Goal: Task Accomplishment & Management: Manage account settings

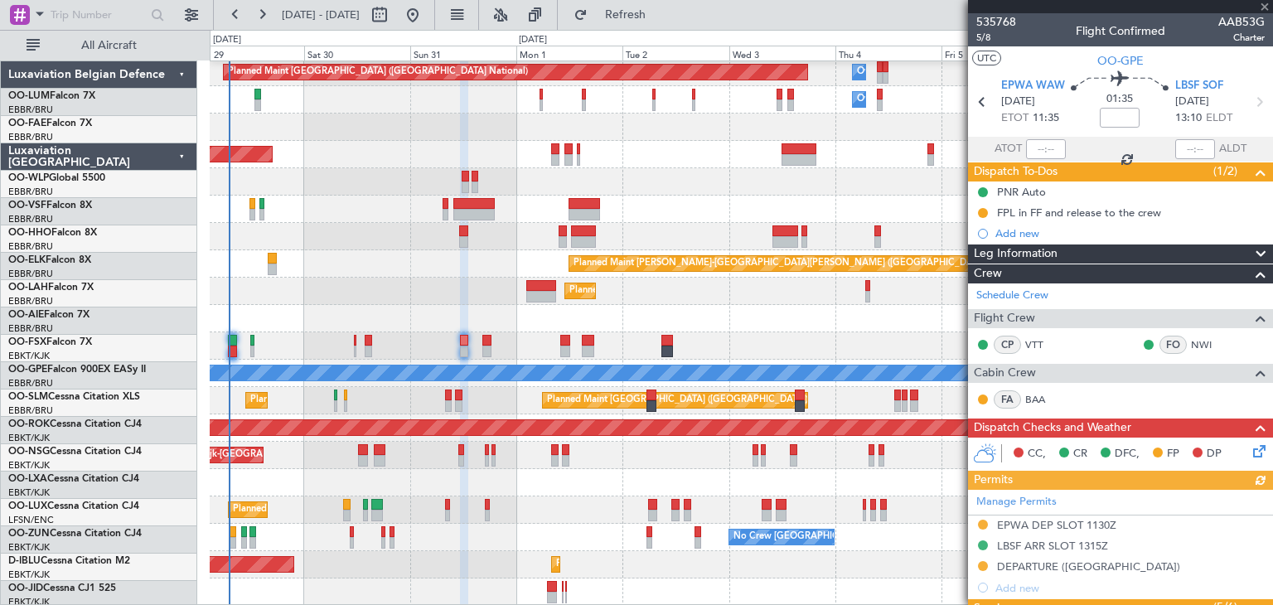
scroll to position [414, 0]
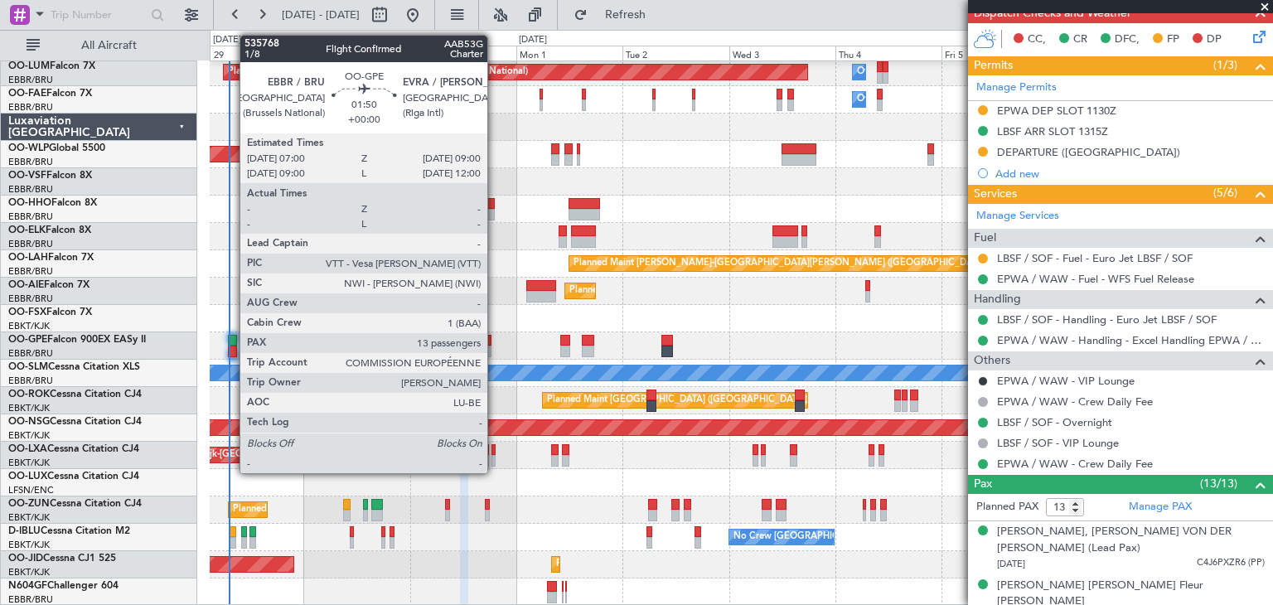
click at [231, 341] on div at bounding box center [232, 341] width 9 height 12
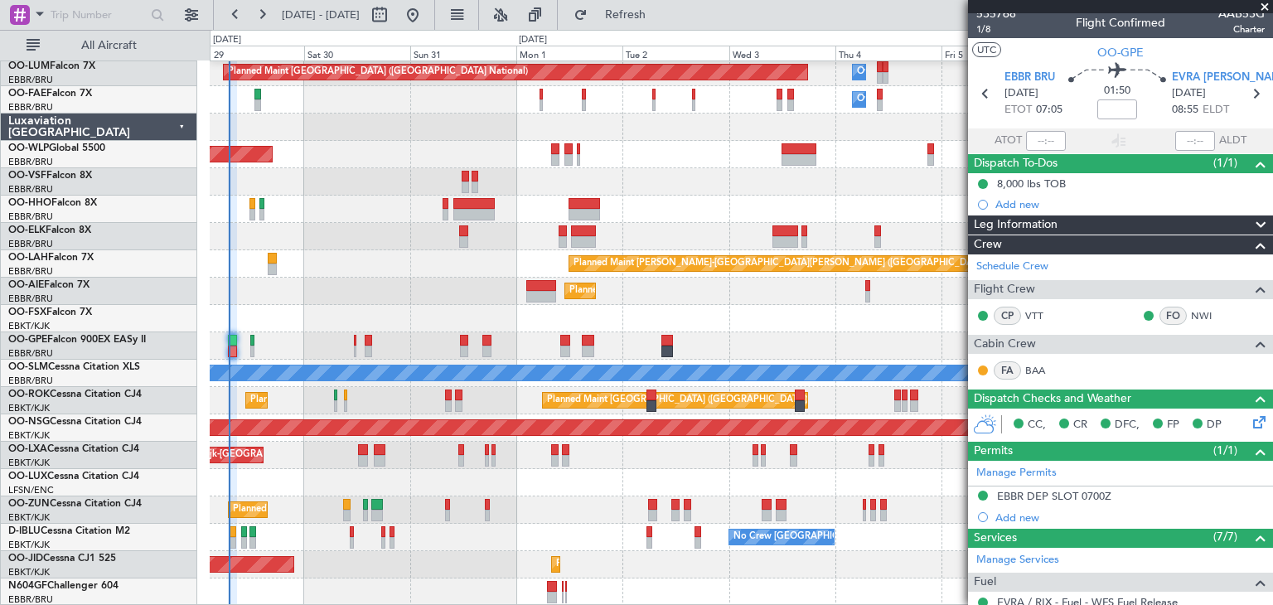
scroll to position [0, 0]
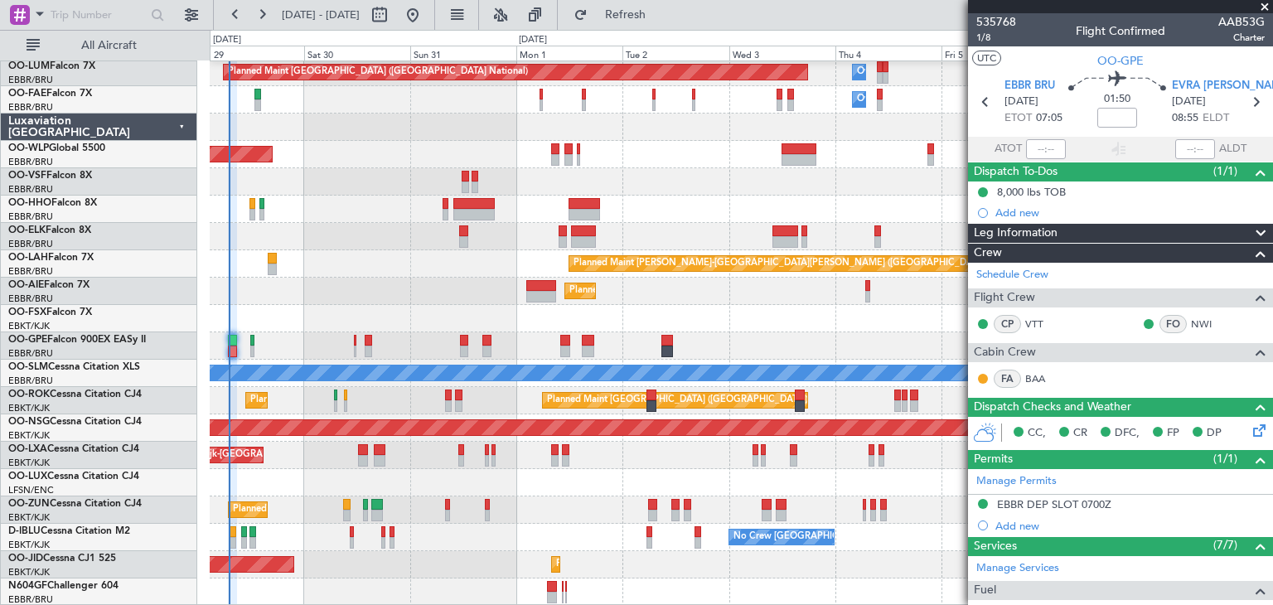
click at [1266, 4] on span at bounding box center [1264, 7] width 17 height 15
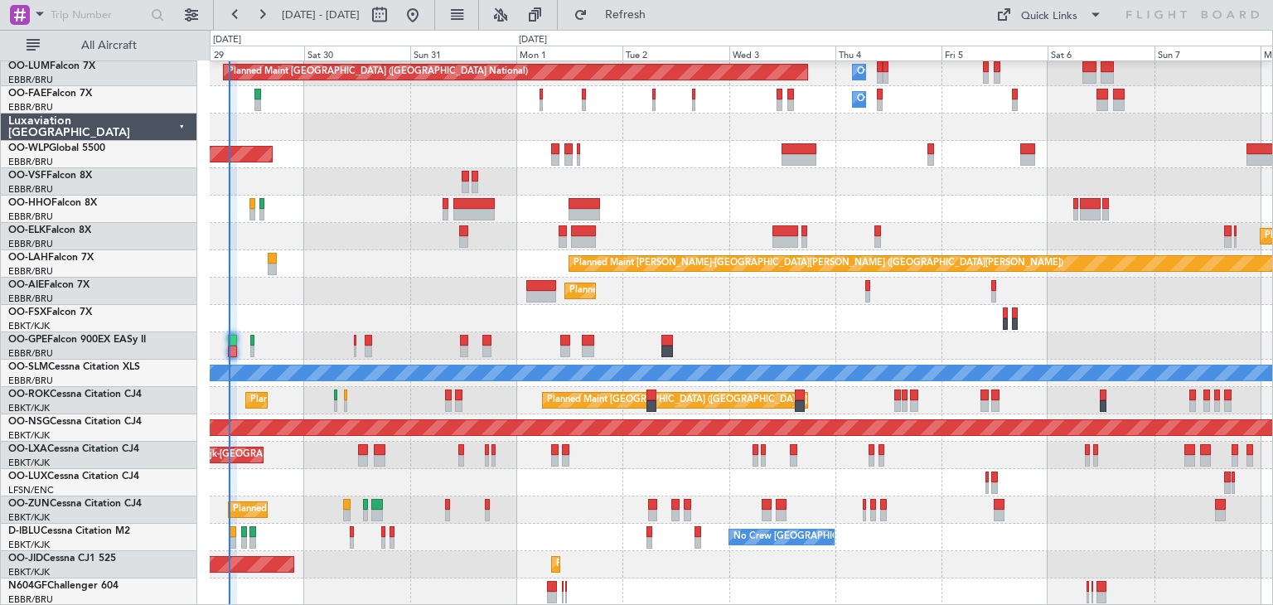
type input "0"
drag, startPoint x: 667, startPoint y: 8, endPoint x: 667, endPoint y: 22, distance: 13.3
click at [660, 9] on span "Refresh" at bounding box center [626, 15] width 70 height 12
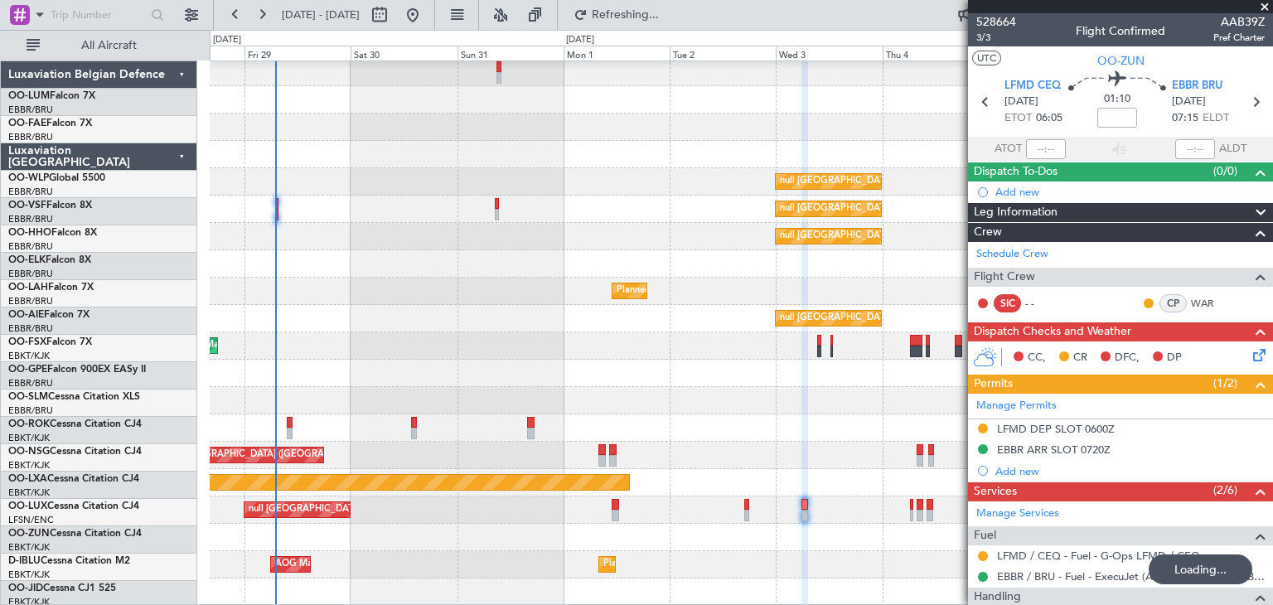
scroll to position [30, 0]
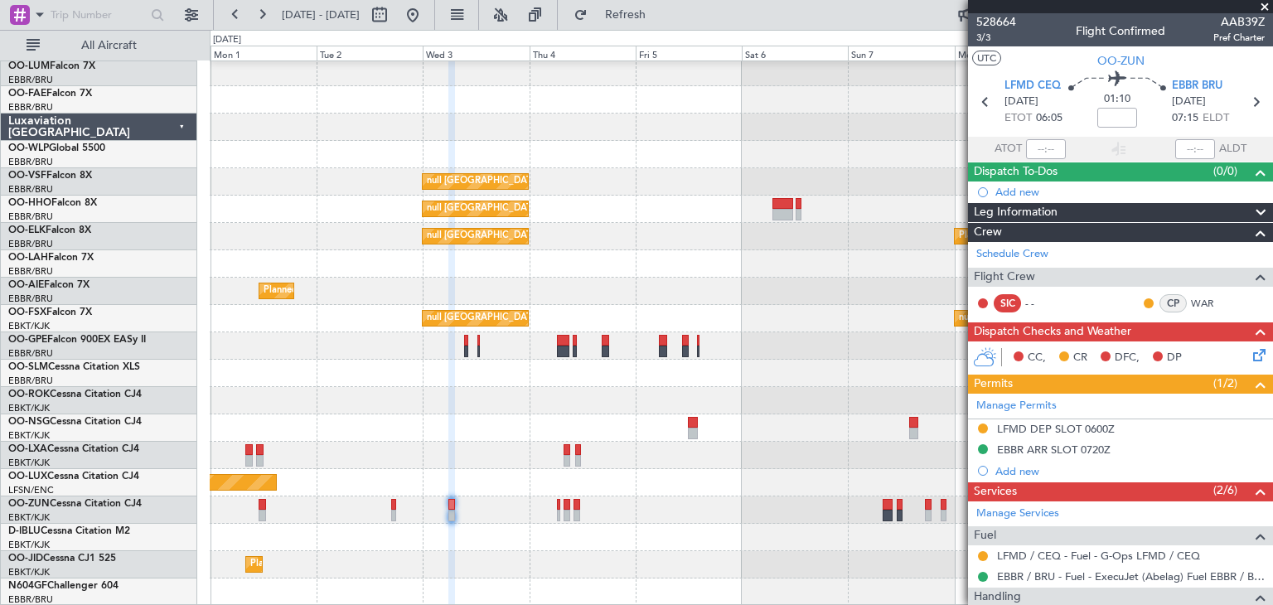
click at [500, 442] on div "Planned Maint Kortrijk-[GEOGRAPHIC_DATA] Planned Maint [GEOGRAPHIC_DATA] ([GEOG…" at bounding box center [741, 455] width 1062 height 27
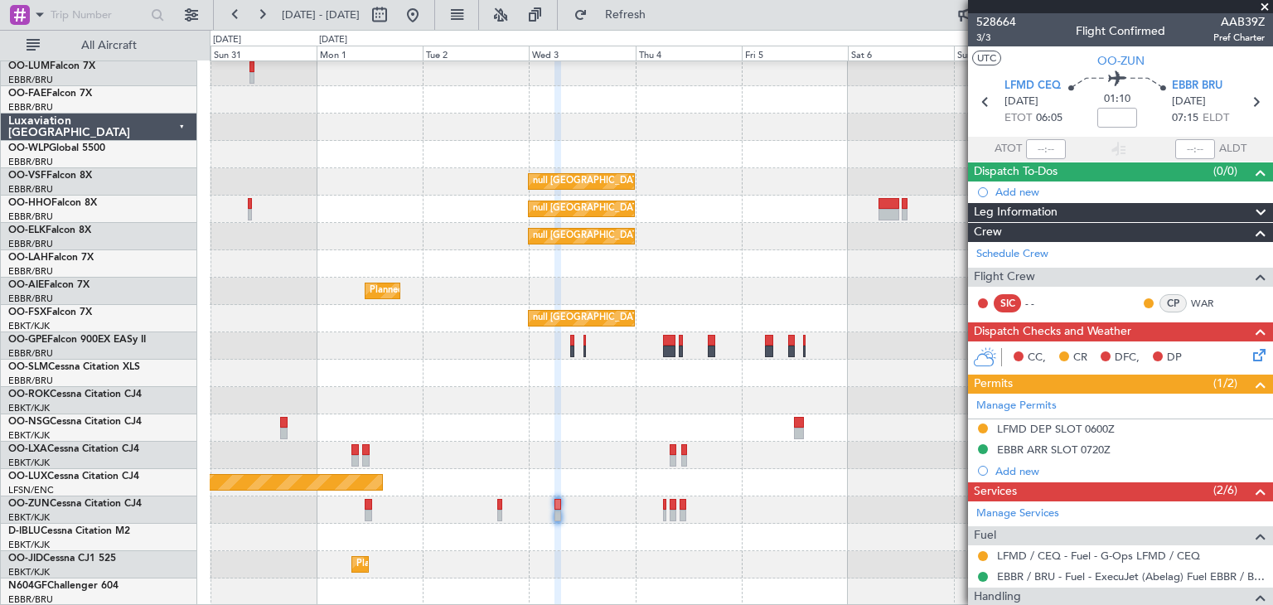
click at [613, 392] on div at bounding box center [741, 400] width 1062 height 27
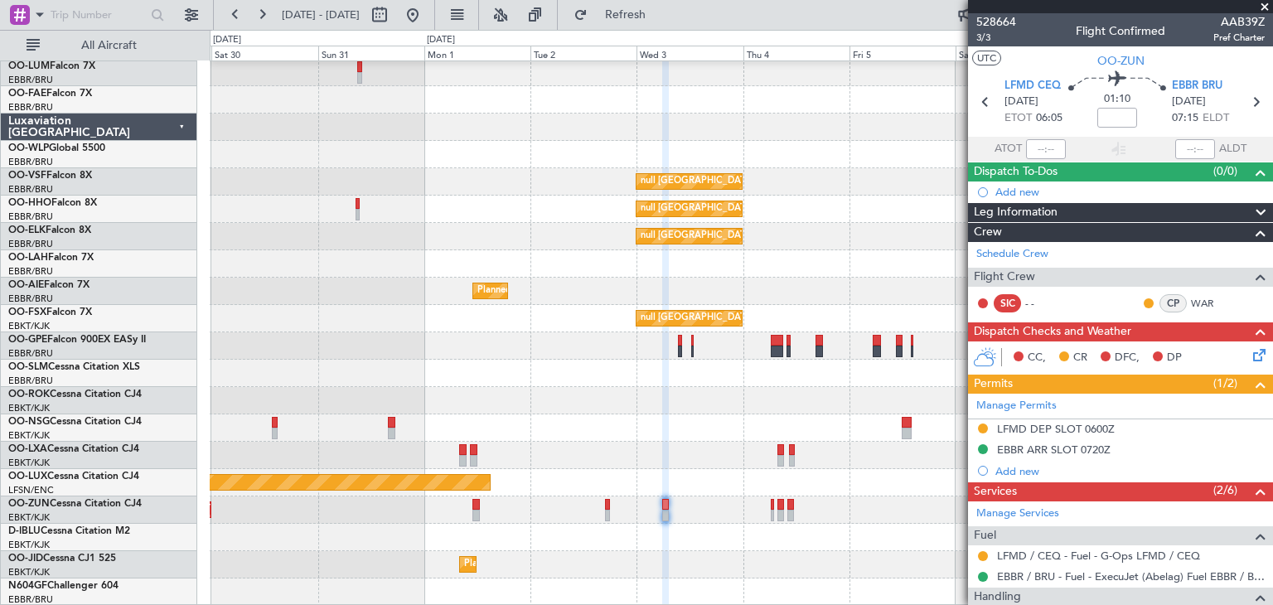
click at [766, 380] on div "null [GEOGRAPHIC_DATA] ([GEOGRAPHIC_DATA]) null [GEOGRAPHIC_DATA] ([GEOGRAPHIC_…" at bounding box center [741, 318] width 1062 height 574
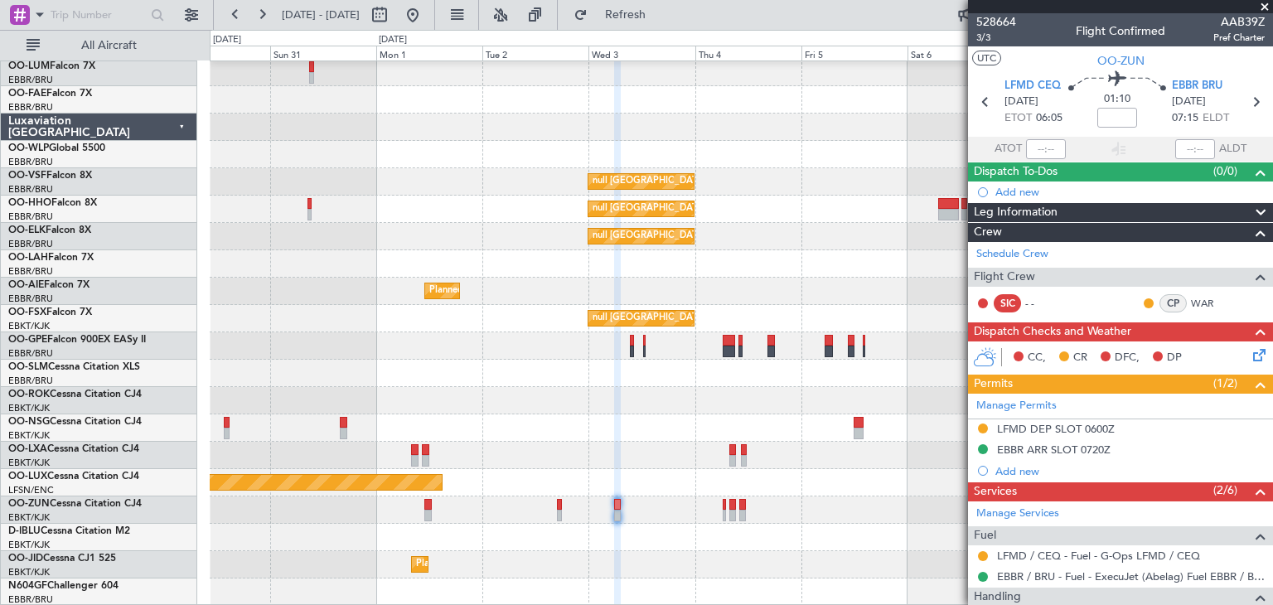
click at [540, 397] on div "null [GEOGRAPHIC_DATA] ([GEOGRAPHIC_DATA]) null [GEOGRAPHIC_DATA] ([GEOGRAPHIC_…" at bounding box center [741, 318] width 1062 height 574
click at [414, 316] on div "null [GEOGRAPHIC_DATA]-[GEOGRAPHIC_DATA] null [GEOGRAPHIC_DATA]-[GEOGRAPHIC_DAT…" at bounding box center [741, 318] width 1062 height 27
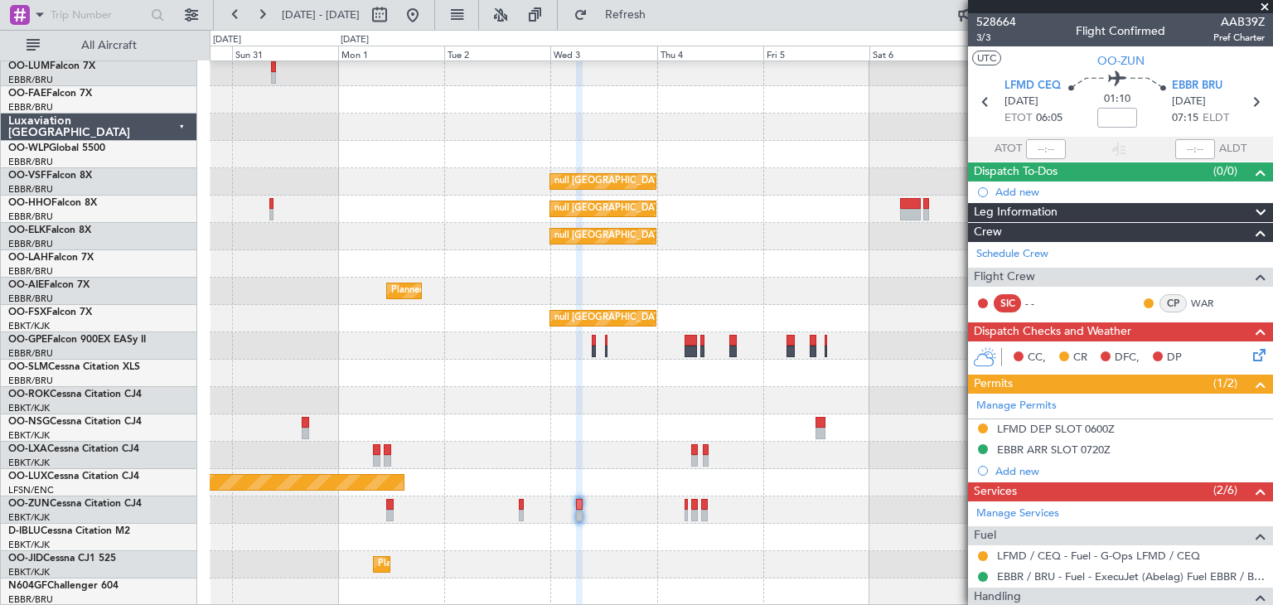
click at [621, 393] on div "null [GEOGRAPHIC_DATA] ([GEOGRAPHIC_DATA]) null [GEOGRAPHIC_DATA] ([GEOGRAPHIC_…" at bounding box center [741, 318] width 1062 height 574
click at [660, 11] on span "Refresh" at bounding box center [626, 15] width 70 height 12
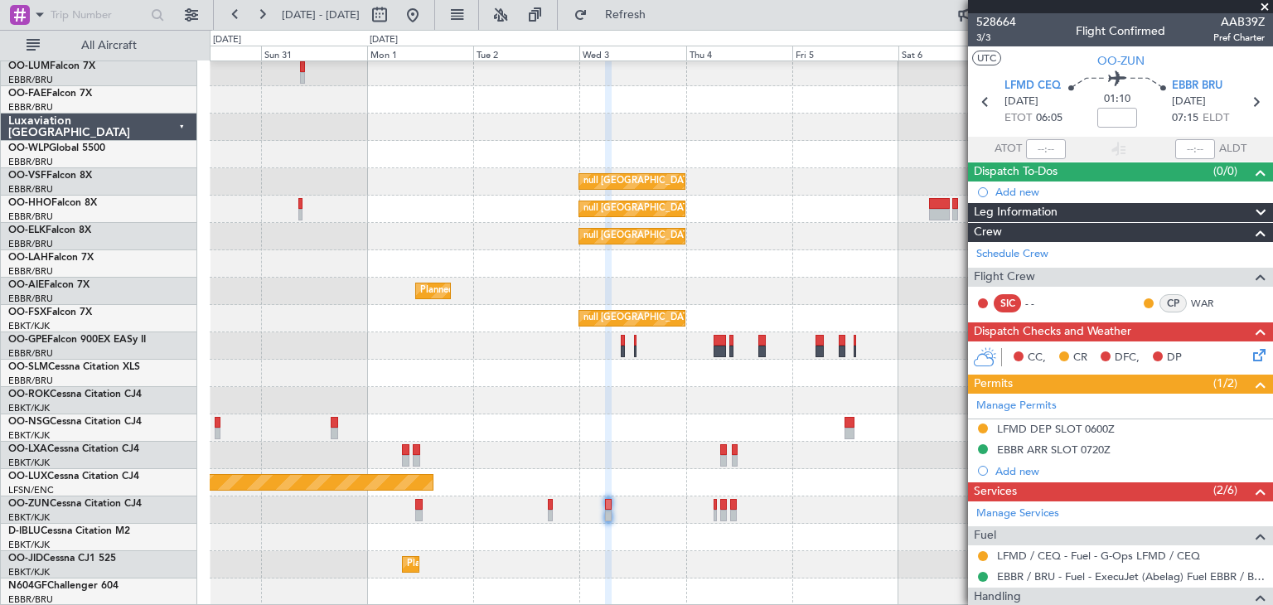
click at [474, 314] on div "null [GEOGRAPHIC_DATA]-[GEOGRAPHIC_DATA] null [GEOGRAPHIC_DATA]-[GEOGRAPHIC_DAT…" at bounding box center [741, 318] width 1062 height 27
click at [391, 319] on div "null [GEOGRAPHIC_DATA]-[GEOGRAPHIC_DATA] null [GEOGRAPHIC_DATA]-[GEOGRAPHIC_DAT…" at bounding box center [741, 318] width 1062 height 27
click at [658, 11] on span "Refresh" at bounding box center [626, 15] width 70 height 12
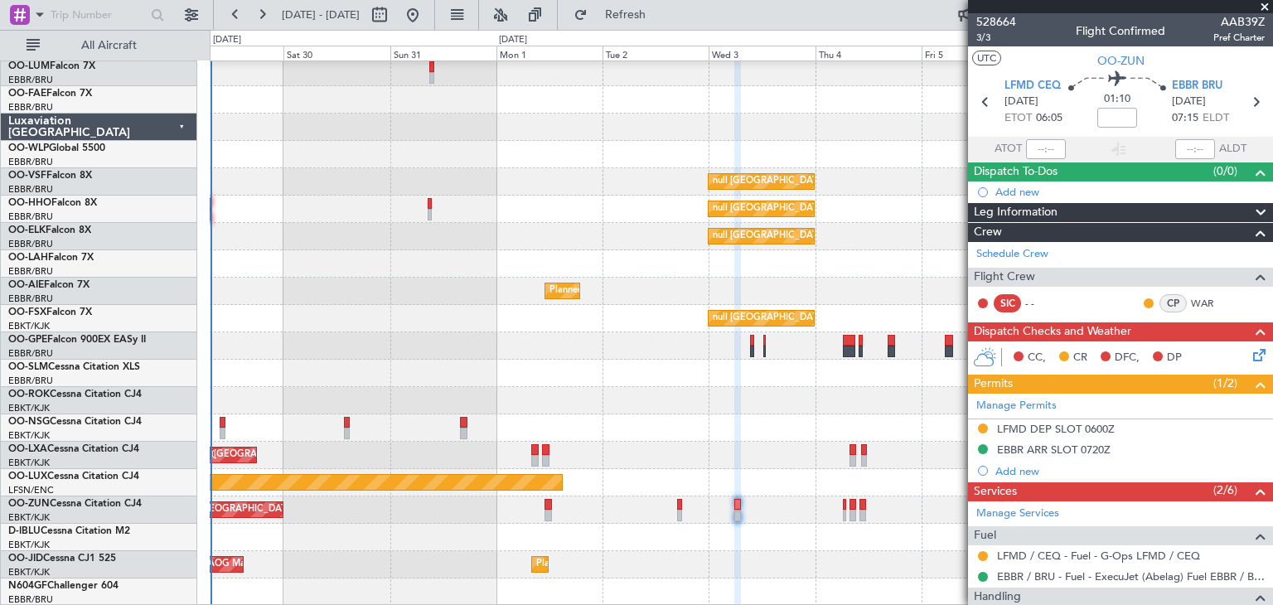
click at [1269, 4] on span at bounding box center [1264, 7] width 17 height 15
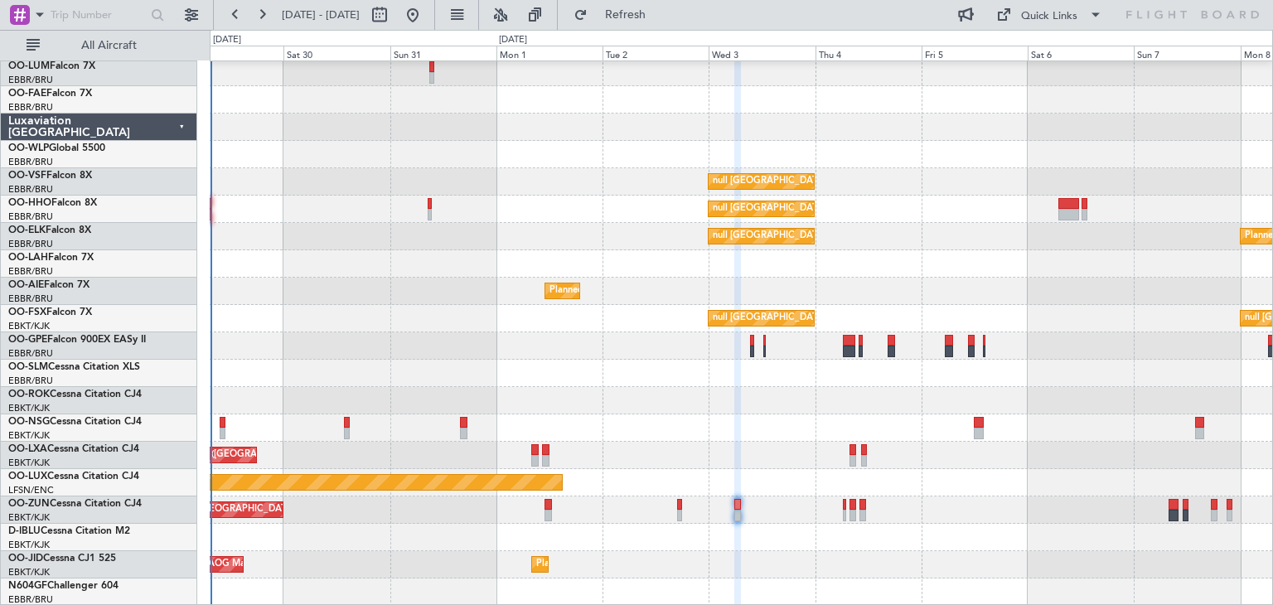
type input "0"
click at [98, 18] on input "text" at bounding box center [97, 14] width 92 height 25
click at [33, 17] on span at bounding box center [40, 14] width 20 height 21
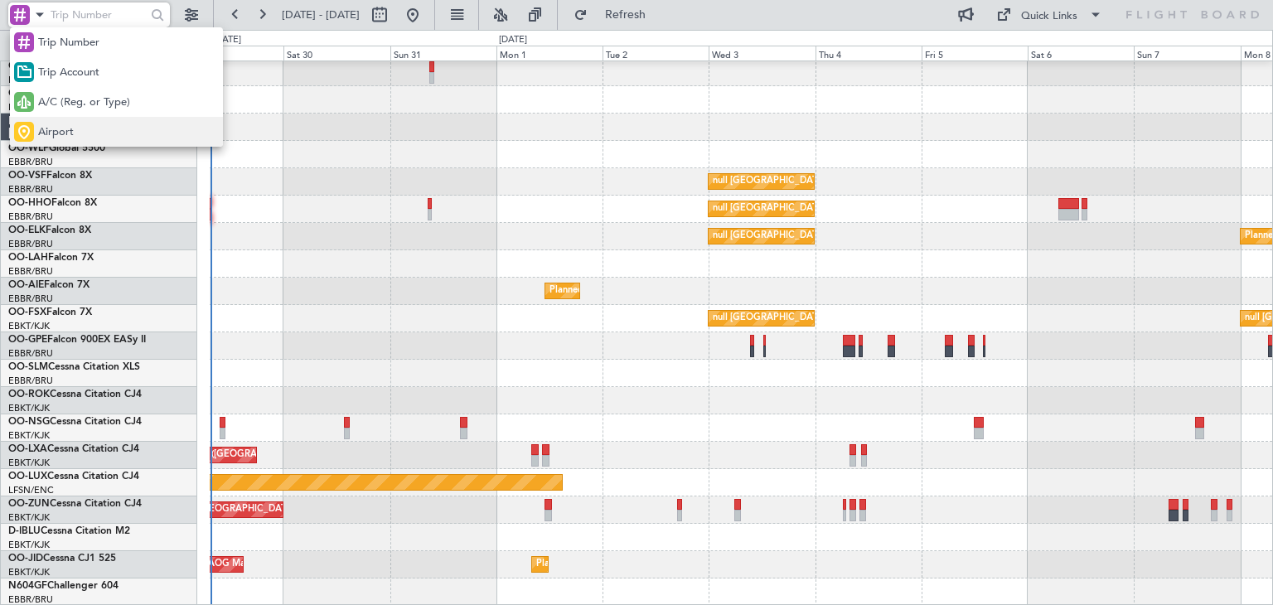
click at [60, 130] on span "Airport" at bounding box center [56, 132] width 36 height 17
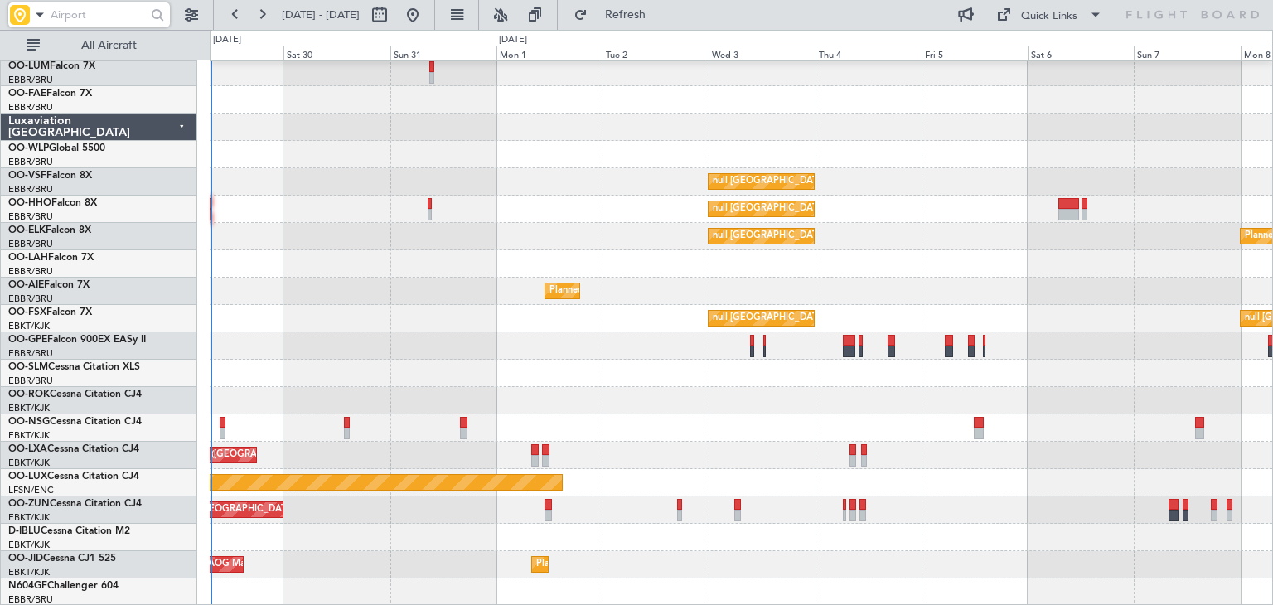
click at [71, 9] on input "text" at bounding box center [97, 14] width 92 height 25
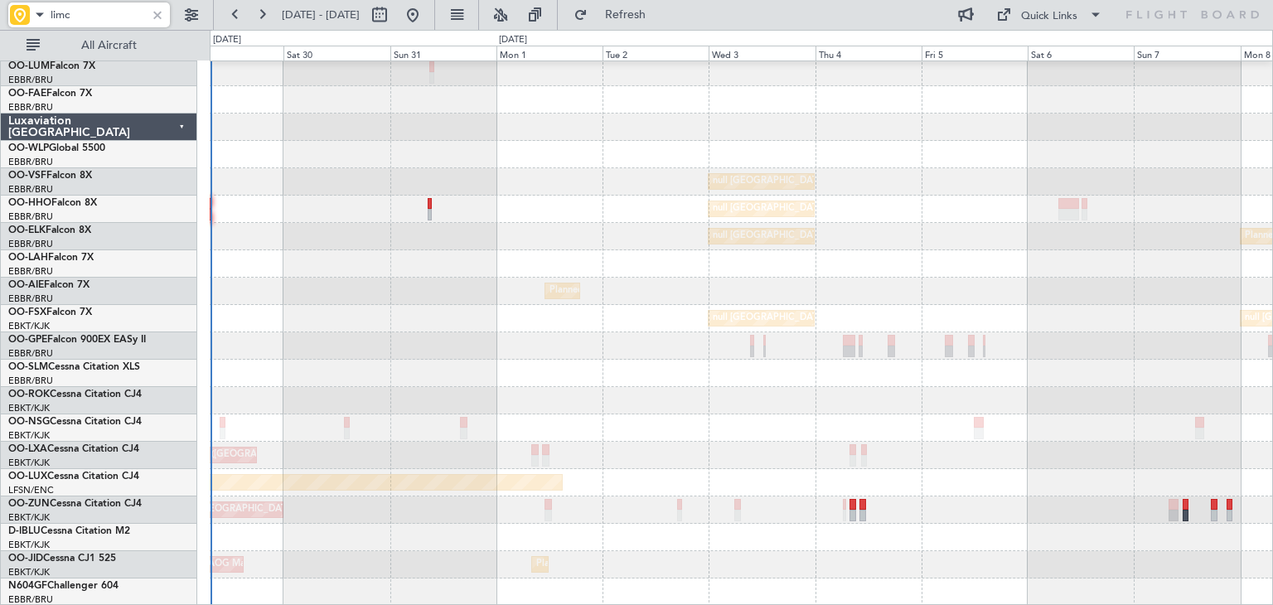
type input "limc"
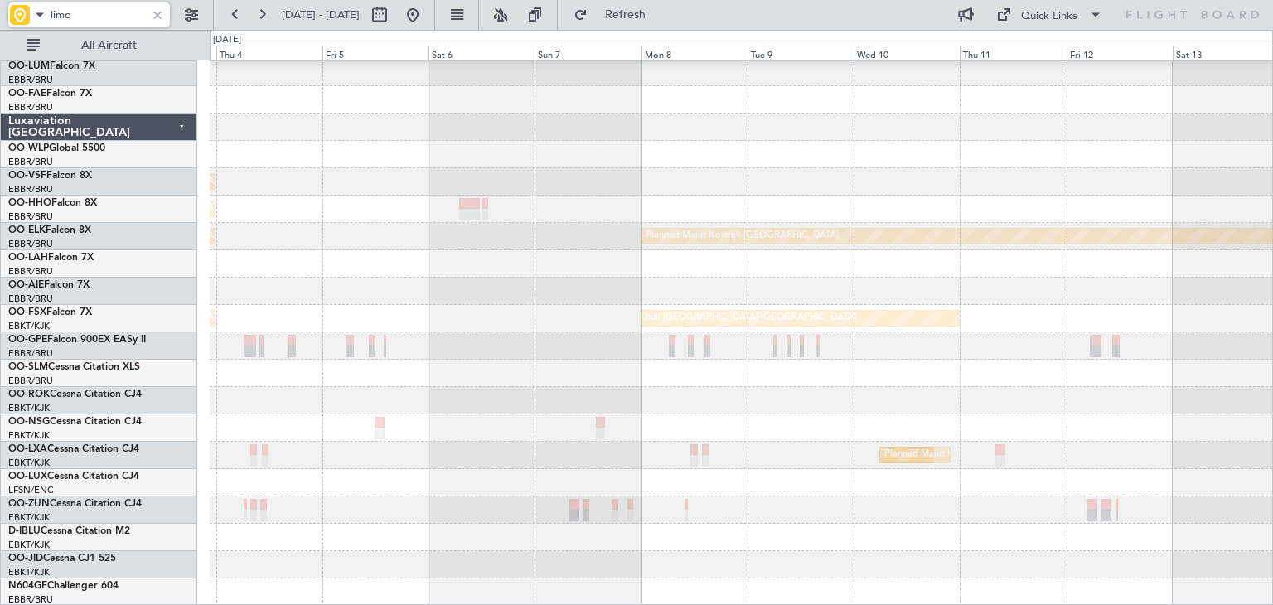
click at [417, 157] on div "null [GEOGRAPHIC_DATA] ([GEOGRAPHIC_DATA]) null [GEOGRAPHIC_DATA] ([GEOGRAPHIC_…" at bounding box center [741, 318] width 1062 height 574
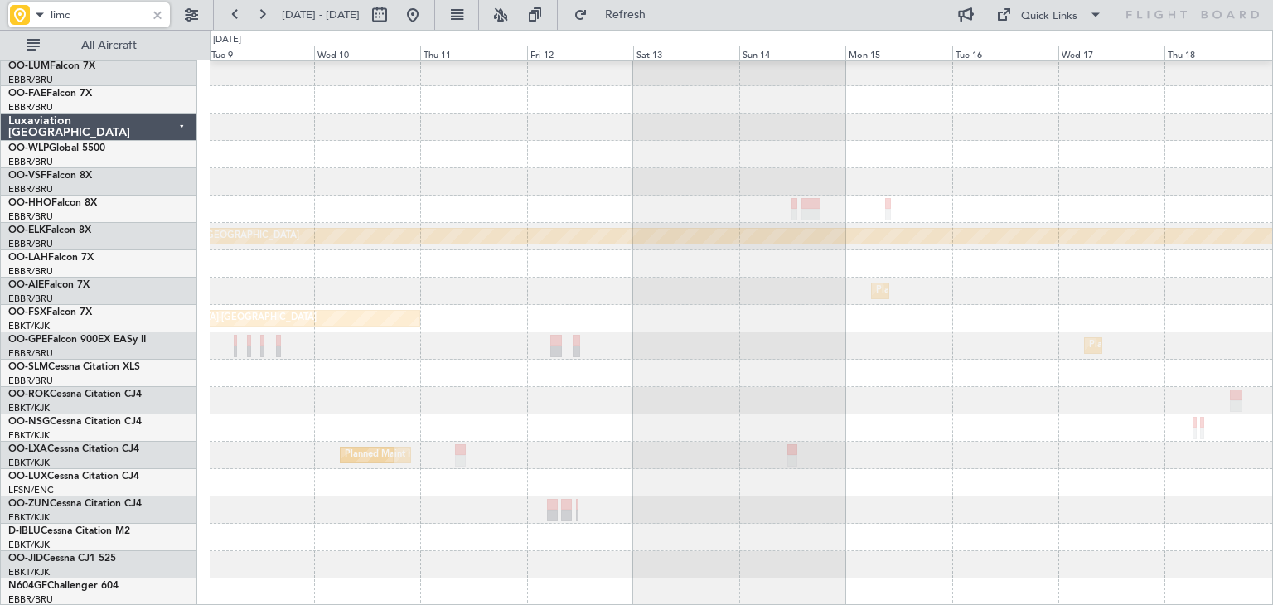
click at [240, 153] on div "Planned Maint Kortrijk-[GEOGRAPHIC_DATA] Planned Maint [GEOGRAPHIC_DATA] ([GEOG…" at bounding box center [741, 318] width 1062 height 574
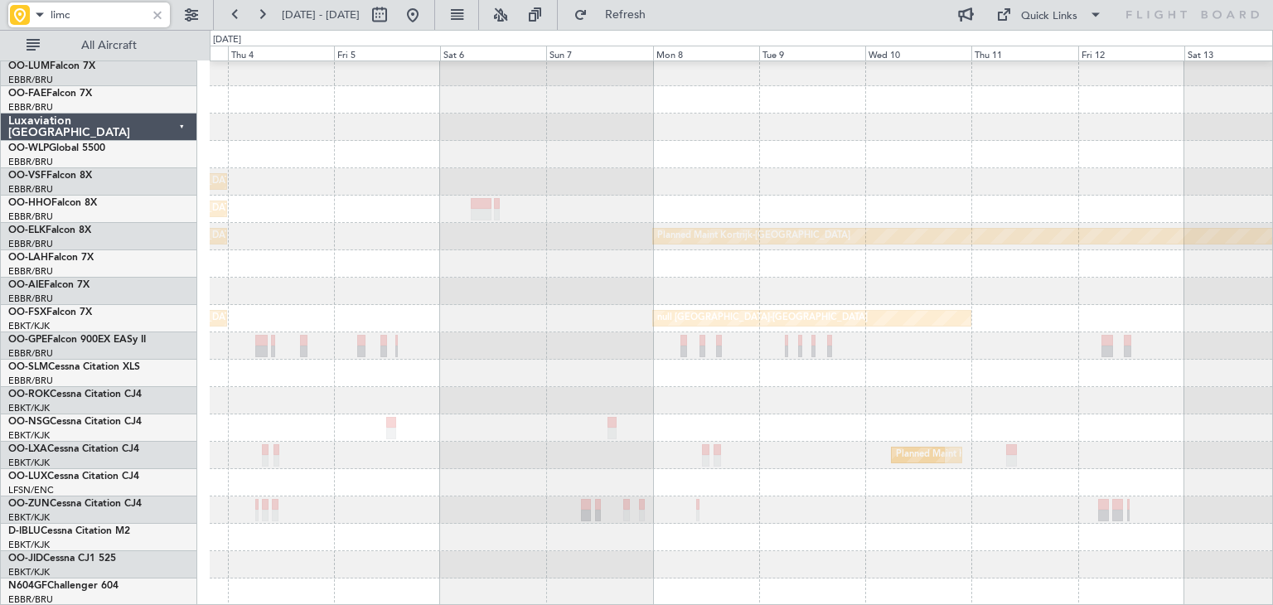
click at [1272, 135] on div "null [GEOGRAPHIC_DATA] ([GEOGRAPHIC_DATA]) null [GEOGRAPHIC_DATA] ([GEOGRAPHIC_…" at bounding box center [636, 317] width 1273 height 575
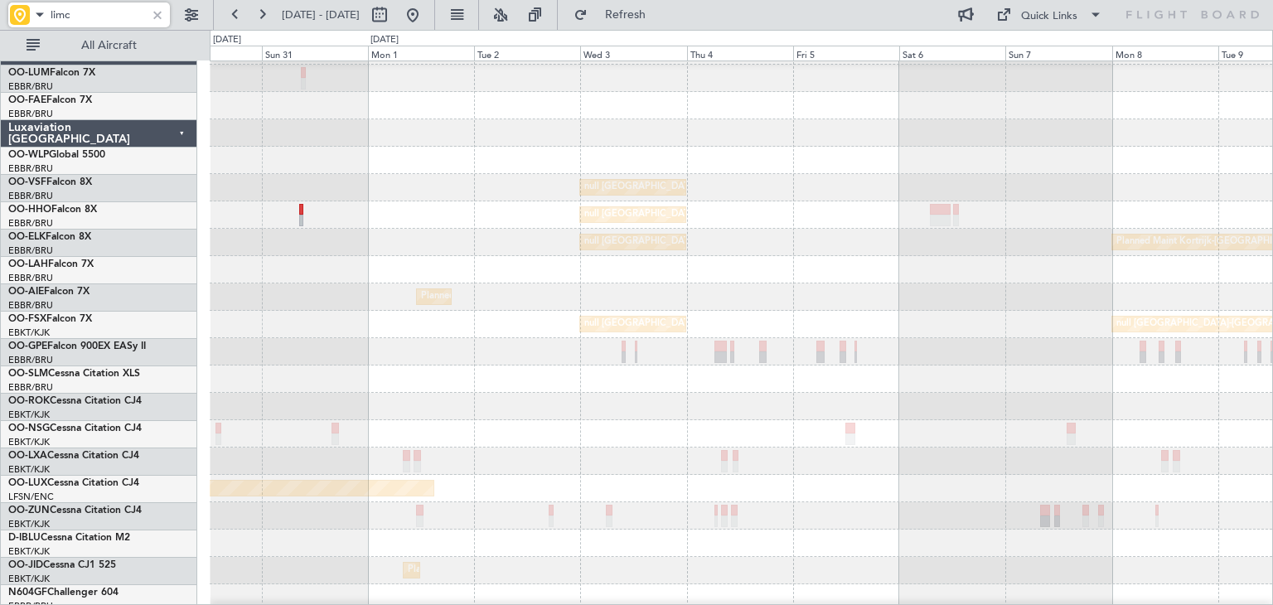
click at [1163, 152] on div at bounding box center [741, 160] width 1062 height 27
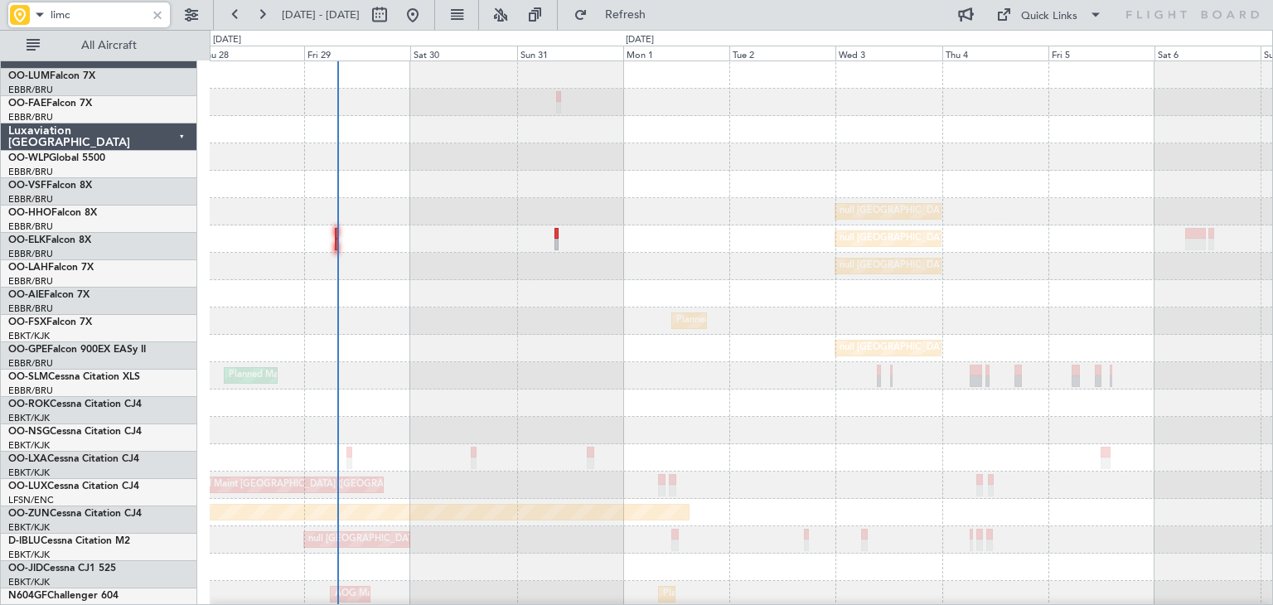
scroll to position [0, 0]
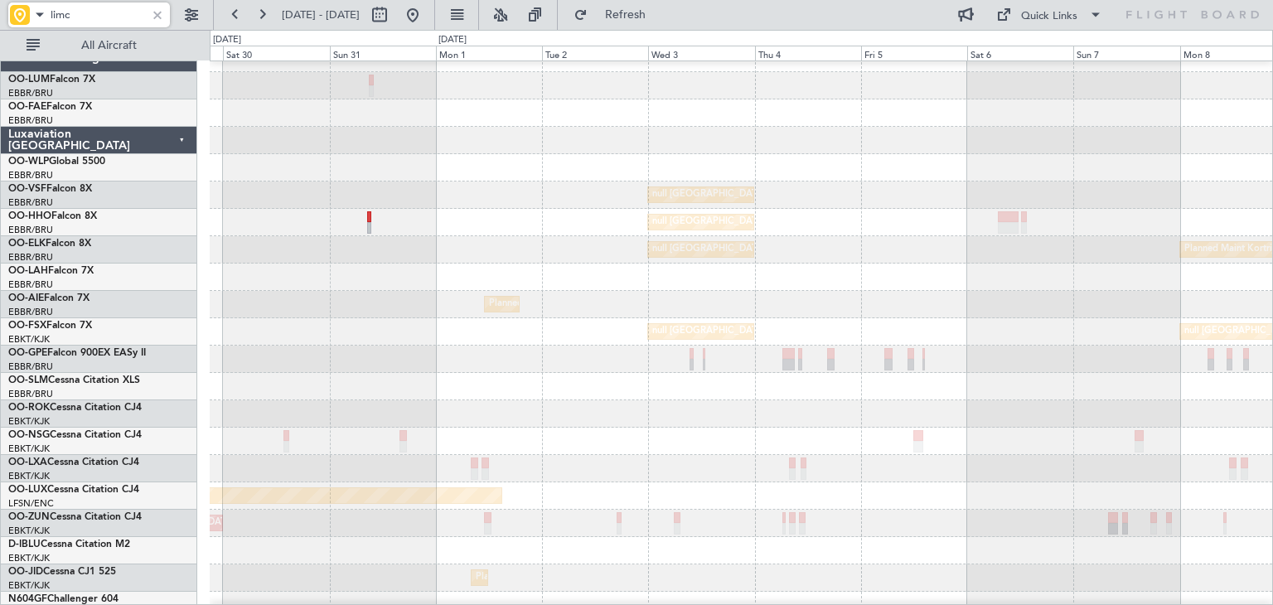
click at [723, 167] on div at bounding box center [741, 167] width 1062 height 27
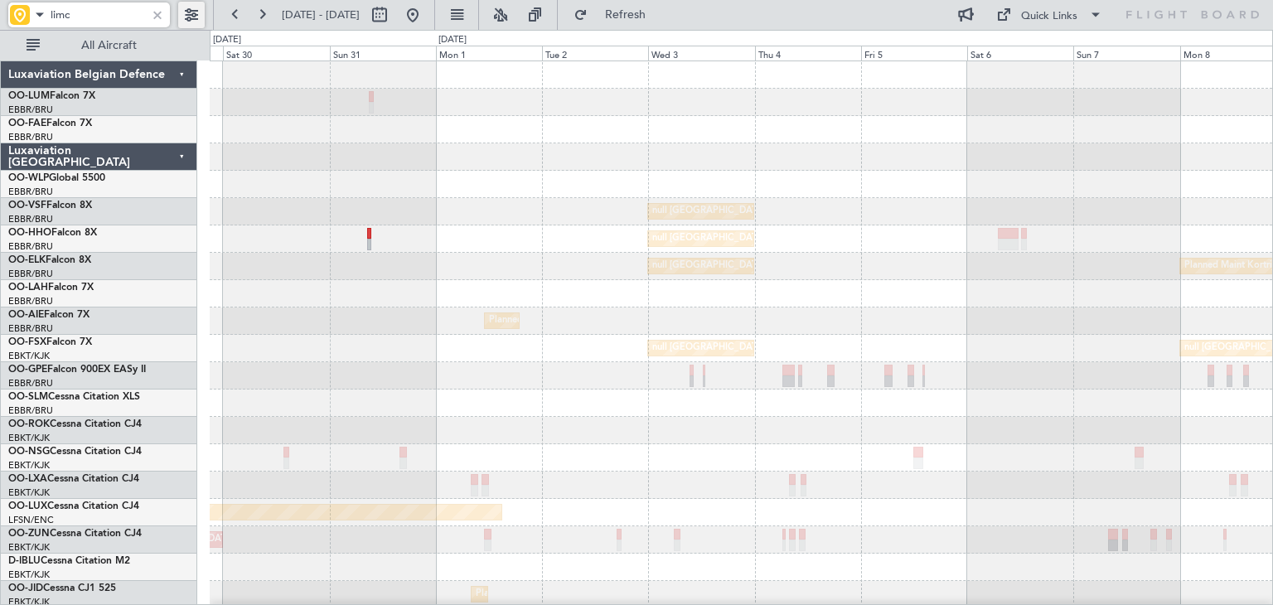
click at [179, 15] on button at bounding box center [191, 15] width 27 height 27
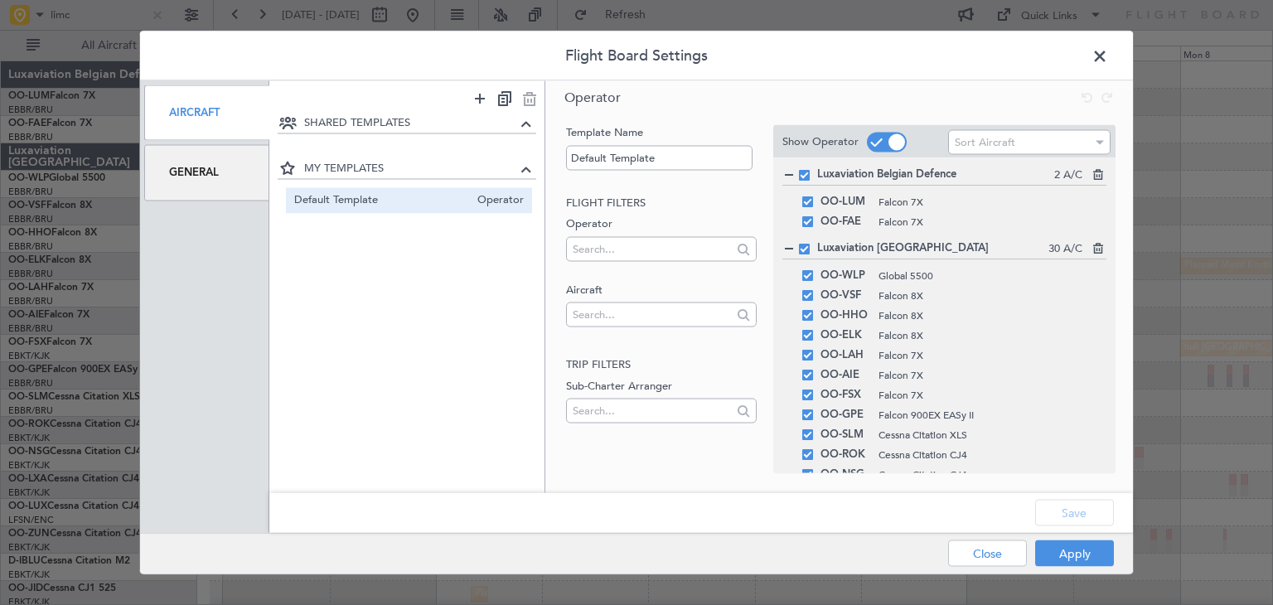
click at [215, 166] on div "General" at bounding box center [206, 173] width 125 height 56
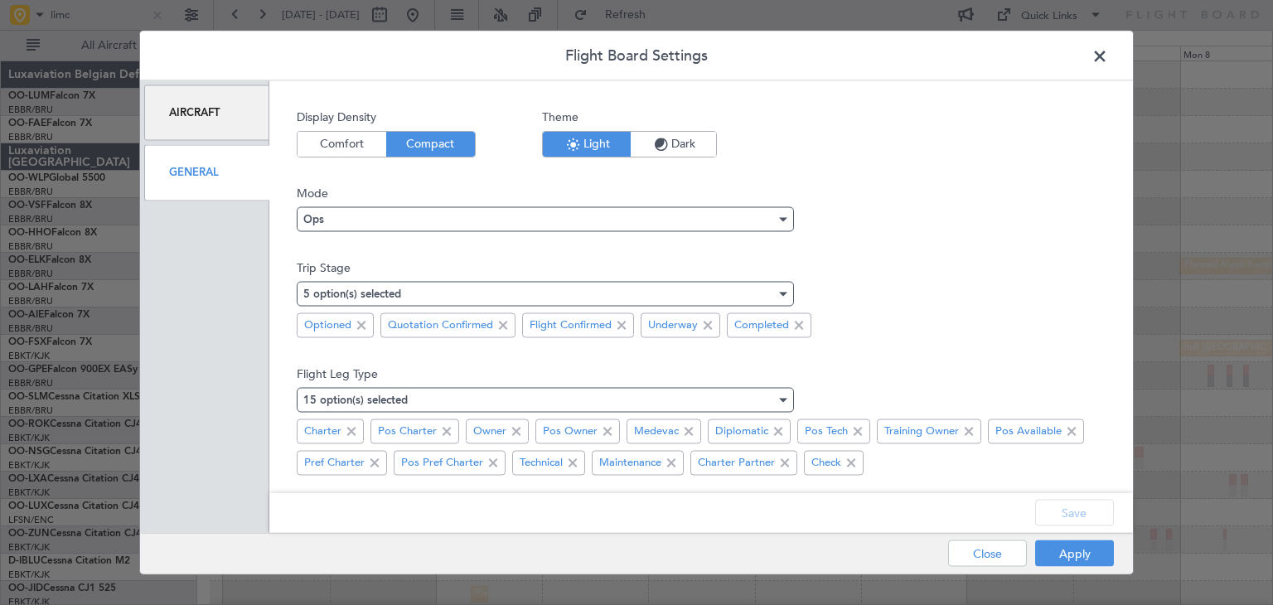
scroll to position [151, 0]
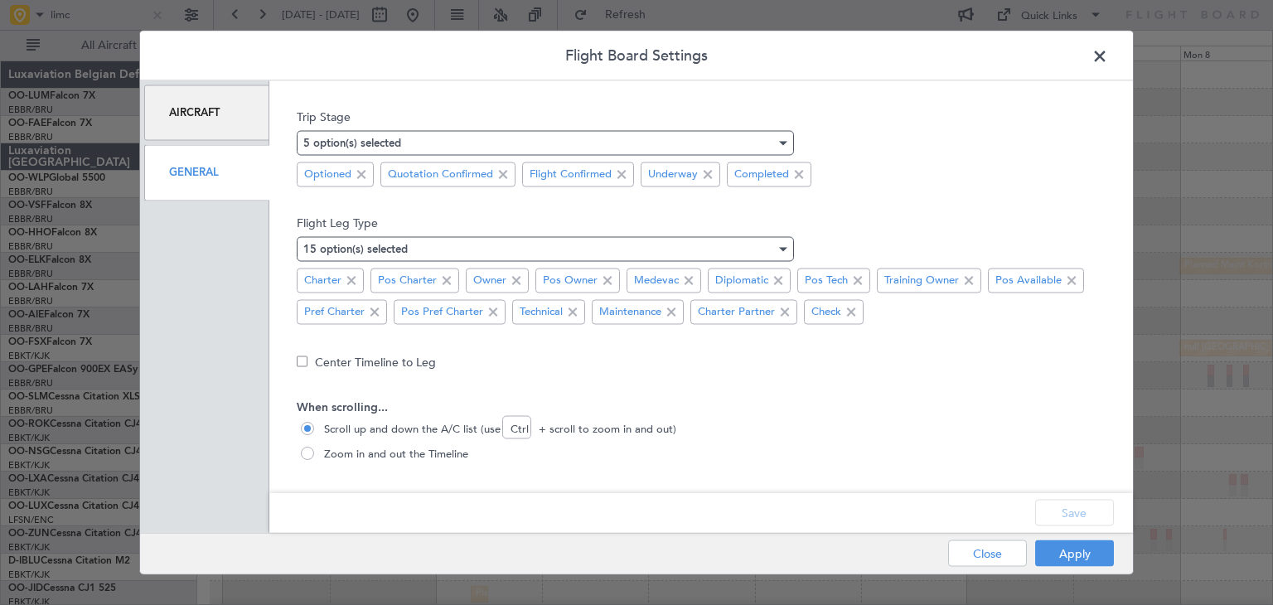
click at [349, 457] on label "Zoom in and out the Timeline" at bounding box center [391, 454] width 154 height 17
click at [314, 457] on input "Zoom in and out the Timeline" at bounding box center [307, 453] width 13 height 13
radio input "true"
click at [1057, 520] on button "Save" at bounding box center [1074, 513] width 79 height 27
click at [1071, 552] on button "Apply" at bounding box center [1074, 553] width 79 height 27
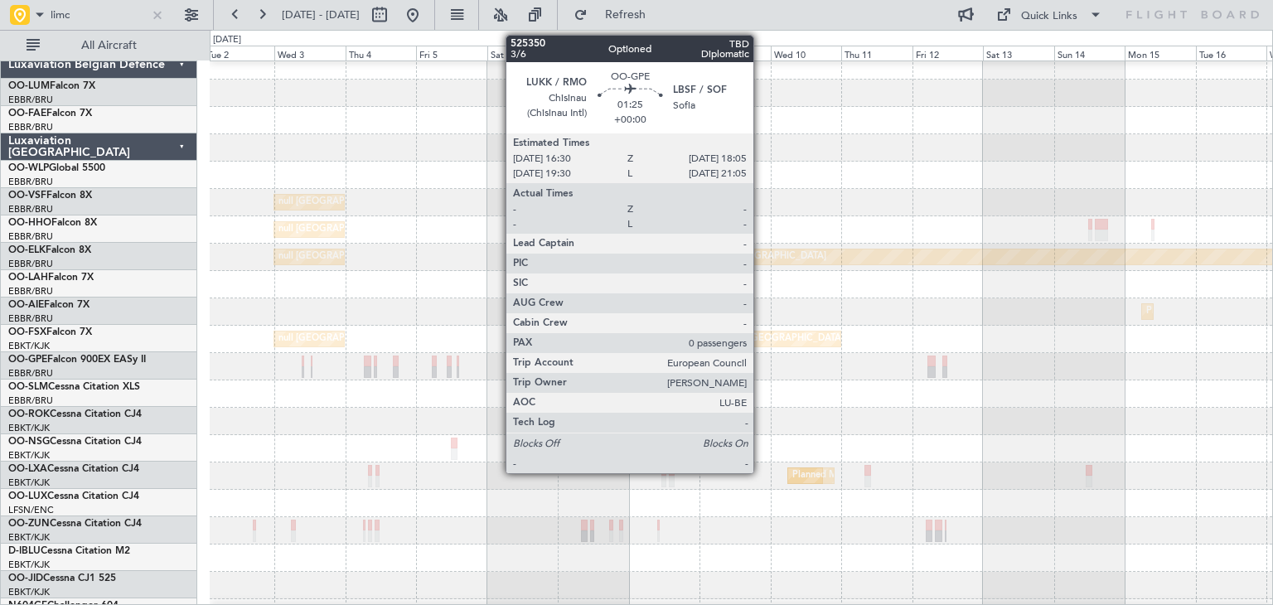
click at [568, 364] on div "Planned Maint [GEOGRAPHIC_DATA] ([GEOGRAPHIC_DATA] National)" at bounding box center [741, 366] width 1062 height 27
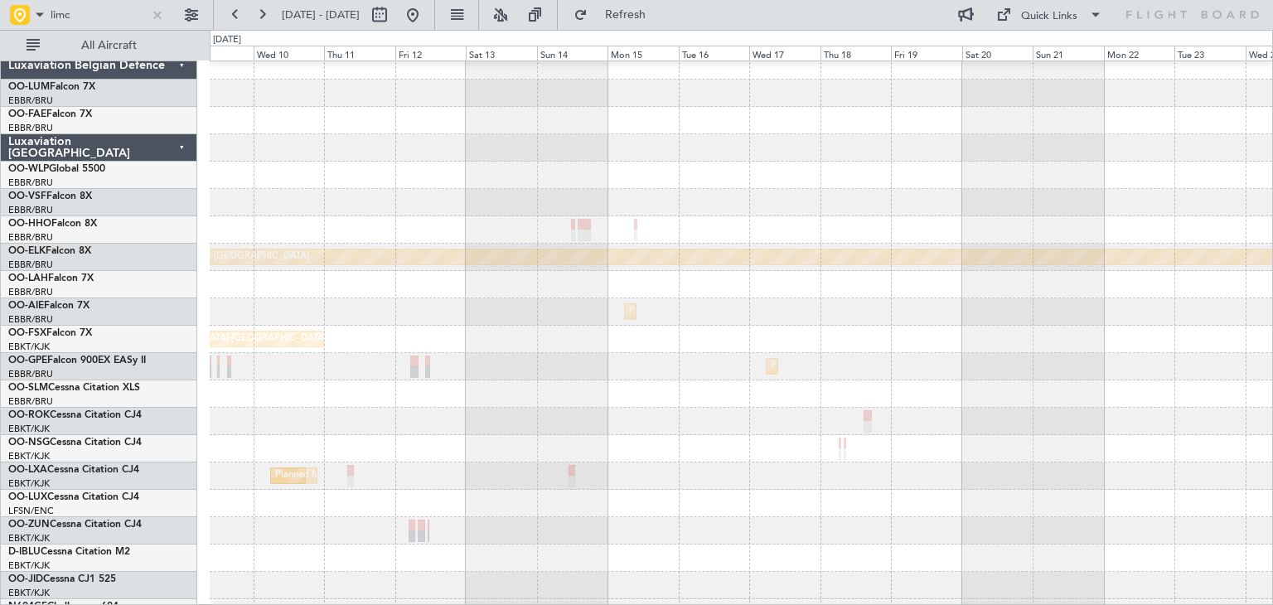
click at [529, 365] on div "Planned Maint [GEOGRAPHIC_DATA] ([GEOGRAPHIC_DATA] National)" at bounding box center [741, 366] width 1062 height 27
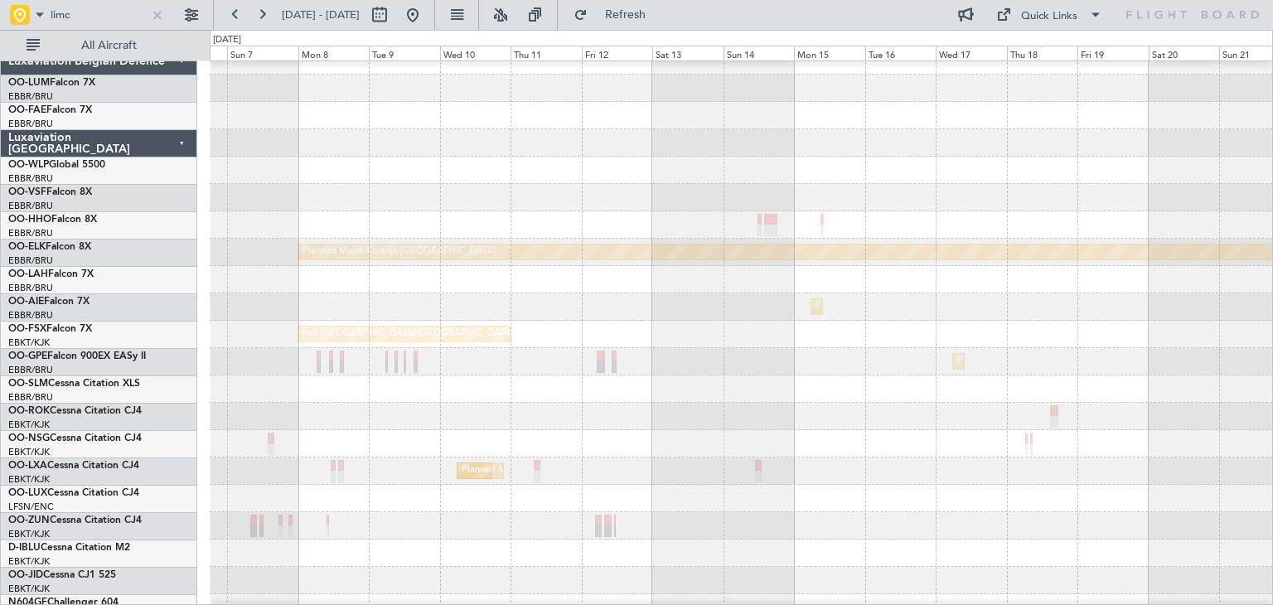
scroll to position [30, 0]
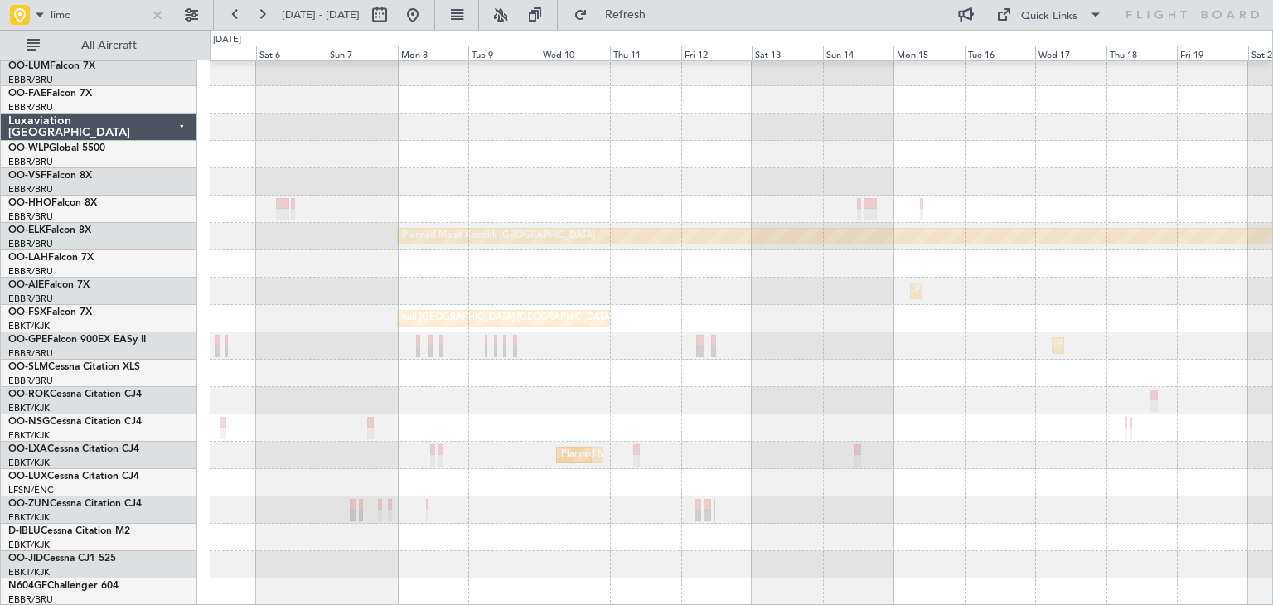
click at [1195, 275] on div "null [GEOGRAPHIC_DATA] ([GEOGRAPHIC_DATA]) null [GEOGRAPHIC_DATA] ([GEOGRAPHIC_…" at bounding box center [741, 318] width 1062 height 574
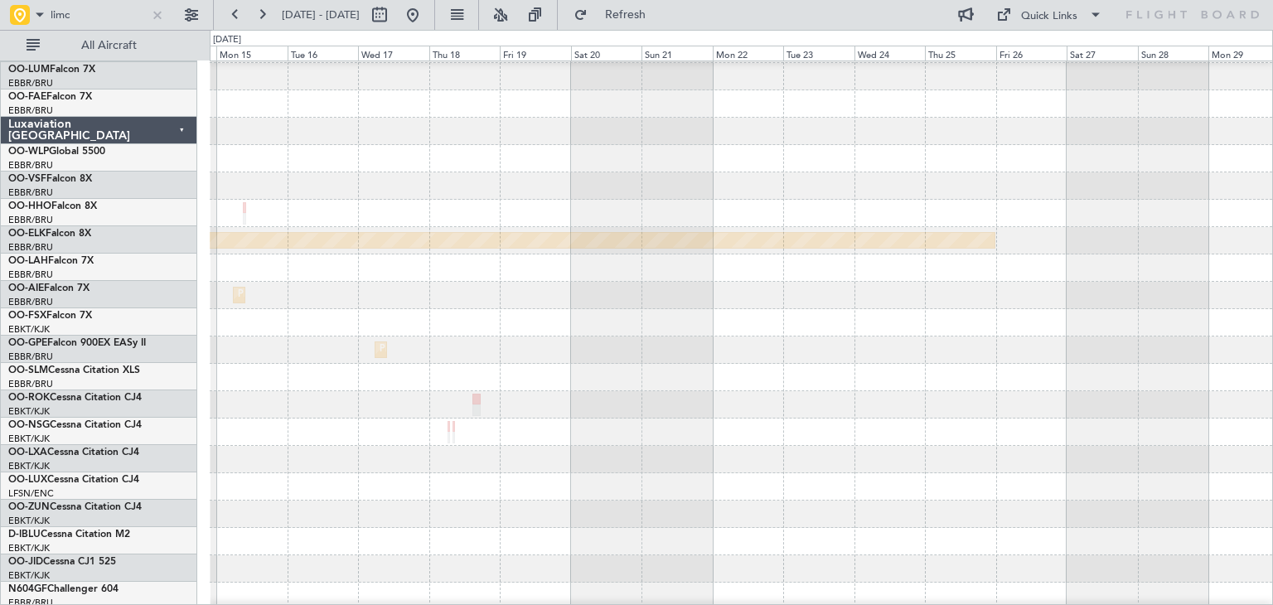
click at [508, 278] on div at bounding box center [741, 267] width 1062 height 27
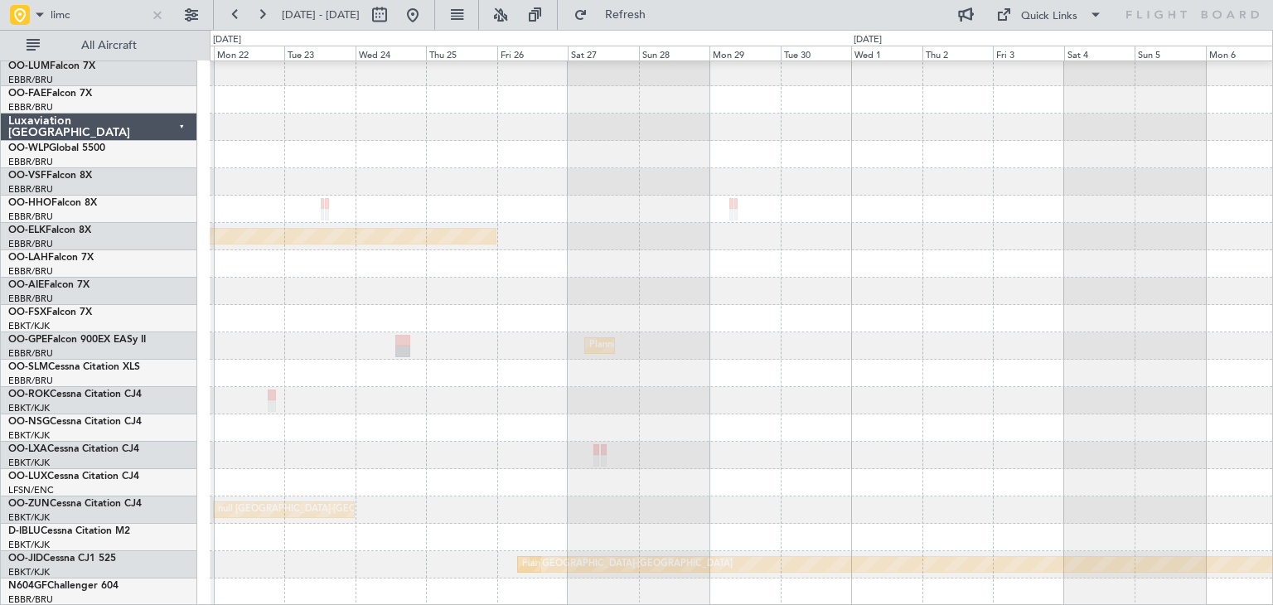
click at [463, 275] on div "Planned Maint Kortrijk-[GEOGRAPHIC_DATA] Planned Maint [GEOGRAPHIC_DATA] ([GEOG…" at bounding box center [741, 318] width 1062 height 574
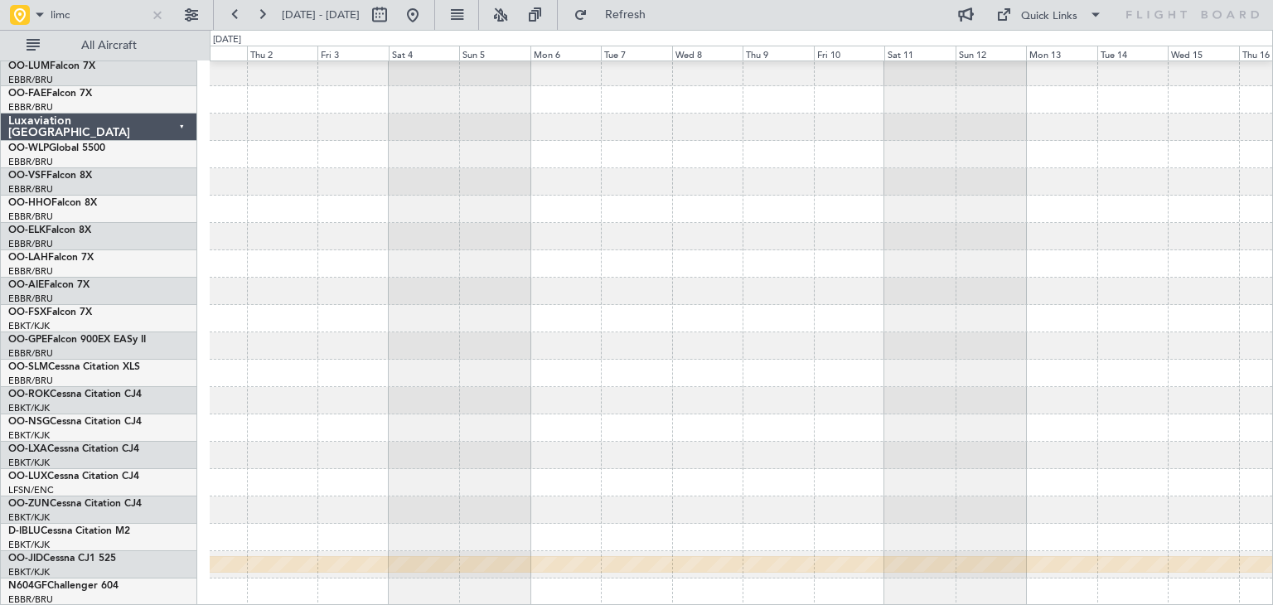
click at [196, 277] on div "null [GEOGRAPHIC_DATA]-[GEOGRAPHIC_DATA] Luxaviation Belgian Defence OO-LUM Fal…" at bounding box center [636, 317] width 1273 height 575
click at [326, 294] on div "null [GEOGRAPHIC_DATA]-[GEOGRAPHIC_DATA]" at bounding box center [741, 318] width 1062 height 574
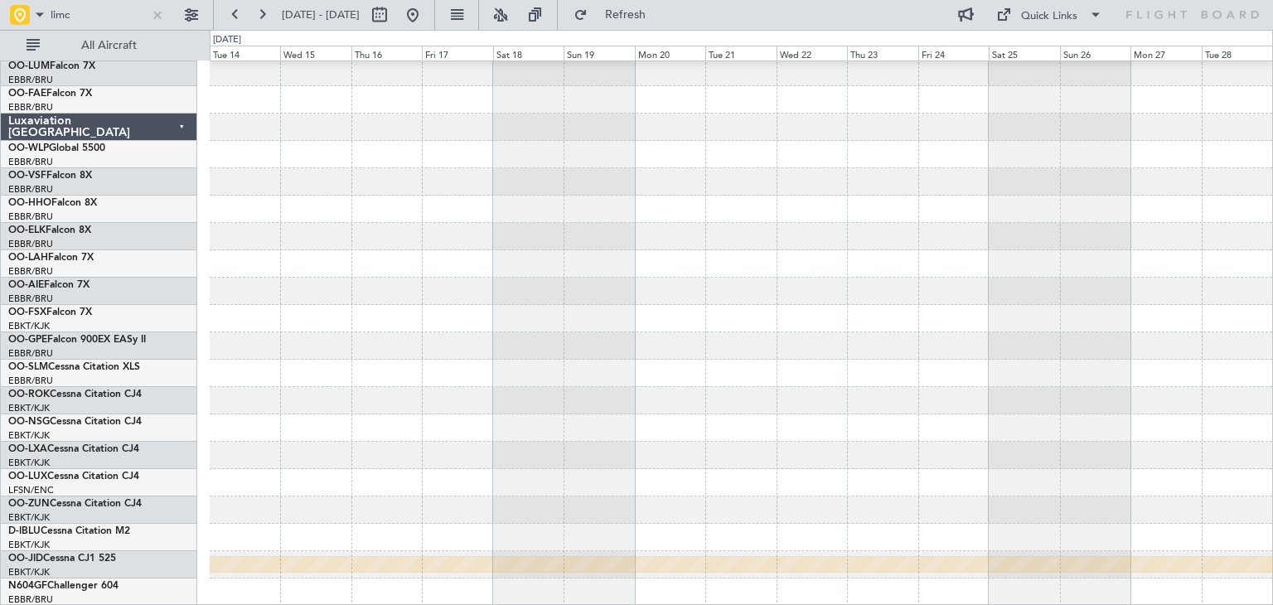
click at [333, 302] on div "null [GEOGRAPHIC_DATA]-[GEOGRAPHIC_DATA]" at bounding box center [741, 318] width 1062 height 574
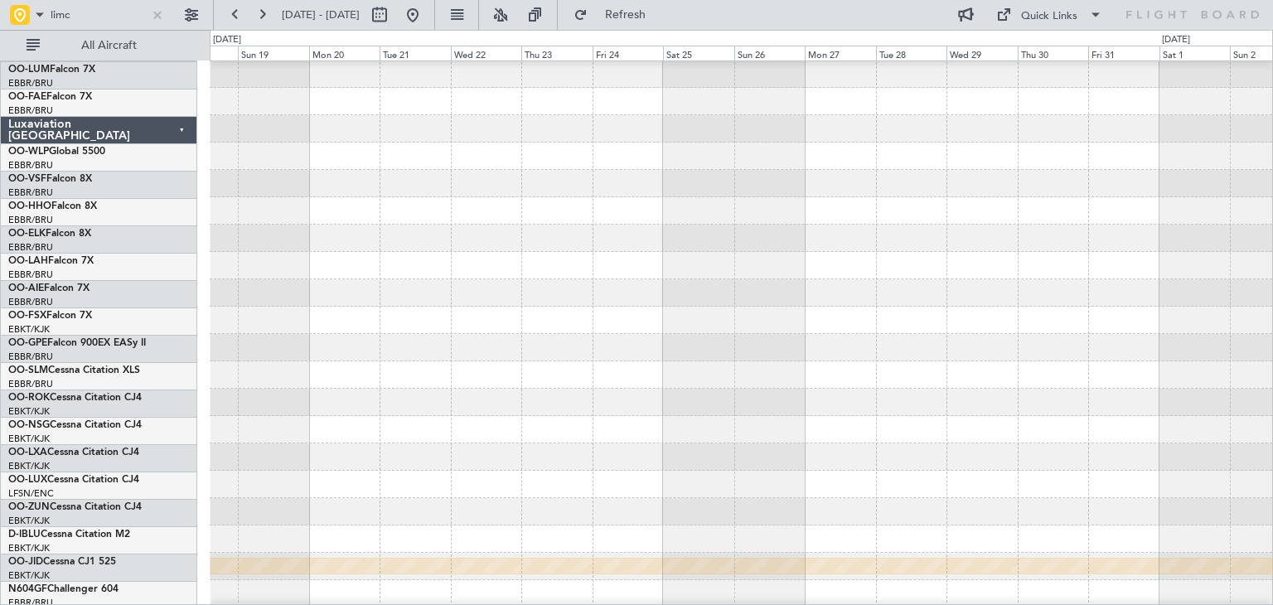
click at [338, 296] on div at bounding box center [741, 292] width 1062 height 27
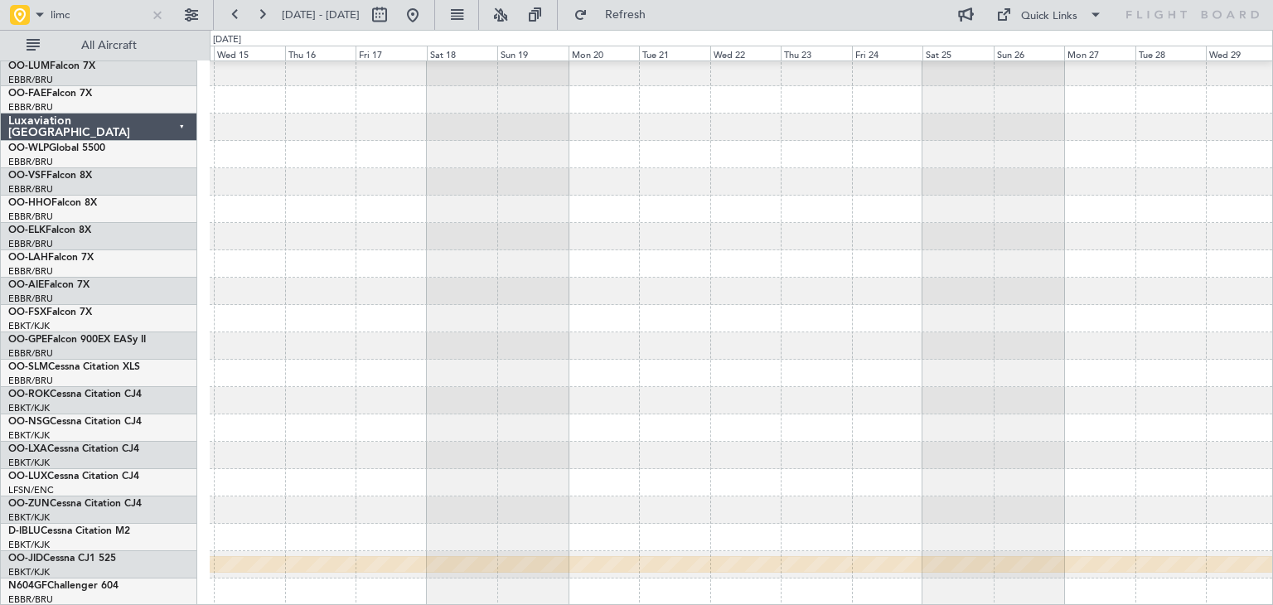
click at [1272, 290] on div "null [GEOGRAPHIC_DATA]-[GEOGRAPHIC_DATA] Luxaviation Belgian Defence OO-LUM Fal…" at bounding box center [636, 317] width 1273 height 575
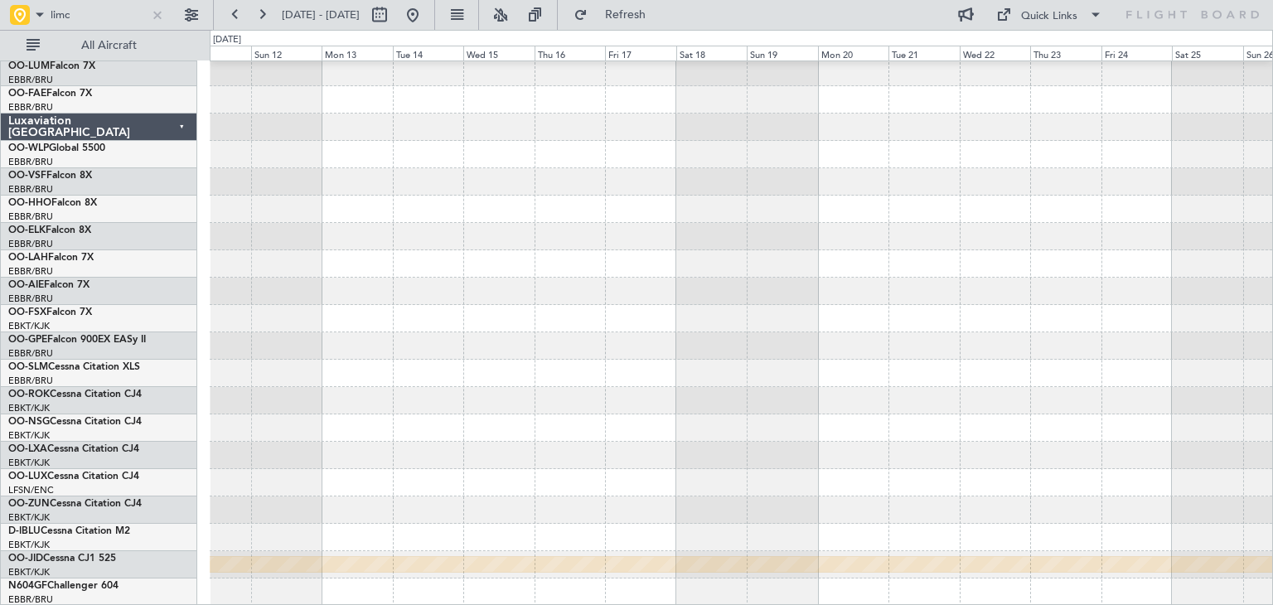
click at [1128, 283] on div at bounding box center [741, 291] width 1062 height 27
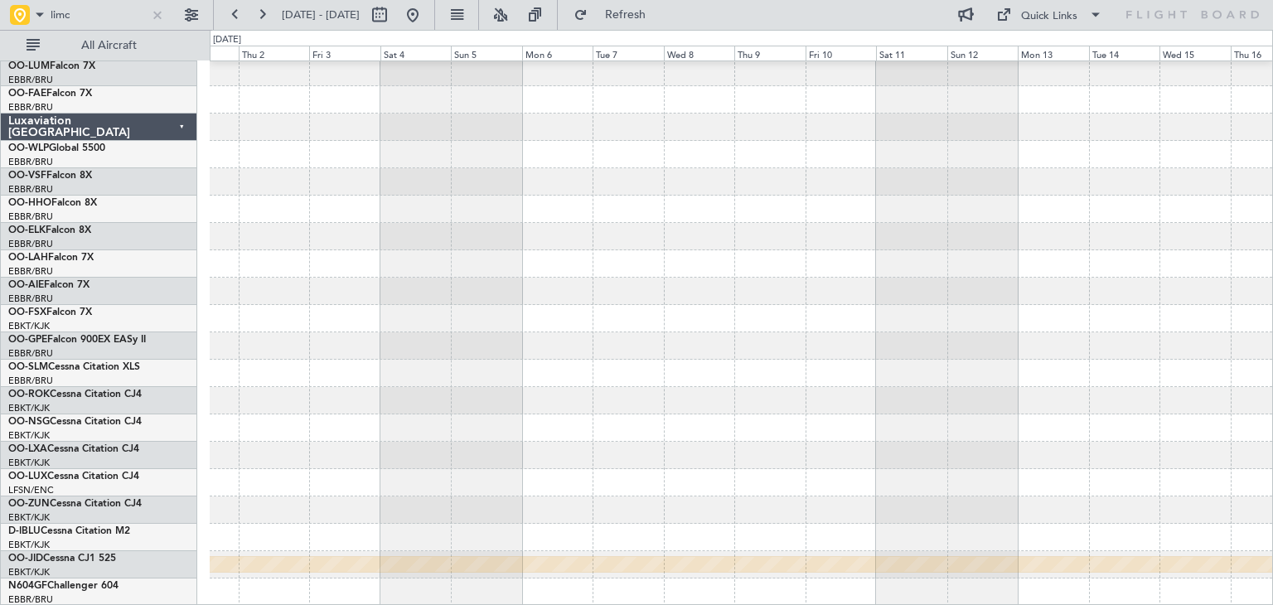
click at [940, 279] on div at bounding box center [741, 291] width 1062 height 27
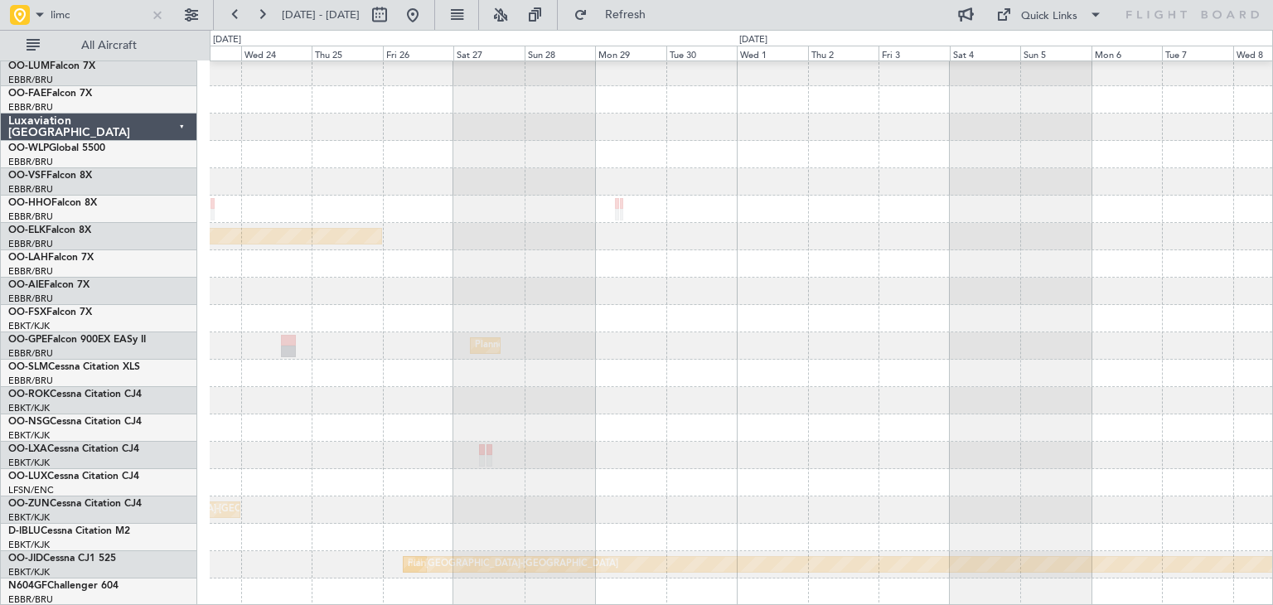
click at [897, 264] on div "Planned Maint Kortrijk-[GEOGRAPHIC_DATA] Planned Maint [GEOGRAPHIC_DATA] ([GEOG…" at bounding box center [741, 318] width 1062 height 574
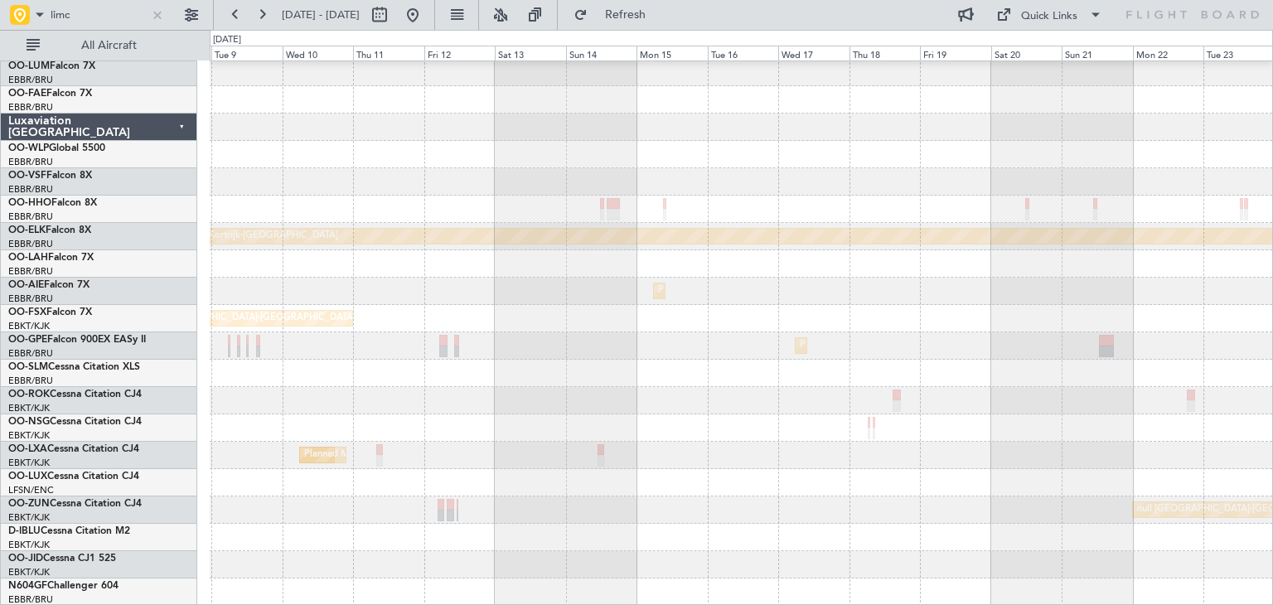
click at [875, 263] on div "Planned Maint Kortrijk-[GEOGRAPHIC_DATA] Planned Maint [GEOGRAPHIC_DATA] ([GEOG…" at bounding box center [741, 318] width 1062 height 574
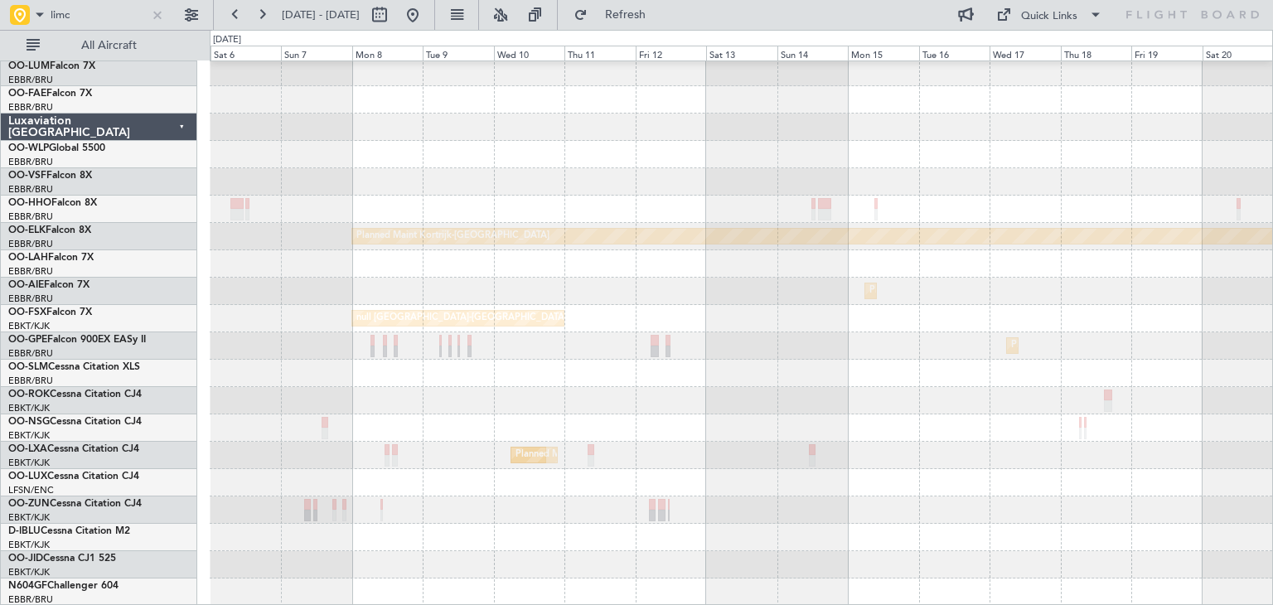
click at [770, 262] on div "null [GEOGRAPHIC_DATA] ([GEOGRAPHIC_DATA]) null [GEOGRAPHIC_DATA] ([GEOGRAPHIC_…" at bounding box center [741, 318] width 1062 height 574
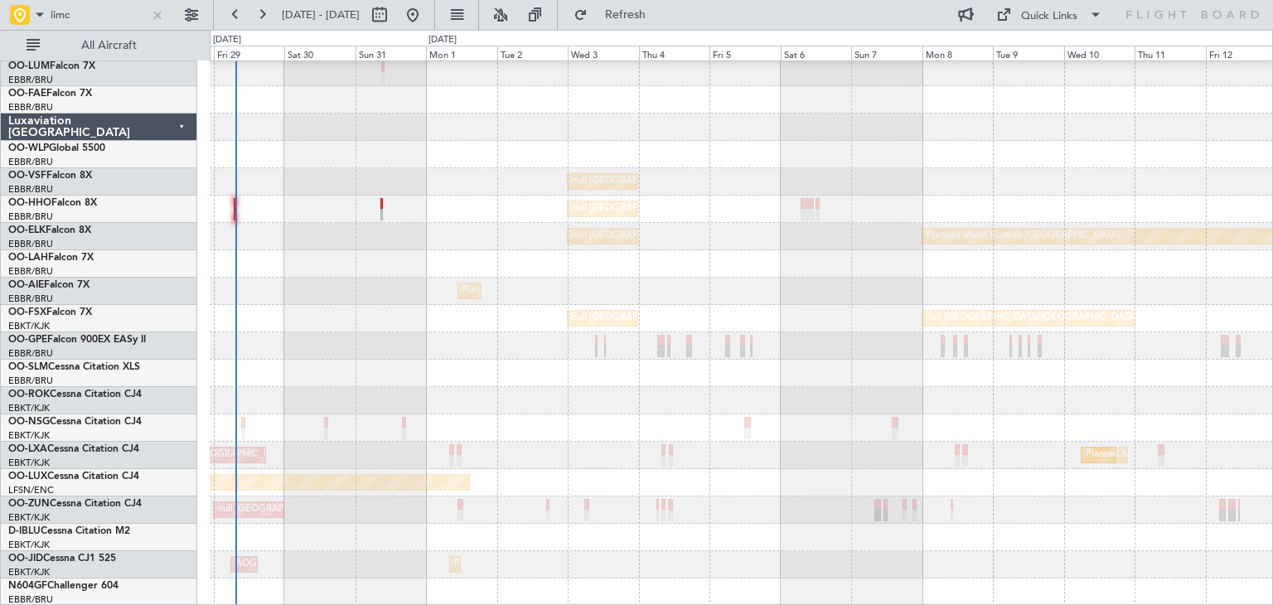
click at [799, 263] on div "null [GEOGRAPHIC_DATA] ([GEOGRAPHIC_DATA]) null [GEOGRAPHIC_DATA] ([GEOGRAPHIC_…" at bounding box center [741, 318] width 1062 height 574
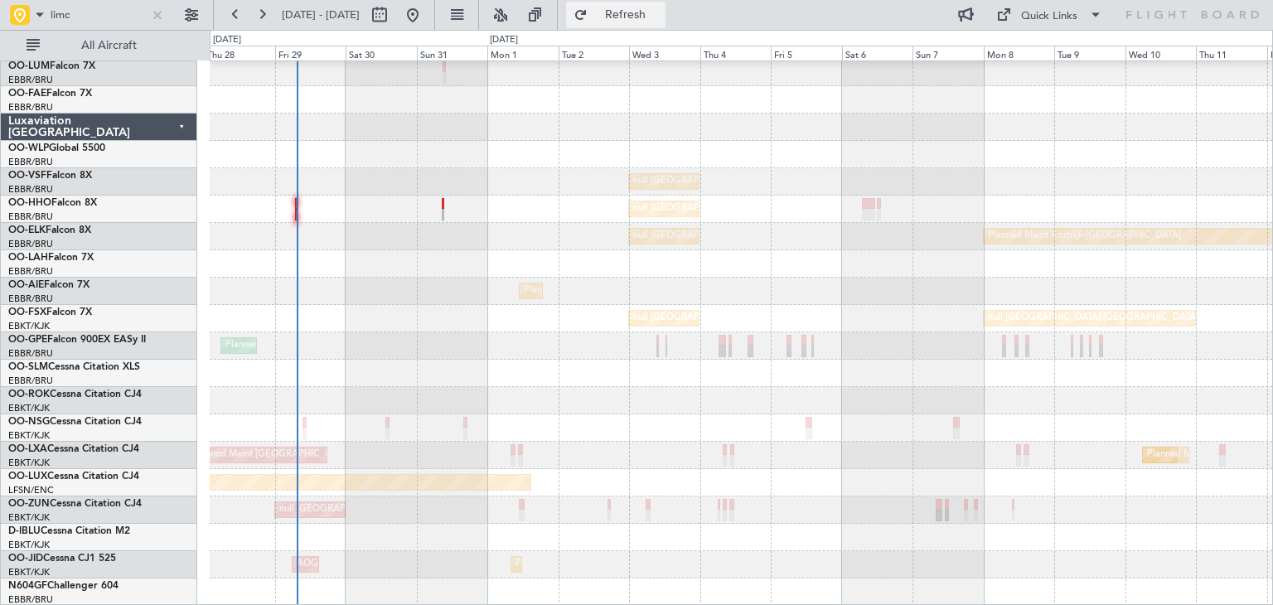
click at [656, 15] on span "Refresh" at bounding box center [626, 15] width 70 height 12
click at [195, 26] on button at bounding box center [191, 15] width 27 height 27
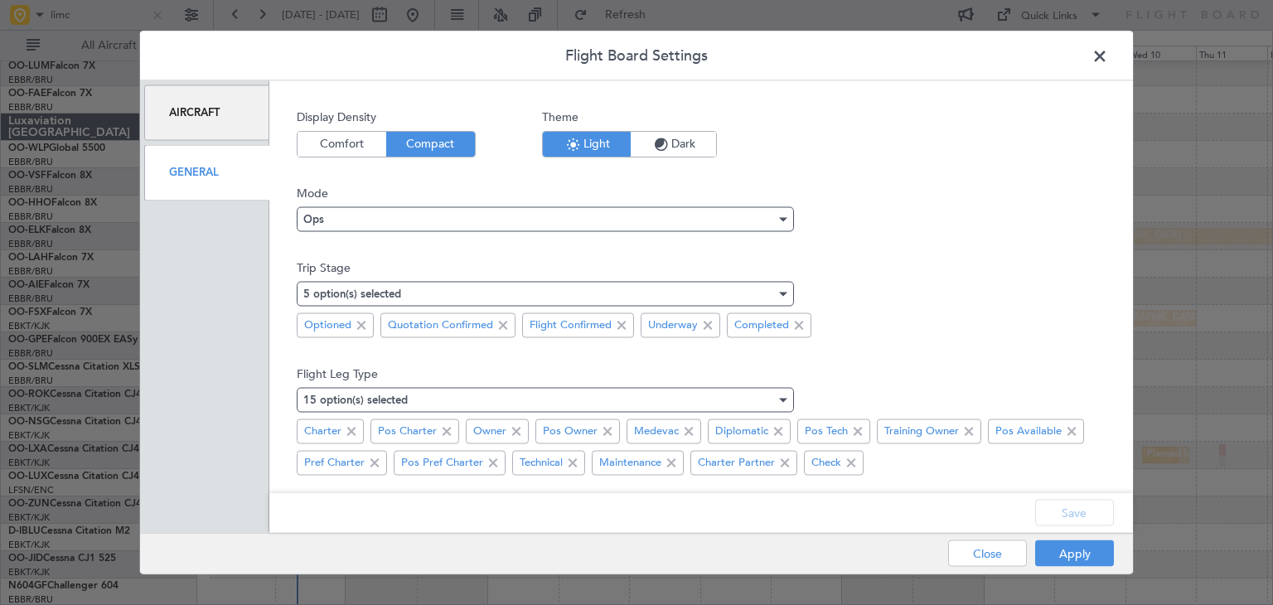
click at [212, 121] on div "Aircraft" at bounding box center [206, 113] width 125 height 56
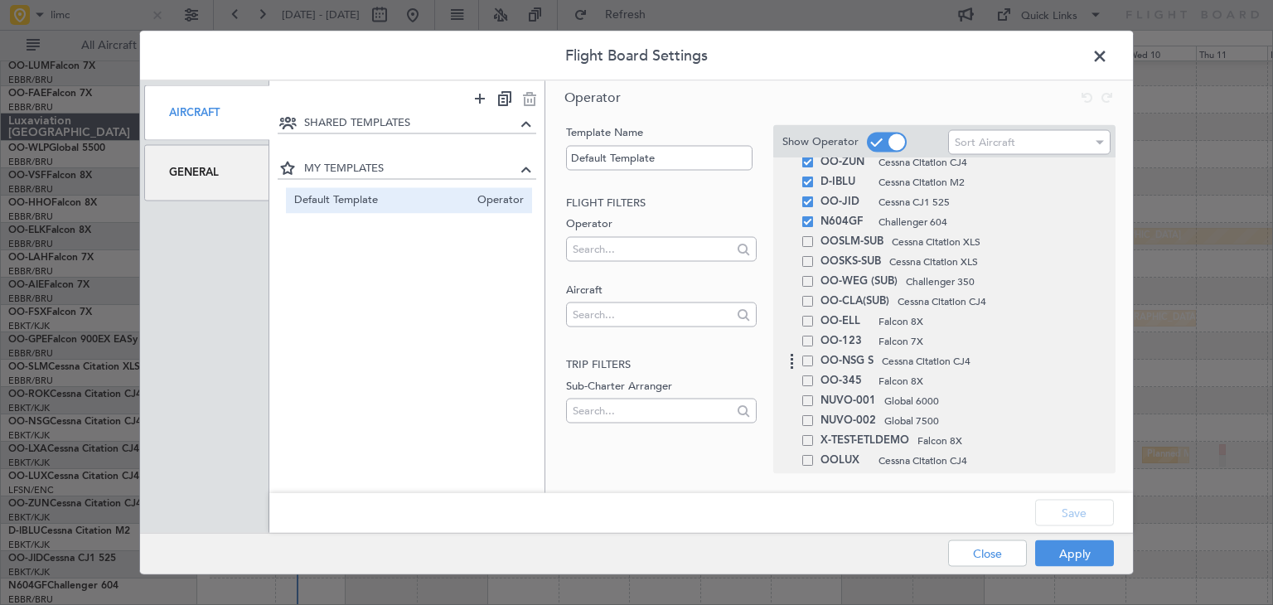
scroll to position [398, 0]
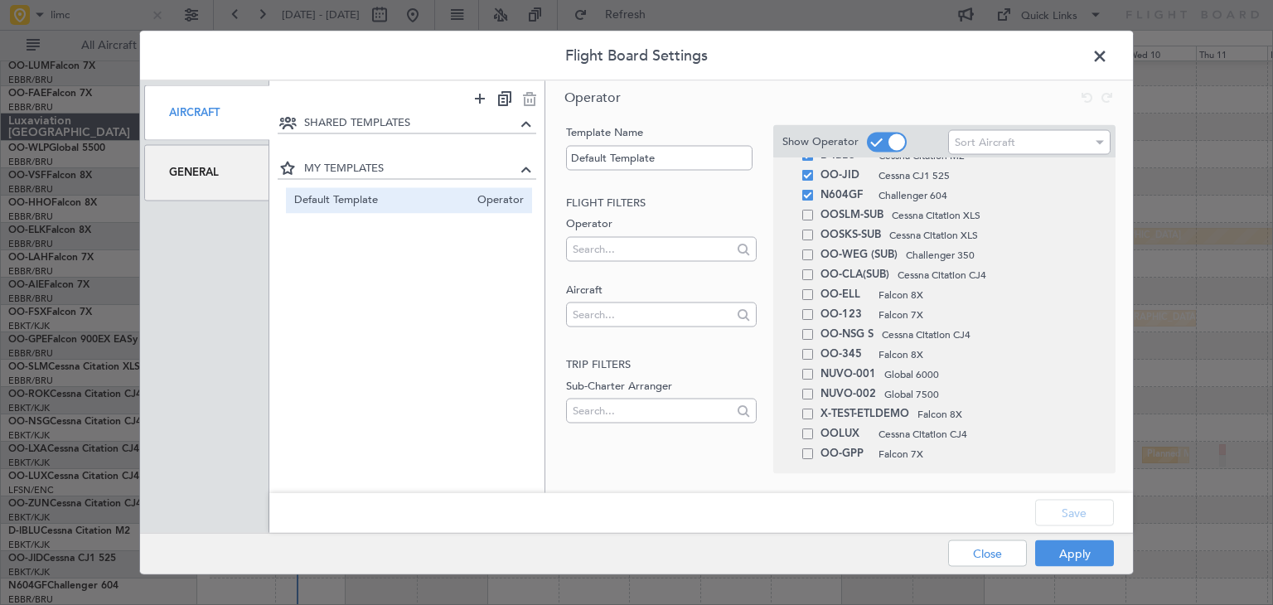
click at [1108, 60] on span at bounding box center [1108, 60] width 0 height 33
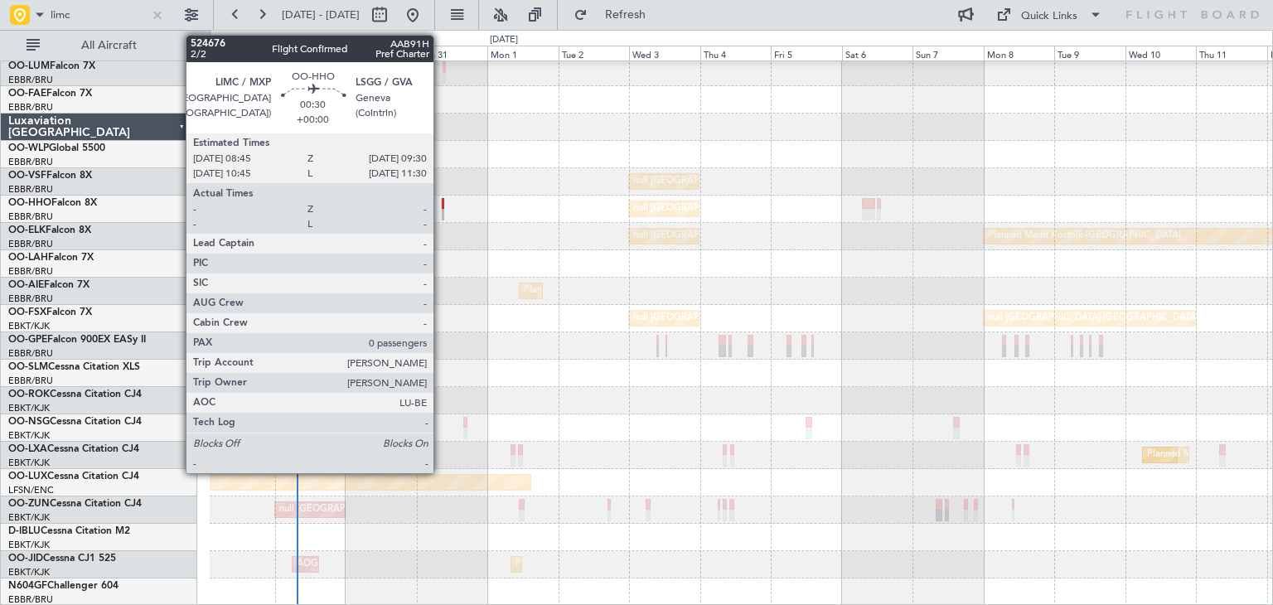
click at [442, 205] on div at bounding box center [443, 204] width 2 height 12
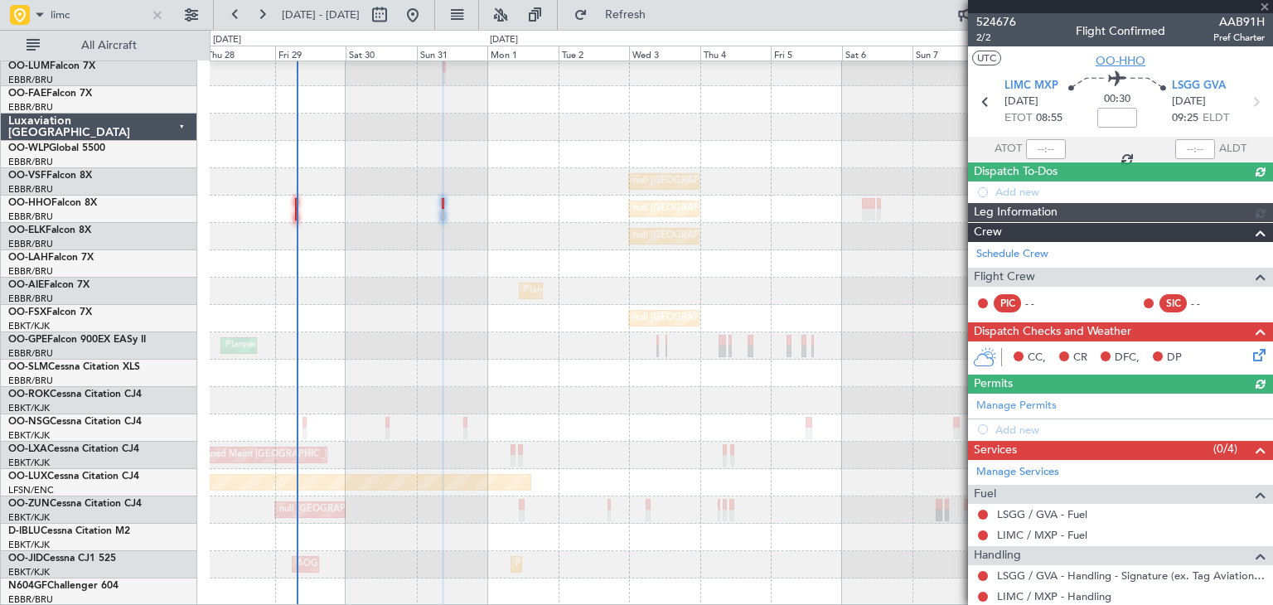
click at [1114, 65] on span "OO-HHO" at bounding box center [1120, 60] width 50 height 17
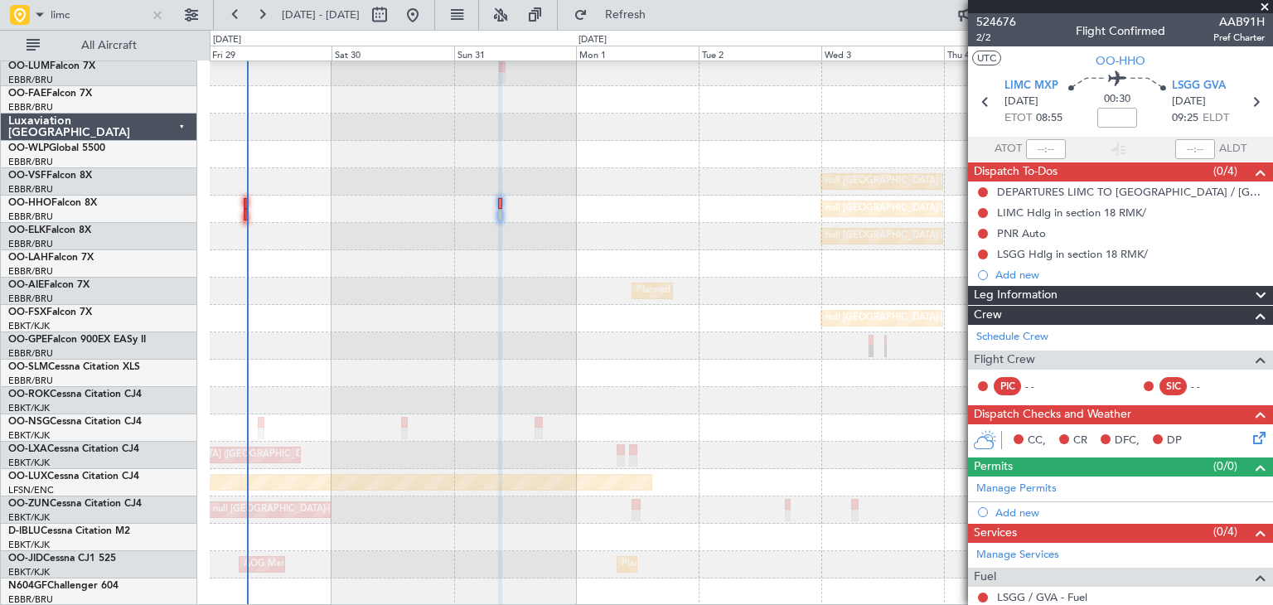
click at [1263, 4] on span at bounding box center [1264, 7] width 17 height 15
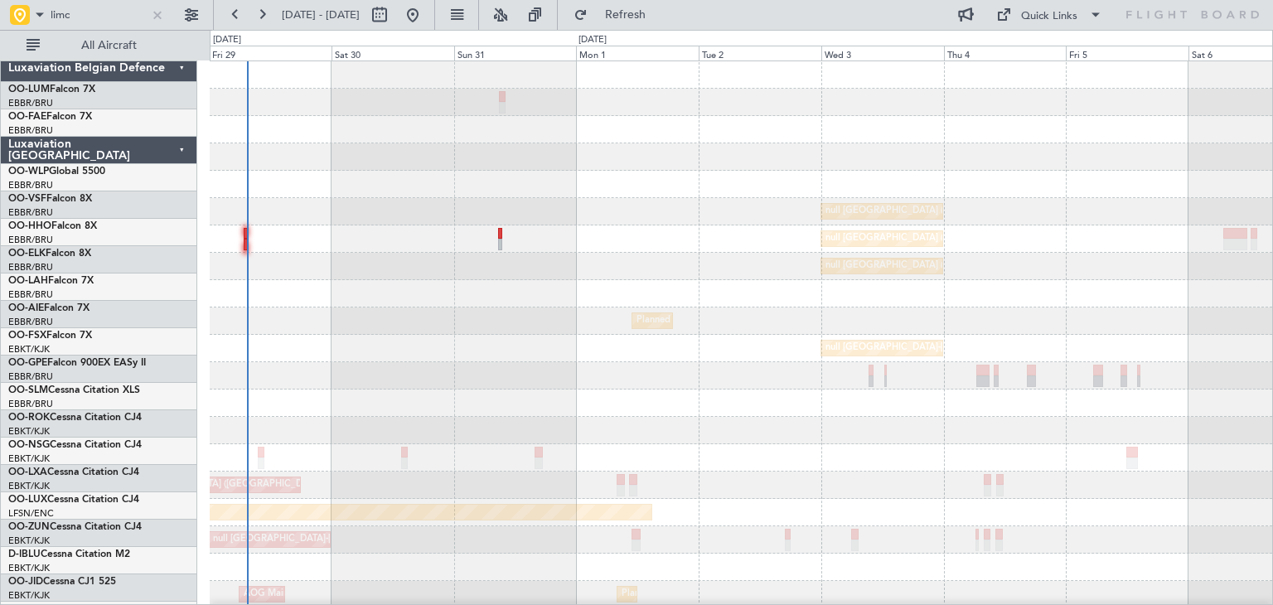
scroll to position [0, 0]
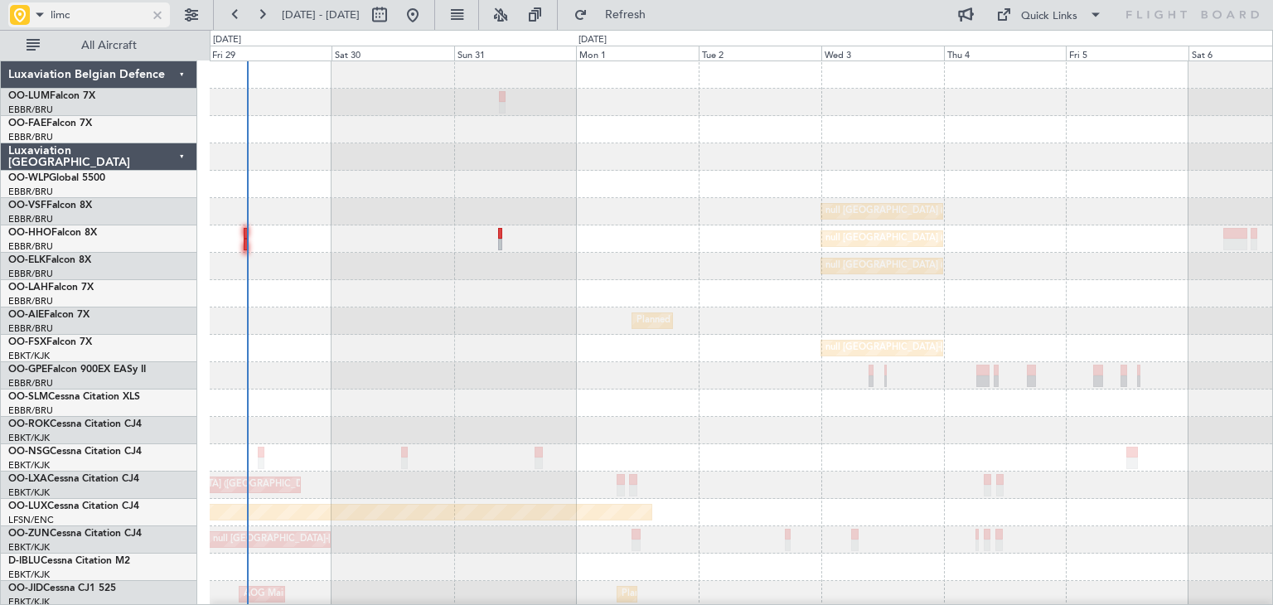
click at [72, 15] on input "limc" at bounding box center [97, 14] width 92 height 25
drag, startPoint x: 75, startPoint y: 14, endPoint x: 13, endPoint y: 27, distance: 63.5
click at [13, 27] on body "limc [DATE] - [DATE] Refresh Quick Links All Aircraft null [GEOGRAPHIC_DATA] ([…" at bounding box center [636, 302] width 1273 height 605
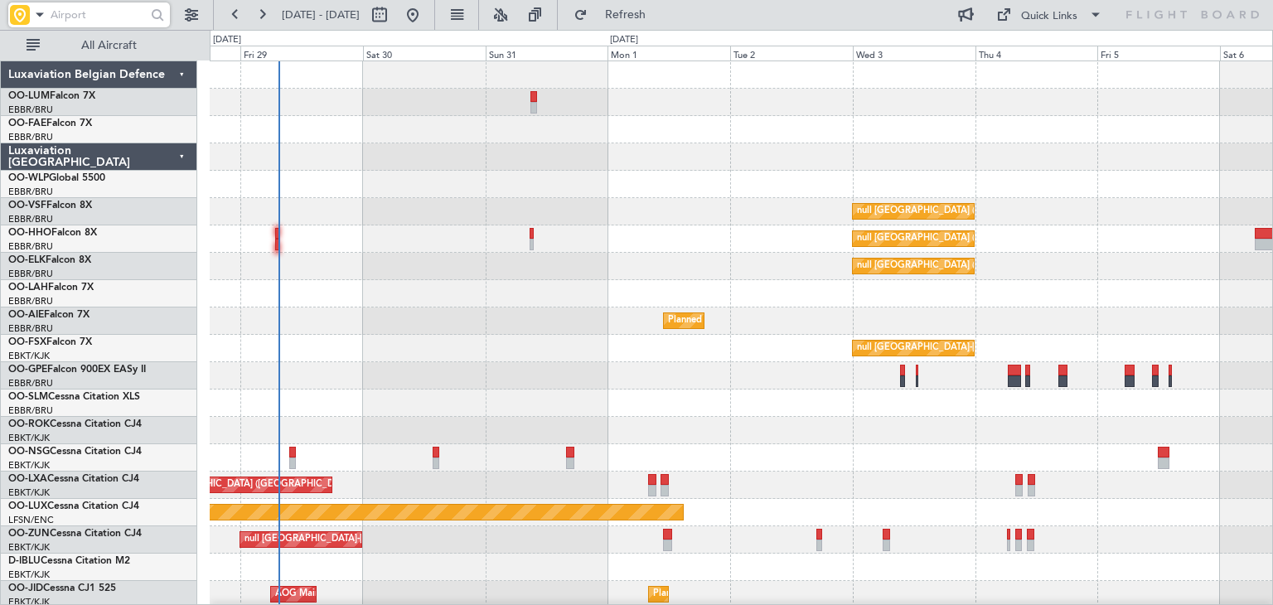
click at [305, 345] on div "null [GEOGRAPHIC_DATA]-[GEOGRAPHIC_DATA] null [GEOGRAPHIC_DATA]-[GEOGRAPHIC_DAT…" at bounding box center [741, 348] width 1062 height 27
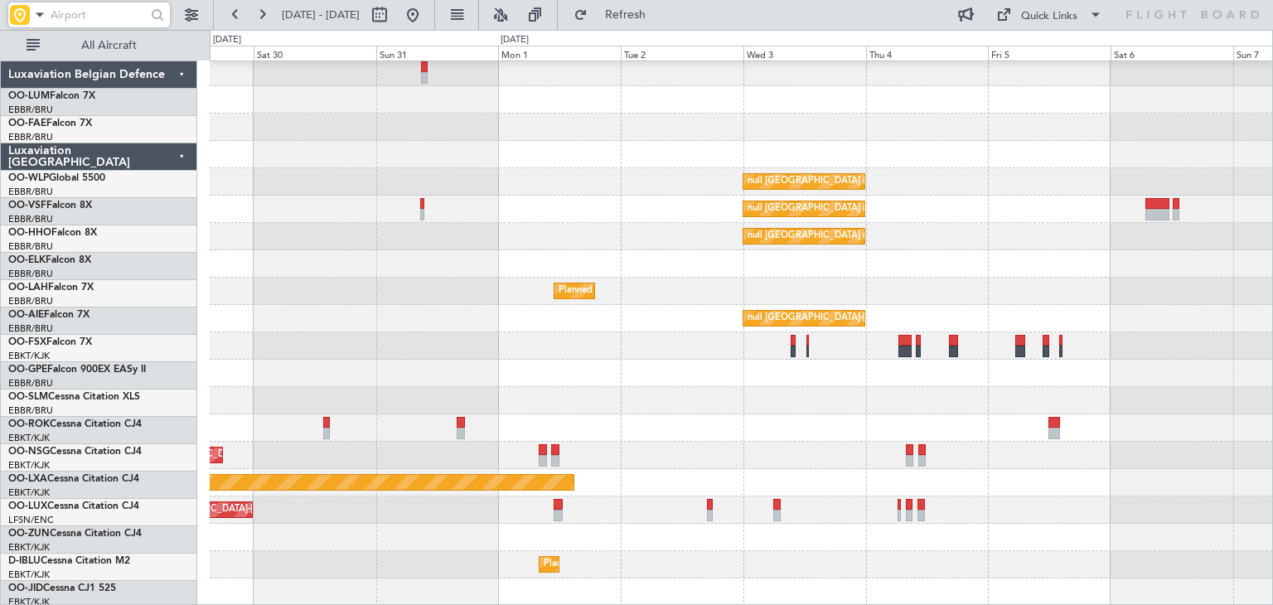
scroll to position [30, 0]
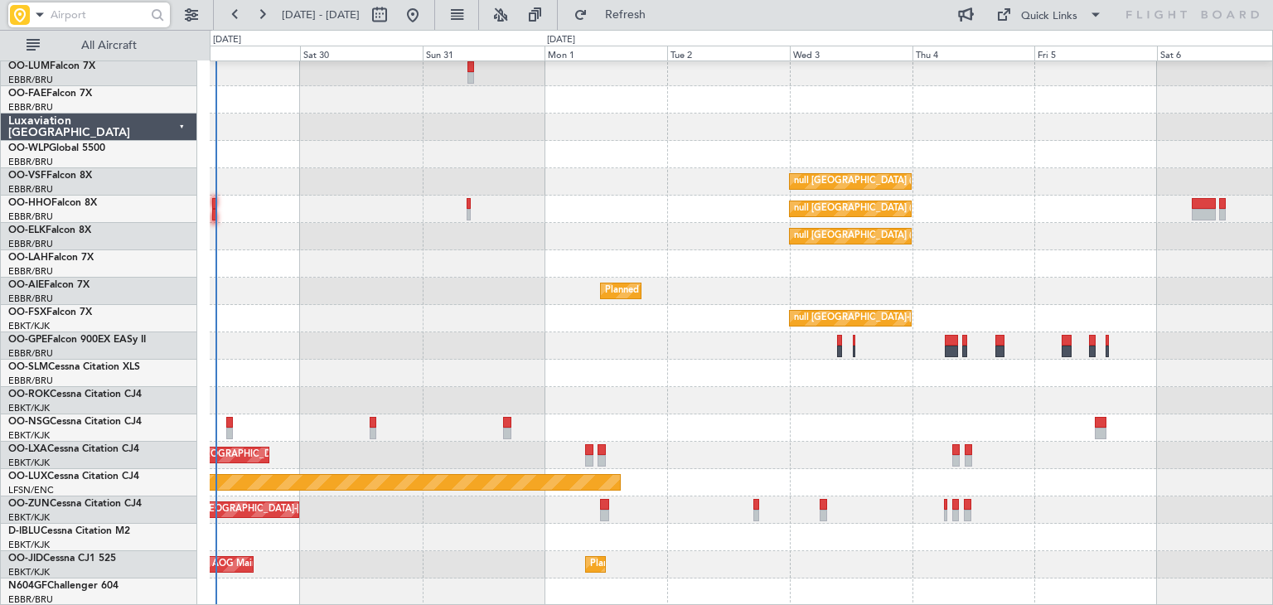
click at [504, 167] on div "null [GEOGRAPHIC_DATA] ([GEOGRAPHIC_DATA]) null [GEOGRAPHIC_DATA] ([GEOGRAPHIC_…" at bounding box center [741, 318] width 1062 height 574
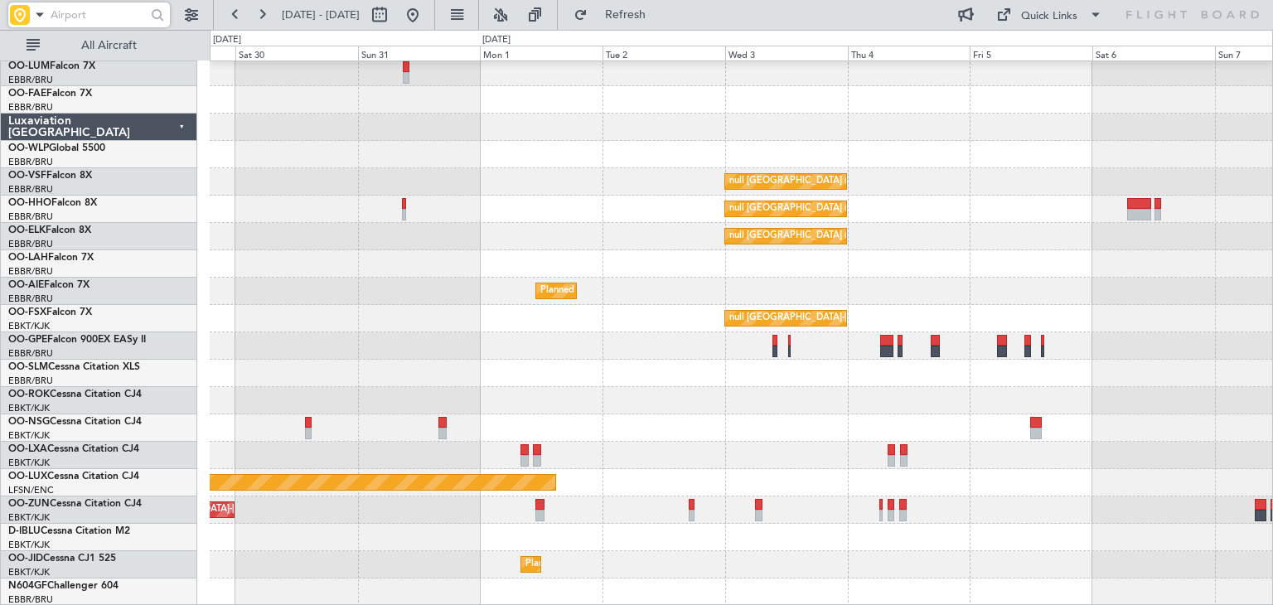
click at [520, 310] on div "null [GEOGRAPHIC_DATA]-[GEOGRAPHIC_DATA] null [GEOGRAPHIC_DATA]-[GEOGRAPHIC_DAT…" at bounding box center [741, 318] width 1062 height 27
click at [660, 15] on span "Refresh" at bounding box center [626, 15] width 70 height 12
click at [649, 9] on span "Refresh" at bounding box center [626, 15] width 70 height 12
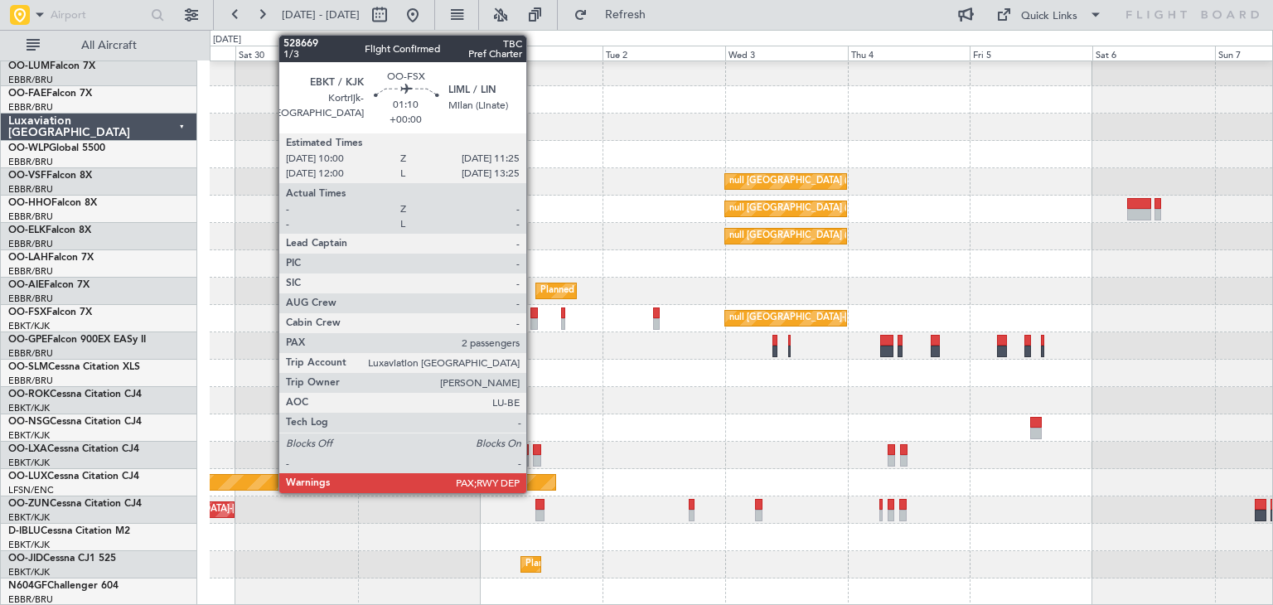
click at [534, 312] on div at bounding box center [533, 313] width 7 height 12
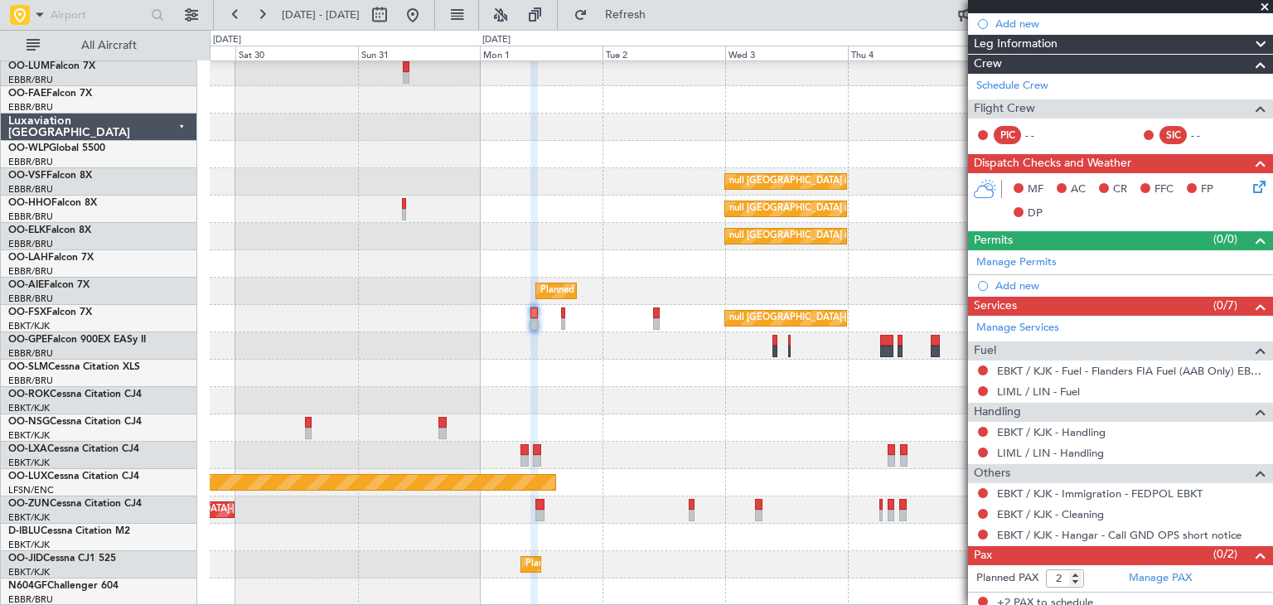
scroll to position [278, 0]
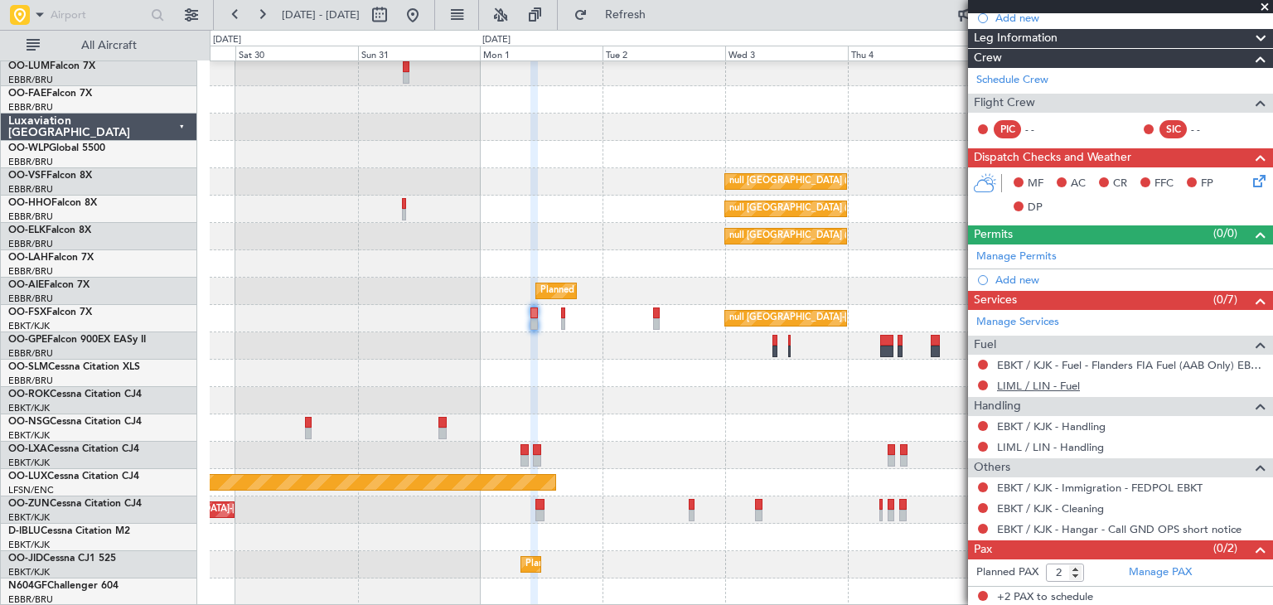
click at [1029, 384] on link "LIML / LIN - Fuel" at bounding box center [1038, 386] width 83 height 14
click at [1044, 422] on link "EBKT / KJK - Handling" at bounding box center [1051, 426] width 109 height 14
click at [1037, 440] on link "LIML / LIN - Handling" at bounding box center [1050, 447] width 107 height 14
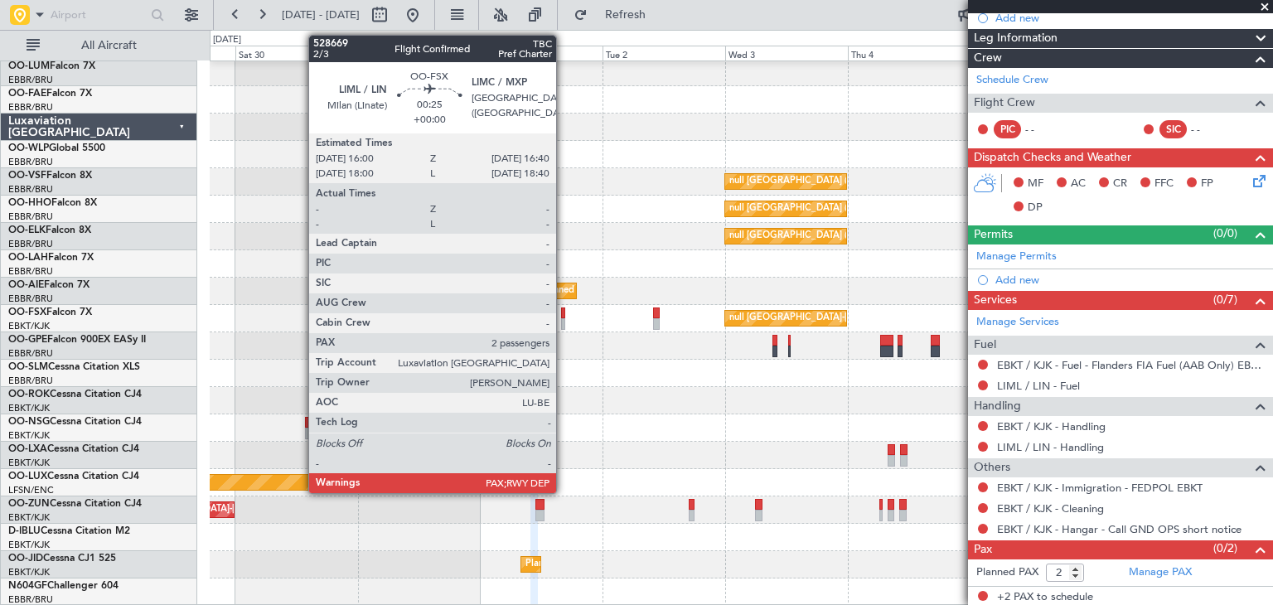
click at [563, 317] on div at bounding box center [563, 313] width 4 height 12
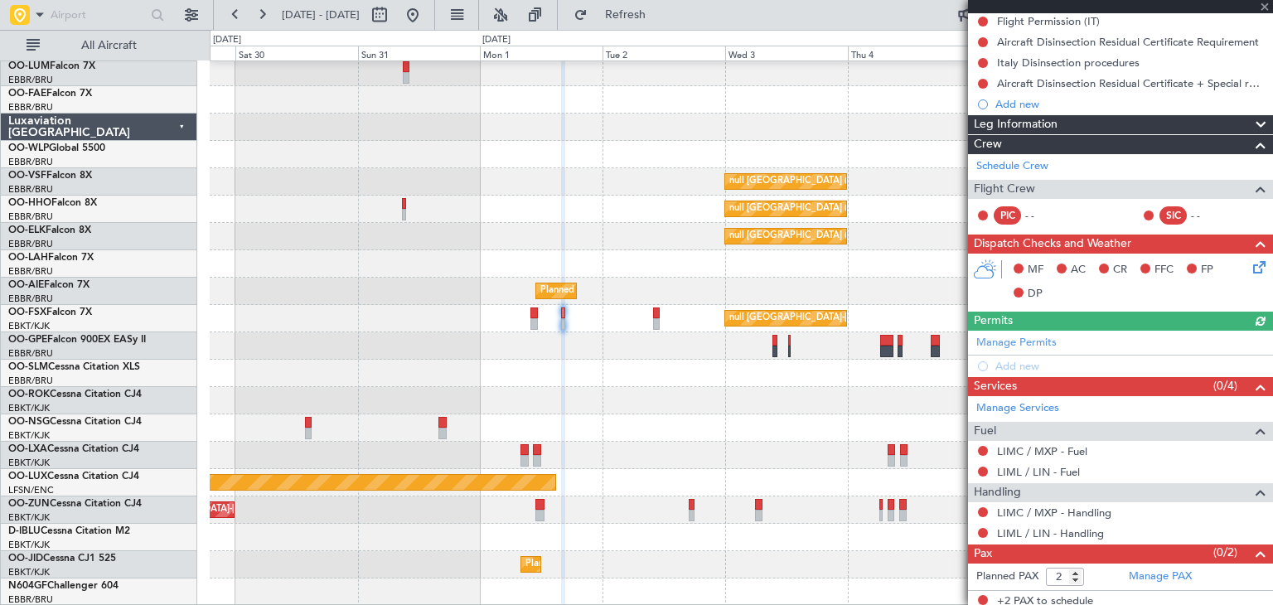
scroll to position [216, 0]
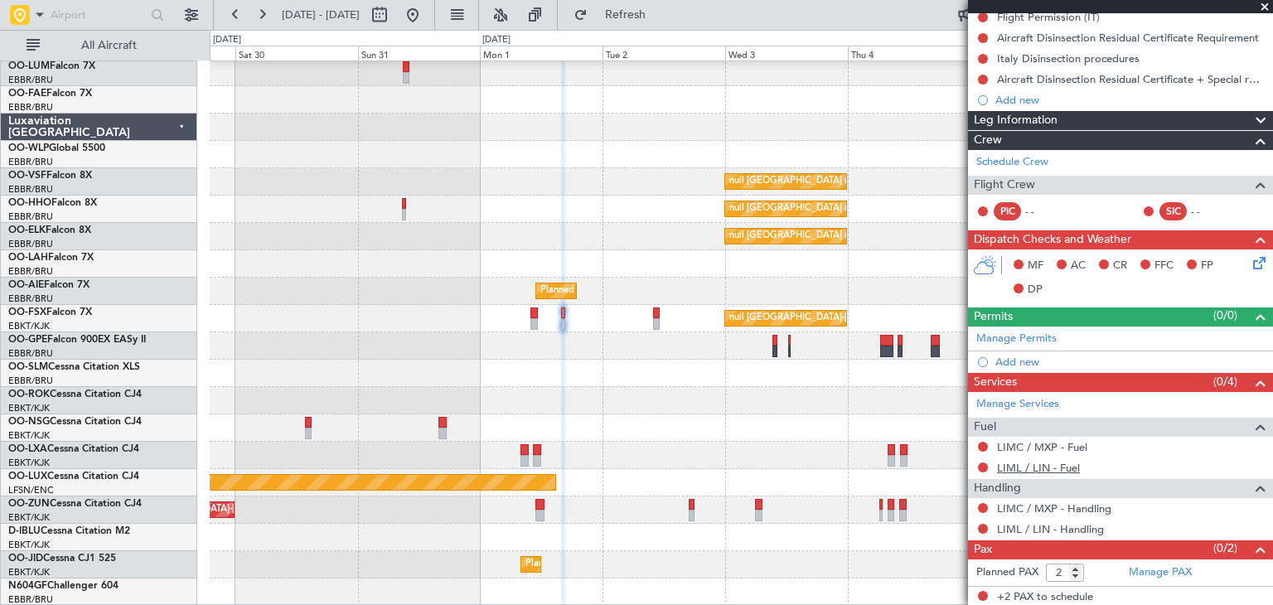
click at [1047, 462] on link "LIML / LIN - Fuel" at bounding box center [1038, 468] width 83 height 14
click at [1064, 444] on link "LIMC / MXP - Fuel" at bounding box center [1042, 447] width 90 height 14
click at [1069, 525] on link "LIML / LIN - Handling" at bounding box center [1050, 529] width 107 height 14
click at [1037, 505] on link "LIMC / MXP - Handling" at bounding box center [1054, 508] width 114 height 14
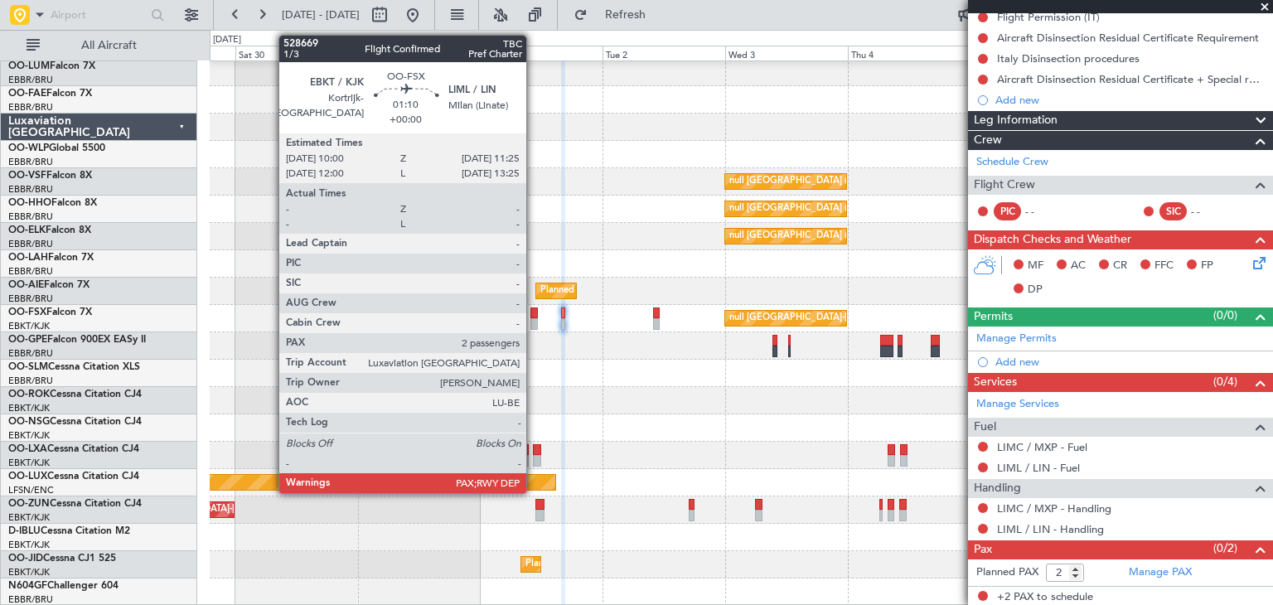
click at [534, 312] on div at bounding box center [533, 313] width 7 height 12
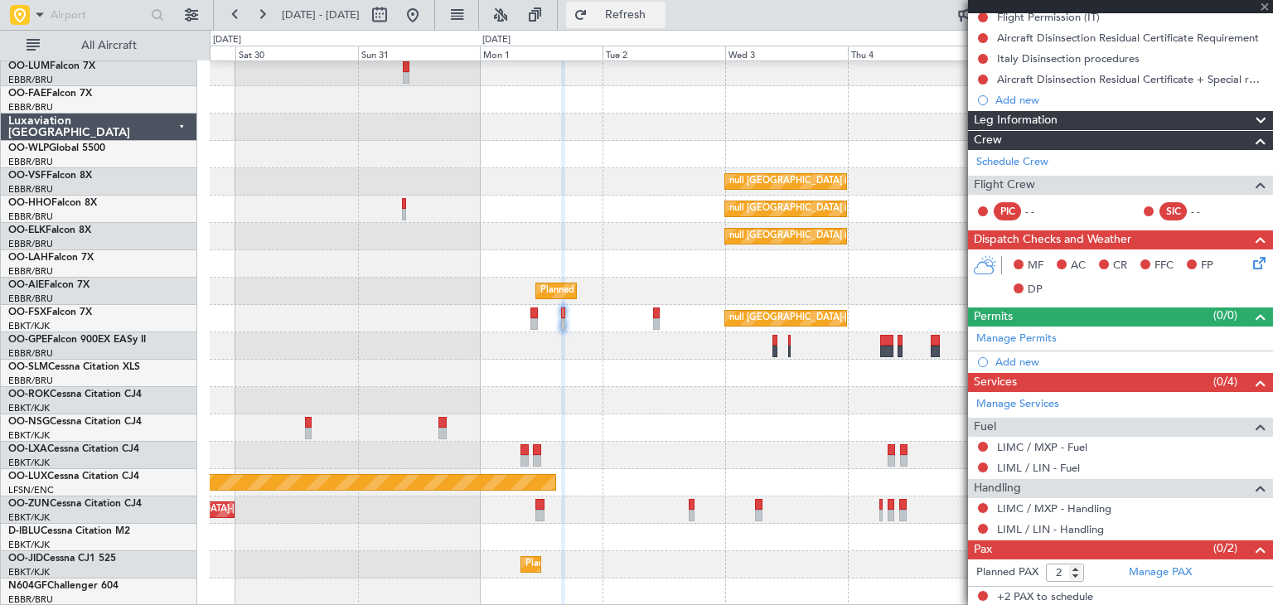
scroll to position [0, 0]
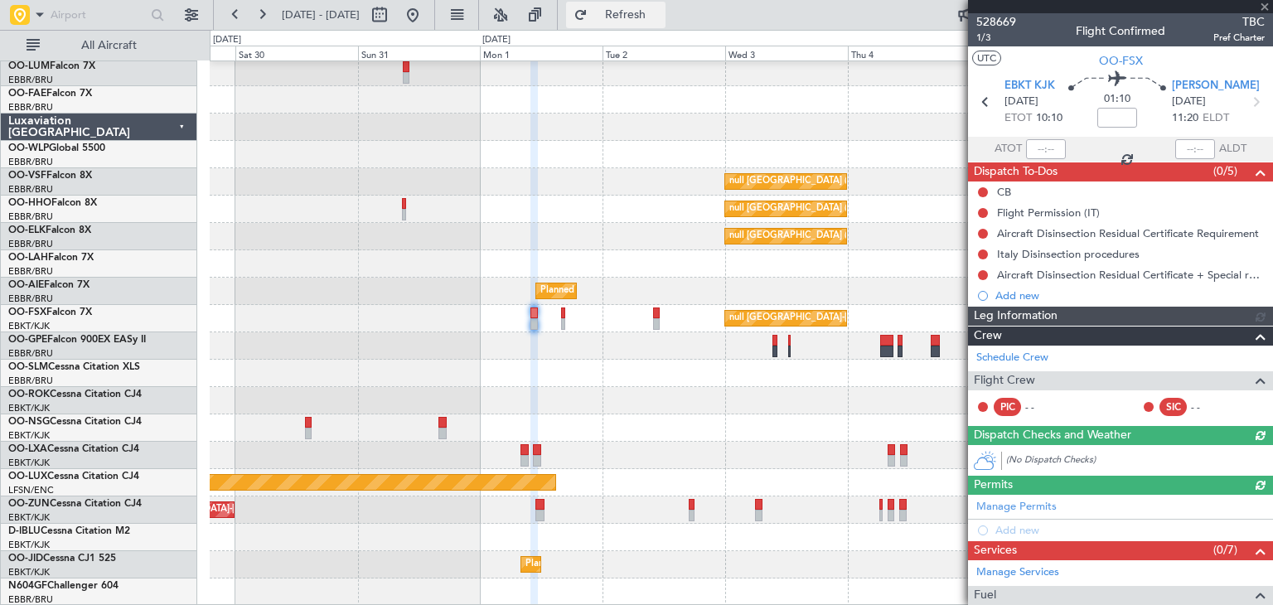
click at [660, 16] on span "Refresh" at bounding box center [626, 15] width 70 height 12
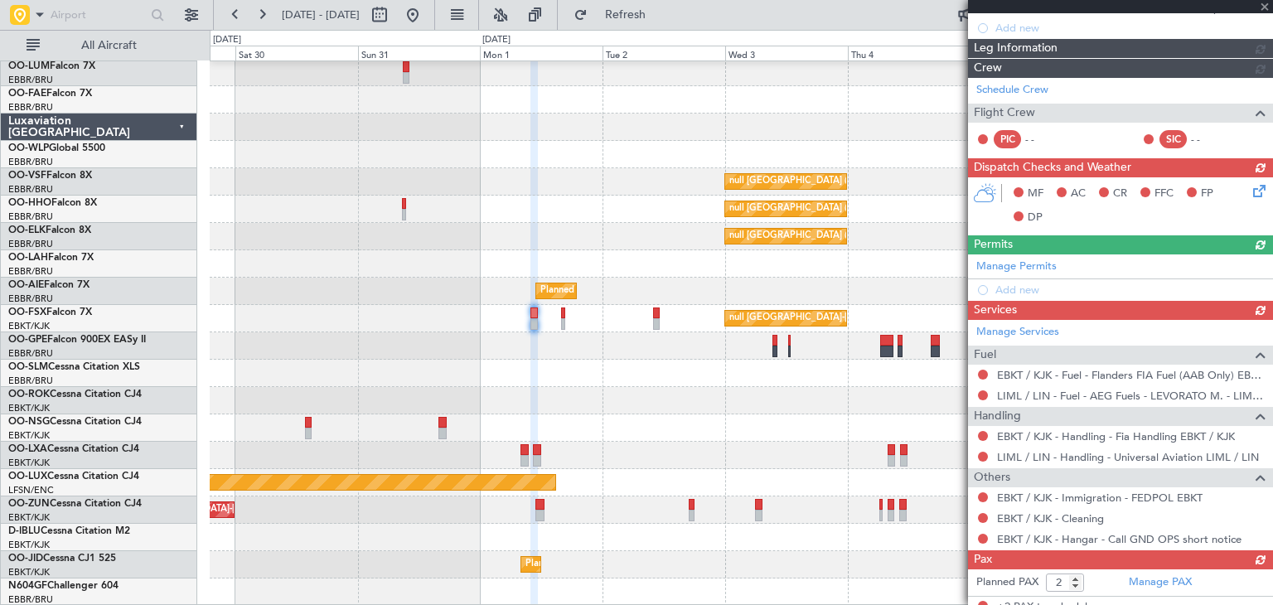
scroll to position [278, 0]
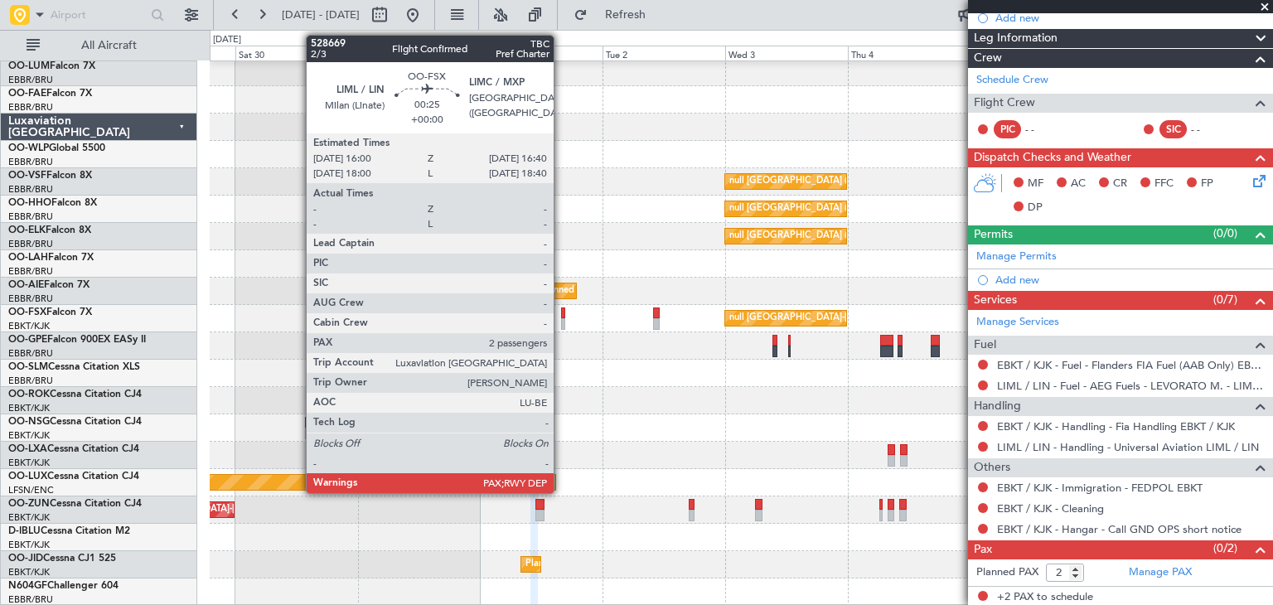
click at [561, 320] on div at bounding box center [563, 324] width 4 height 12
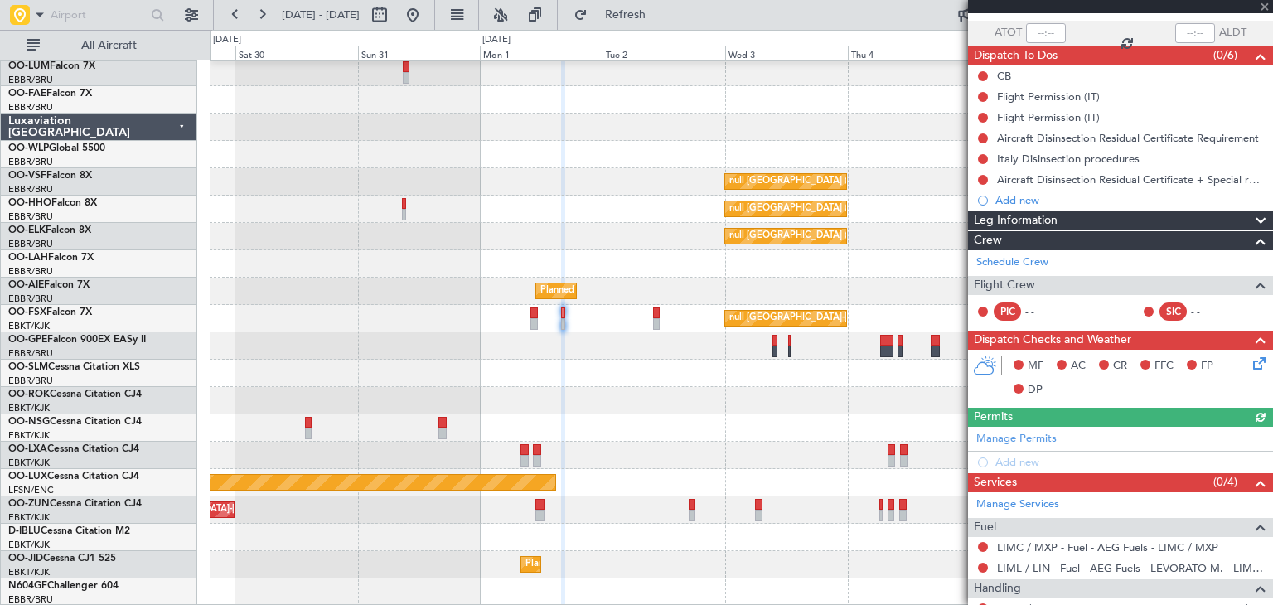
scroll to position [216, 0]
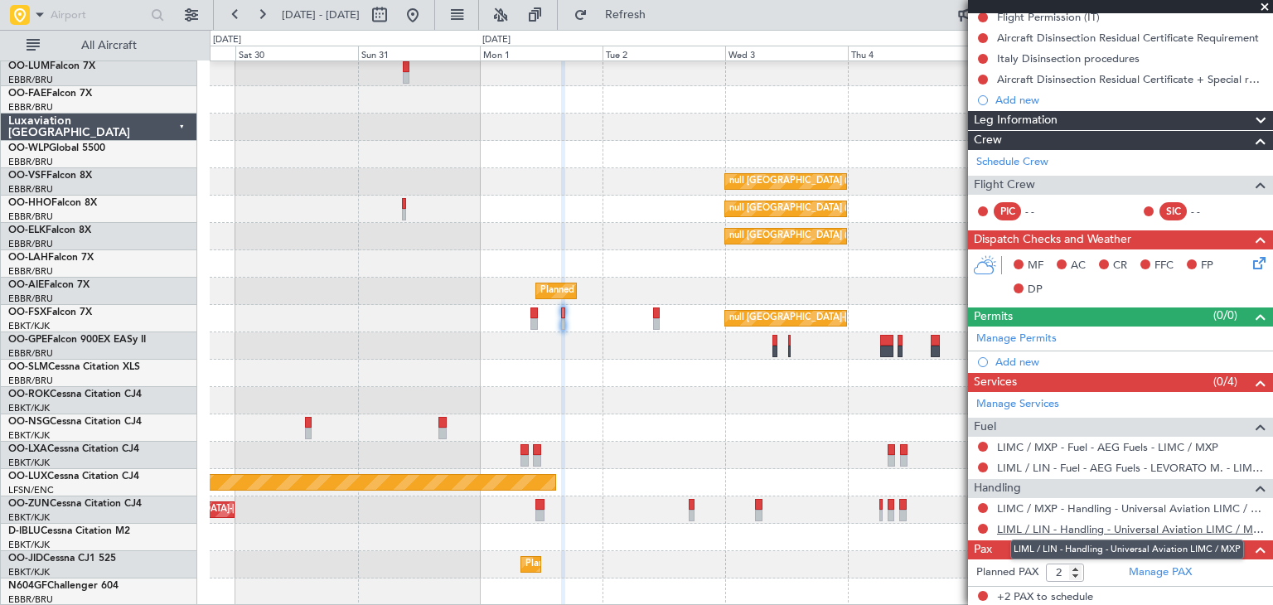
click at [1044, 523] on link "LIML / LIN - Handling - Universal Aviation LIMC / MXP" at bounding box center [1131, 529] width 268 height 14
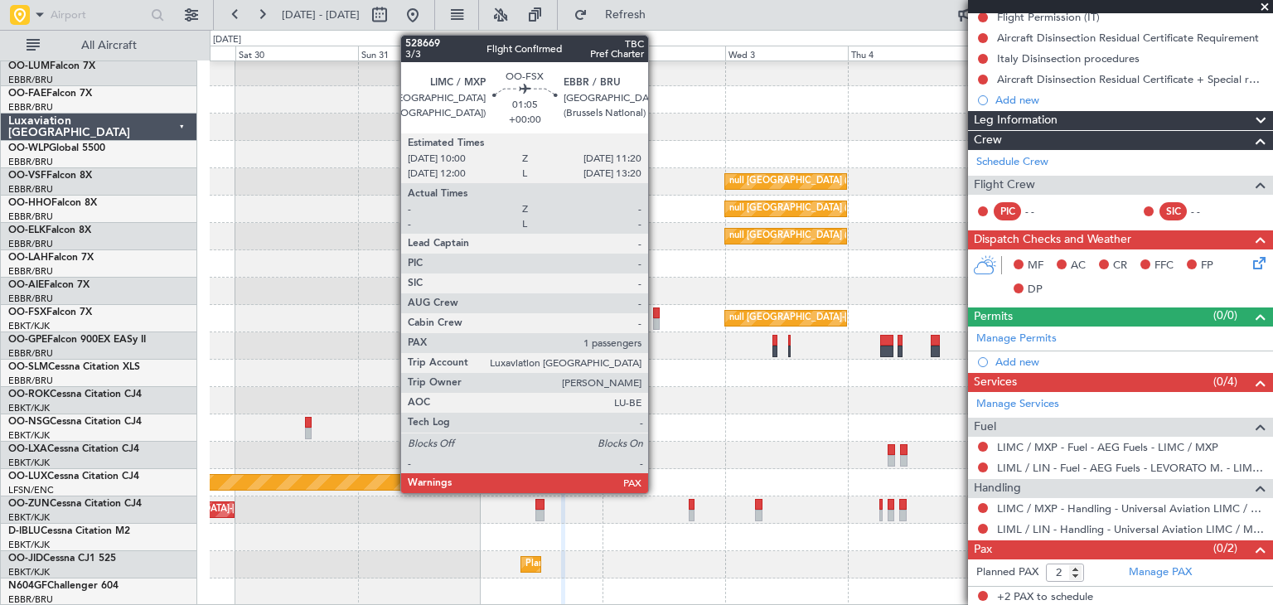
click at [655, 312] on div at bounding box center [656, 313] width 7 height 12
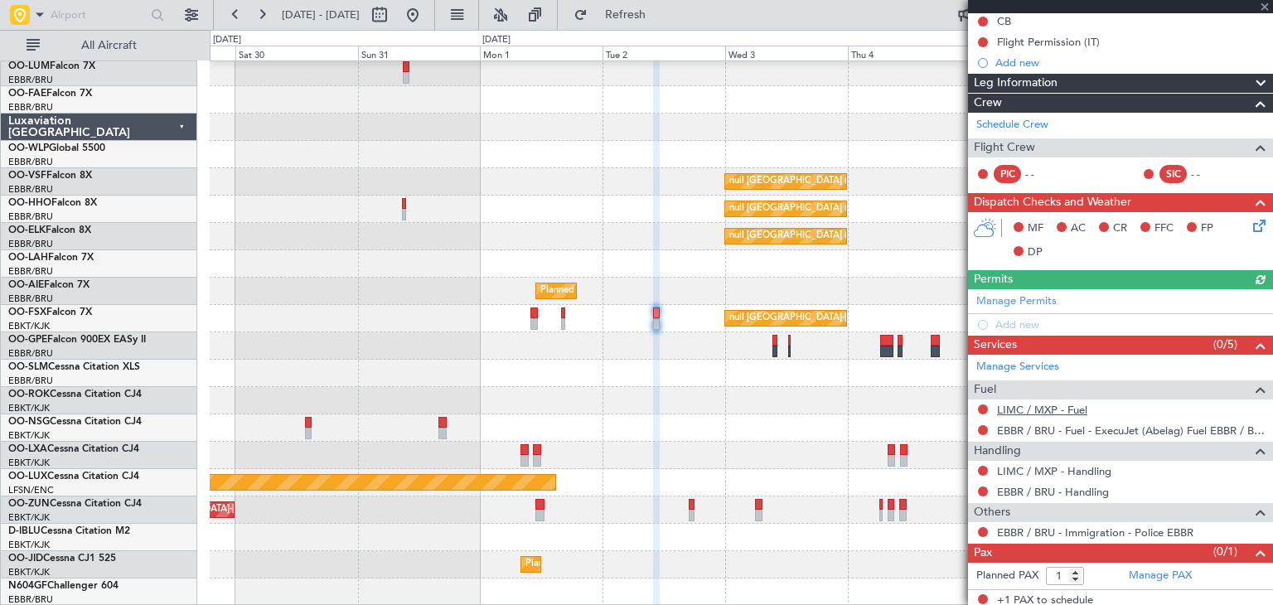
scroll to position [195, 0]
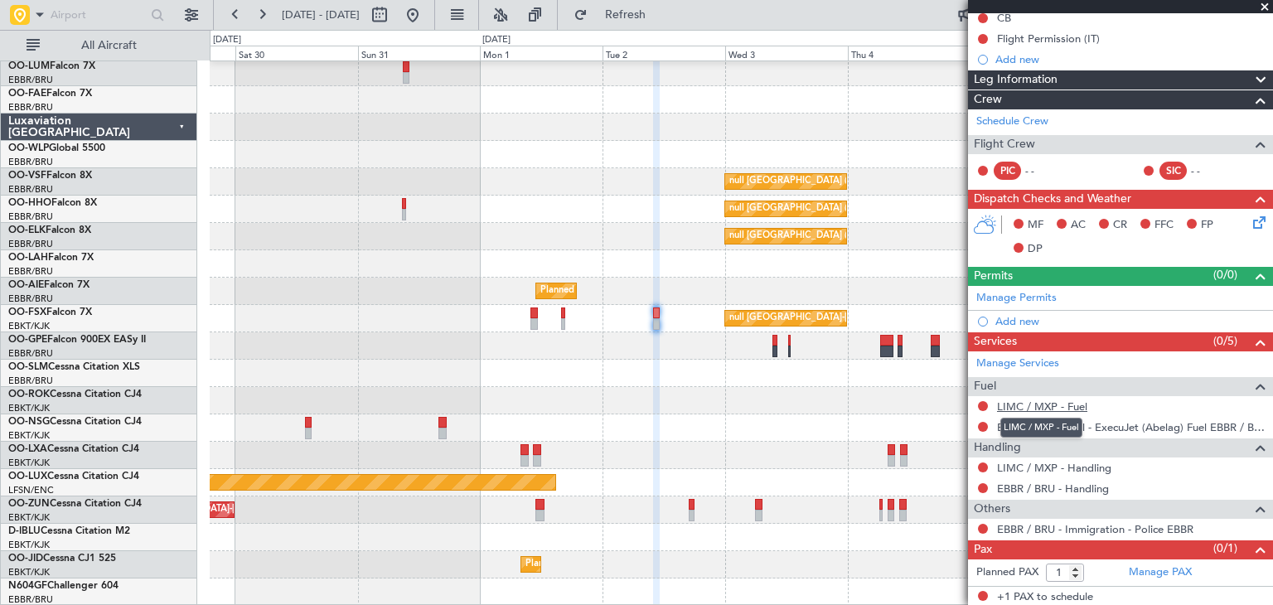
click at [1063, 407] on link "LIMC / MXP - Fuel" at bounding box center [1042, 406] width 90 height 14
click at [1076, 461] on link "LIMC / MXP - Handling" at bounding box center [1054, 468] width 114 height 14
click at [660, 20] on span "Refresh" at bounding box center [626, 15] width 70 height 12
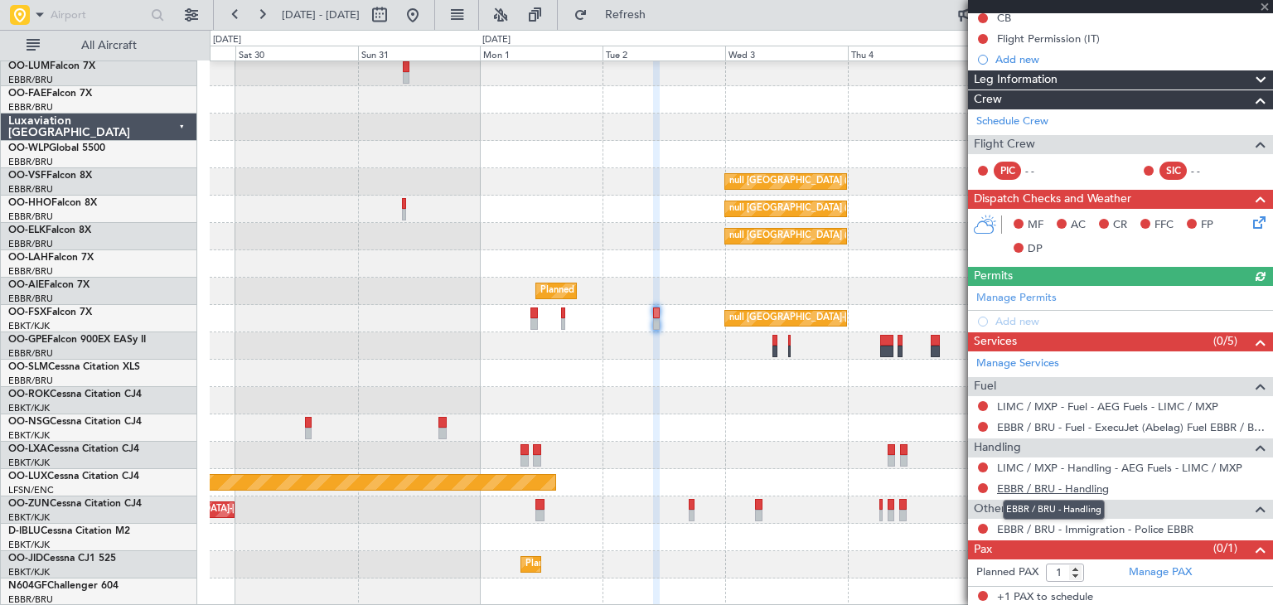
click at [1072, 487] on link "EBBR / BRU - Handling" at bounding box center [1053, 488] width 112 height 14
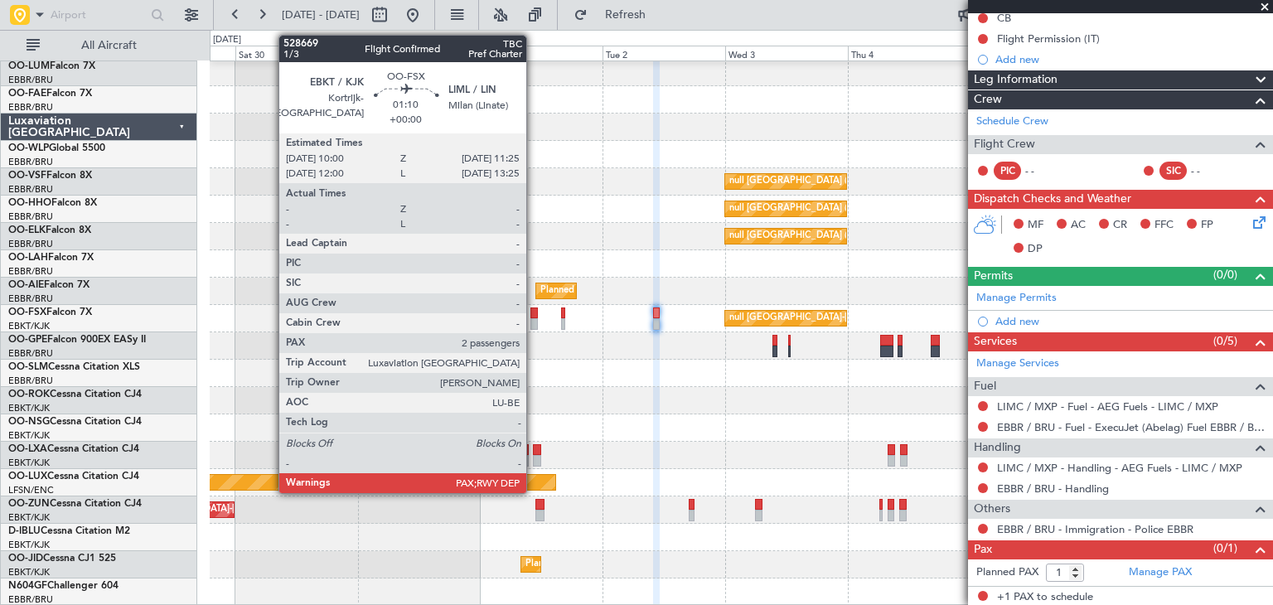
click at [533, 329] on div at bounding box center [533, 324] width 7 height 12
click at [532, 322] on div at bounding box center [533, 324] width 7 height 12
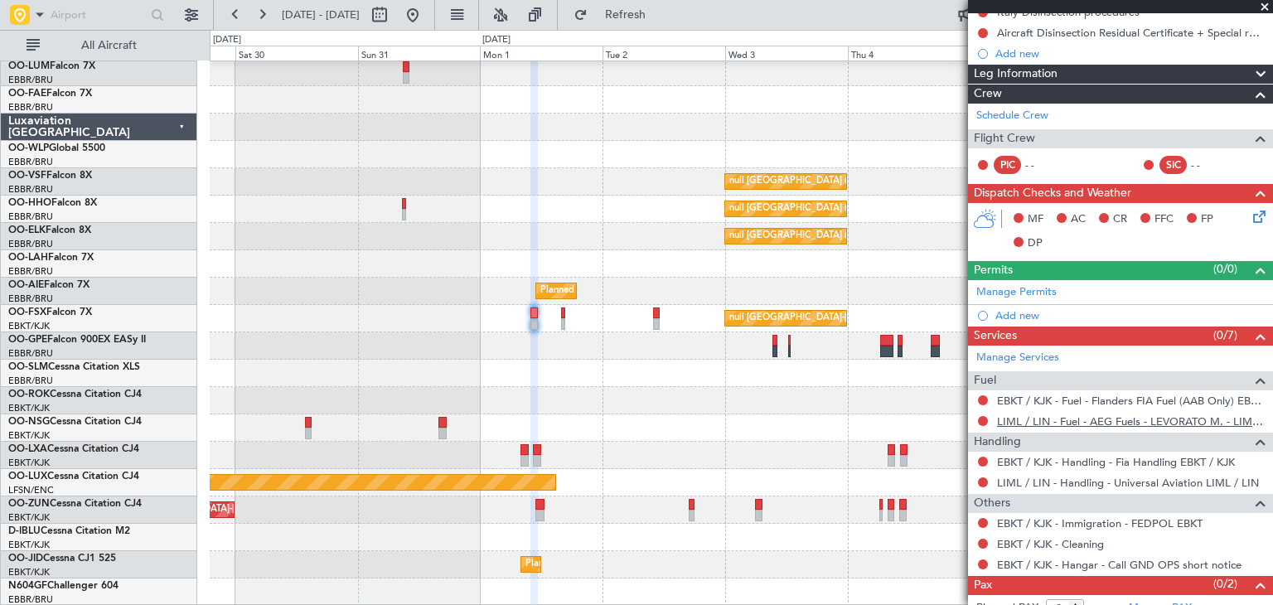
scroll to position [278, 0]
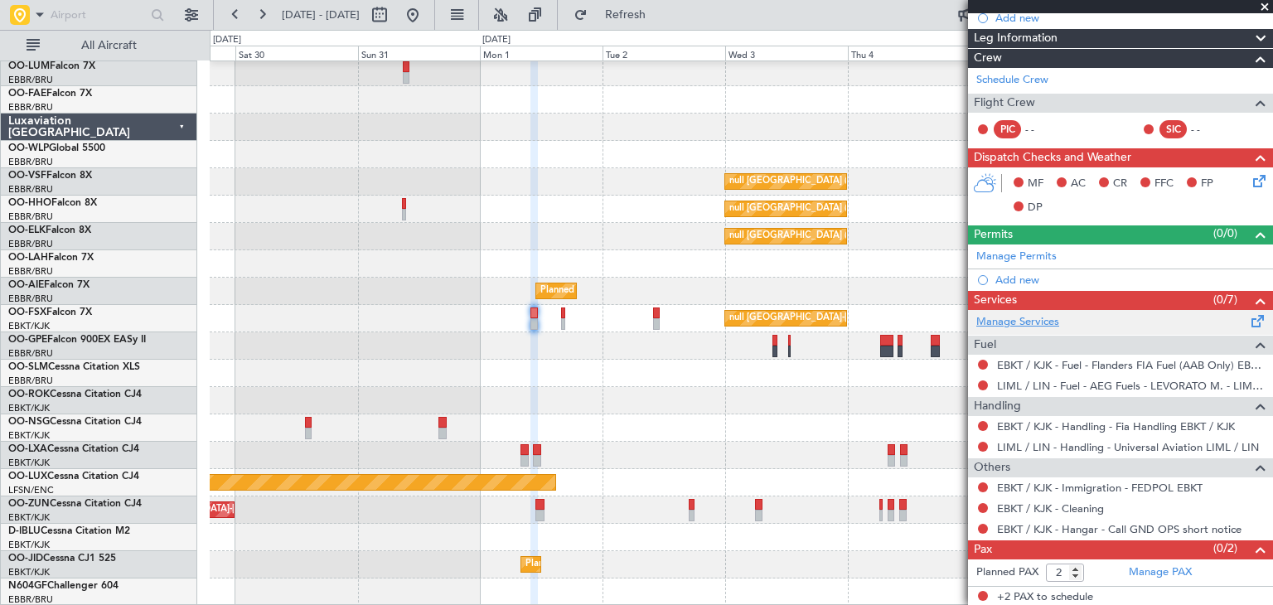
click at [1030, 317] on link "Manage Services" at bounding box center [1017, 322] width 83 height 17
click at [1055, 317] on link "Manage Services" at bounding box center [1017, 322] width 83 height 17
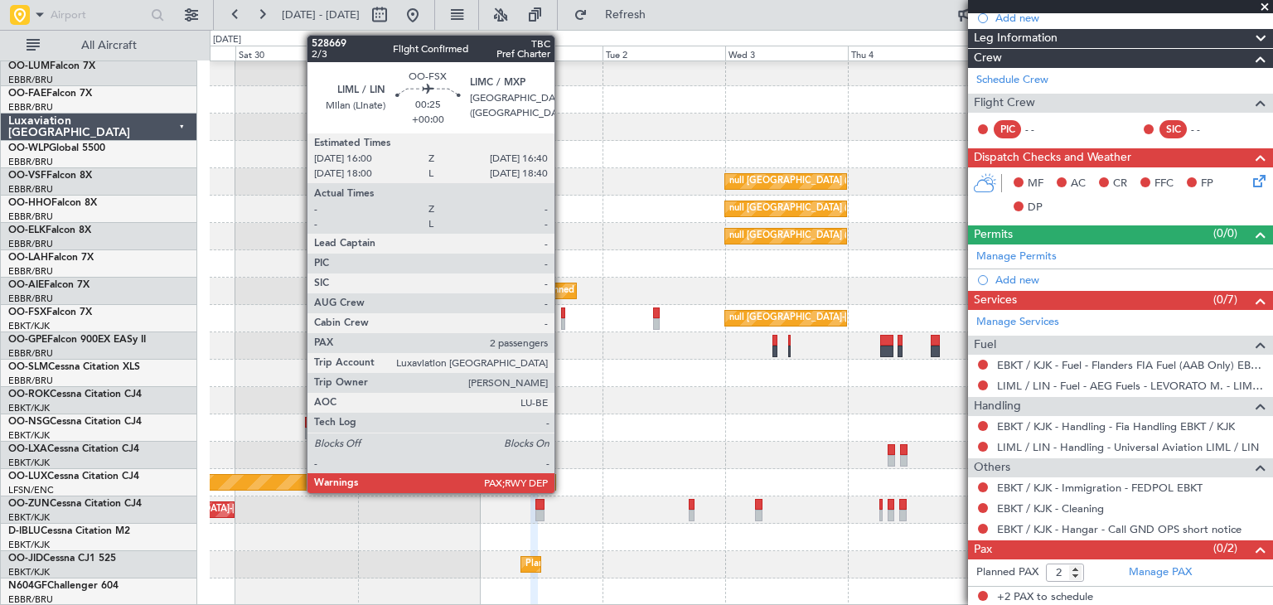
click at [562, 322] on div at bounding box center [563, 324] width 4 height 12
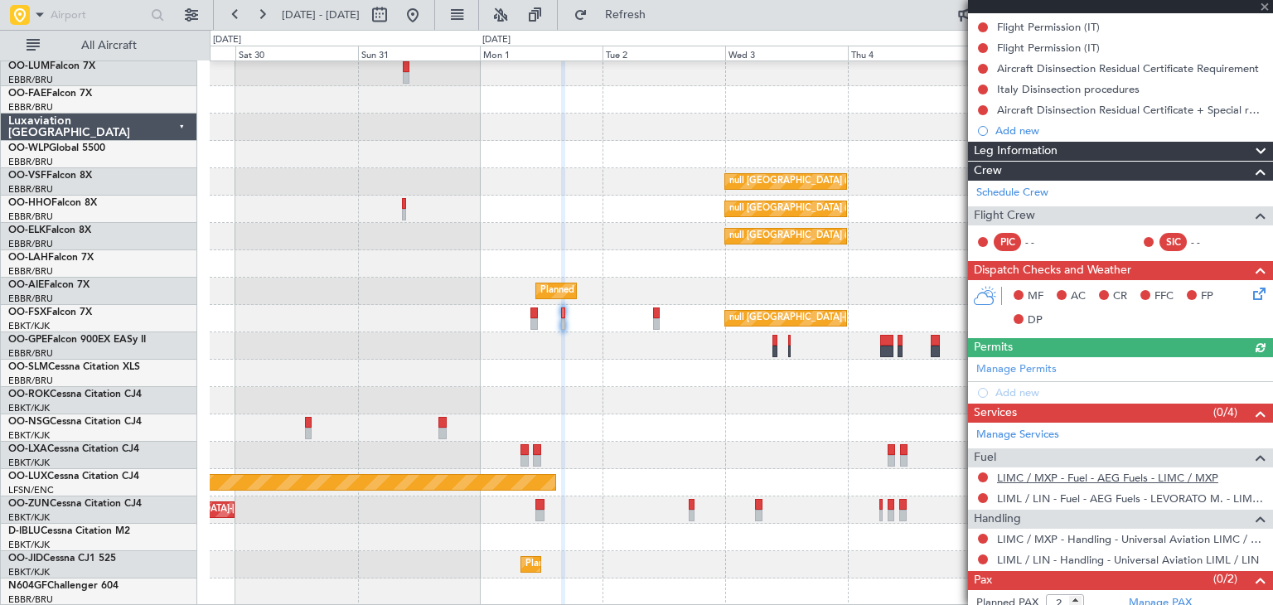
scroll to position [216, 0]
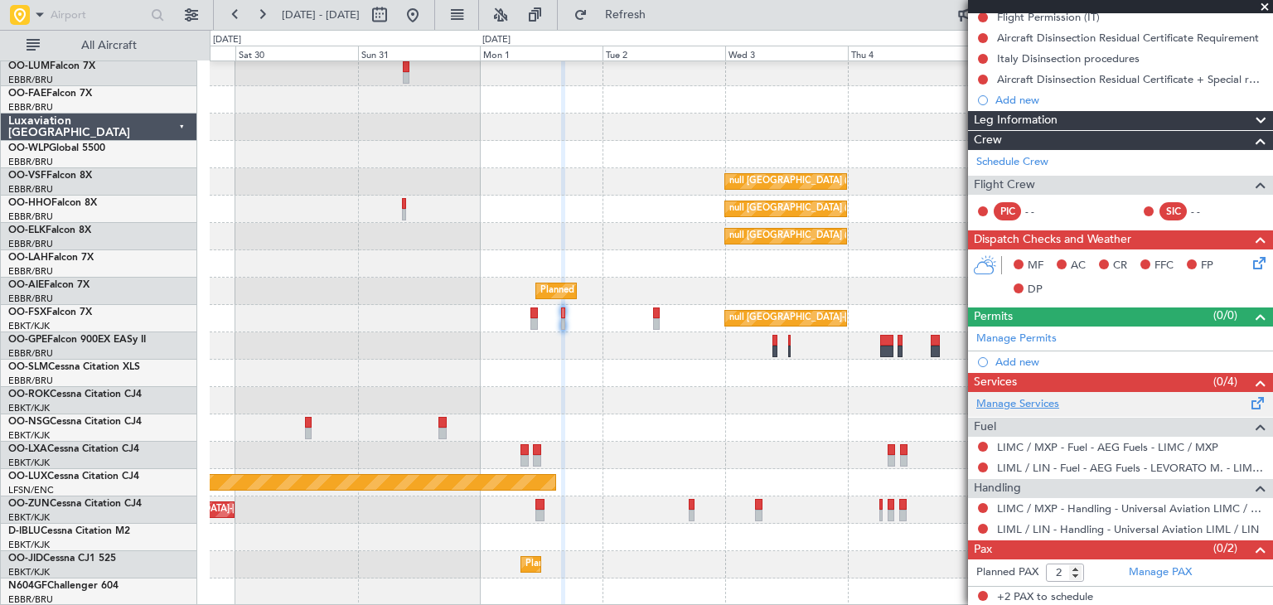
click at [1003, 402] on link "Manage Services" at bounding box center [1017, 404] width 83 height 17
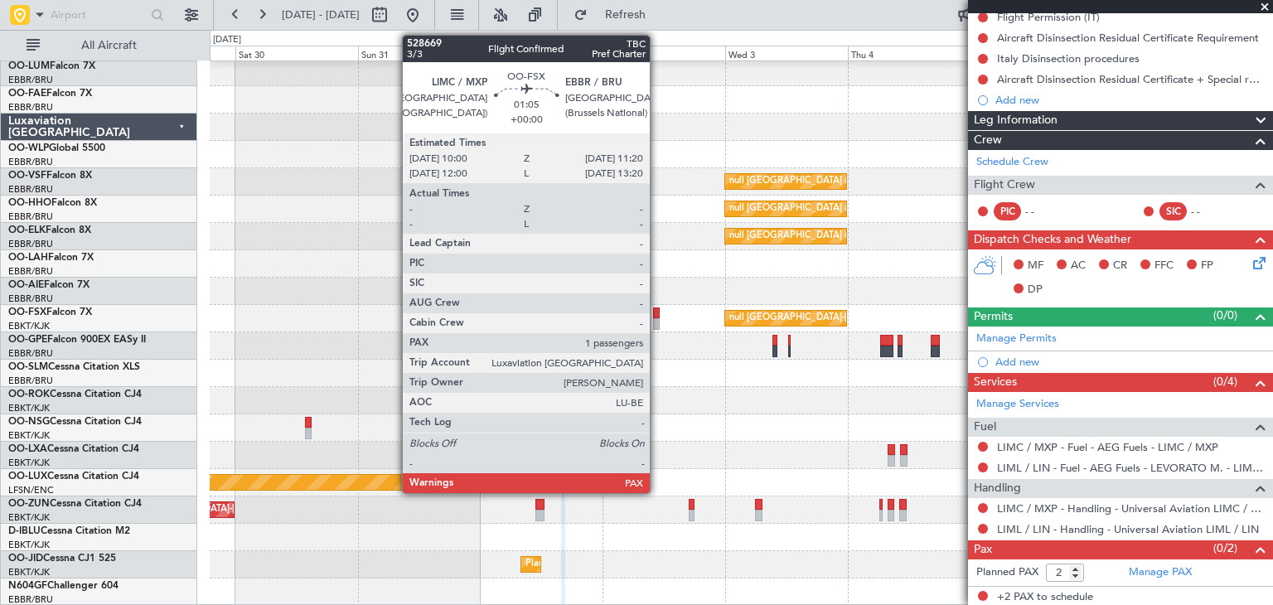
click at [657, 319] on div at bounding box center [656, 324] width 7 height 12
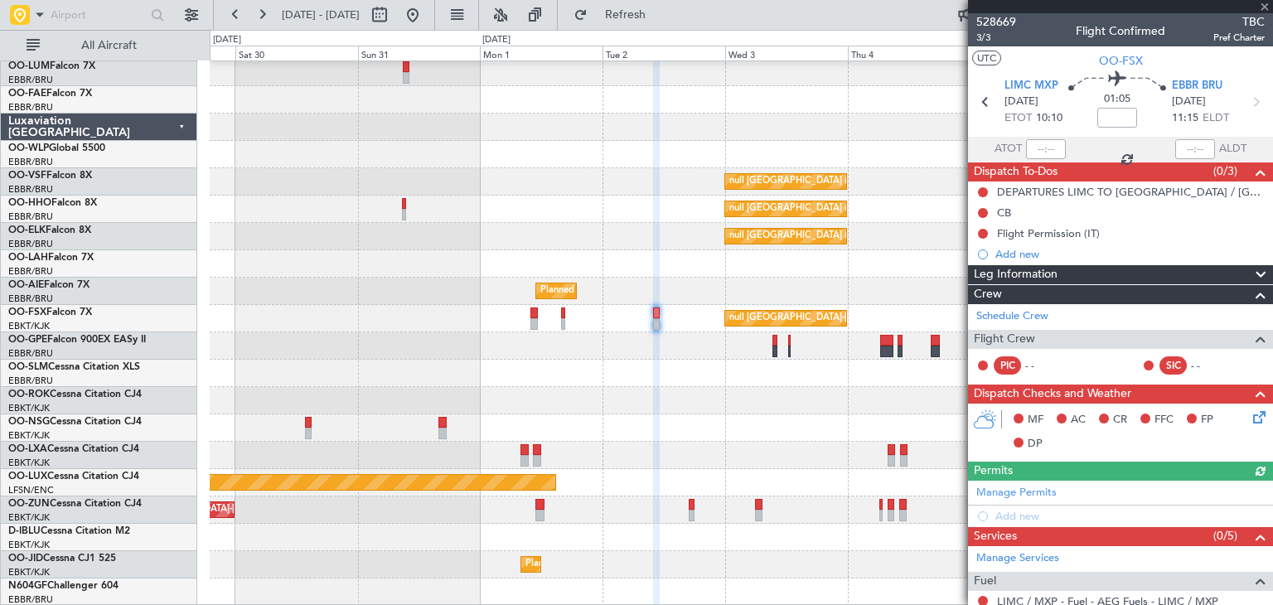
scroll to position [166, 0]
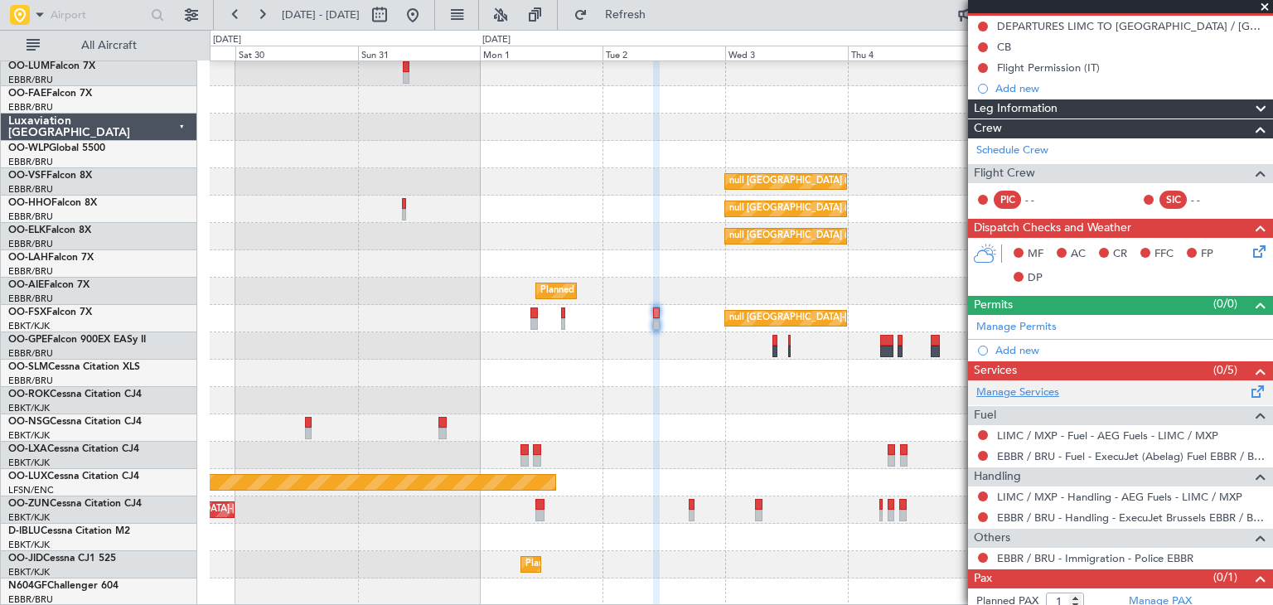
click at [1006, 392] on link "Manage Services" at bounding box center [1017, 392] width 83 height 17
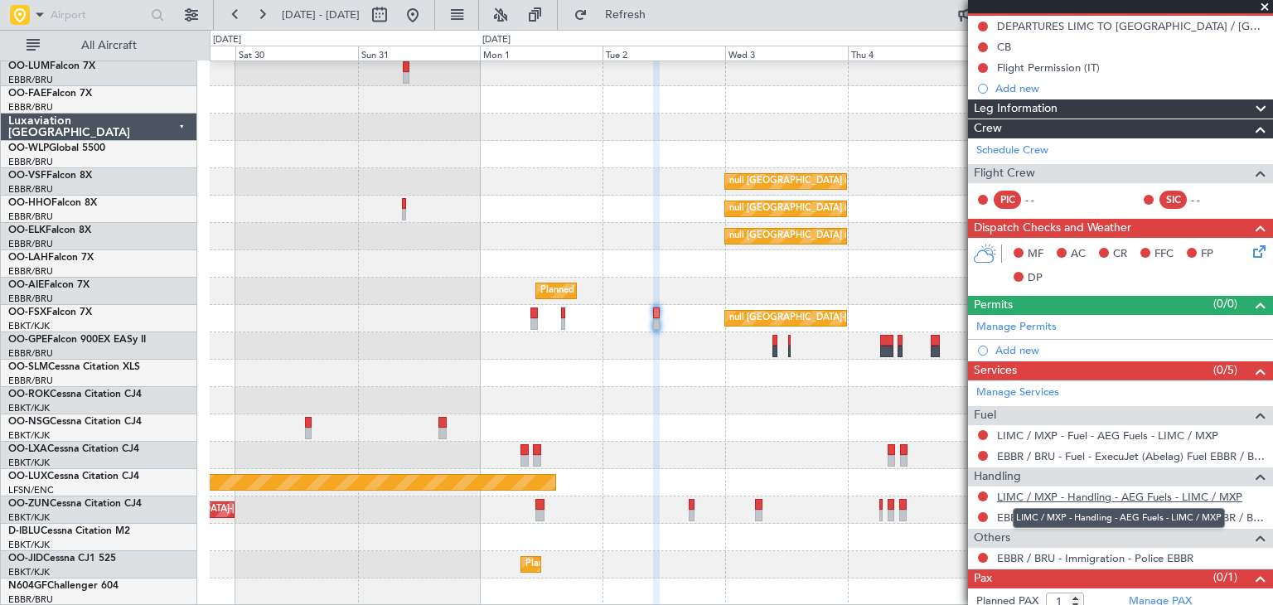
click at [1043, 496] on link "LIMC / MXP - Handling - AEG Fuels - LIMC / MXP" at bounding box center [1119, 497] width 245 height 14
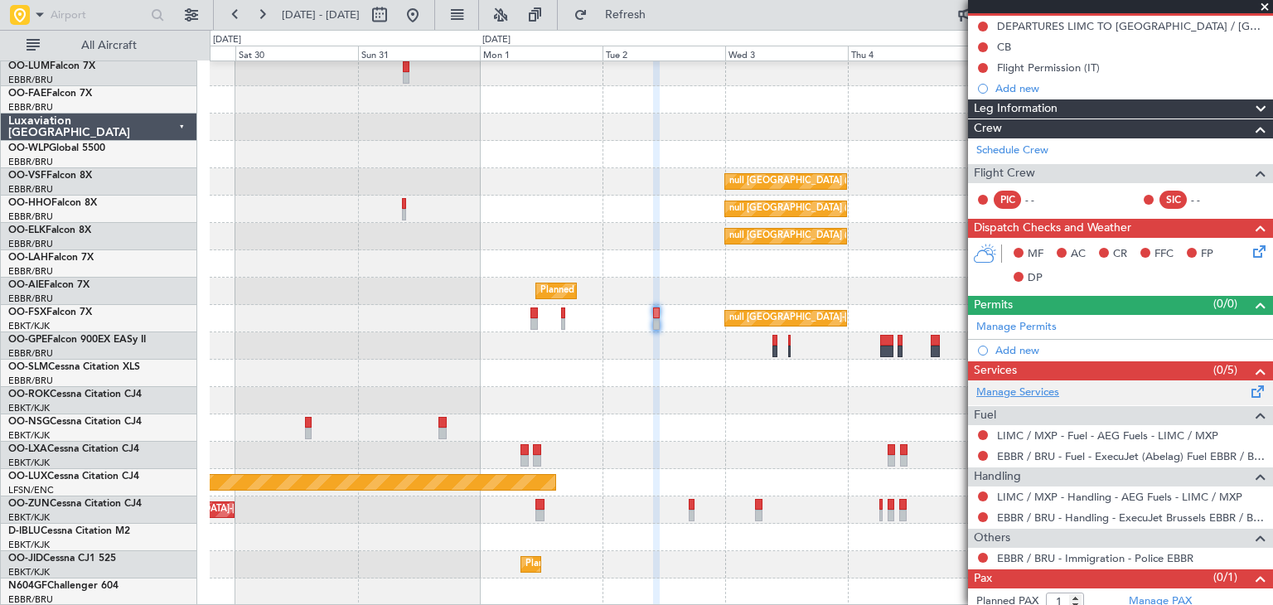
click at [1023, 391] on link "Manage Services" at bounding box center [1017, 392] width 83 height 17
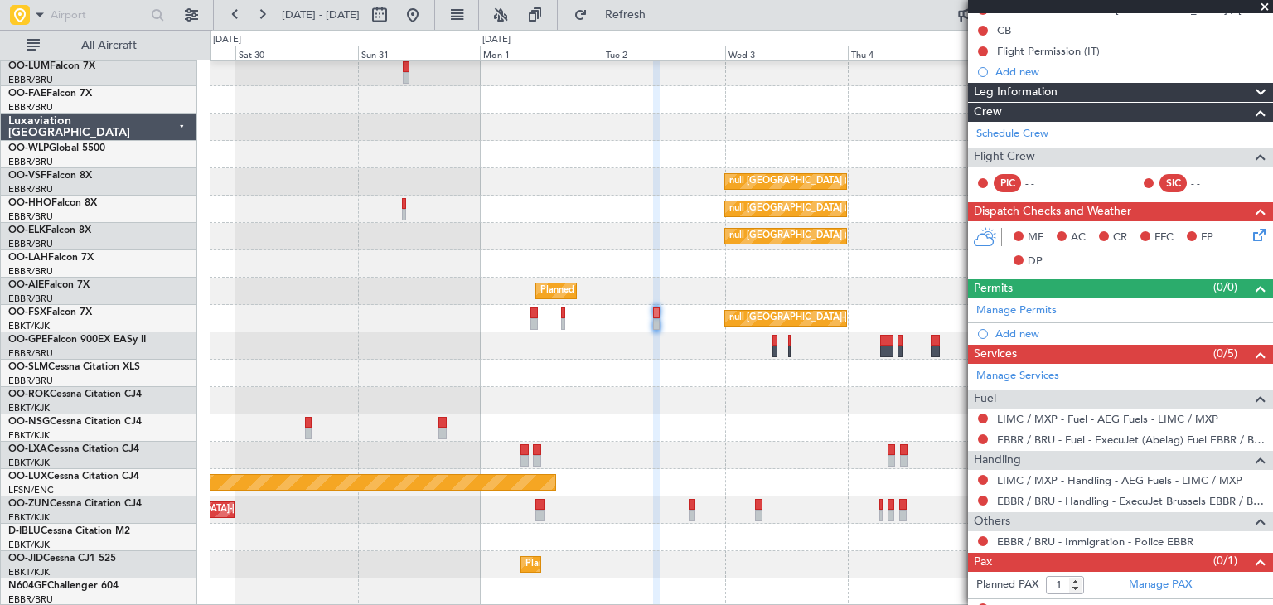
scroll to position [195, 0]
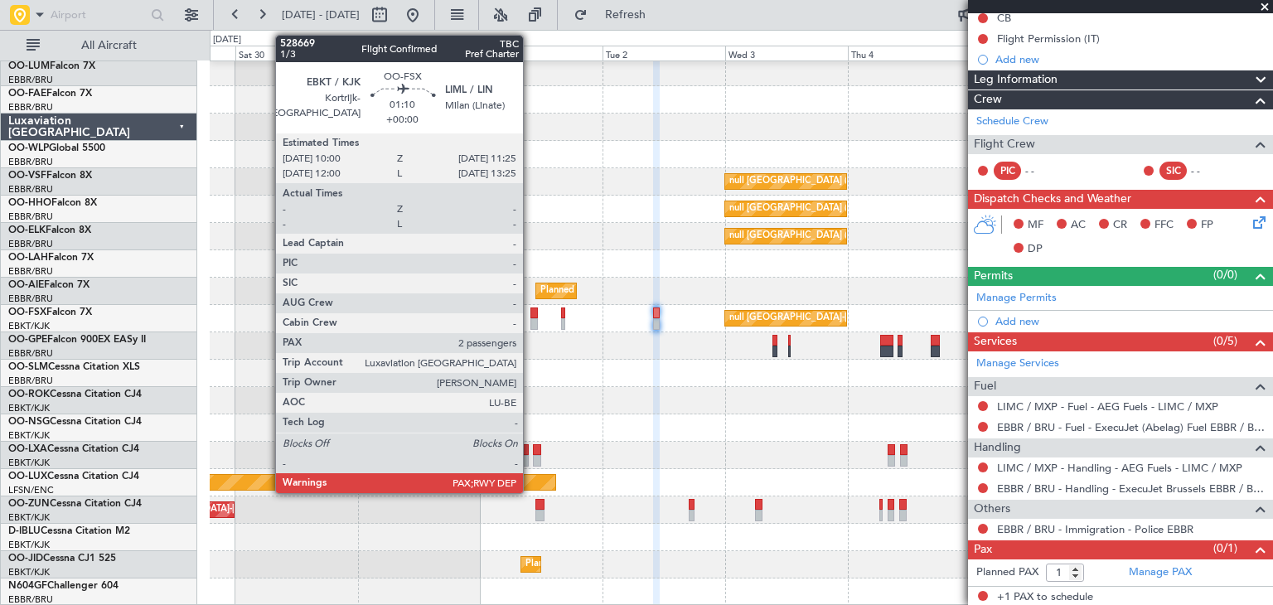
click at [530, 312] on div at bounding box center [533, 313] width 7 height 12
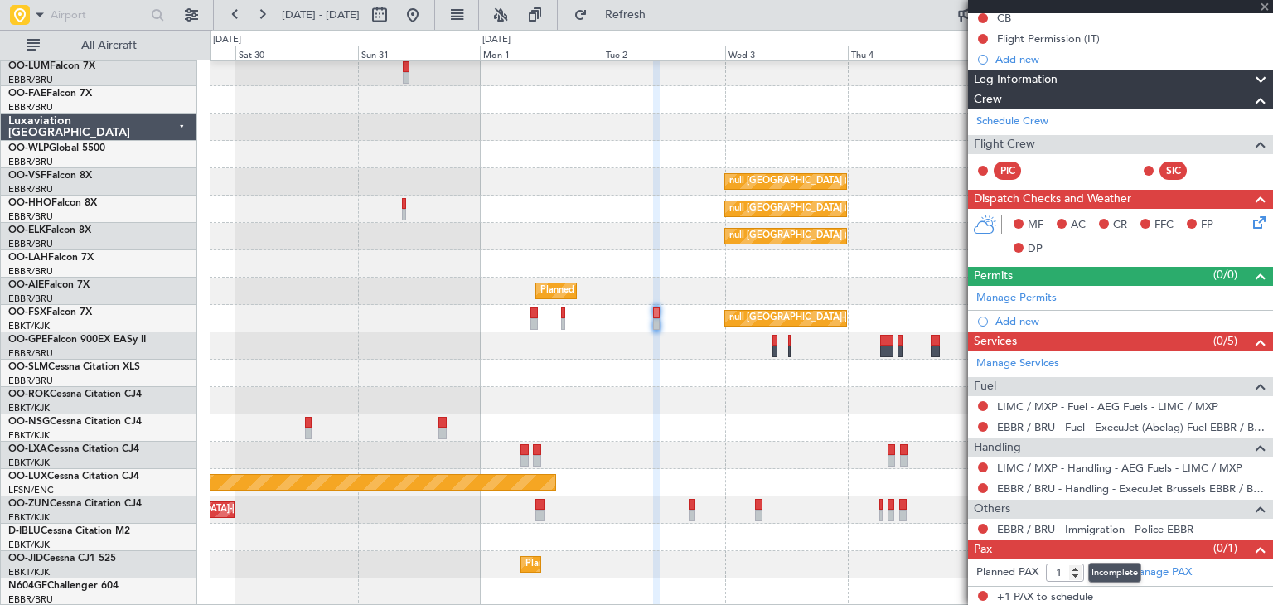
type input "2"
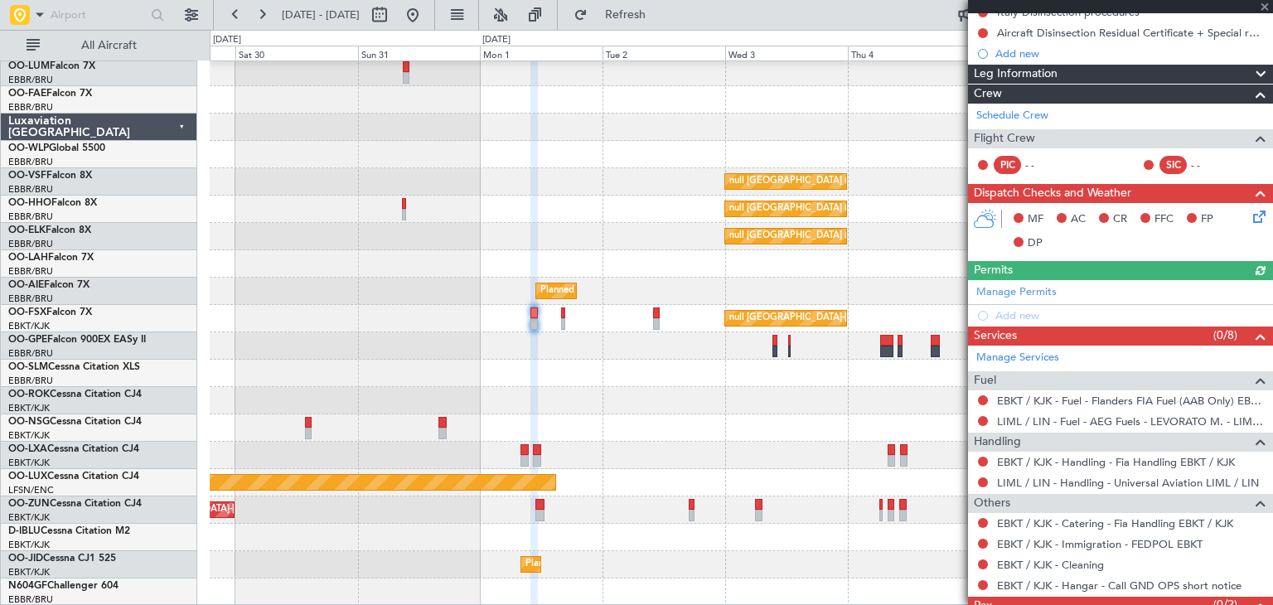
scroll to position [298, 0]
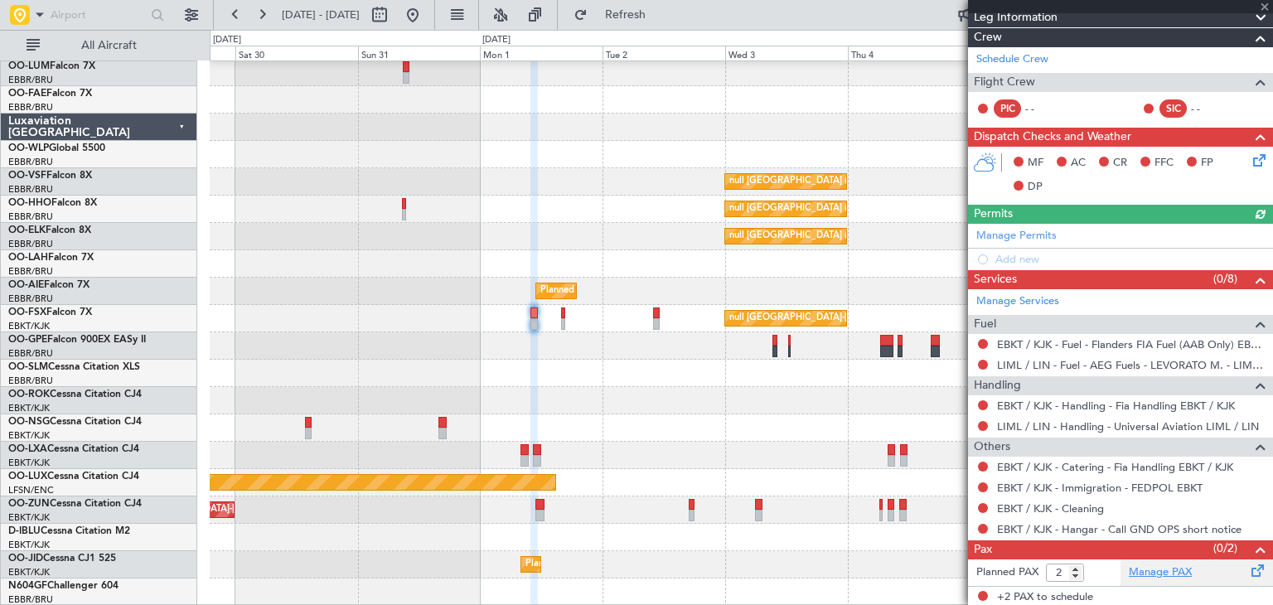
click at [1169, 567] on link "Manage PAX" at bounding box center [1160, 572] width 63 height 17
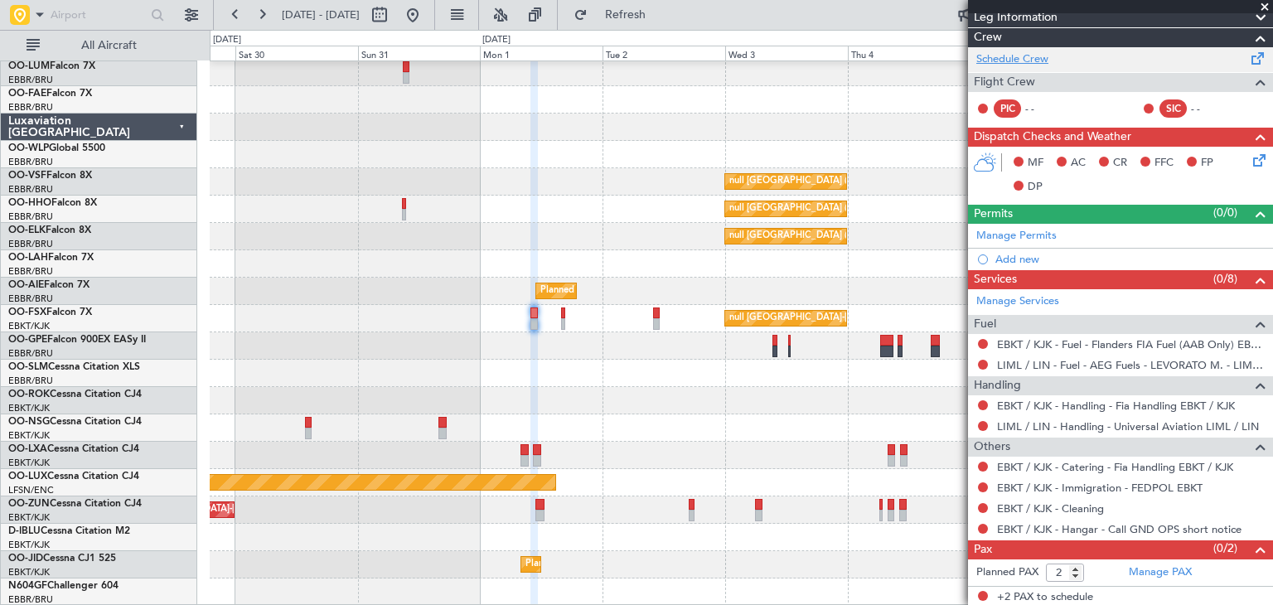
scroll to position [0, 0]
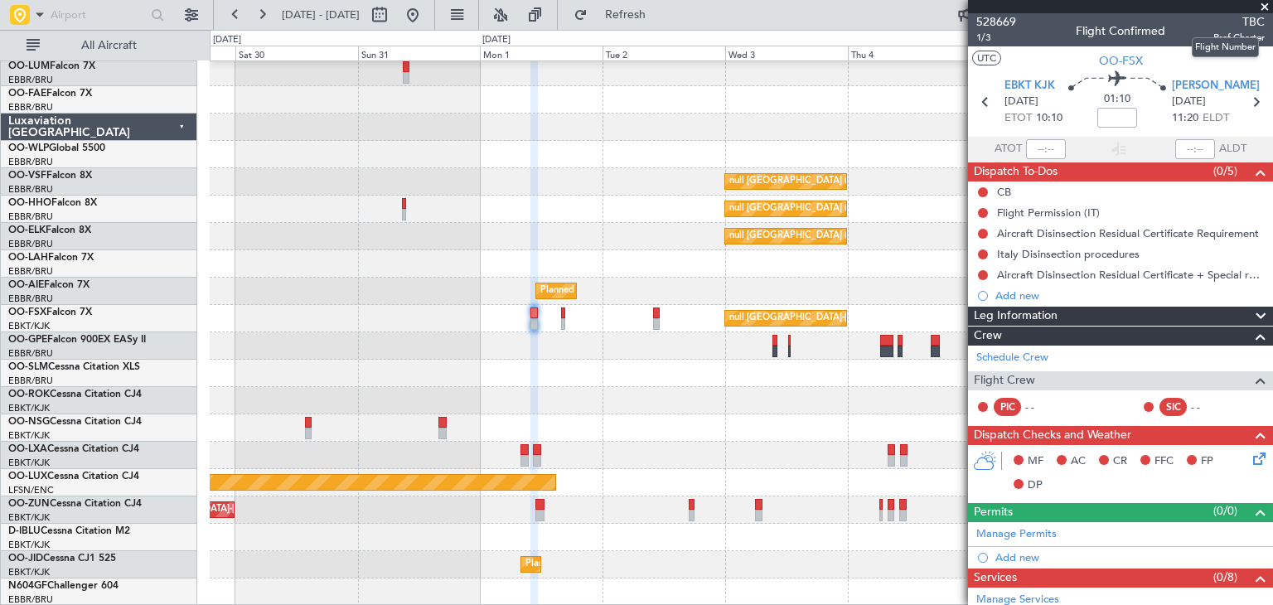
click at [1248, 21] on span "TBC" at bounding box center [1238, 21] width 51 height 17
click at [996, 17] on span "528669" at bounding box center [996, 21] width 40 height 17
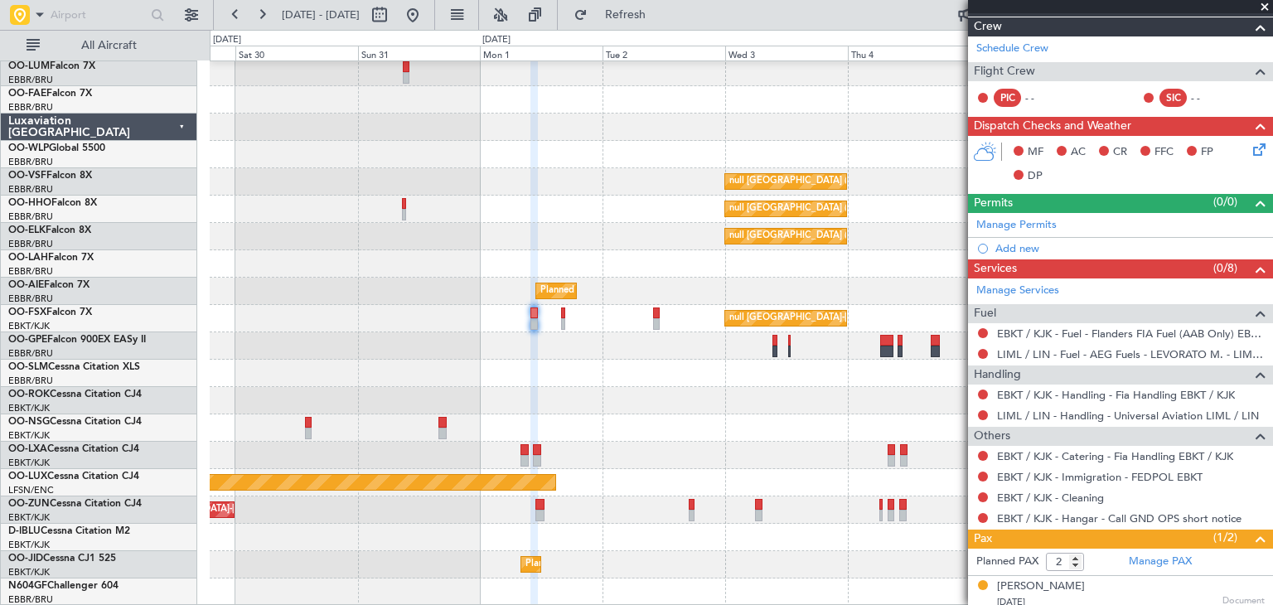
scroll to position [351, 0]
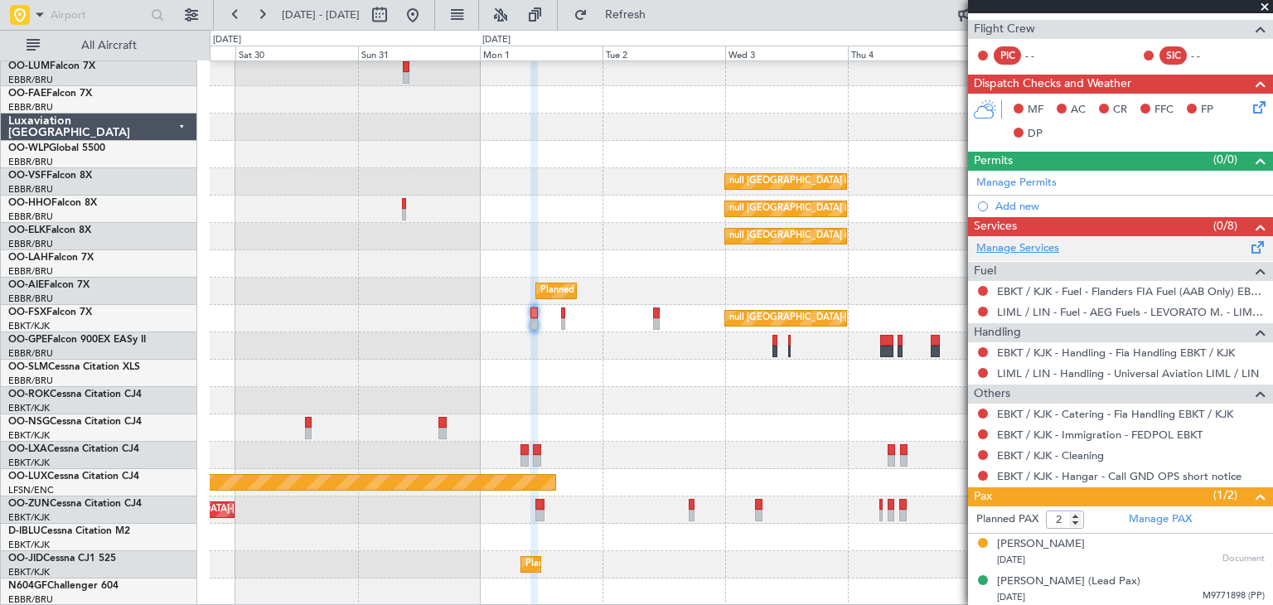
click at [1033, 253] on link "Manage Services" at bounding box center [1017, 248] width 83 height 17
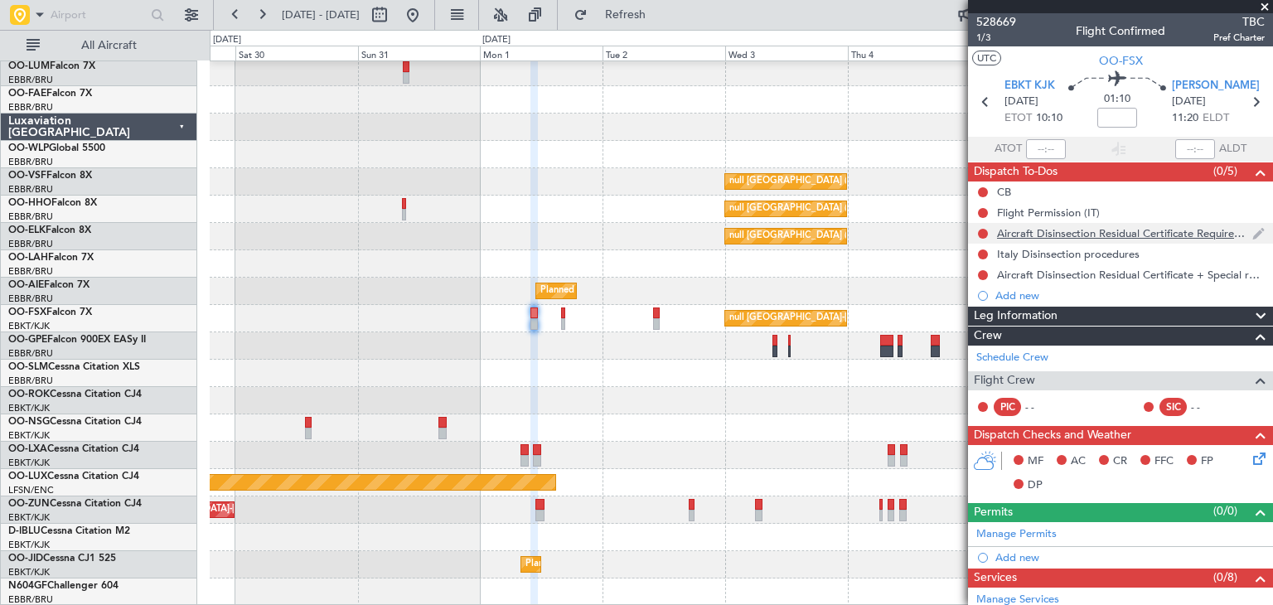
scroll to position [0, 0]
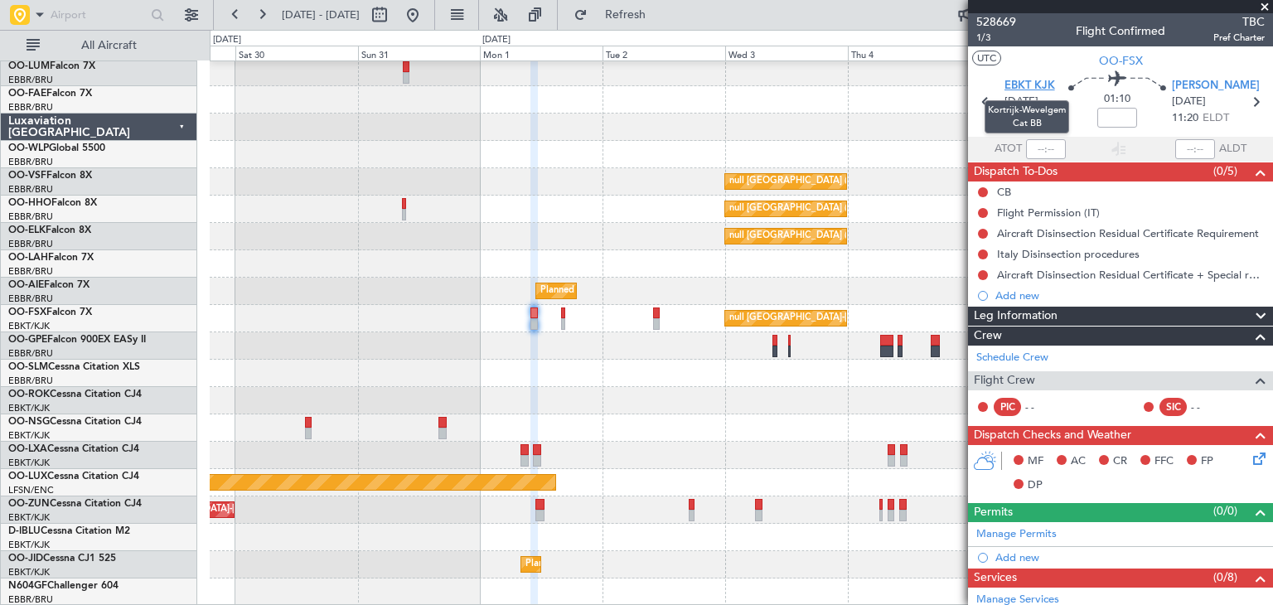
click at [1036, 82] on span "EBKT KJK" at bounding box center [1029, 86] width 51 height 17
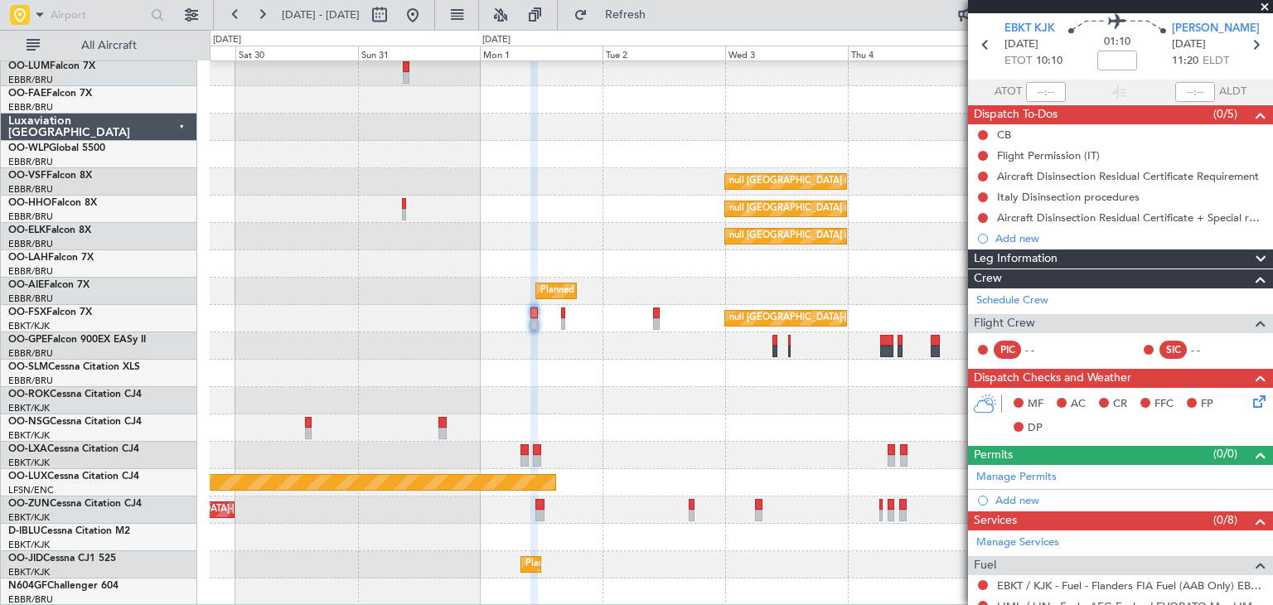
scroll to position [166, 0]
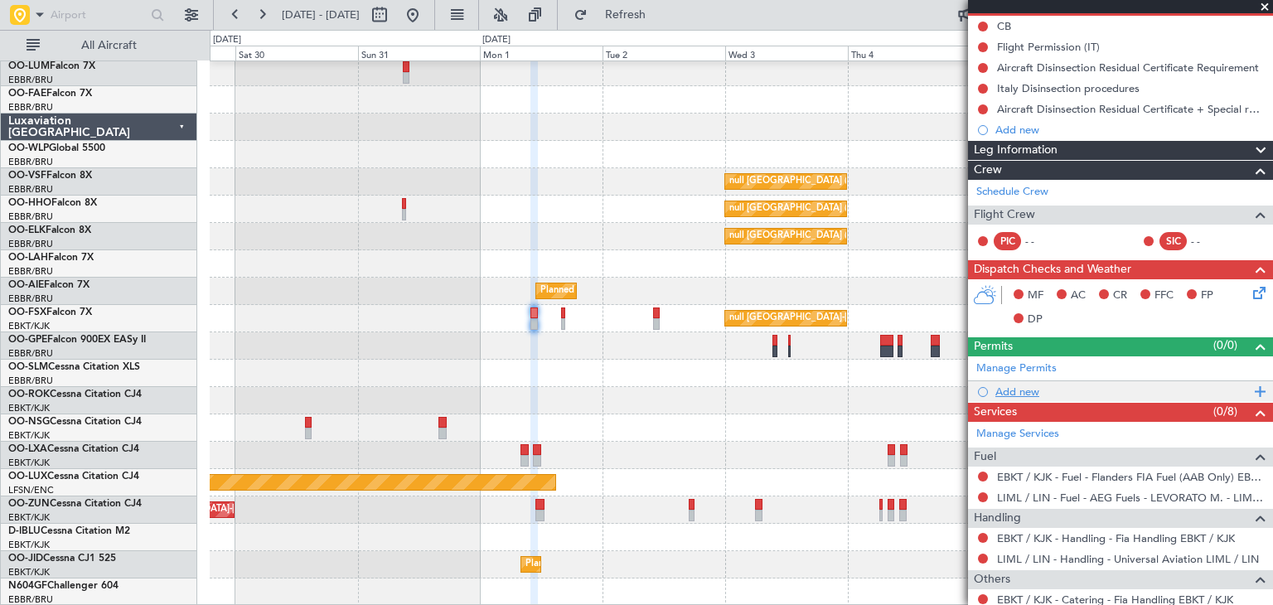
click at [1037, 387] on div "Add new" at bounding box center [1122, 391] width 254 height 14
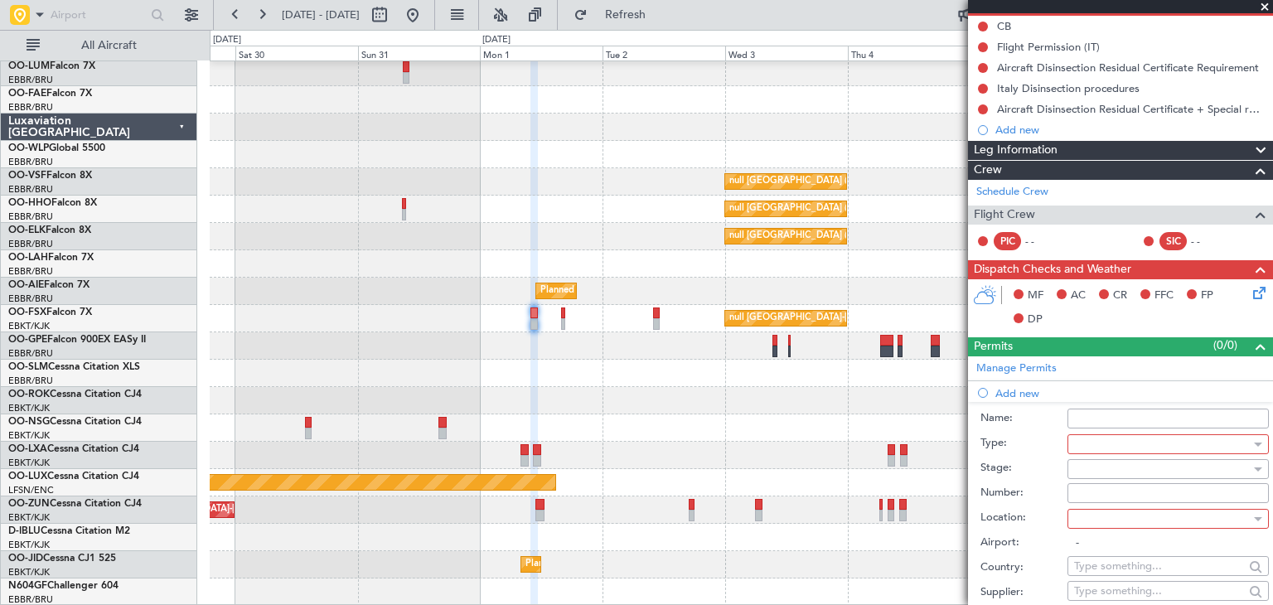
click at [1106, 441] on div at bounding box center [1162, 444] width 176 height 25
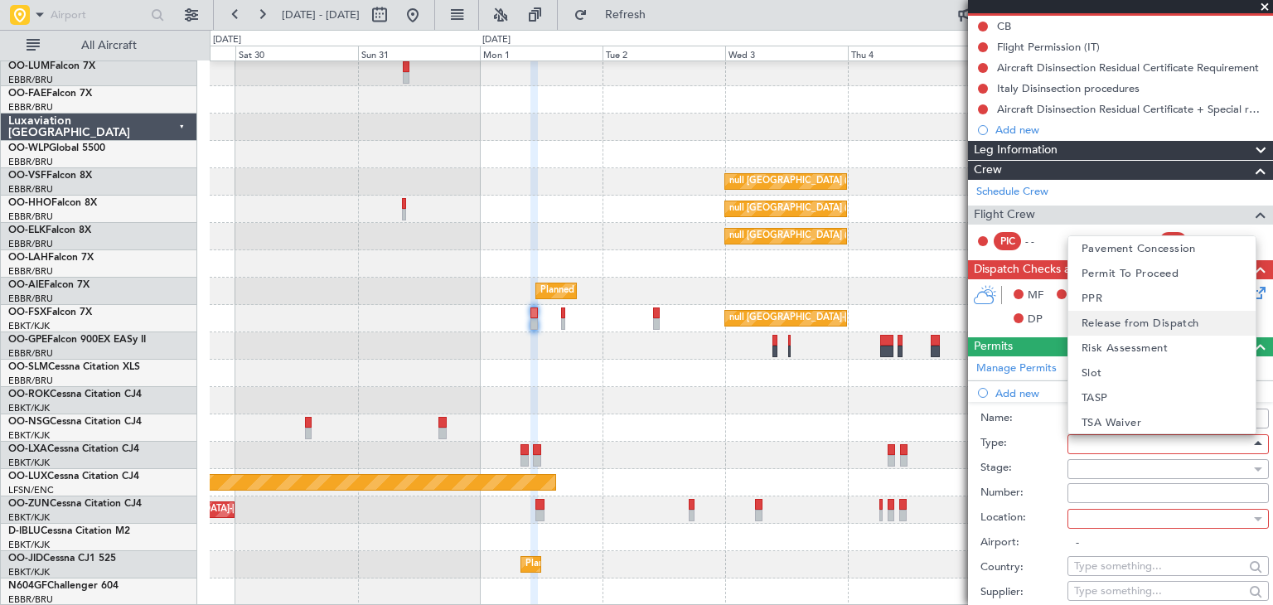
scroll to position [498, 0]
click at [1160, 274] on span "Permit To Proceed" at bounding box center [1129, 272] width 97 height 25
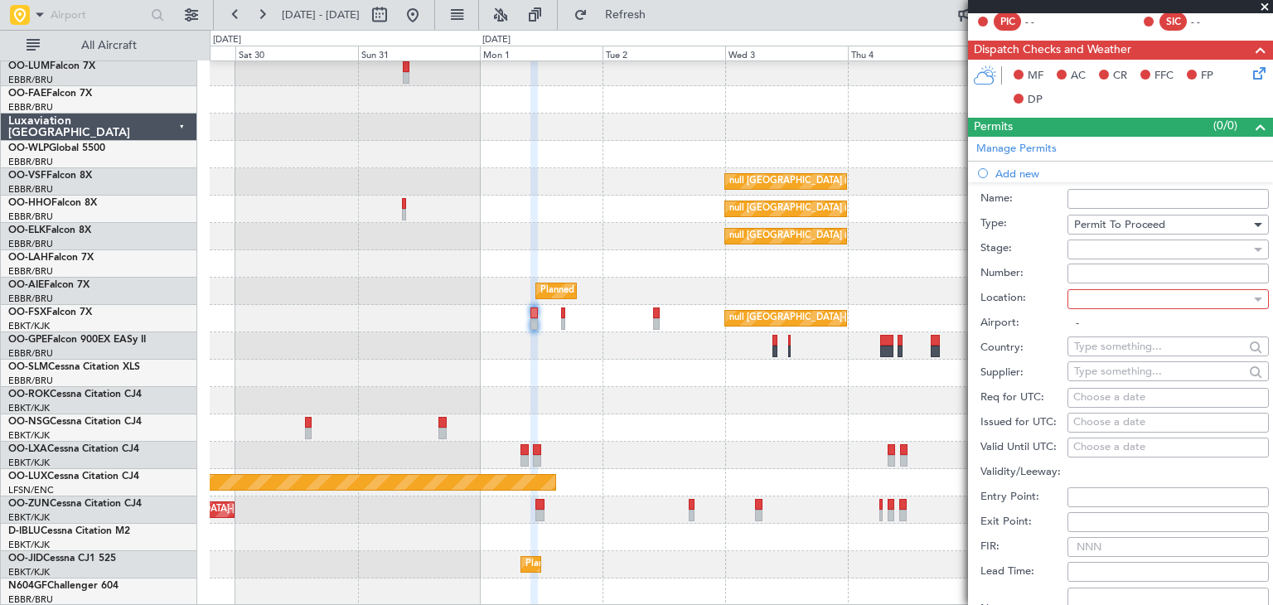
scroll to position [414, 0]
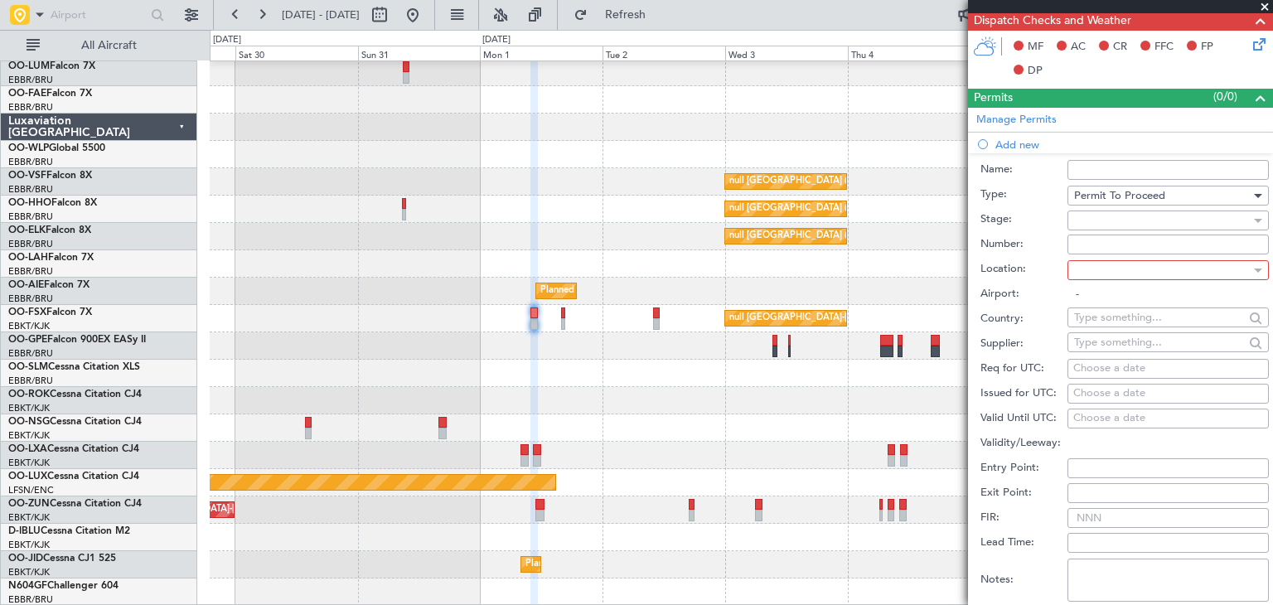
click at [1093, 269] on div at bounding box center [1162, 270] width 176 height 25
click at [1105, 272] on span "Departure" at bounding box center [1108, 273] width 54 height 25
type input "EBKT / KJK"
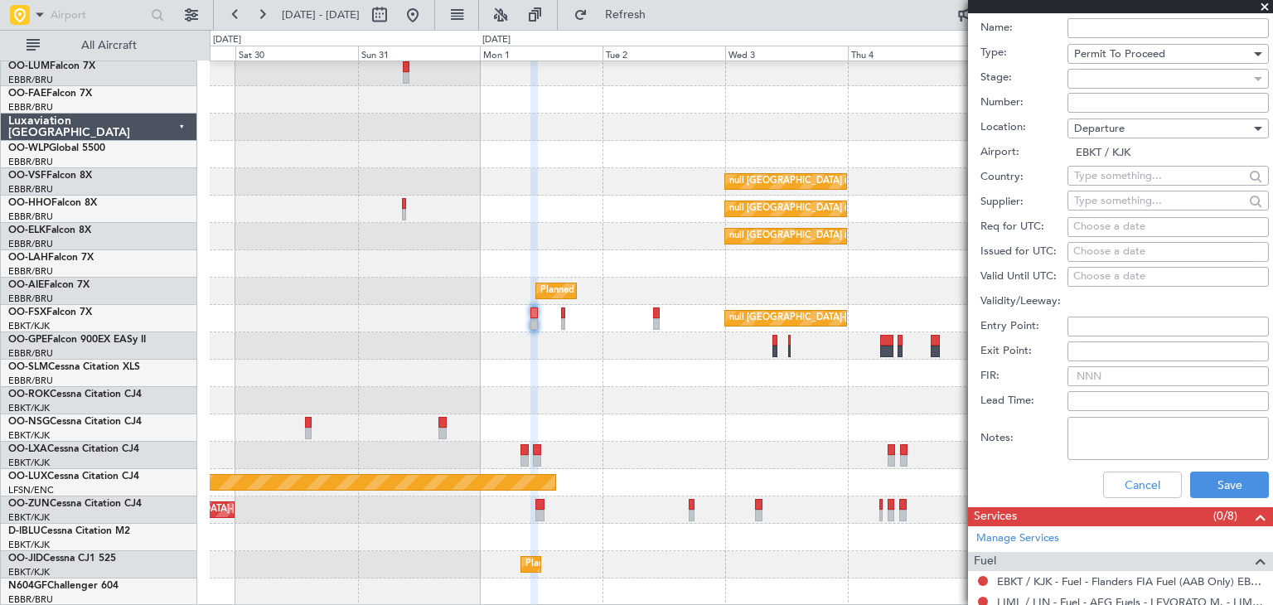
scroll to position [580, 0]
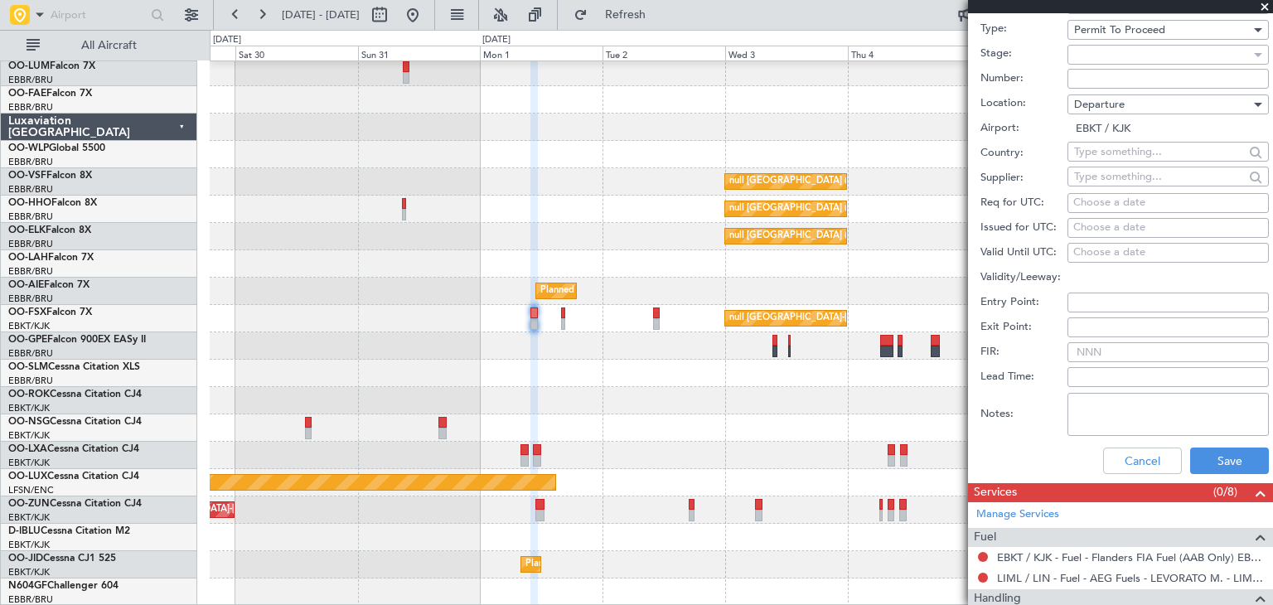
click at [1104, 417] on textarea "Notes:" at bounding box center [1167, 414] width 201 height 43
type textarea "Higher code aircraft procedure."
click at [1098, 201] on div "Choose a date" at bounding box center [1168, 203] width 190 height 17
select select "8"
select select "2025"
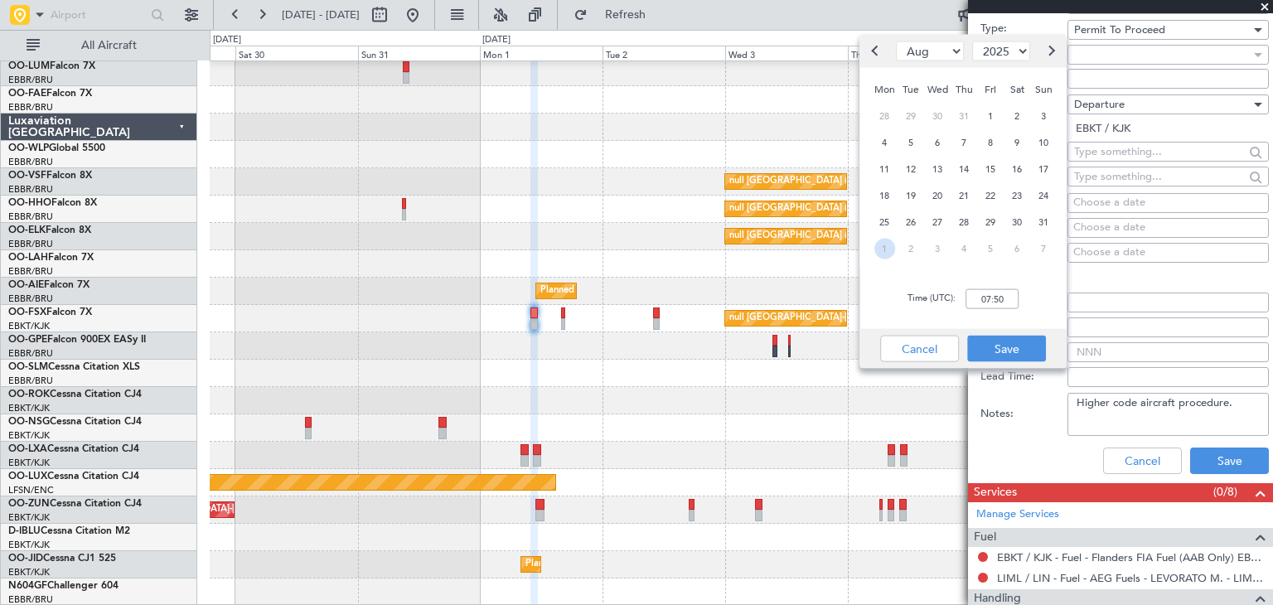
click at [882, 248] on span "1" at bounding box center [884, 248] width 21 height 21
select select "9"
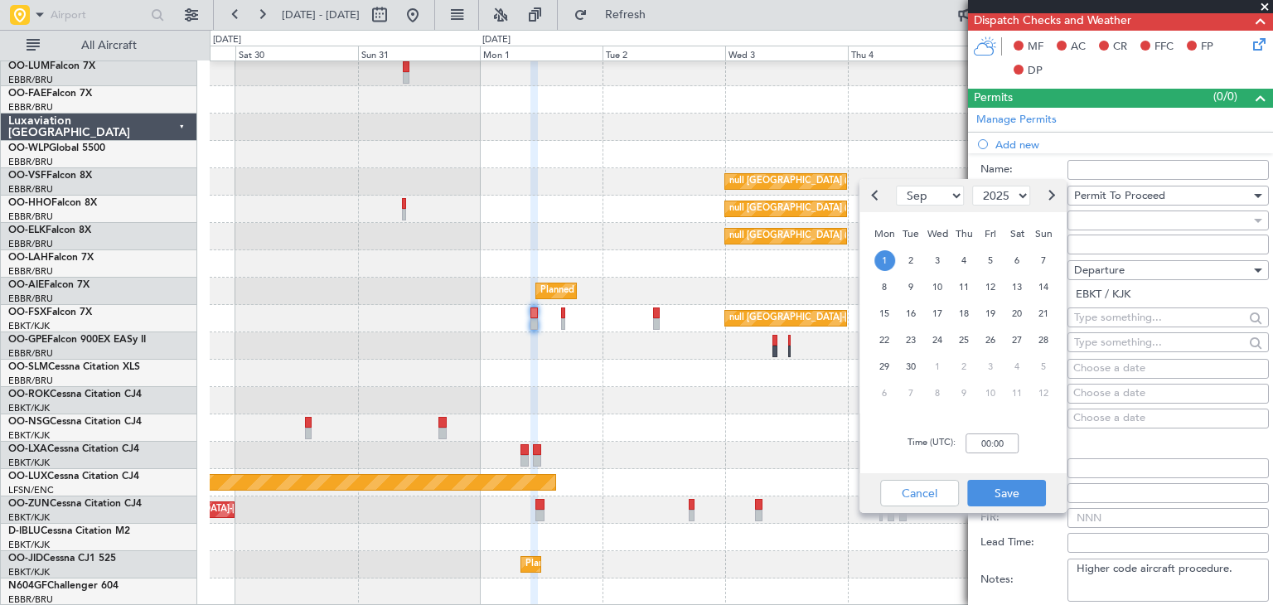
scroll to position [497, 0]
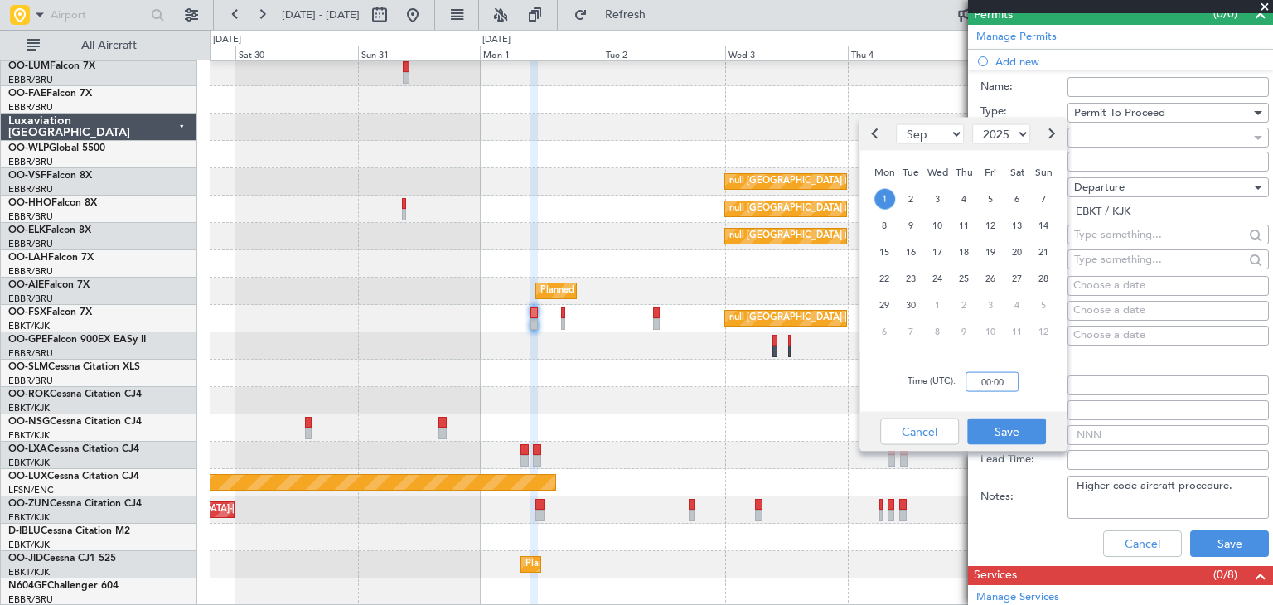
click at [986, 376] on input "00:00" at bounding box center [991, 382] width 53 height 20
type input "10:00"
click at [1053, 367] on div "Time (UTC): 10:00" at bounding box center [962, 382] width 207 height 60
click at [1023, 433] on button "Save" at bounding box center [1006, 431] width 79 height 27
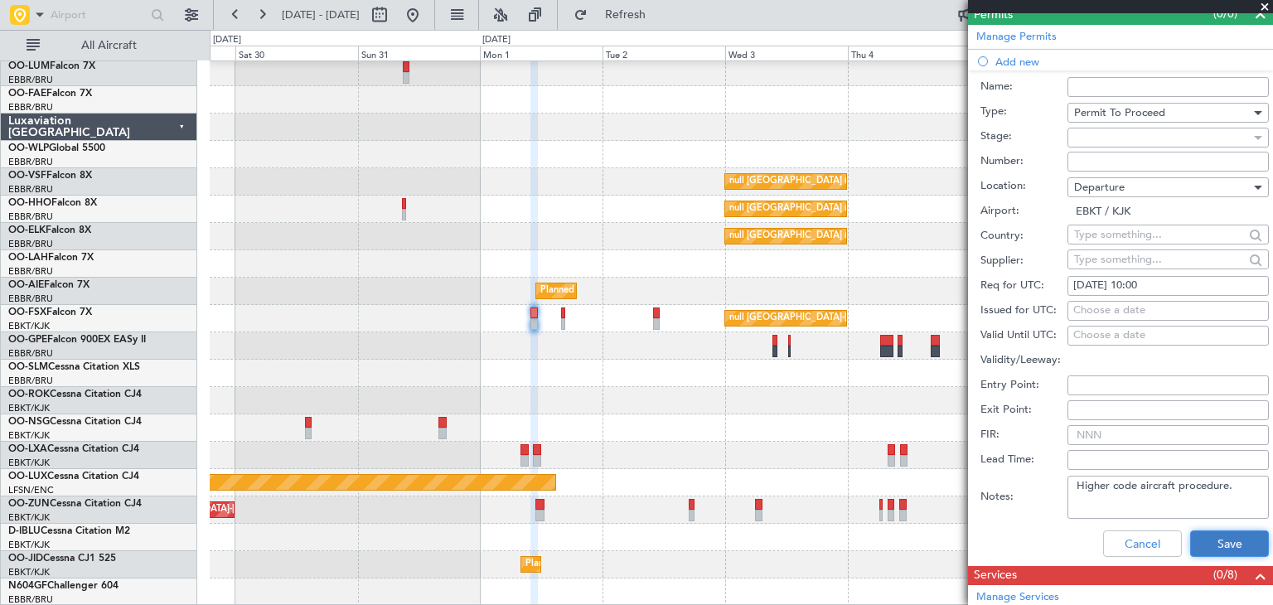
click at [1217, 541] on button "Save" at bounding box center [1229, 543] width 79 height 27
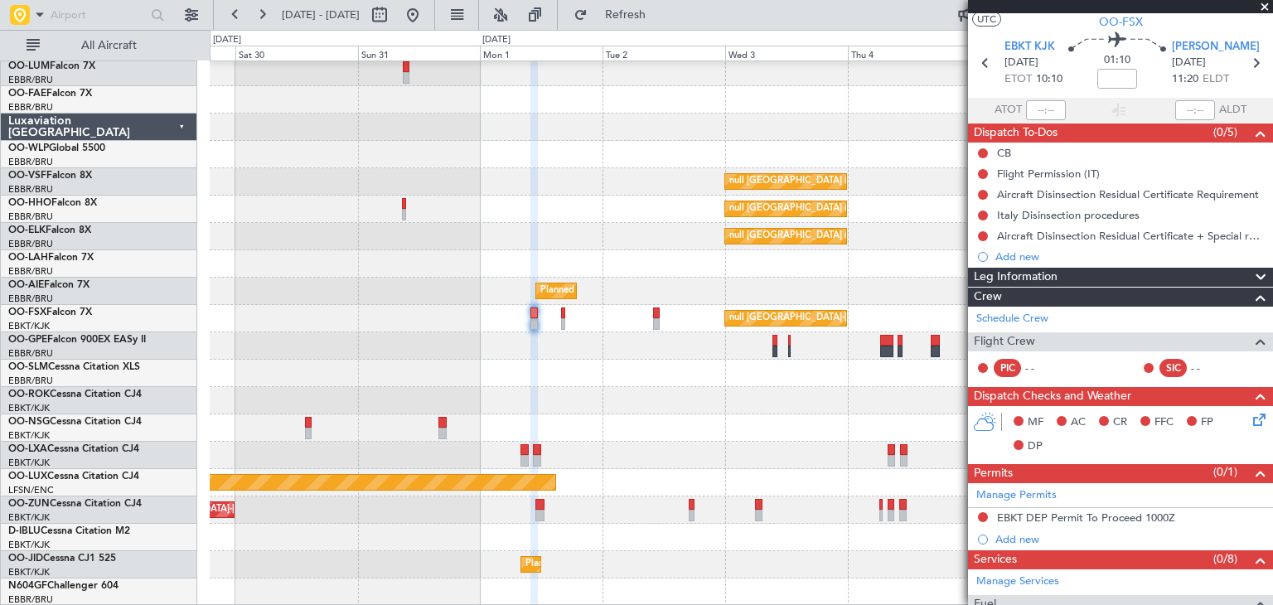
scroll to position [0, 0]
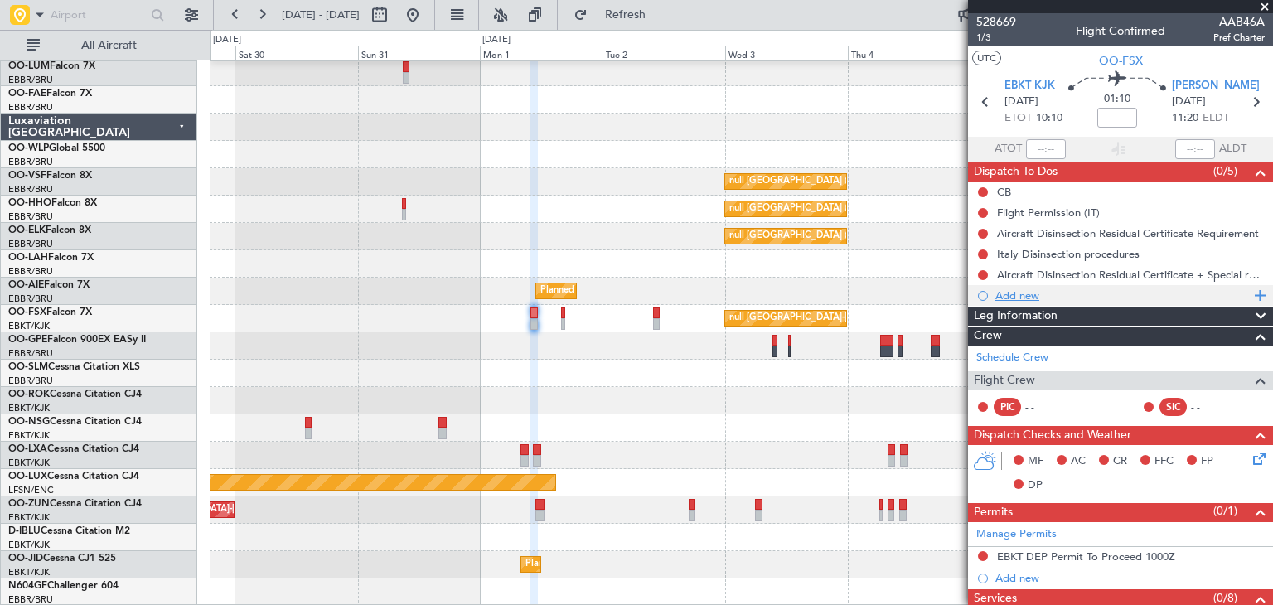
click at [1025, 293] on div "Add new" at bounding box center [1122, 295] width 254 height 14
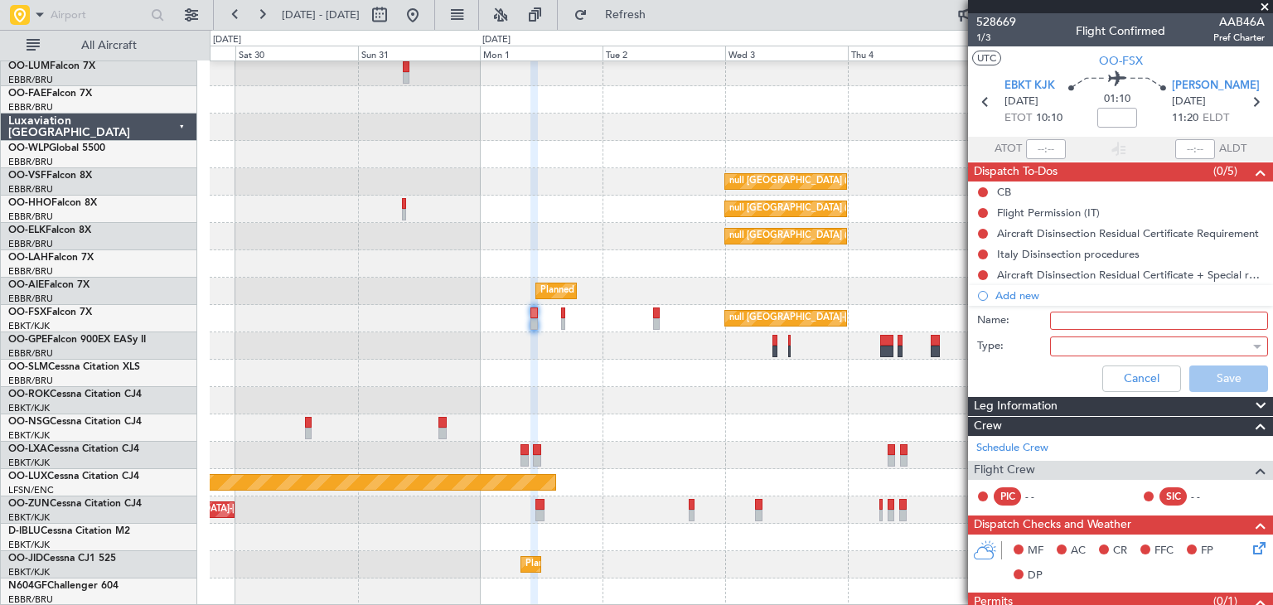
click at [1071, 316] on input "Name:" at bounding box center [1159, 321] width 218 height 18
type input "Higher code aircraft procedure EBKT"
click at [1084, 336] on div at bounding box center [1152, 346] width 193 height 25
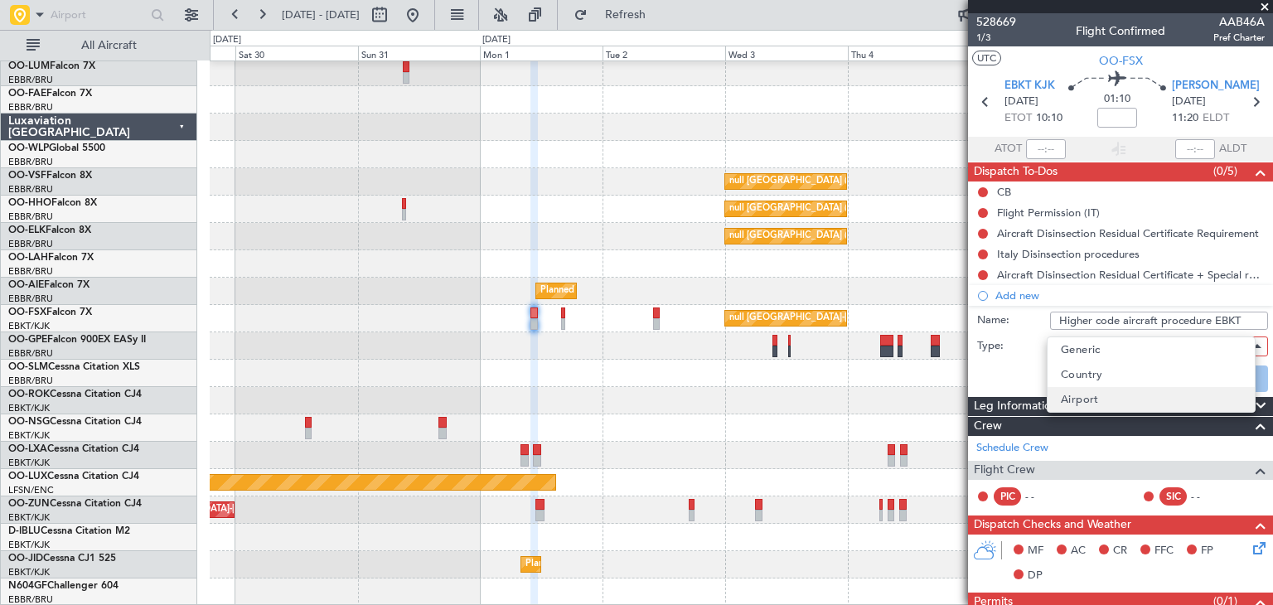
click at [1086, 399] on span "Airport" at bounding box center [1080, 399] width 38 height 25
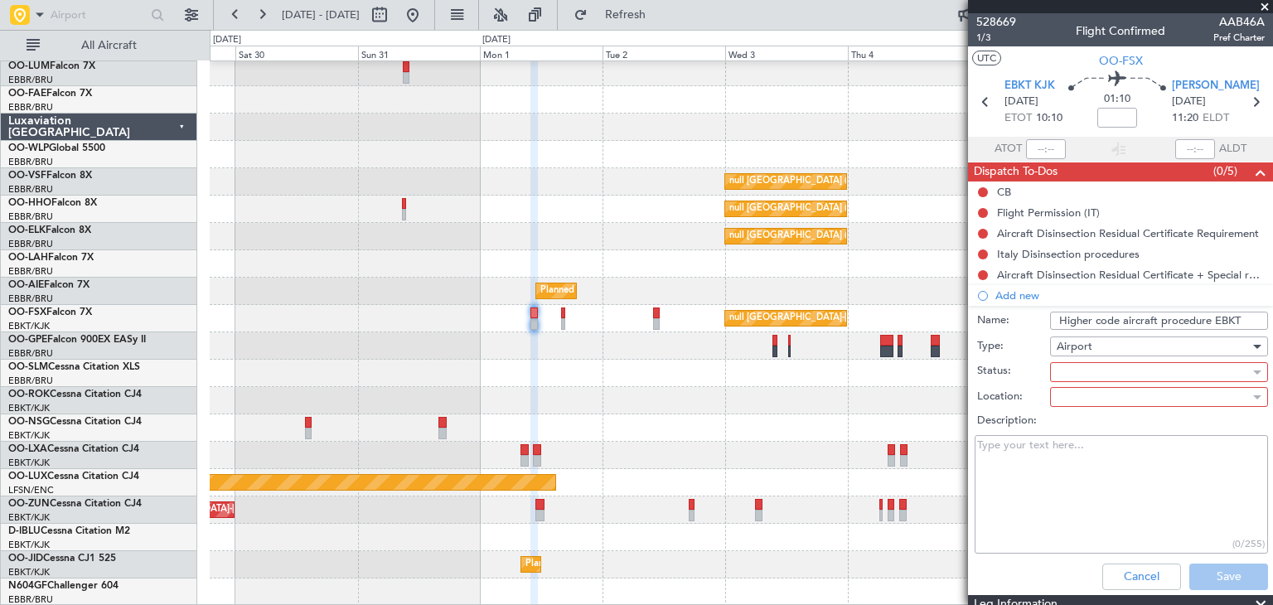
click at [1076, 370] on div at bounding box center [1152, 372] width 193 height 25
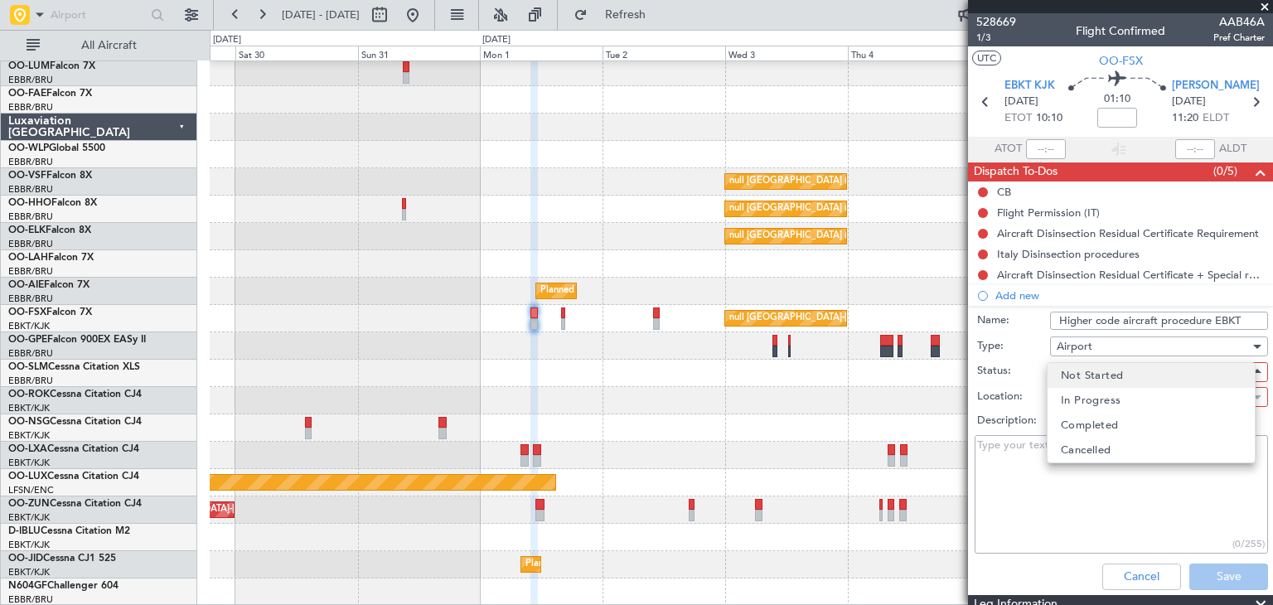
click at [1090, 376] on span "Not Started" at bounding box center [1092, 375] width 62 height 25
click at [1085, 402] on div at bounding box center [1152, 396] width 193 height 25
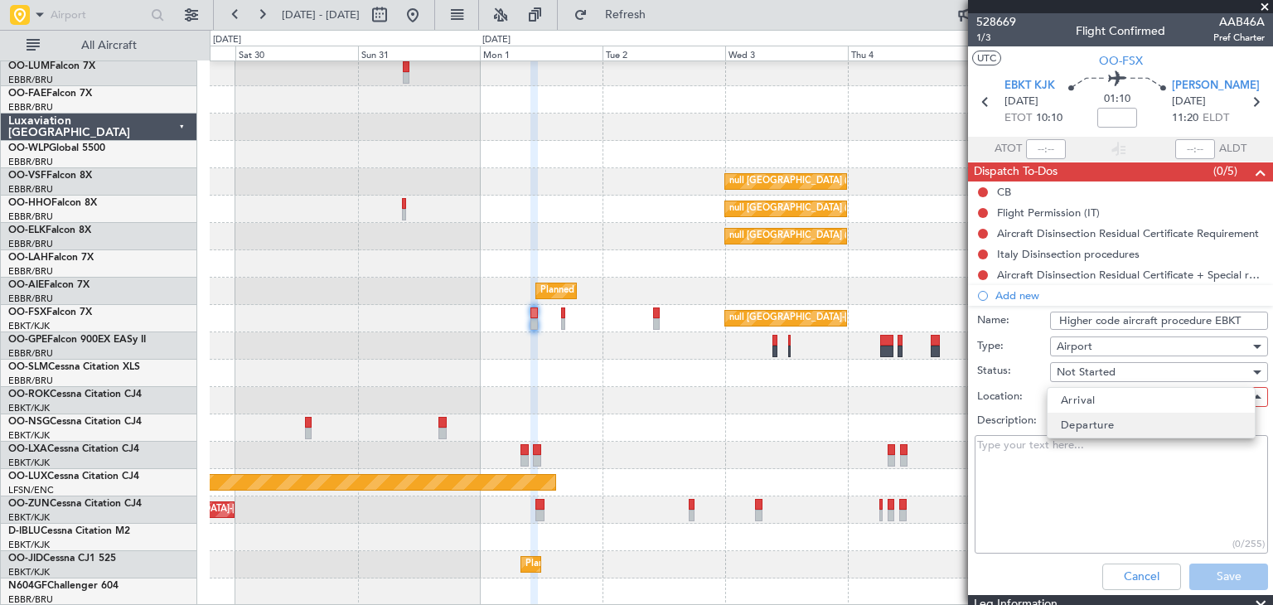
click at [1081, 421] on span "Departure" at bounding box center [1088, 425] width 54 height 25
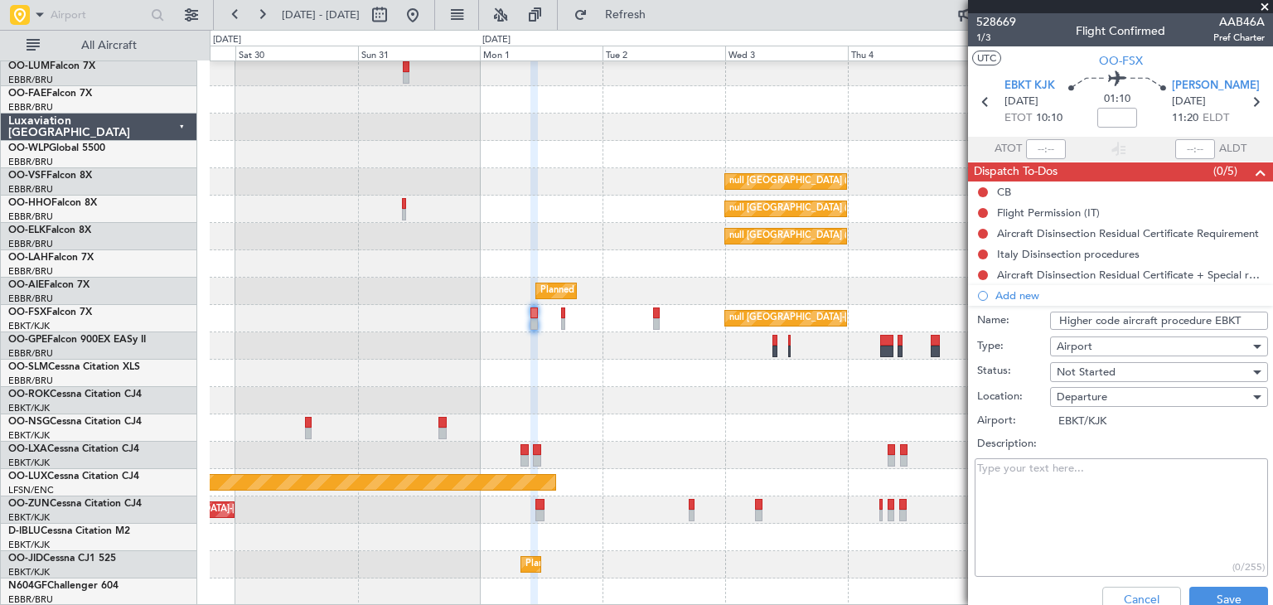
click at [1051, 471] on textarea "Description:" at bounding box center [1120, 517] width 293 height 118
click at [1028, 87] on span "EBKT KJK" at bounding box center [1029, 86] width 51 height 17
click at [1056, 517] on textarea "Description:" at bounding box center [1120, 517] width 293 height 118
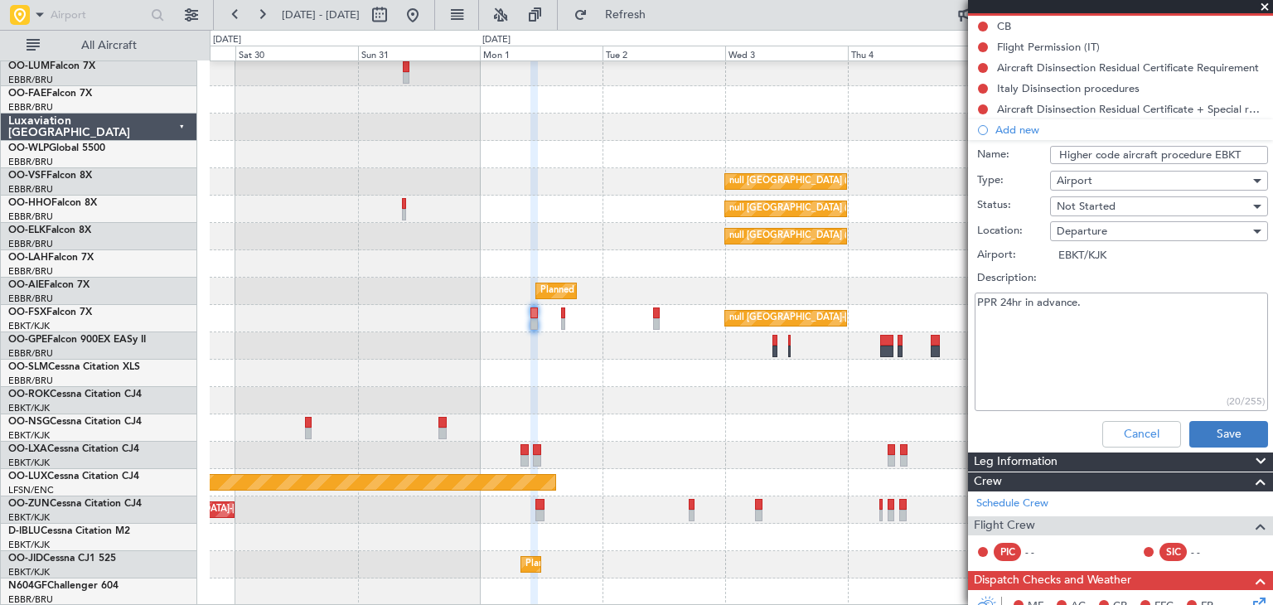
type textarea "PPR 24hr in advance."
click at [1230, 423] on button "Save" at bounding box center [1228, 434] width 79 height 27
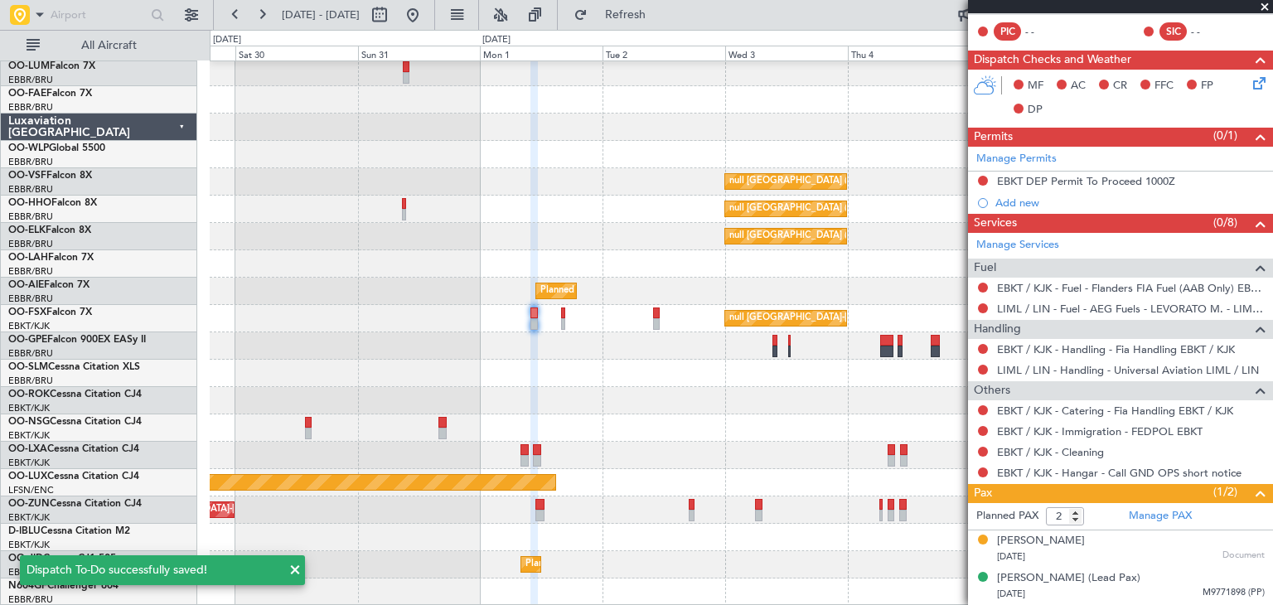
scroll to position [375, 0]
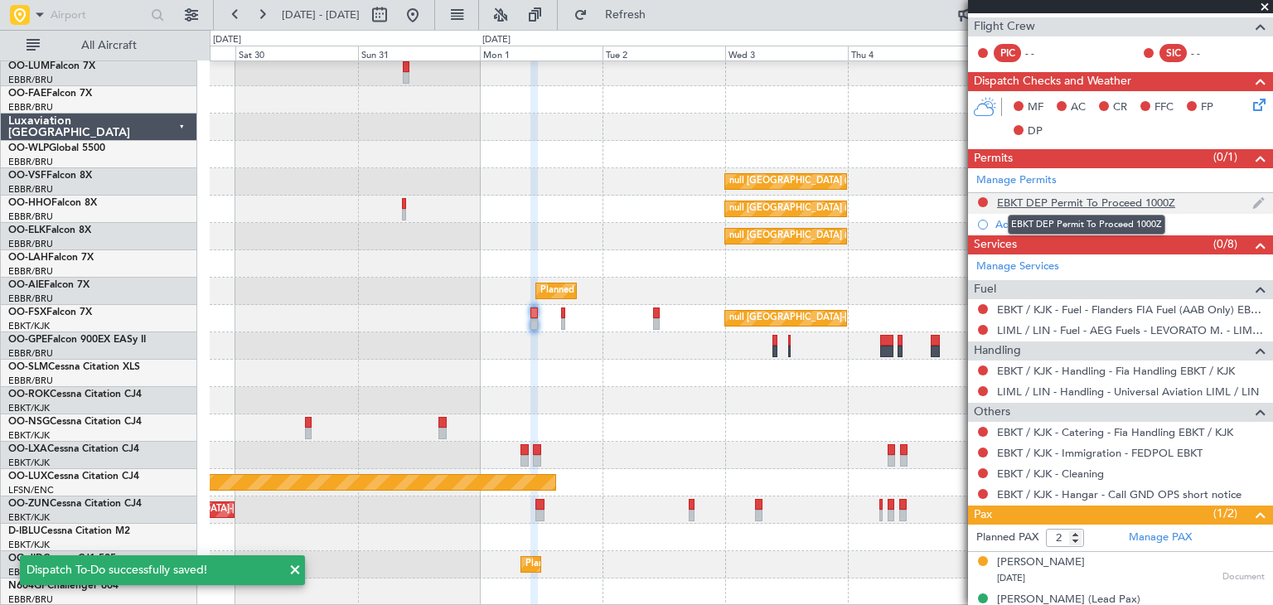
click at [1028, 203] on div "EBKT DEP Permit To Proceed 1000Z" at bounding box center [1086, 203] width 178 height 14
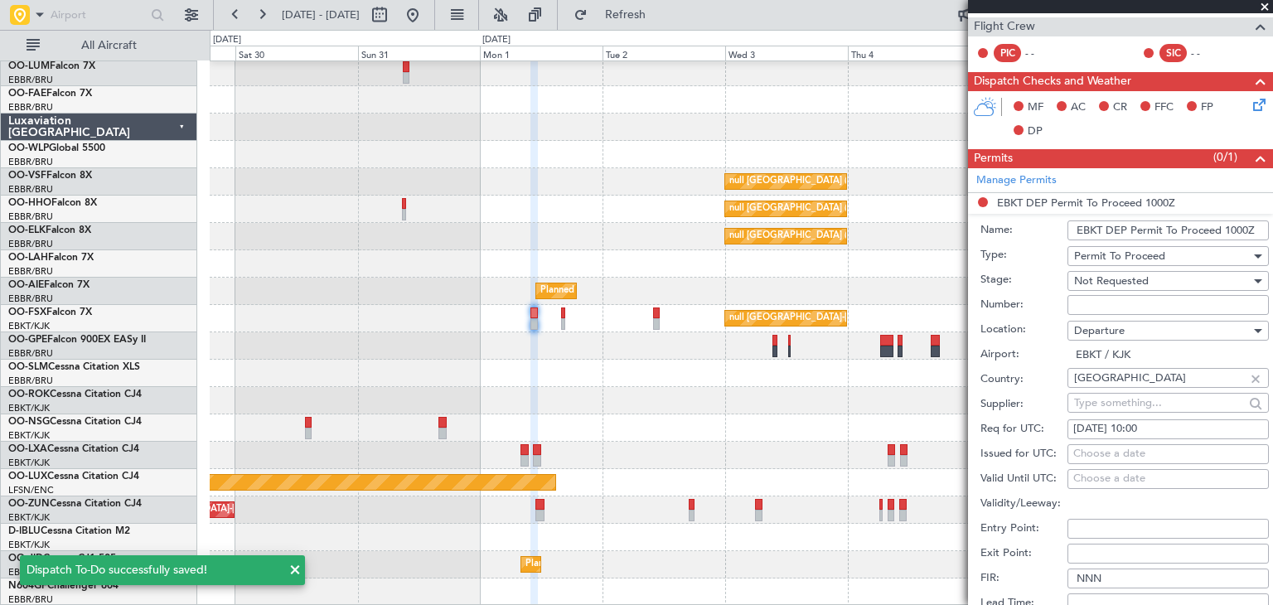
click at [1128, 256] on span "Permit To Proceed" at bounding box center [1119, 256] width 91 height 15
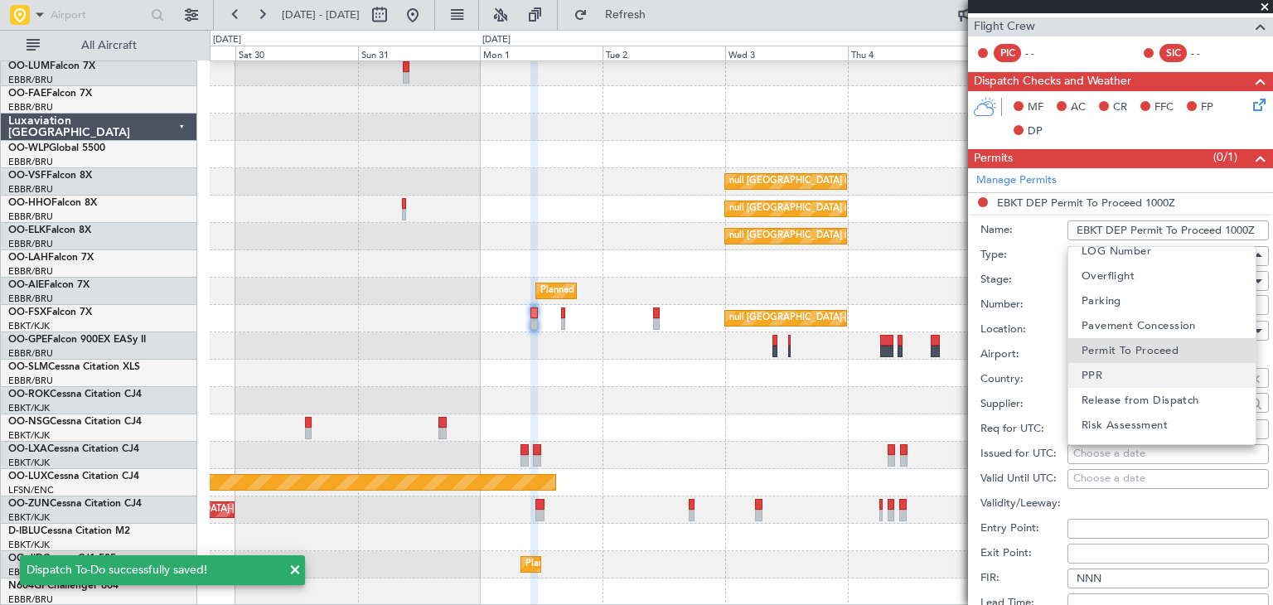
click at [1124, 376] on mat-option "PPR" at bounding box center [1161, 375] width 187 height 25
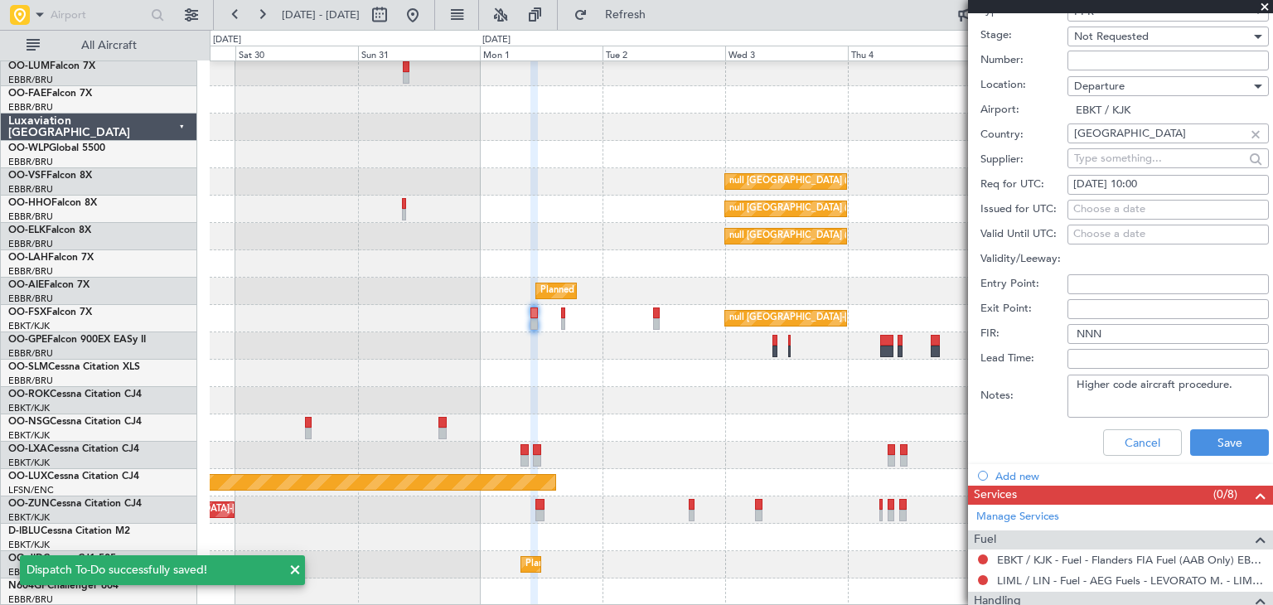
scroll to position [623, 0]
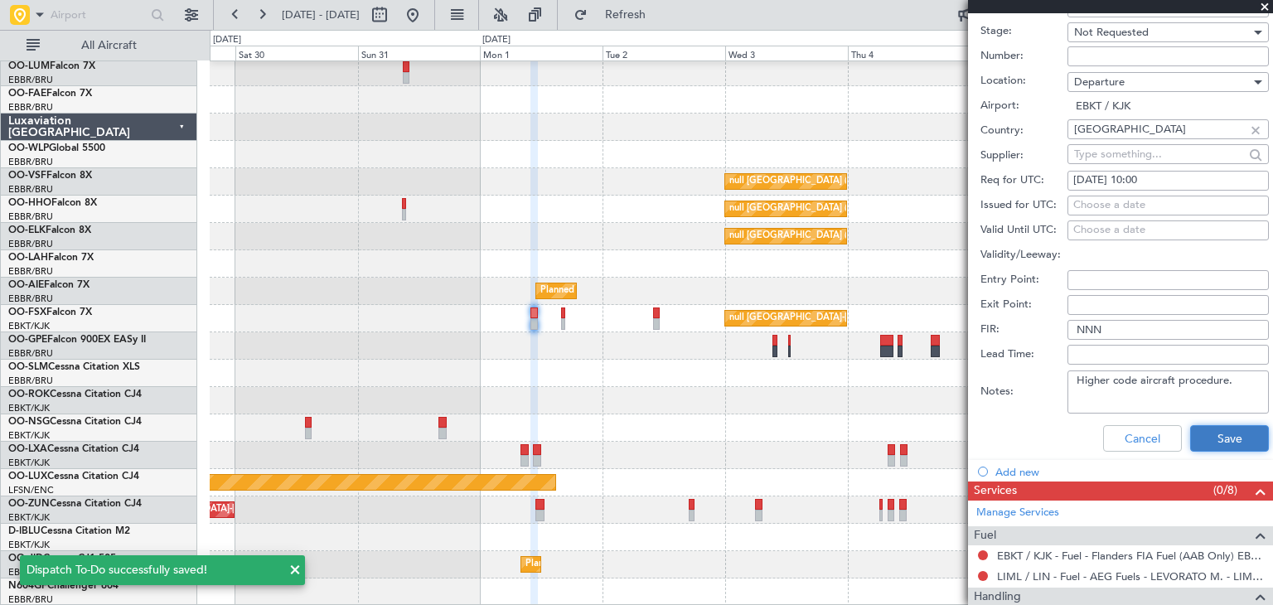
click at [1204, 435] on button "Save" at bounding box center [1229, 438] width 79 height 27
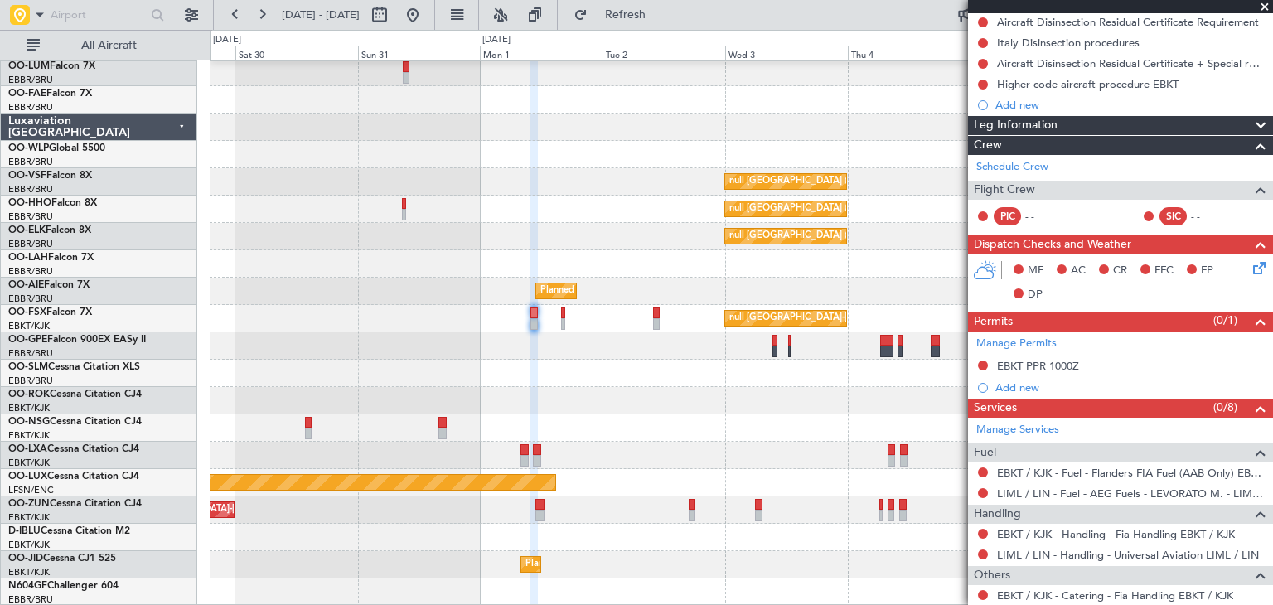
scroll to position [0, 0]
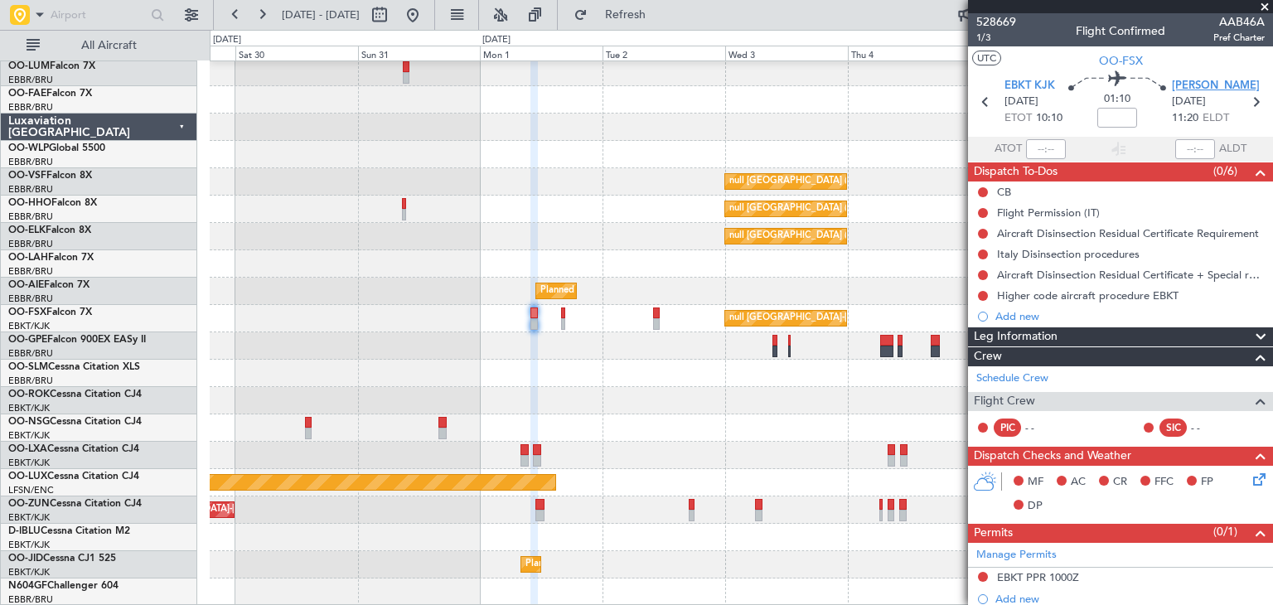
click at [1189, 81] on span "[PERSON_NAME]" at bounding box center [1216, 86] width 88 height 17
click at [1032, 315] on div "Add new" at bounding box center [1122, 316] width 254 height 14
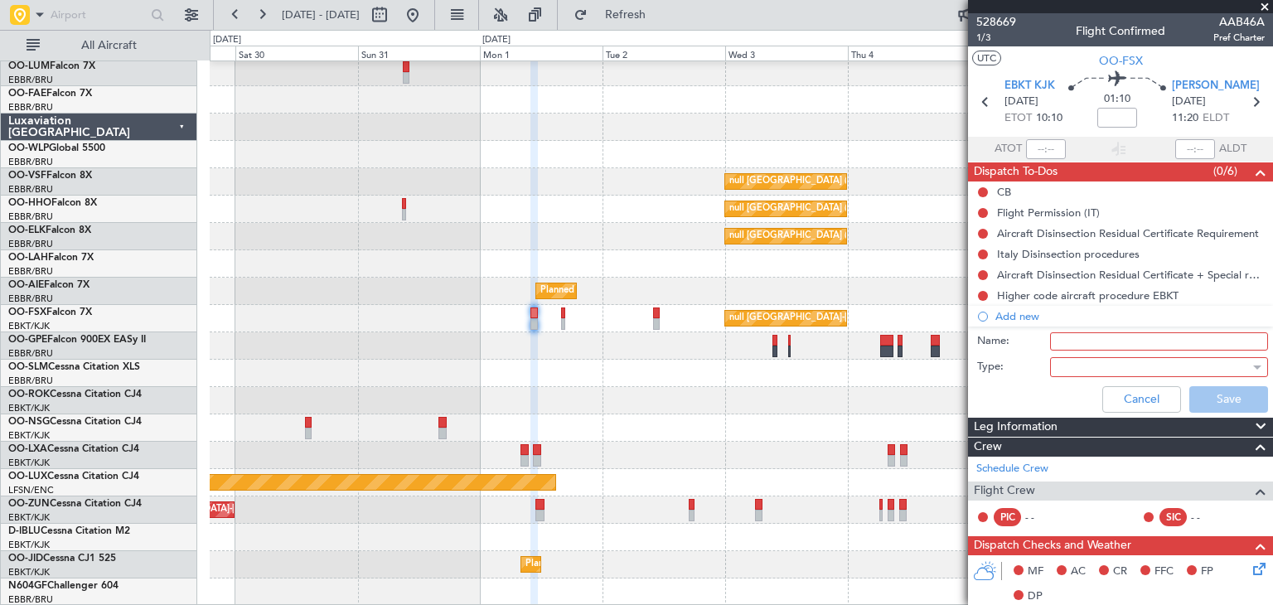
click at [1080, 336] on input "Name:" at bounding box center [1159, 341] width 218 height 18
type input "F"
click at [1125, 386] on button "Cancel" at bounding box center [1141, 399] width 79 height 27
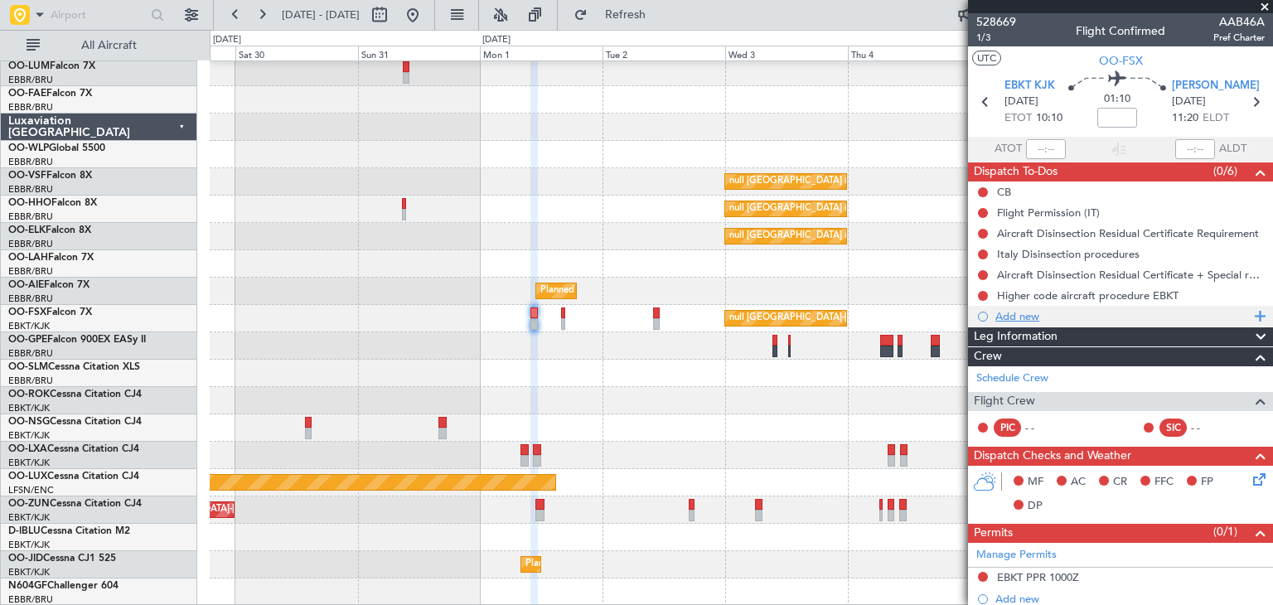
click at [1013, 312] on div "Add new" at bounding box center [1122, 316] width 254 height 14
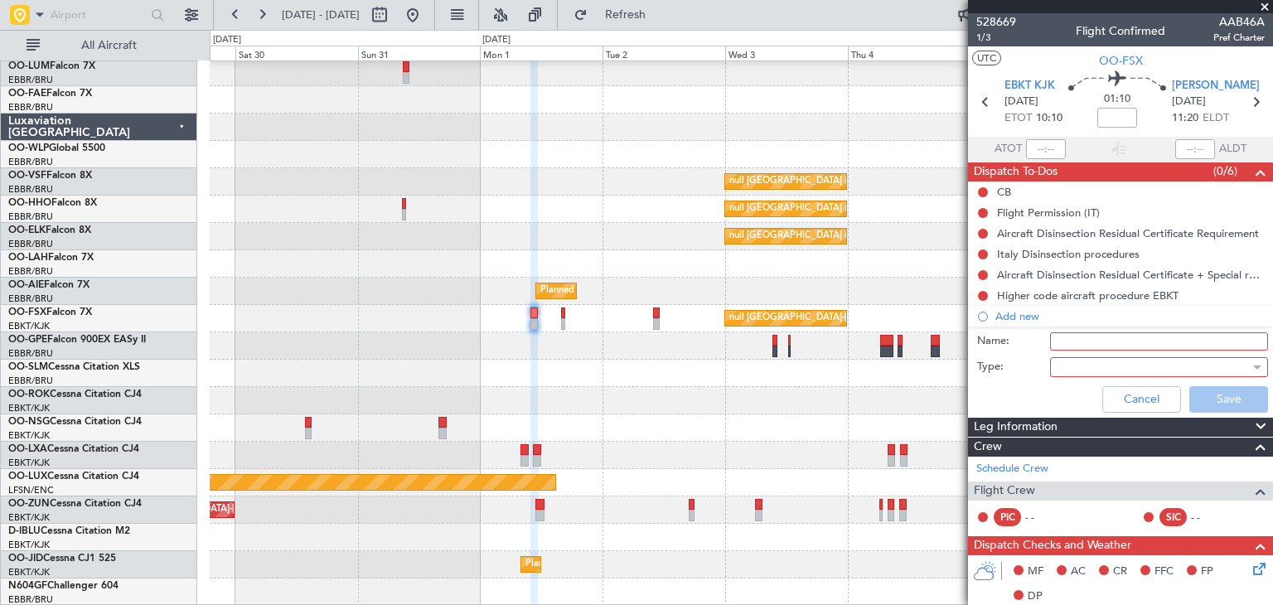
click at [1068, 336] on input "Name:" at bounding box center [1159, 341] width 218 height 18
type input "Delay possible (NOTAM)"
click at [1097, 365] on div at bounding box center [1152, 367] width 193 height 25
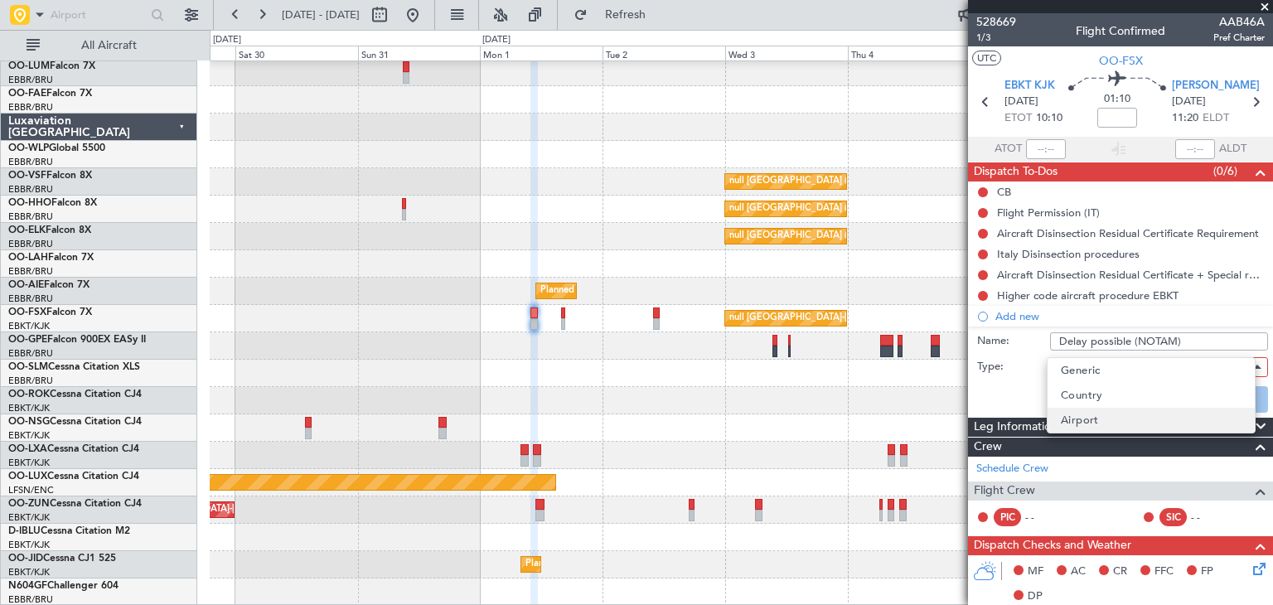
click at [1089, 420] on span "Airport" at bounding box center [1080, 420] width 38 height 25
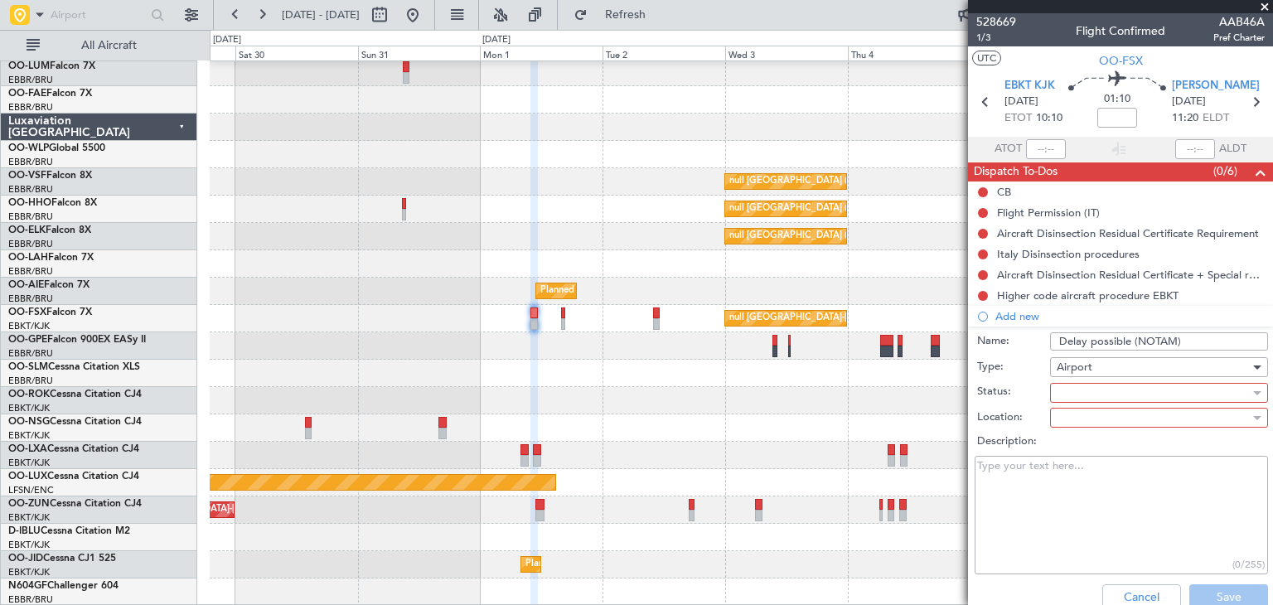
click at [1081, 398] on div at bounding box center [1152, 392] width 193 height 25
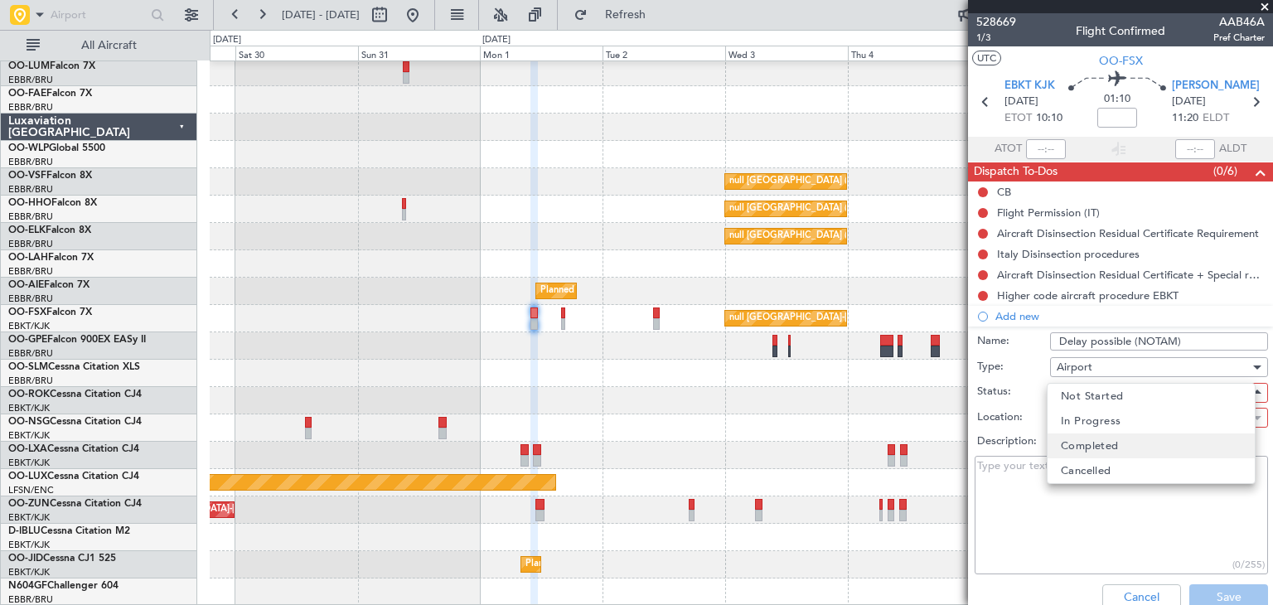
click at [1090, 446] on span "Completed" at bounding box center [1090, 445] width 58 height 25
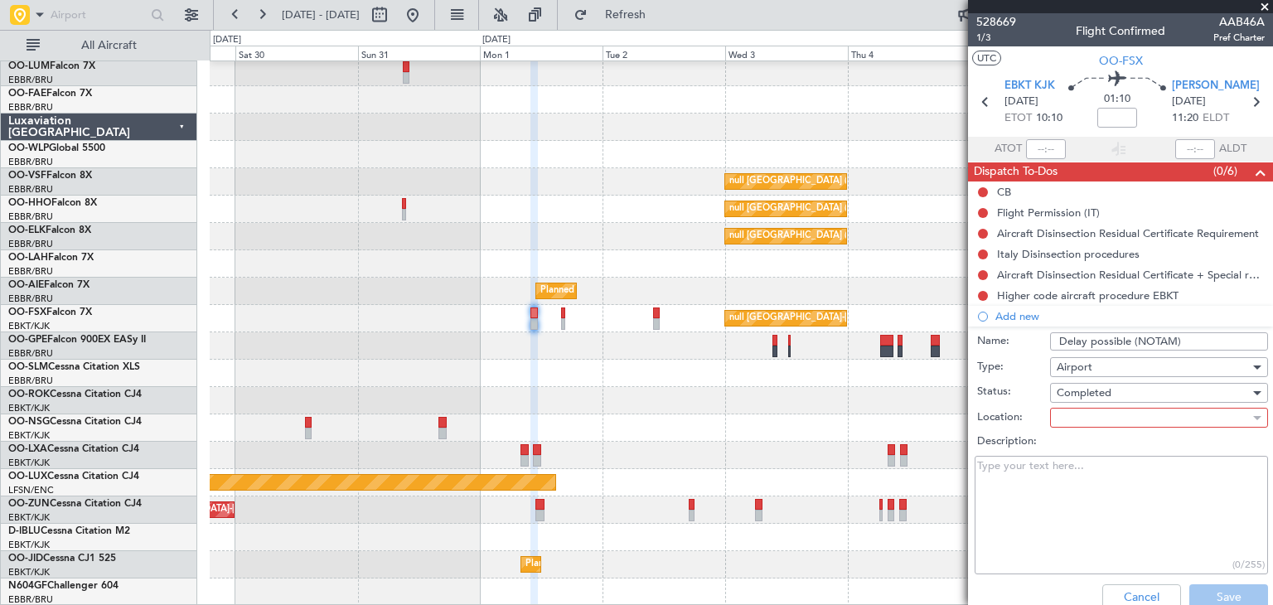
click at [1067, 414] on div at bounding box center [1152, 417] width 193 height 25
click at [1083, 421] on span "Arrival" at bounding box center [1078, 421] width 35 height 25
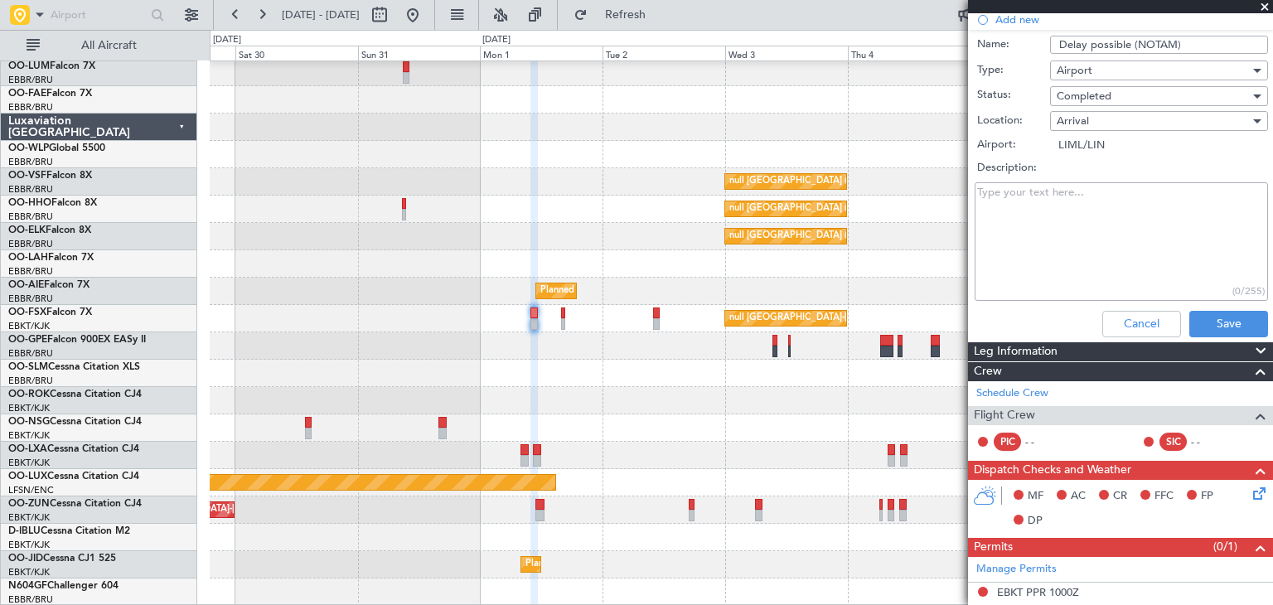
scroll to position [331, 0]
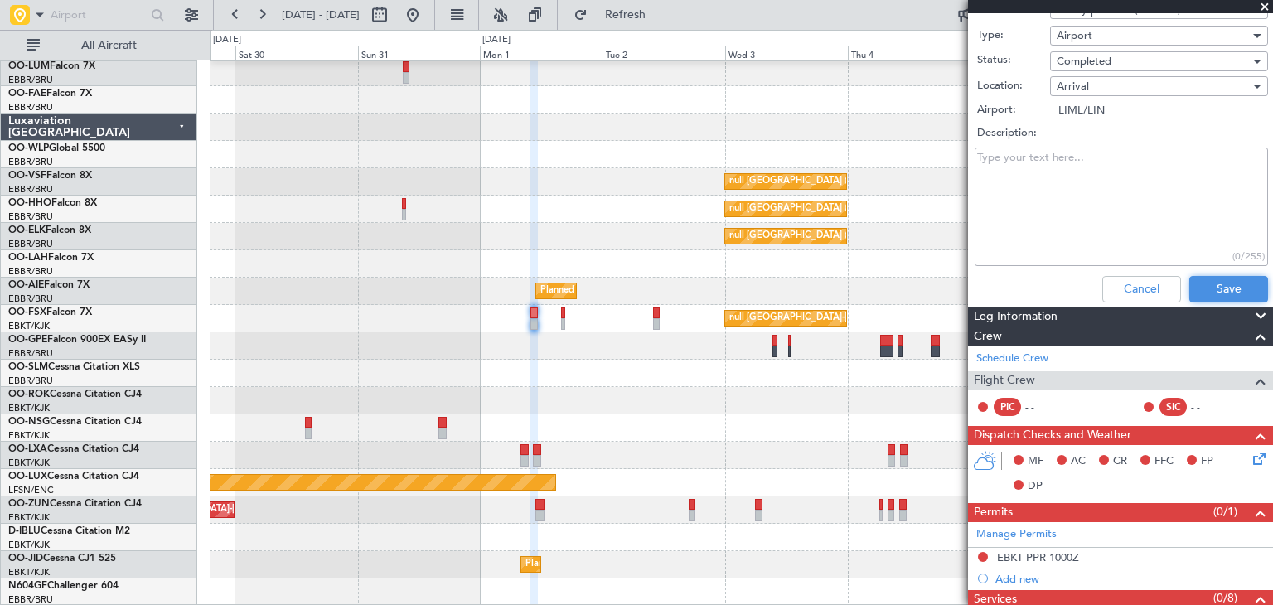
click at [1222, 283] on button "Save" at bounding box center [1228, 289] width 79 height 27
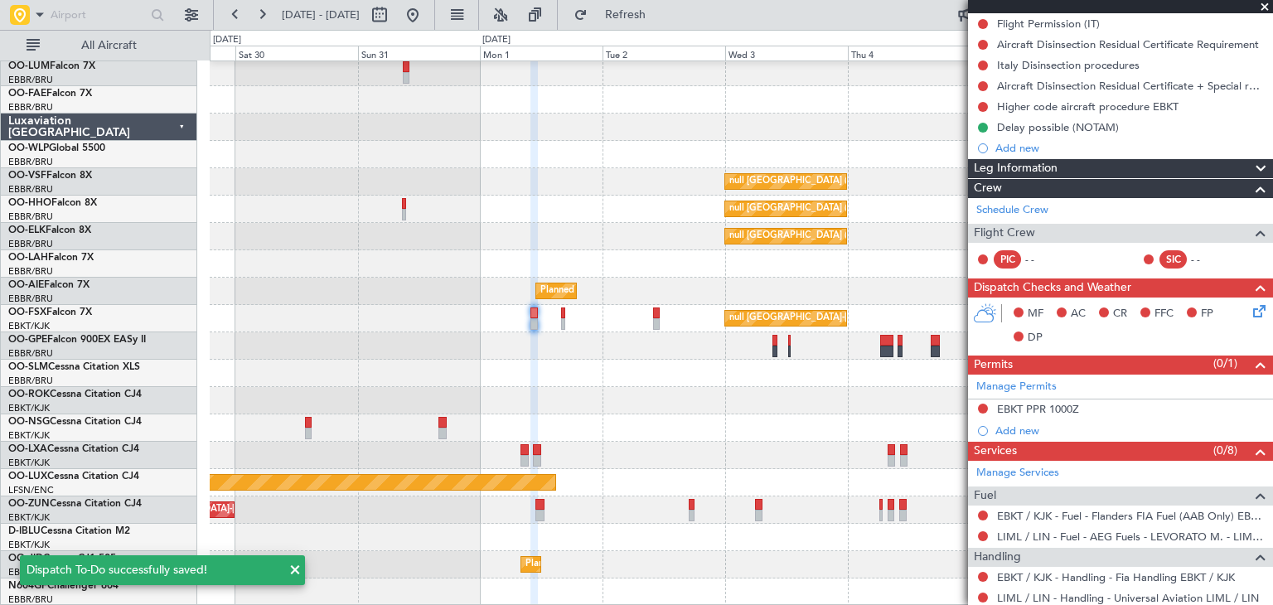
scroll to position [186, 0]
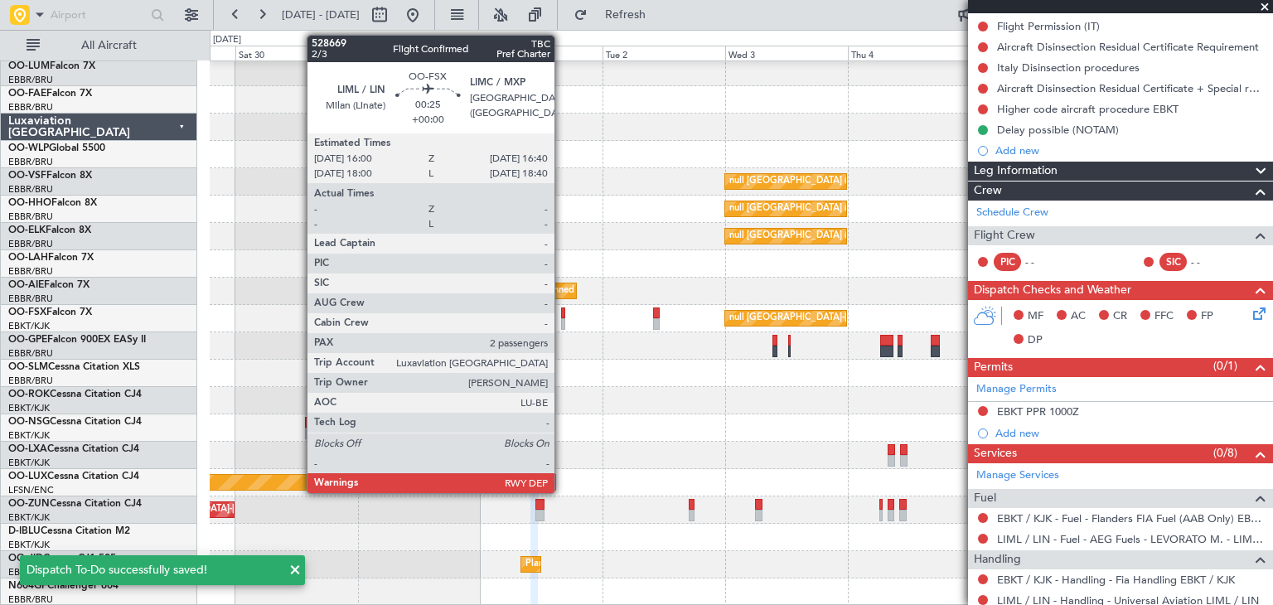
click at [562, 314] on div at bounding box center [563, 313] width 4 height 12
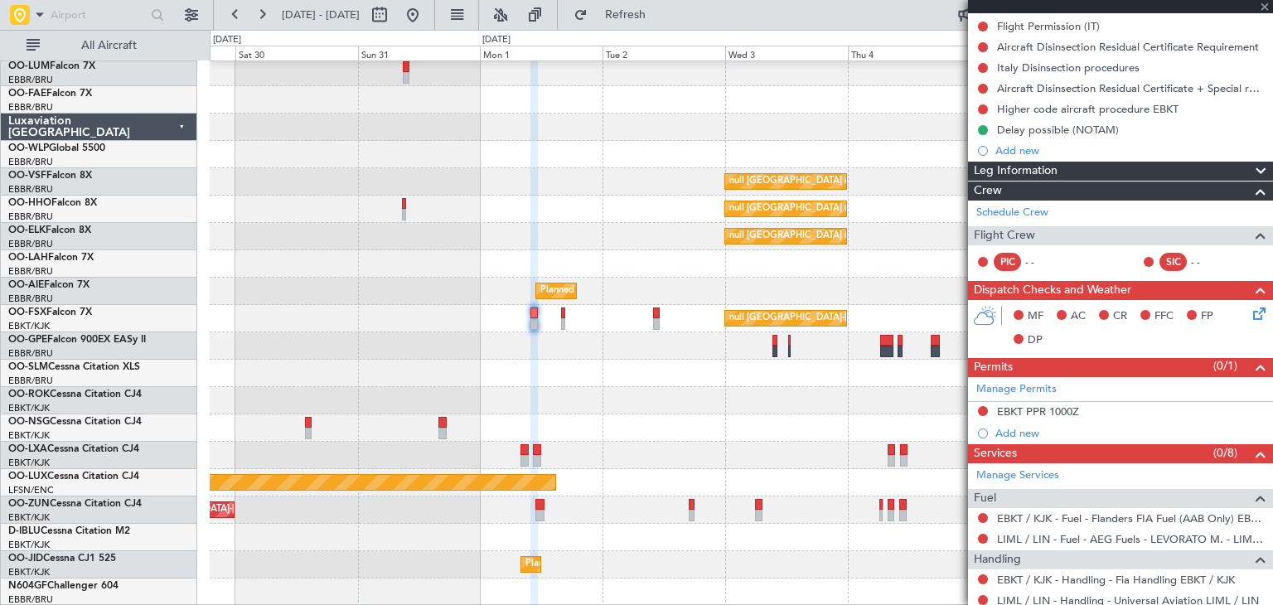
scroll to position [0, 0]
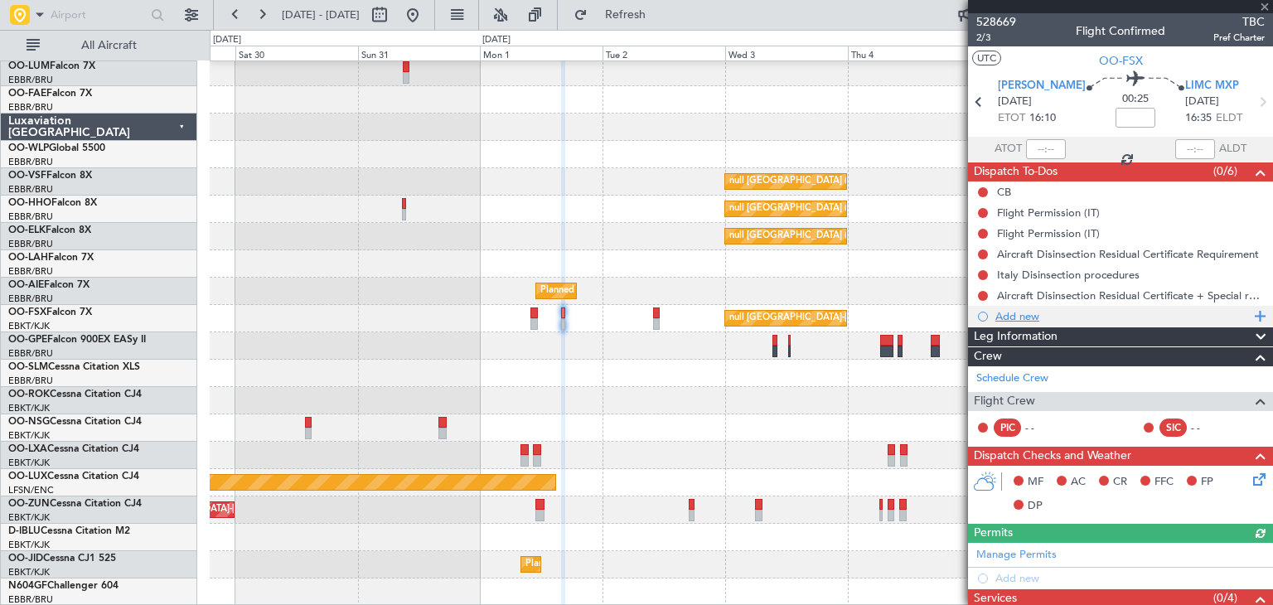
click at [1018, 312] on div "Add new" at bounding box center [1122, 316] width 254 height 14
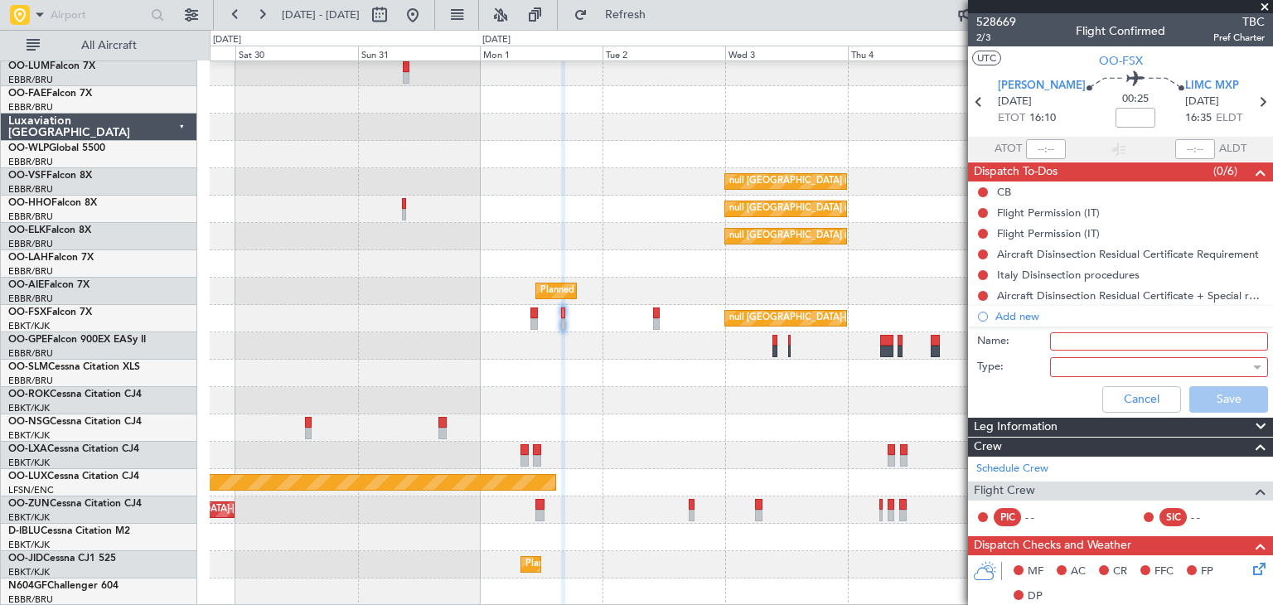
click at [1081, 342] on input "Name:" at bounding box center [1159, 341] width 218 height 18
type input "Delay possible (LIML) NOTAM"
click at [1105, 359] on div at bounding box center [1152, 367] width 193 height 25
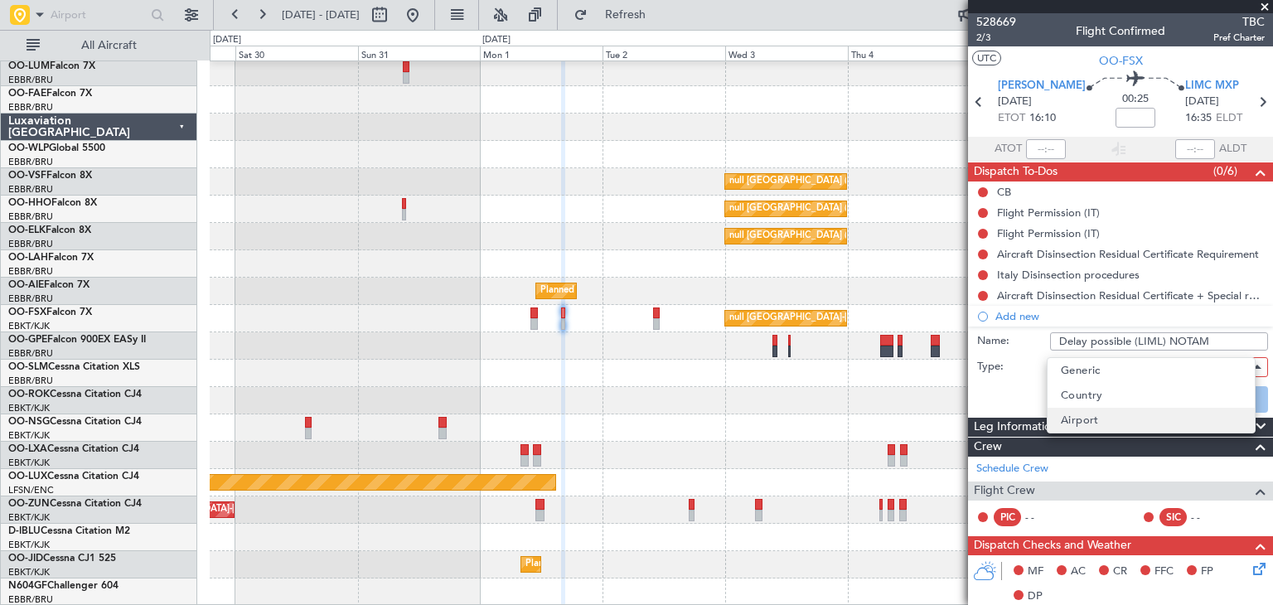
click at [1099, 413] on mat-option "Airport" at bounding box center [1150, 420] width 207 height 25
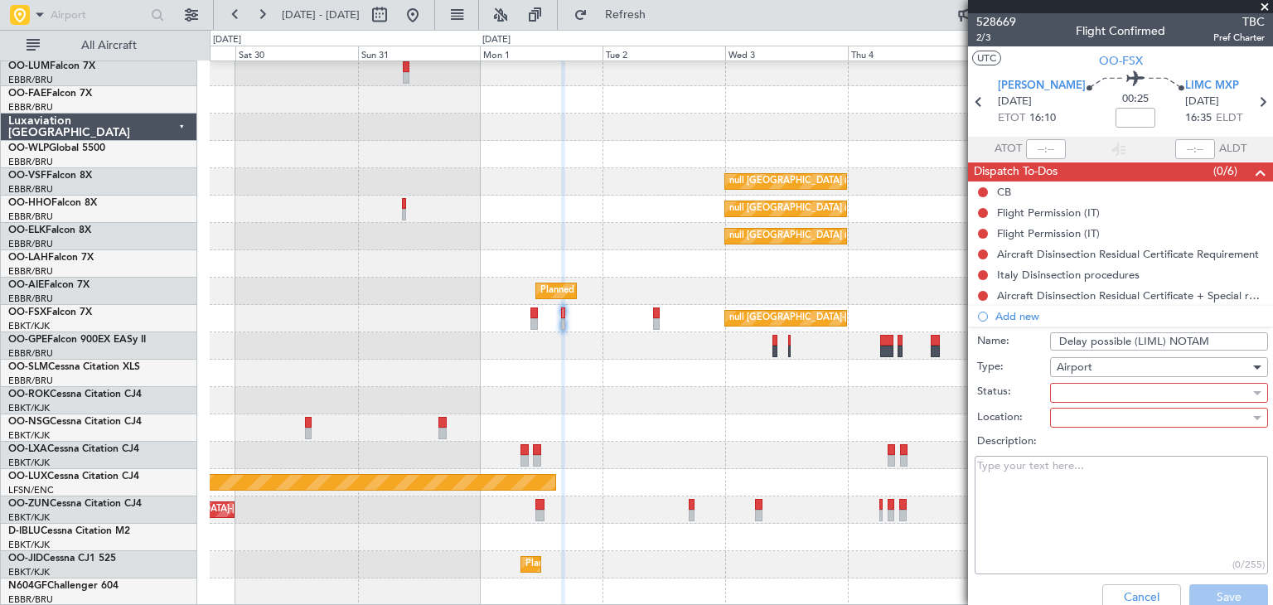
click at [1061, 389] on div at bounding box center [1152, 392] width 193 height 25
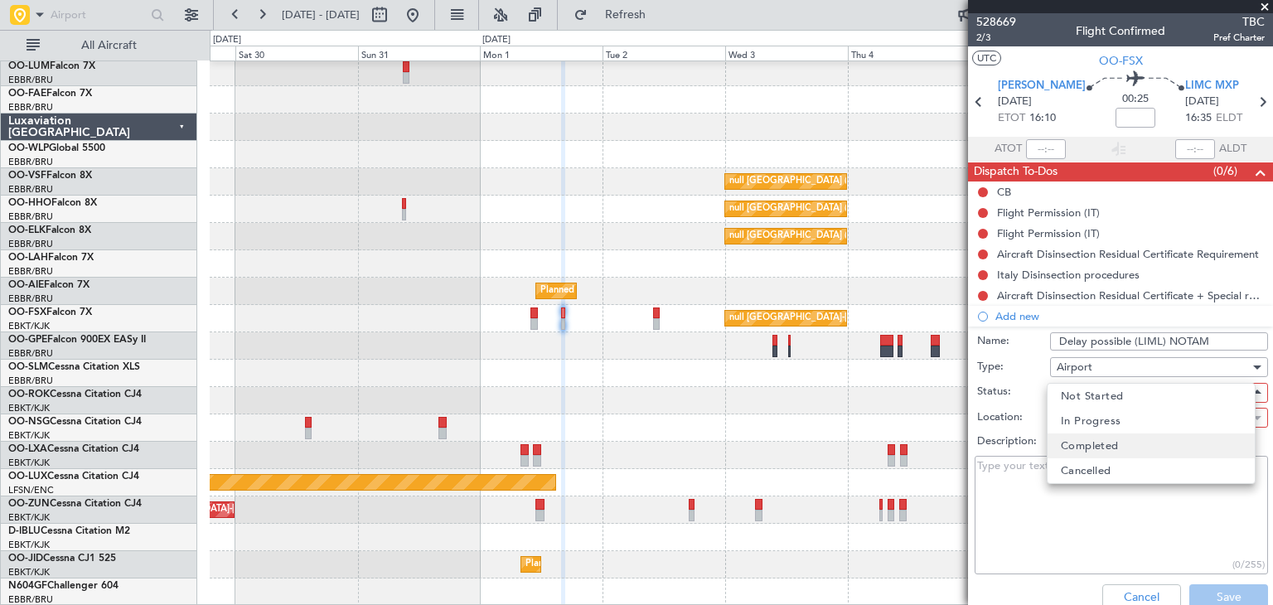
click at [1080, 446] on span "Completed" at bounding box center [1090, 445] width 58 height 25
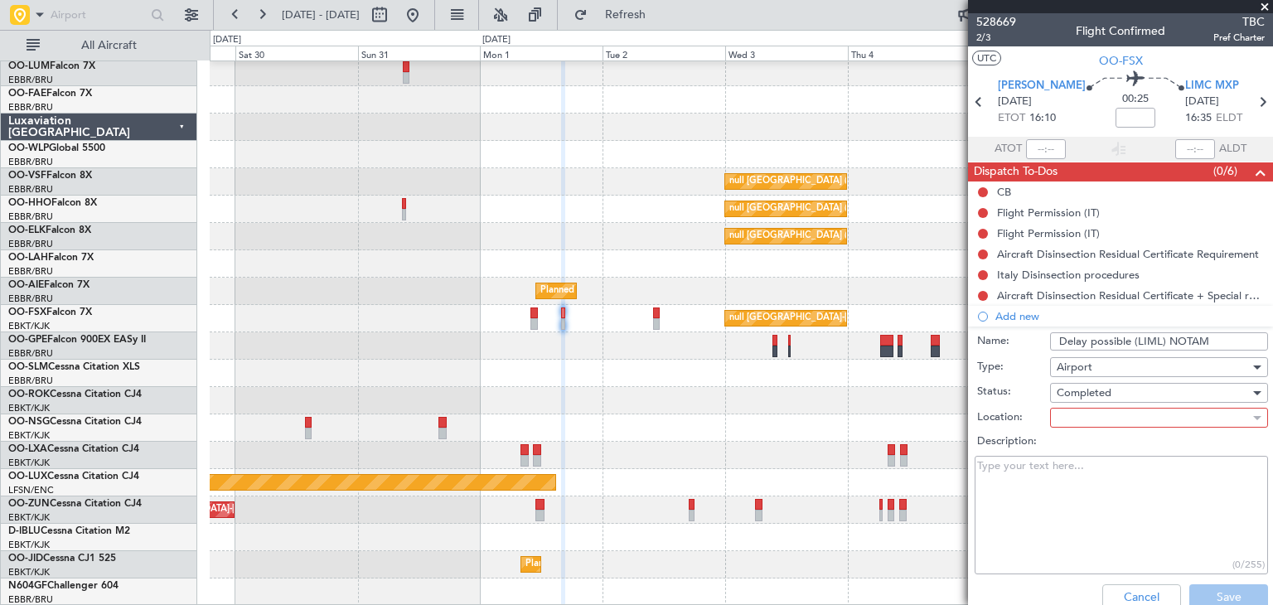
click at [1072, 404] on div "Location:" at bounding box center [1121, 417] width 322 height 26
click at [1074, 413] on div at bounding box center [1152, 417] width 193 height 25
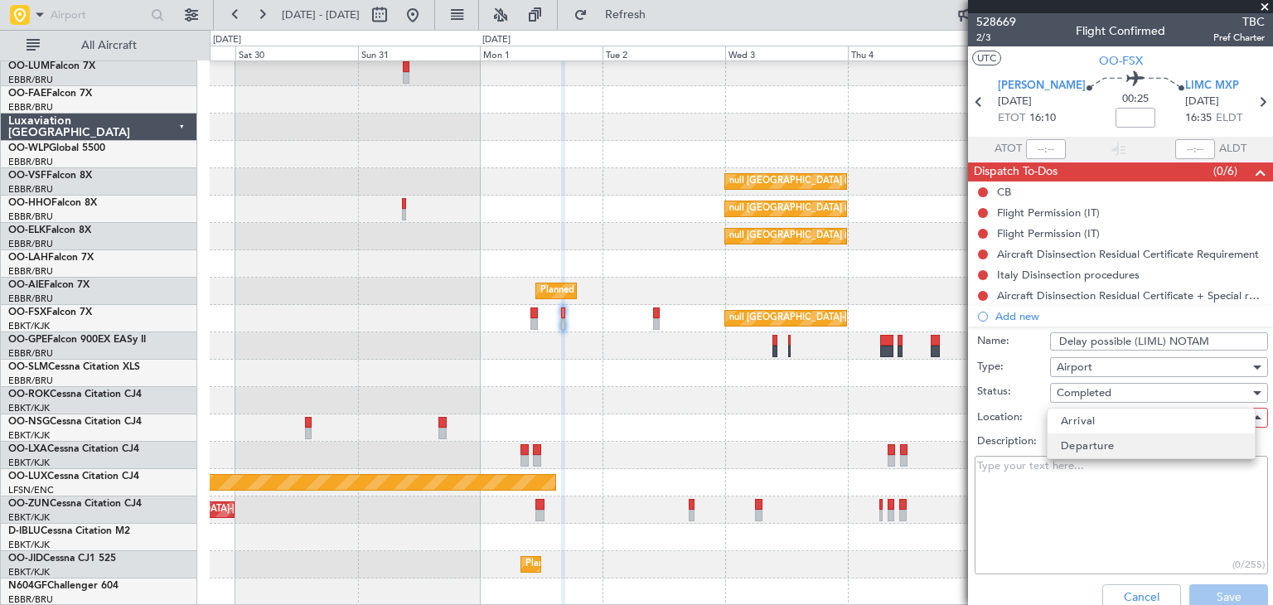
click at [1086, 442] on span "Departure" at bounding box center [1088, 445] width 54 height 25
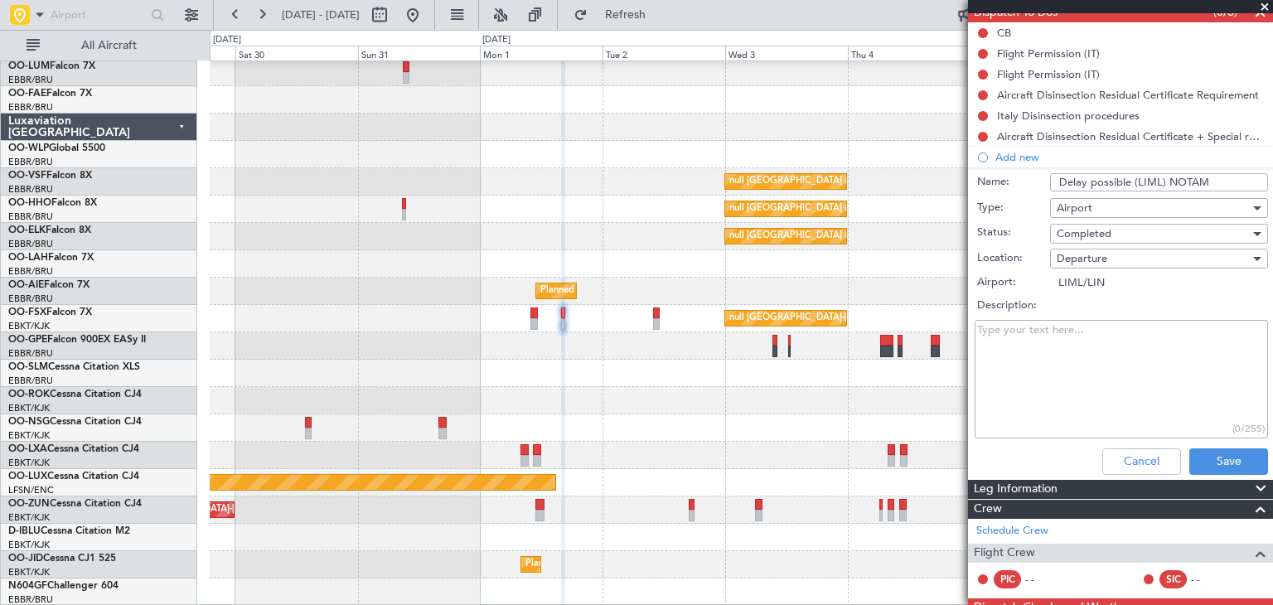
scroll to position [166, 0]
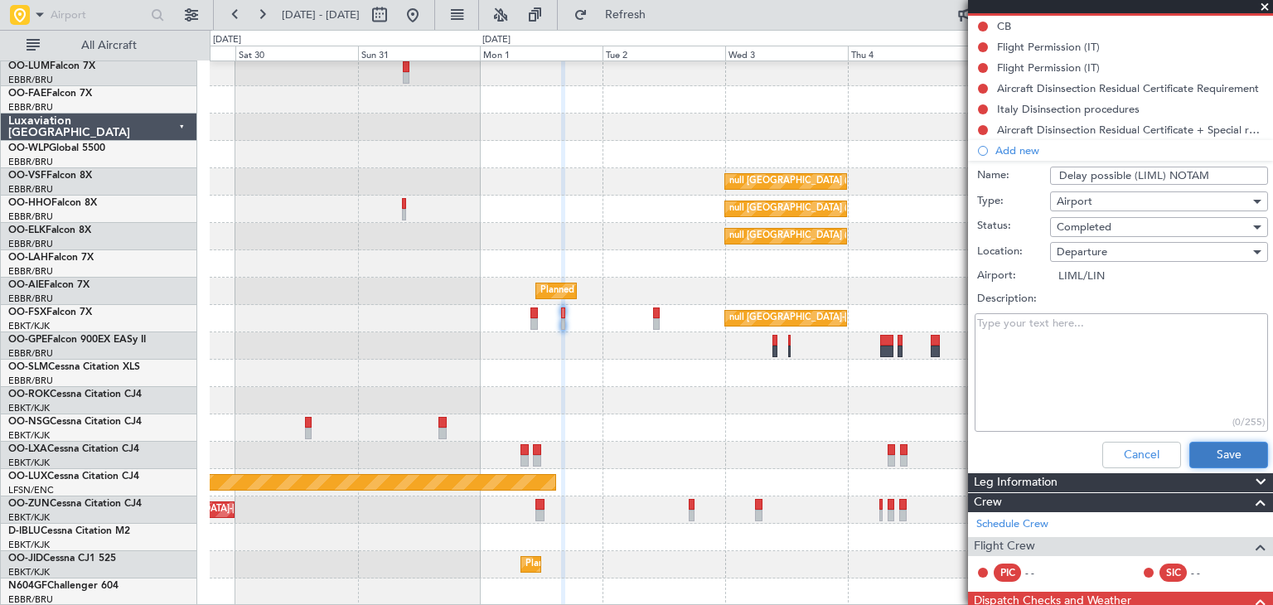
click at [1221, 453] on button "Save" at bounding box center [1228, 455] width 79 height 27
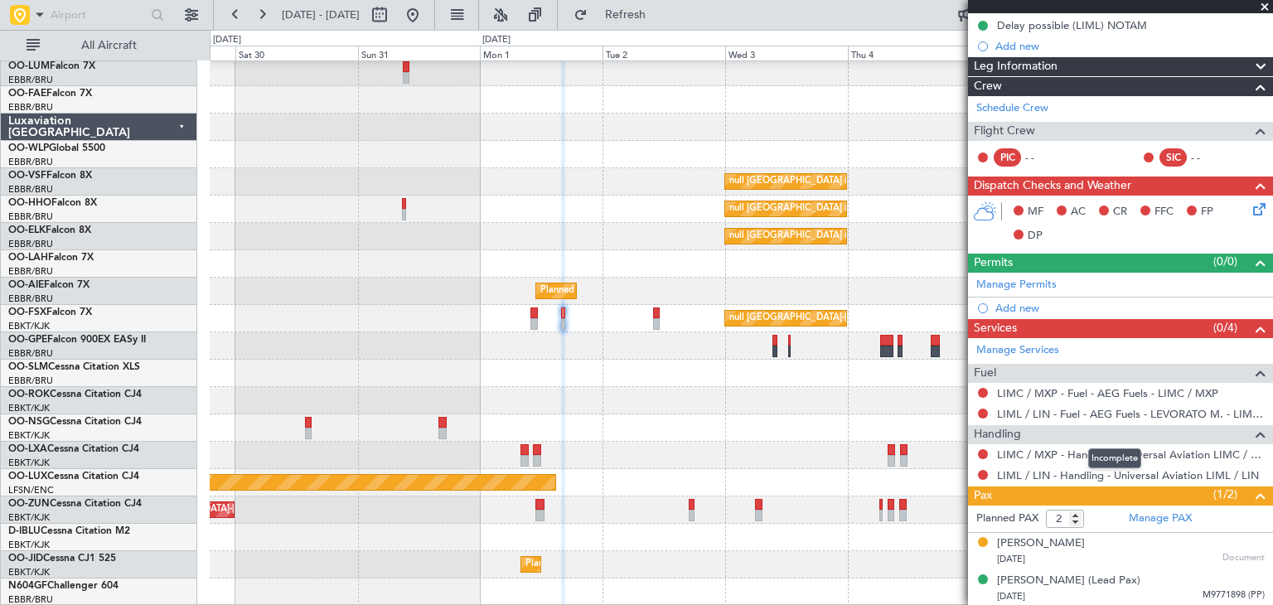
scroll to position [208, 0]
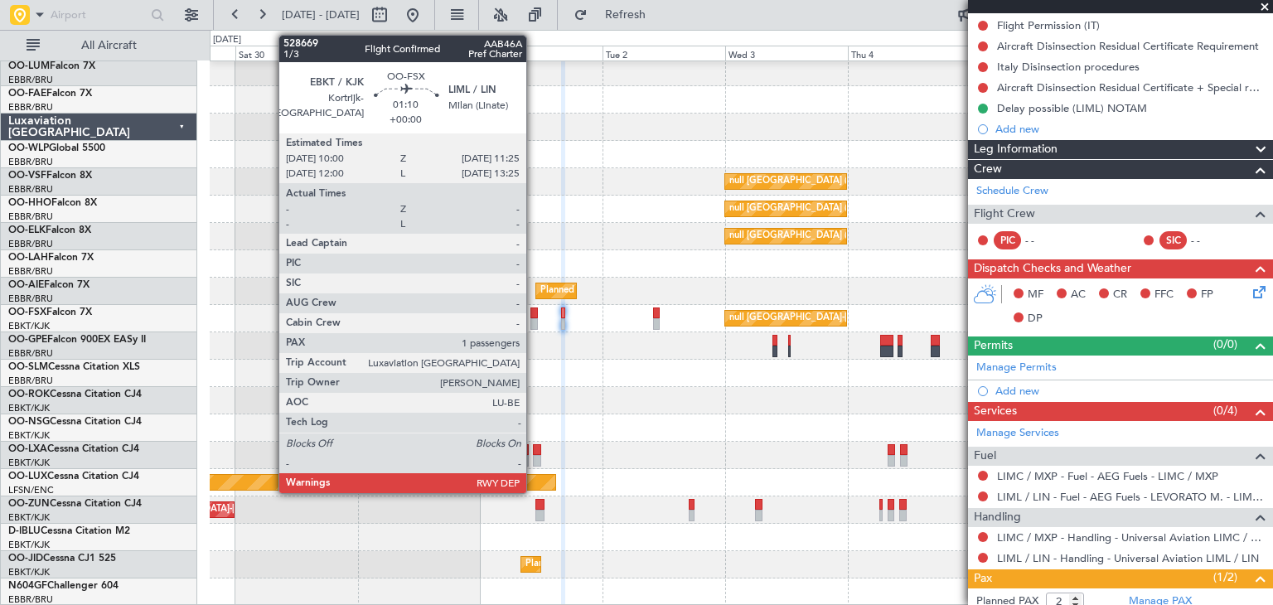
click at [534, 312] on div at bounding box center [533, 313] width 7 height 12
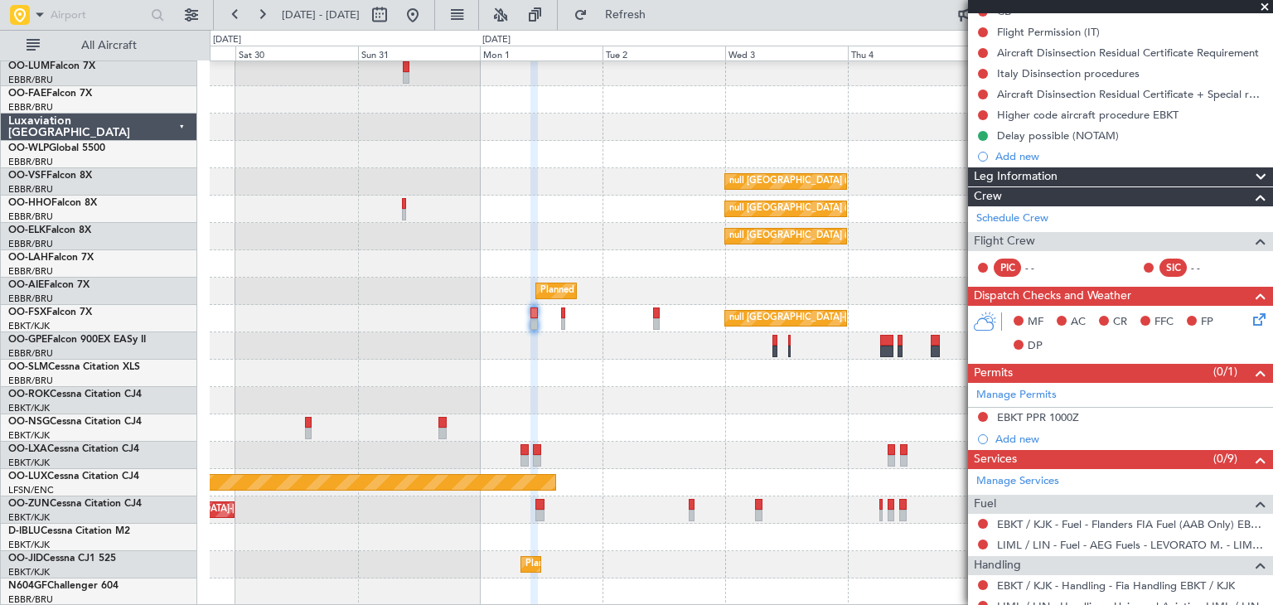
scroll to position [166, 0]
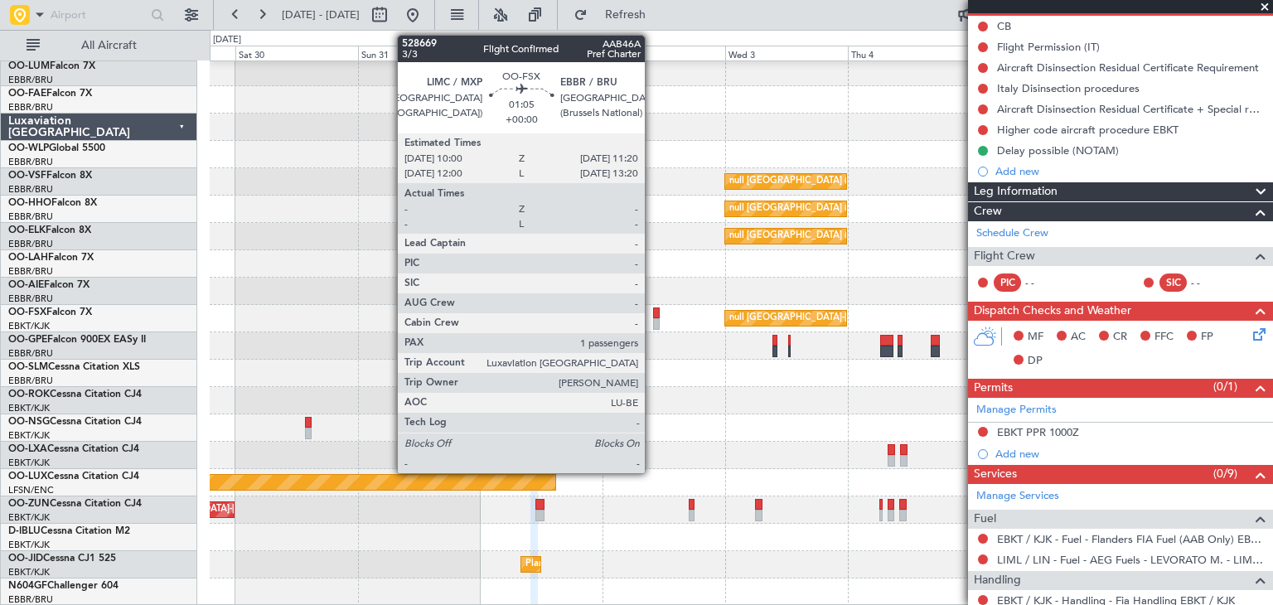
click at [653, 314] on div at bounding box center [656, 313] width 7 height 12
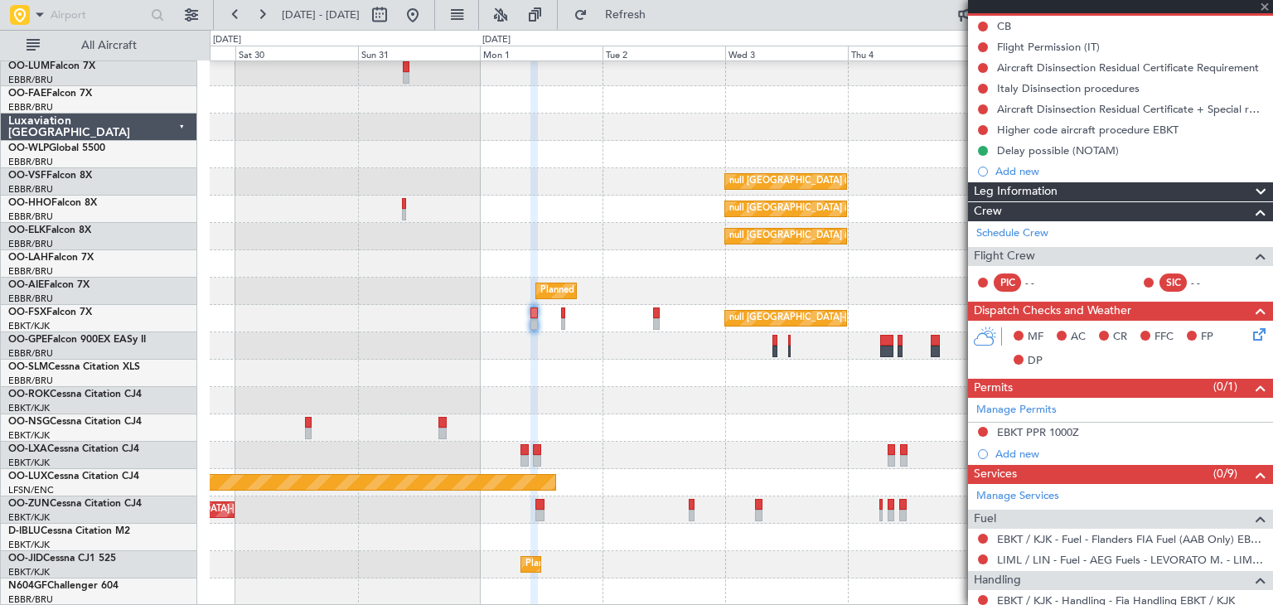
type input "1"
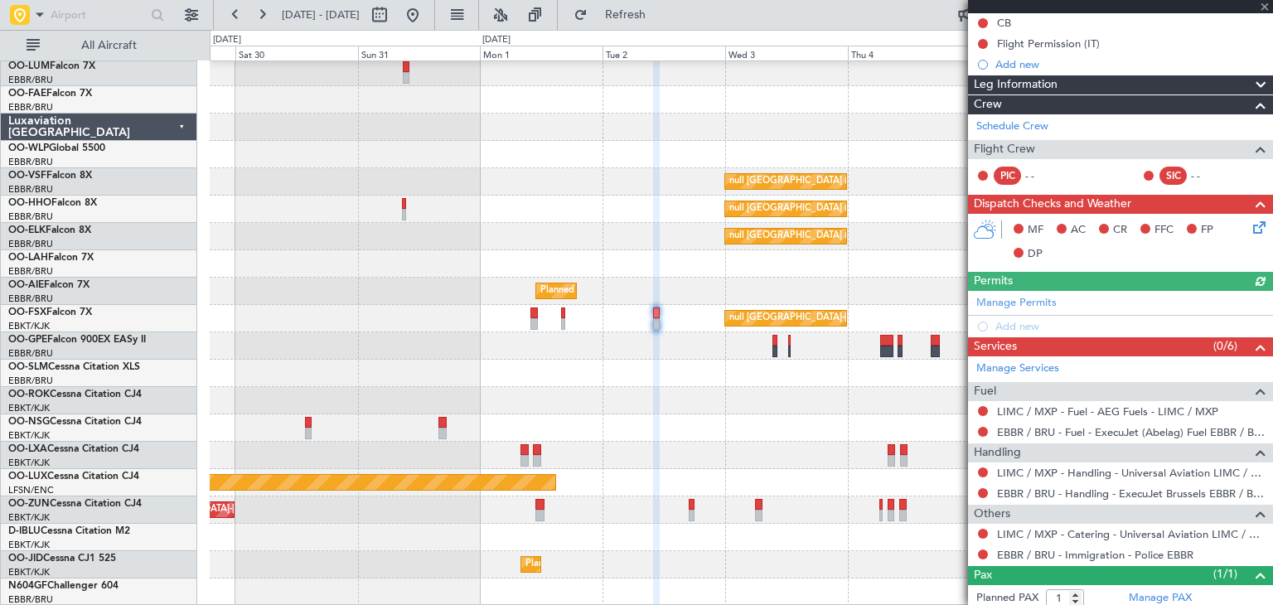
scroll to position [232, 0]
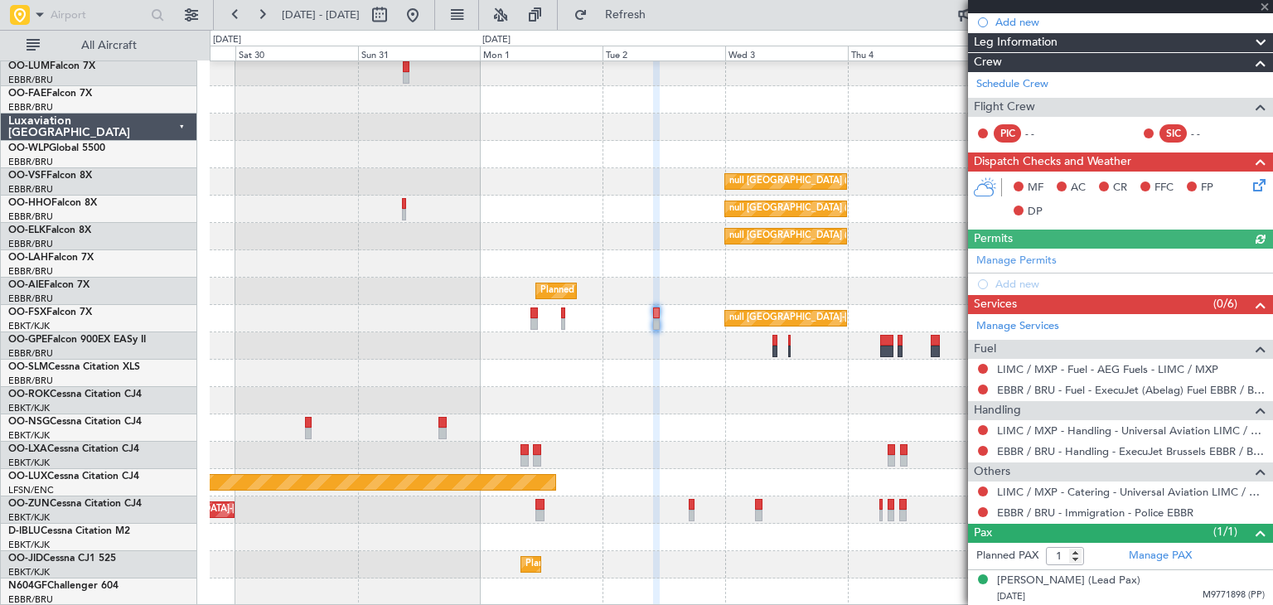
click at [1023, 254] on div "Manage Permits Add new" at bounding box center [1120, 272] width 305 height 46
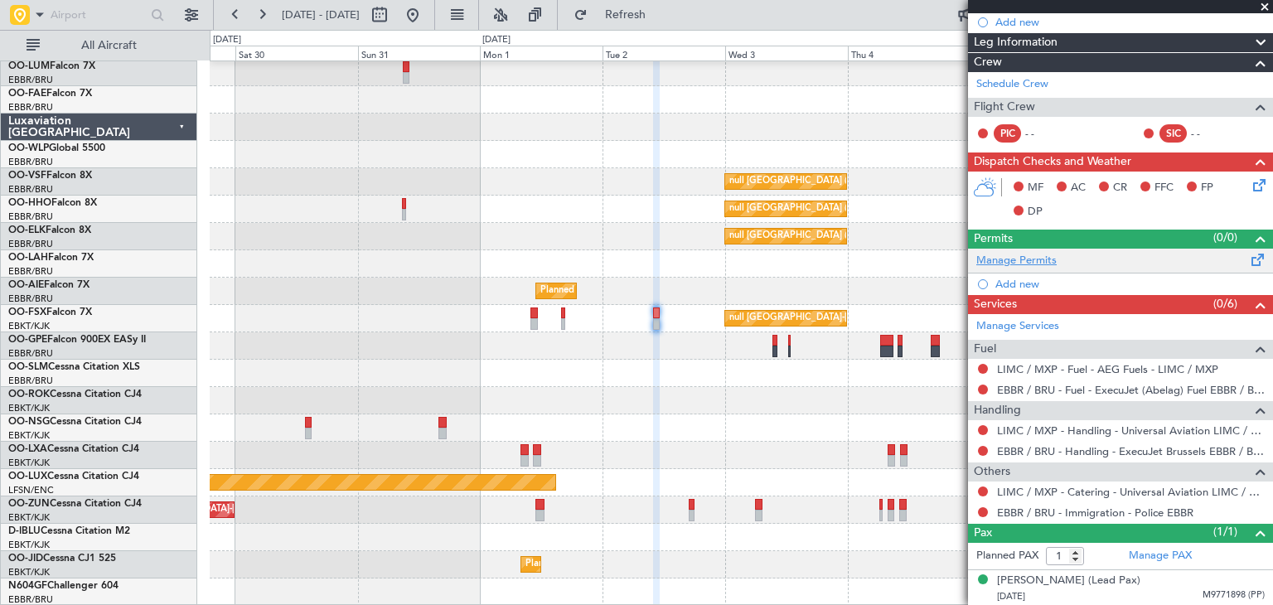
click at [1023, 259] on link "Manage Permits" at bounding box center [1016, 261] width 80 height 17
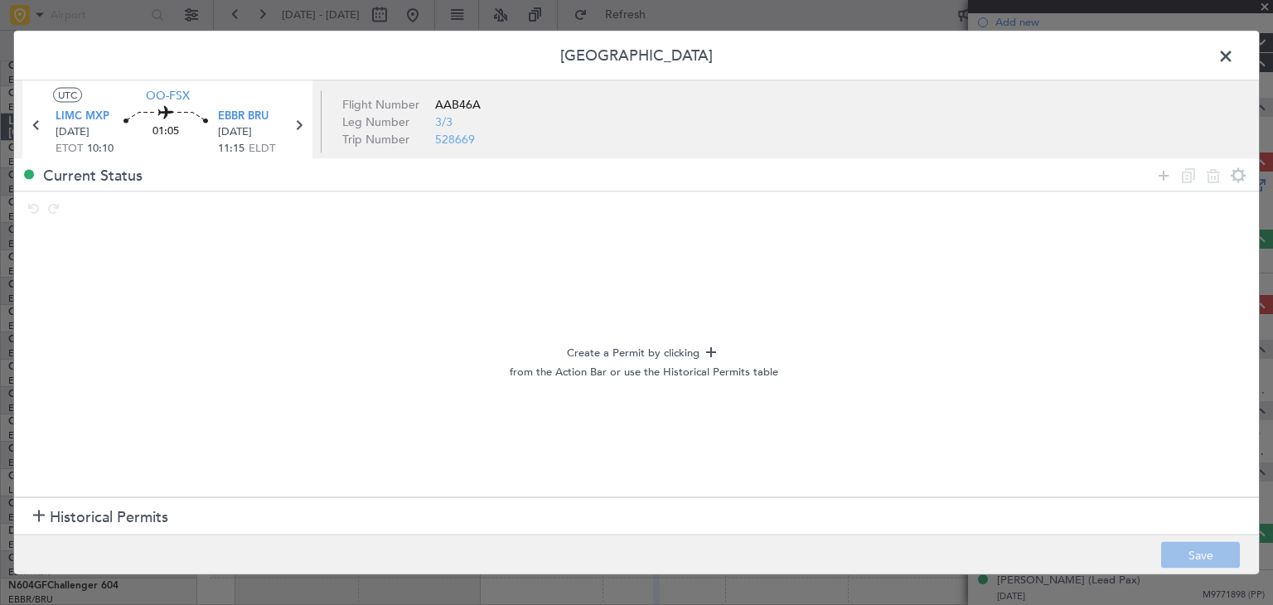
click at [41, 514] on div at bounding box center [39, 517] width 12 height 12
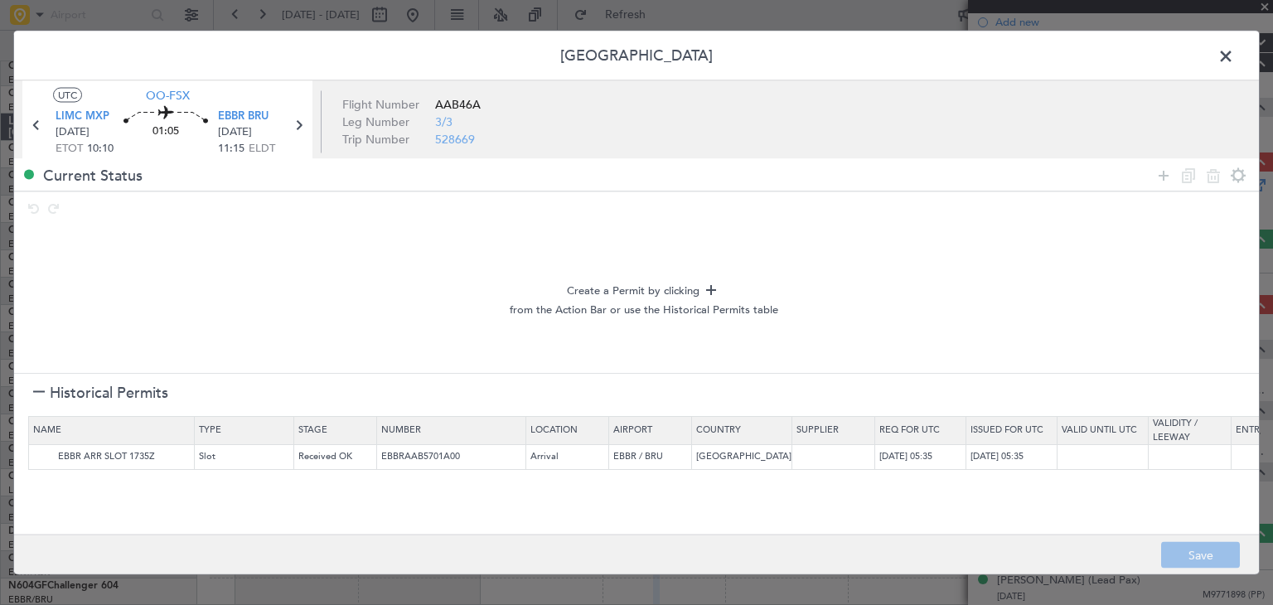
click at [41, 390] on div at bounding box center [39, 393] width 12 height 12
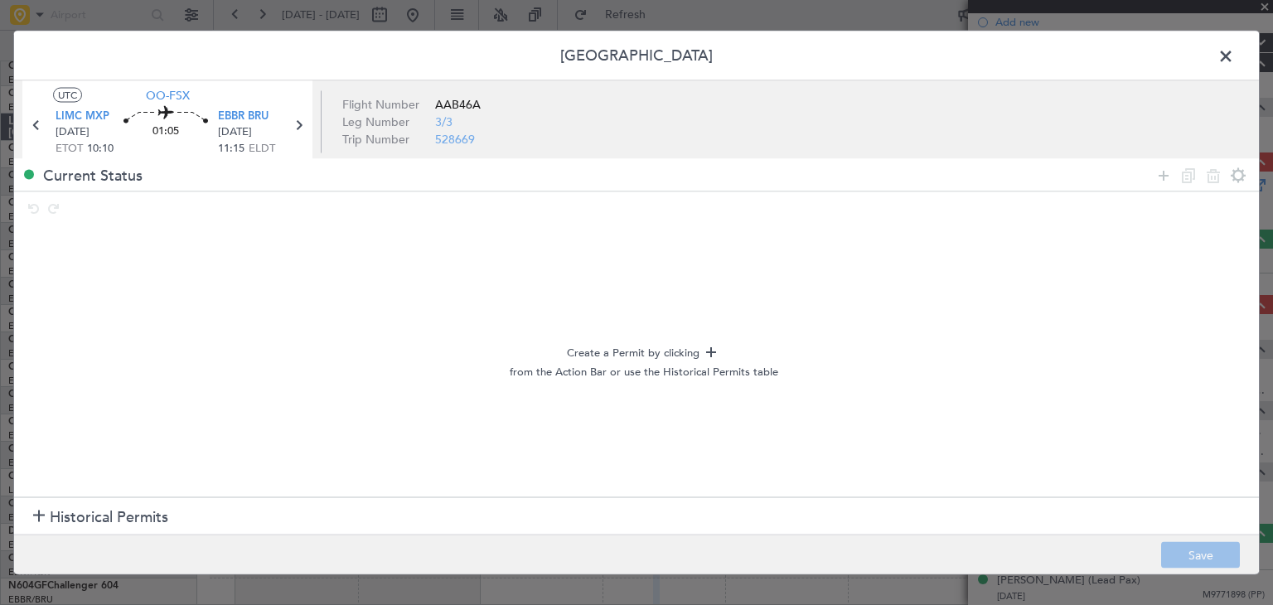
click at [907, 320] on div "Create a Permit by clicking from the Action Bar or use the Historical Permits t…" at bounding box center [643, 361] width 1230 height 263
click at [1167, 174] on icon at bounding box center [1163, 175] width 20 height 20
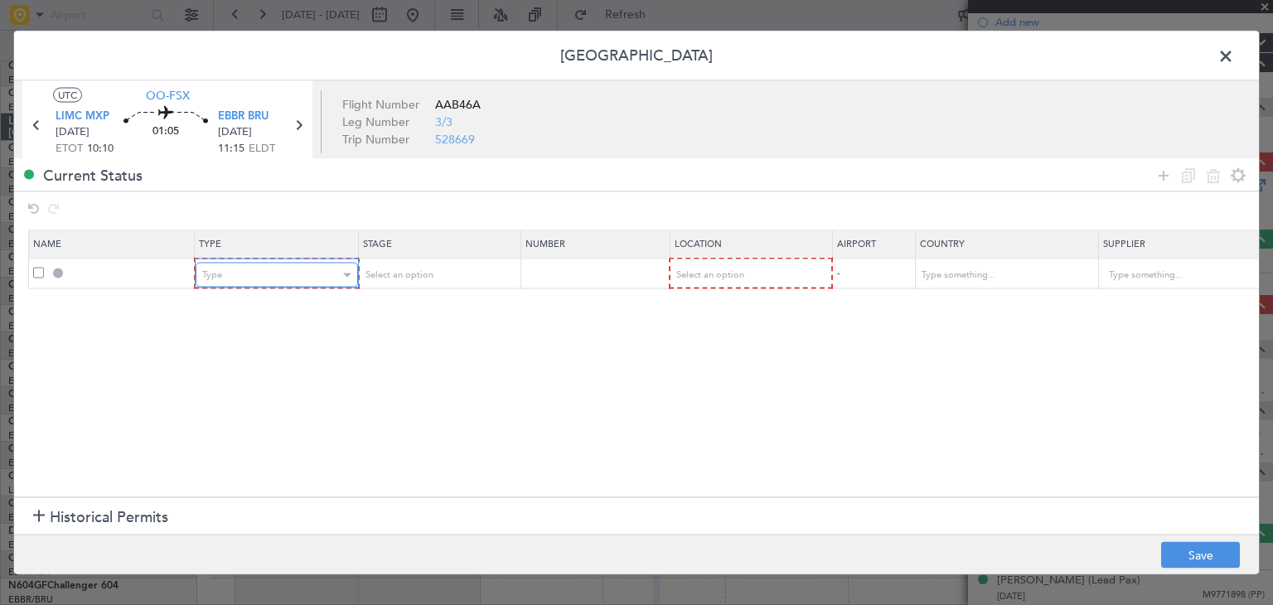
click at [255, 279] on div "Type" at bounding box center [271, 275] width 138 height 25
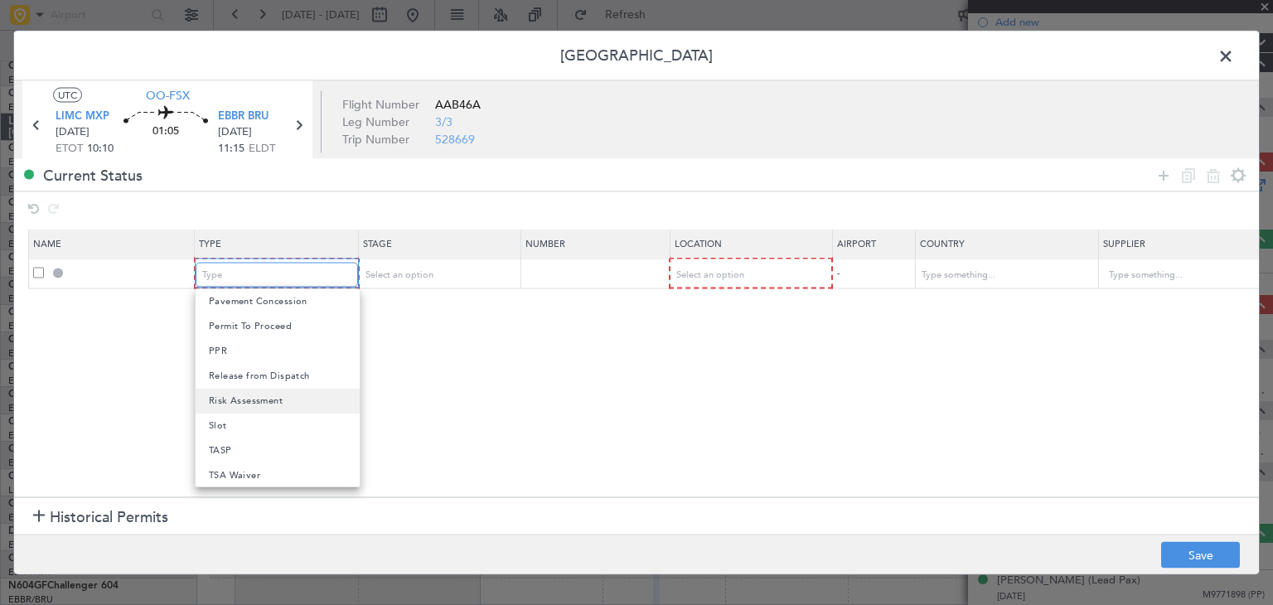
scroll to position [498, 0]
click at [249, 424] on mat-option "Slot" at bounding box center [278, 425] width 164 height 25
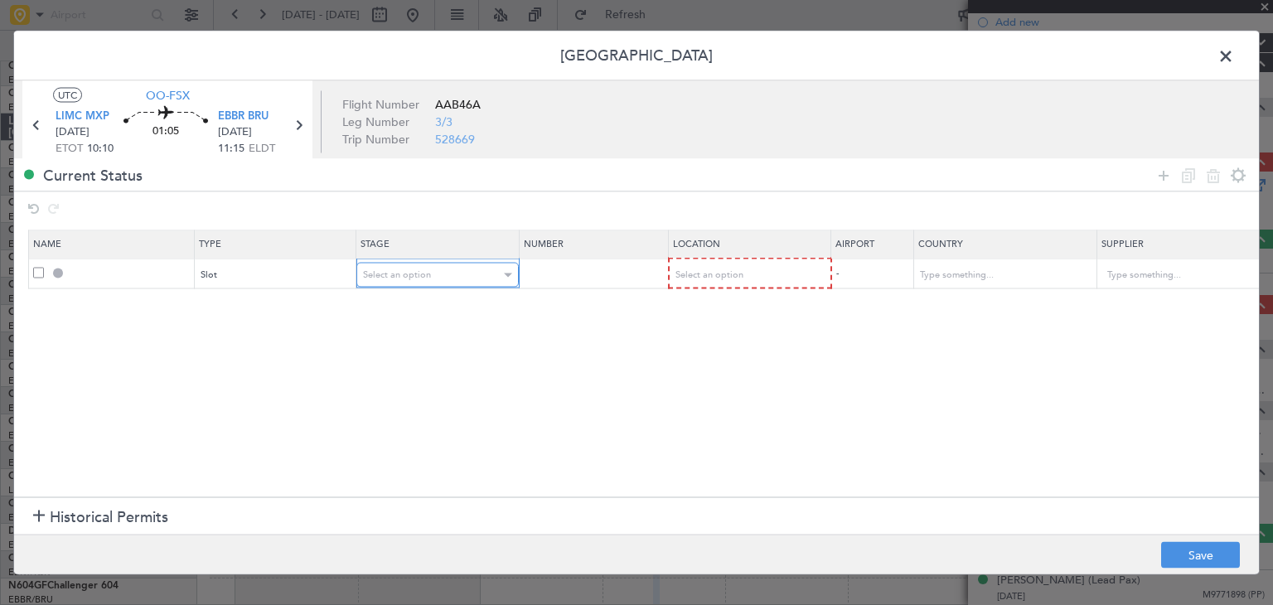
click at [406, 273] on span "Select an option" at bounding box center [397, 274] width 68 height 12
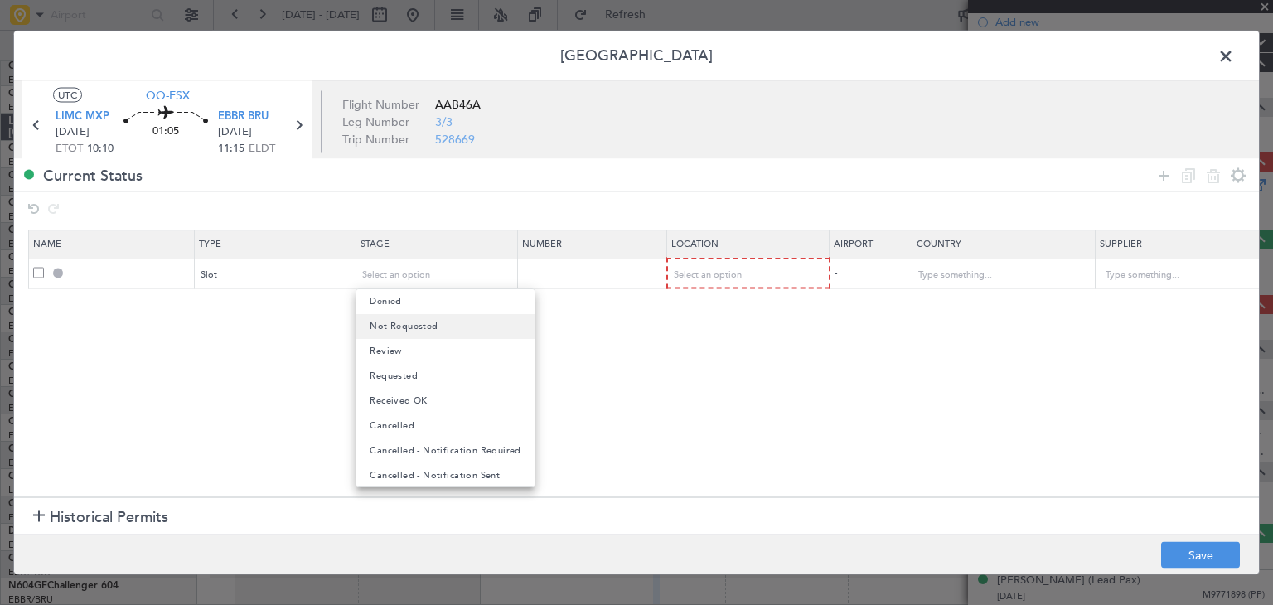
click at [438, 336] on mat-option "Not Requested" at bounding box center [444, 326] width 177 height 25
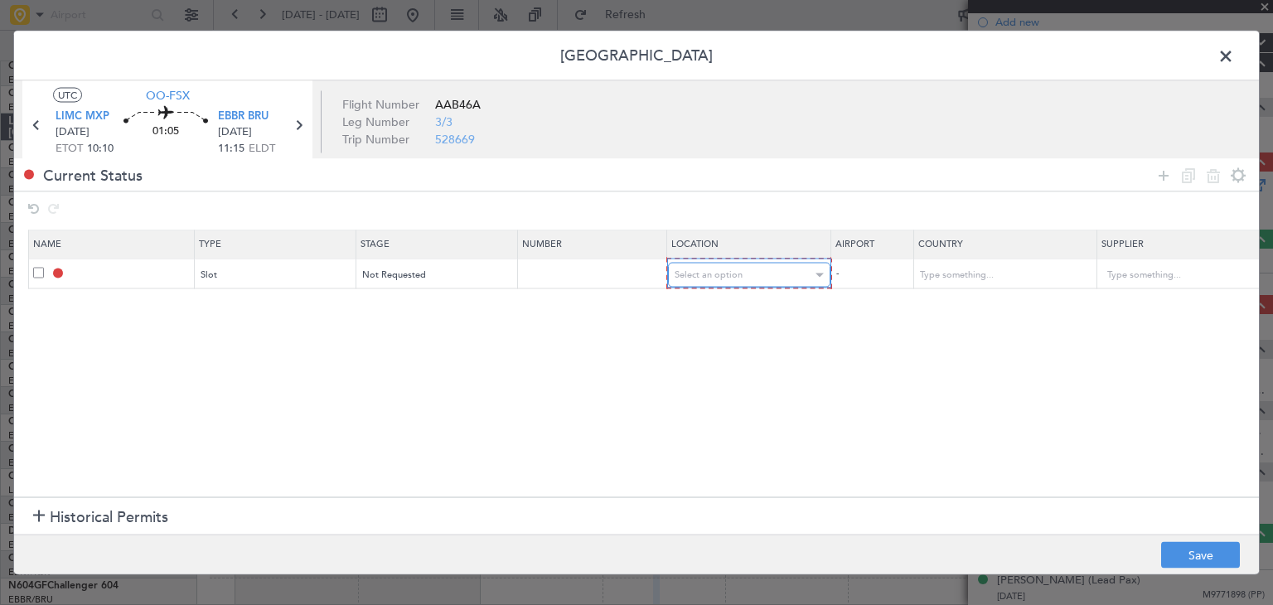
click at [706, 283] on div "Select an option" at bounding box center [743, 275] width 138 height 25
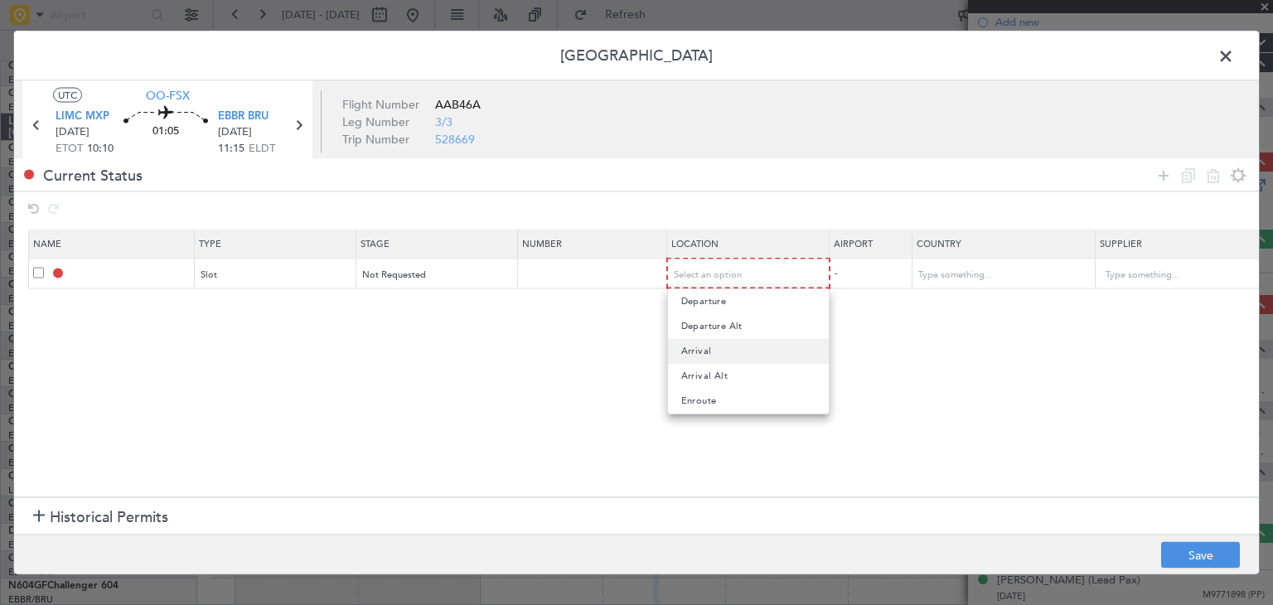
click at [710, 354] on mat-option "Arrival" at bounding box center [748, 351] width 161 height 25
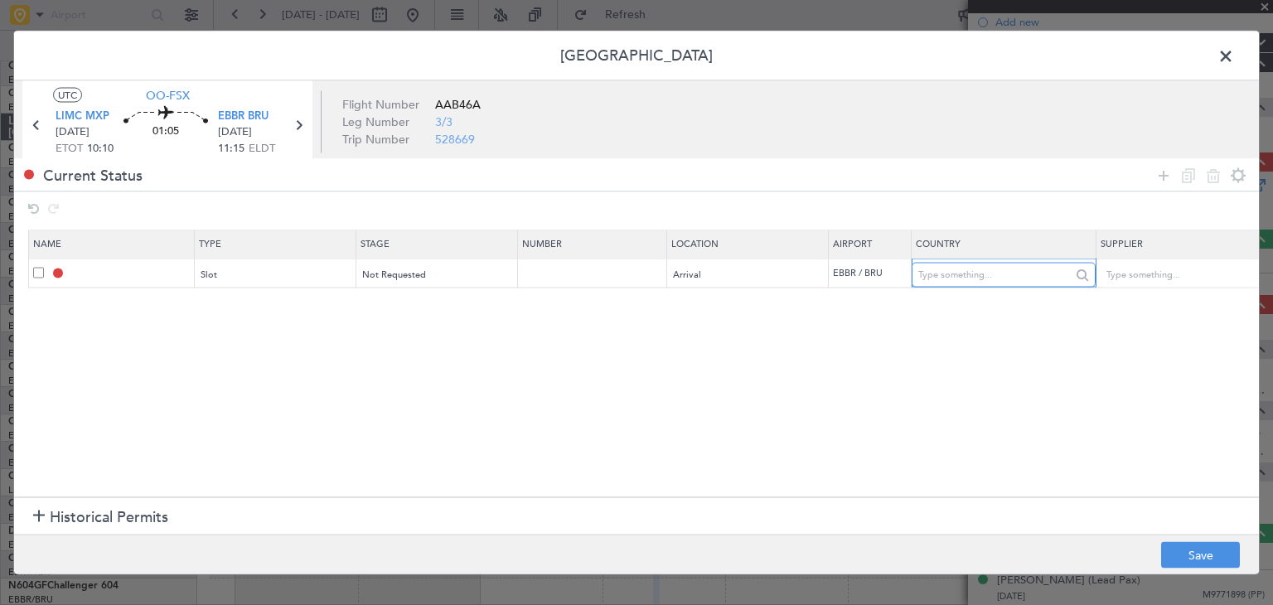
click at [960, 279] on input "text" at bounding box center [992, 274] width 149 height 25
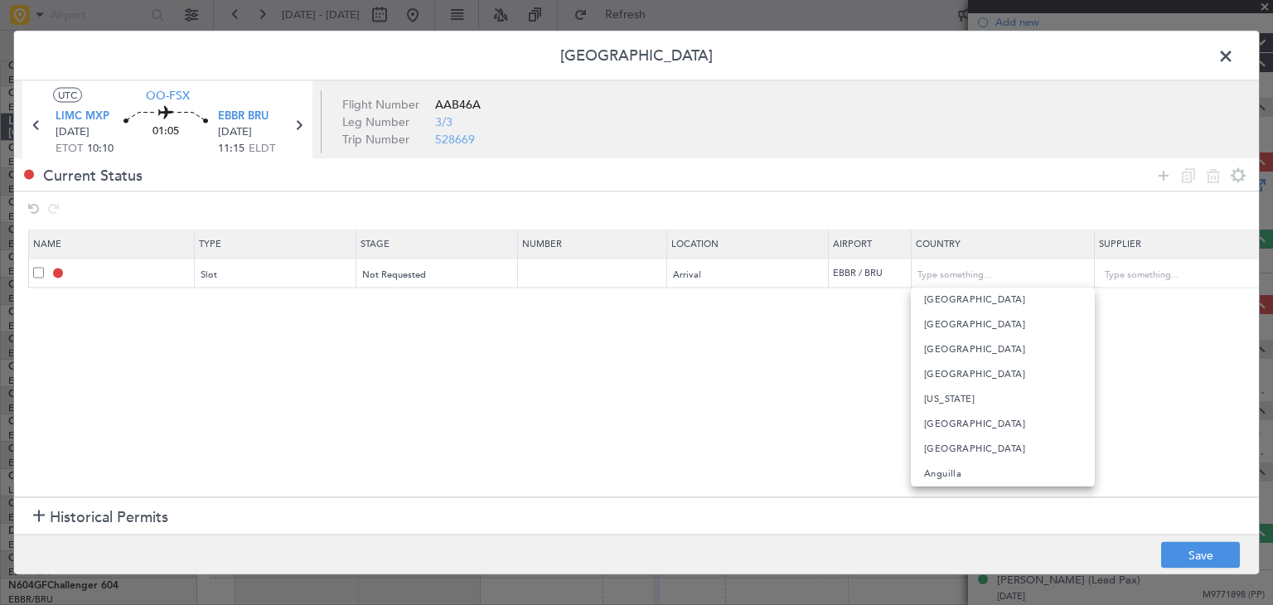
click at [1163, 387] on section "Name Type Stage Number Location Airport Country Supplier Req For Utc Issued For…" at bounding box center [636, 360] width 1245 height 271
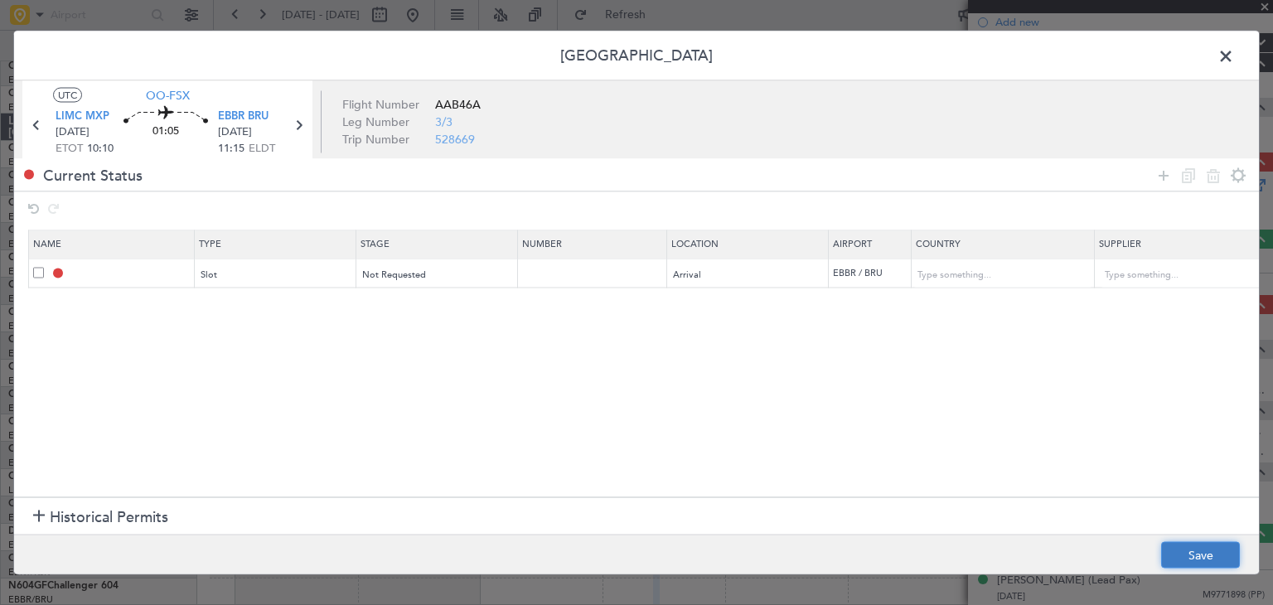
click at [1209, 556] on button "Save" at bounding box center [1200, 555] width 79 height 27
drag, startPoint x: 706, startPoint y: 488, endPoint x: 931, endPoint y: 495, distance: 225.5
click at [931, 495] on div at bounding box center [636, 302] width 1245 height 543
type input "EBBR ARR SLOT"
type input "[GEOGRAPHIC_DATA]"
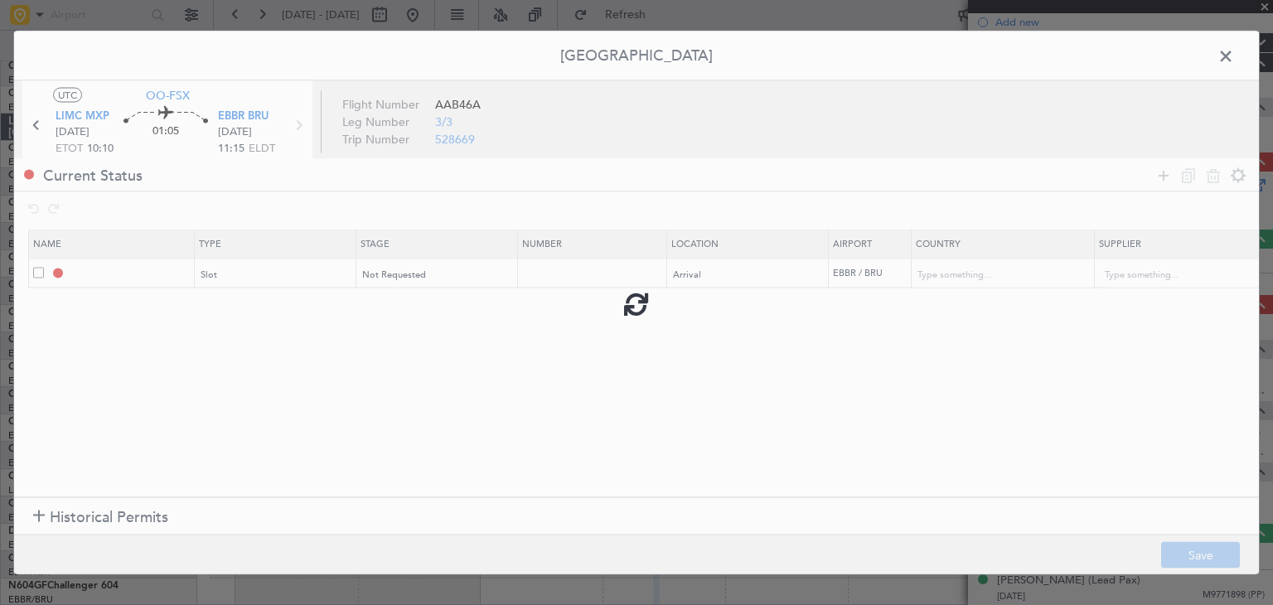
type input "NNN"
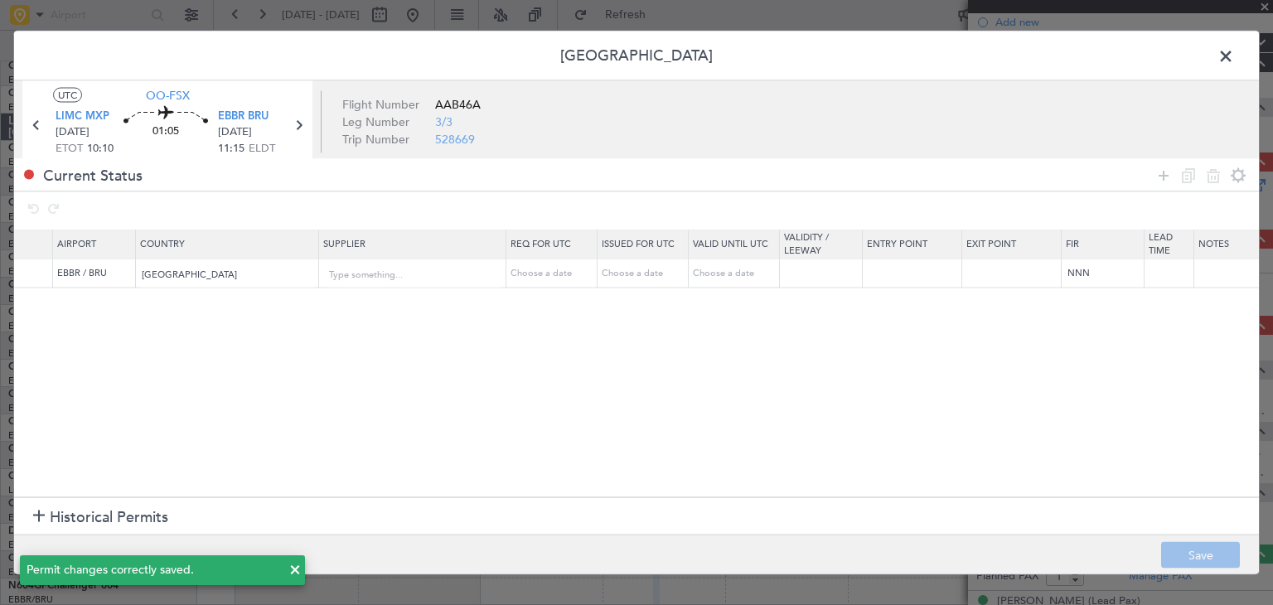
scroll to position [0, 0]
click at [1234, 54] on span at bounding box center [1234, 60] width 0 height 33
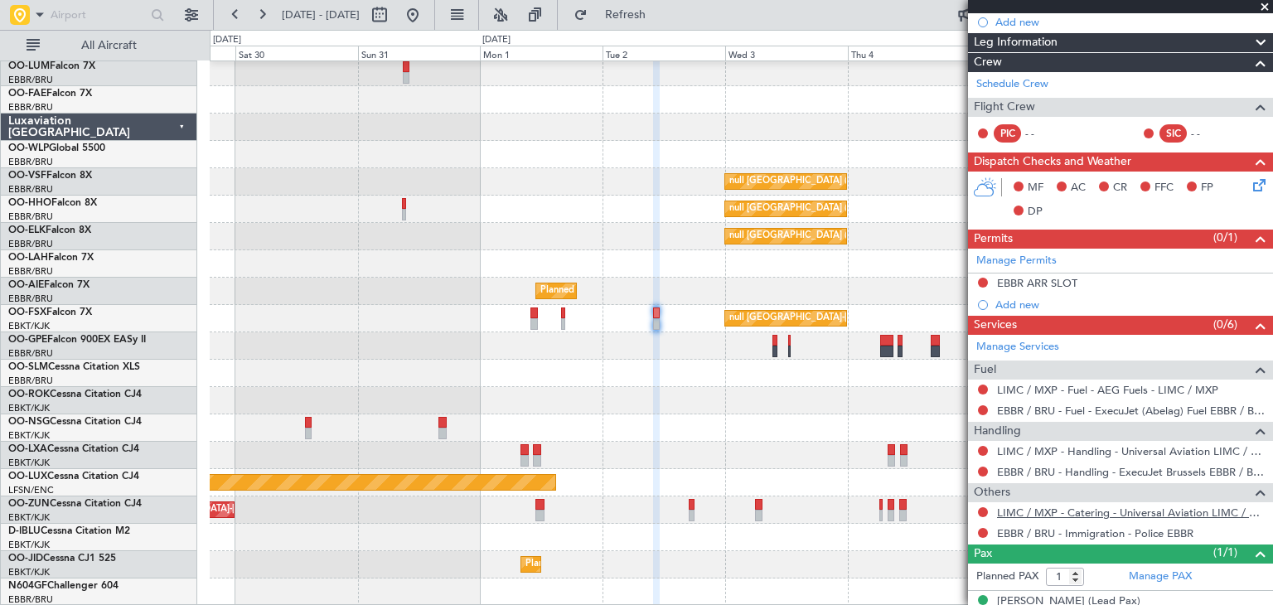
scroll to position [252, 0]
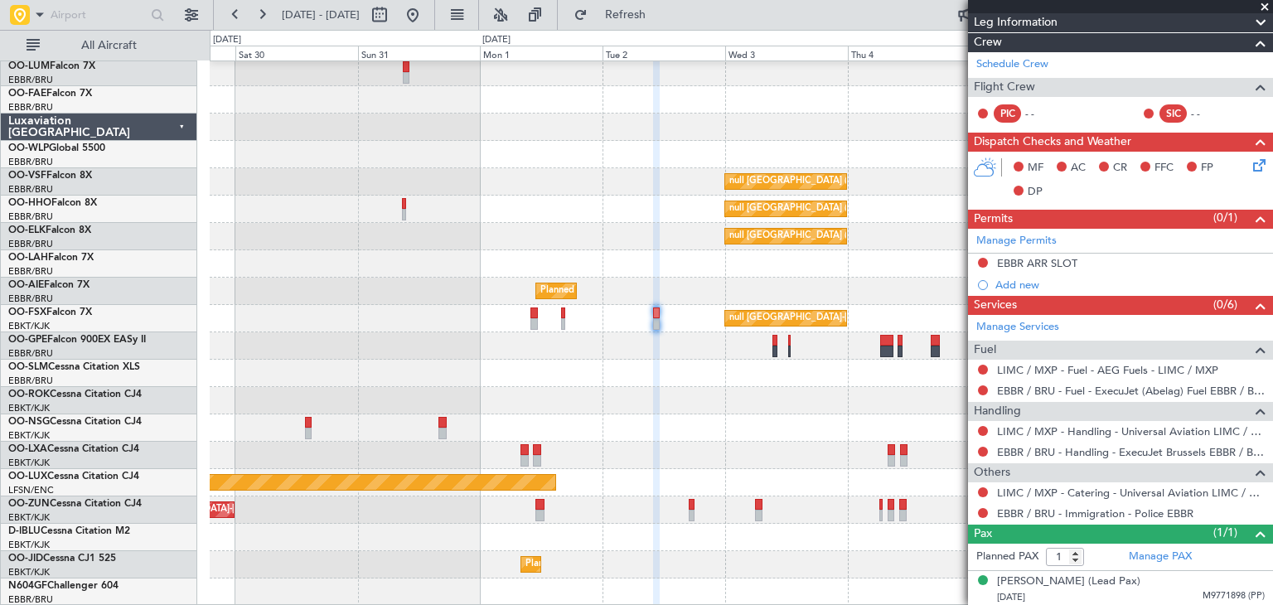
click at [0, 0] on img at bounding box center [0, 0] width 0 height 0
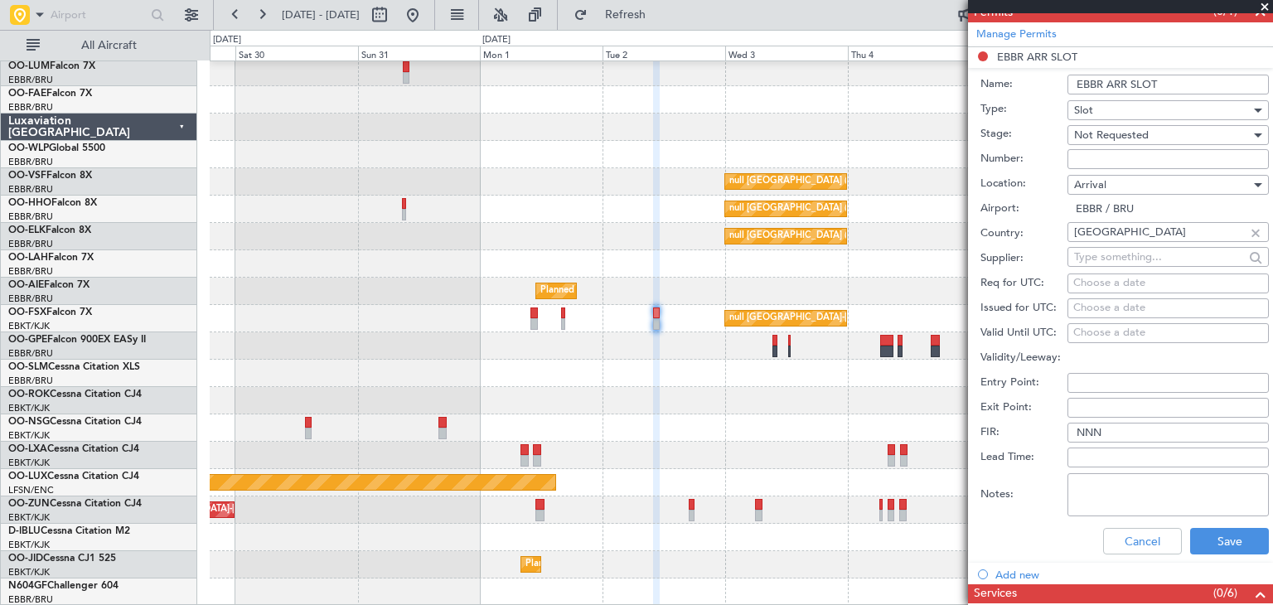
scroll to position [500, 0]
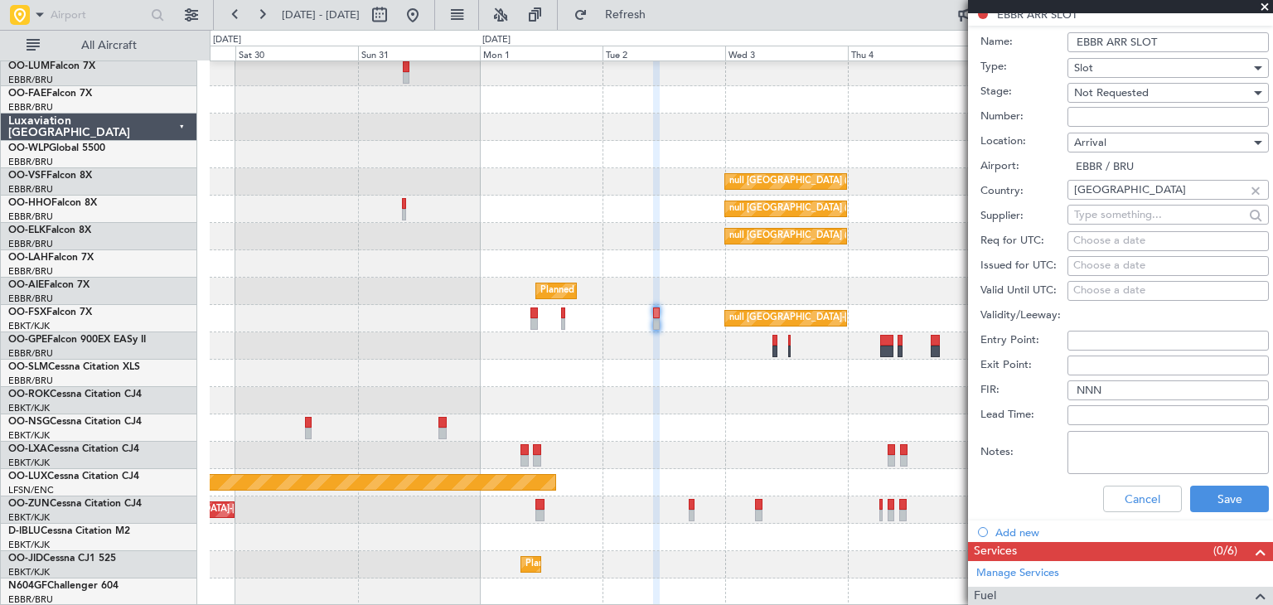
click at [1111, 236] on div "Choose a date" at bounding box center [1168, 241] width 190 height 17
select select "8"
select select "2025"
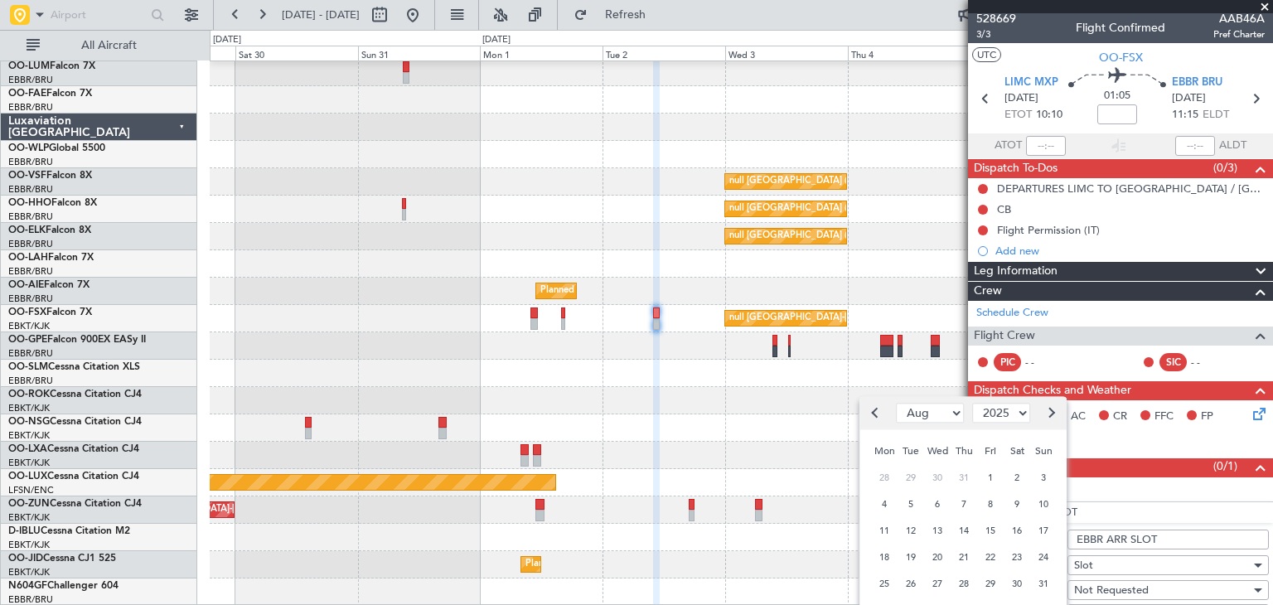
scroll to position [0, 0]
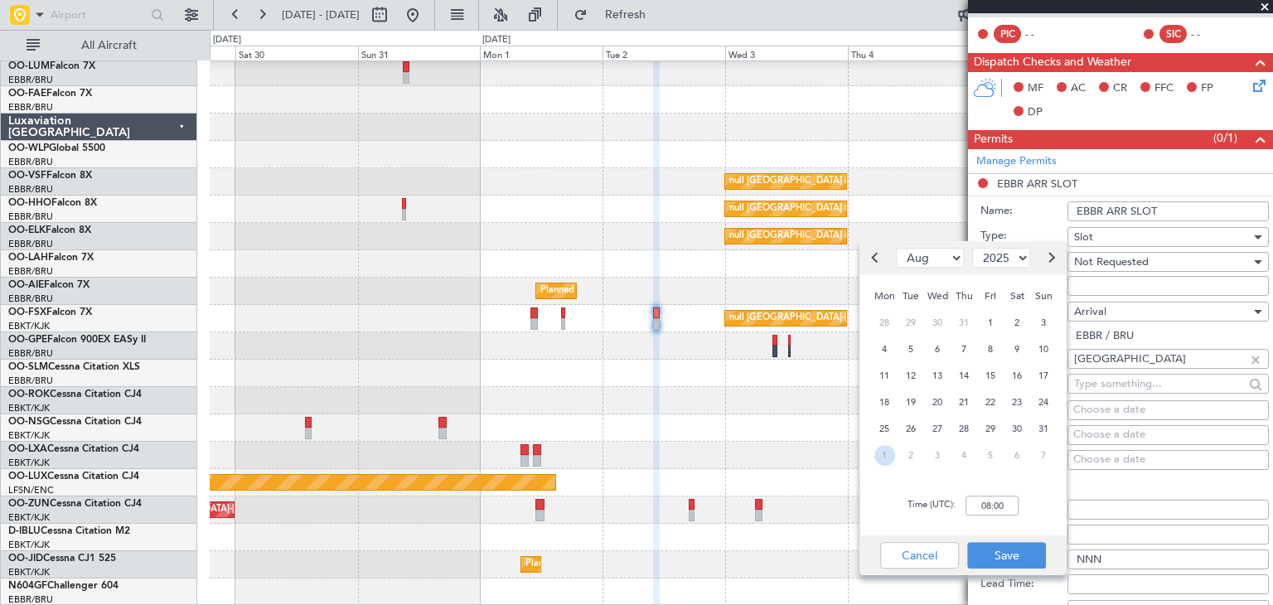
click at [889, 452] on span "1" at bounding box center [884, 455] width 21 height 21
select select "9"
drag, startPoint x: 986, startPoint y: 510, endPoint x: 999, endPoint y: 508, distance: 13.5
click at [985, 510] on input "00:00" at bounding box center [991, 506] width 53 height 20
type input "11:20"
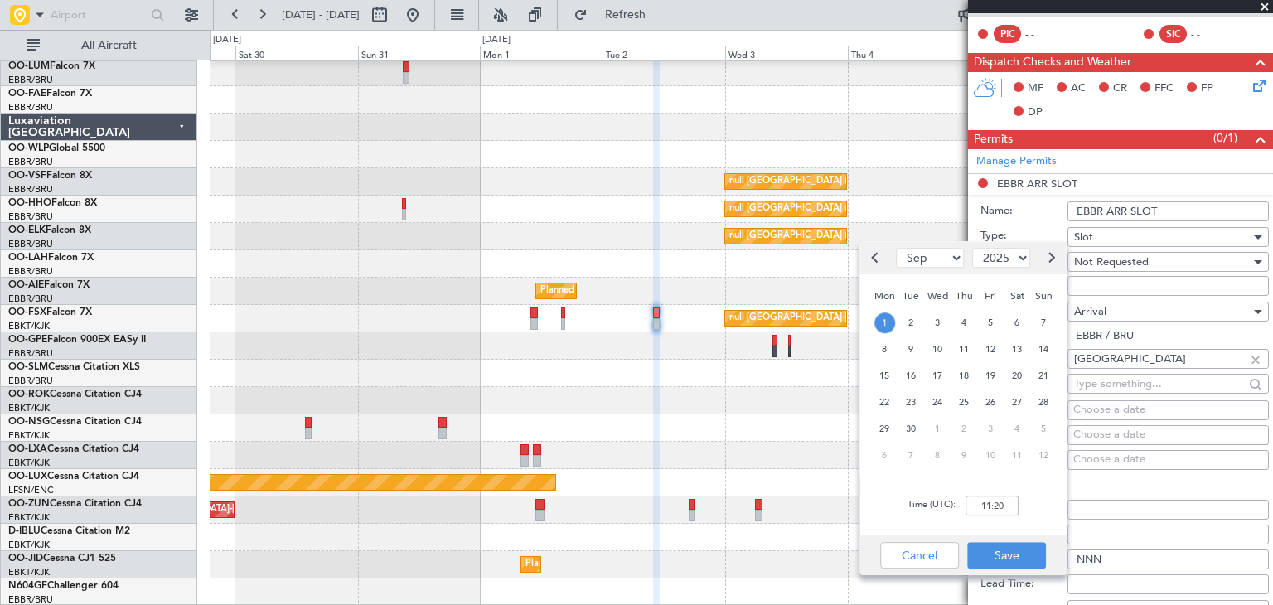
click at [1071, 497] on div "Entry Point:" at bounding box center [1124, 509] width 288 height 25
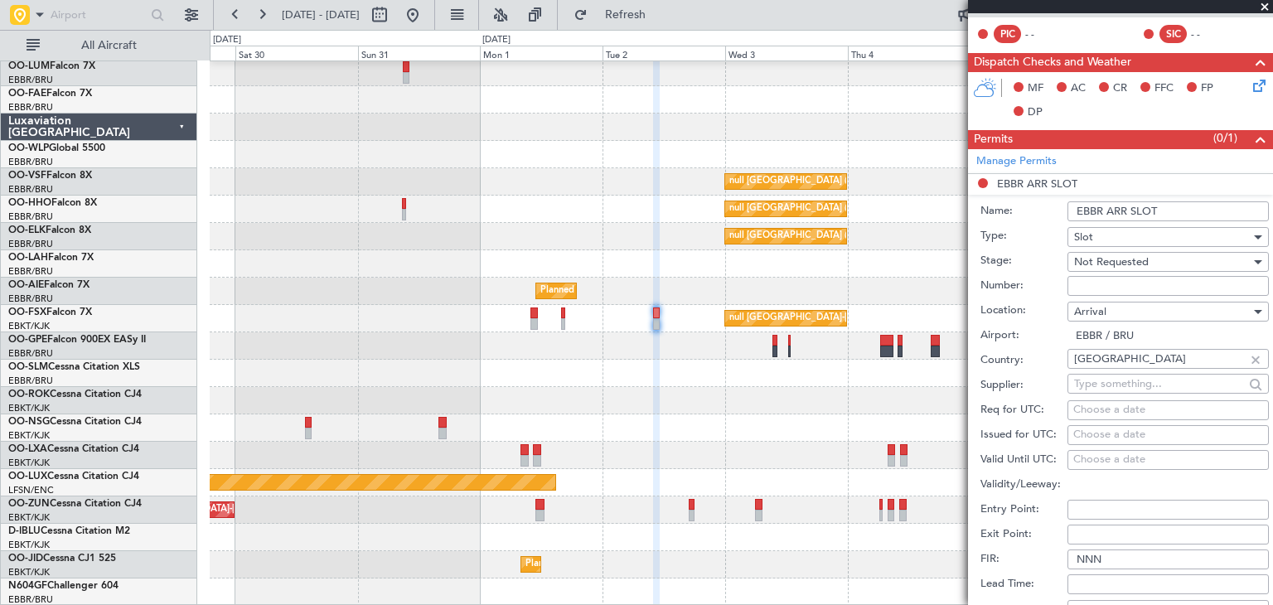
click at [1114, 404] on div "Choose a date" at bounding box center [1168, 410] width 190 height 17
select select "8"
select select "2025"
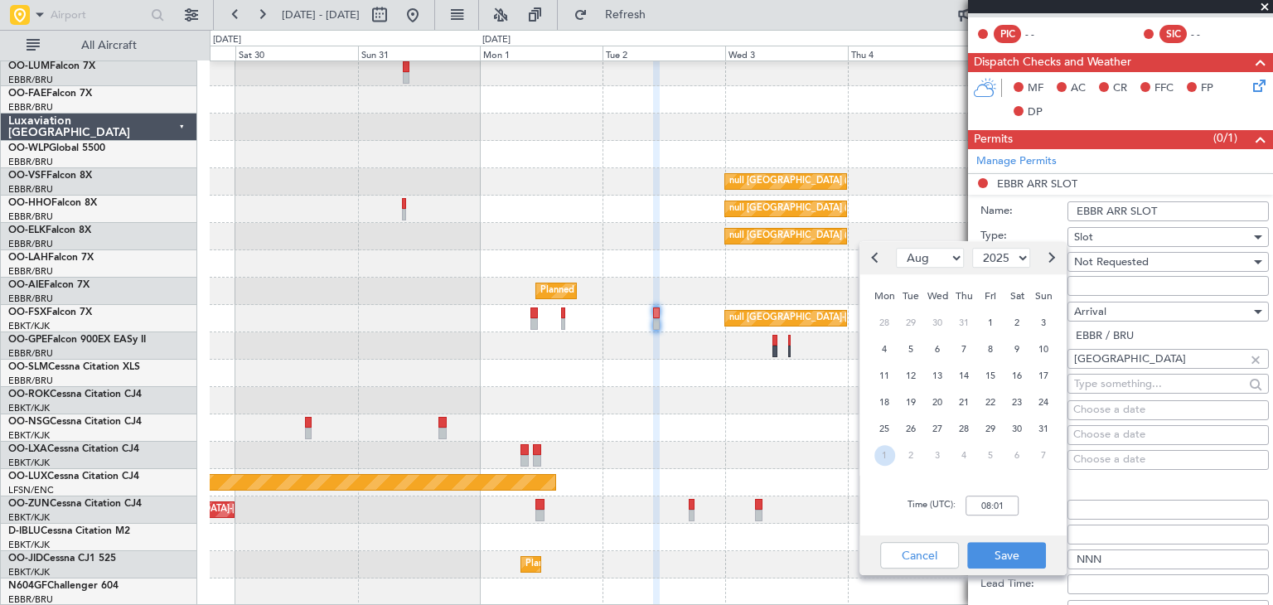
click at [875, 457] on span "1" at bounding box center [884, 455] width 21 height 21
select select "9"
click at [989, 508] on input "00:00" at bounding box center [991, 506] width 53 height 20
type input "11:20"
click at [1019, 548] on button "Save" at bounding box center [1006, 555] width 79 height 27
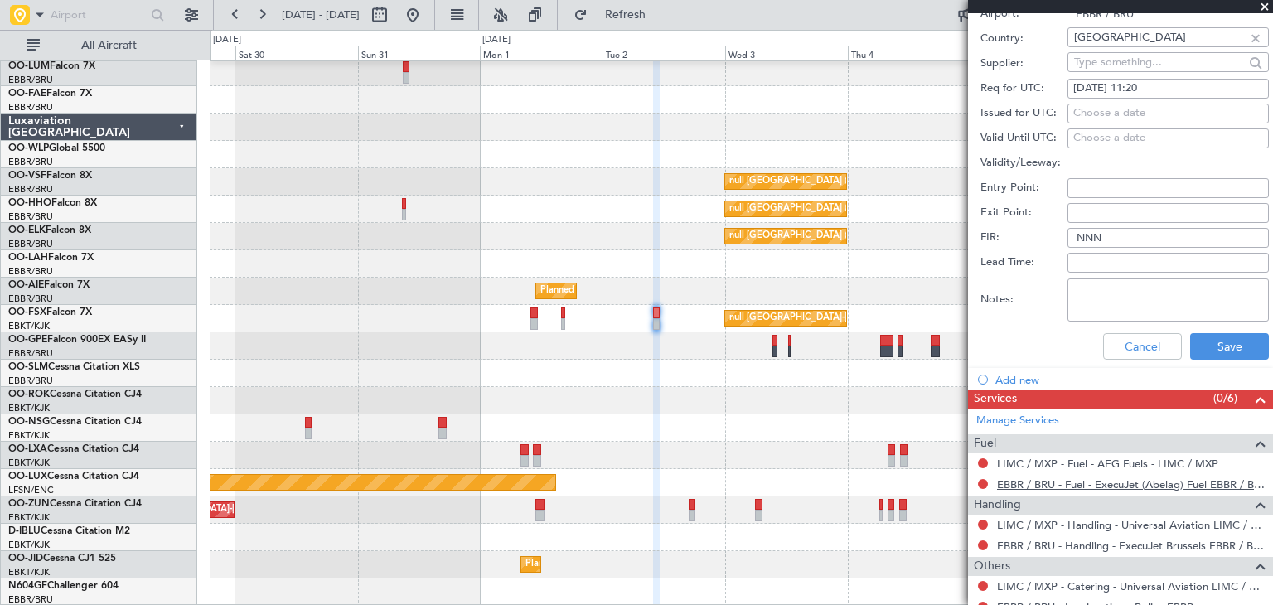
scroll to position [663, 0]
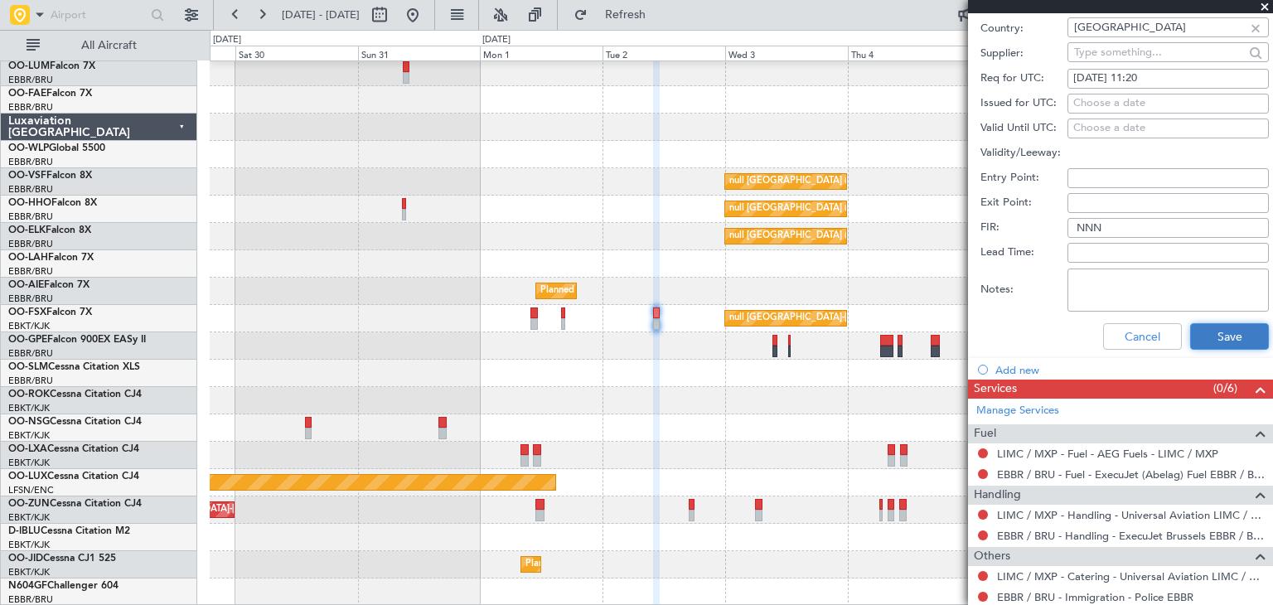
click at [1240, 337] on button "Save" at bounding box center [1229, 336] width 79 height 27
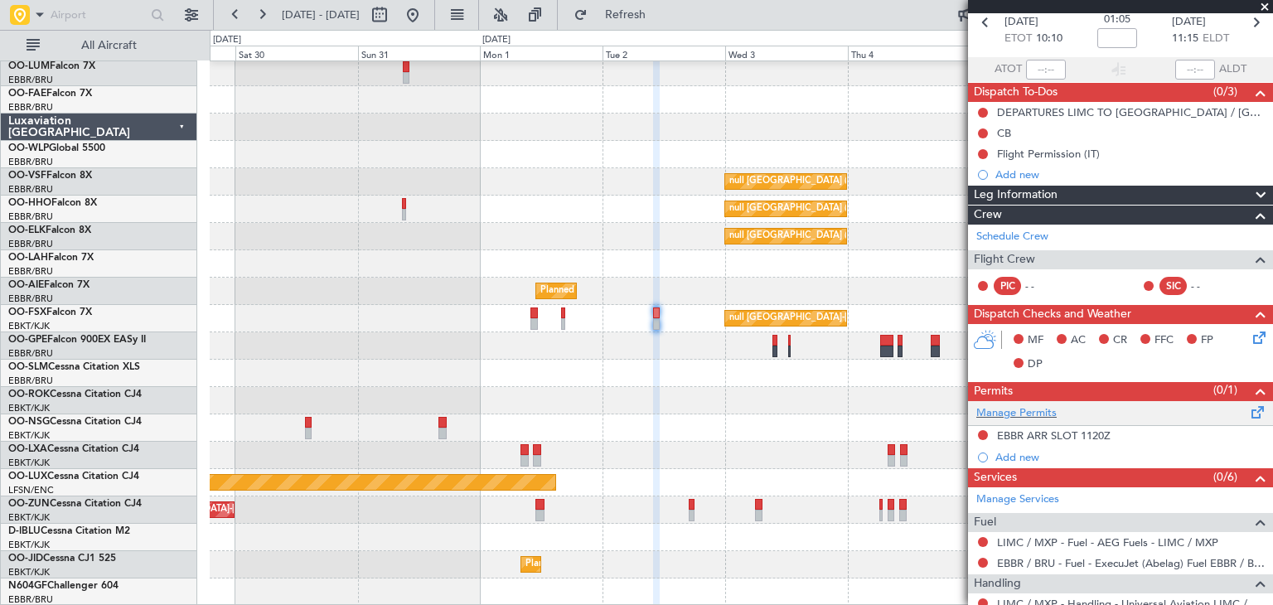
scroll to position [11, 0]
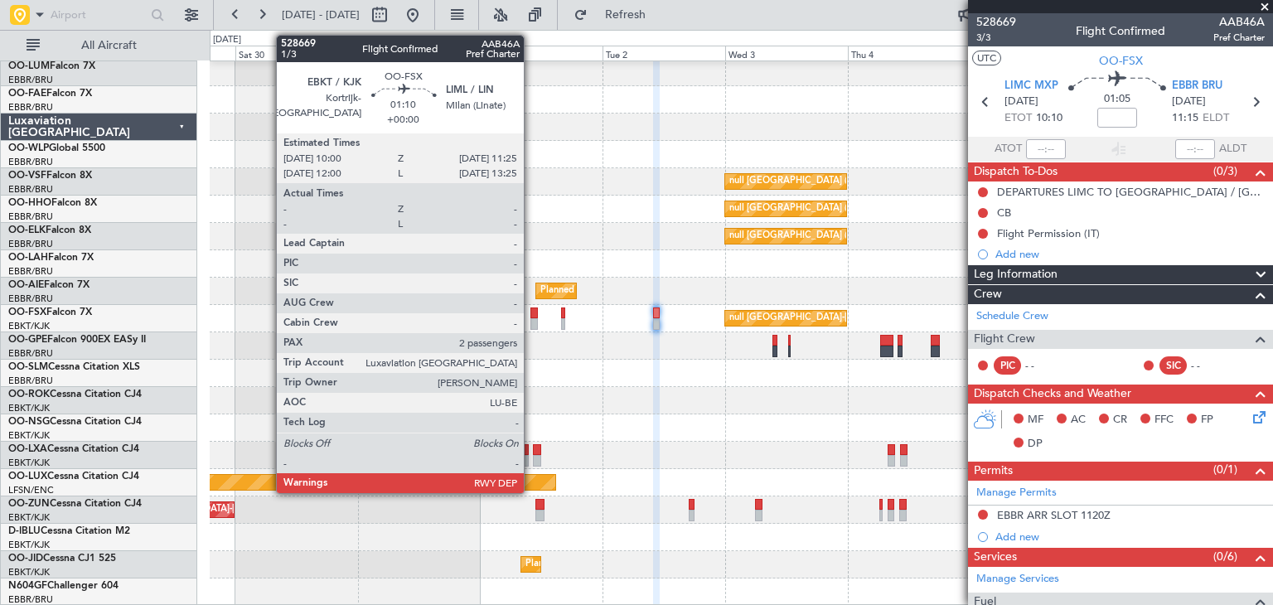
click at [531, 316] on div at bounding box center [533, 313] width 7 height 12
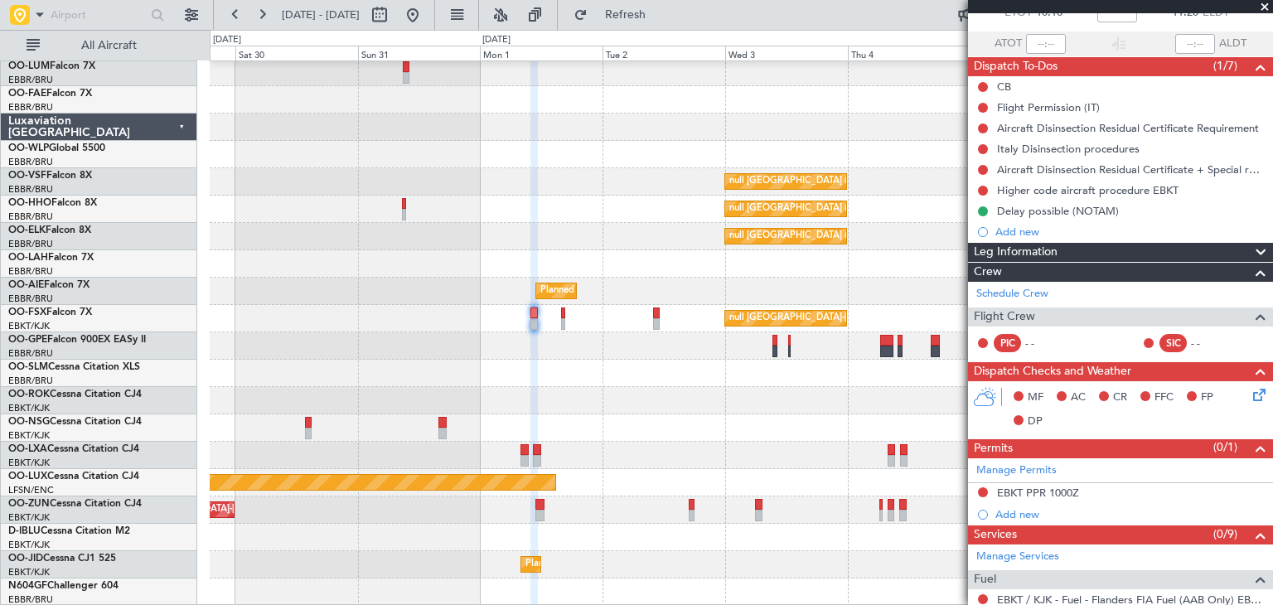
scroll to position [103, 0]
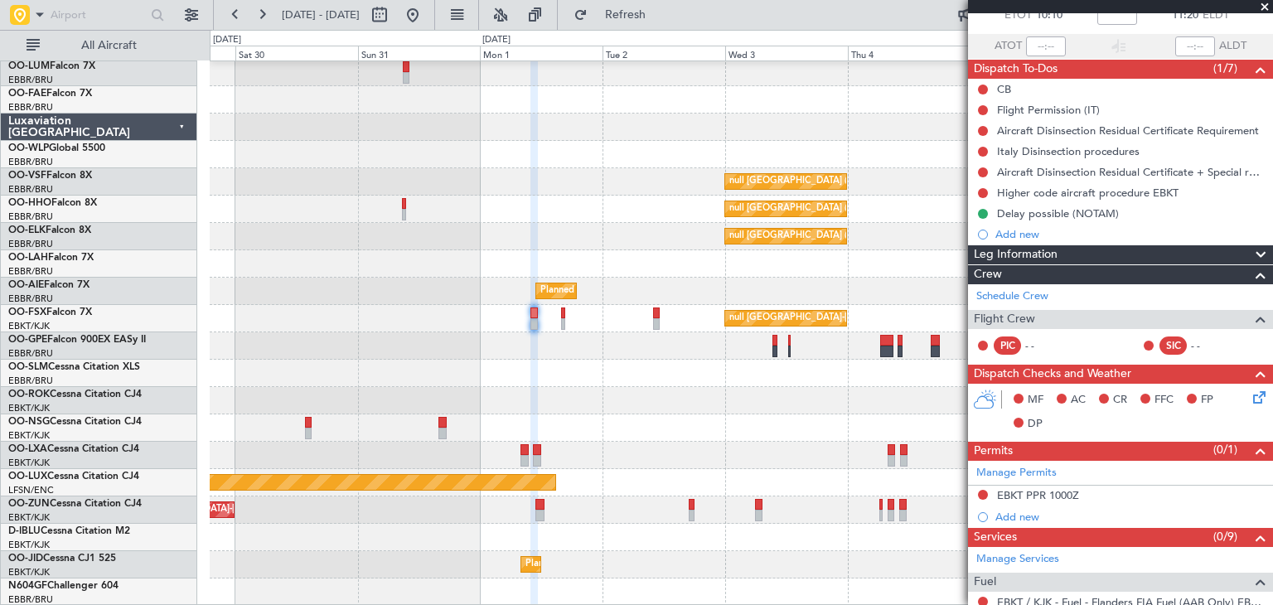
click at [1250, 393] on icon at bounding box center [1256, 394] width 13 height 13
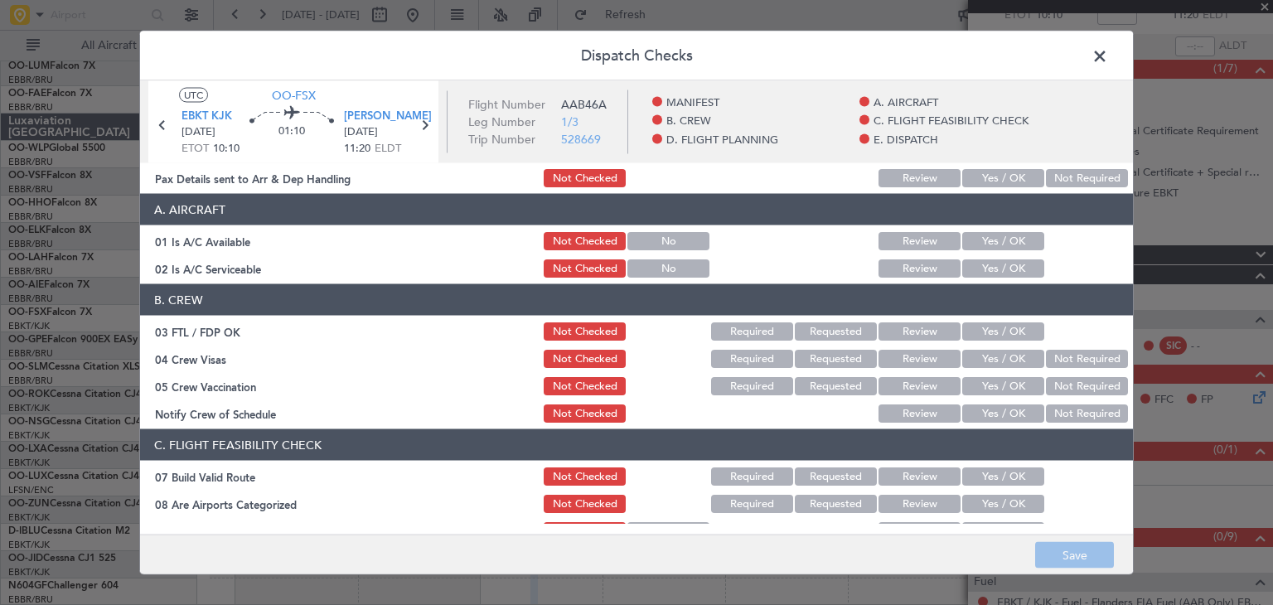
scroll to position [83, 0]
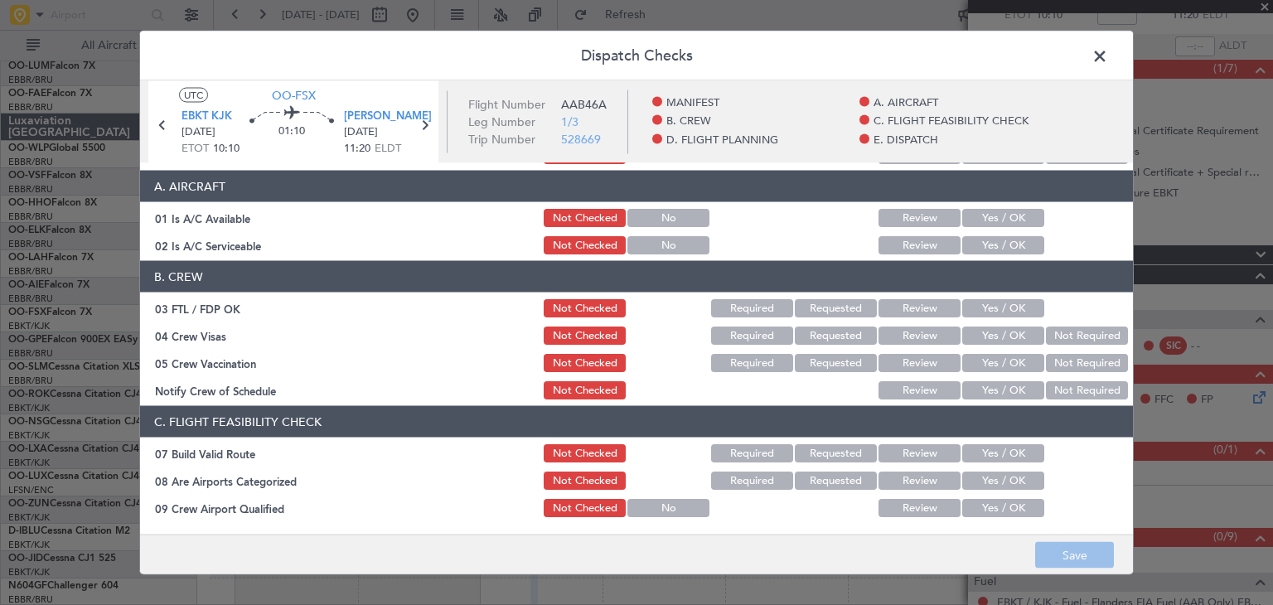
click at [1071, 336] on button "Not Required" at bounding box center [1087, 335] width 82 height 18
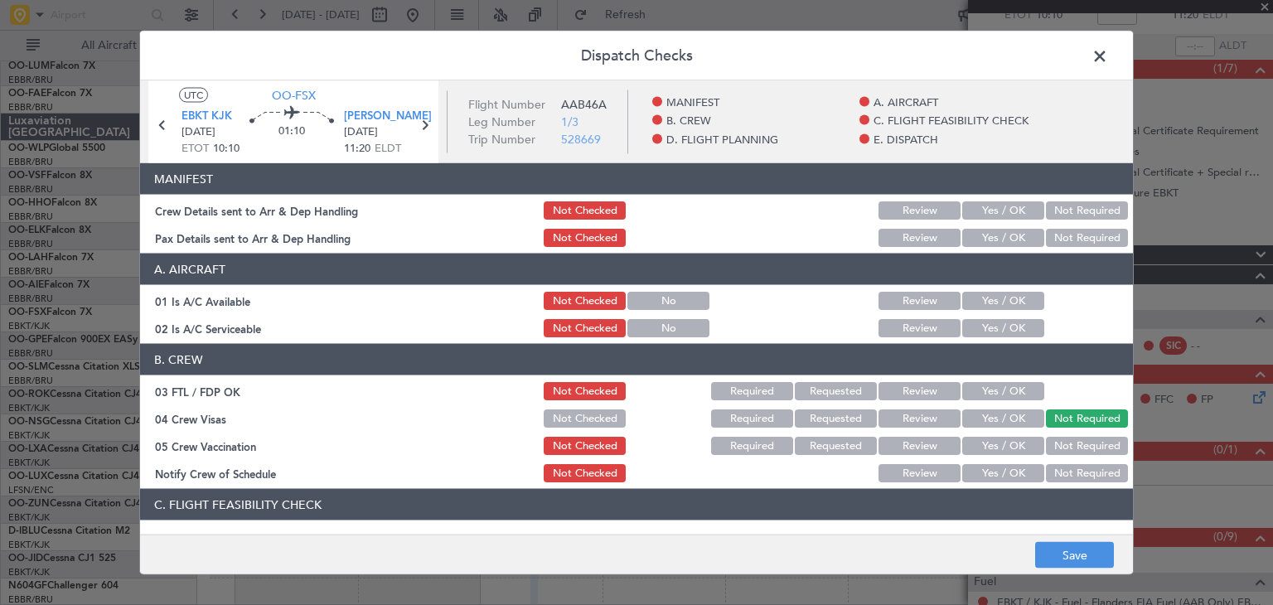
scroll to position [166, 0]
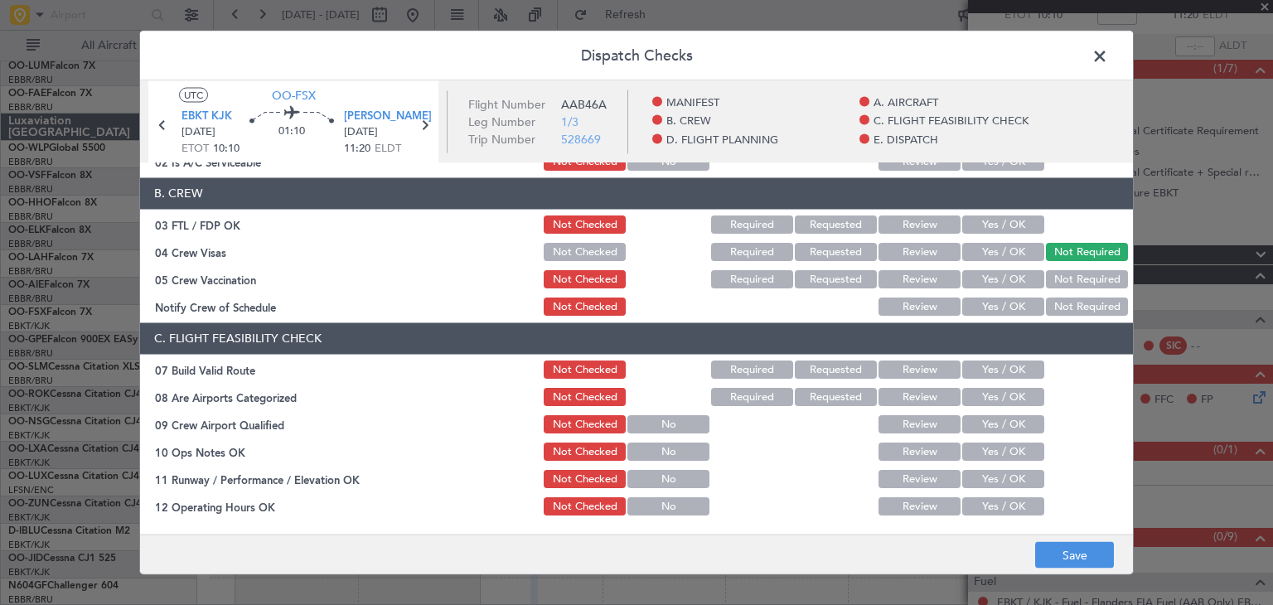
click at [1076, 278] on button "Not Required" at bounding box center [1087, 280] width 82 height 18
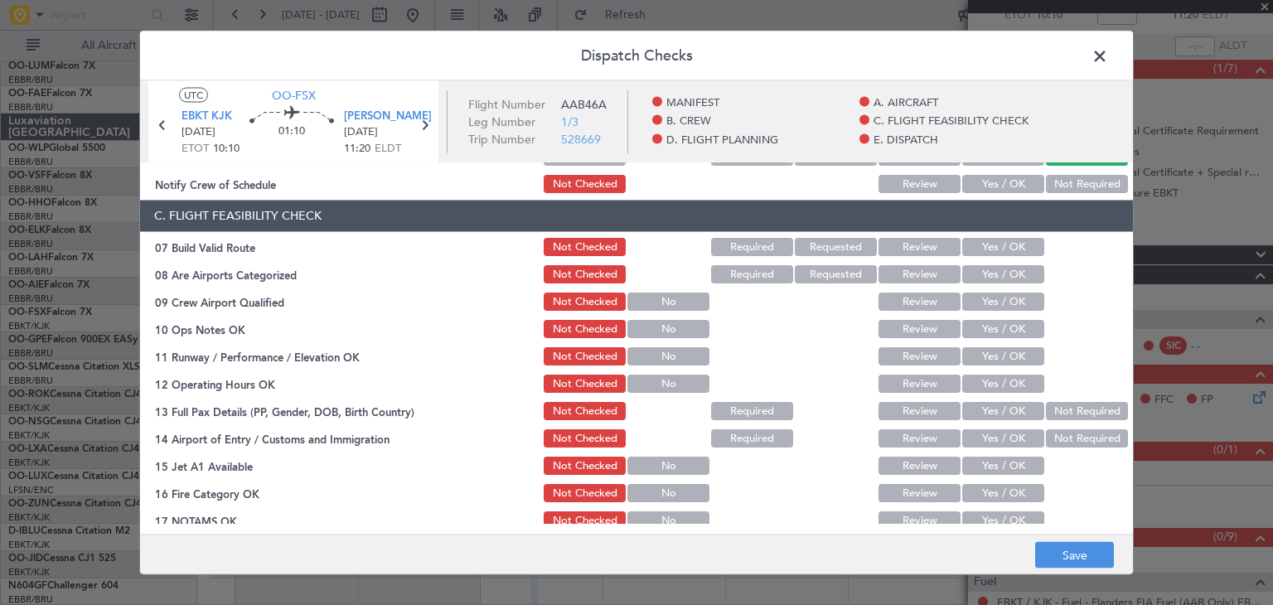
scroll to position [282, 0]
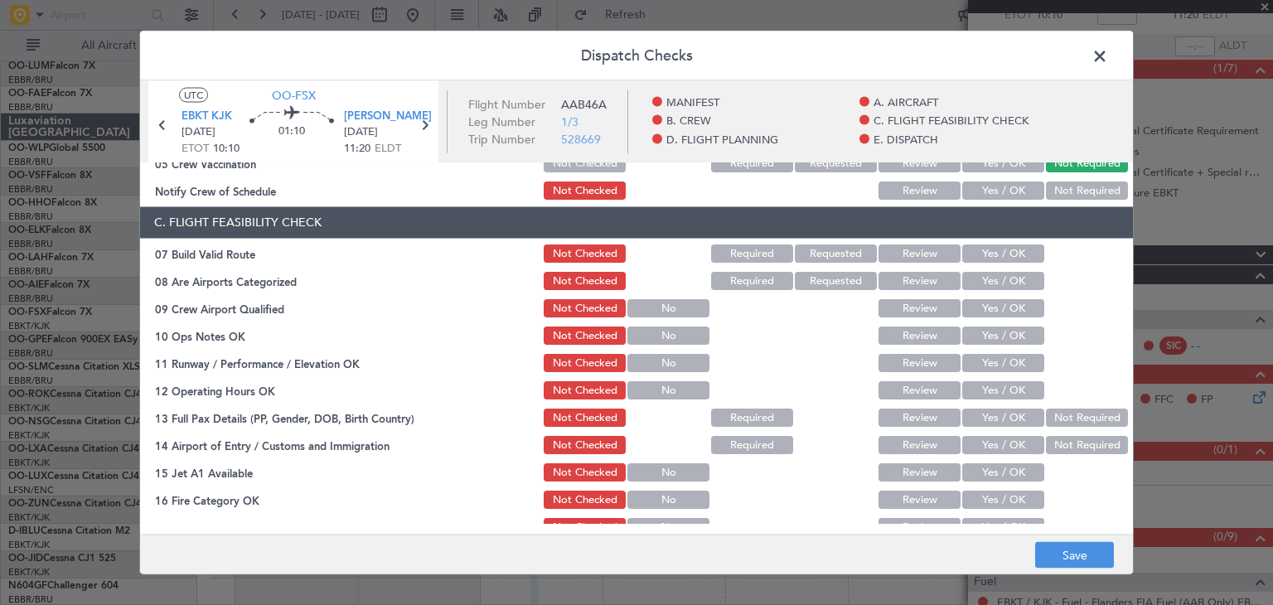
click at [1108, 53] on span at bounding box center [1108, 60] width 0 height 33
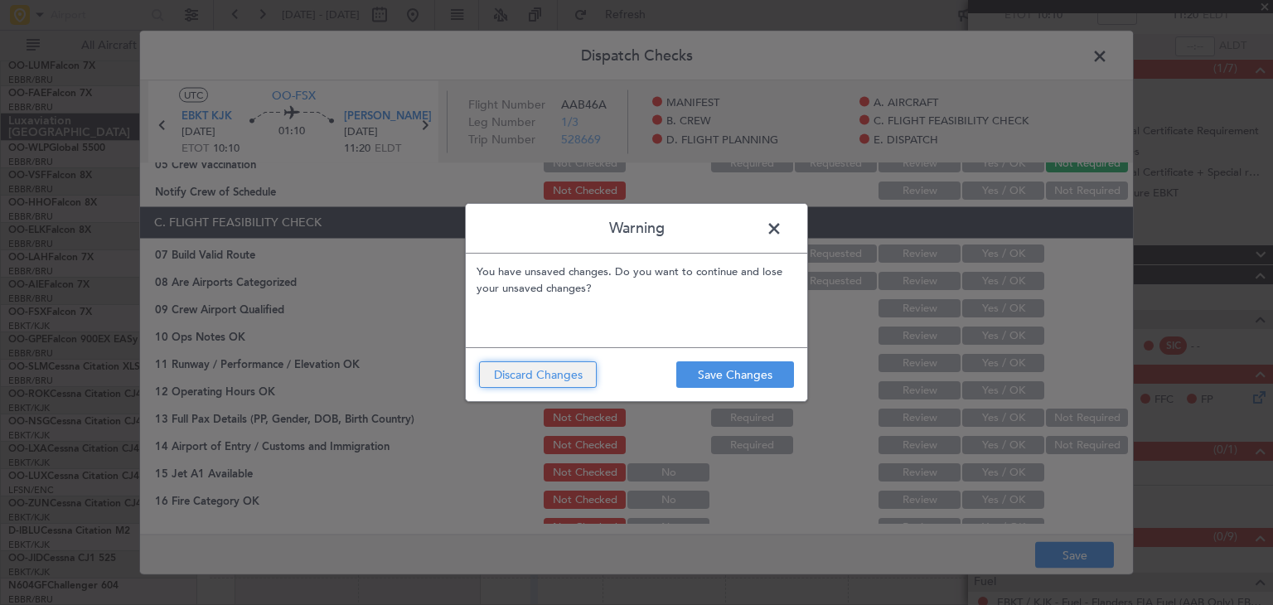
click at [567, 380] on button "Discard Changes" at bounding box center [538, 374] width 118 height 27
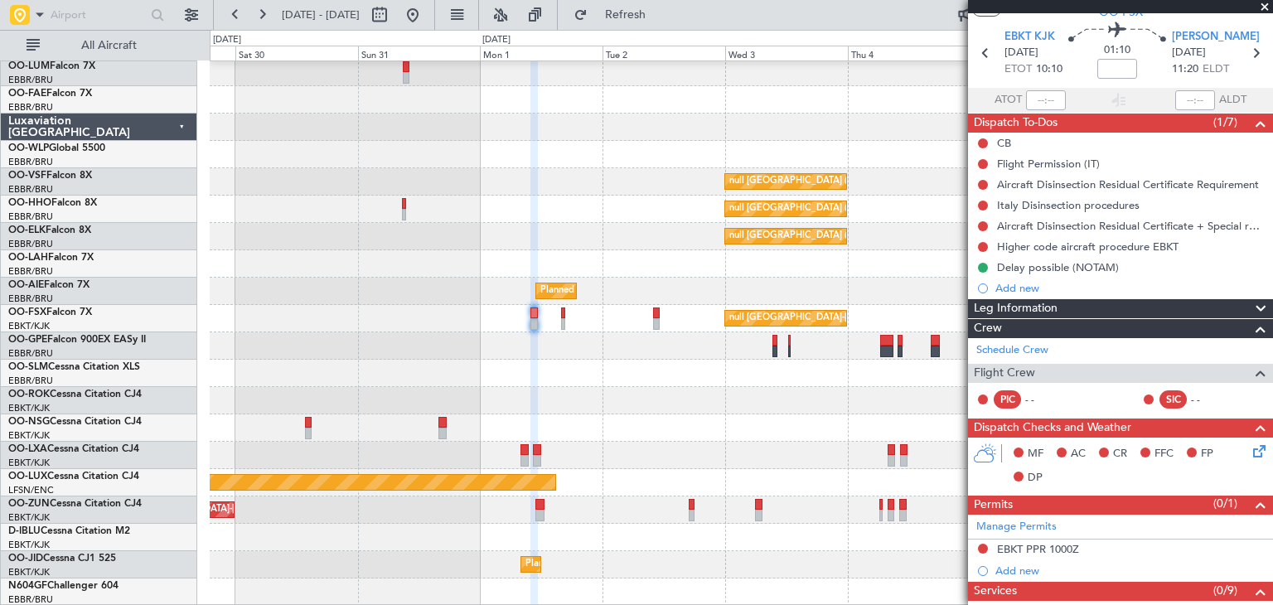
scroll to position [0, 0]
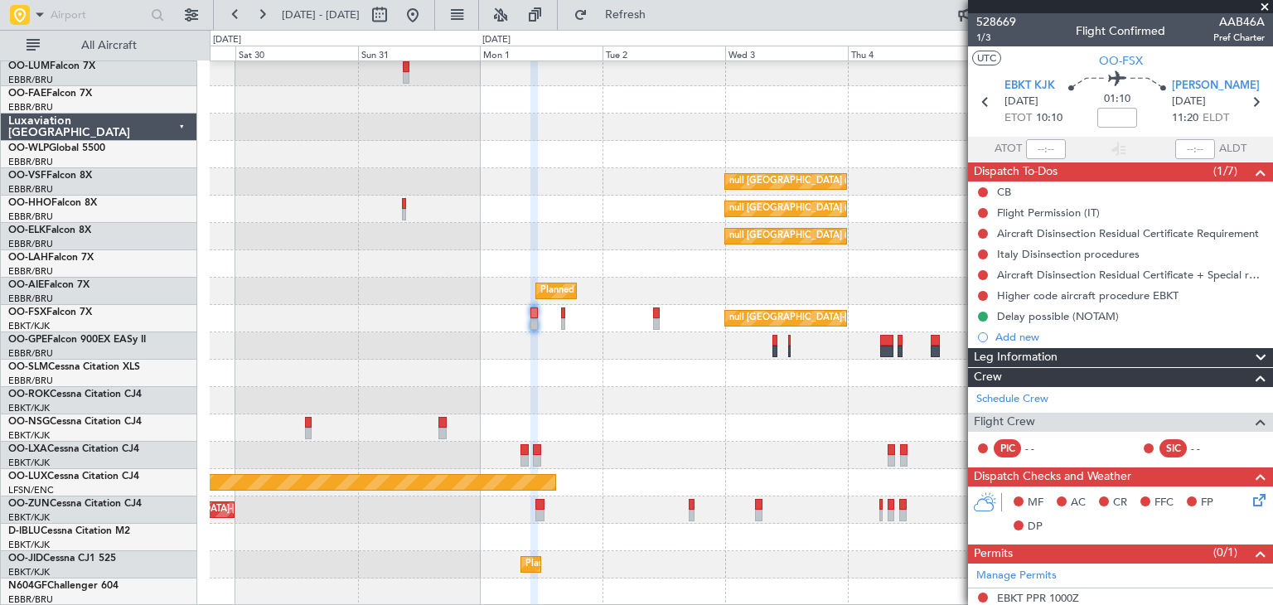
click at [1250, 498] on icon at bounding box center [1256, 497] width 13 height 13
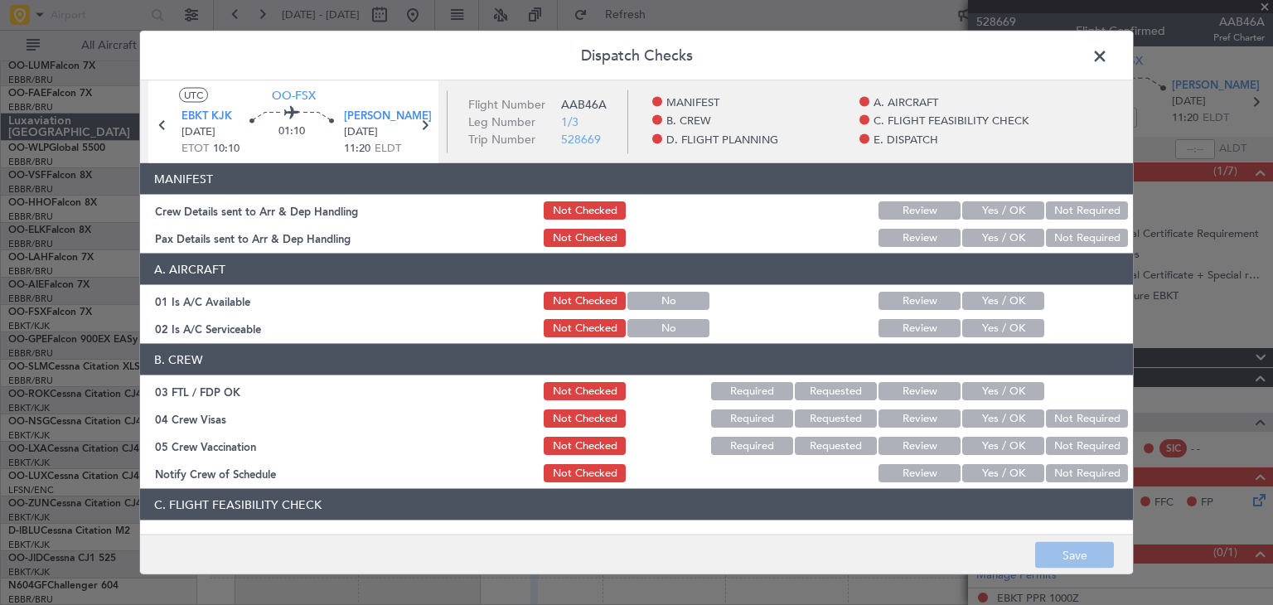
click at [1108, 56] on span at bounding box center [1108, 60] width 0 height 33
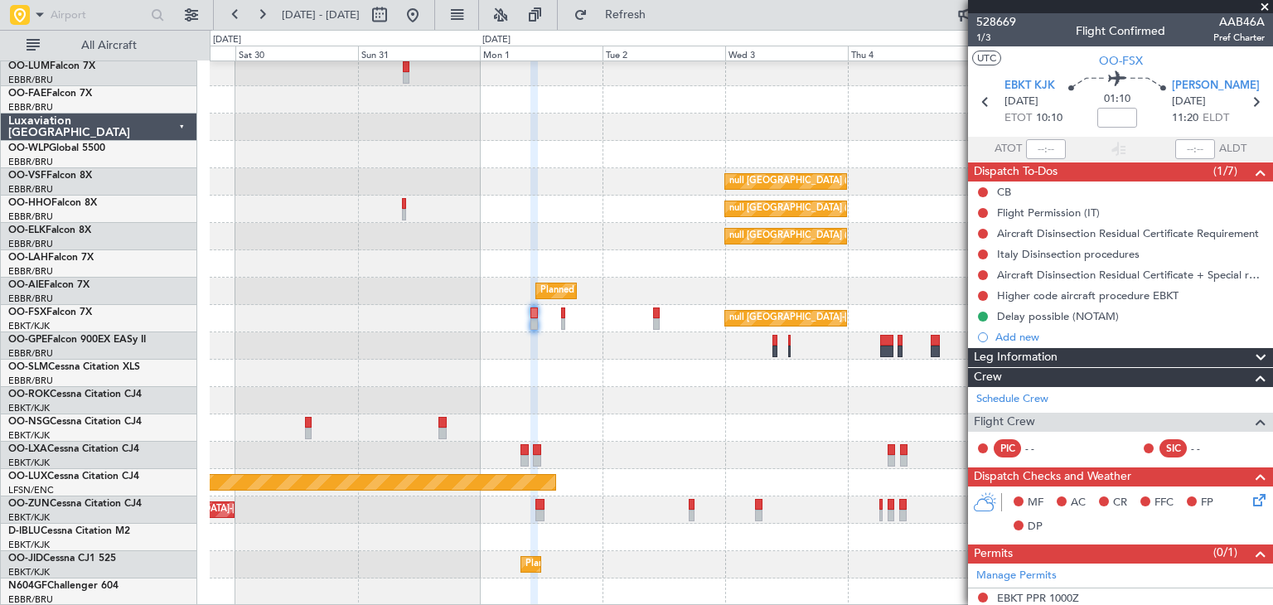
click at [539, 522] on div "null [GEOGRAPHIC_DATA]-[GEOGRAPHIC_DATA]" at bounding box center [741, 509] width 1062 height 27
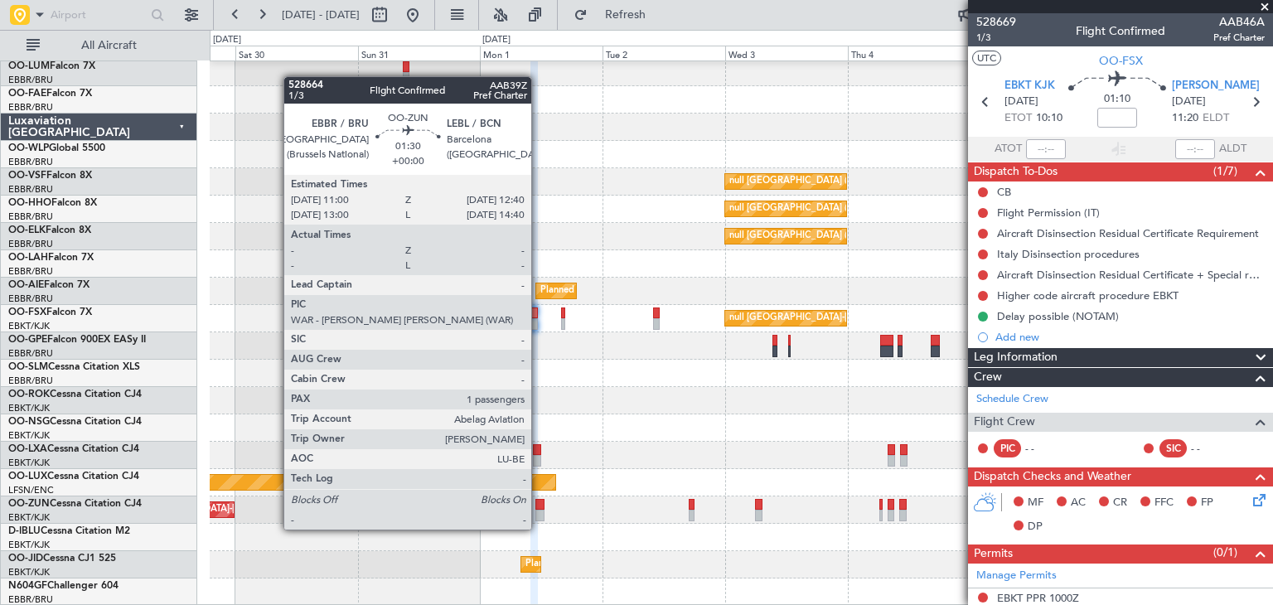
click at [539, 515] on div at bounding box center [539, 516] width 9 height 12
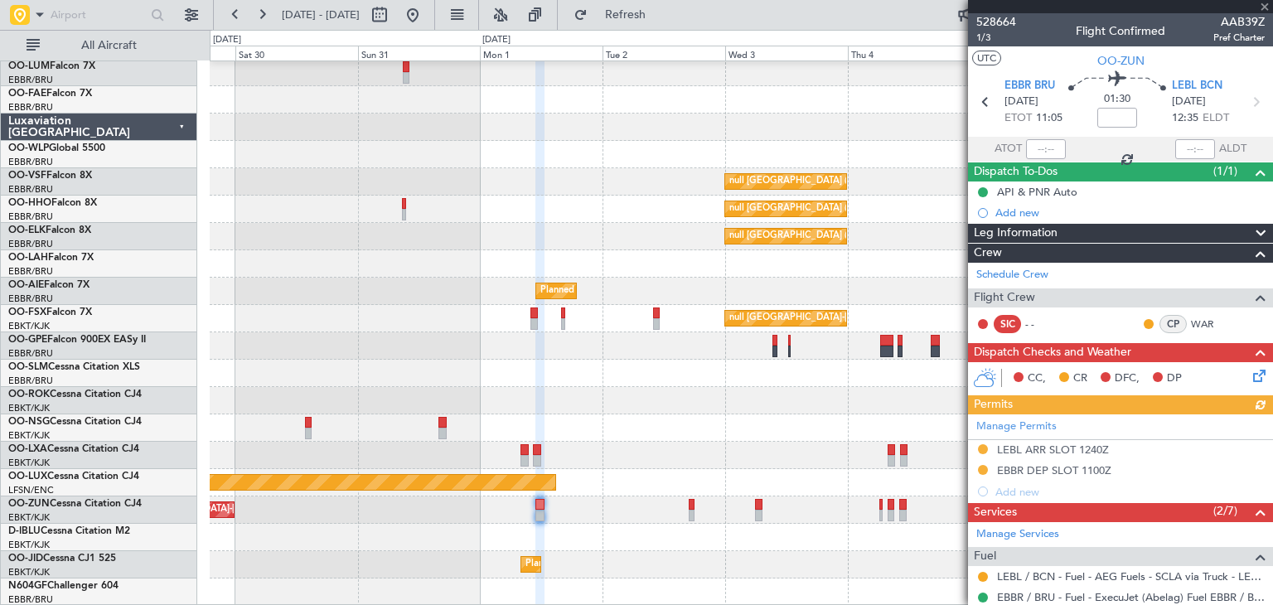
click at [1250, 379] on icon at bounding box center [1256, 372] width 13 height 13
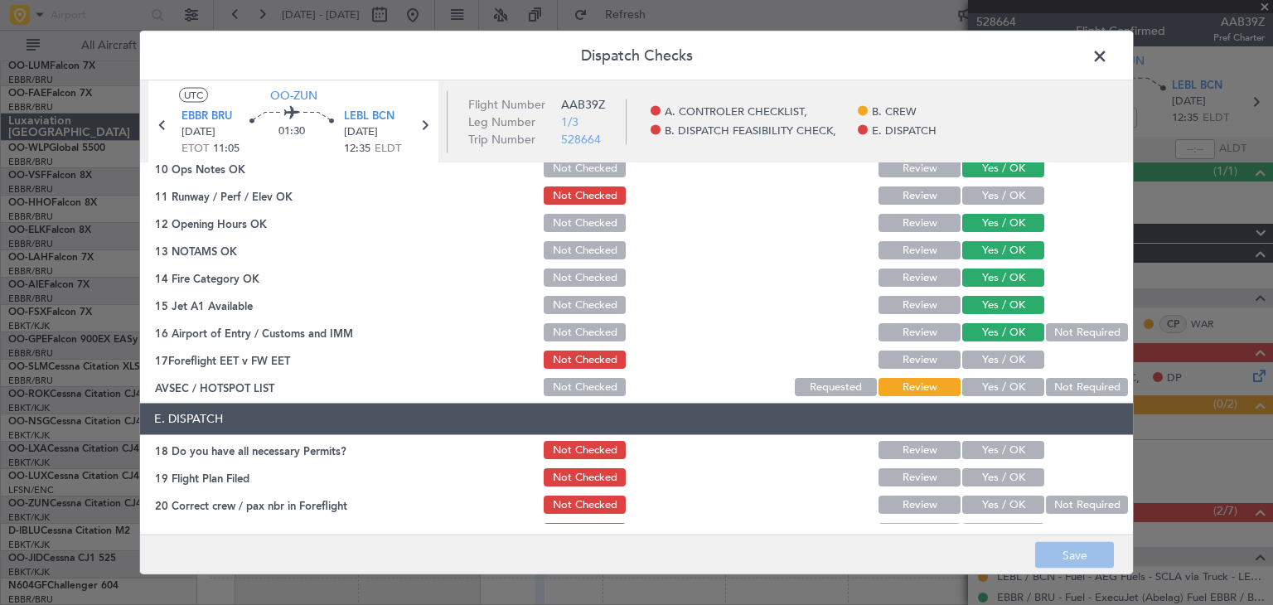
scroll to position [411, 0]
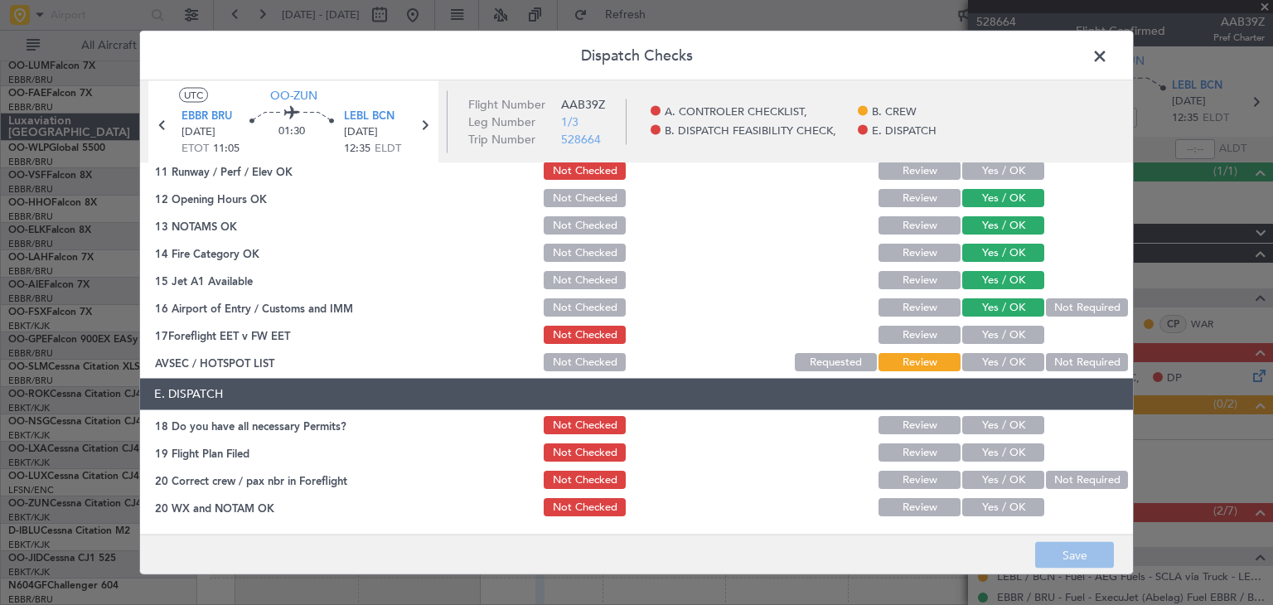
click at [1108, 57] on span at bounding box center [1108, 60] width 0 height 33
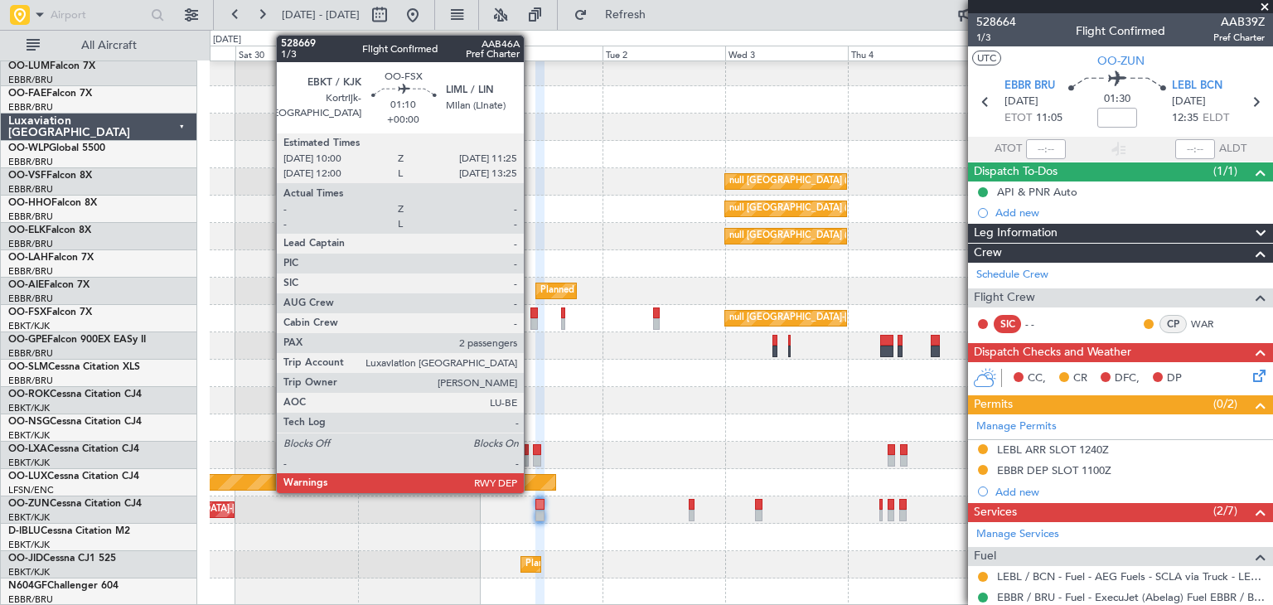
click at [531, 319] on div at bounding box center [533, 324] width 7 height 12
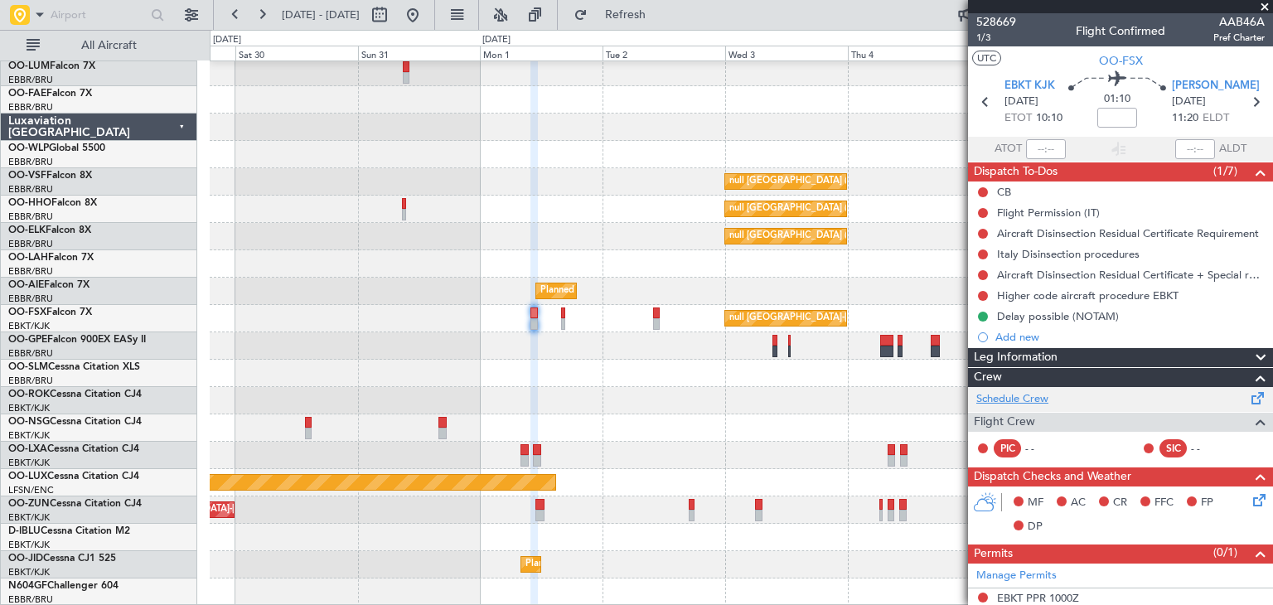
click at [1037, 395] on link "Schedule Crew" at bounding box center [1012, 399] width 72 height 17
click at [660, 17] on span "Refresh" at bounding box center [626, 15] width 70 height 12
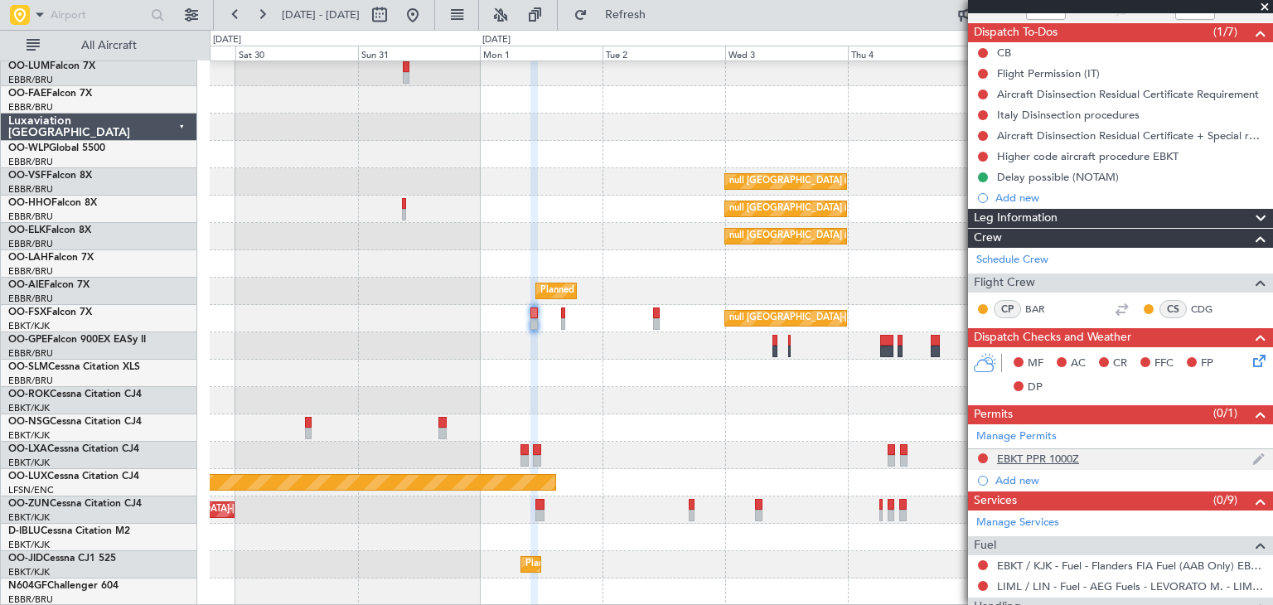
scroll to position [166, 0]
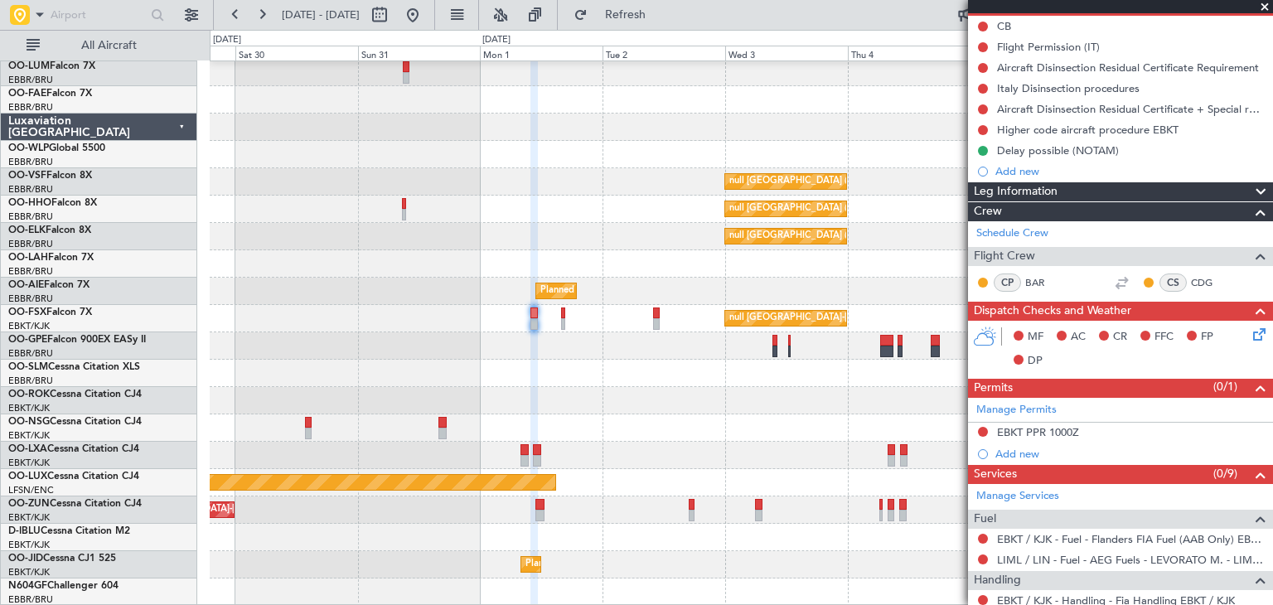
click at [1250, 336] on icon at bounding box center [1256, 331] width 13 height 13
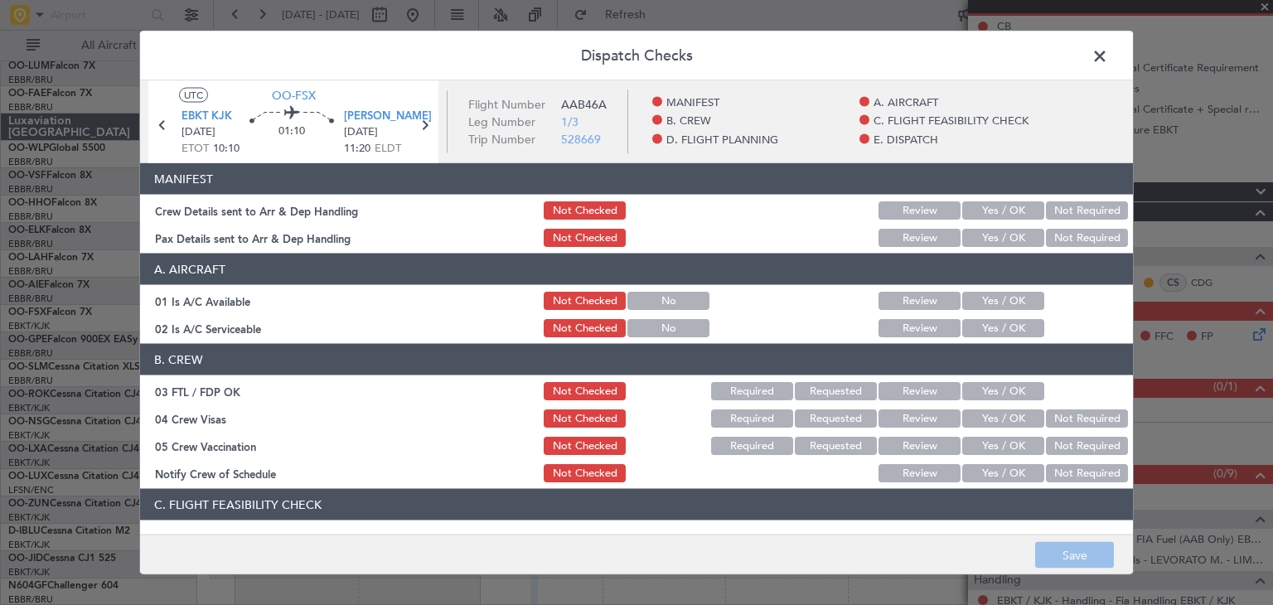
click at [995, 302] on button "Yes / OK" at bounding box center [1003, 301] width 82 height 18
click at [984, 325] on button "Yes / OK" at bounding box center [1003, 328] width 82 height 18
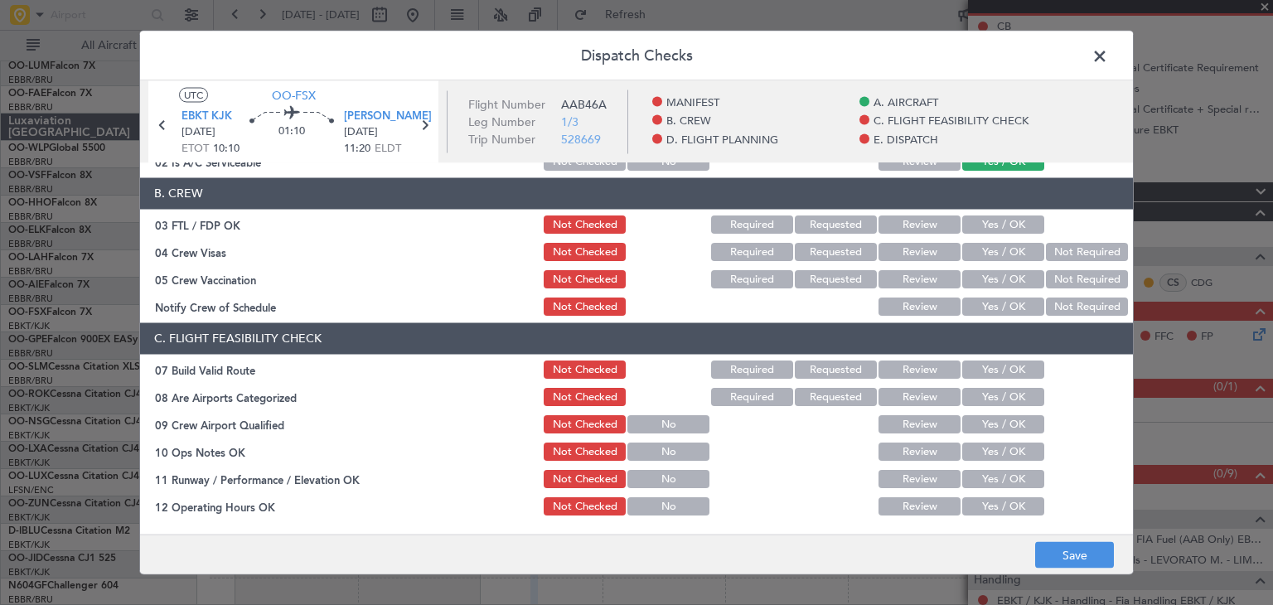
click at [1053, 249] on button "Not Required" at bounding box center [1087, 253] width 82 height 18
click at [1081, 279] on button "Not Required" at bounding box center [1087, 280] width 82 height 18
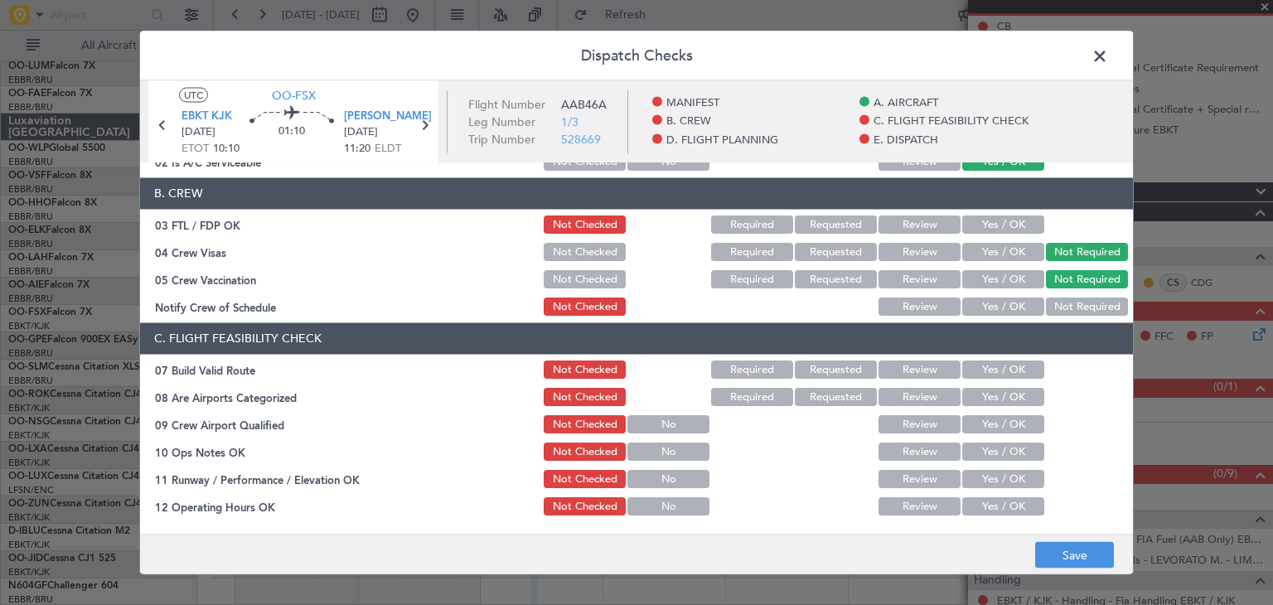
click at [1073, 309] on button "Not Required" at bounding box center [1087, 307] width 82 height 18
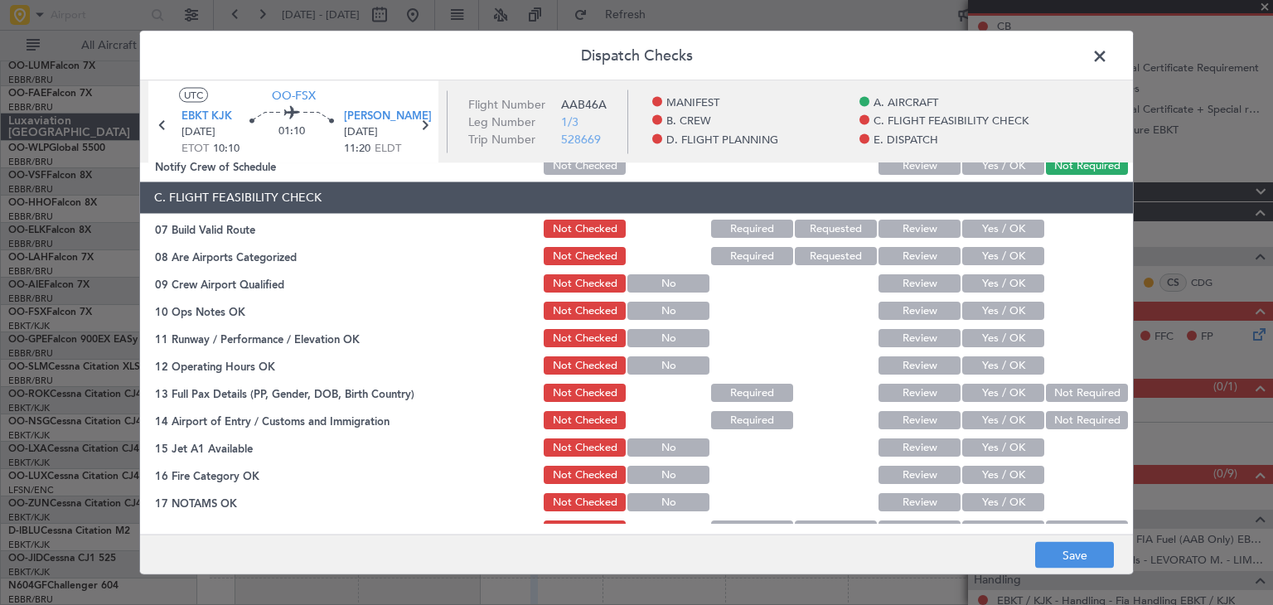
scroll to position [331, 0]
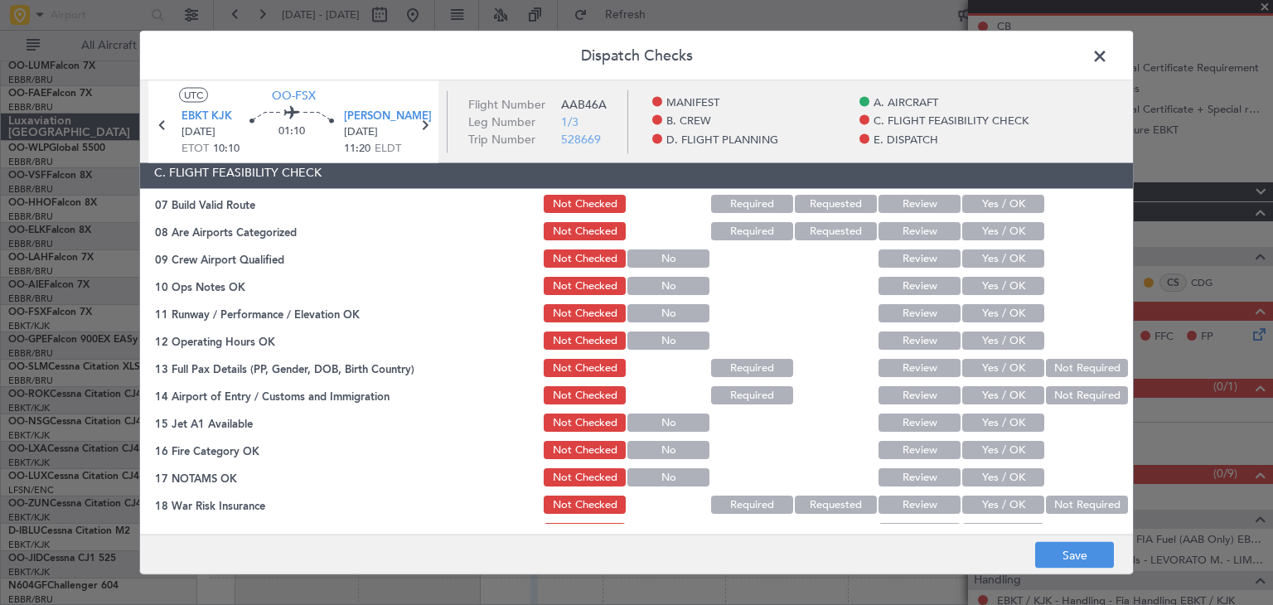
click at [905, 200] on button "Review" at bounding box center [919, 205] width 82 height 18
click at [983, 230] on button "Yes / OK" at bounding box center [1003, 232] width 82 height 18
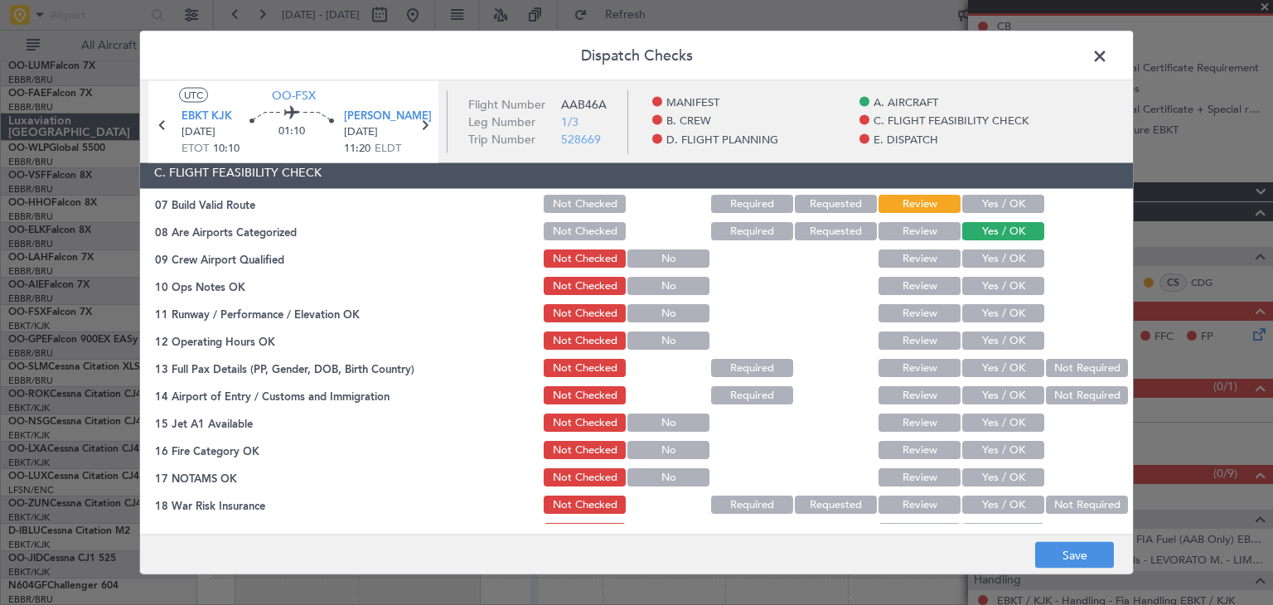
click at [974, 263] on button "Yes / OK" at bounding box center [1003, 259] width 82 height 18
click at [921, 260] on button "Review" at bounding box center [919, 259] width 82 height 18
click at [965, 282] on button "Yes / OK" at bounding box center [1003, 287] width 82 height 18
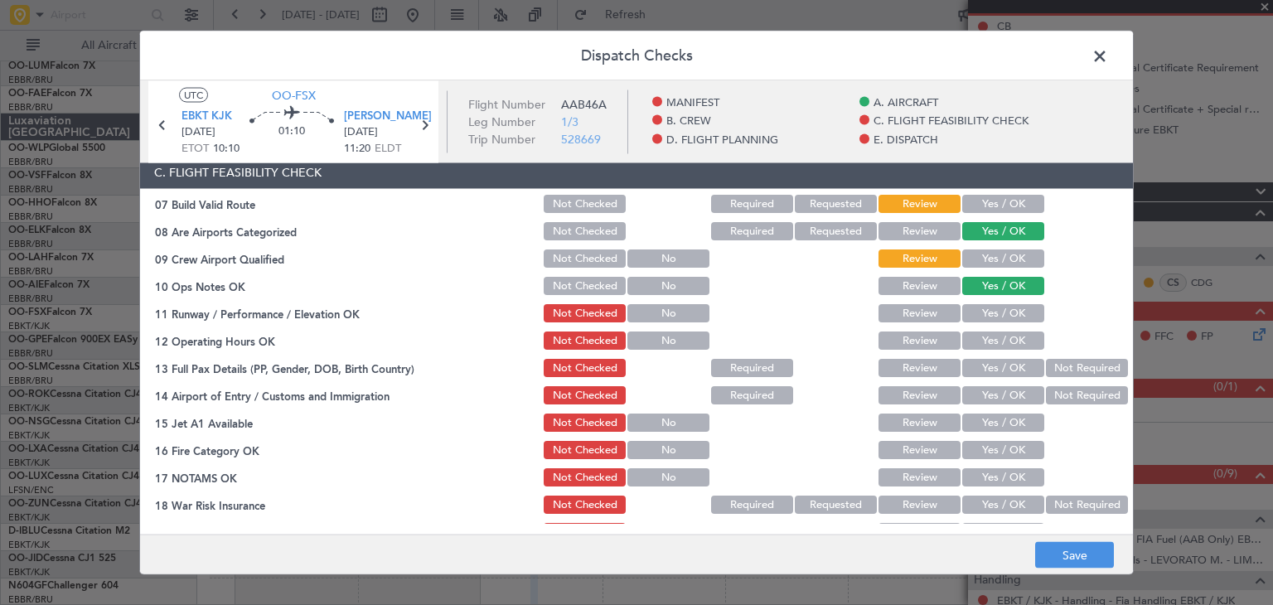
click at [974, 334] on button "Yes / OK" at bounding box center [1003, 341] width 82 height 18
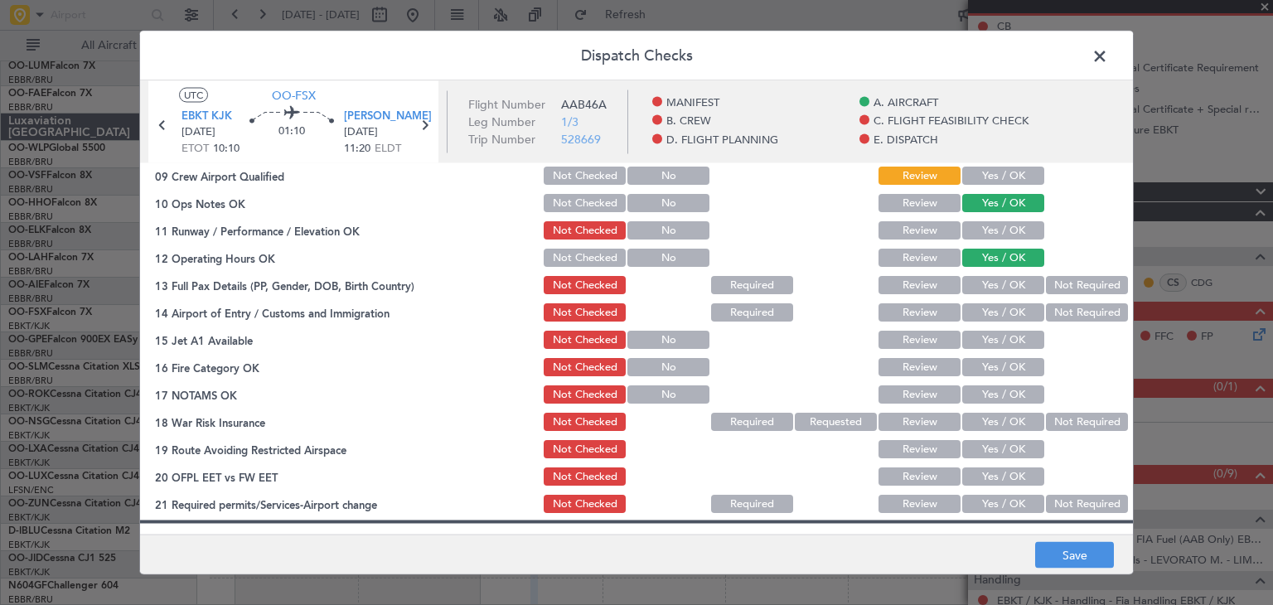
click at [746, 283] on button "Required" at bounding box center [752, 286] width 82 height 18
click at [982, 313] on button "Yes / OK" at bounding box center [1003, 313] width 82 height 18
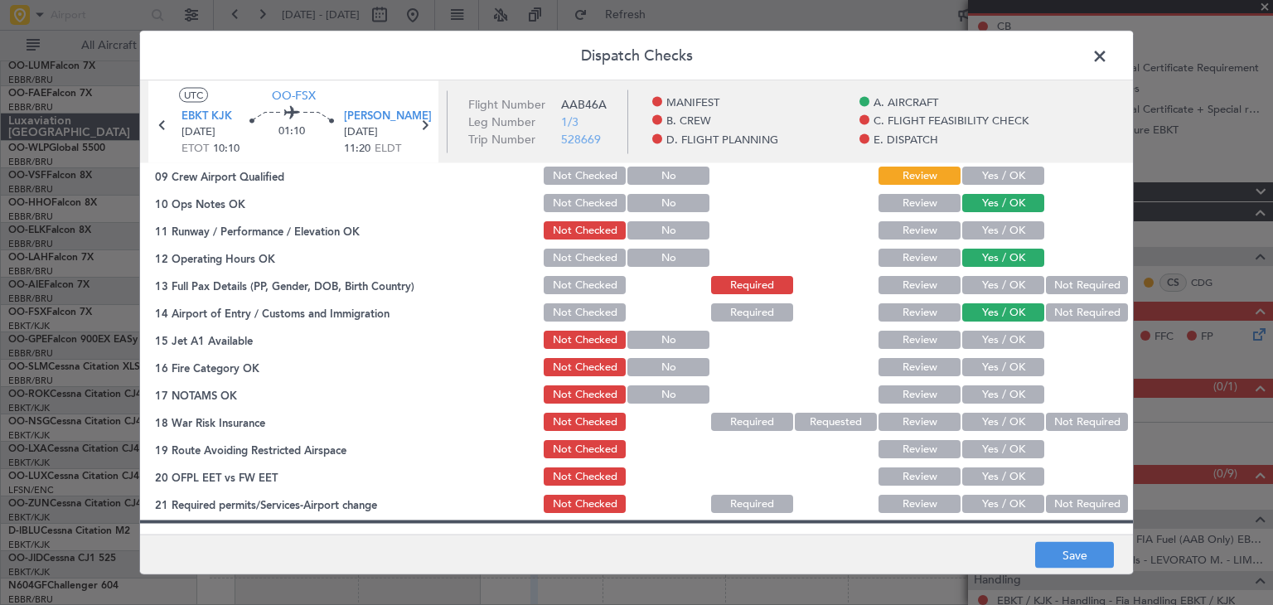
click at [983, 341] on button "Yes / OK" at bounding box center [1003, 340] width 82 height 18
click at [987, 374] on button "Yes / OK" at bounding box center [1003, 368] width 82 height 18
click at [984, 401] on button "Yes / OK" at bounding box center [1003, 395] width 82 height 18
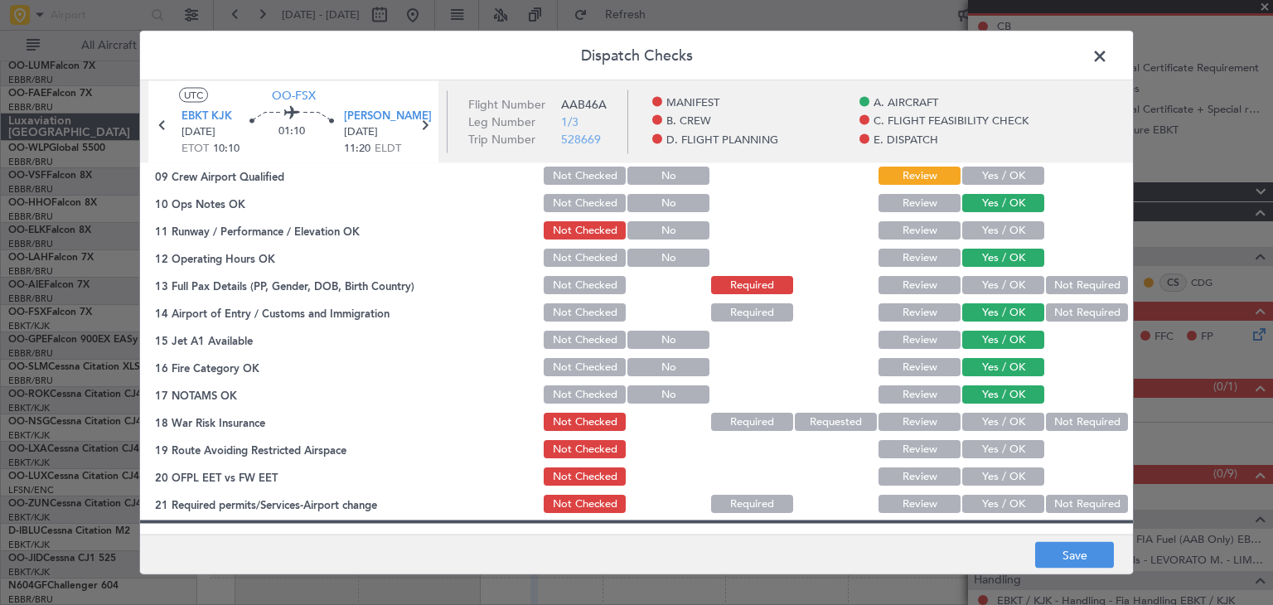
click at [1061, 428] on button "Not Required" at bounding box center [1087, 422] width 82 height 18
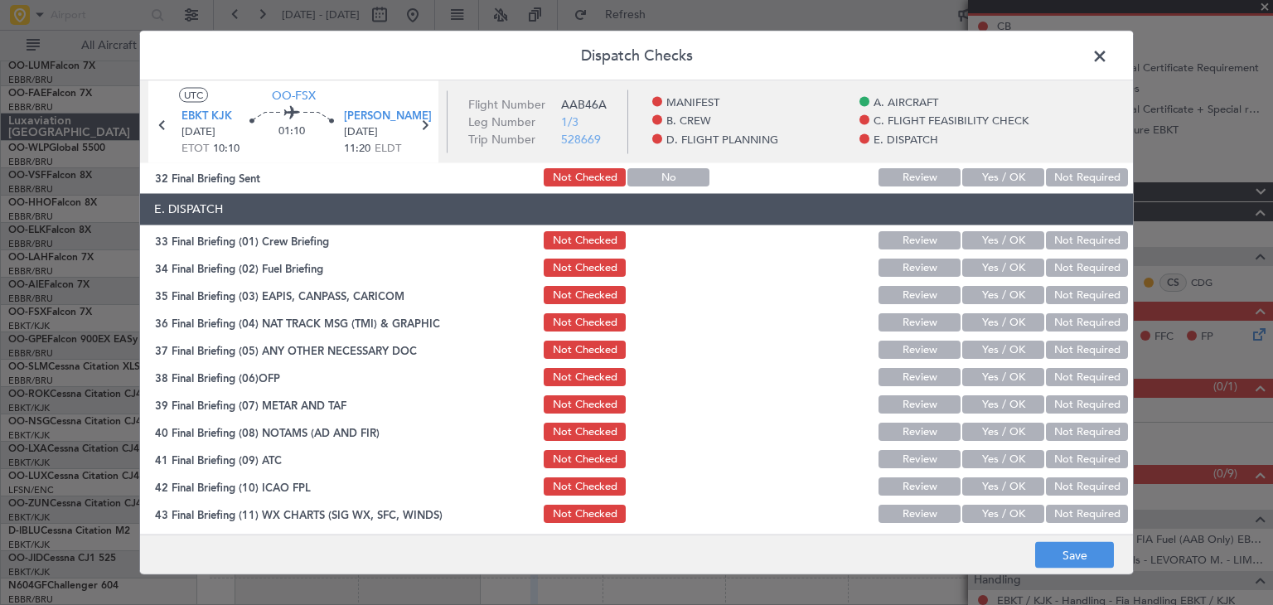
scroll to position [1110, 0]
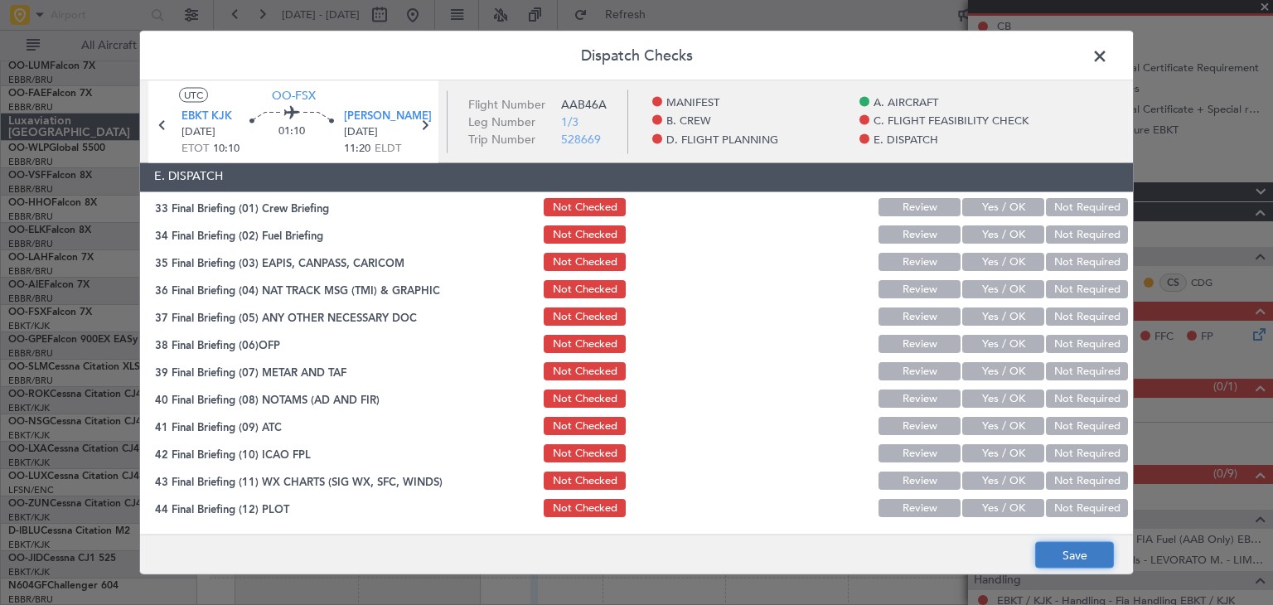
click at [1087, 553] on button "Save" at bounding box center [1074, 555] width 79 height 27
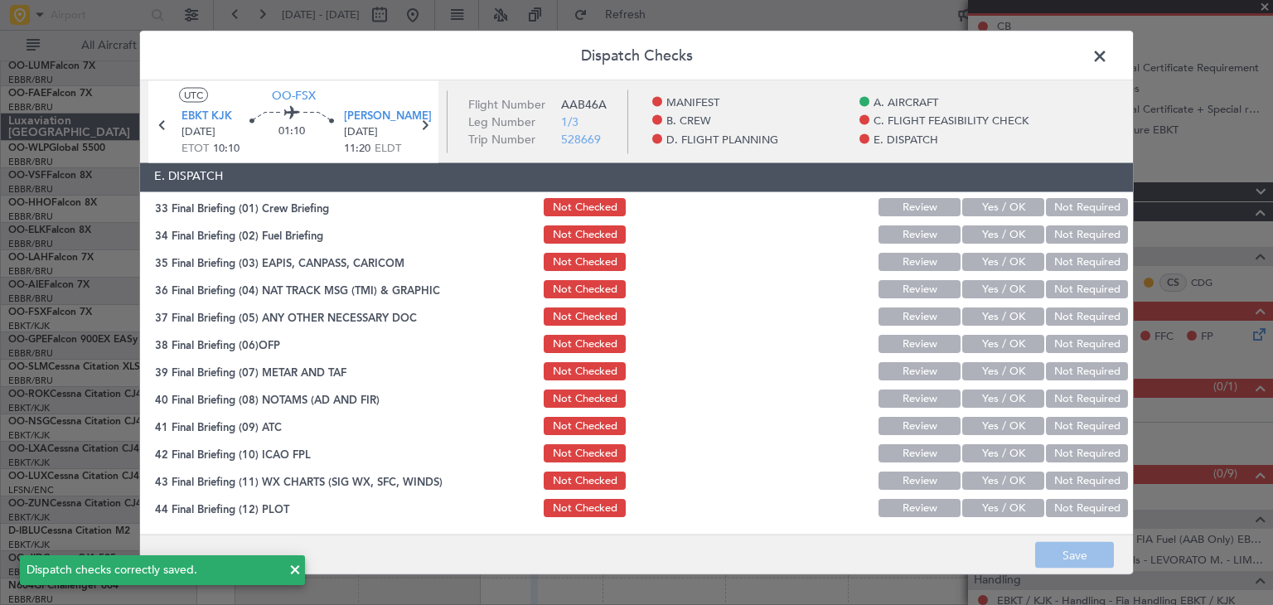
click at [1108, 61] on span at bounding box center [1108, 60] width 0 height 33
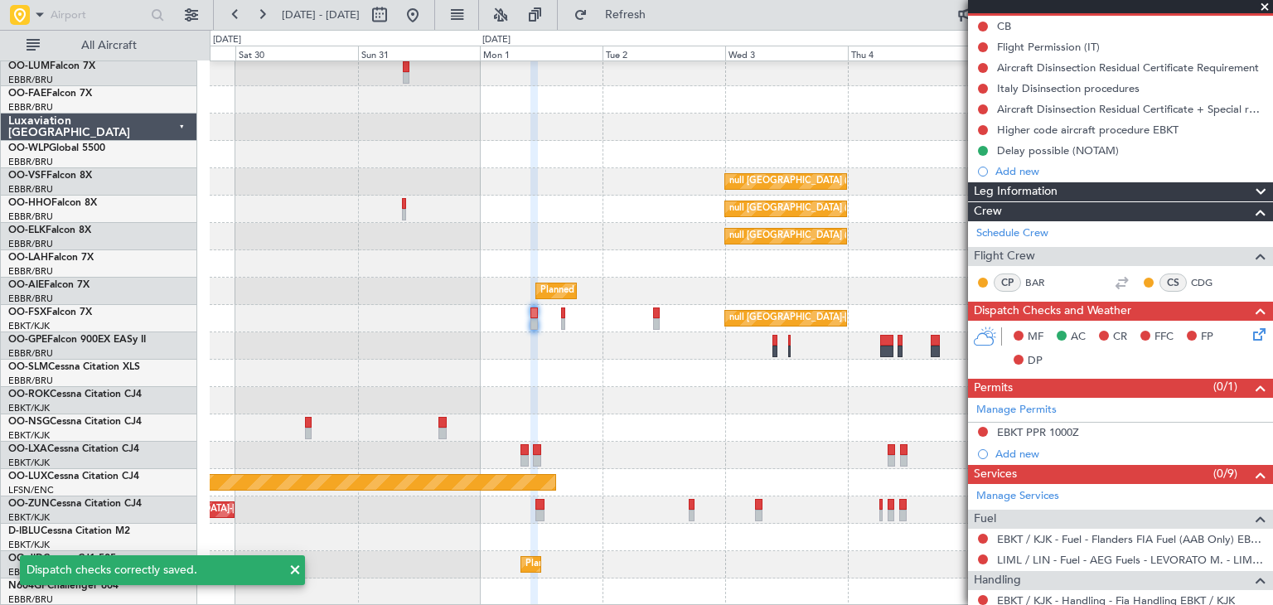
scroll to position [83, 0]
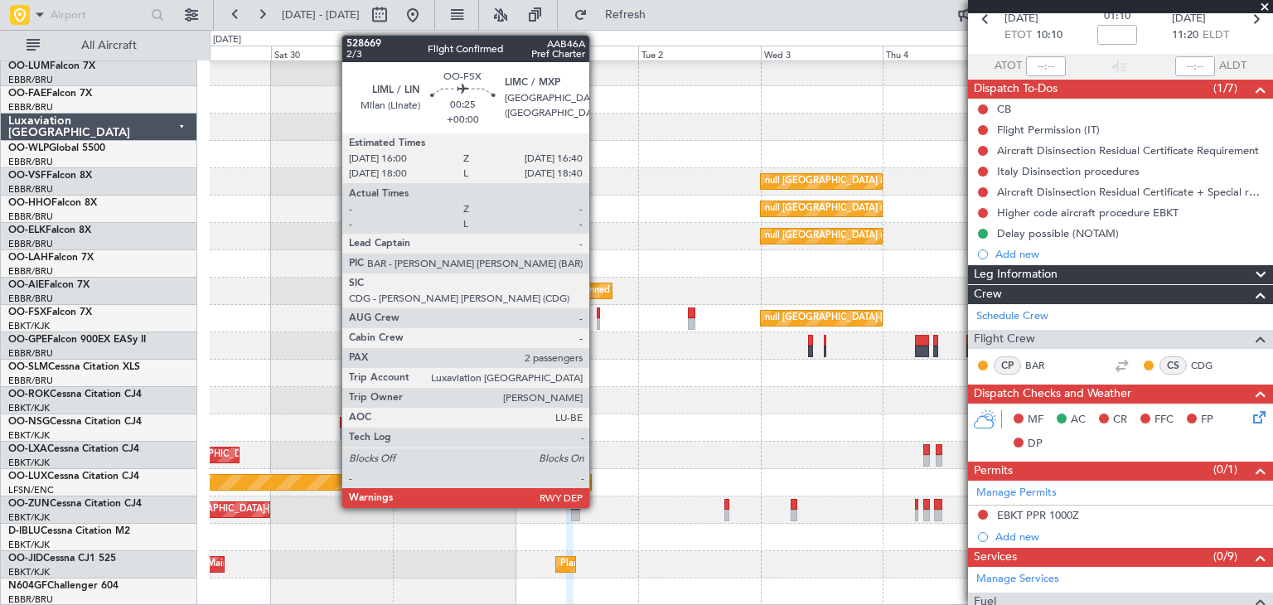
click at [597, 319] on div at bounding box center [599, 324] width 4 height 12
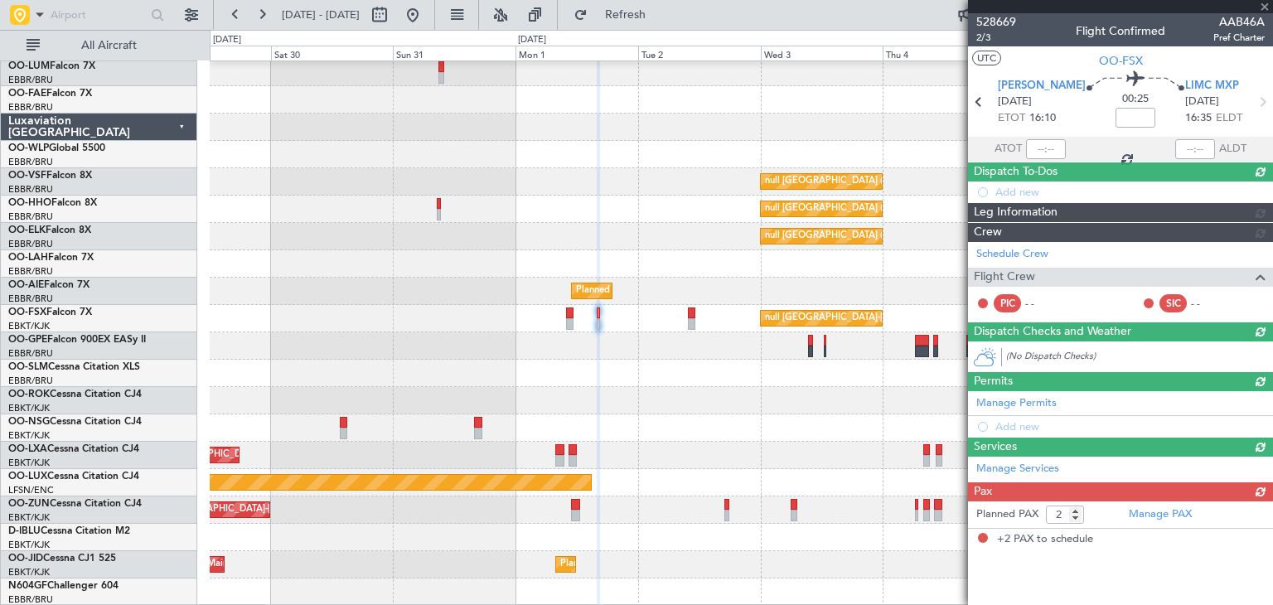
scroll to position [0, 0]
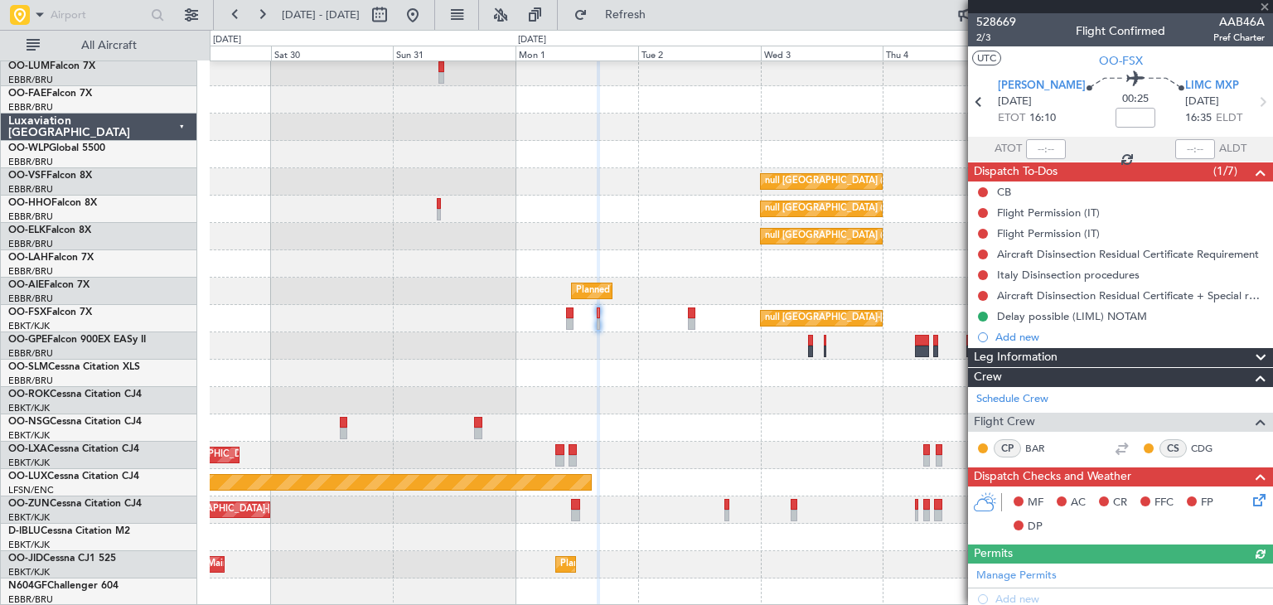
click at [1250, 501] on icon at bounding box center [1256, 497] width 13 height 13
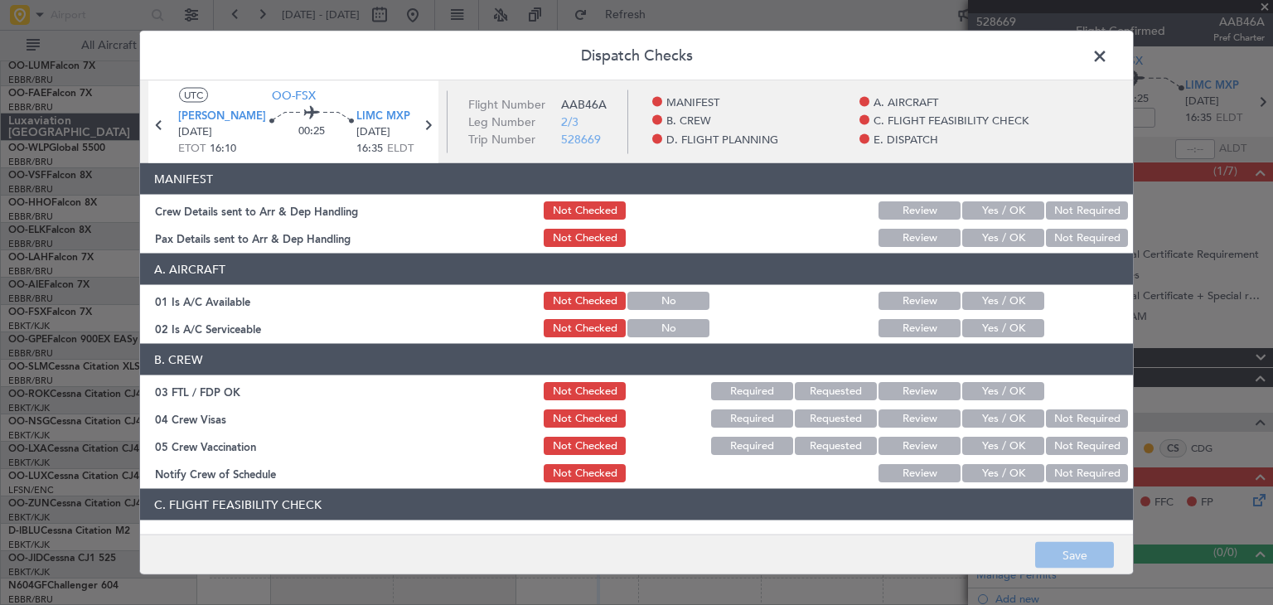
click at [1000, 305] on button "Yes / OK" at bounding box center [1003, 301] width 82 height 18
click at [998, 326] on button "Yes / OK" at bounding box center [1003, 328] width 82 height 18
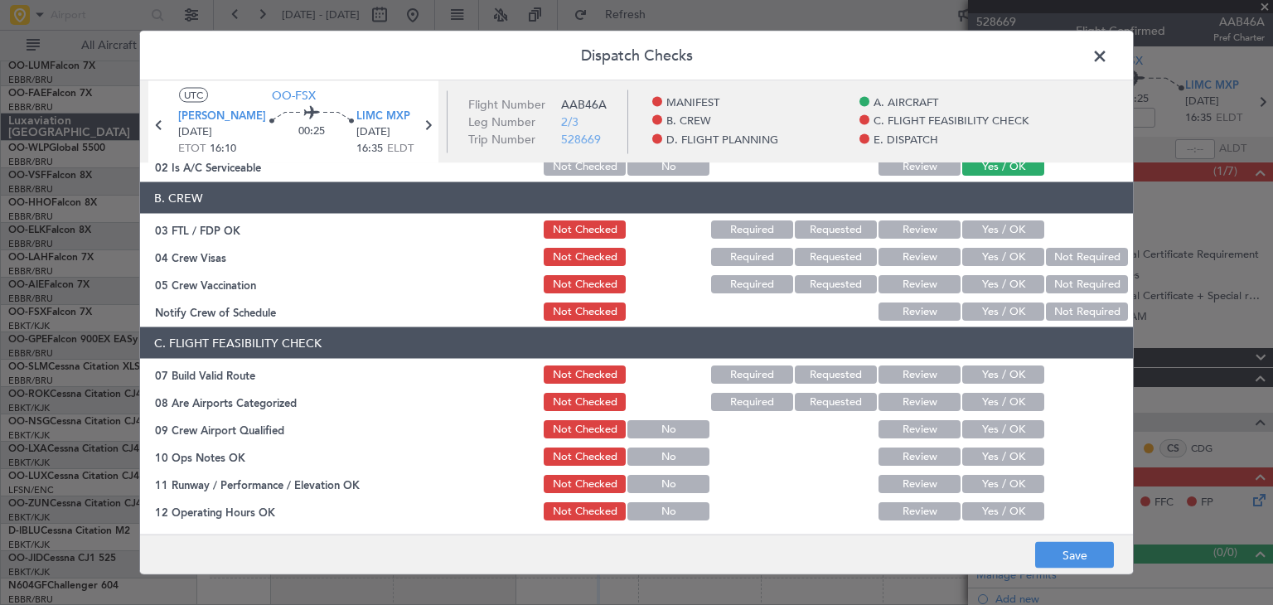
scroll to position [166, 0]
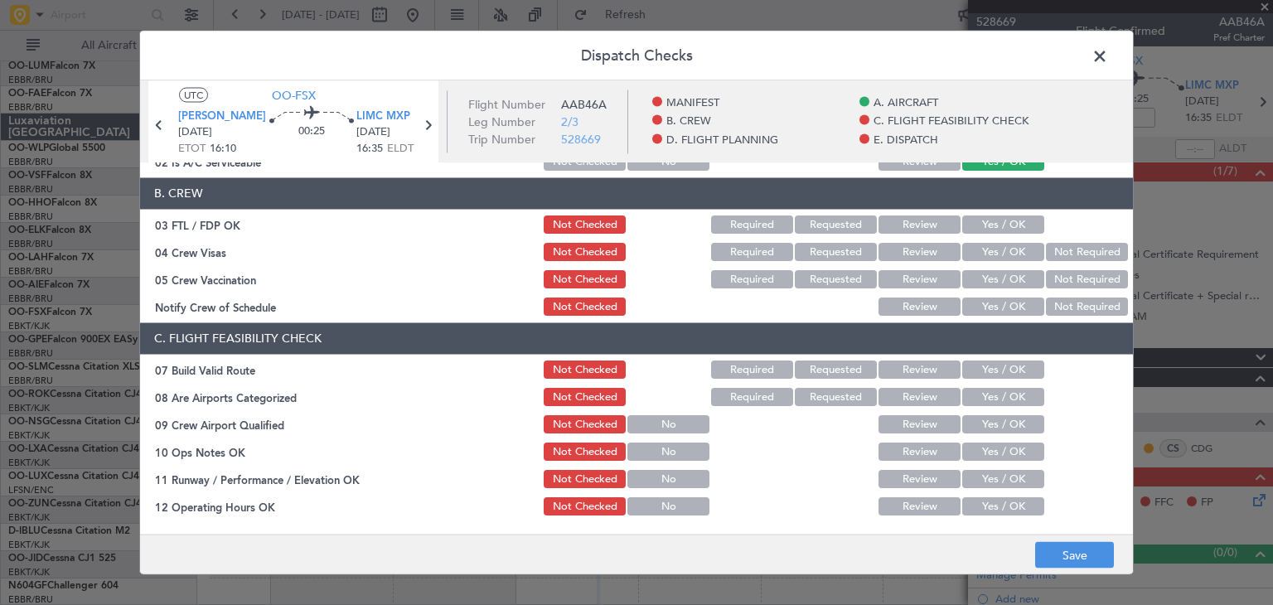
click at [1051, 249] on button "Not Required" at bounding box center [1087, 253] width 82 height 18
click at [1059, 282] on button "Not Required" at bounding box center [1087, 280] width 82 height 18
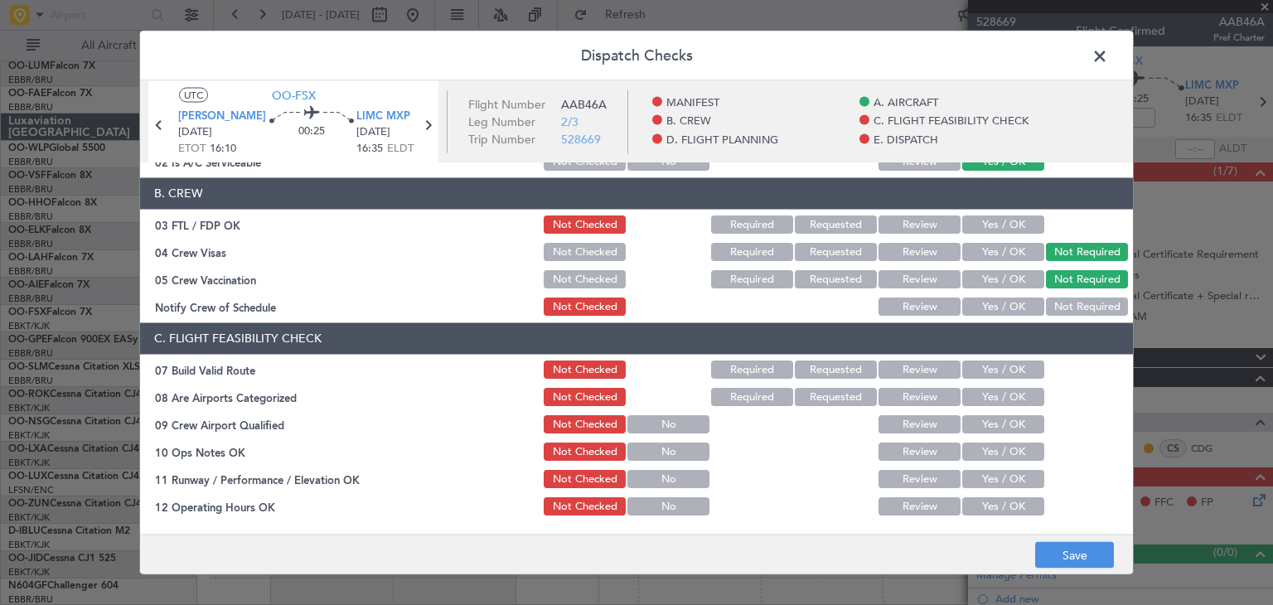
click at [1066, 307] on button "Not Required" at bounding box center [1087, 307] width 82 height 18
click at [965, 222] on button "Yes / OK" at bounding box center [1003, 225] width 82 height 18
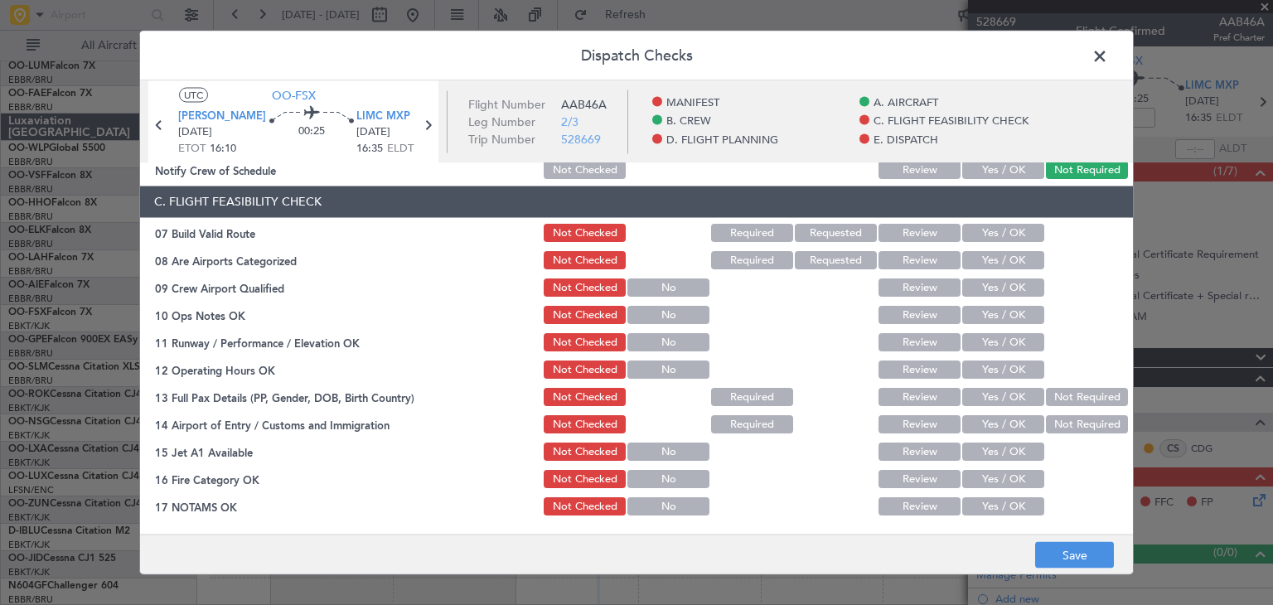
scroll to position [331, 0]
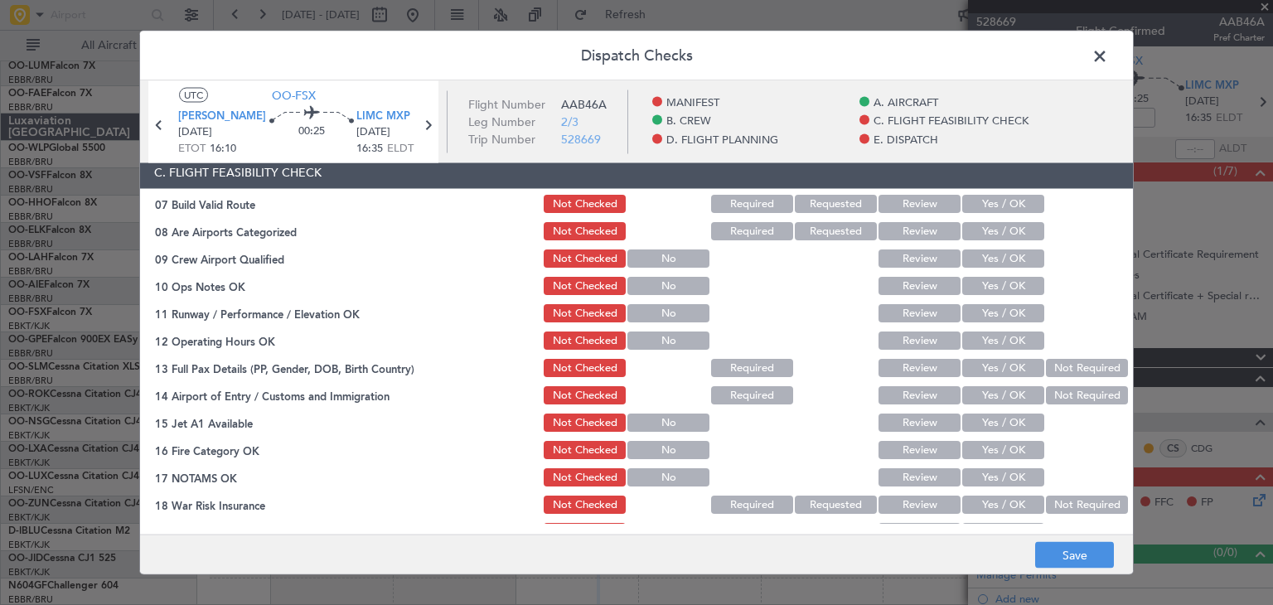
click at [976, 236] on button "Yes / OK" at bounding box center [1003, 232] width 82 height 18
click at [748, 197] on button "Required" at bounding box center [752, 205] width 82 height 18
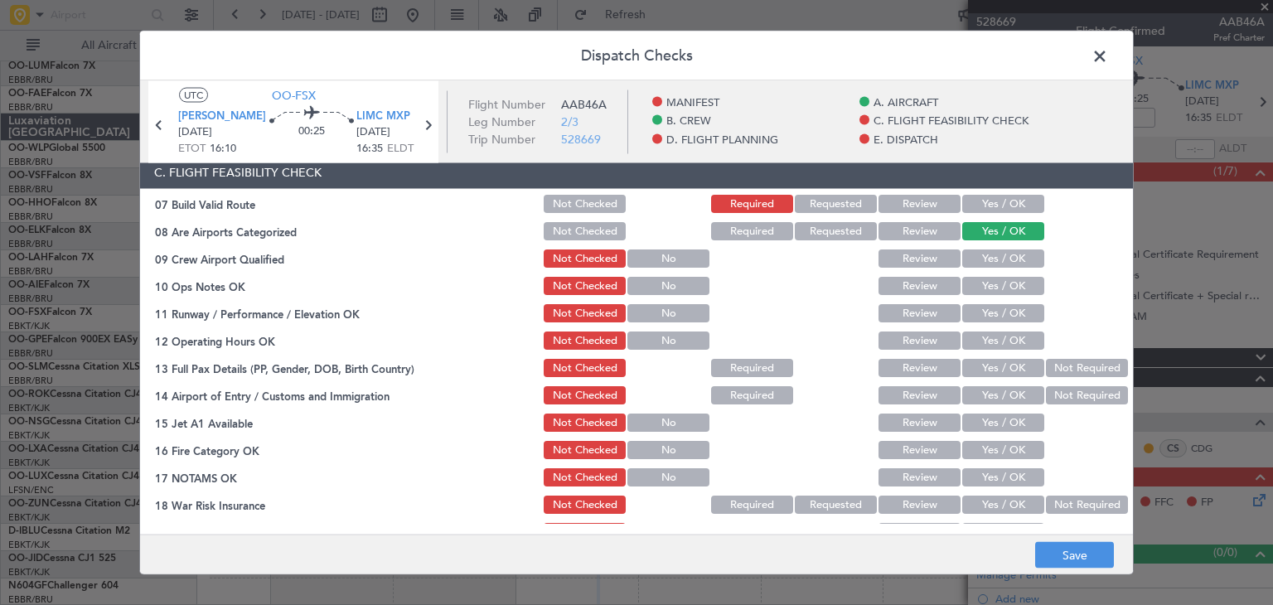
click at [979, 261] on button "Yes / OK" at bounding box center [1003, 259] width 82 height 18
click at [910, 255] on button "Review" at bounding box center [919, 259] width 82 height 18
click at [980, 281] on button "Yes / OK" at bounding box center [1003, 287] width 82 height 18
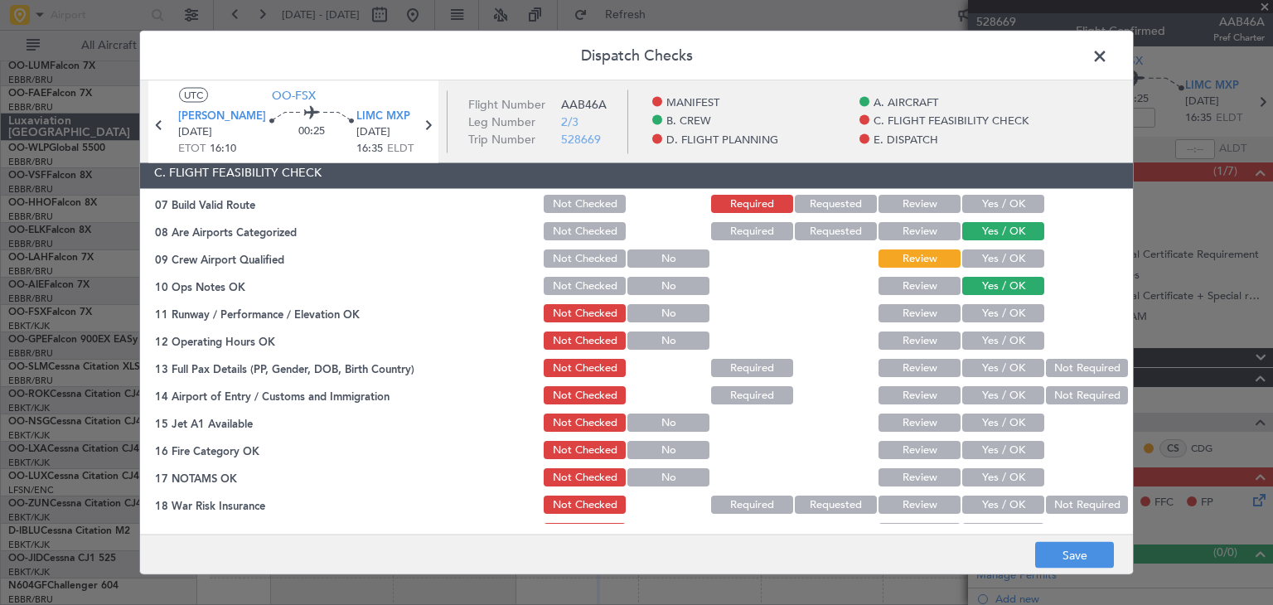
click at [894, 306] on button "Review" at bounding box center [919, 314] width 82 height 18
click at [984, 340] on button "Yes / OK" at bounding box center [1003, 341] width 82 height 18
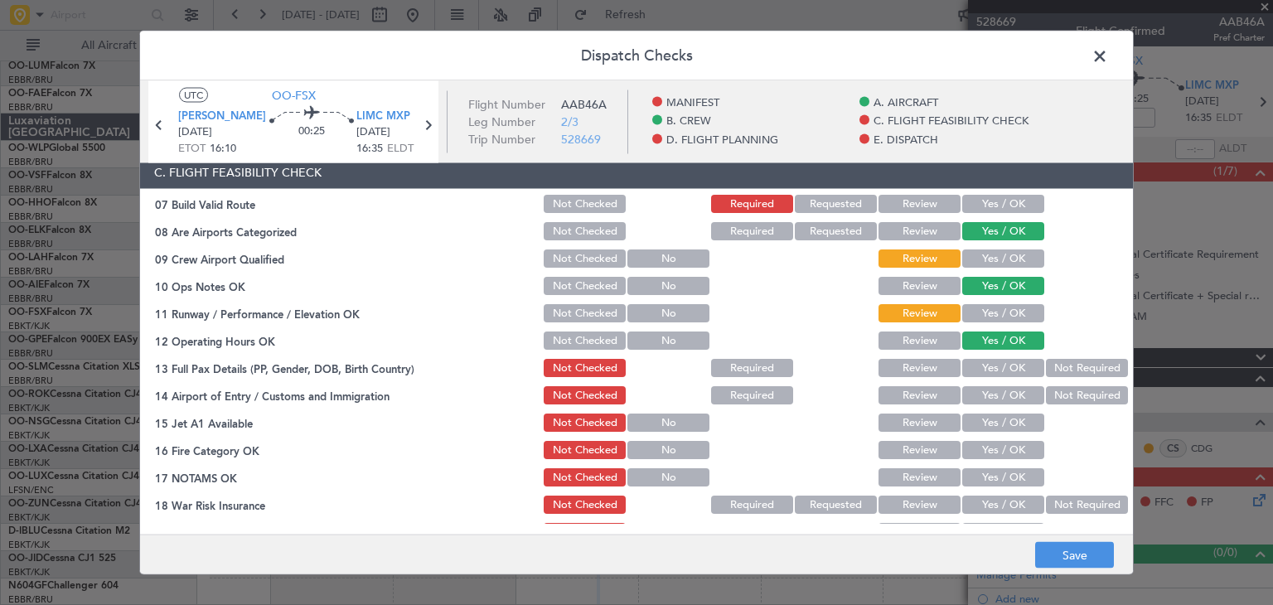
click at [759, 363] on button "Required" at bounding box center [752, 369] width 82 height 18
click at [964, 394] on button "Yes / OK" at bounding box center [1003, 396] width 82 height 18
click at [974, 422] on button "Yes / OK" at bounding box center [1003, 423] width 82 height 18
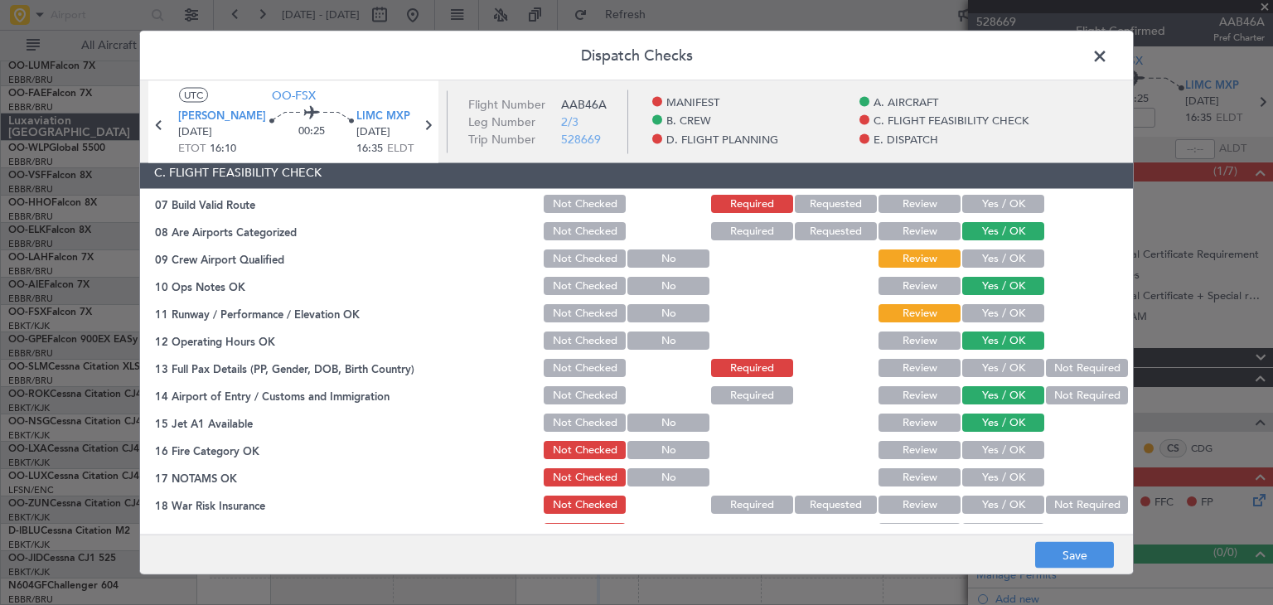
click at [983, 445] on button "Yes / OK" at bounding box center [1003, 451] width 82 height 18
click at [989, 471] on button "Yes / OK" at bounding box center [1003, 478] width 82 height 18
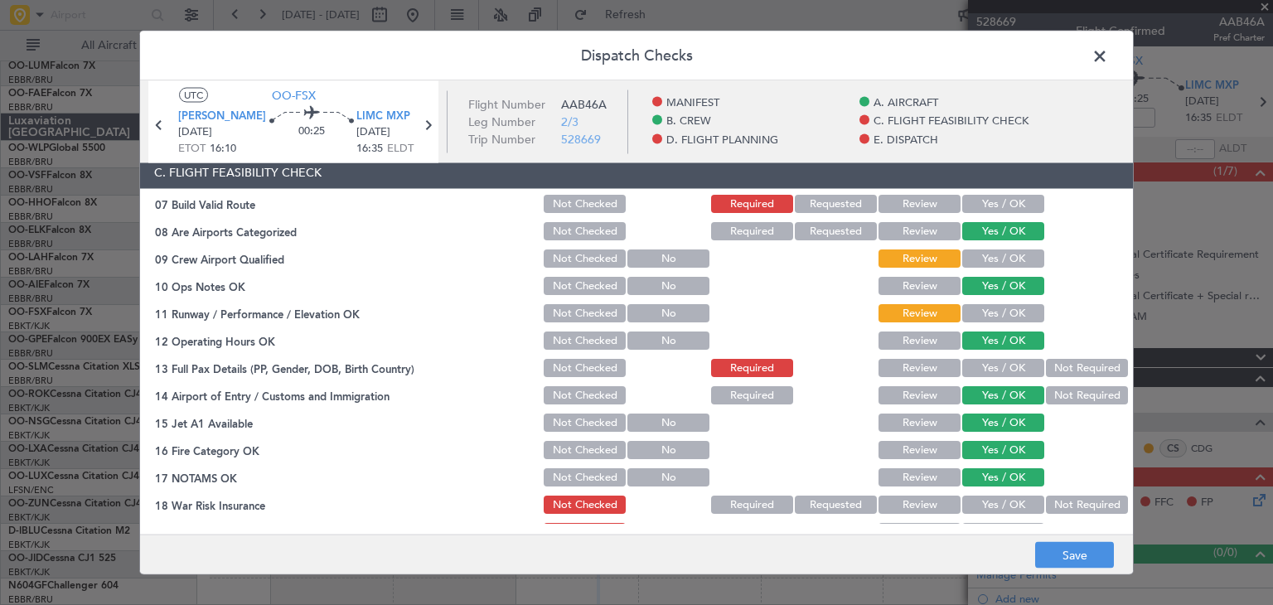
click at [1071, 501] on button "Not Required" at bounding box center [1087, 505] width 82 height 18
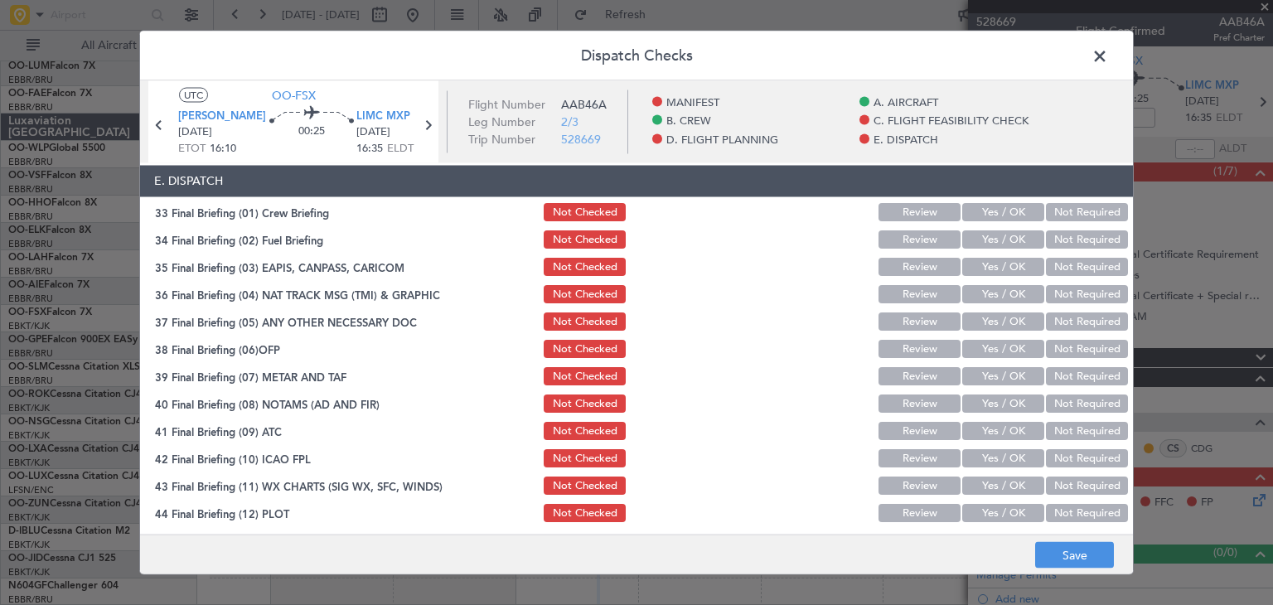
scroll to position [1110, 0]
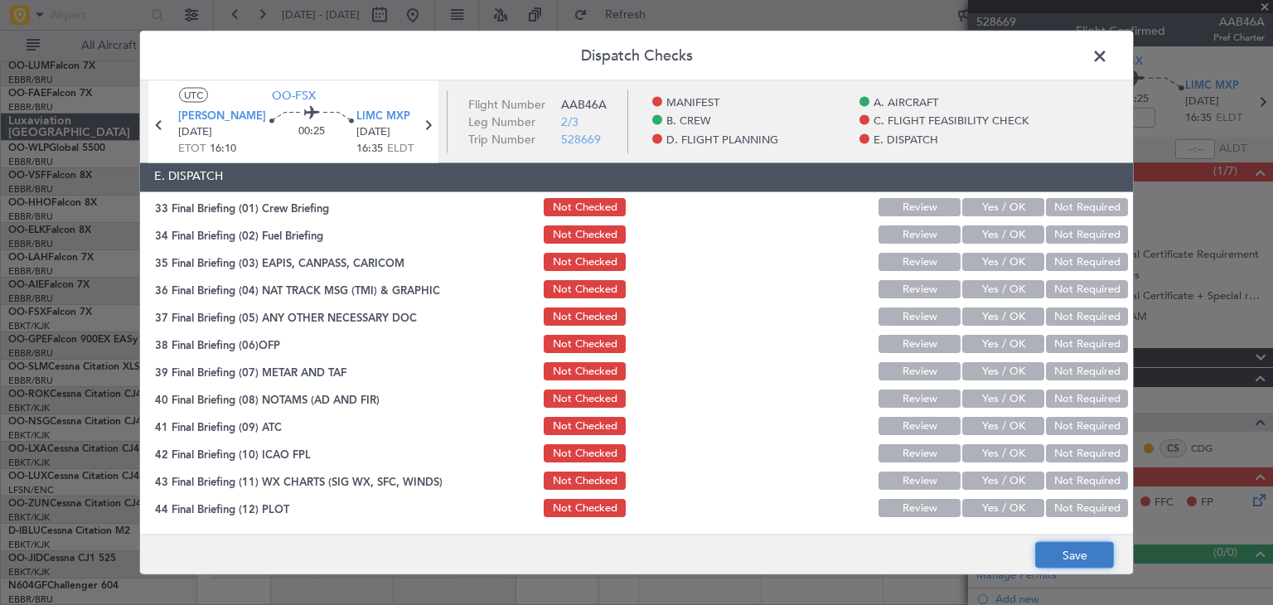
click at [1087, 554] on button "Save" at bounding box center [1074, 555] width 79 height 27
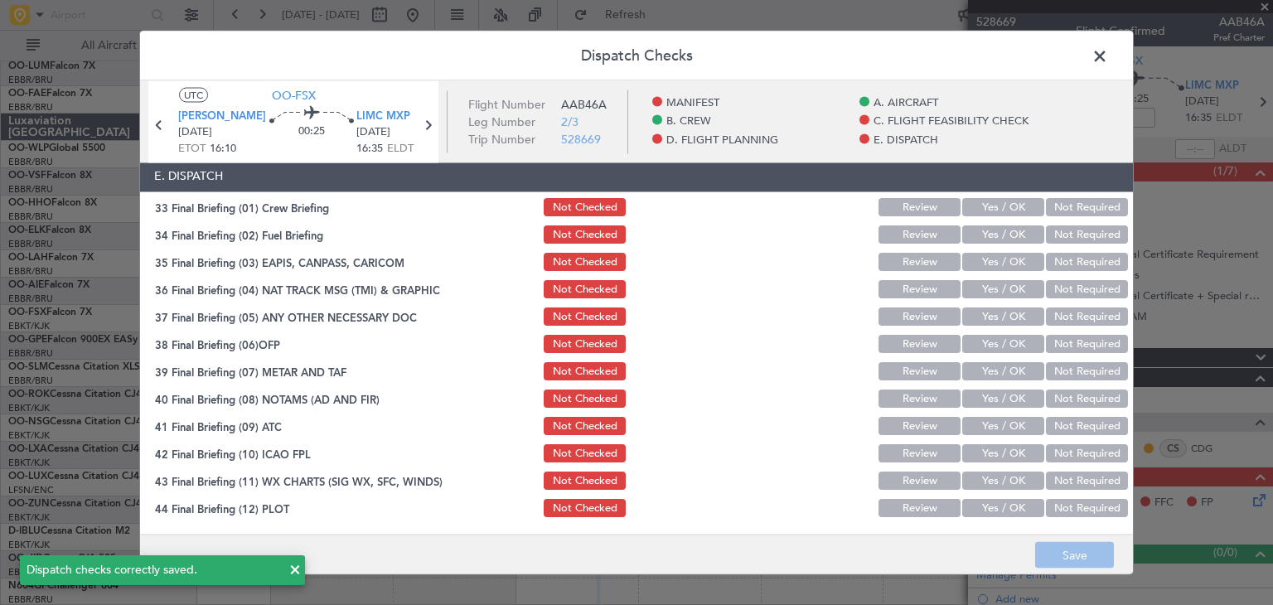
click at [1108, 58] on span at bounding box center [1108, 60] width 0 height 33
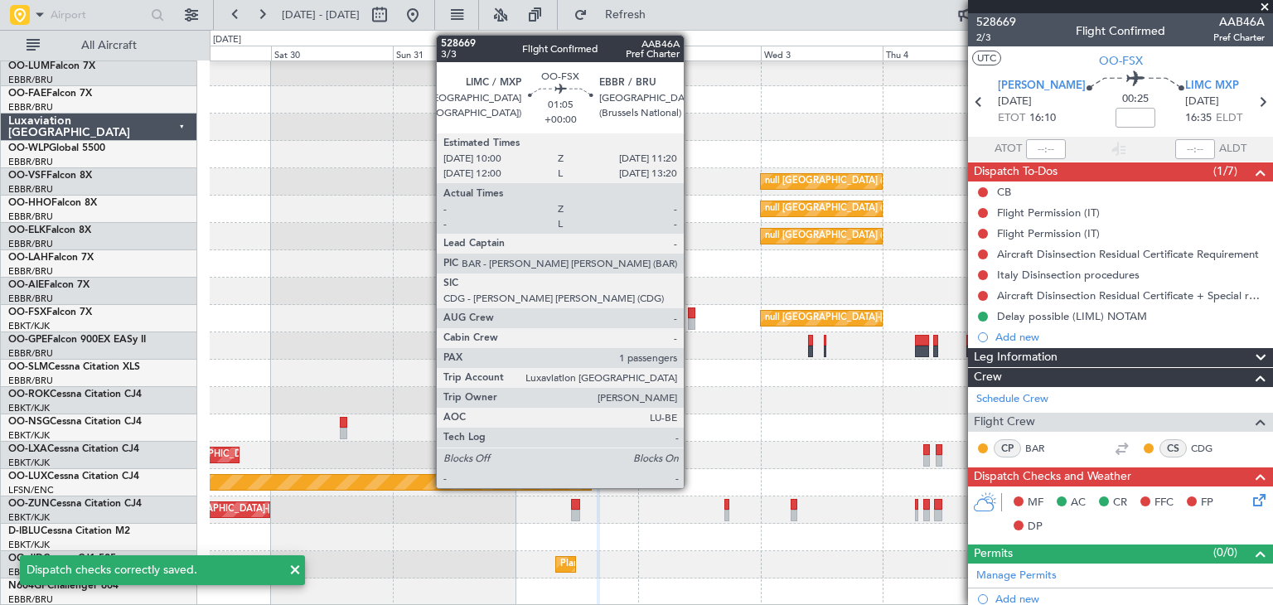
click at [691, 313] on div at bounding box center [691, 313] width 7 height 12
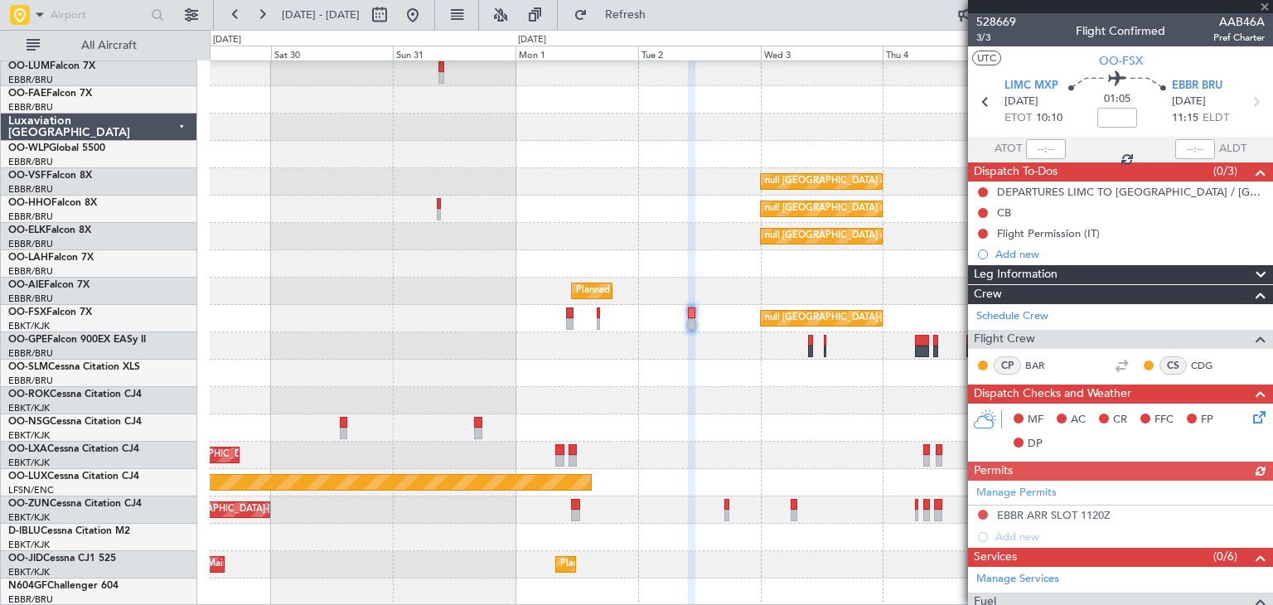
click at [1250, 415] on icon at bounding box center [1256, 414] width 13 height 13
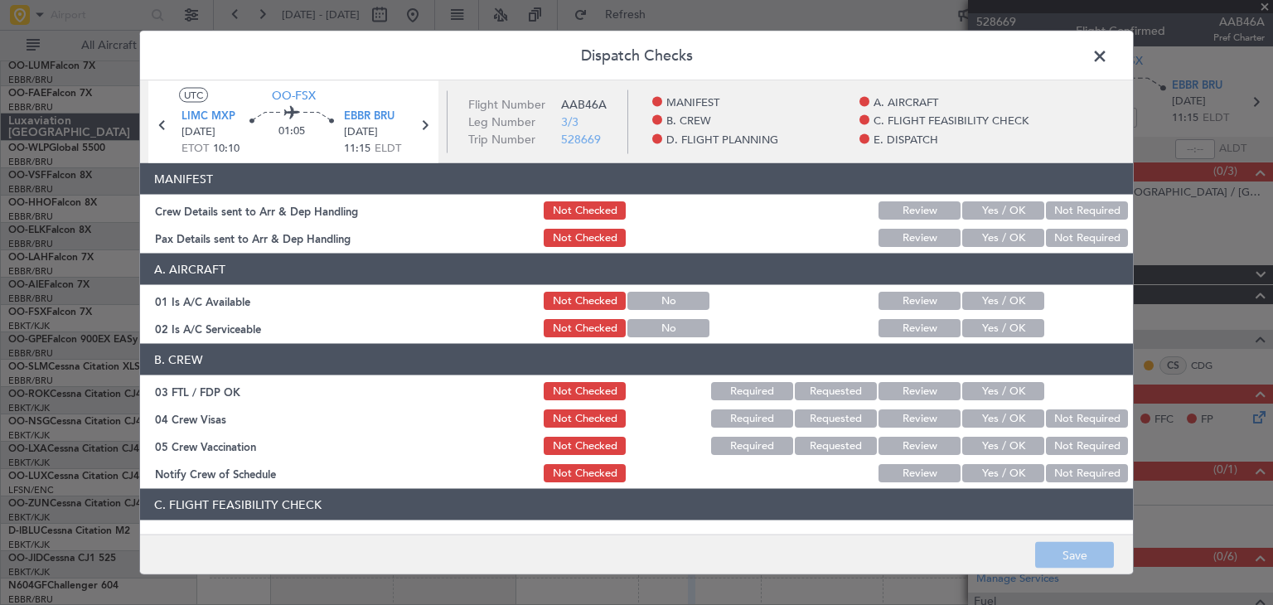
click at [974, 306] on button "Yes / OK" at bounding box center [1003, 301] width 82 height 18
click at [972, 322] on button "Yes / OK" at bounding box center [1003, 328] width 82 height 18
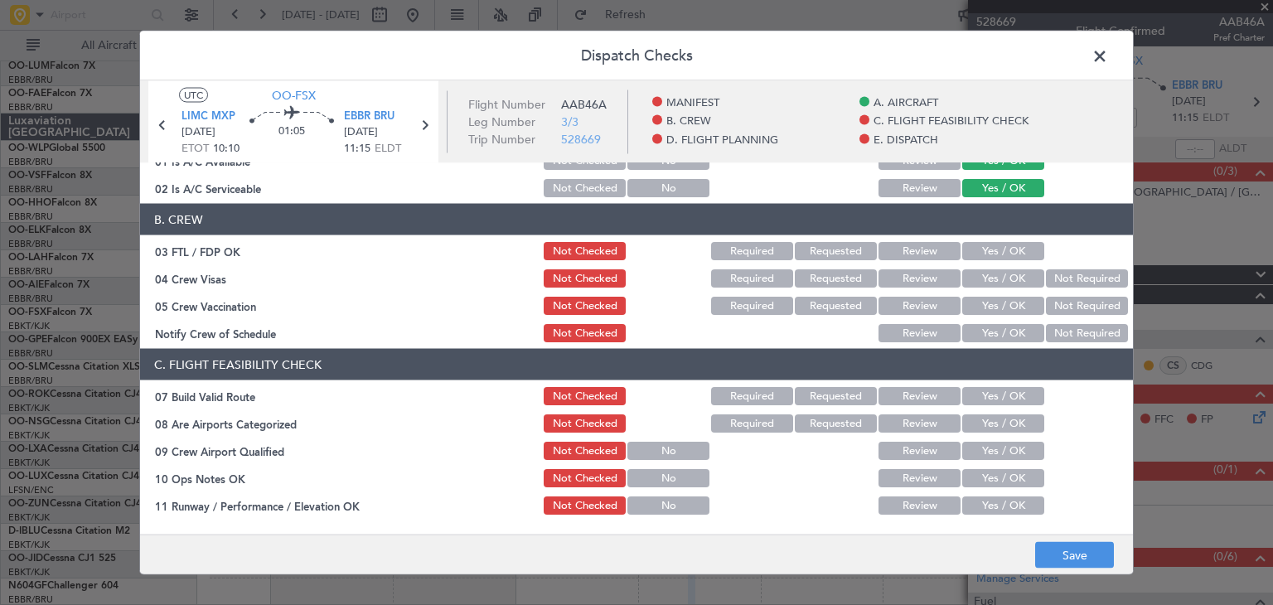
scroll to position [166, 0]
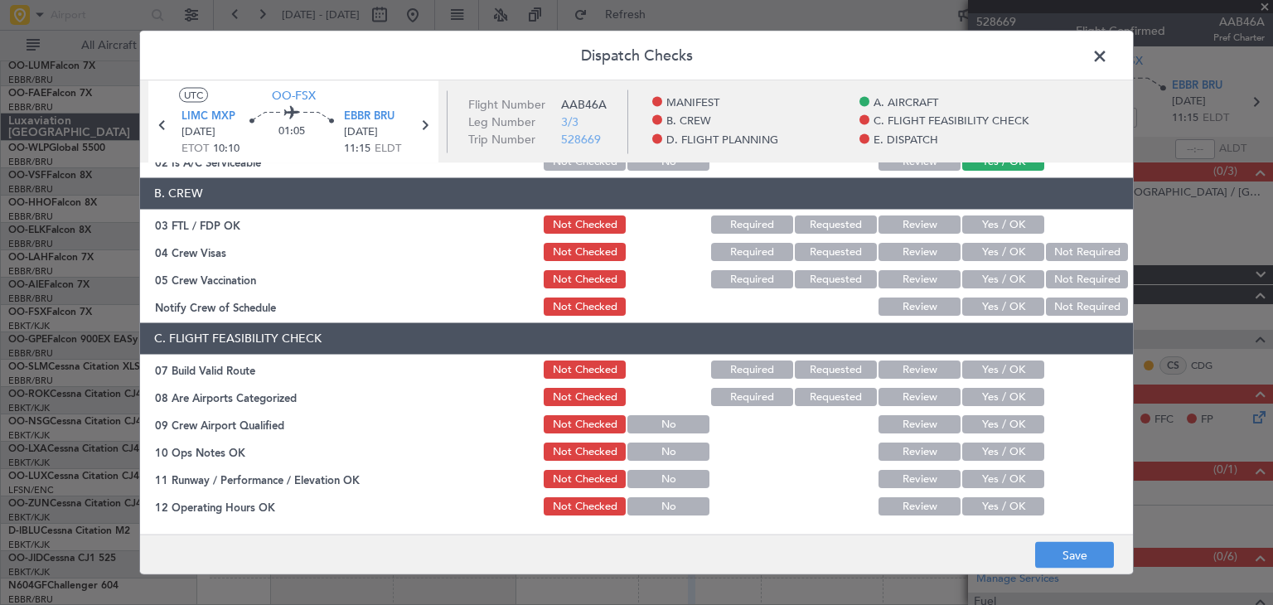
click at [994, 223] on button "Yes / OK" at bounding box center [1003, 225] width 82 height 18
click at [1056, 249] on button "Not Required" at bounding box center [1087, 253] width 82 height 18
click at [1050, 274] on button "Not Required" at bounding box center [1087, 280] width 82 height 18
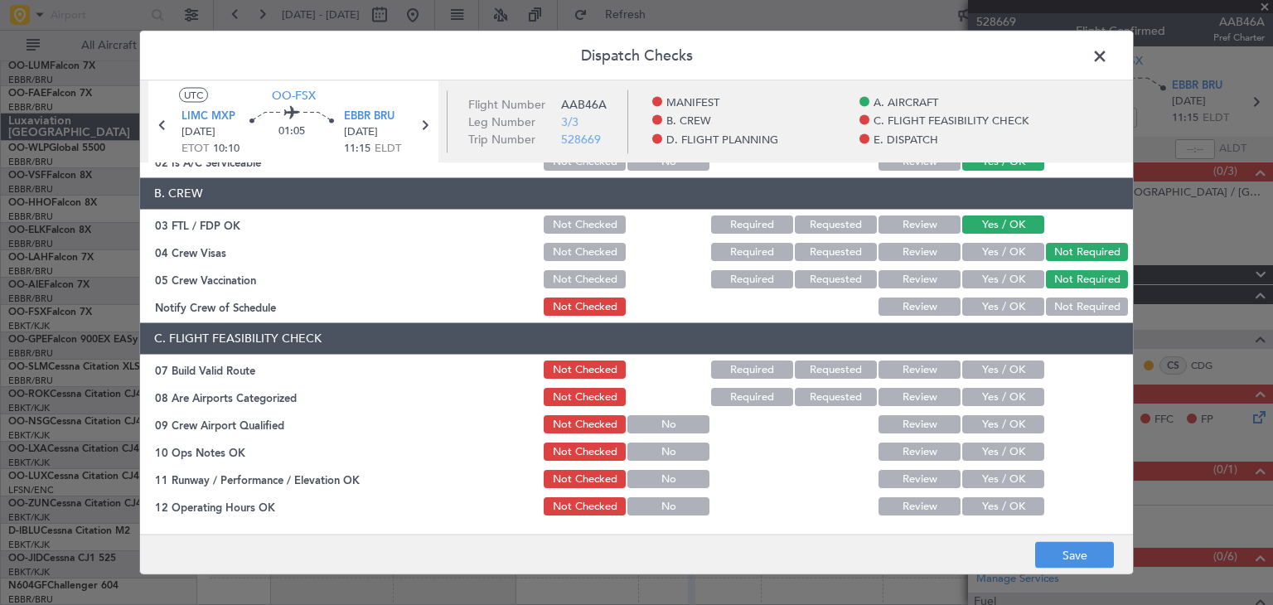
click at [1046, 299] on button "Not Required" at bounding box center [1087, 307] width 82 height 18
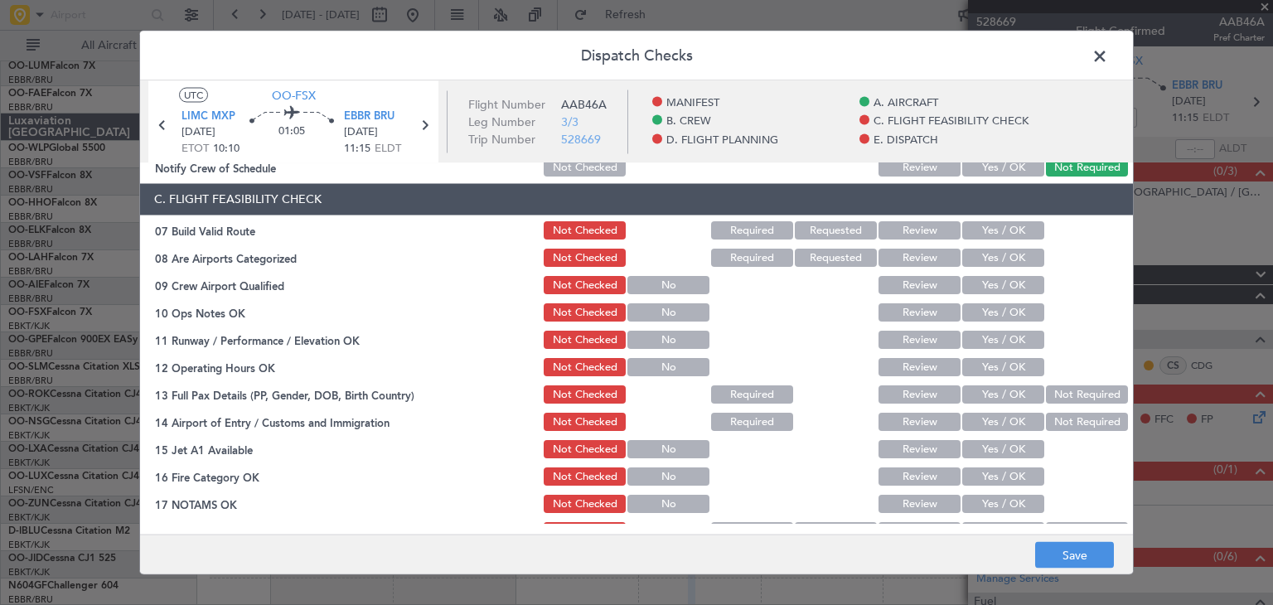
scroll to position [331, 0]
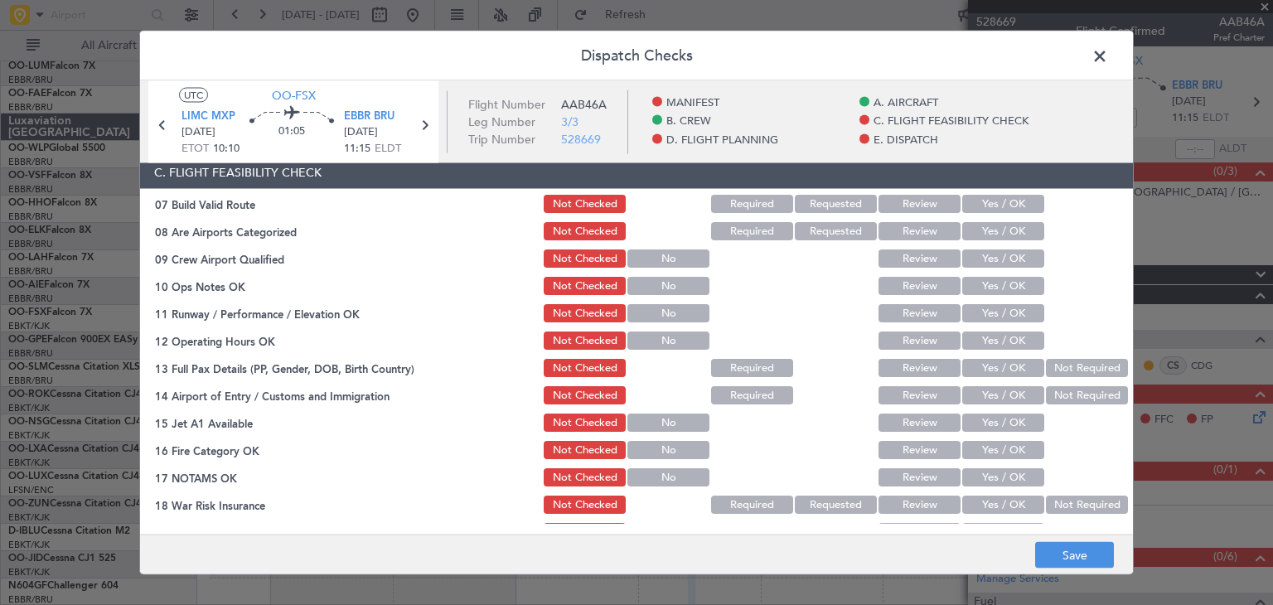
click at [751, 206] on button "Required" at bounding box center [752, 205] width 82 height 18
click at [976, 225] on button "Yes / OK" at bounding box center [1003, 232] width 82 height 18
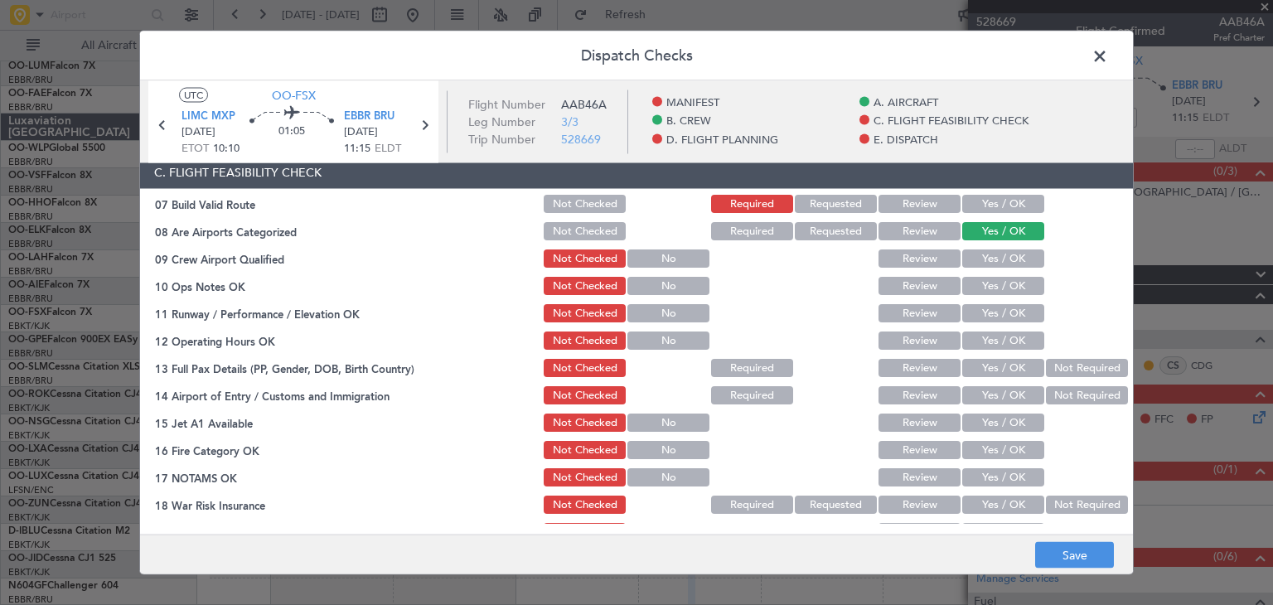
click at [990, 253] on button "Yes / OK" at bounding box center [1003, 259] width 82 height 18
click at [903, 261] on button "Review" at bounding box center [919, 259] width 82 height 18
click at [995, 282] on button "Yes / OK" at bounding box center [1003, 287] width 82 height 18
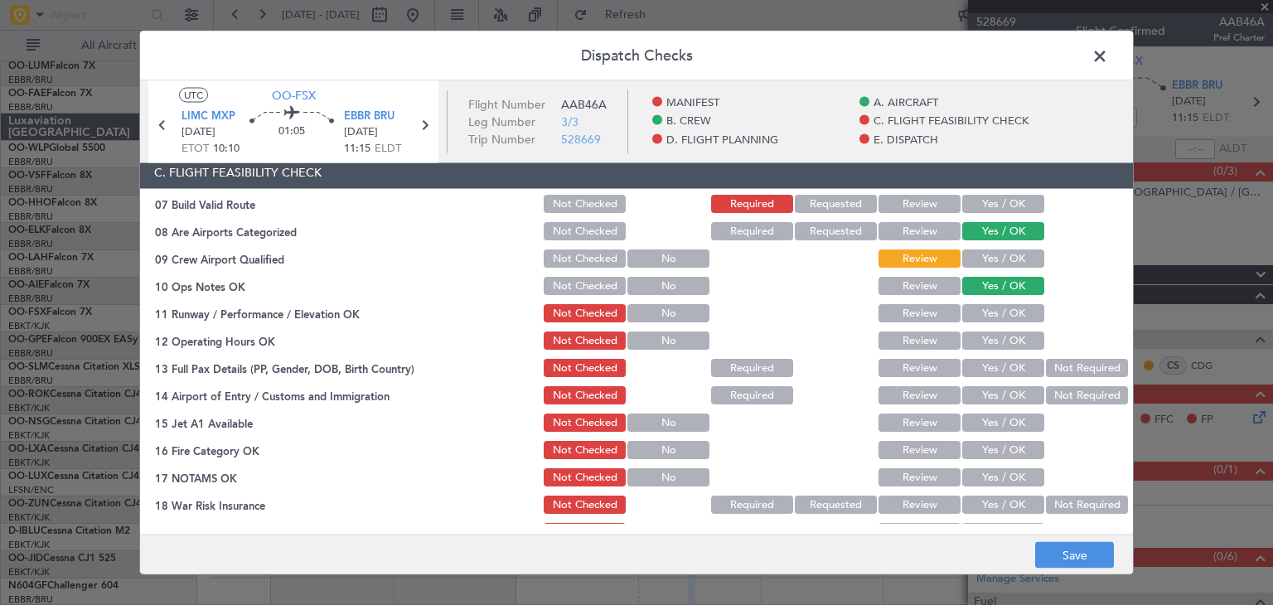
click at [912, 317] on button "Review" at bounding box center [919, 314] width 82 height 18
click at [563, 309] on button "Not Checked" at bounding box center [585, 314] width 82 height 18
click at [1002, 346] on button "Yes / OK" at bounding box center [1003, 341] width 82 height 18
click at [742, 358] on div "Required" at bounding box center [750, 368] width 84 height 23
click at [751, 362] on button "Required" at bounding box center [752, 369] width 82 height 18
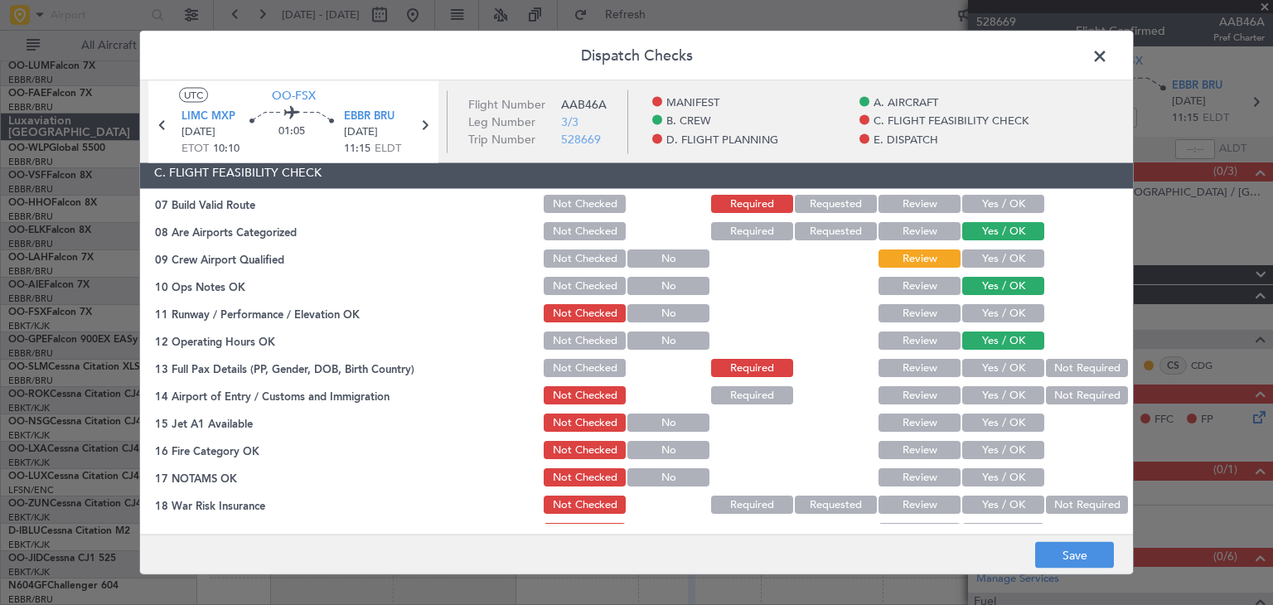
click at [984, 392] on button "Yes / OK" at bounding box center [1003, 396] width 82 height 18
click at [992, 419] on button "Yes / OK" at bounding box center [1003, 423] width 82 height 18
click at [992, 442] on button "Yes / OK" at bounding box center [1003, 451] width 82 height 18
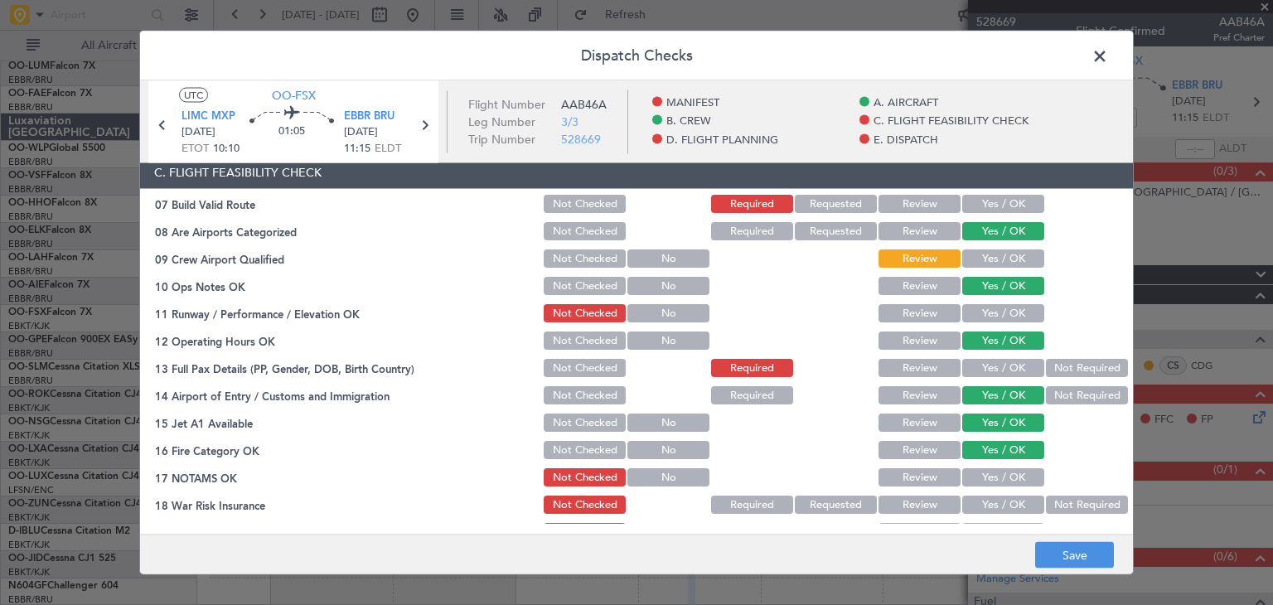
click at [1003, 479] on button "Yes / OK" at bounding box center [1003, 478] width 82 height 18
click at [1054, 498] on button "Not Required" at bounding box center [1087, 505] width 82 height 18
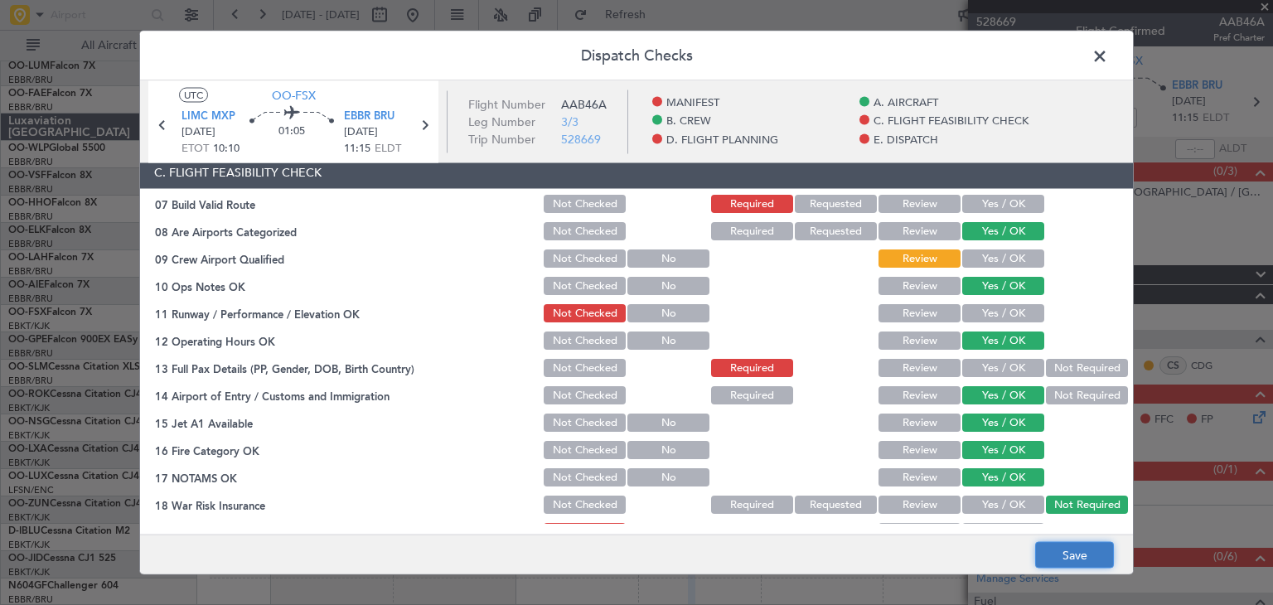
click at [1081, 551] on button "Save" at bounding box center [1074, 555] width 79 height 27
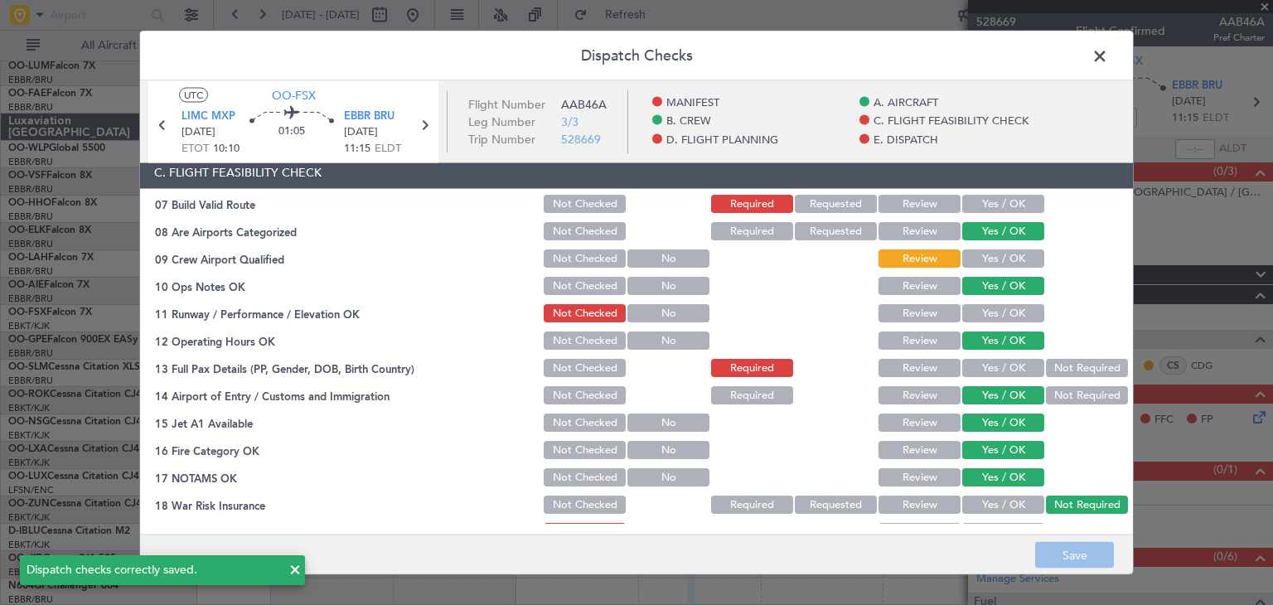
click at [1108, 52] on span at bounding box center [1108, 60] width 0 height 33
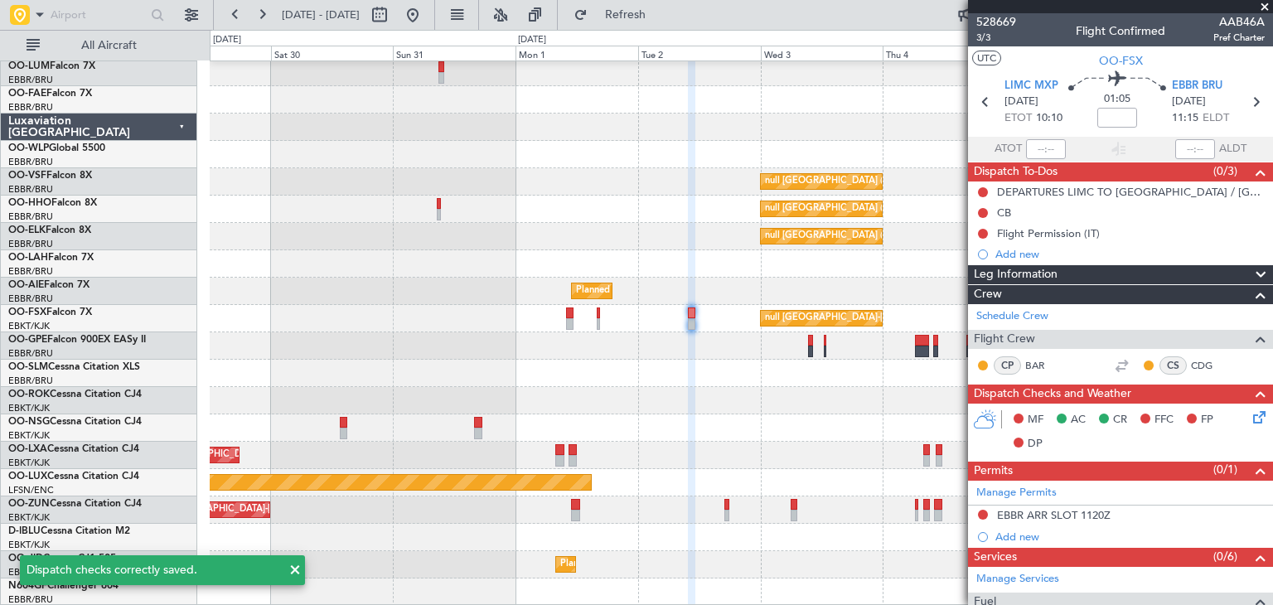
click at [574, 312] on div "null [GEOGRAPHIC_DATA]-[GEOGRAPHIC_DATA] null [GEOGRAPHIC_DATA]-[GEOGRAPHIC_DAT…" at bounding box center [741, 318] width 1062 height 27
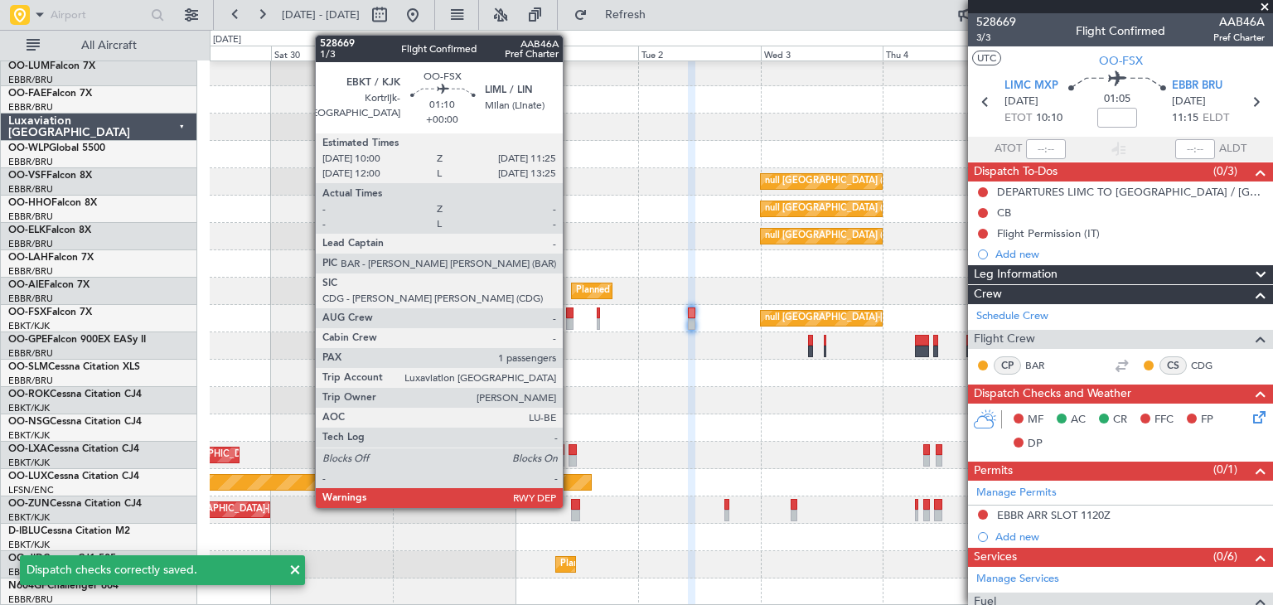
click at [568, 315] on div at bounding box center [569, 313] width 7 height 12
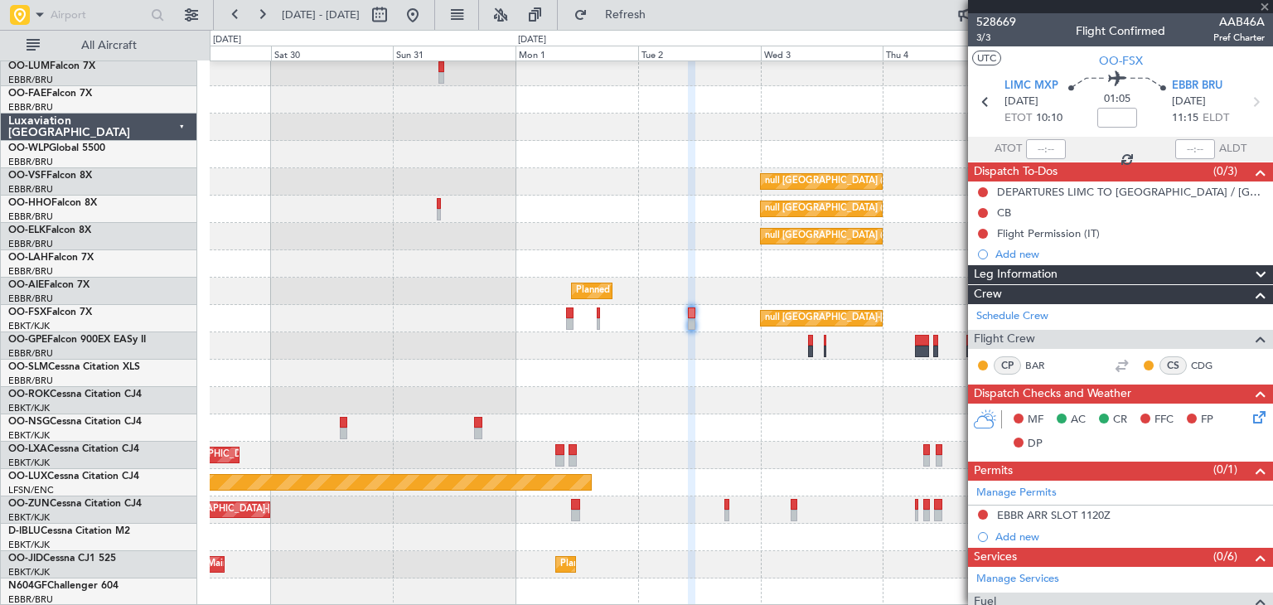
type input "2"
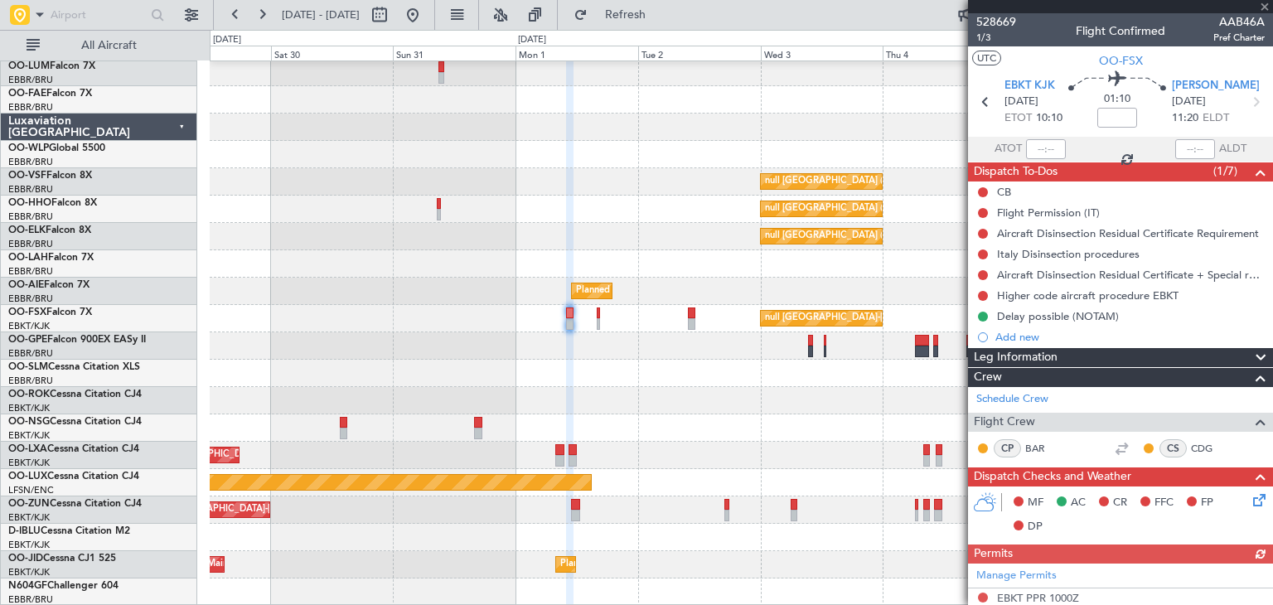
click at [1250, 494] on icon at bounding box center [1256, 497] width 13 height 13
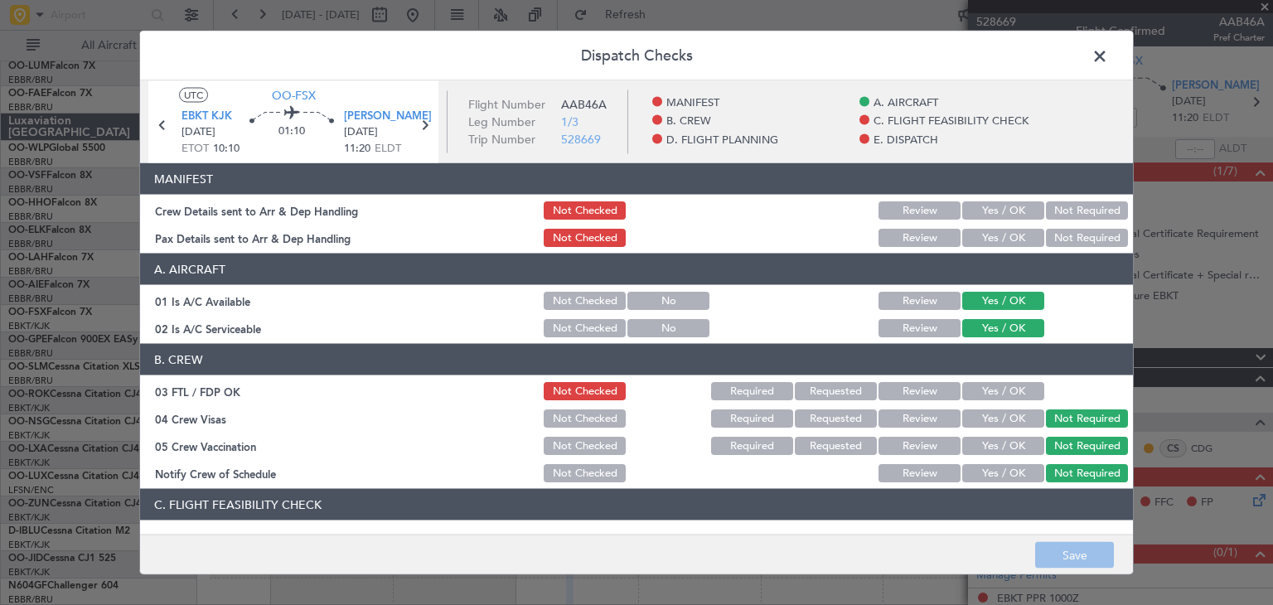
click at [999, 389] on button "Yes / OK" at bounding box center [1003, 391] width 82 height 18
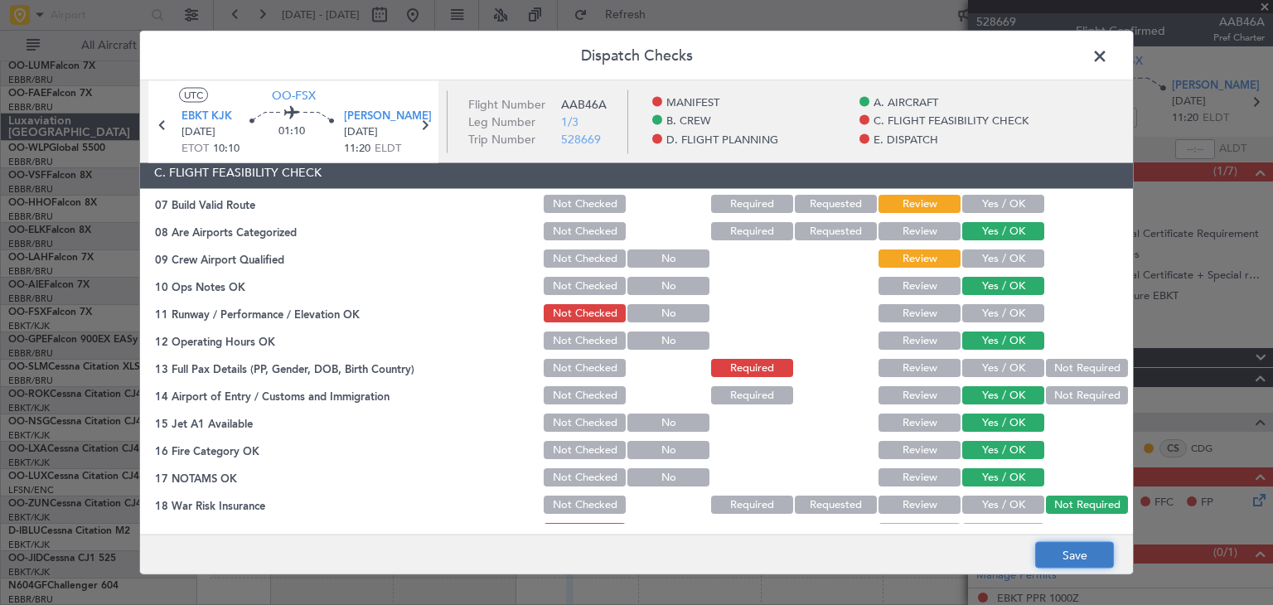
click at [1086, 547] on button "Save" at bounding box center [1074, 555] width 79 height 27
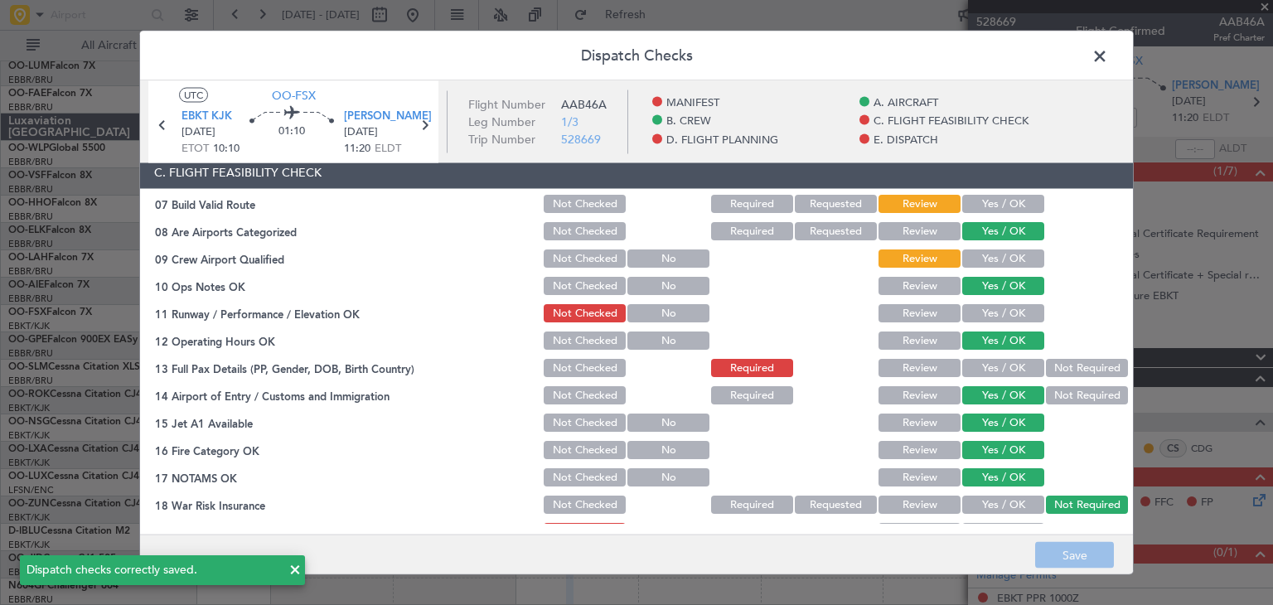
click at [1108, 51] on span at bounding box center [1108, 60] width 0 height 33
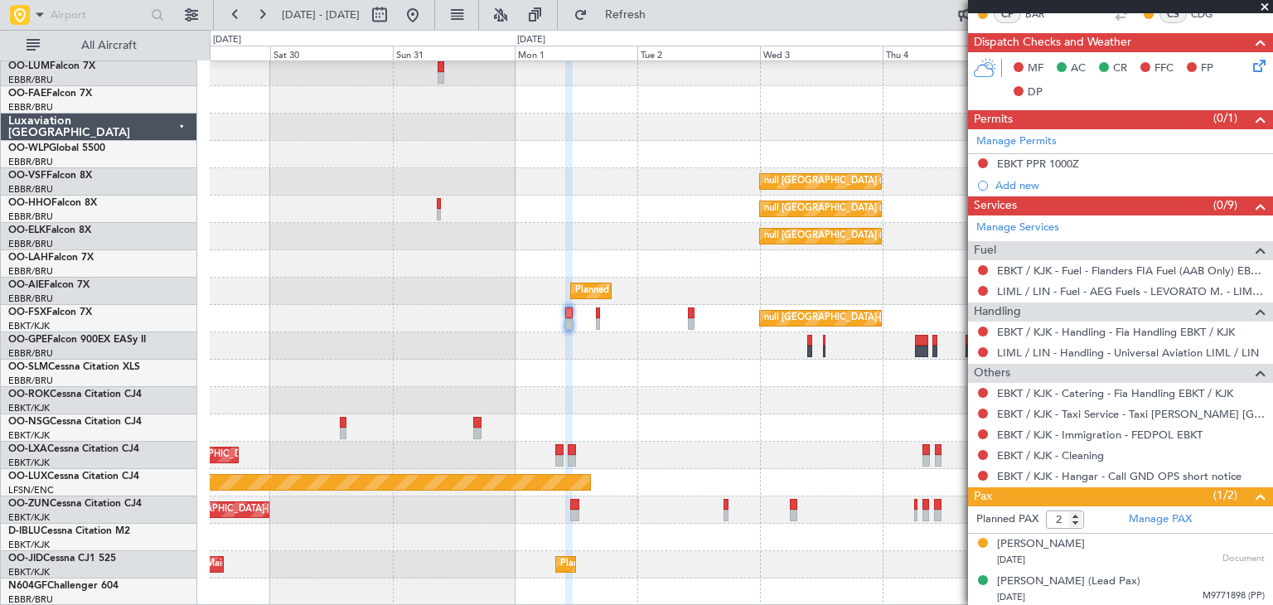
scroll to position [30, 0]
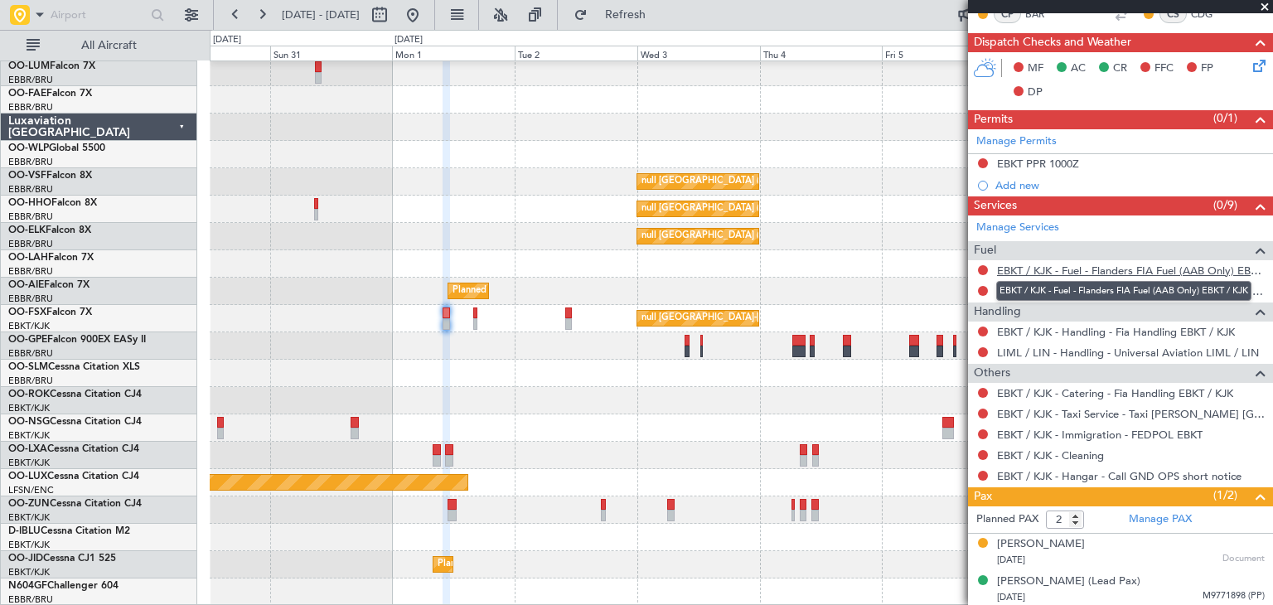
click at [1043, 266] on link "EBKT / KJK - Fuel - Flanders FIA Fuel (AAB Only) EBKT / KJK" at bounding box center [1131, 270] width 268 height 14
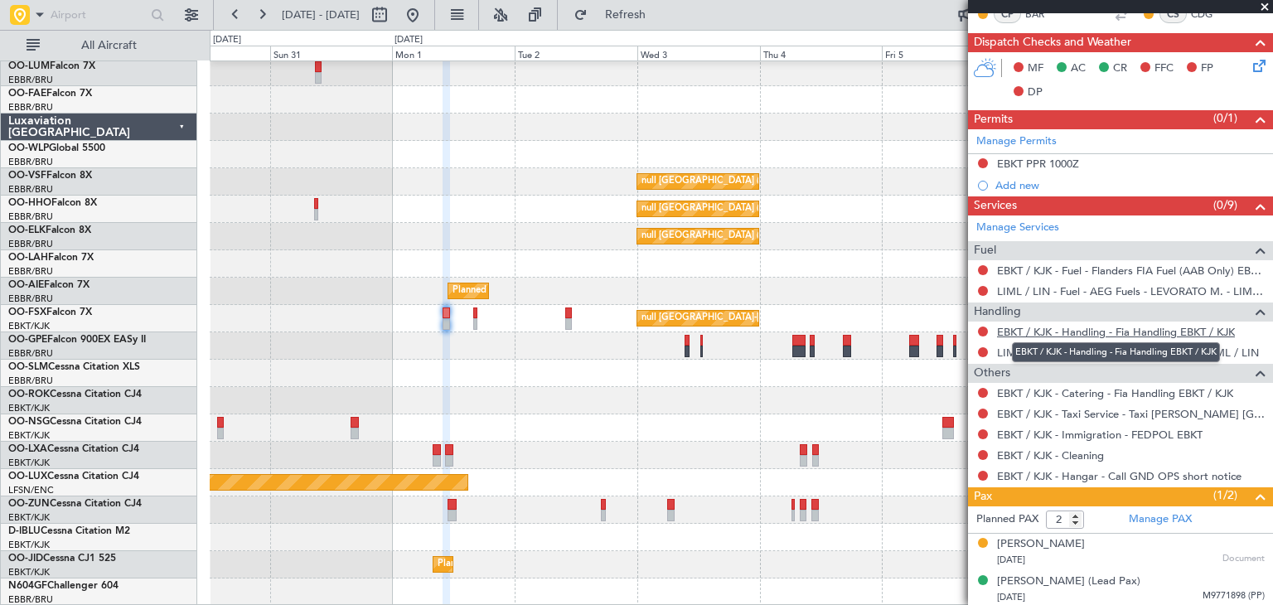
click at [1028, 328] on link "EBKT / KJK - Handling - Fia Handling EBKT / KJK" at bounding box center [1116, 332] width 238 height 14
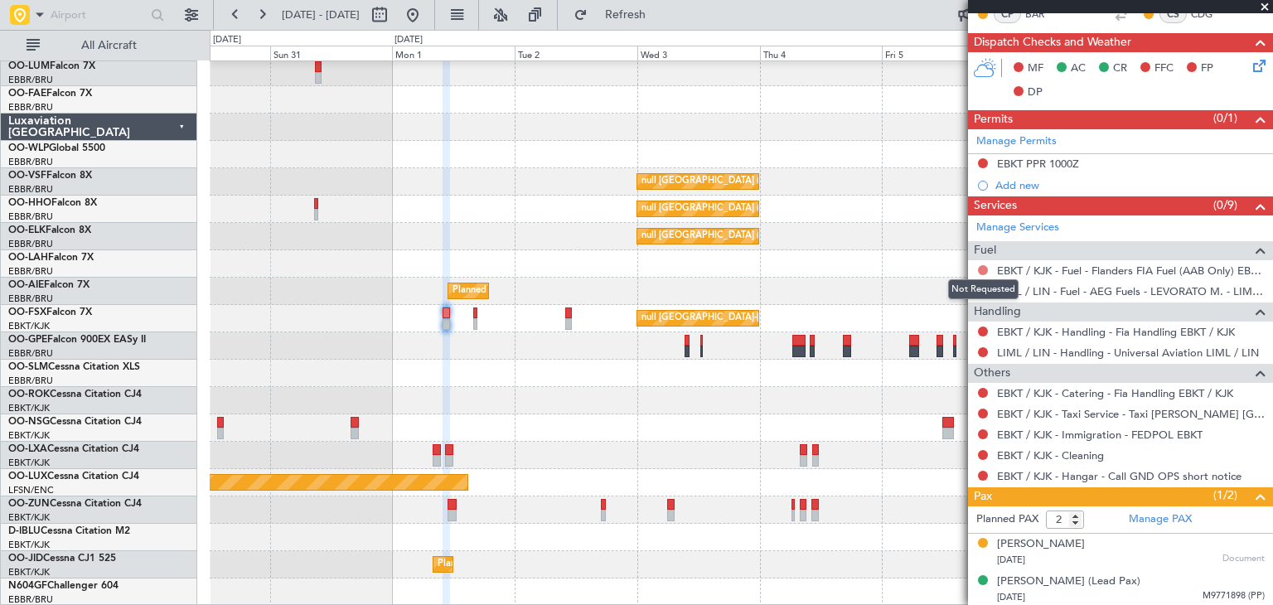
click at [984, 266] on button at bounding box center [983, 270] width 10 height 10
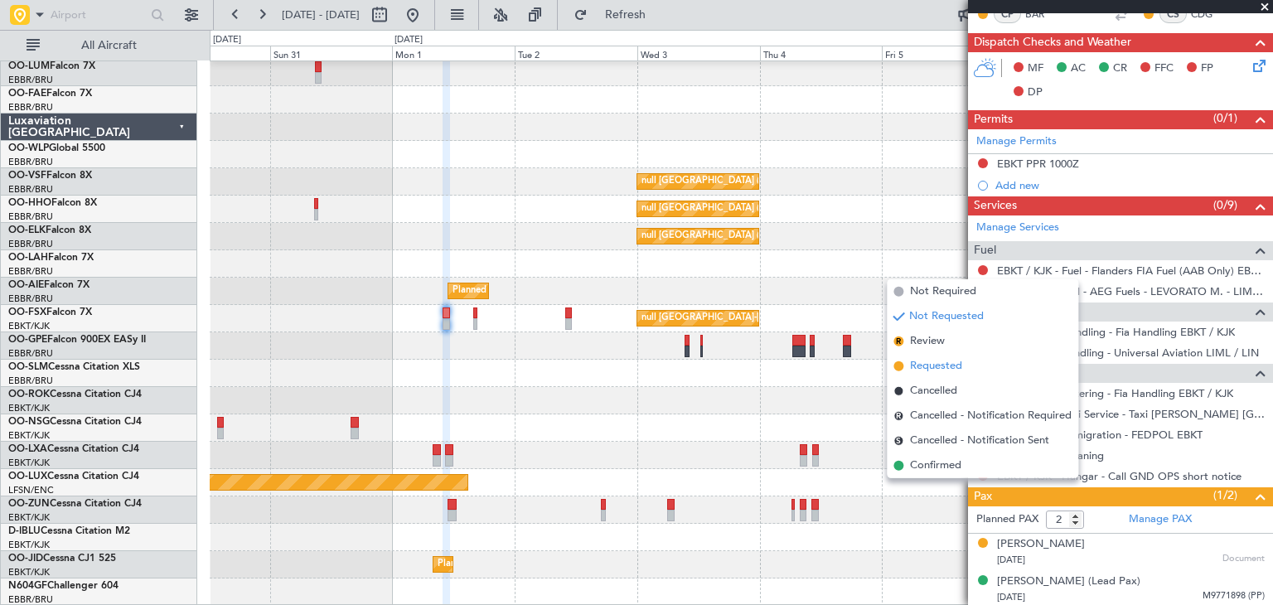
click at [966, 363] on li "Requested" at bounding box center [982, 366] width 191 height 25
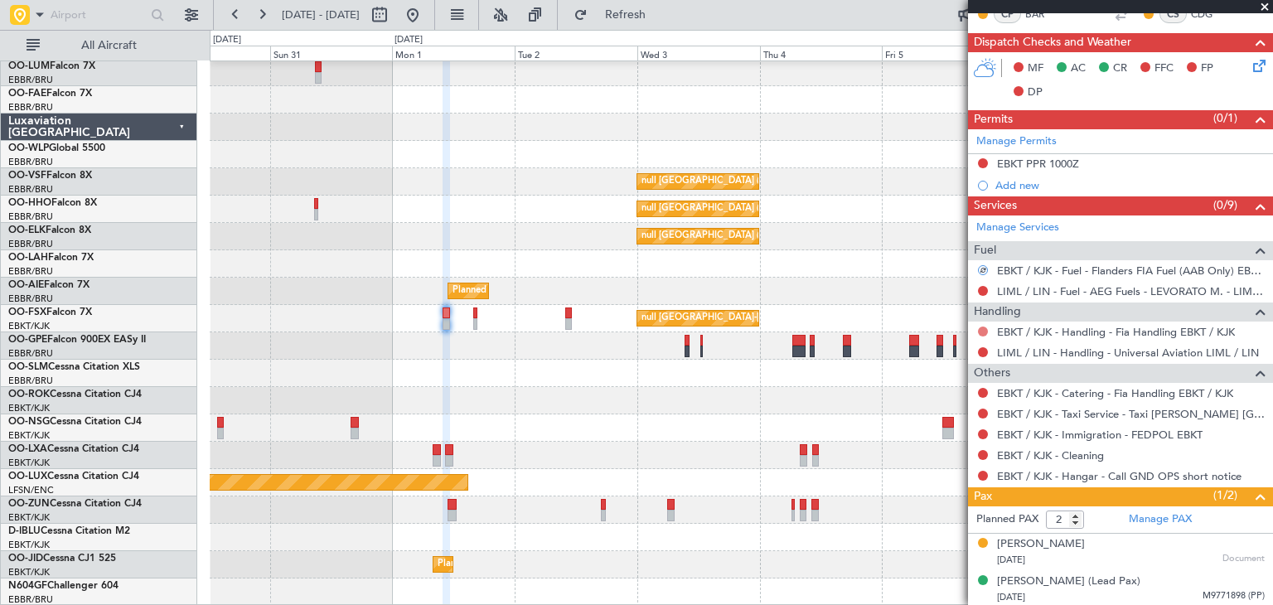
click at [983, 326] on button at bounding box center [983, 331] width 10 height 10
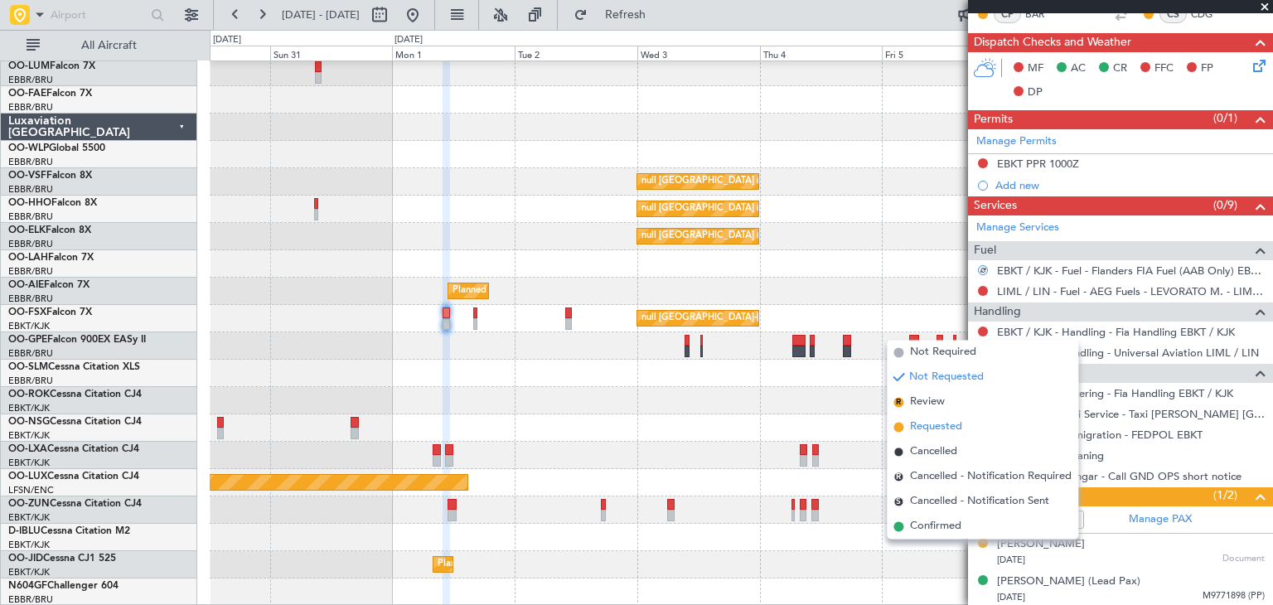
click at [959, 423] on span "Requested" at bounding box center [936, 427] width 52 height 17
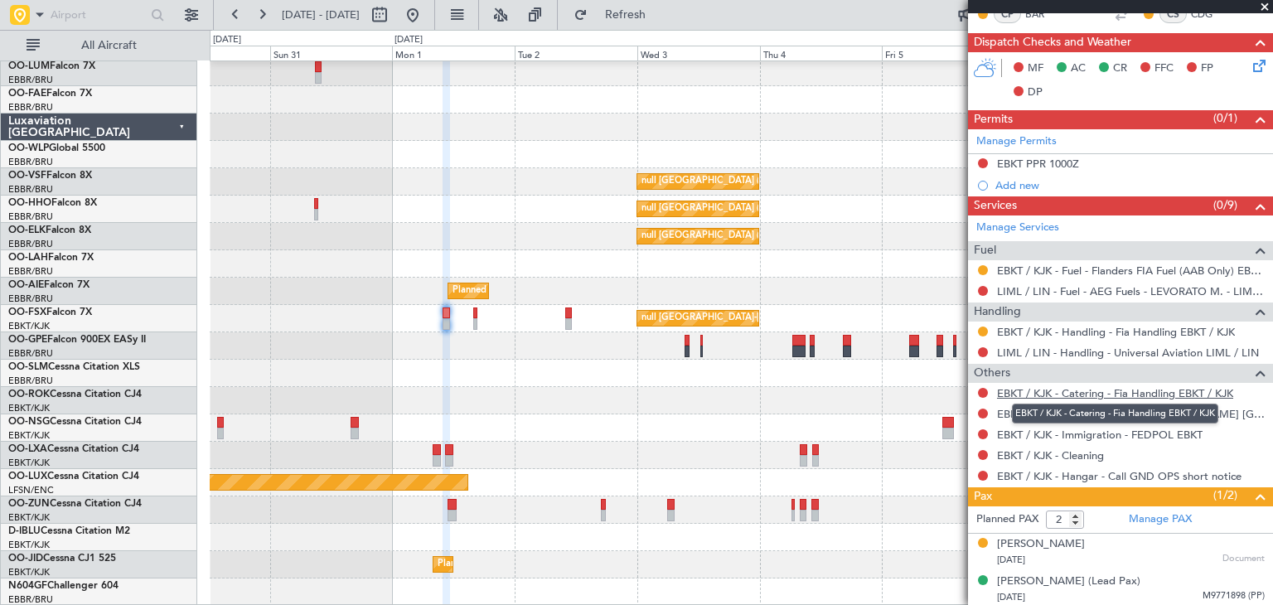
click at [1047, 389] on link "EBKT / KJK - Catering - Fia Handling EBKT / KJK" at bounding box center [1115, 393] width 236 height 14
click at [986, 388] on button at bounding box center [983, 393] width 10 height 10
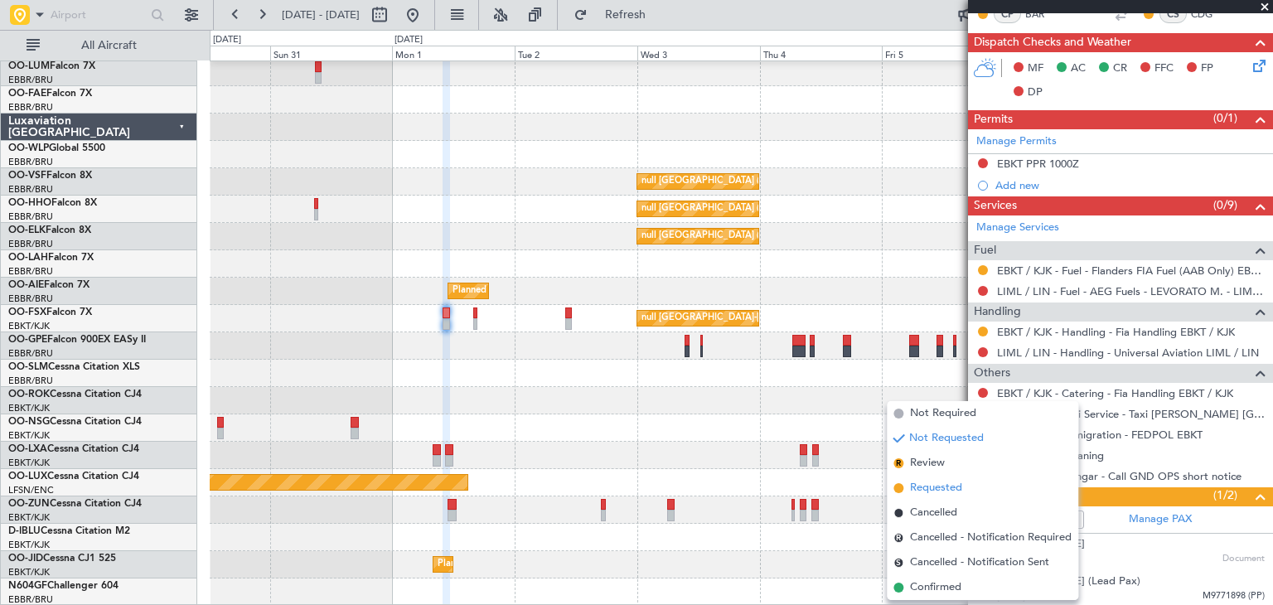
click at [943, 485] on span "Requested" at bounding box center [936, 488] width 52 height 17
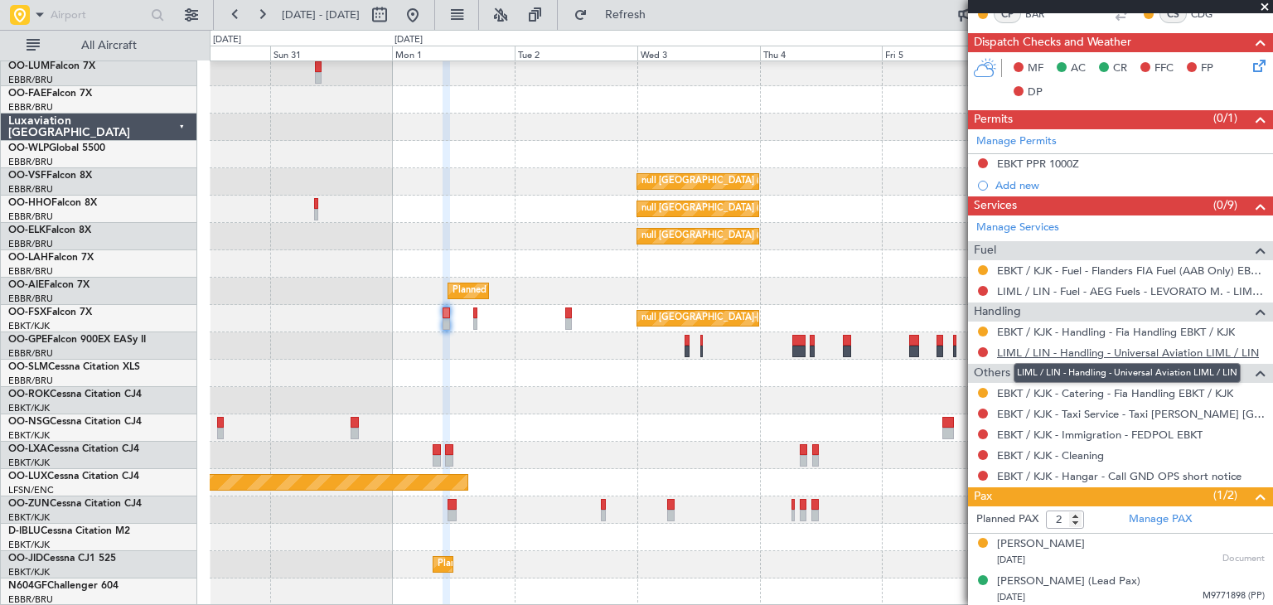
click at [1046, 348] on link "LIML / LIN - Handling - Universal Aviation LIML / LIN" at bounding box center [1128, 353] width 262 height 14
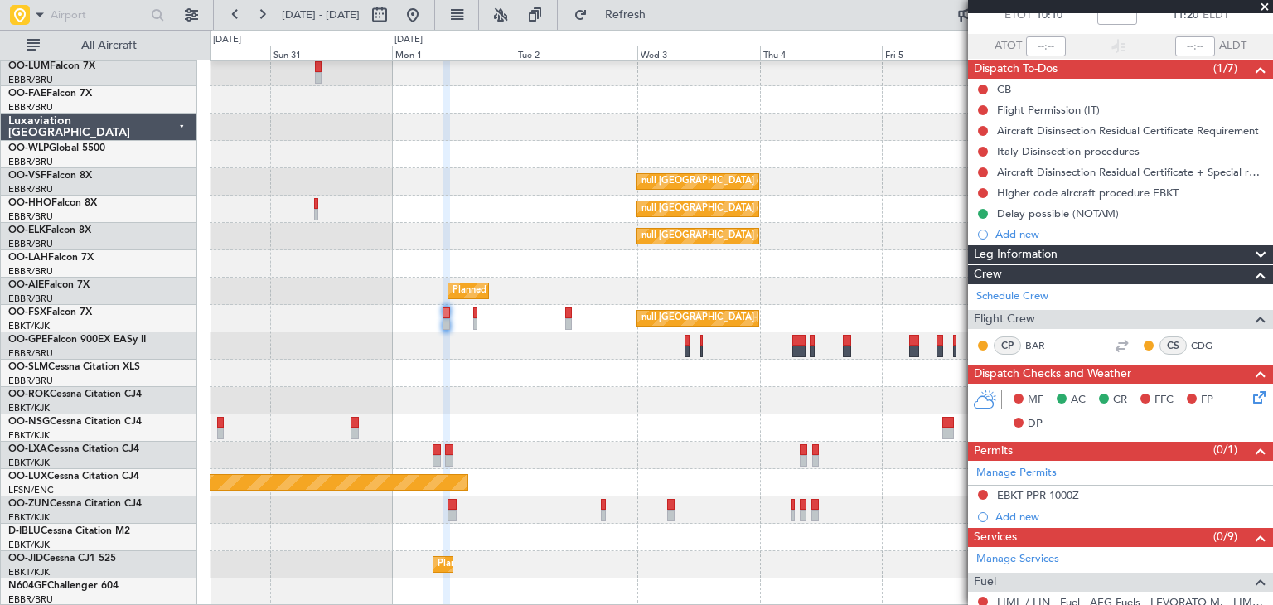
scroll to position [20, 0]
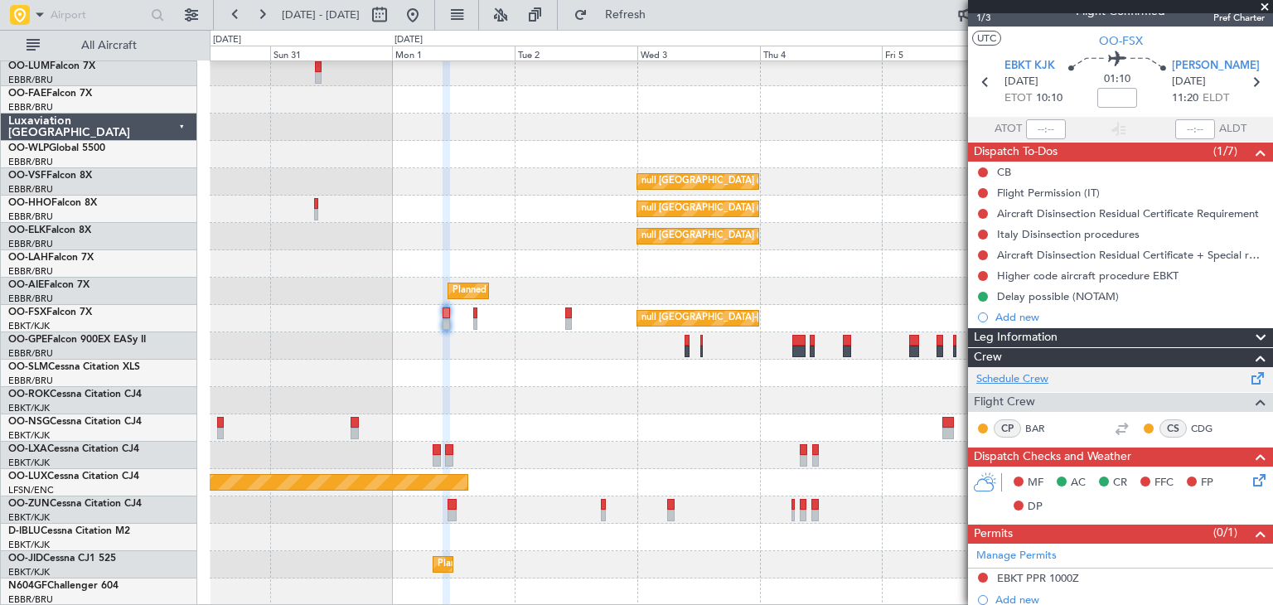
click at [1047, 378] on link "Schedule Crew" at bounding box center [1012, 379] width 72 height 17
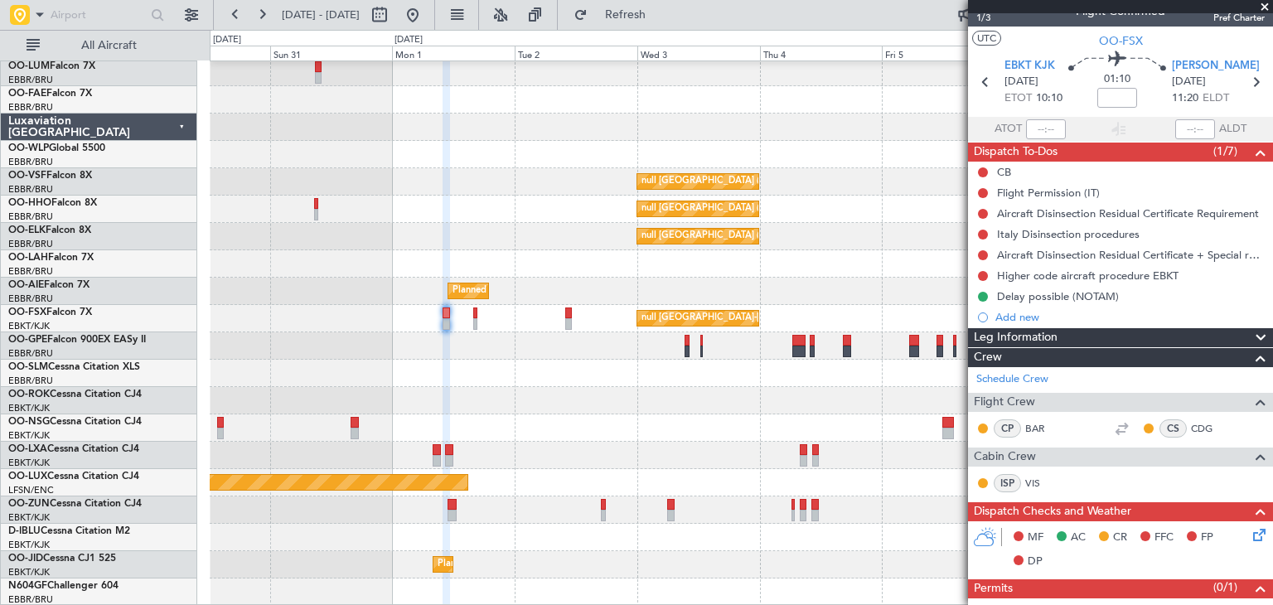
click at [1012, 341] on span "Leg Information" at bounding box center [1016, 337] width 84 height 19
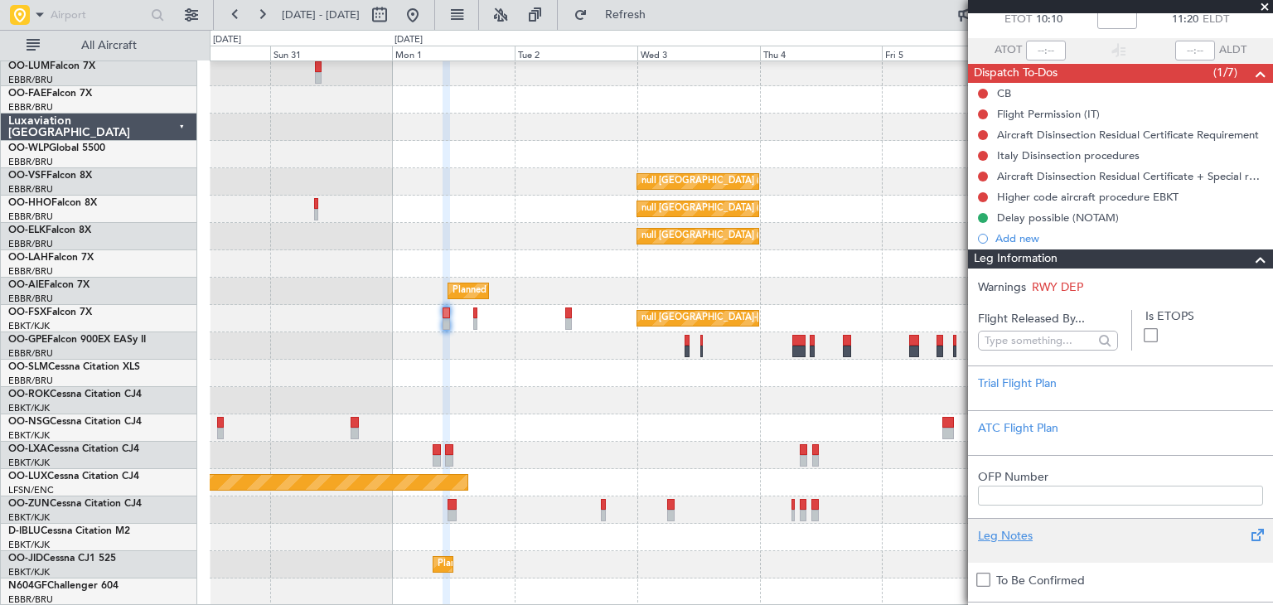
scroll to position [186, 0]
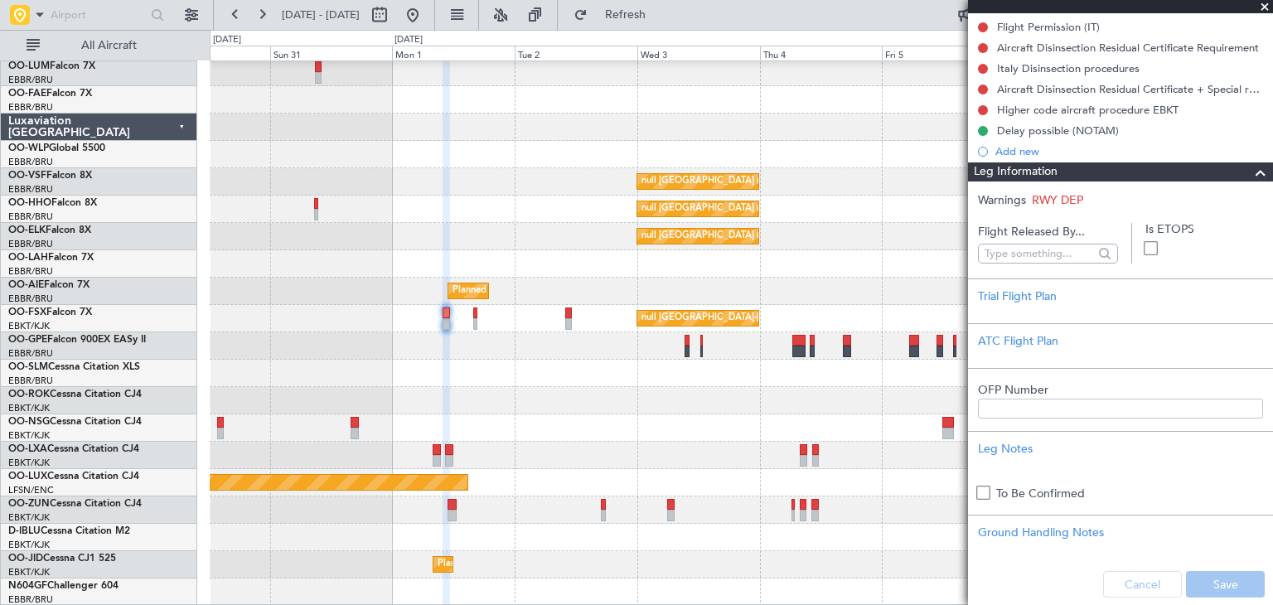
click at [1075, 173] on div "Leg Information" at bounding box center [1120, 171] width 305 height 19
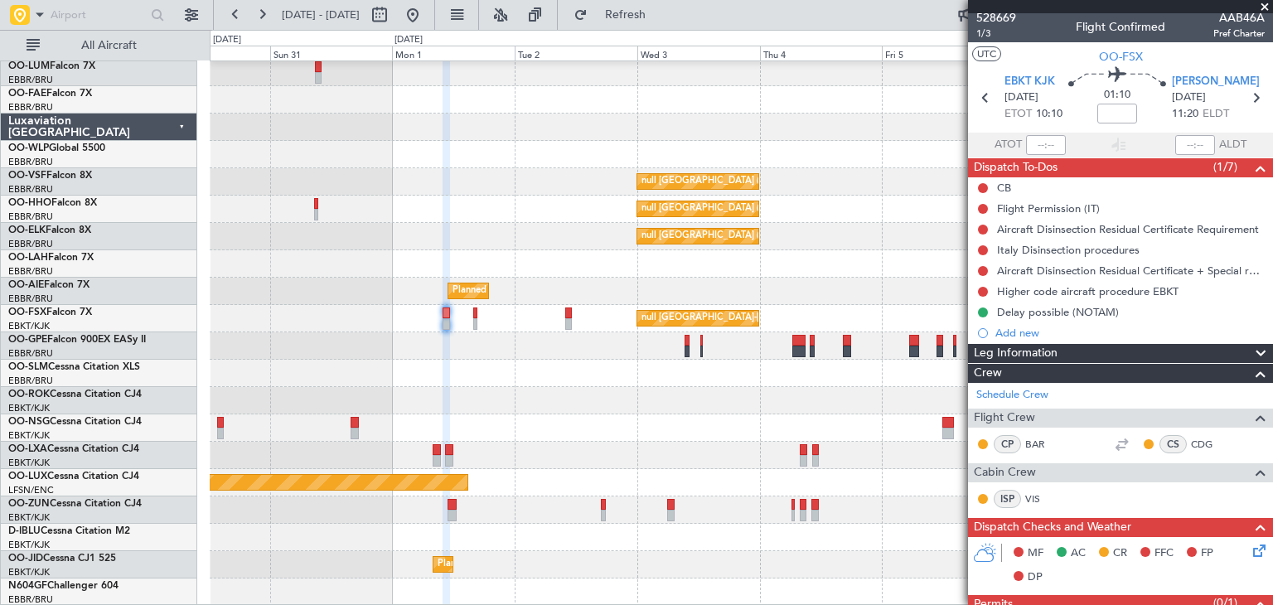
scroll to position [0, 0]
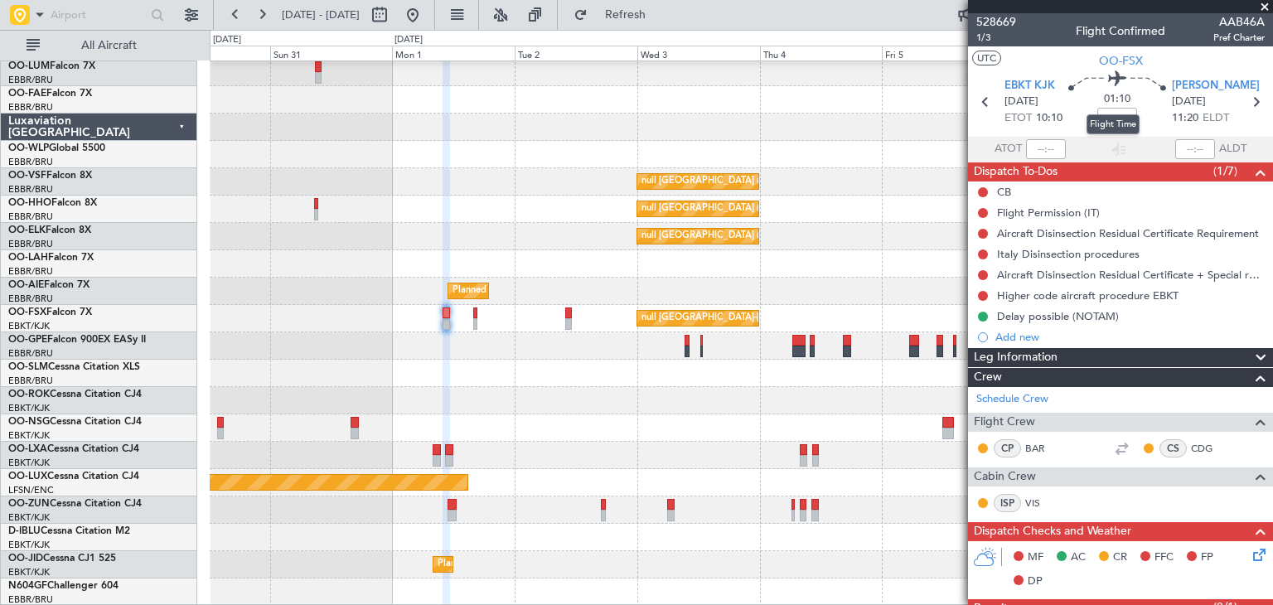
click at [1119, 98] on span "01:10" at bounding box center [1117, 99] width 27 height 17
drag, startPoint x: 1121, startPoint y: 98, endPoint x: 1131, endPoint y: 98, distance: 9.9
click at [1131, 98] on div "01:10" at bounding box center [1116, 101] width 109 height 61
click at [1138, 99] on div "01:10" at bounding box center [1116, 101] width 109 height 61
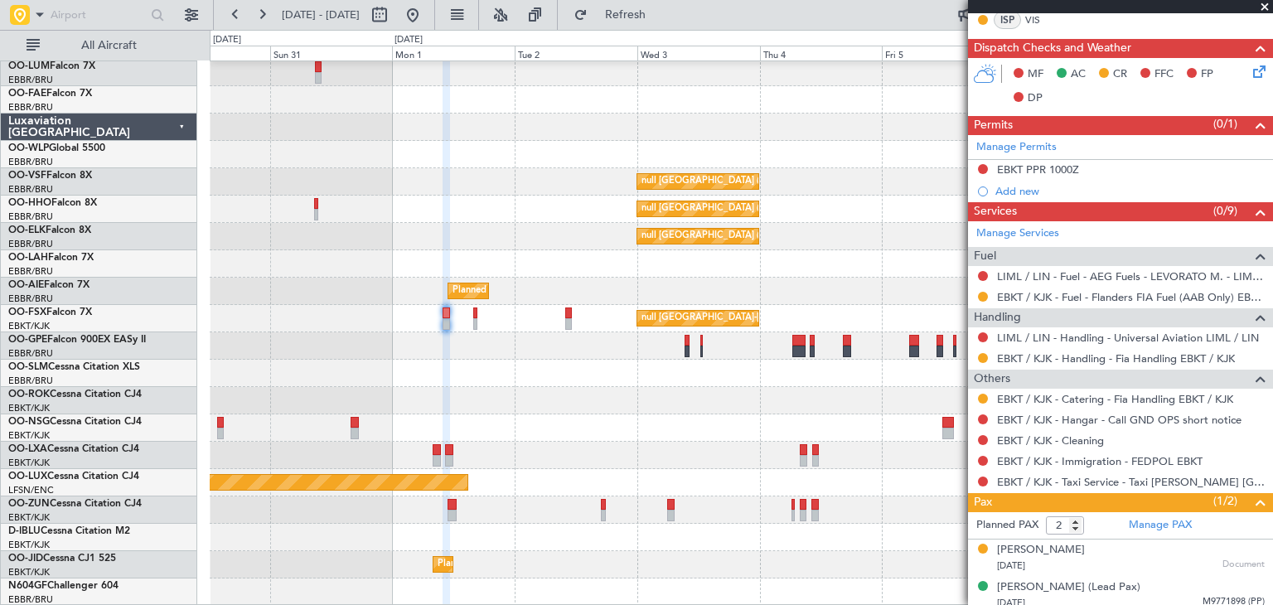
scroll to position [489, 0]
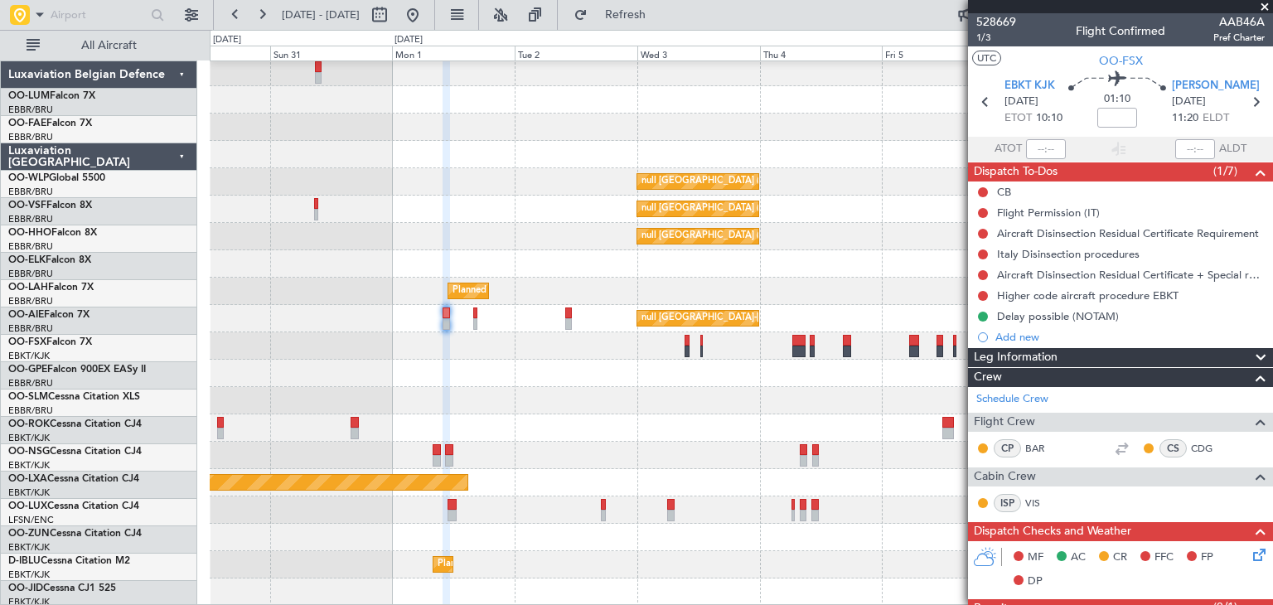
scroll to position [489, 0]
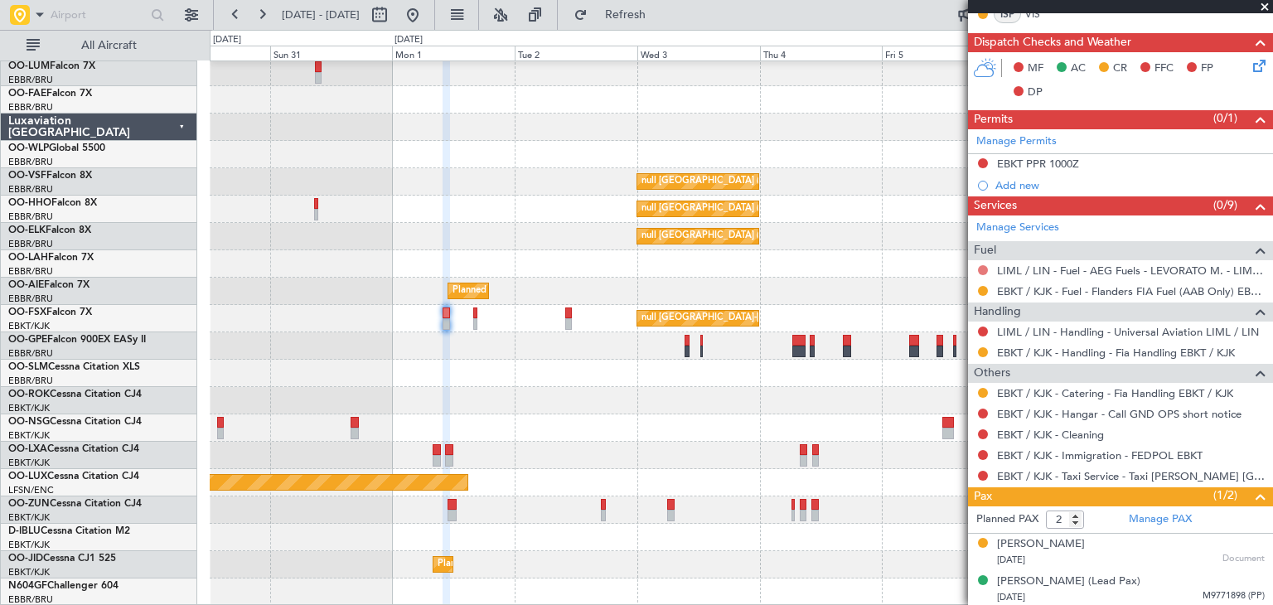
click at [980, 265] on button at bounding box center [983, 270] width 10 height 10
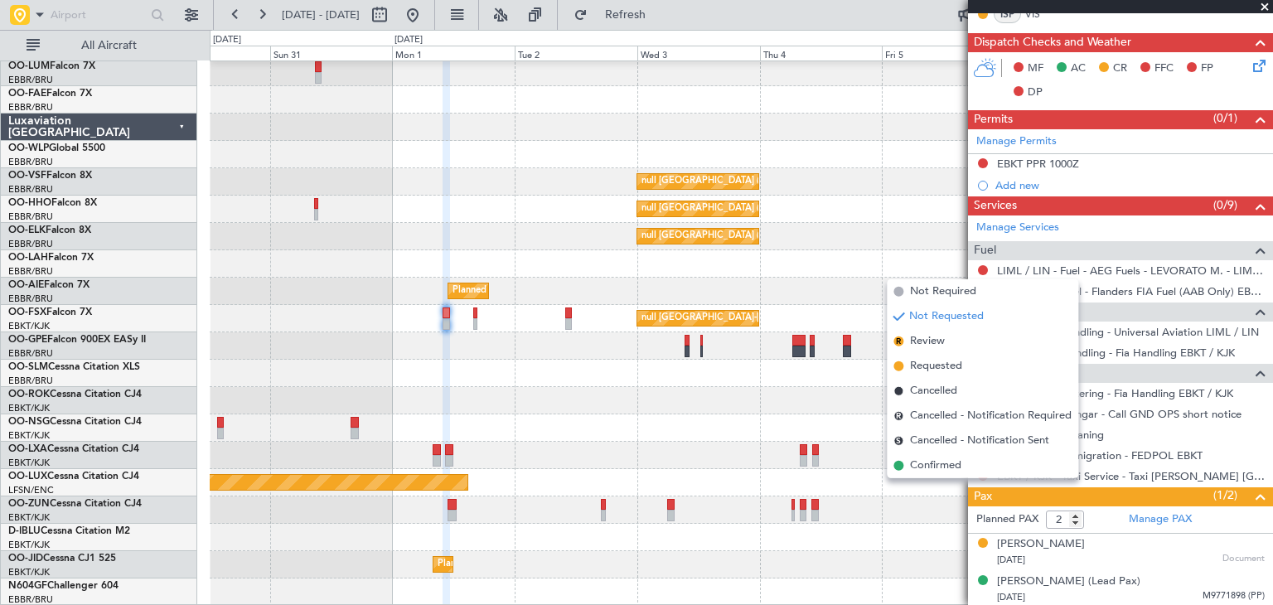
click at [616, 425] on div at bounding box center [741, 427] width 1062 height 27
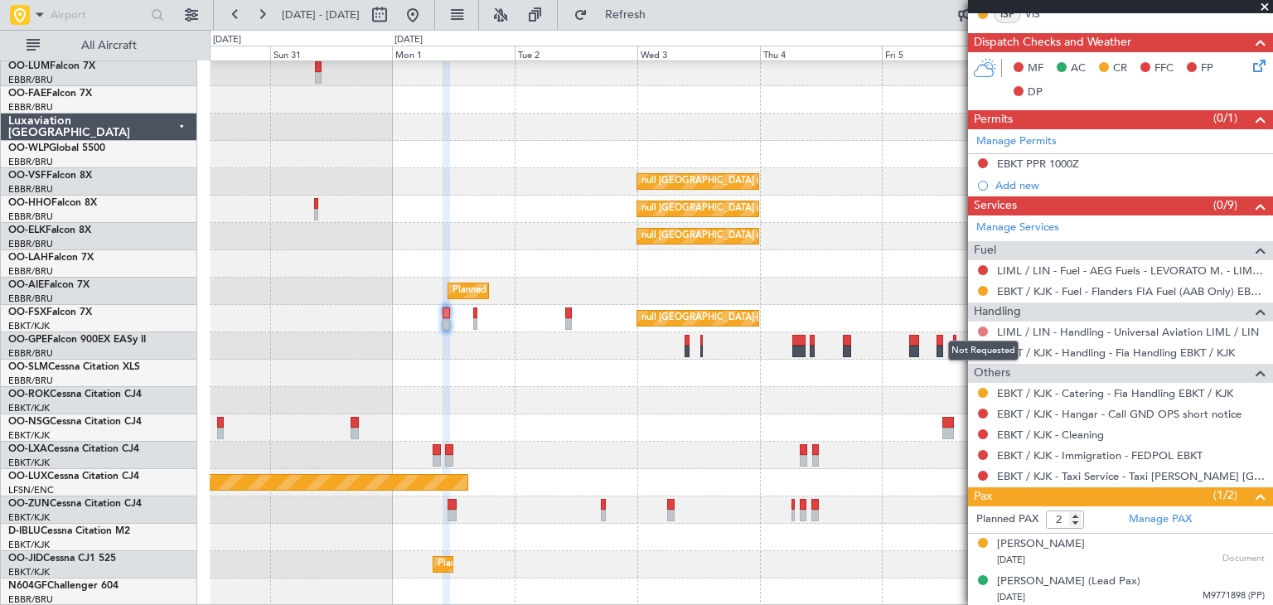
click at [985, 328] on button at bounding box center [983, 331] width 10 height 10
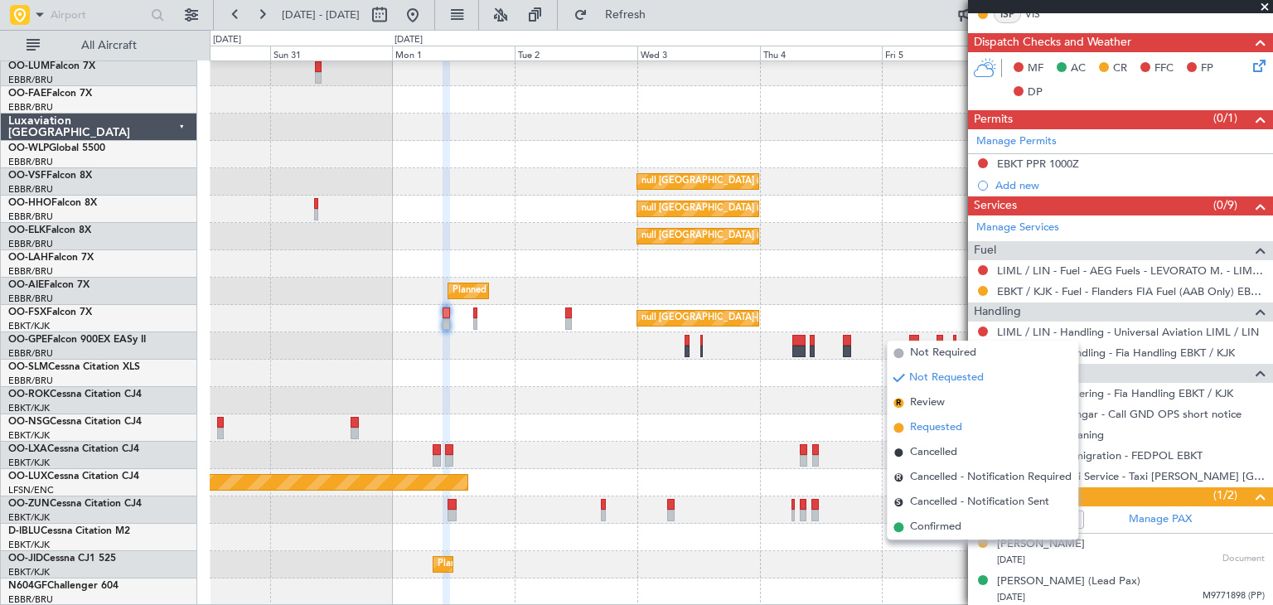
click at [981, 422] on li "Requested" at bounding box center [982, 427] width 191 height 25
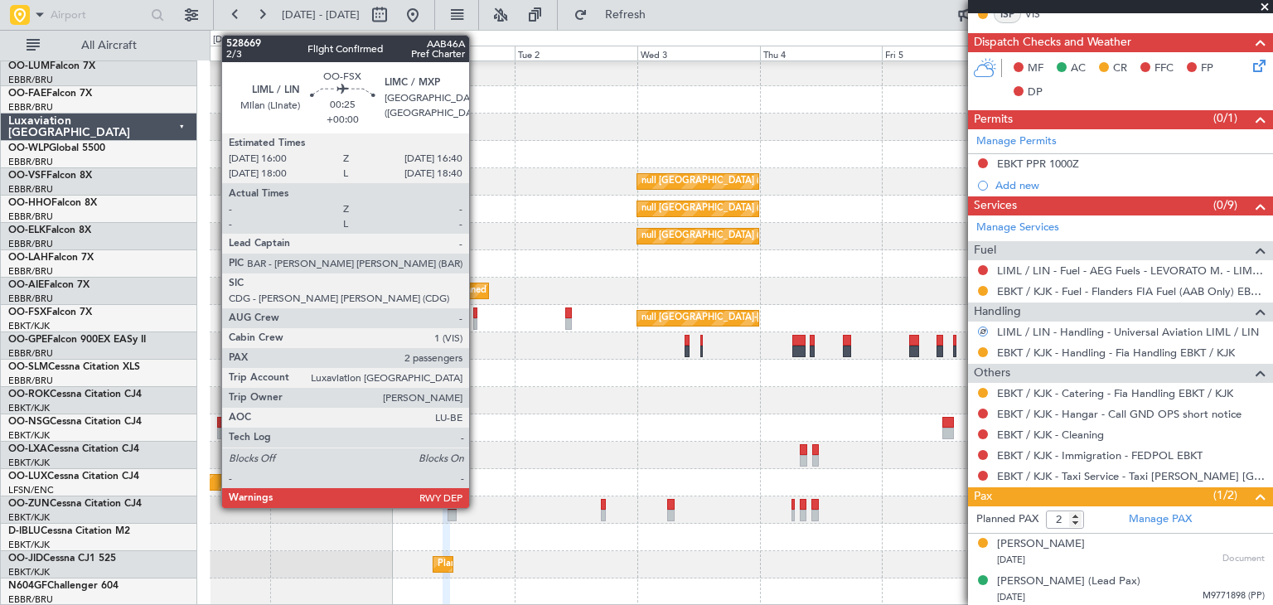
click at [476, 319] on div at bounding box center [475, 324] width 4 height 12
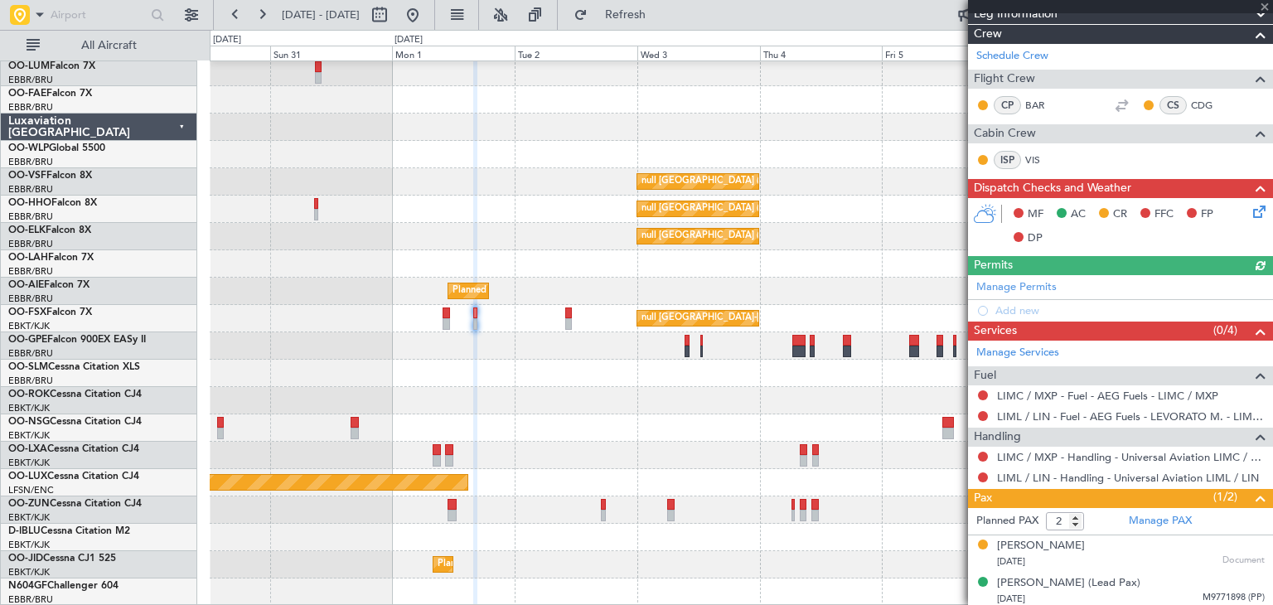
scroll to position [345, 0]
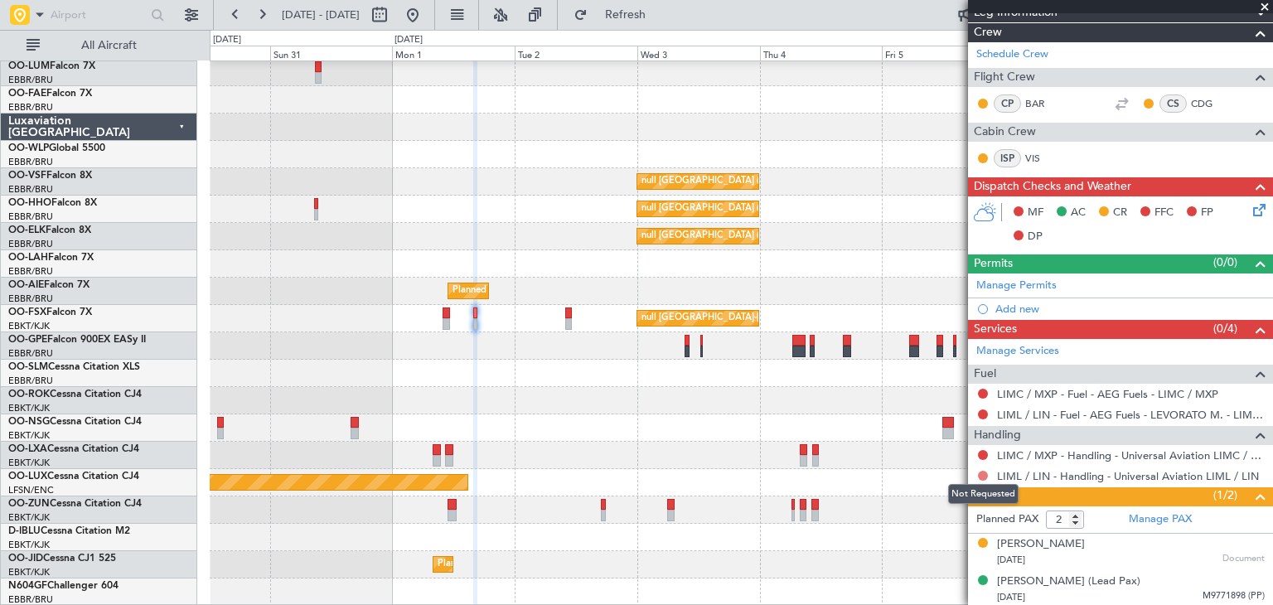
click at [986, 474] on button at bounding box center [983, 476] width 10 height 10
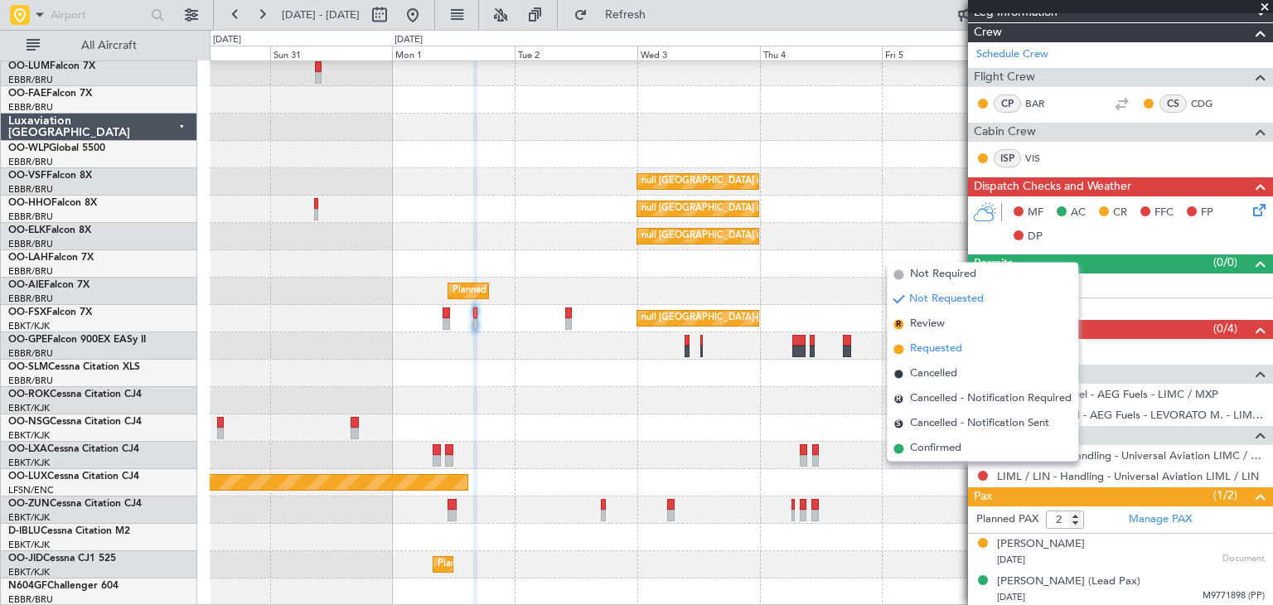
click at [944, 346] on span "Requested" at bounding box center [936, 349] width 52 height 17
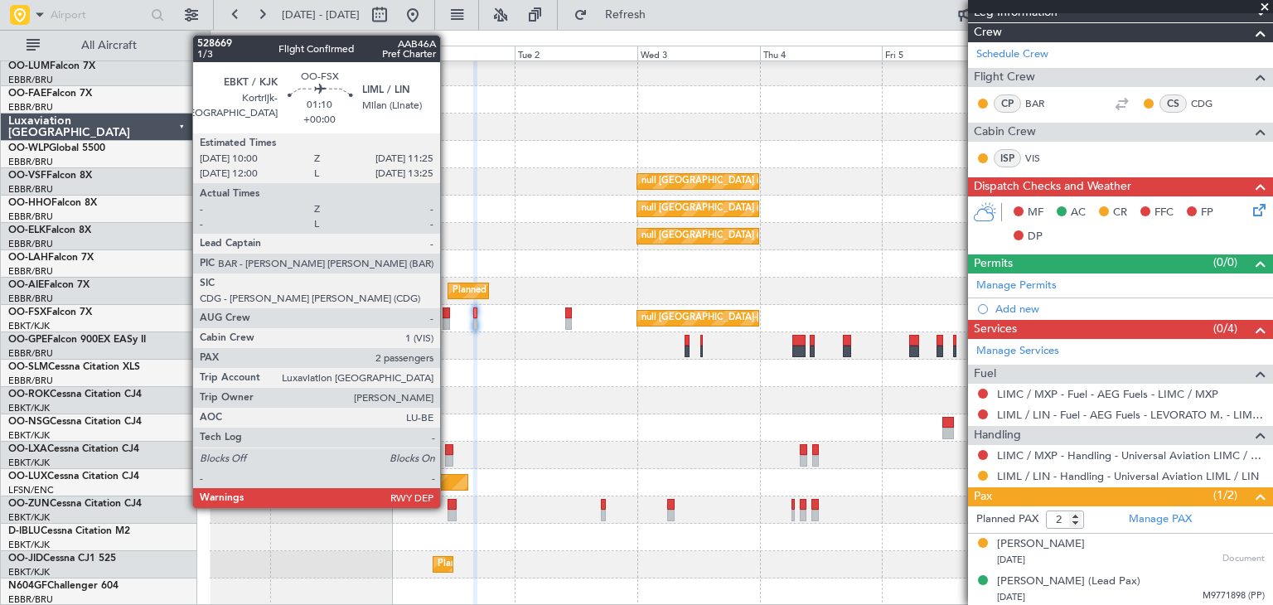
click at [447, 315] on div at bounding box center [445, 313] width 7 height 12
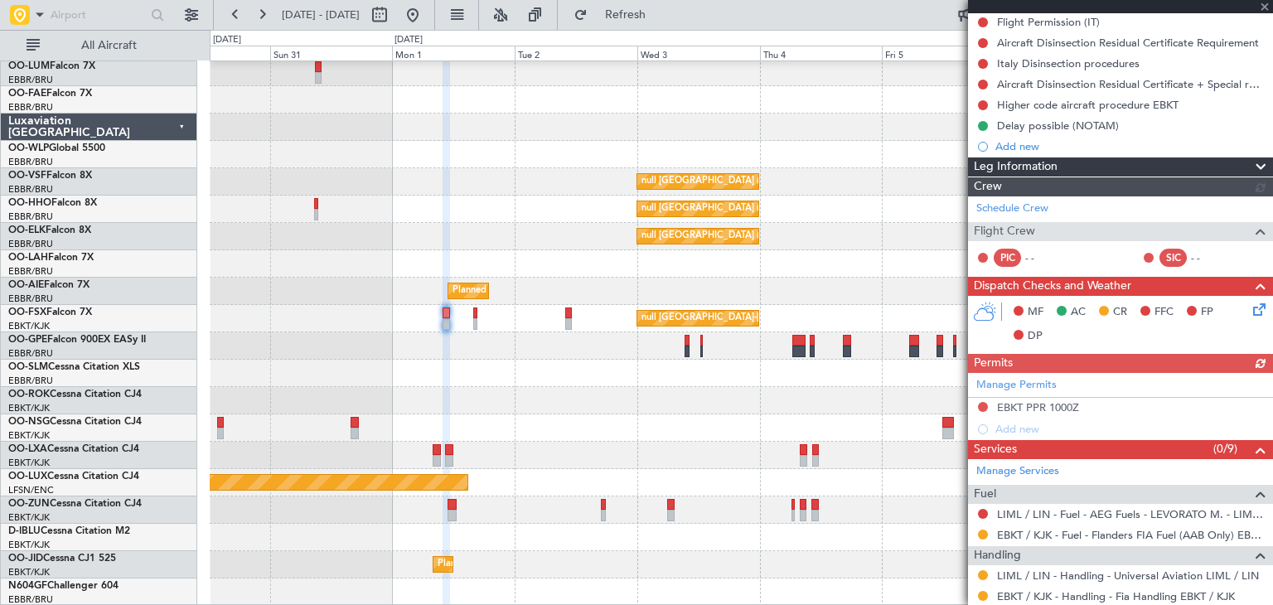
scroll to position [414, 0]
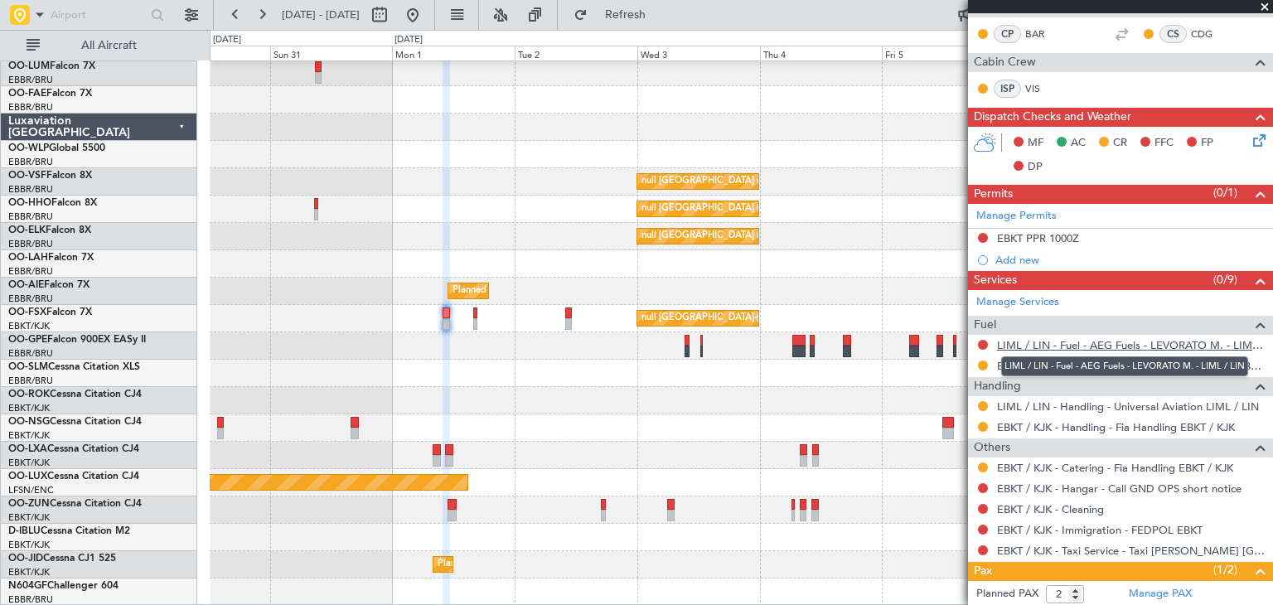
click at [1037, 339] on link "LIML / LIN - Fuel - AEG Fuels - LEVORATO M. - LIML / LIN" at bounding box center [1131, 345] width 268 height 14
click at [982, 341] on button at bounding box center [983, 345] width 10 height 10
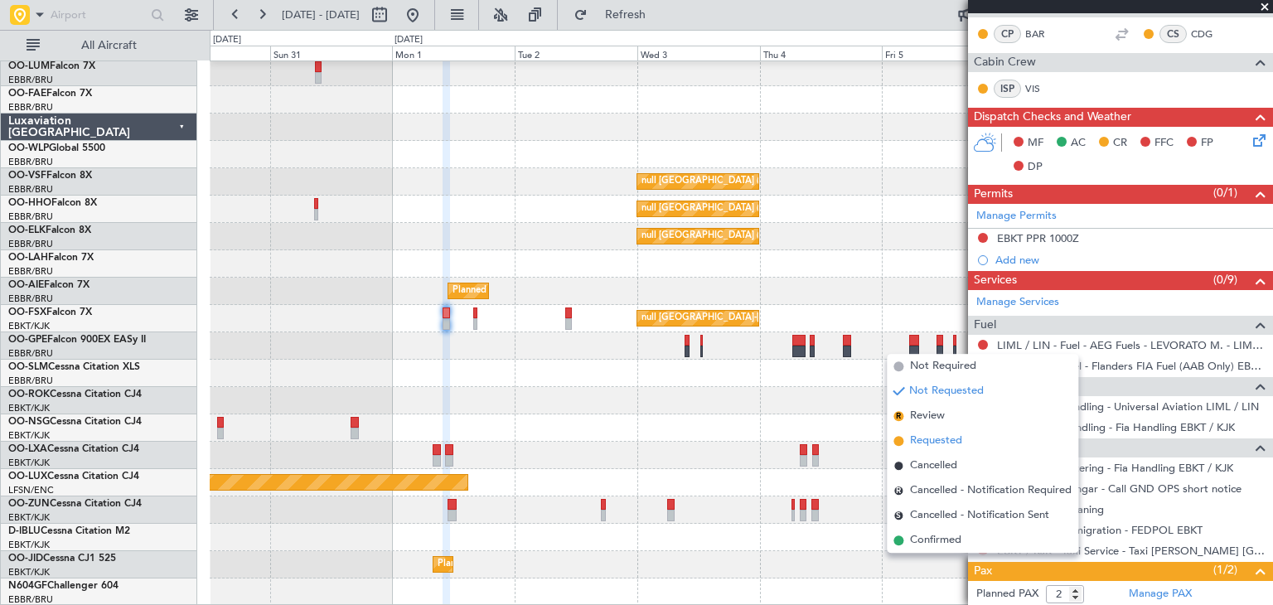
click at [955, 439] on span "Requested" at bounding box center [936, 441] width 52 height 17
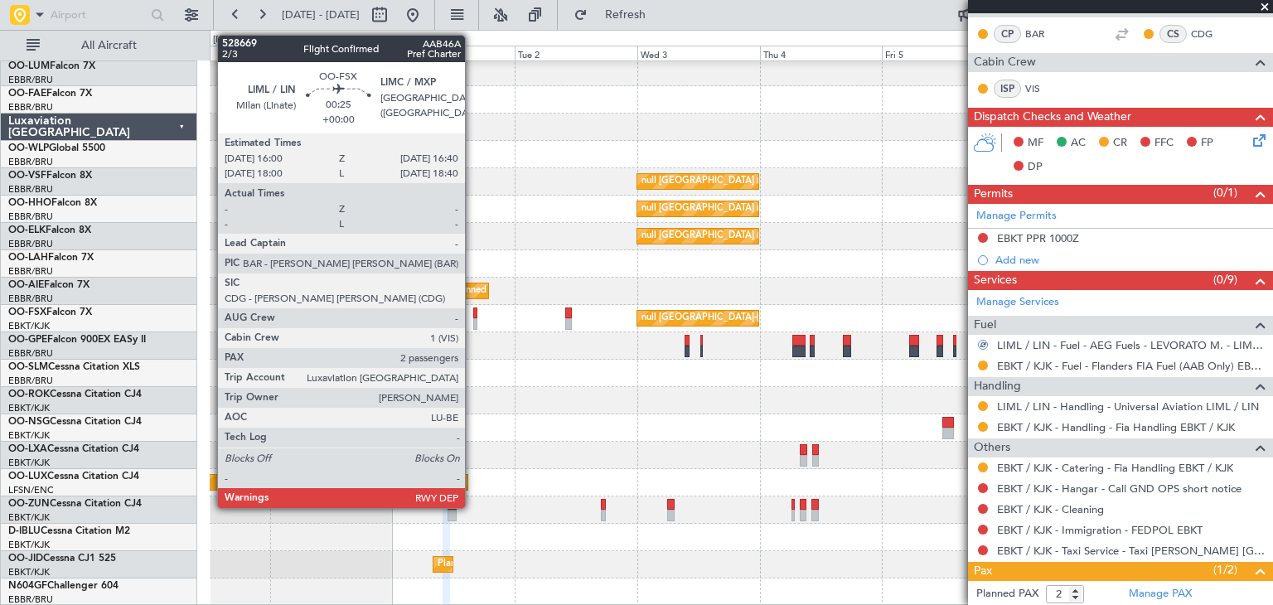
click at [473, 311] on div at bounding box center [475, 313] width 4 height 12
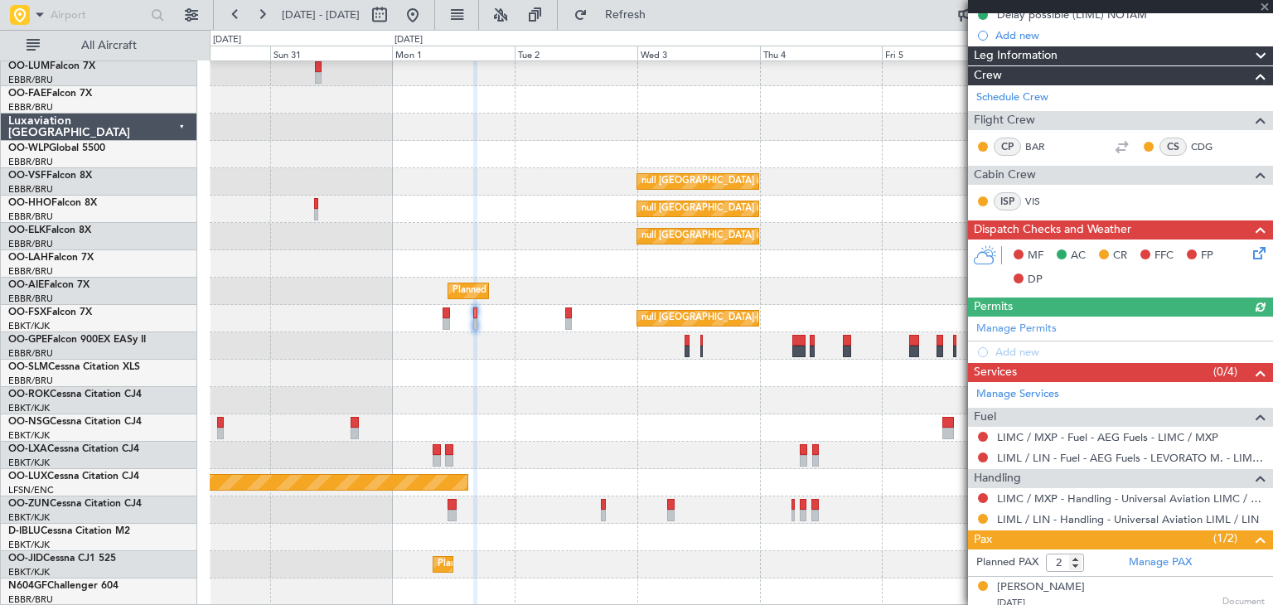
scroll to position [345, 0]
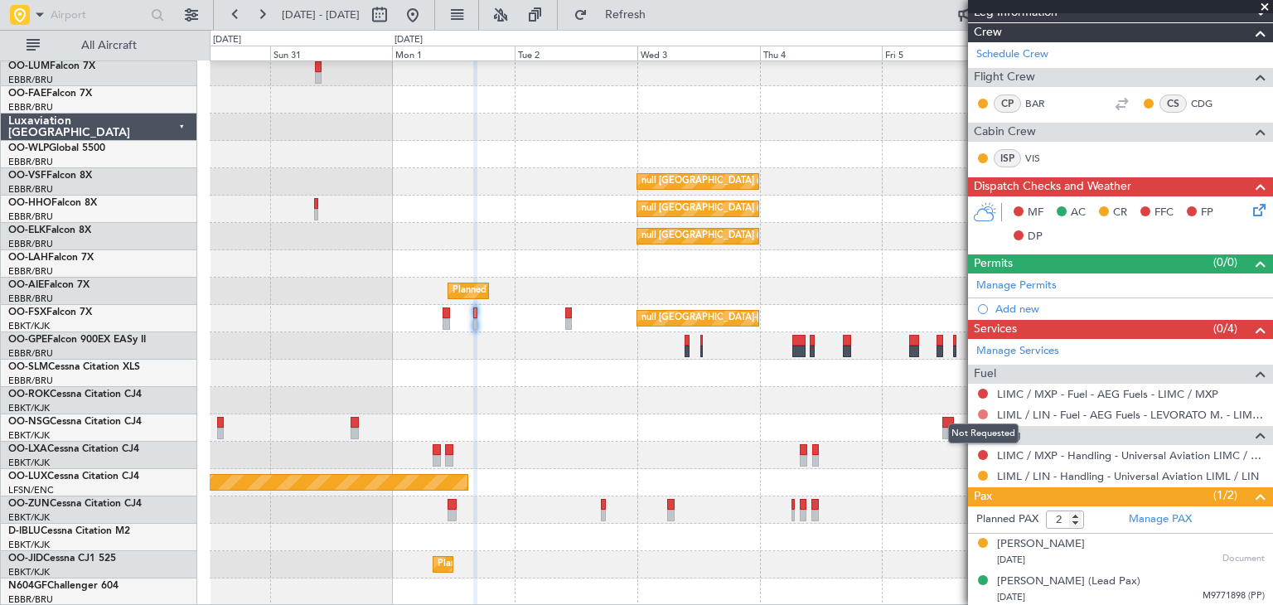
click at [979, 412] on button at bounding box center [983, 414] width 10 height 10
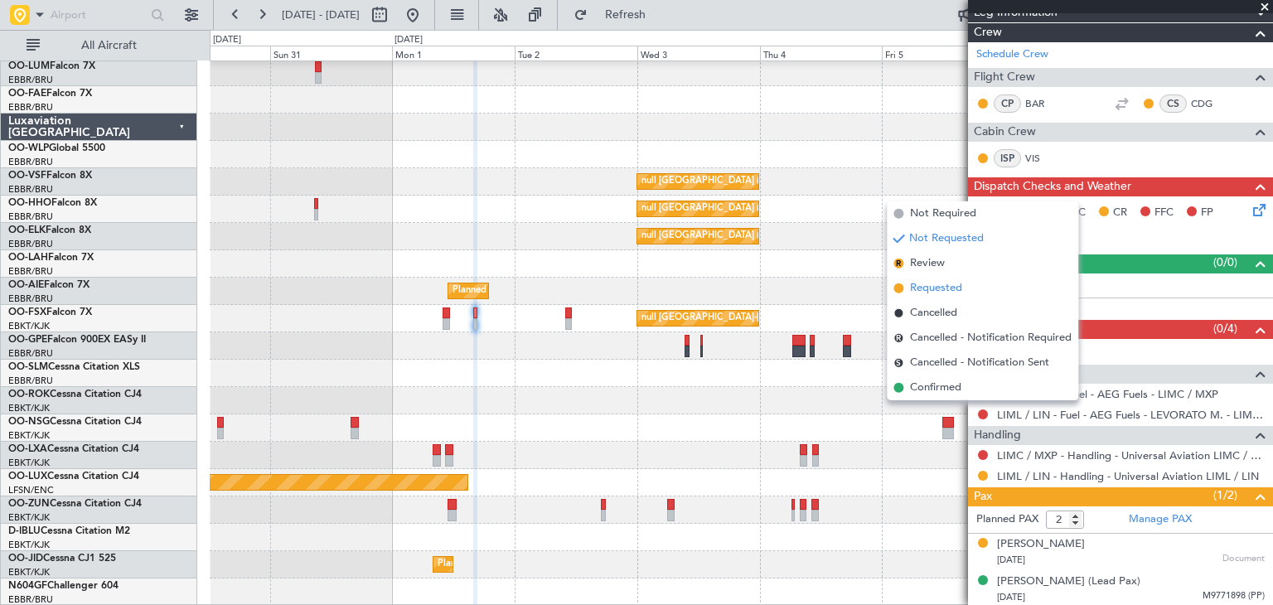
click at [941, 287] on span "Requested" at bounding box center [936, 288] width 52 height 17
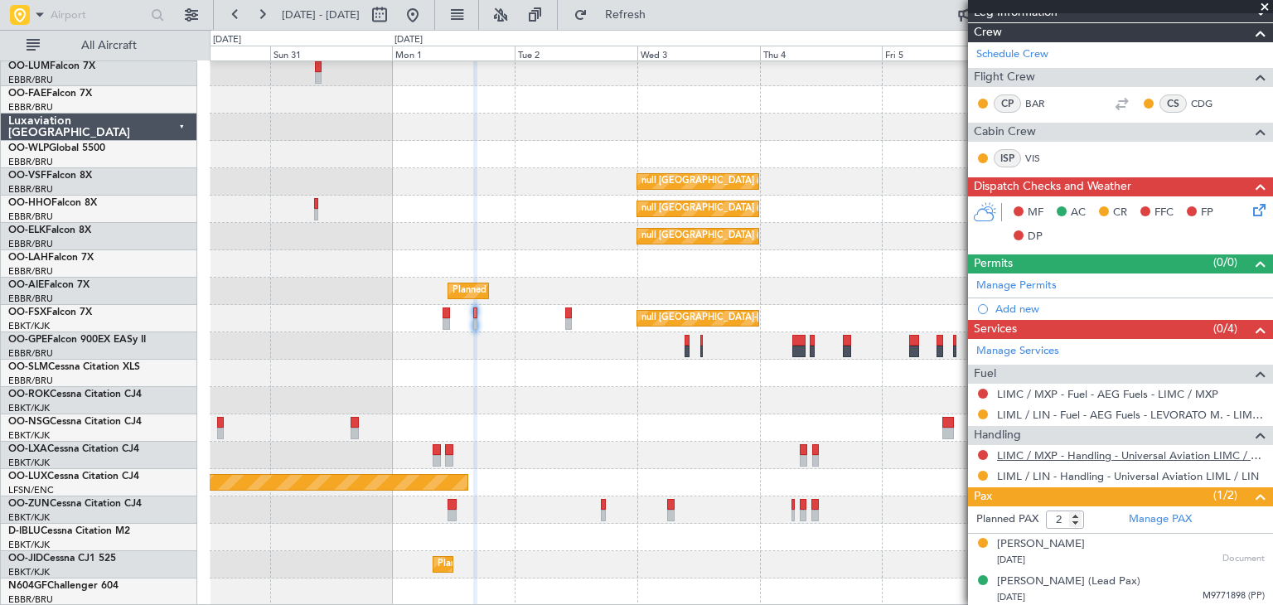
click at [1031, 448] on link "LIMC / MXP - Handling - Universal Aviation LIMC / MXP" at bounding box center [1131, 455] width 268 height 14
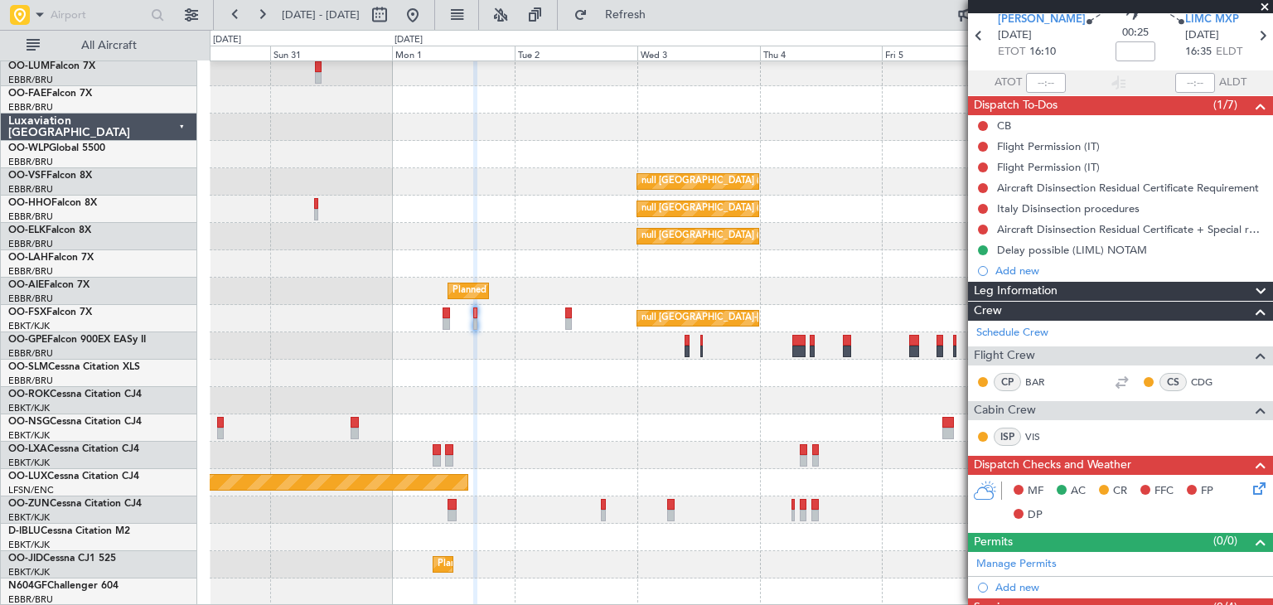
scroll to position [249, 0]
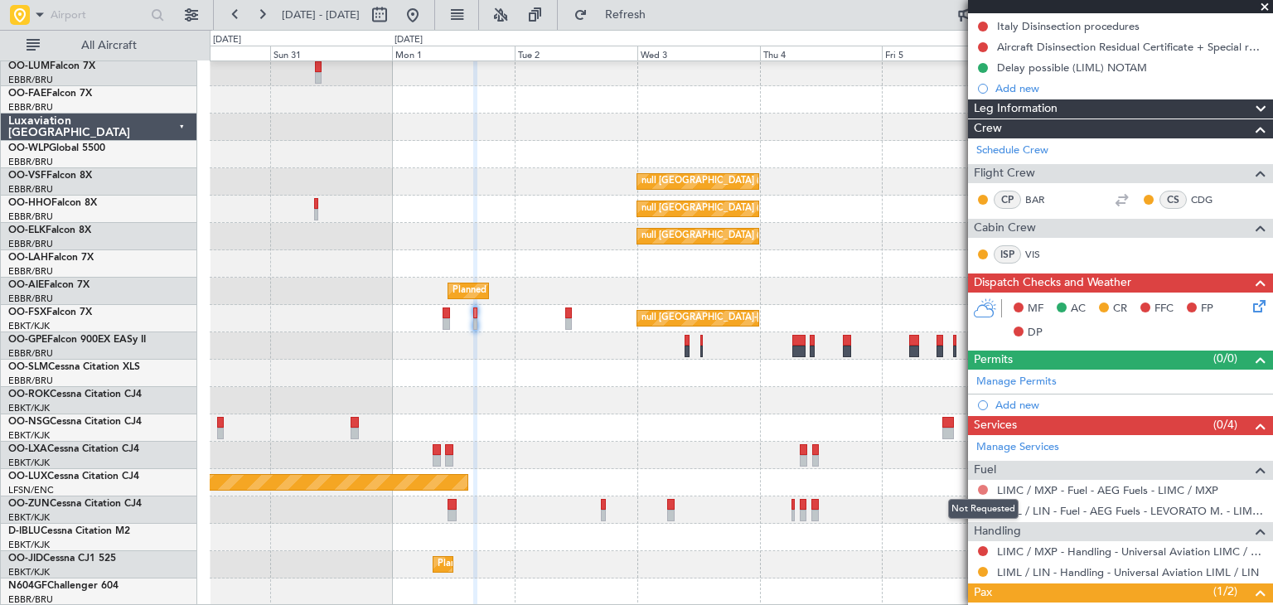
click at [983, 489] on button at bounding box center [983, 490] width 10 height 10
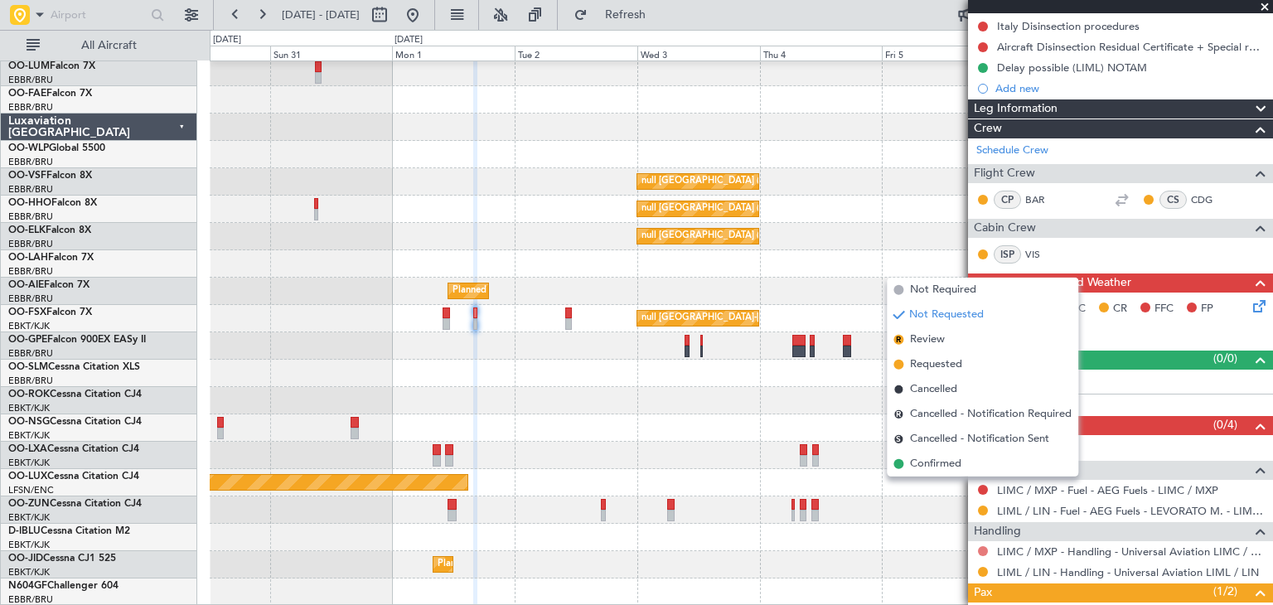
click at [984, 549] on button at bounding box center [983, 551] width 10 height 10
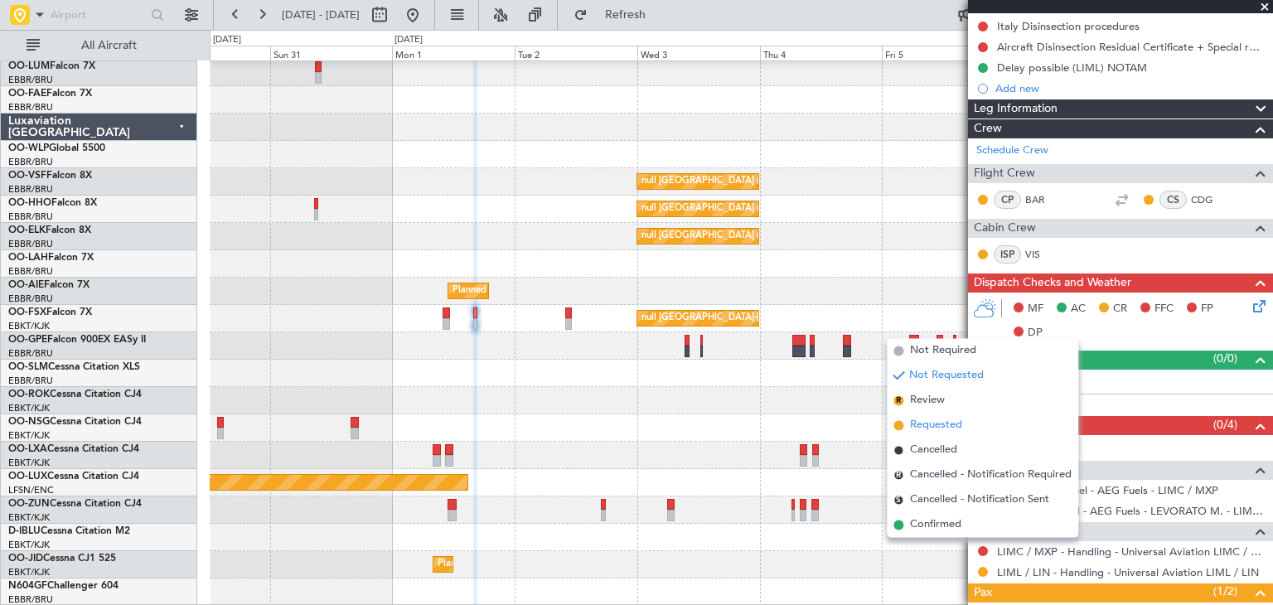
click at [940, 423] on span "Requested" at bounding box center [936, 426] width 52 height 17
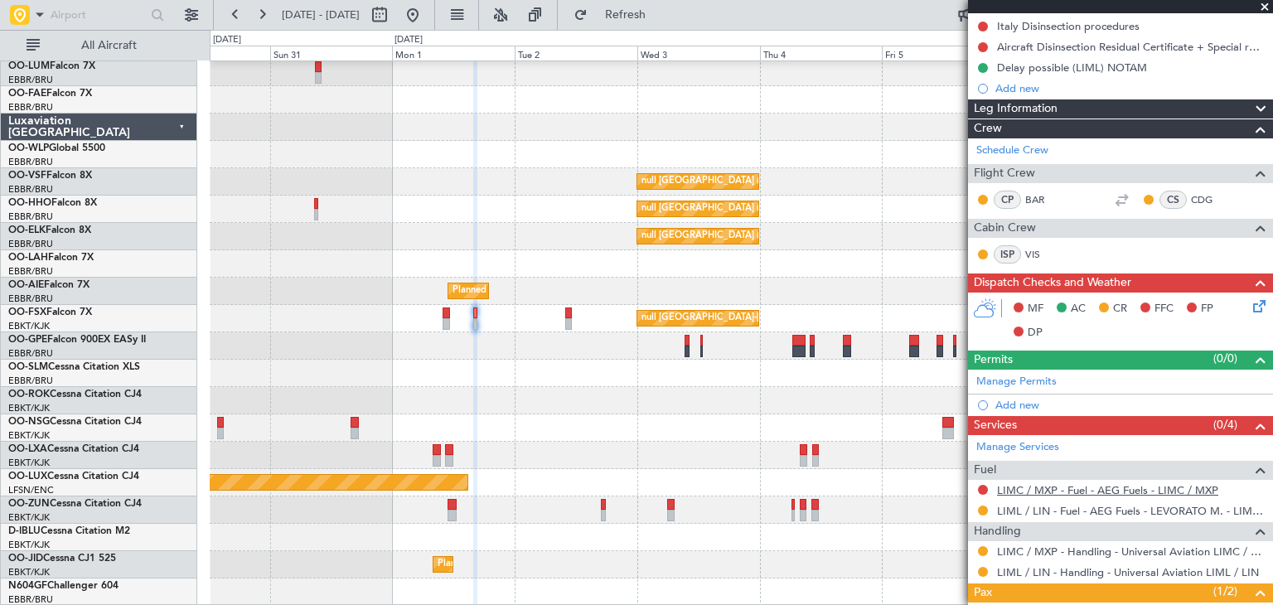
click at [1071, 485] on link "LIMC / MXP - Fuel - AEG Fuels - LIMC / MXP" at bounding box center [1107, 490] width 221 height 14
click at [984, 486] on button at bounding box center [983, 490] width 10 height 10
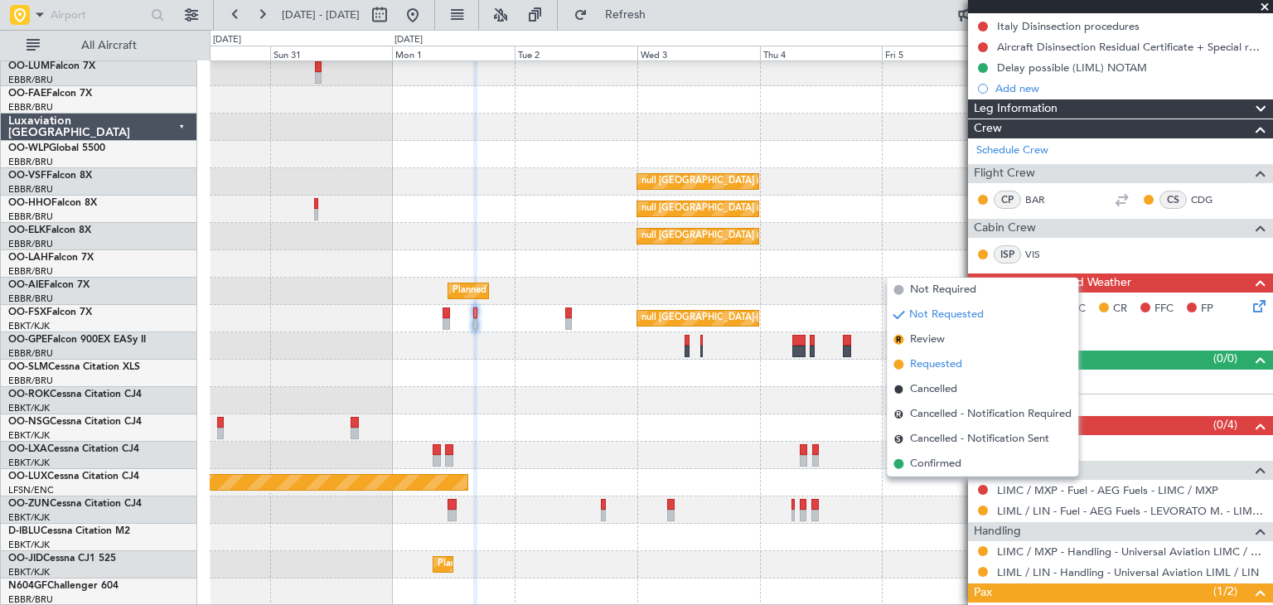
click at [950, 364] on span "Requested" at bounding box center [936, 364] width 52 height 17
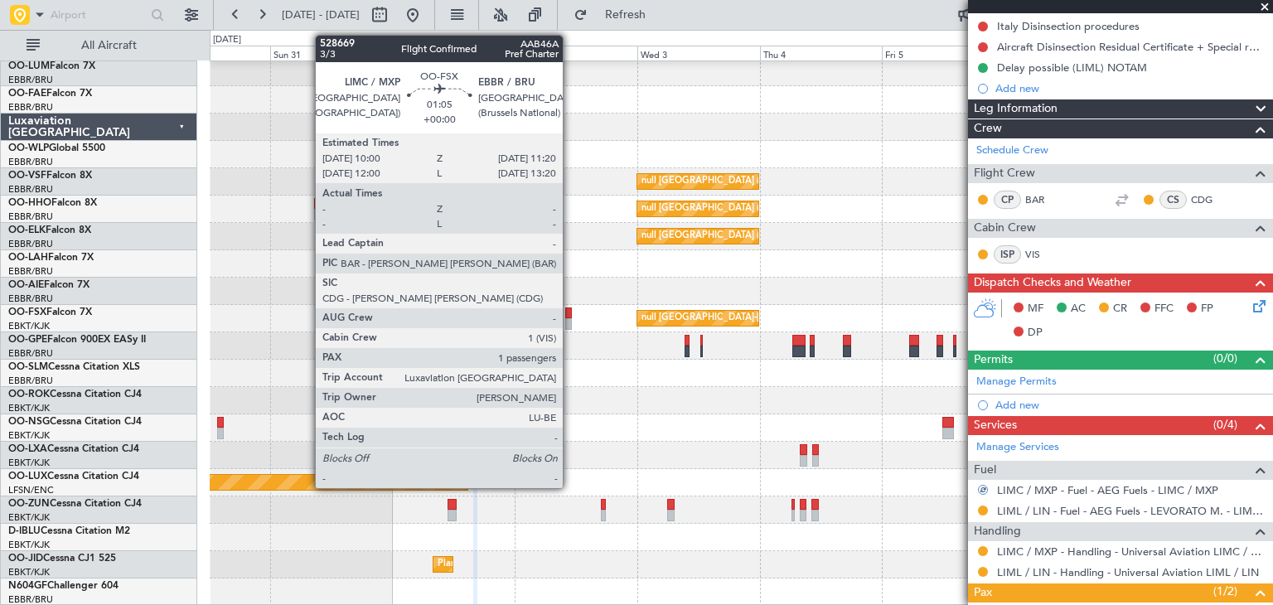
click at [570, 316] on div at bounding box center [568, 313] width 7 height 12
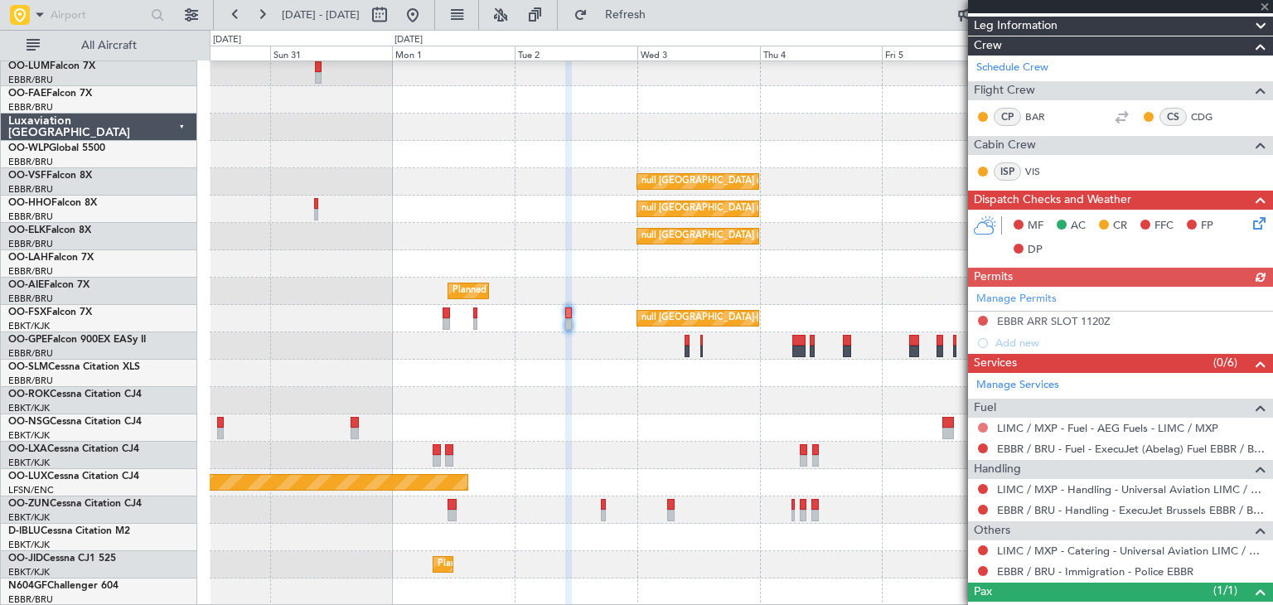
click at [984, 427] on button at bounding box center [983, 428] width 10 height 10
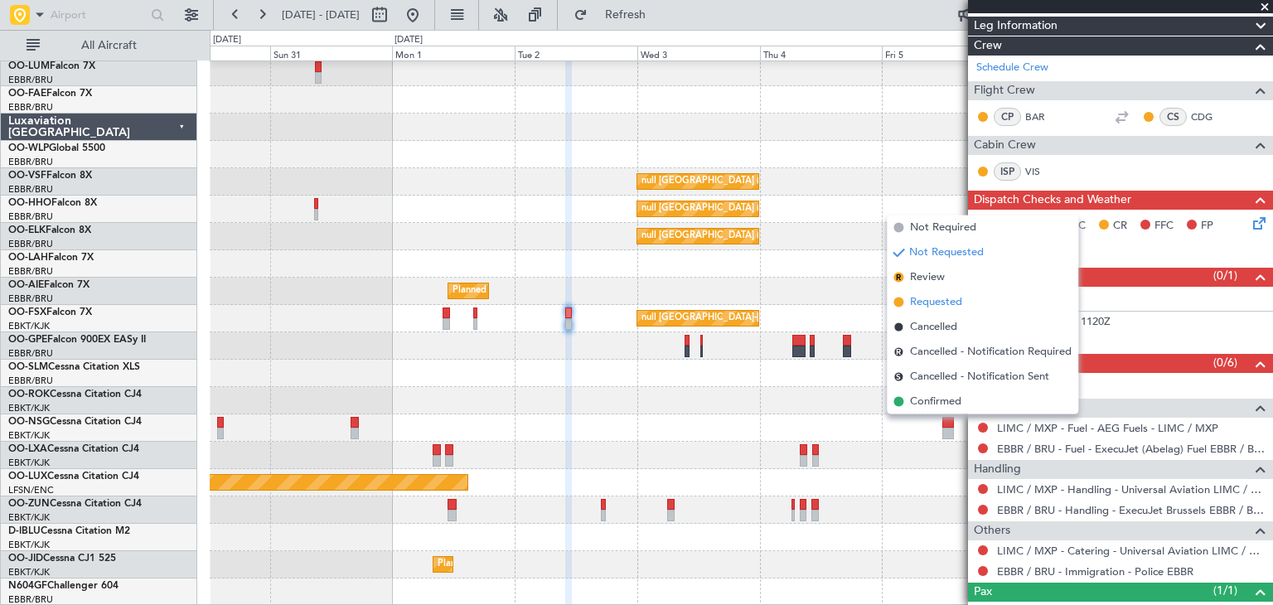
click at [939, 304] on span "Requested" at bounding box center [936, 302] width 52 height 17
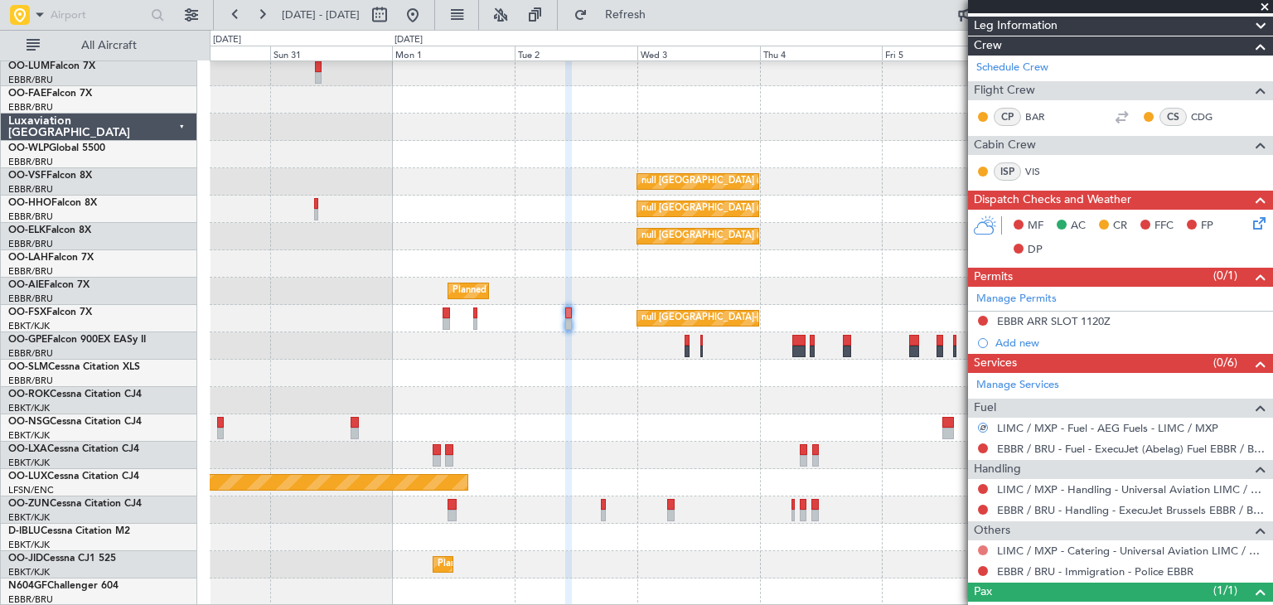
click at [981, 545] on button at bounding box center [983, 550] width 10 height 10
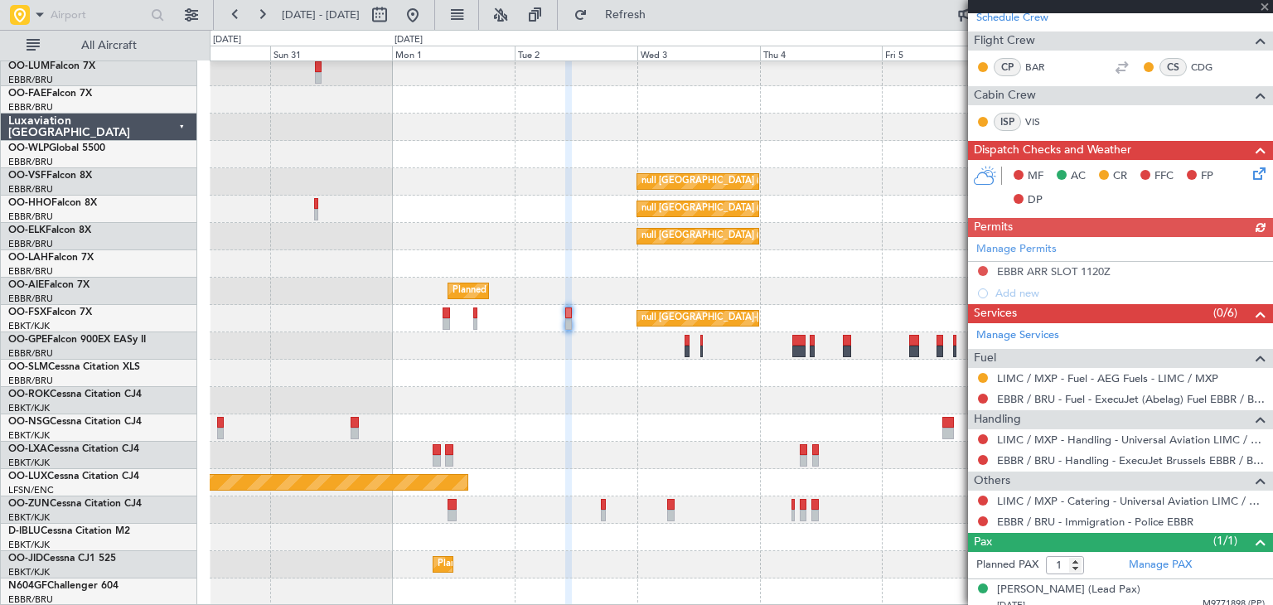
scroll to position [307, 0]
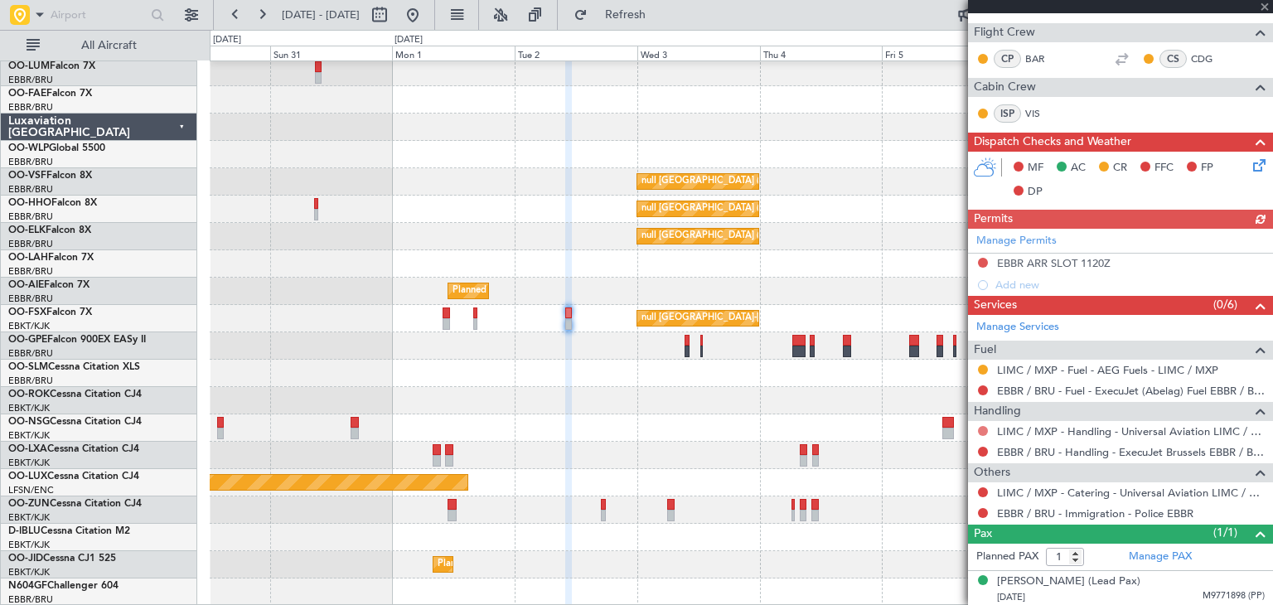
click at [983, 428] on button at bounding box center [983, 431] width 10 height 10
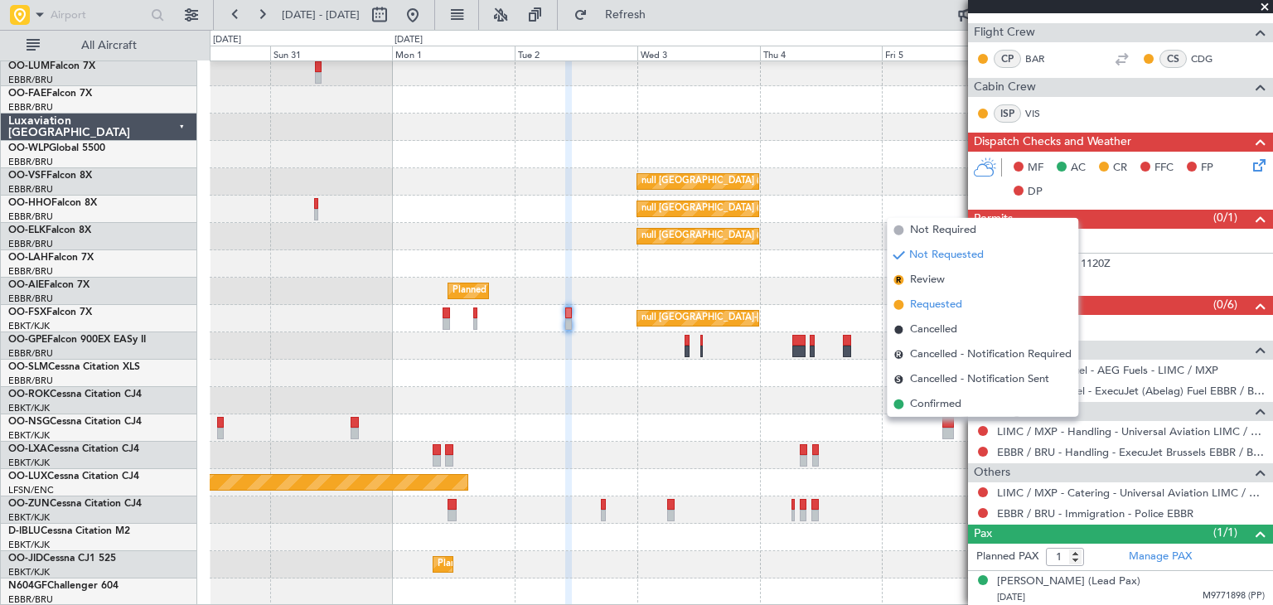
click at [936, 304] on span "Requested" at bounding box center [936, 305] width 52 height 17
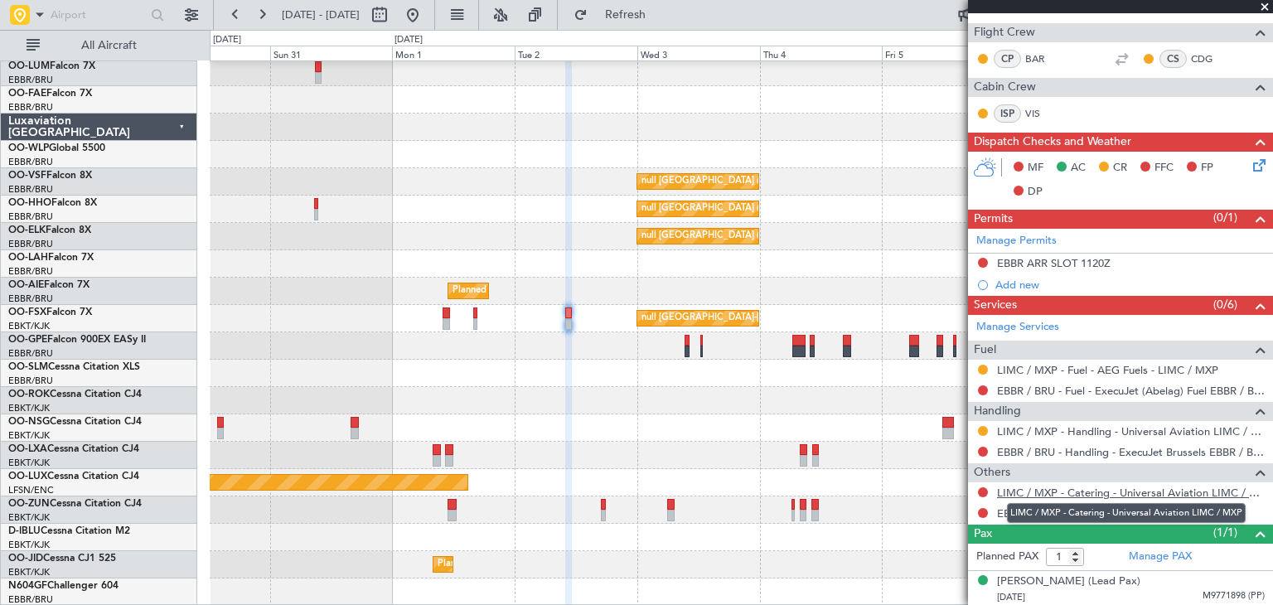
click at [1077, 491] on link "LIMC / MXP - Catering - Universal Aviation LIMC / MXP" at bounding box center [1131, 493] width 268 height 14
click at [979, 488] on button at bounding box center [983, 492] width 10 height 10
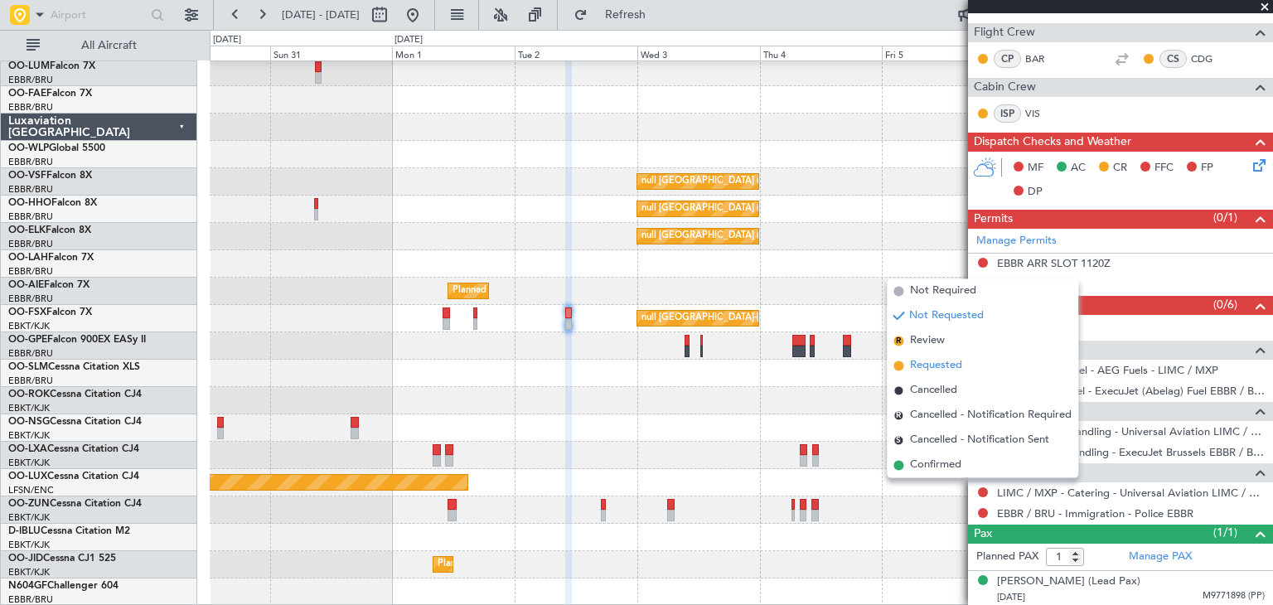
click at [937, 367] on span "Requested" at bounding box center [936, 366] width 52 height 17
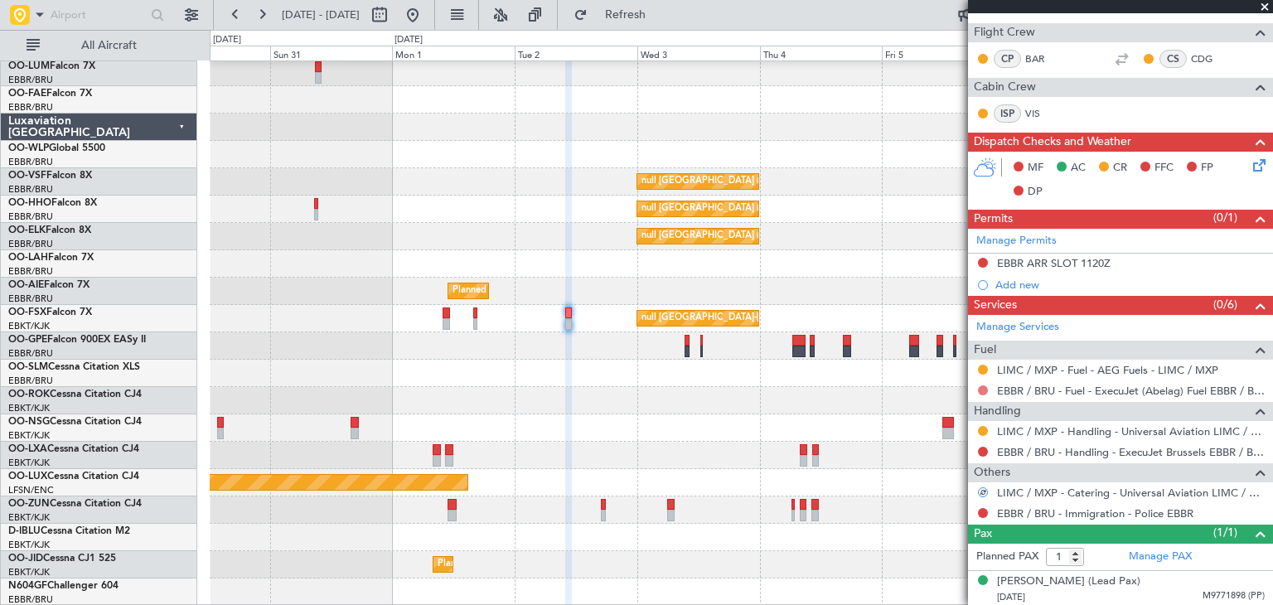
click at [982, 386] on button at bounding box center [983, 390] width 10 height 10
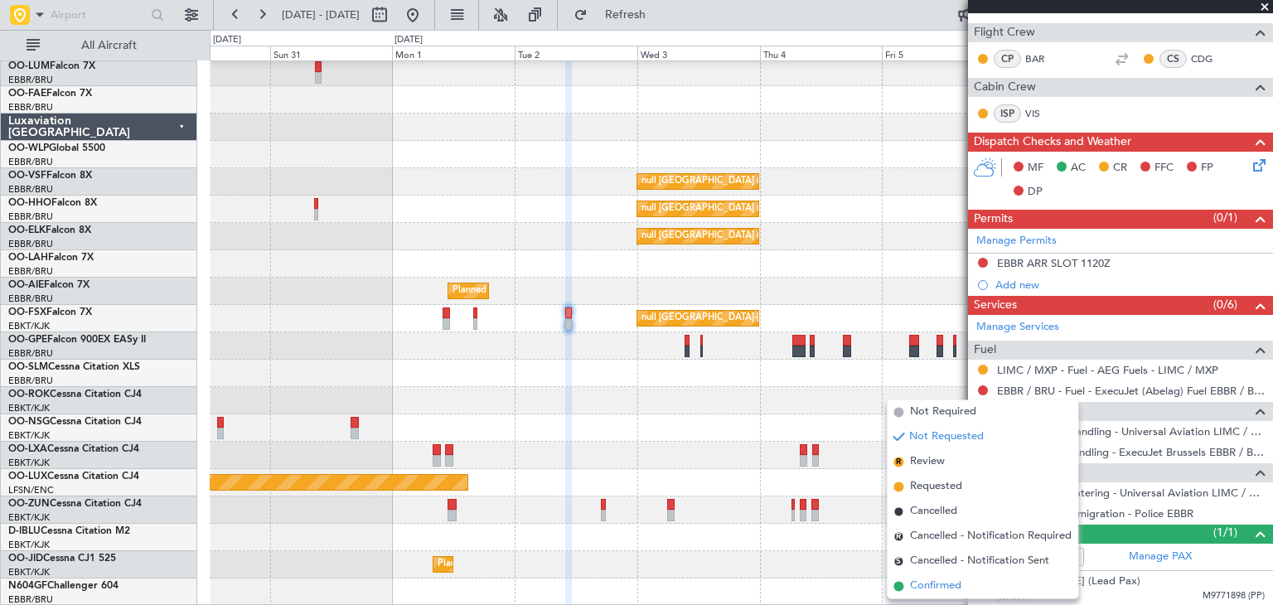
click at [940, 587] on span "Confirmed" at bounding box center [935, 586] width 51 height 17
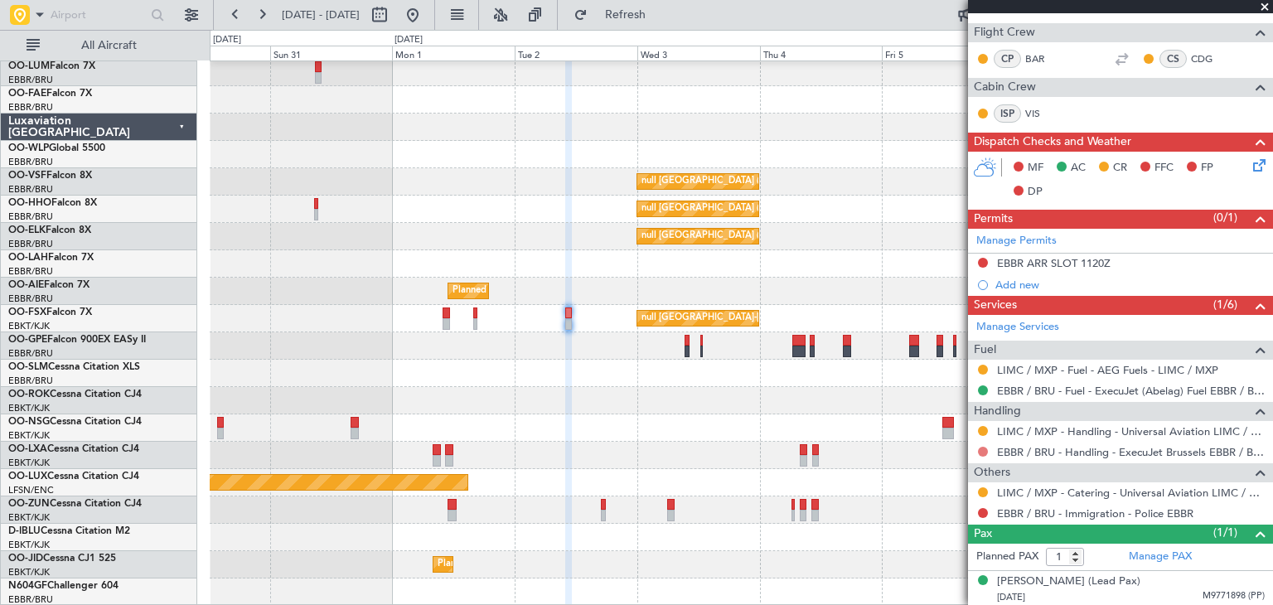
click at [983, 447] on button at bounding box center [983, 452] width 10 height 10
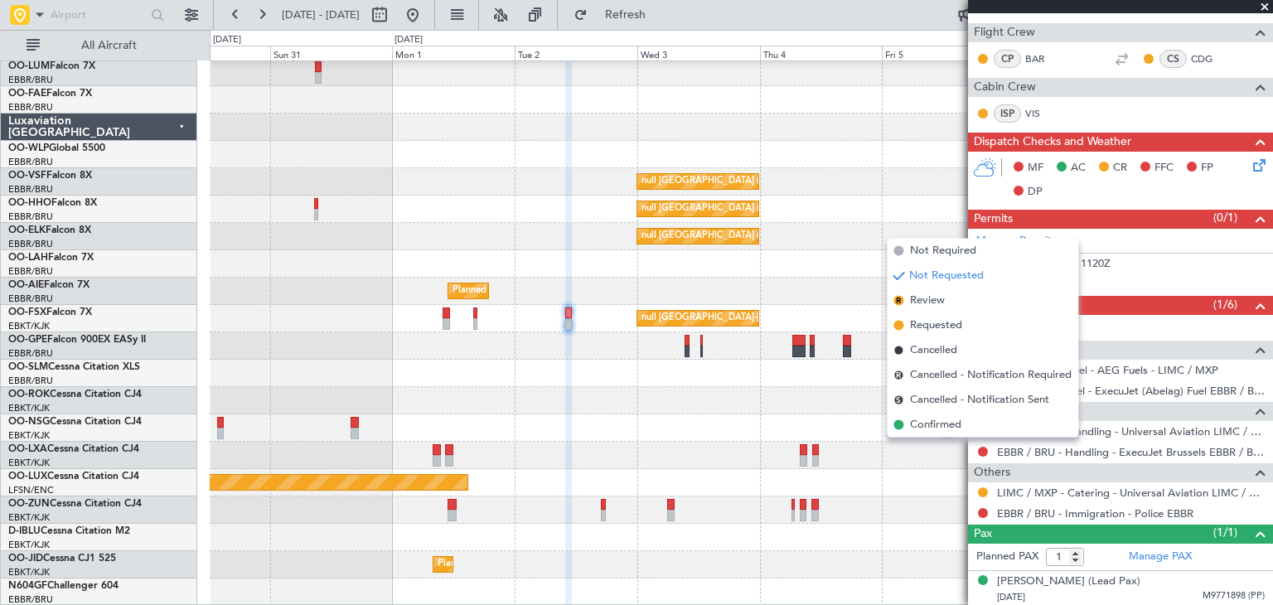
click at [976, 425] on li "Confirmed" at bounding box center [982, 425] width 191 height 25
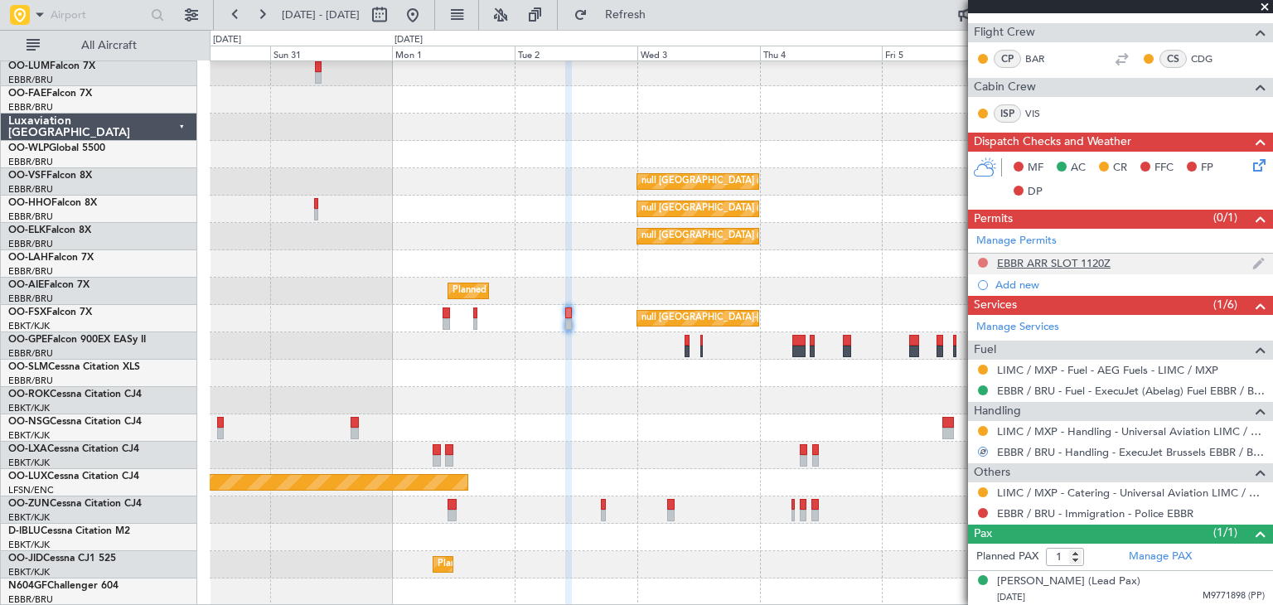
click at [979, 259] on button at bounding box center [983, 263] width 10 height 10
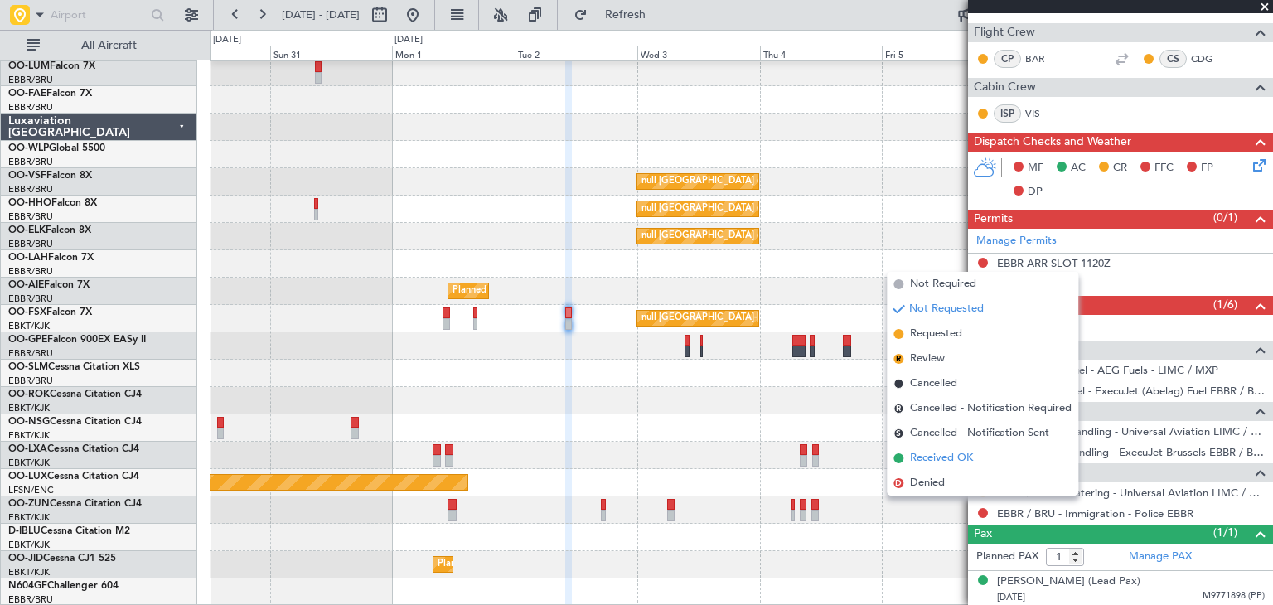
click at [990, 455] on li "Received OK" at bounding box center [982, 458] width 191 height 25
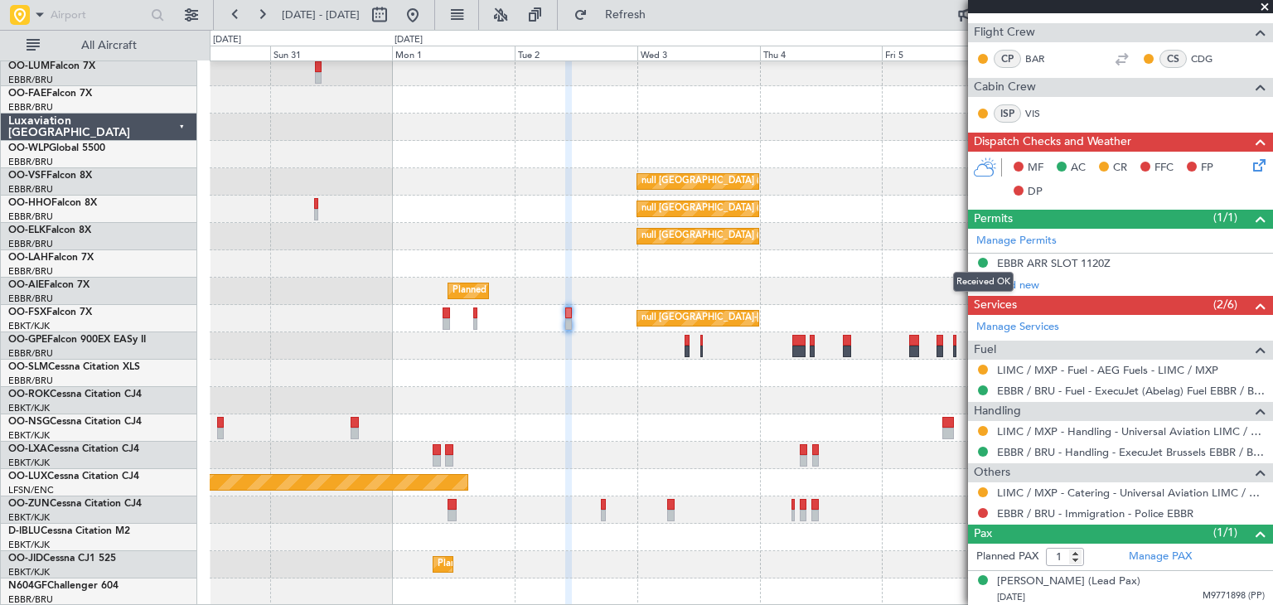
click at [981, 259] on button at bounding box center [983, 263] width 10 height 10
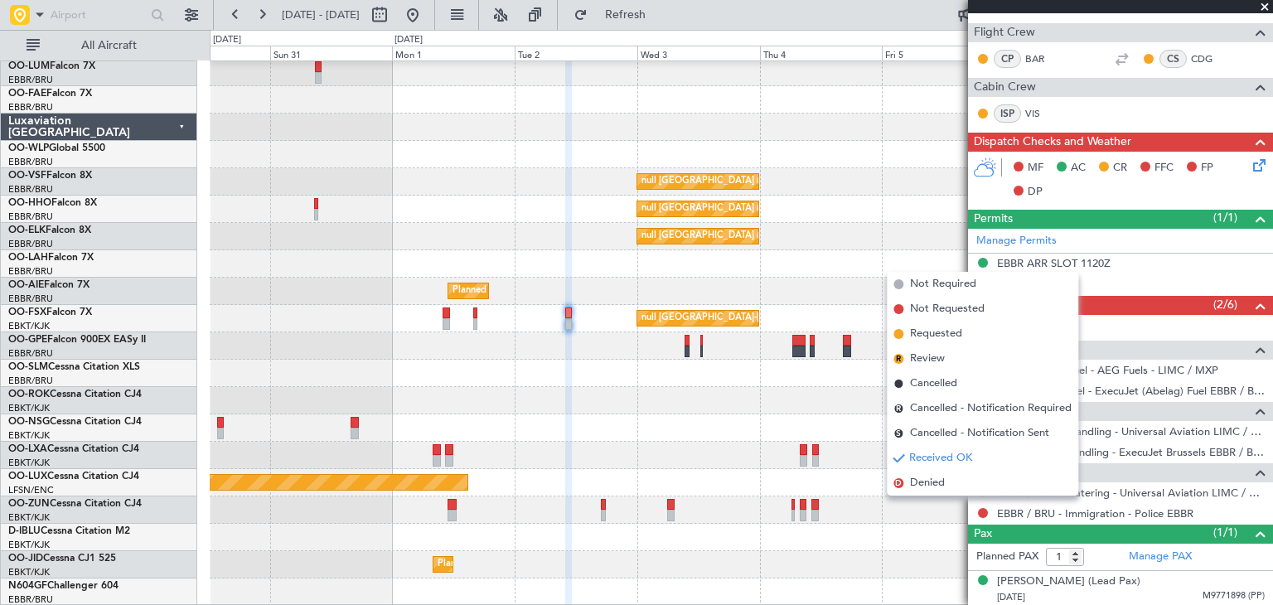
click at [984, 336] on li "Requested" at bounding box center [982, 334] width 191 height 25
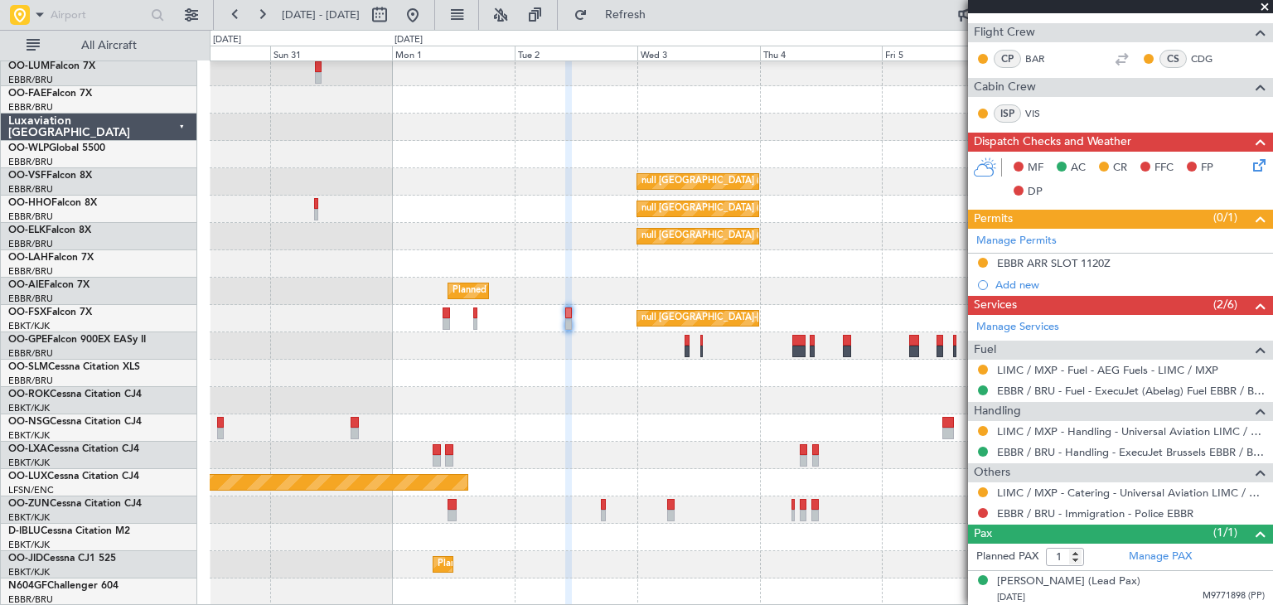
scroll to position [224, 0]
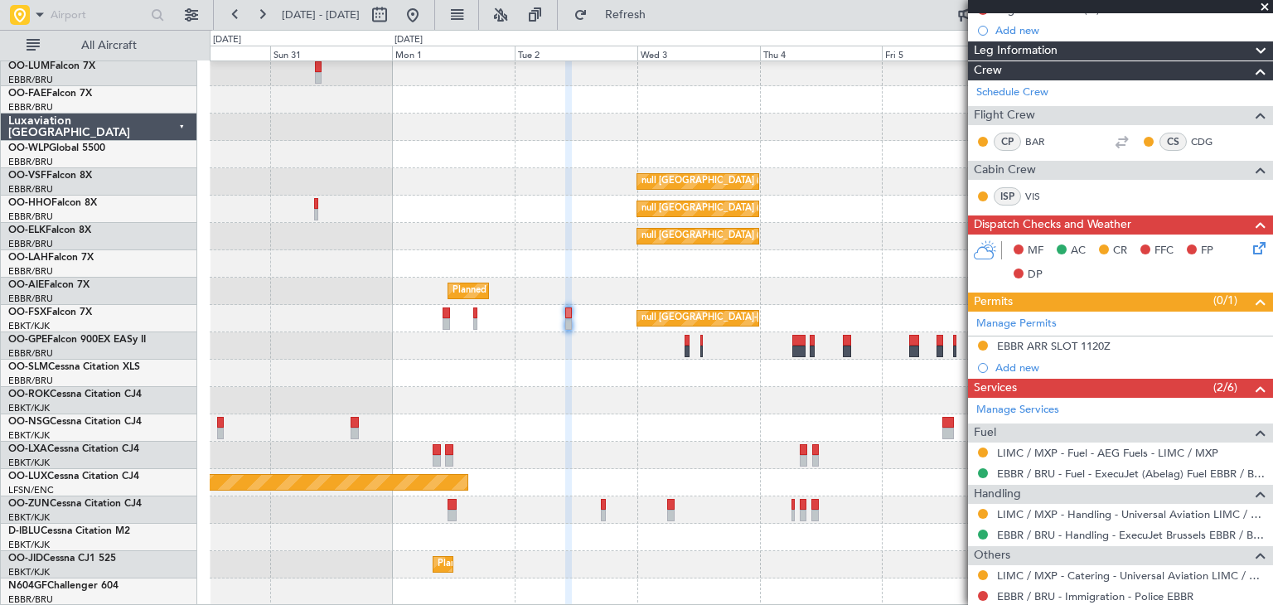
click at [1250, 245] on icon at bounding box center [1256, 245] width 13 height 13
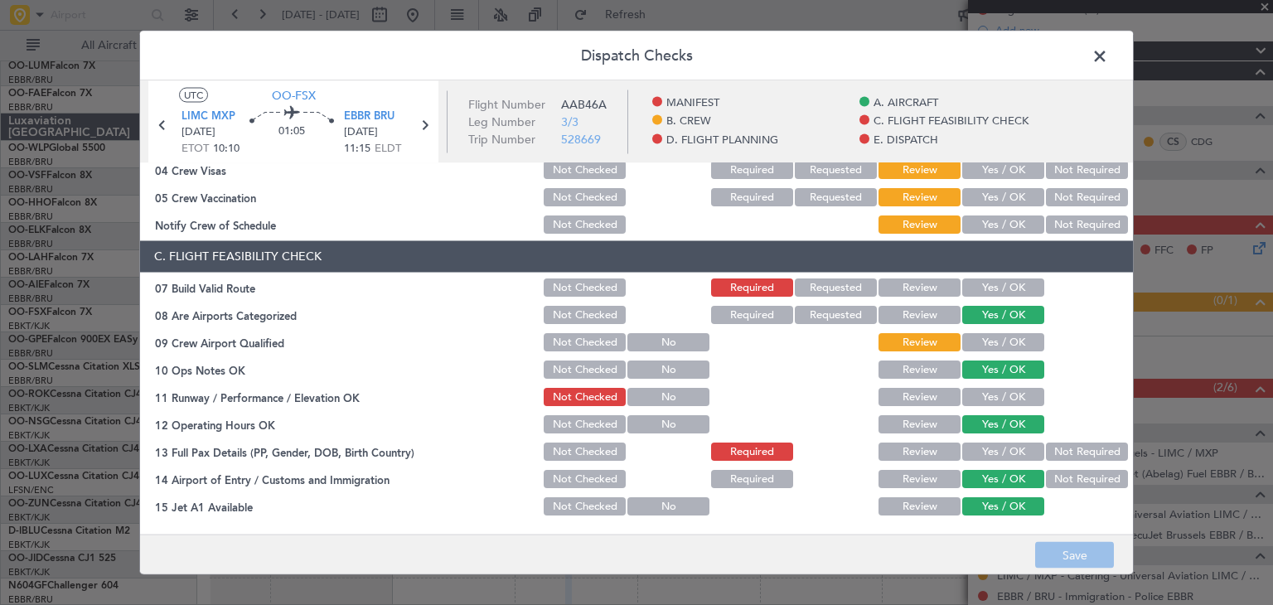
scroll to position [33, 0]
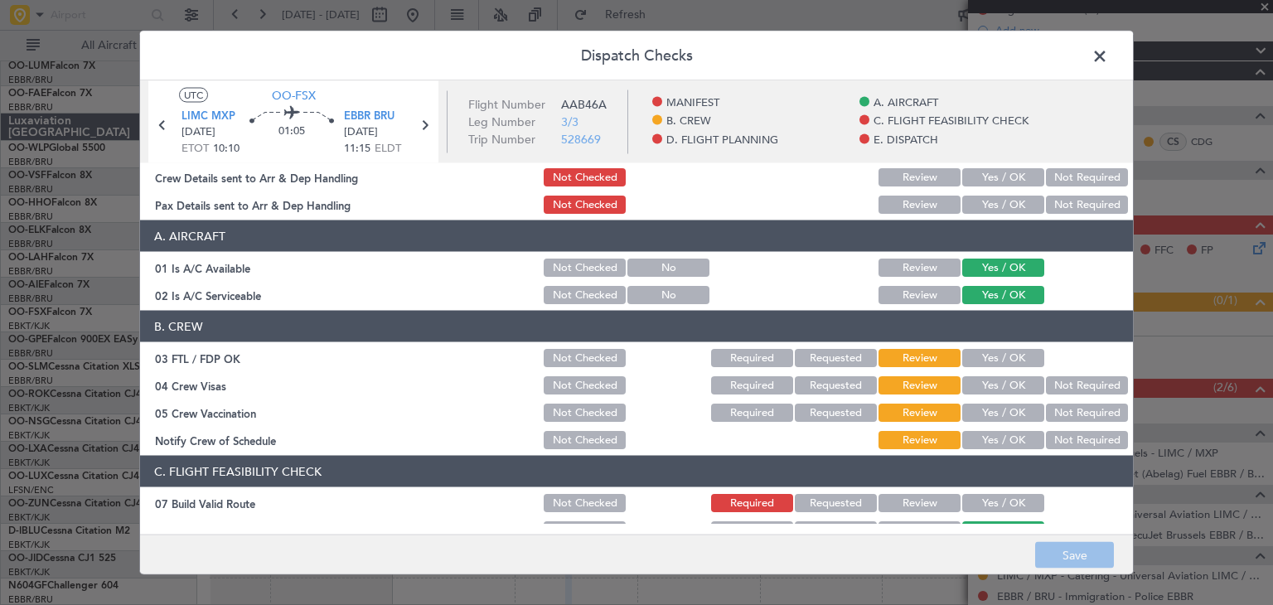
click at [988, 349] on button "Yes / OK" at bounding box center [1003, 358] width 82 height 18
click at [994, 391] on button "Yes / OK" at bounding box center [1003, 385] width 82 height 18
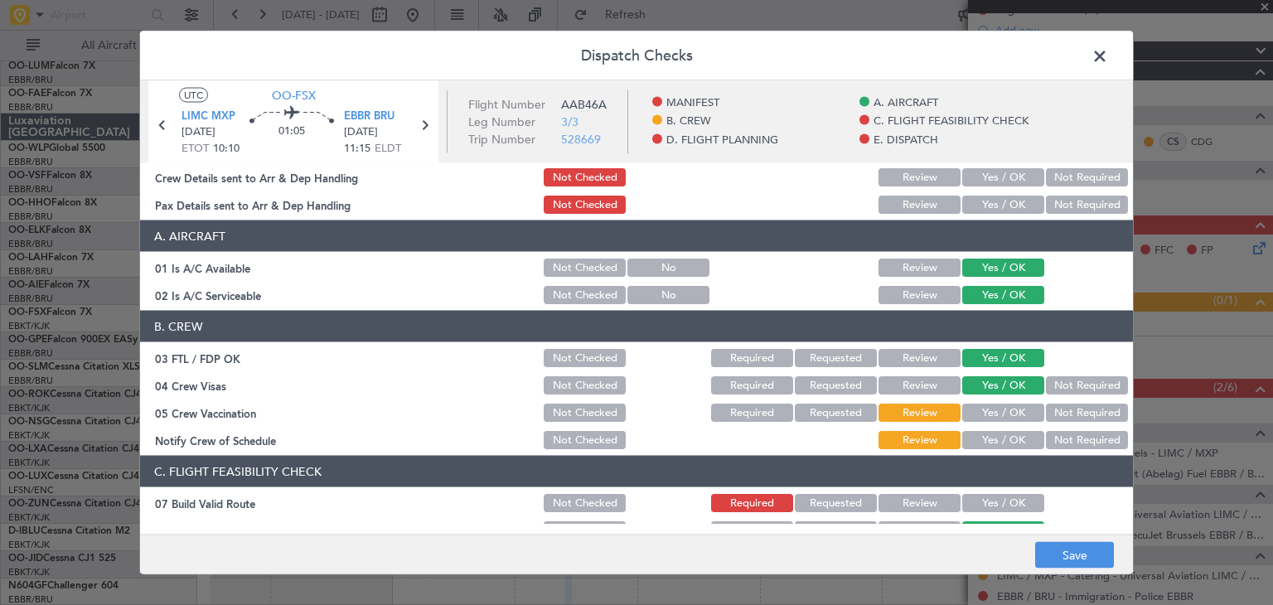
click at [999, 414] on button "Yes / OK" at bounding box center [1003, 413] width 82 height 18
click at [1003, 432] on button "Yes / OK" at bounding box center [1003, 440] width 82 height 18
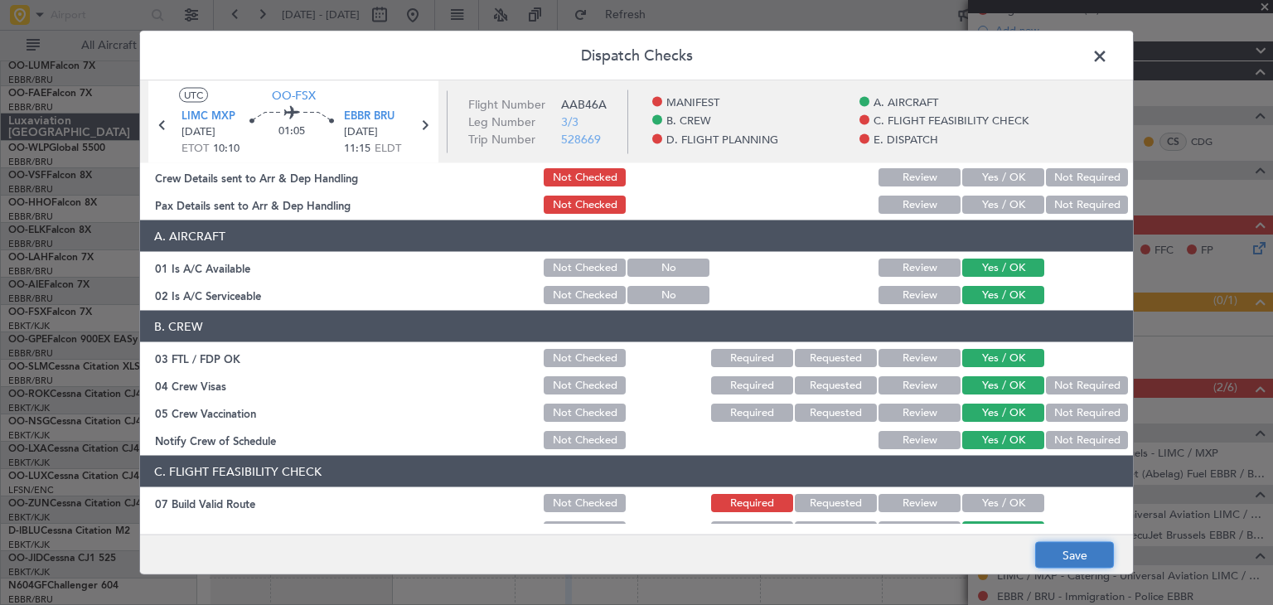
click at [1087, 555] on button "Save" at bounding box center [1074, 555] width 79 height 27
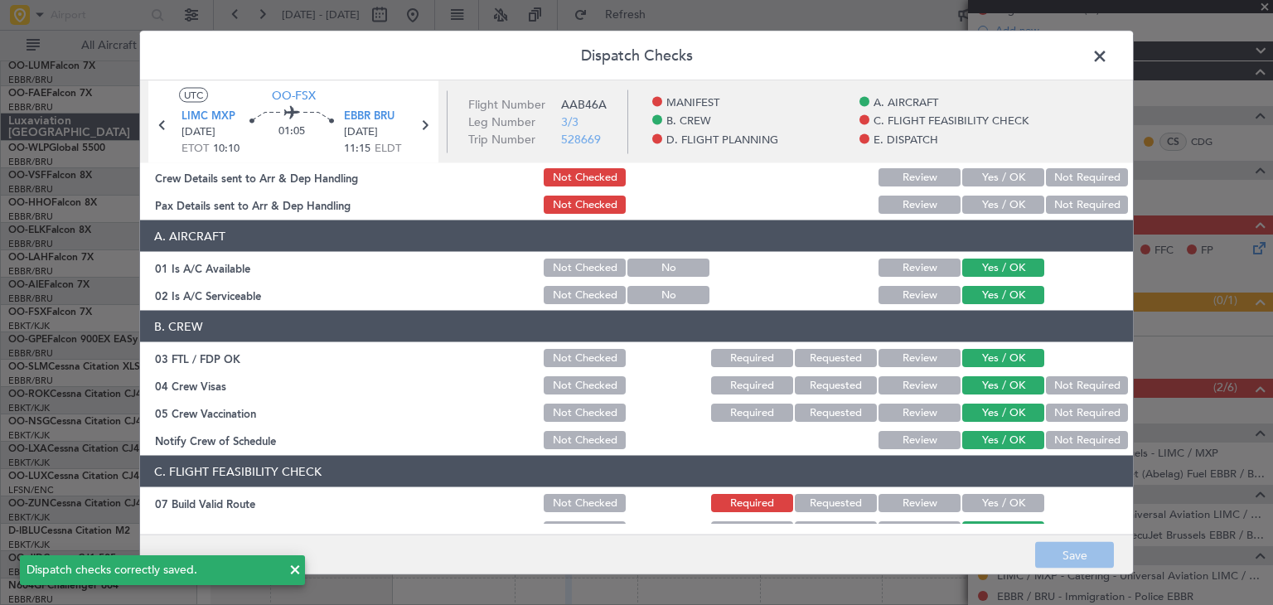
click at [1108, 57] on span at bounding box center [1108, 60] width 0 height 33
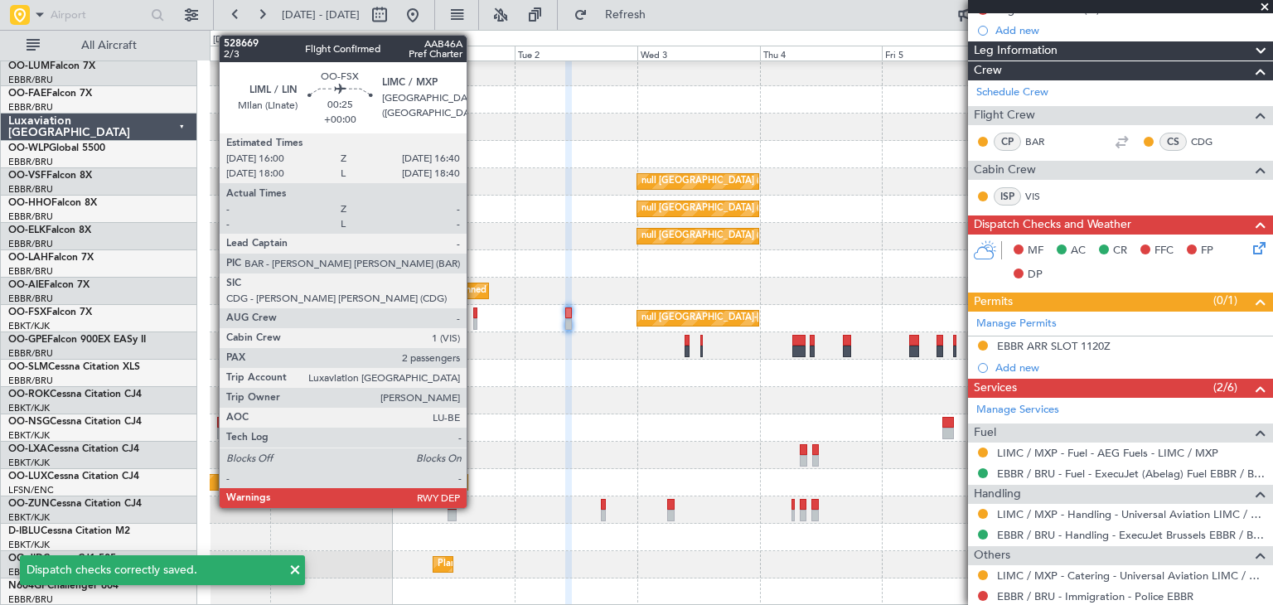
click at [474, 315] on div at bounding box center [475, 313] width 4 height 12
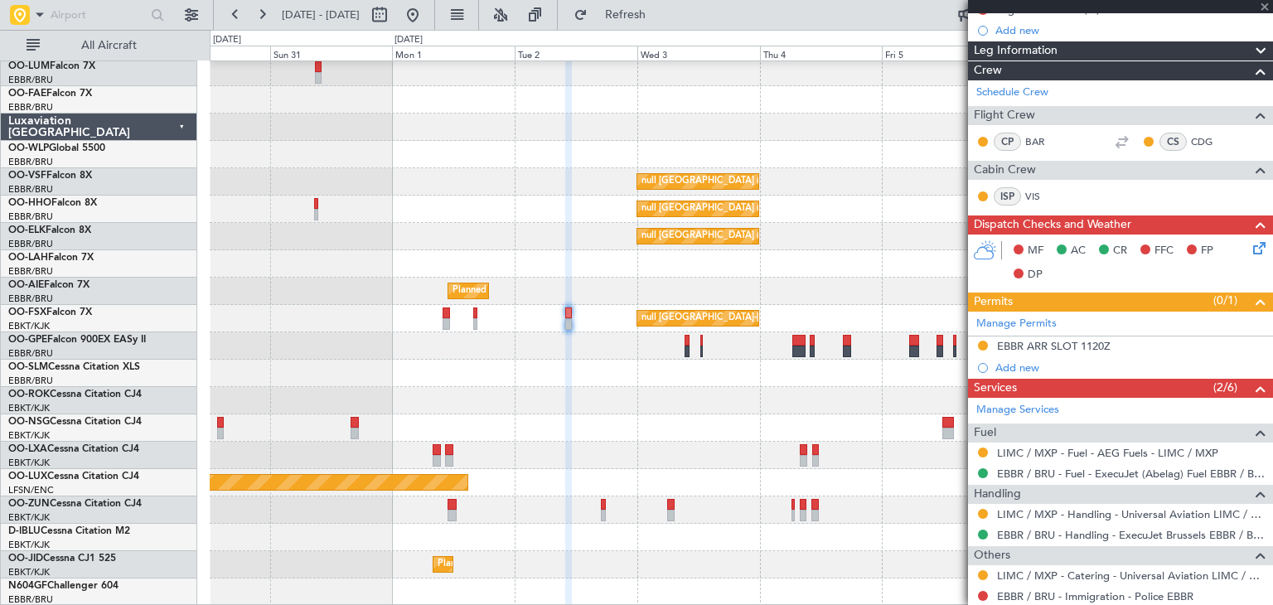
type input "2"
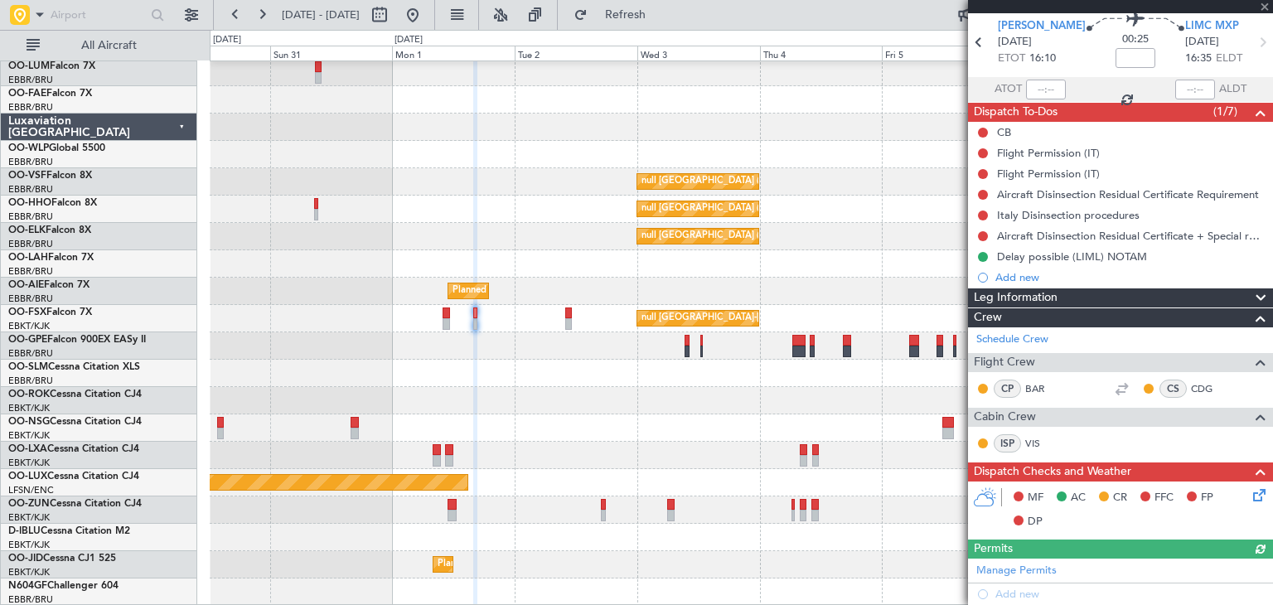
scroll to position [83, 0]
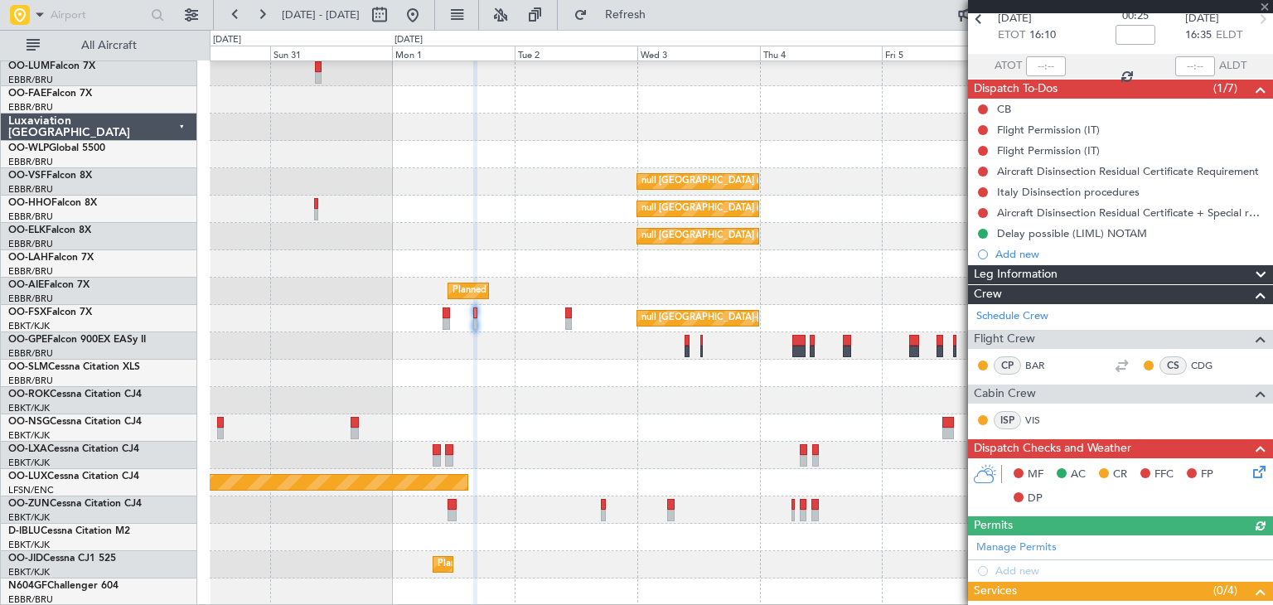
click at [1250, 470] on icon at bounding box center [1256, 468] width 13 height 13
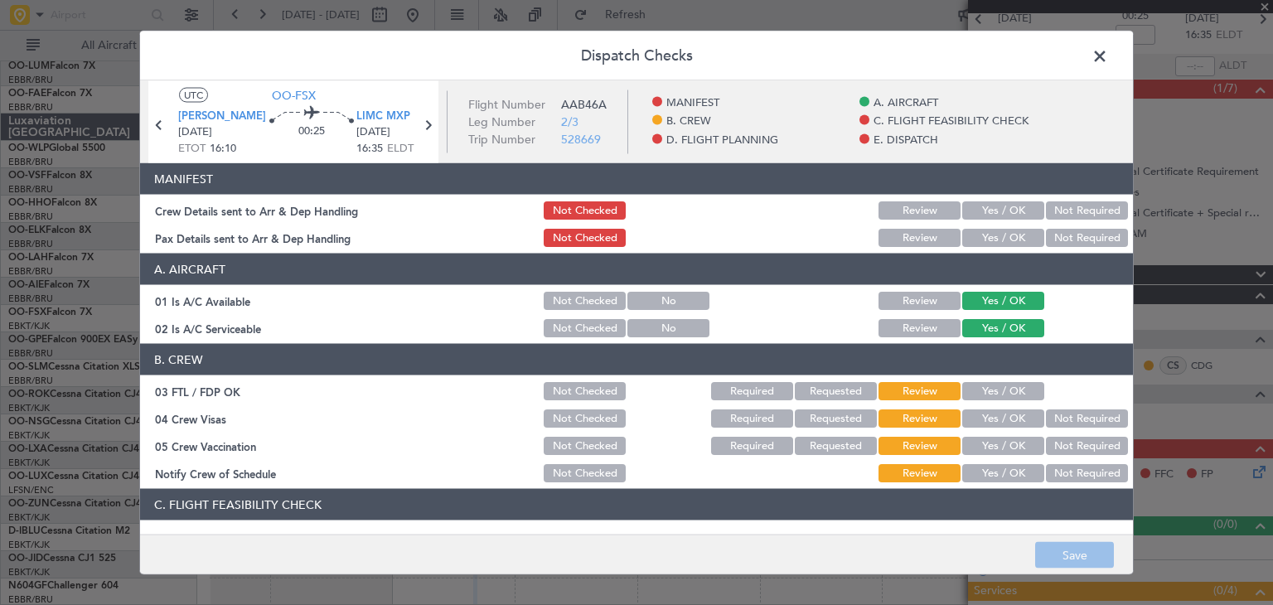
click at [971, 390] on button "Yes / OK" at bounding box center [1003, 391] width 82 height 18
click at [971, 412] on button "Yes / OK" at bounding box center [1003, 418] width 82 height 18
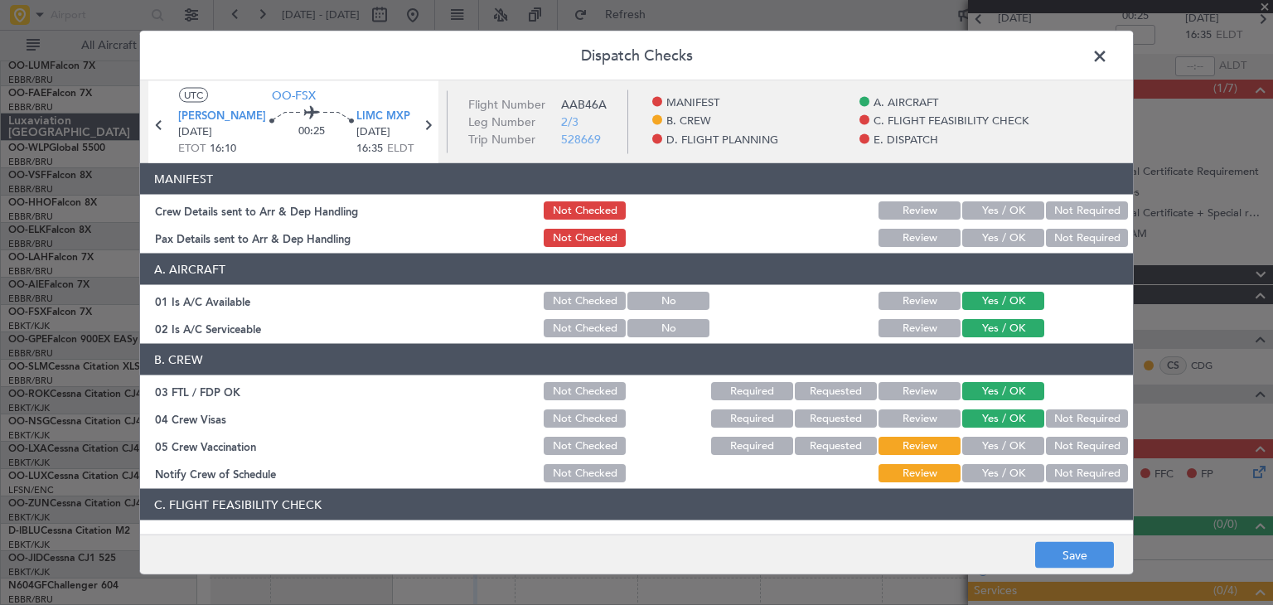
click at [978, 444] on button "Yes / OK" at bounding box center [1003, 446] width 82 height 18
click at [985, 470] on button "Yes / OK" at bounding box center [1003, 473] width 82 height 18
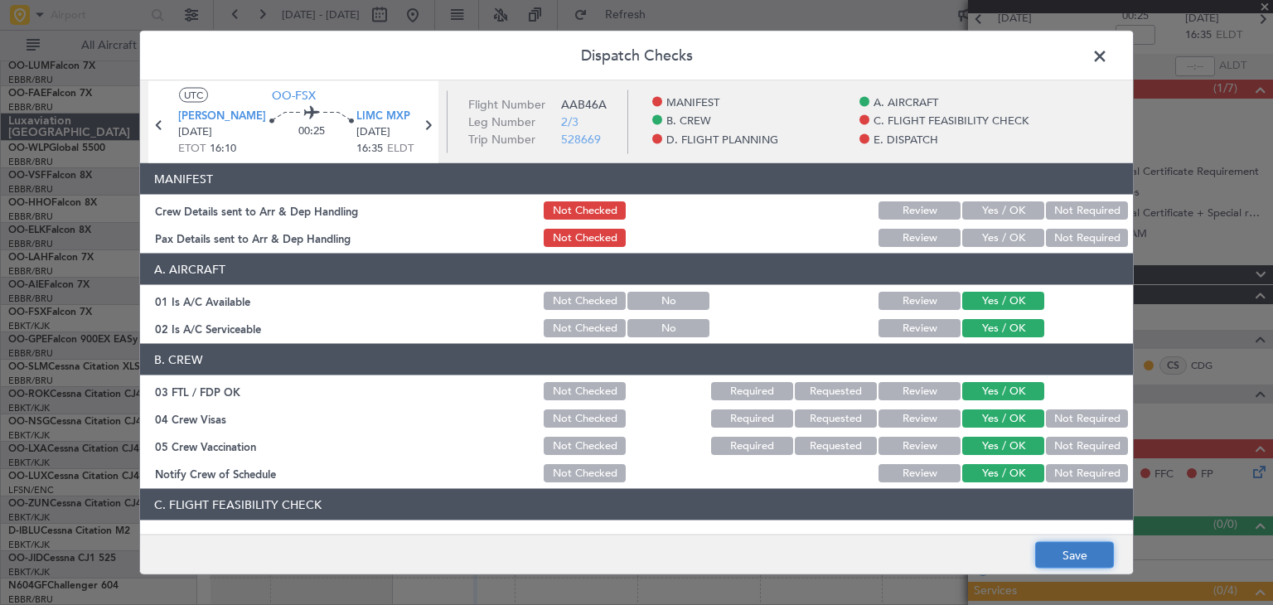
click at [1088, 555] on button "Save" at bounding box center [1074, 555] width 79 height 27
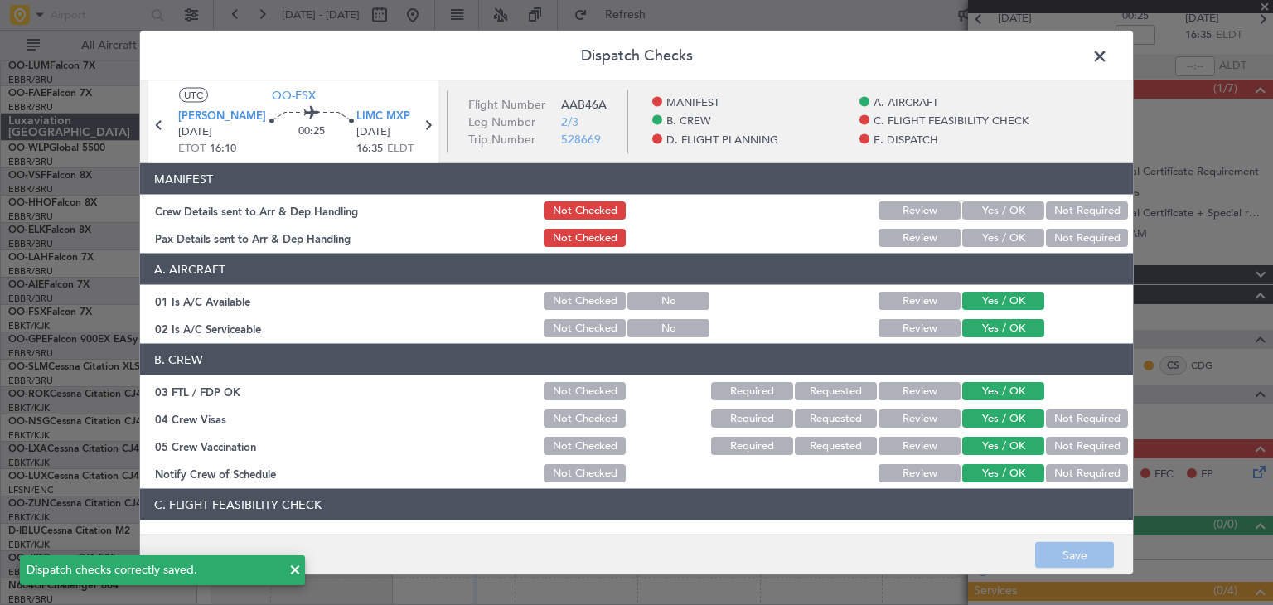
click at [1108, 60] on span at bounding box center [1108, 60] width 0 height 33
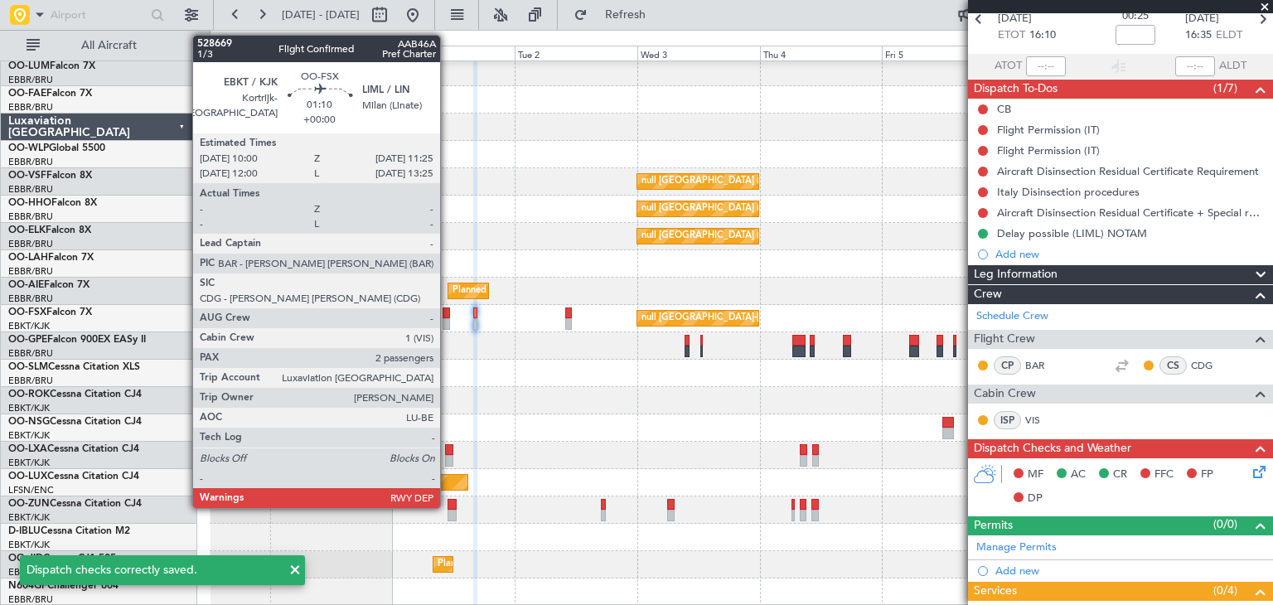
click at [447, 314] on div at bounding box center [445, 313] width 7 height 12
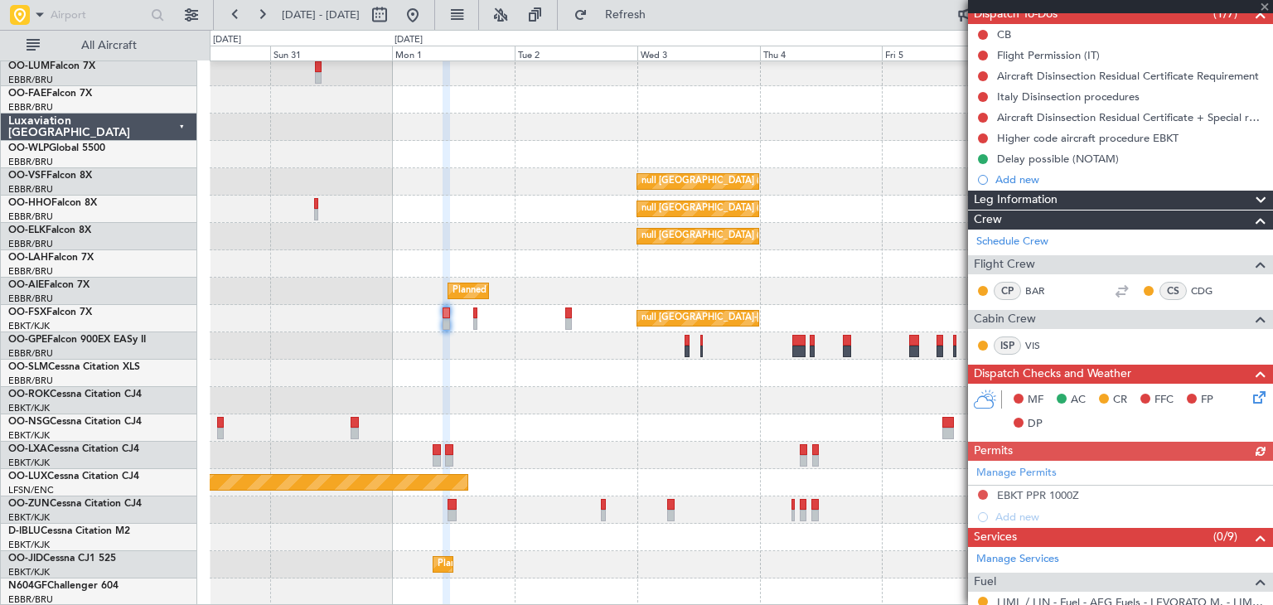
scroll to position [166, 0]
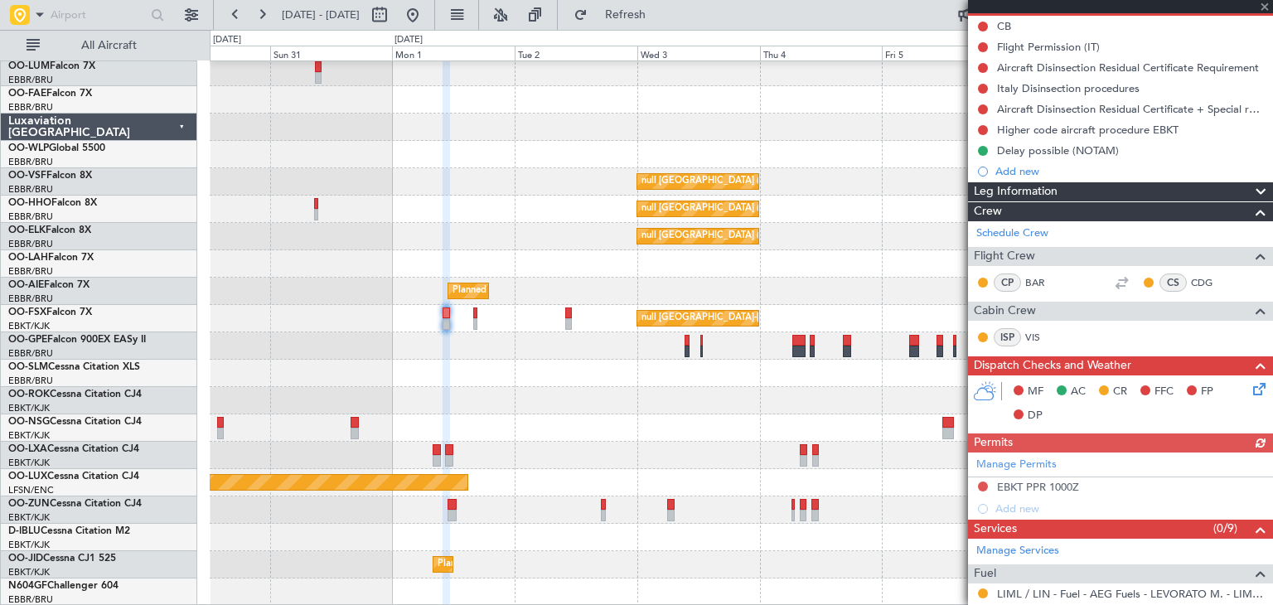
click at [1250, 388] on icon at bounding box center [1256, 386] width 13 height 13
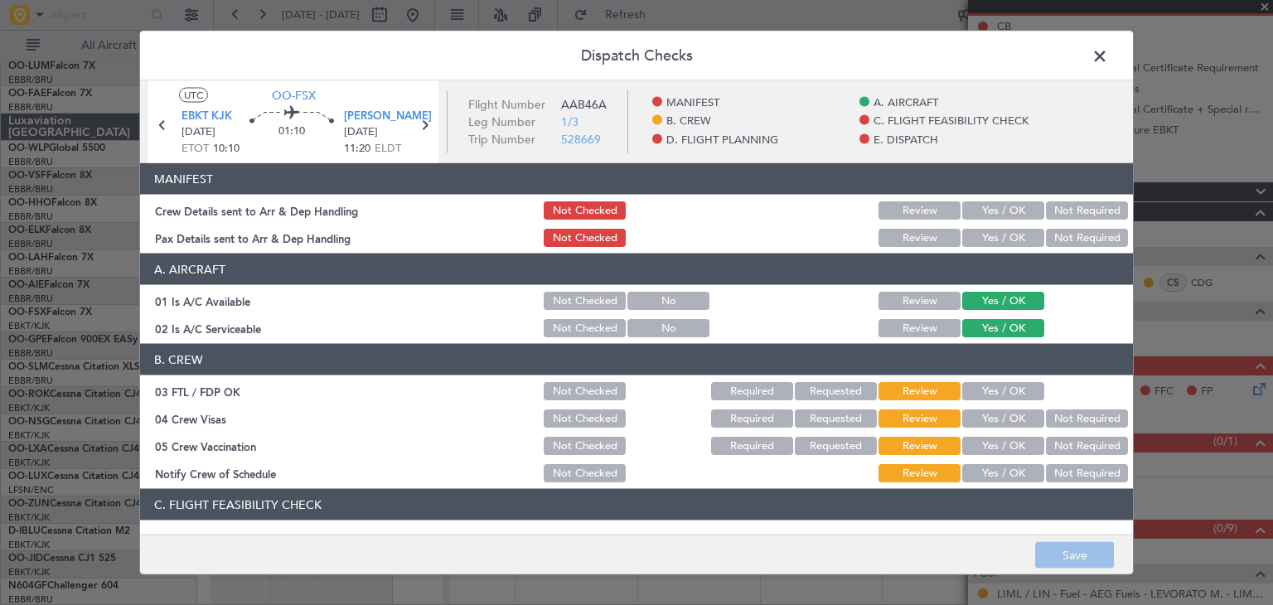
click at [994, 392] on button "Yes / OK" at bounding box center [1003, 391] width 82 height 18
drag, startPoint x: 986, startPoint y: 421, endPoint x: 985, endPoint y: 442, distance: 20.7
click at [985, 421] on button "Yes / OK" at bounding box center [1003, 418] width 82 height 18
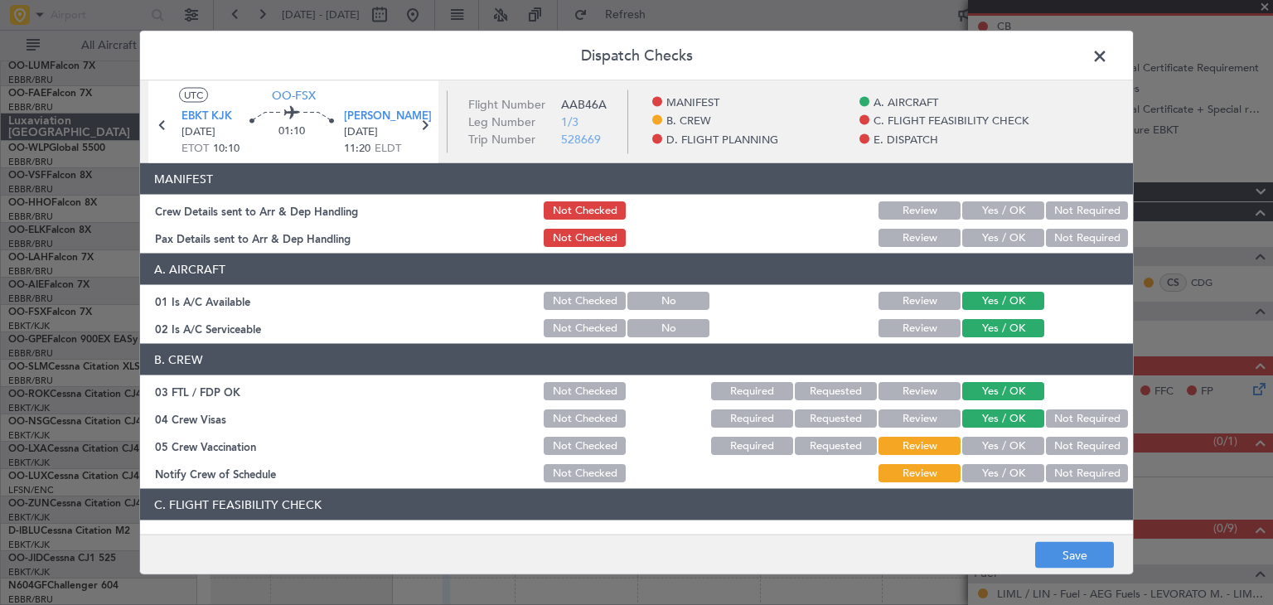
click at [985, 447] on button "Yes / OK" at bounding box center [1003, 446] width 82 height 18
drag, startPoint x: 985, startPoint y: 470, endPoint x: 1008, endPoint y: 503, distance: 40.0
click at [985, 471] on button "Yes / OK" at bounding box center [1003, 473] width 82 height 18
click at [1076, 551] on button "Save" at bounding box center [1074, 555] width 79 height 27
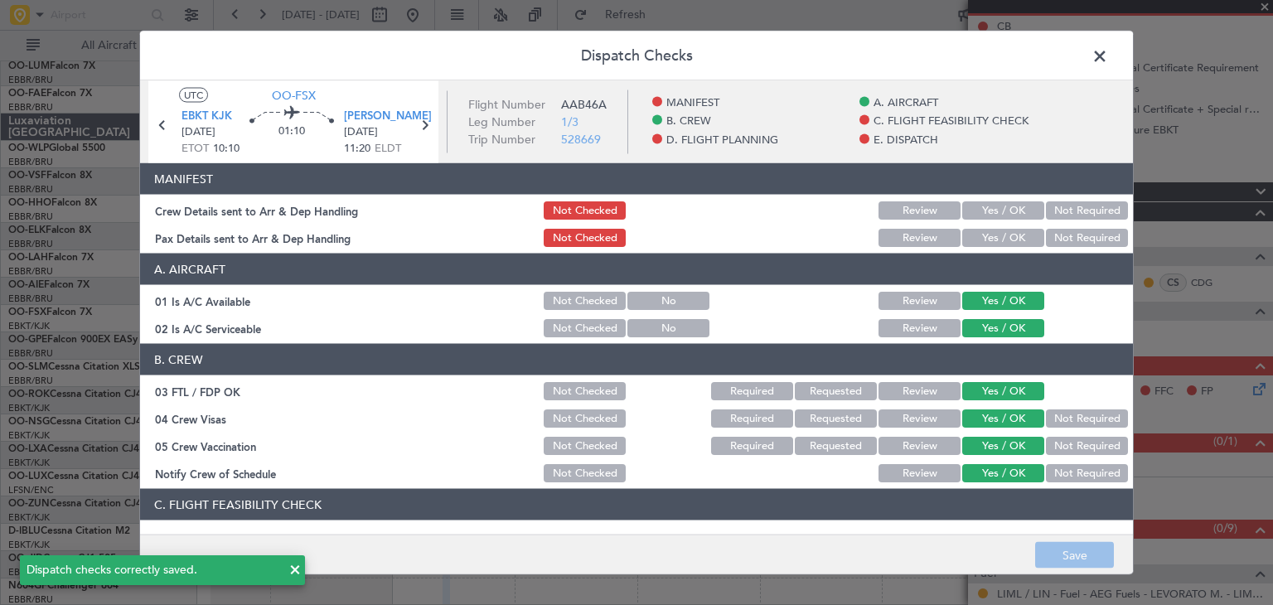
click at [1108, 60] on span at bounding box center [1108, 60] width 0 height 33
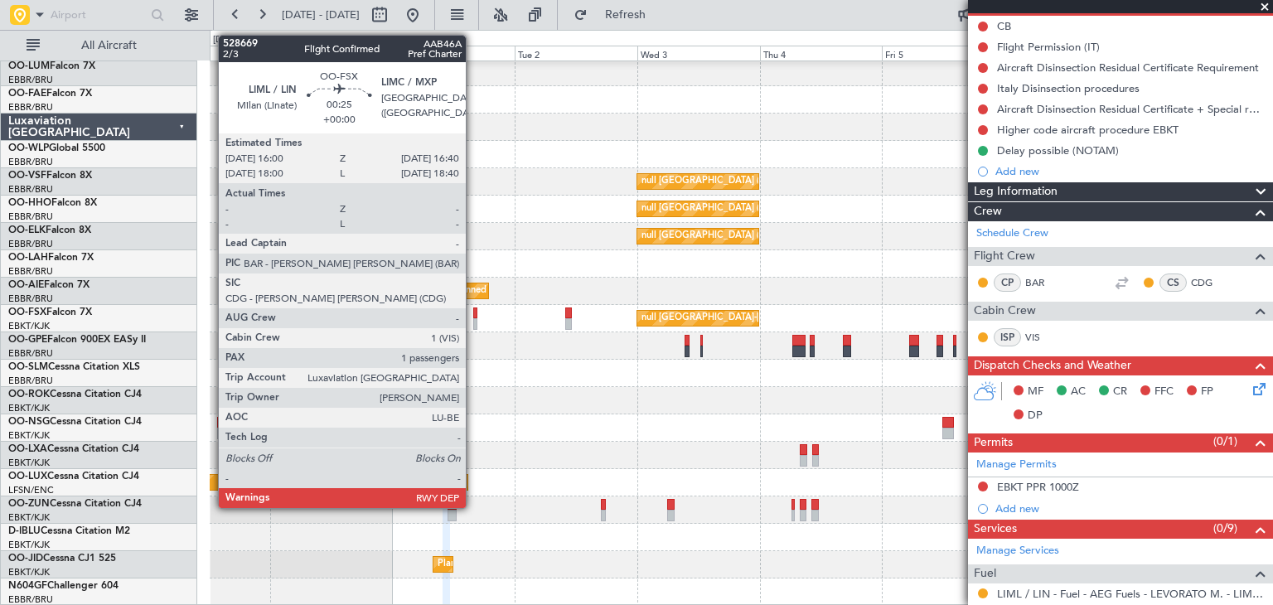
click at [473, 313] on div at bounding box center [475, 313] width 4 height 12
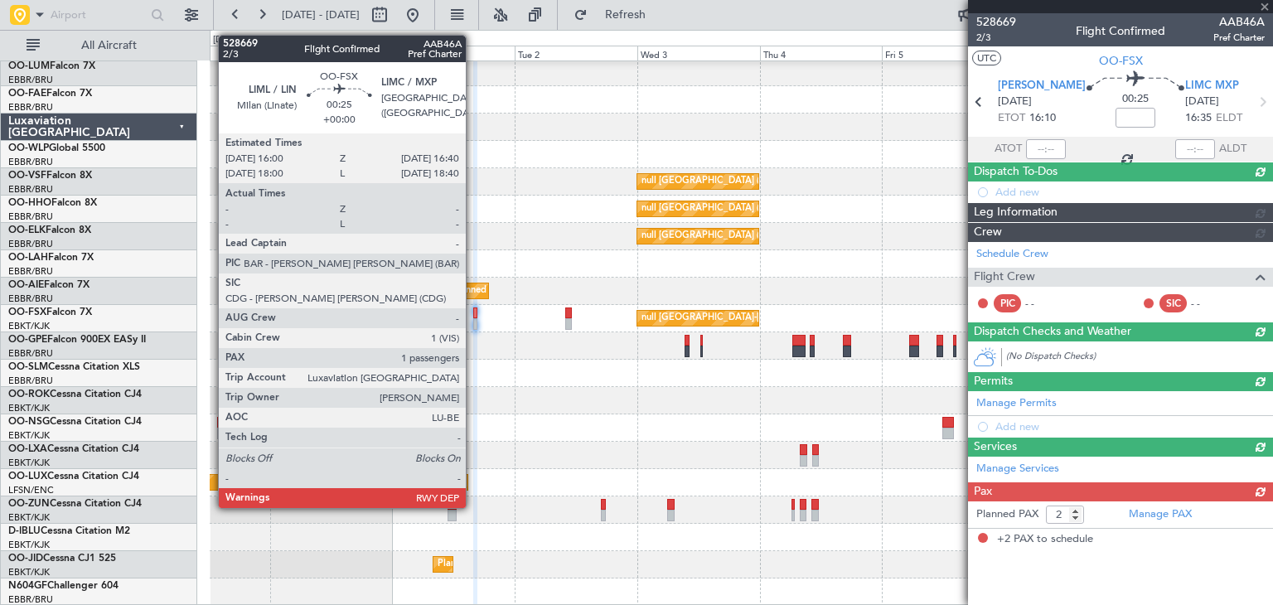
scroll to position [0, 0]
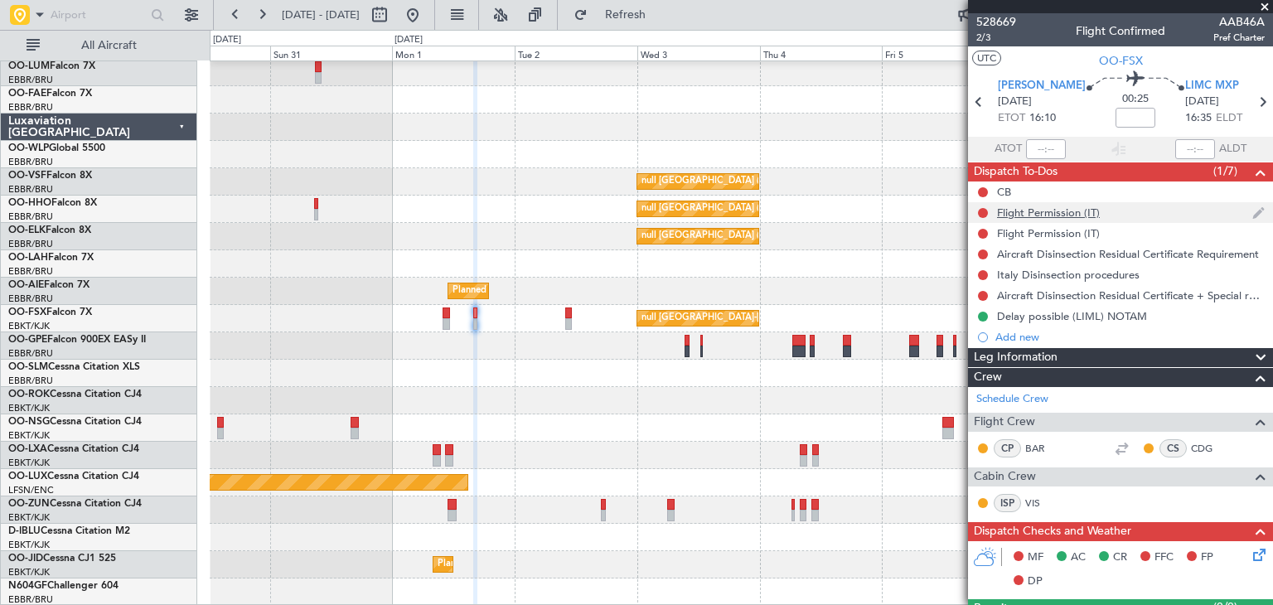
click at [1043, 216] on div "Flight Permission (IT)" at bounding box center [1048, 212] width 103 height 14
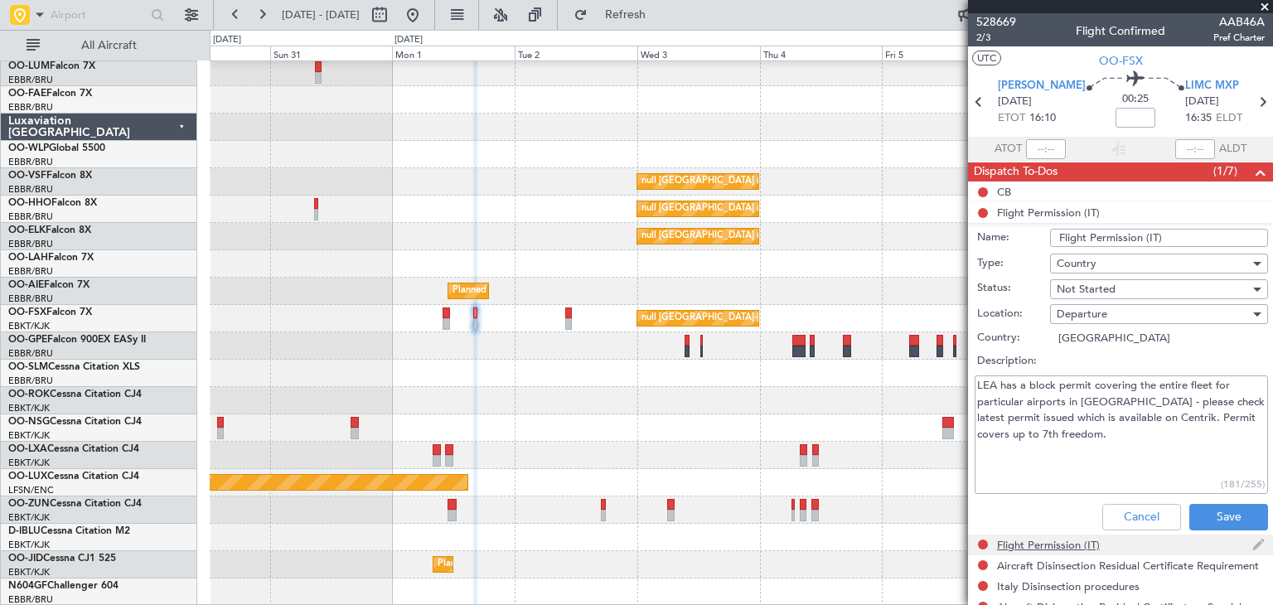
click at [1057, 538] on div "Flight Permission (IT)" at bounding box center [1048, 545] width 103 height 14
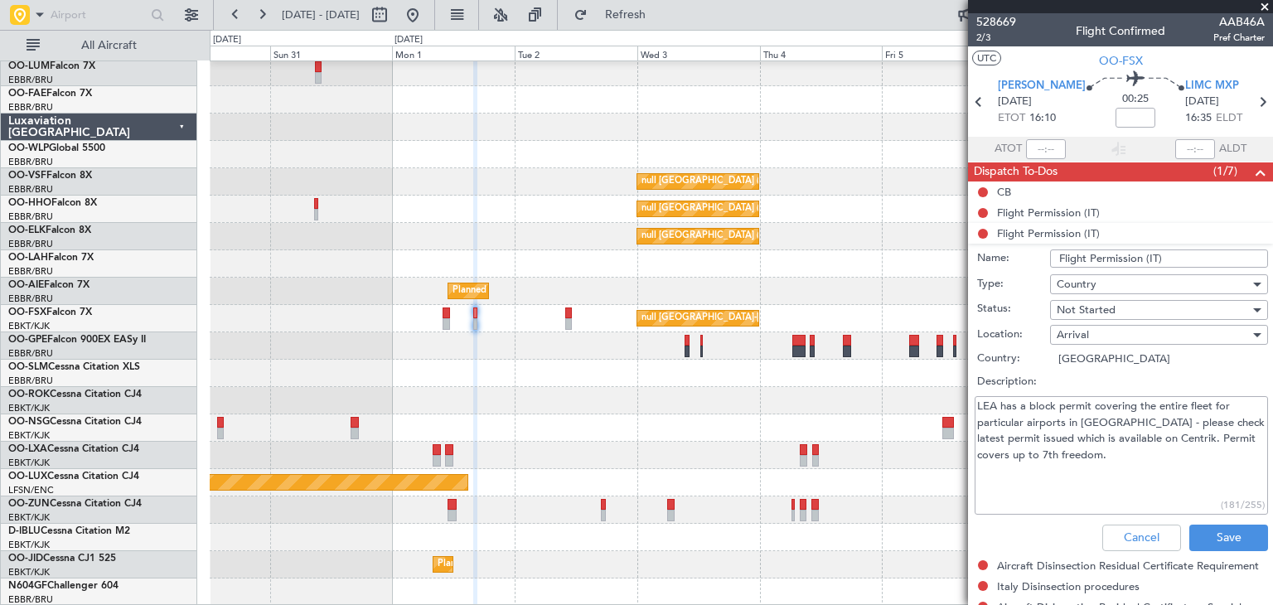
click at [1038, 230] on li "Flight Permission (IT) Name: Flight Permission (IT) Type: Country Status: Not S…" at bounding box center [1120, 390] width 305 height 335
click at [1114, 543] on button "Cancel" at bounding box center [1141, 538] width 79 height 27
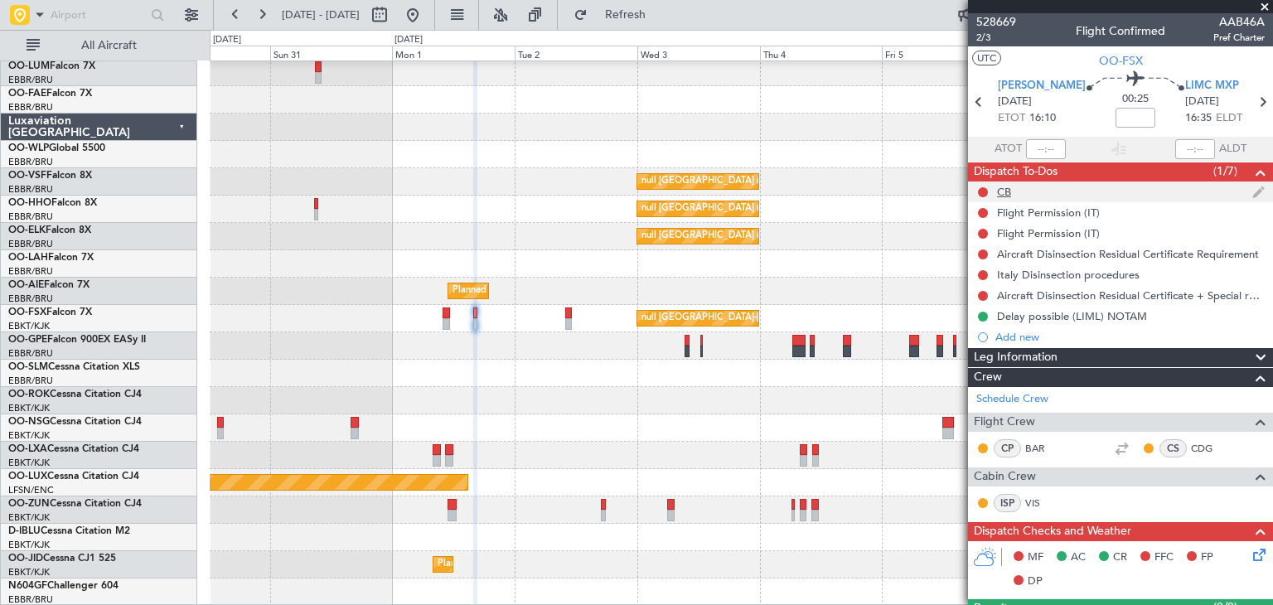
click at [1000, 185] on div "CB" at bounding box center [1004, 192] width 14 height 14
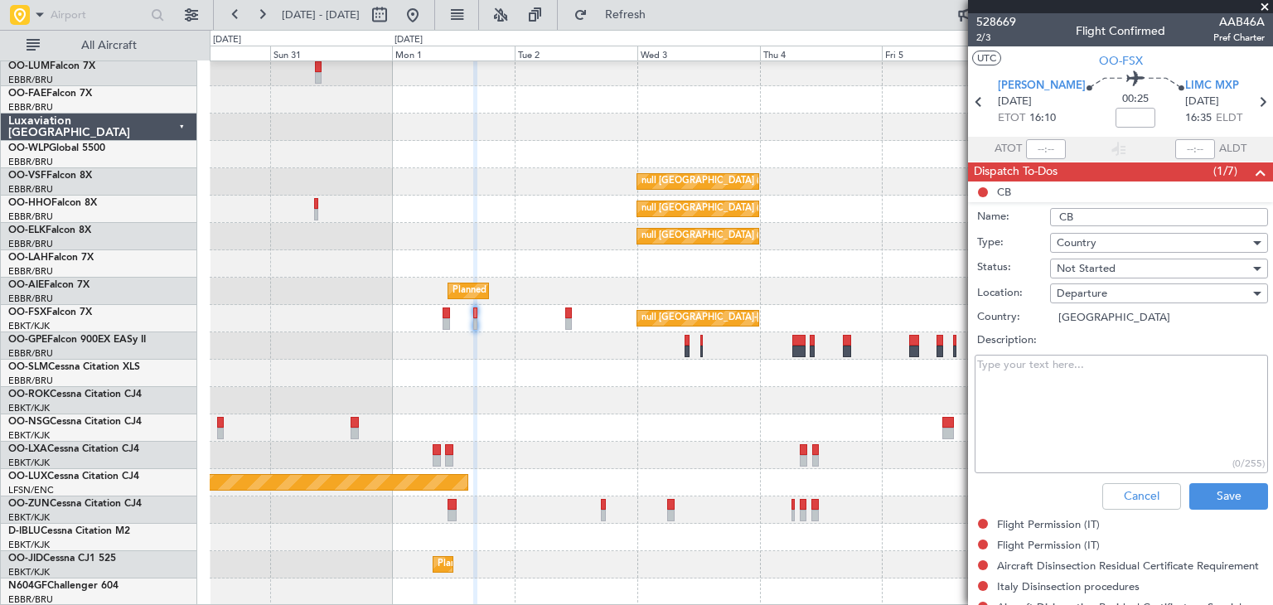
click at [981, 190] on li "CB Name: CB Type: Country Status: Not Started Location: Departure Country: Ital…" at bounding box center [1120, 348] width 305 height 335
click at [1114, 491] on button "Cancel" at bounding box center [1141, 496] width 79 height 27
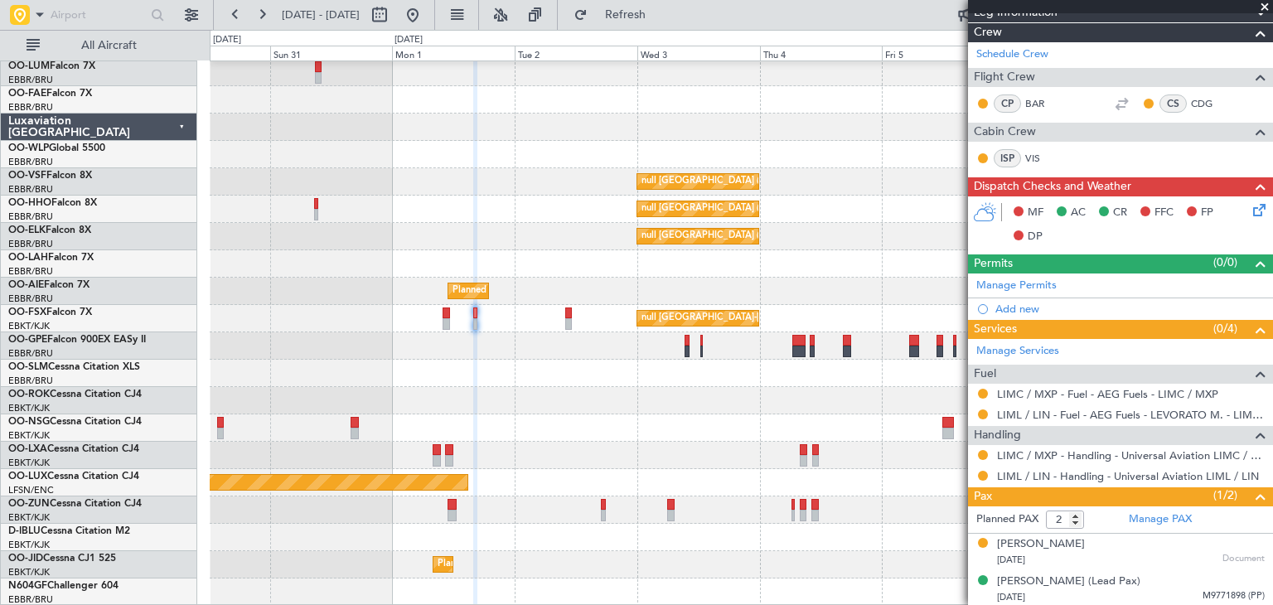
scroll to position [345, 0]
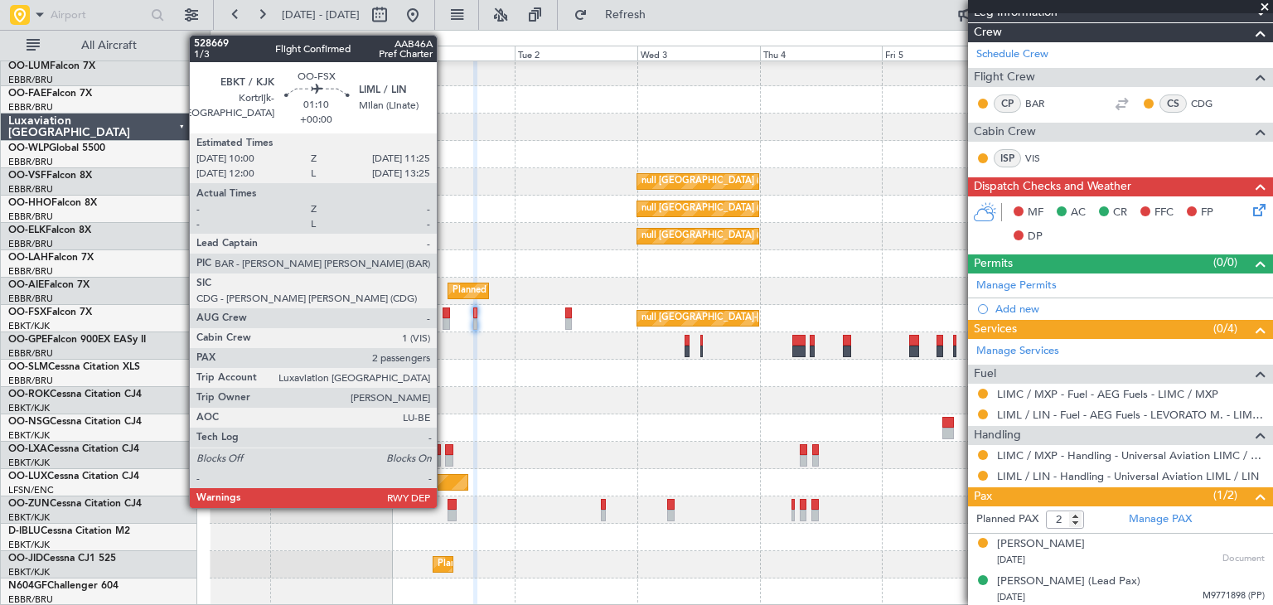
click at [444, 311] on div at bounding box center [445, 313] width 7 height 12
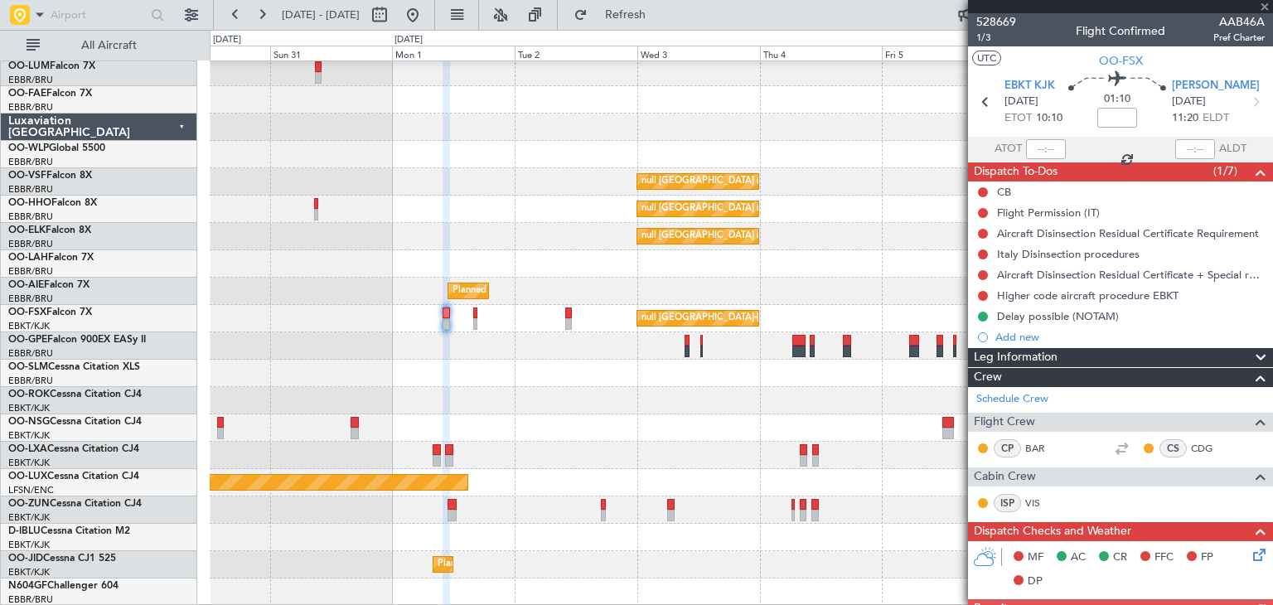
scroll to position [83, 0]
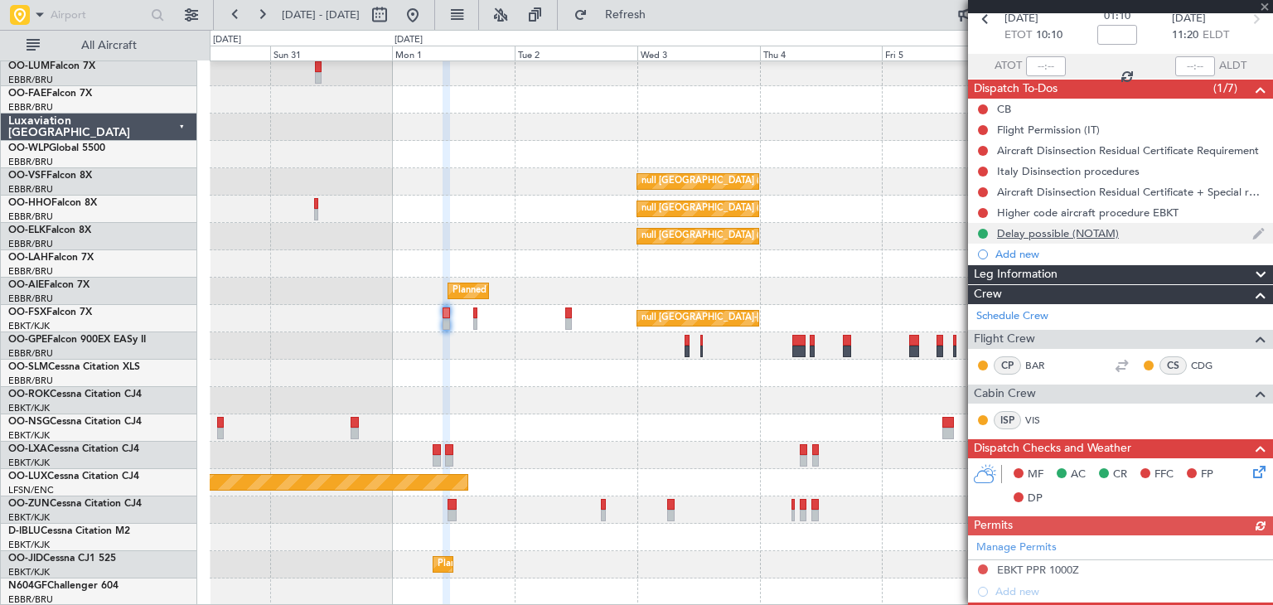
click at [1081, 227] on div "Delay possible (NOTAM)" at bounding box center [1058, 233] width 122 height 14
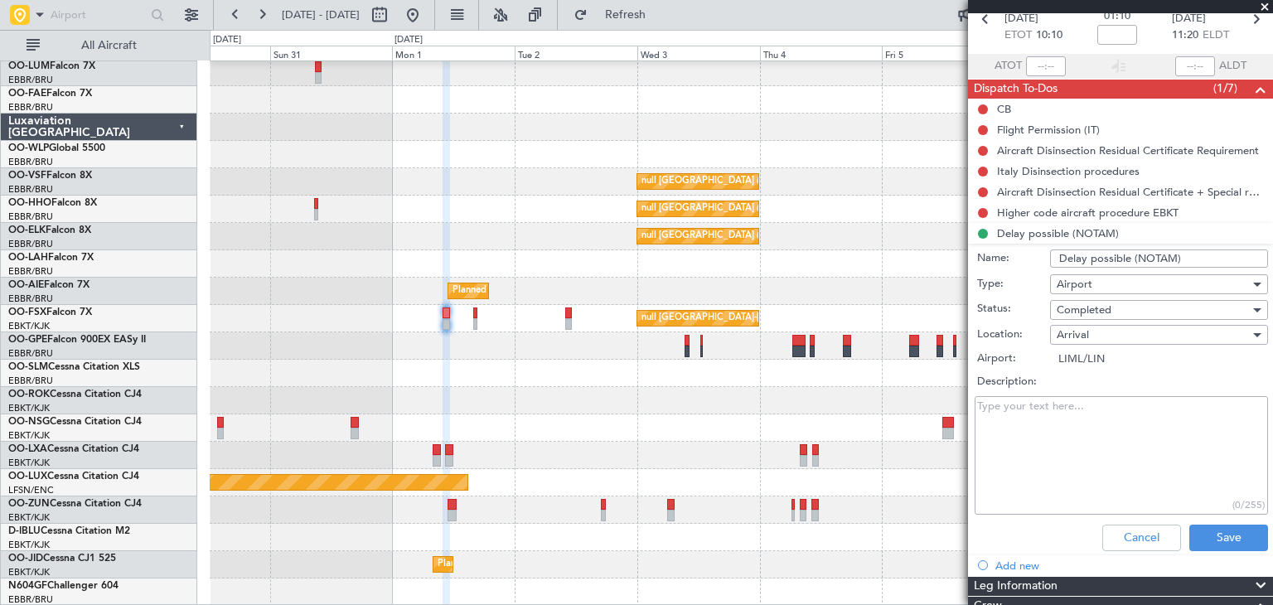
click at [1127, 255] on input "Delay possible (NOTAM)" at bounding box center [1159, 258] width 218 height 18
type input "Delay possible LIML (NOTAM)"
click at [1221, 536] on button "Save" at bounding box center [1228, 538] width 79 height 27
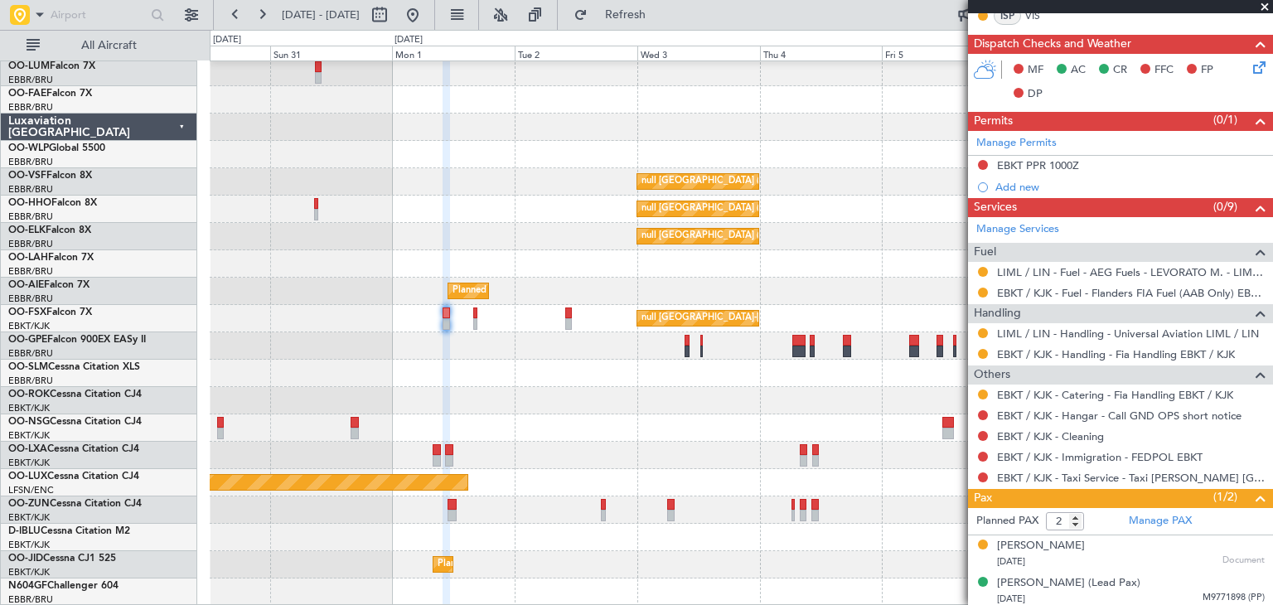
scroll to position [489, 0]
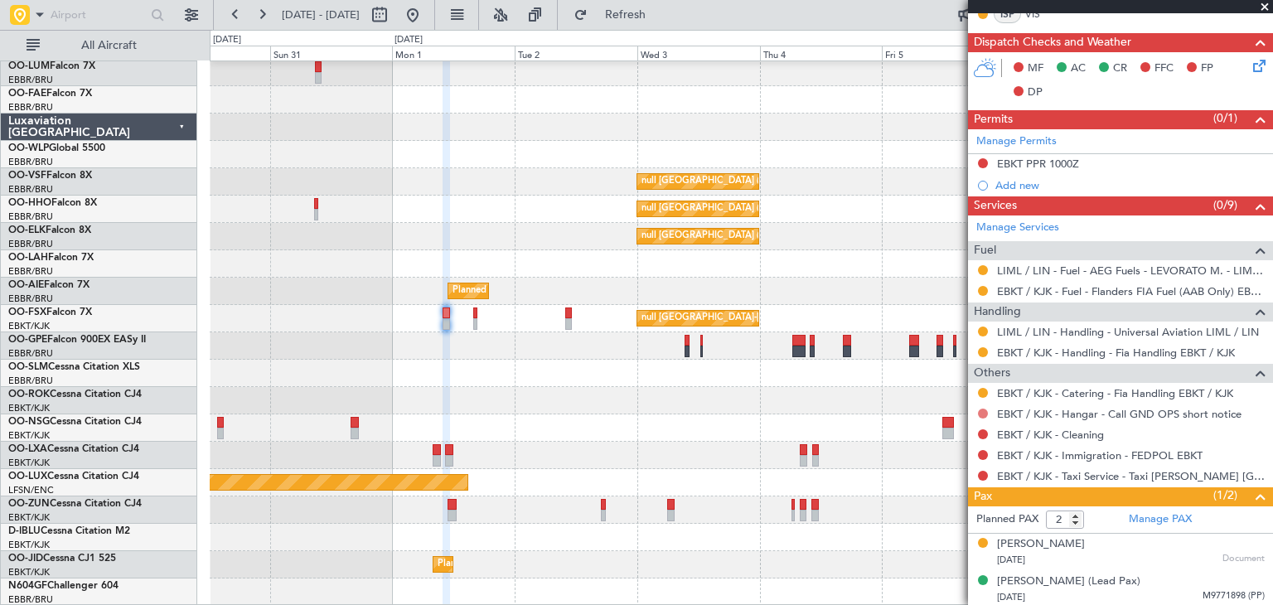
click at [984, 409] on button at bounding box center [983, 414] width 10 height 10
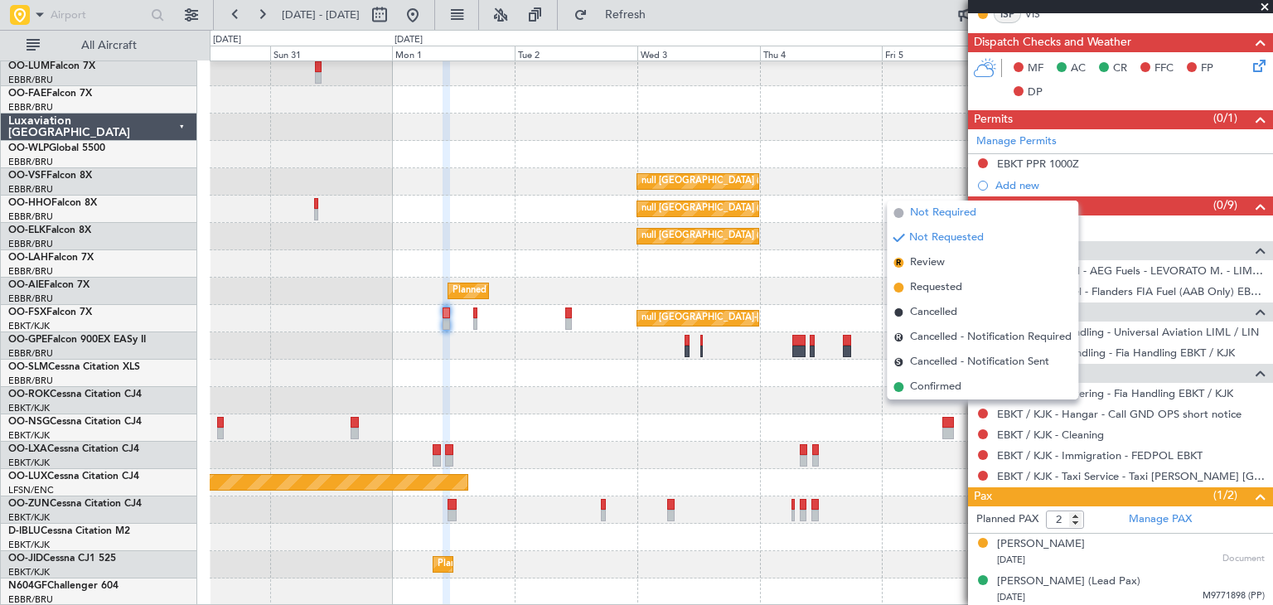
click at [975, 213] on span "Not Required" at bounding box center [943, 213] width 66 height 17
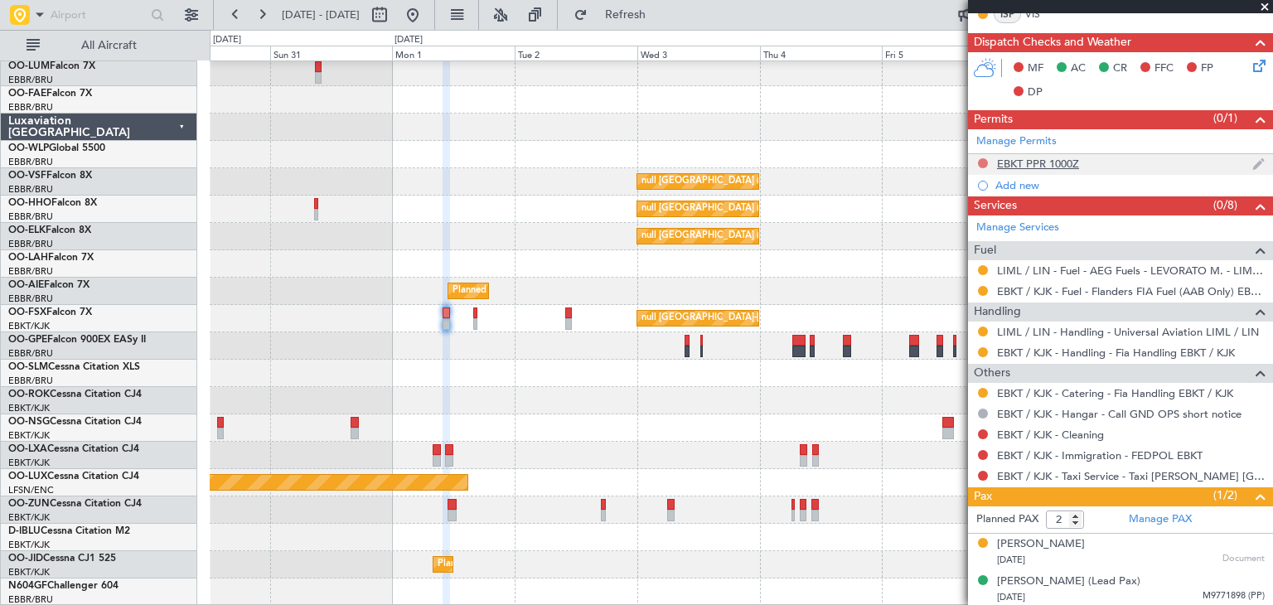
click at [983, 162] on button at bounding box center [983, 163] width 10 height 10
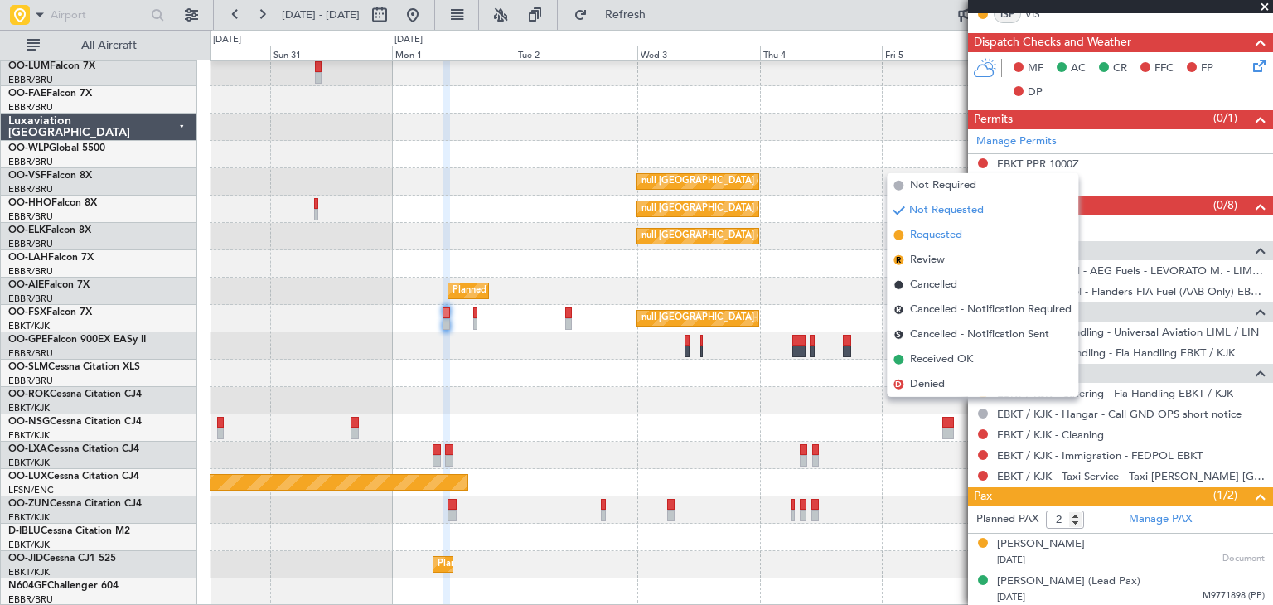
click at [986, 226] on li "Requested" at bounding box center [982, 235] width 191 height 25
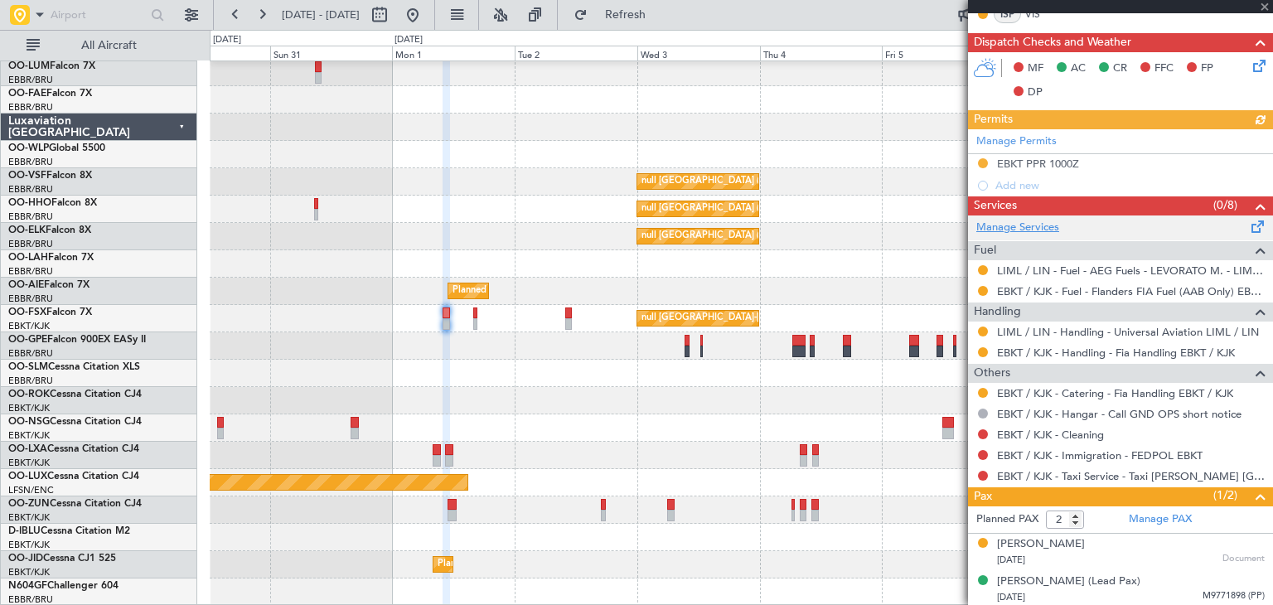
click at [1041, 223] on link "Manage Services" at bounding box center [1017, 228] width 83 height 17
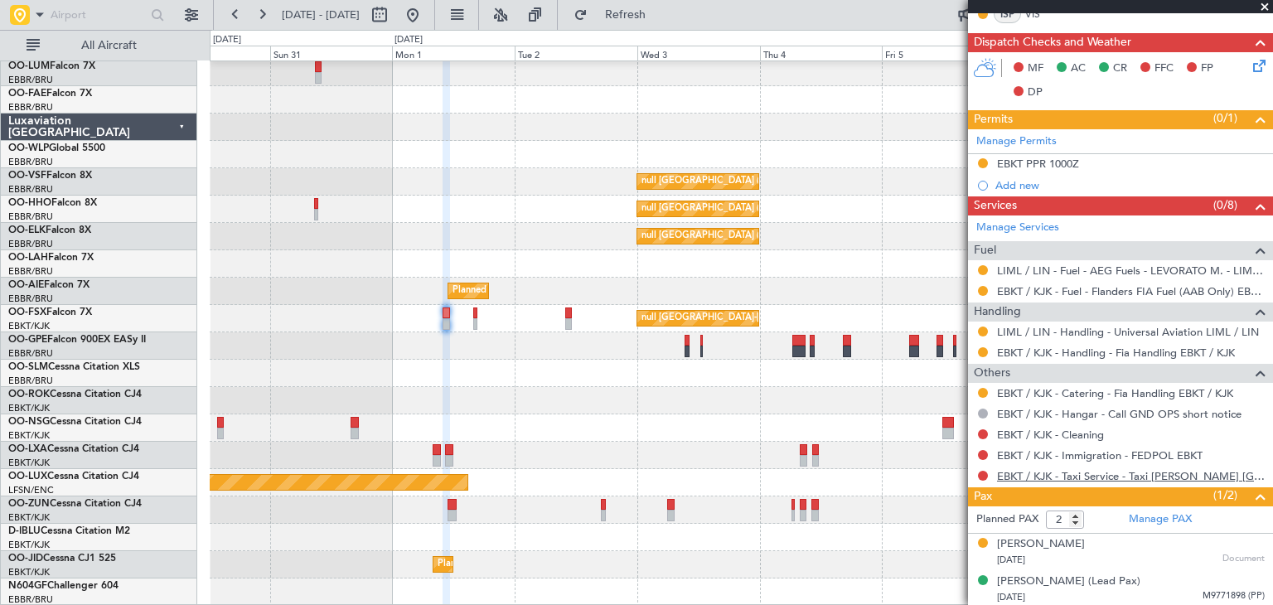
click at [1084, 474] on link "EBKT / KJK - Taxi Service - Taxi [PERSON_NAME] [GEOGRAPHIC_DATA]" at bounding box center [1131, 476] width 268 height 14
click at [647, 17] on span "Refresh" at bounding box center [626, 15] width 70 height 12
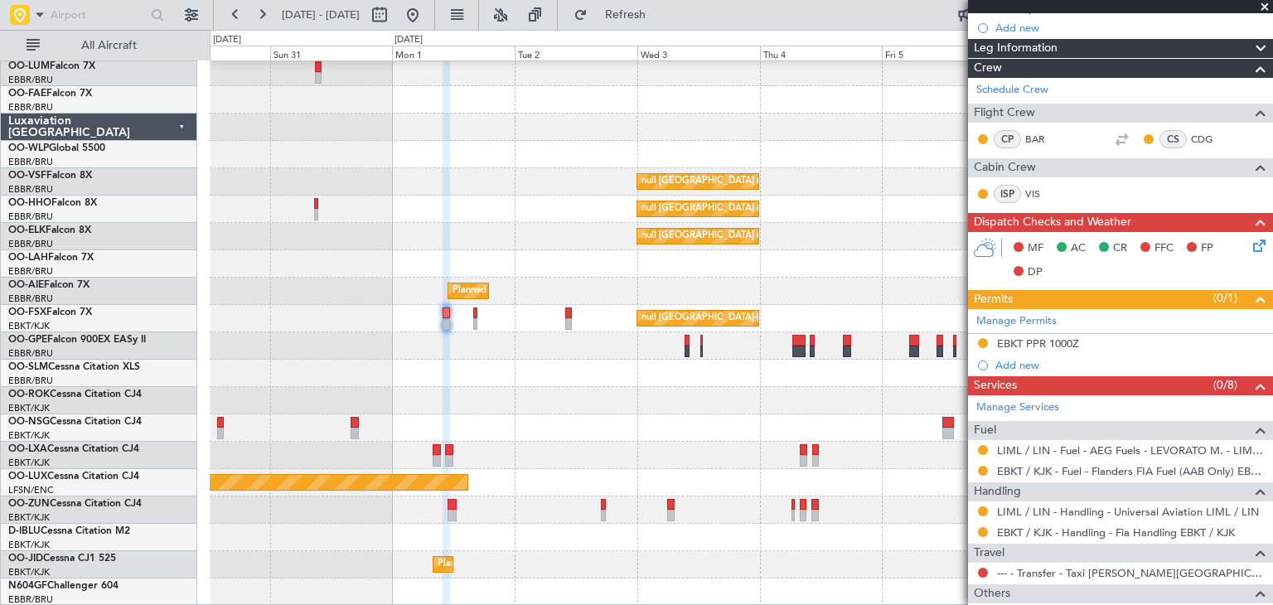
scroll to position [157, 0]
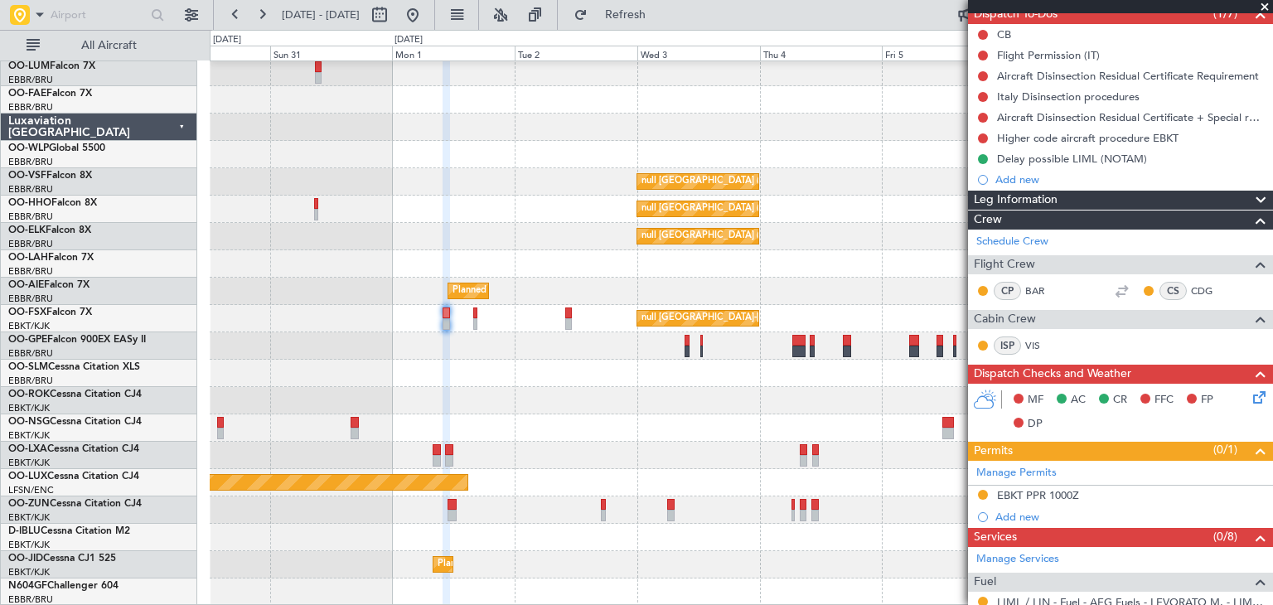
click at [1250, 399] on icon at bounding box center [1256, 394] width 13 height 13
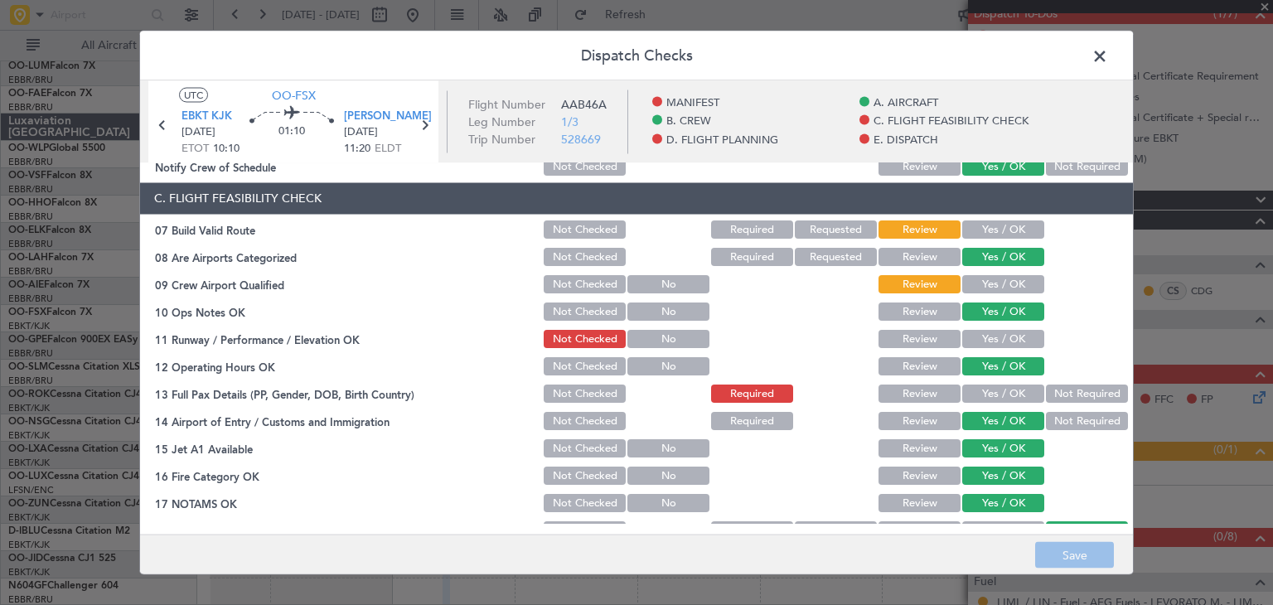
scroll to position [331, 0]
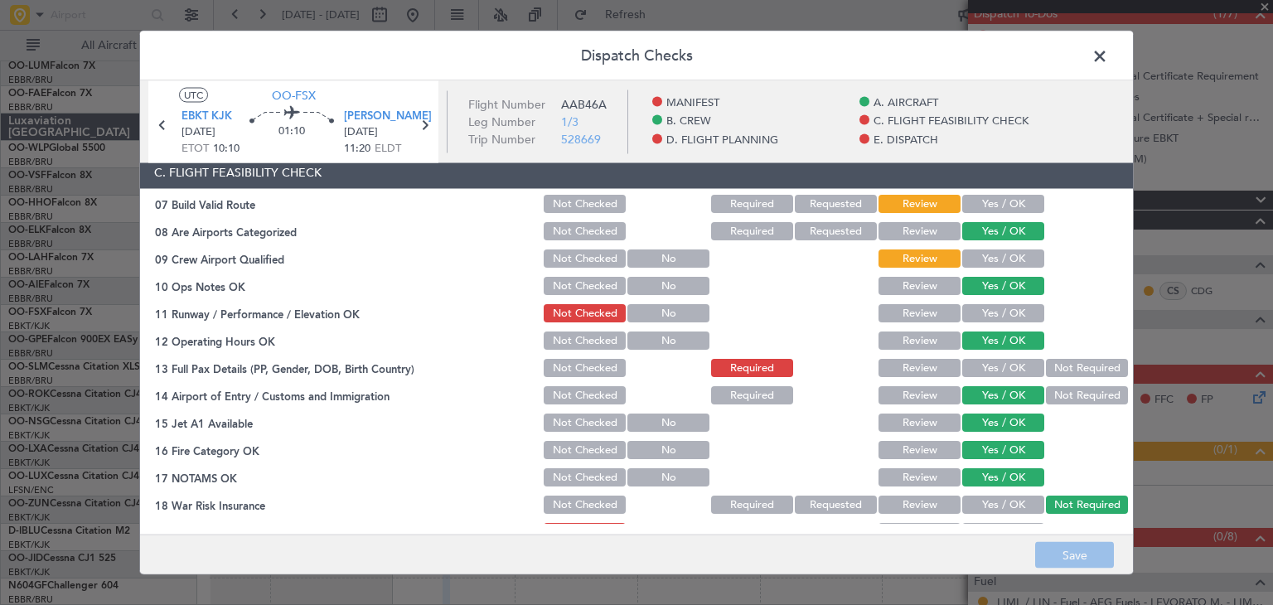
click at [968, 206] on button "Yes / OK" at bounding box center [1003, 205] width 82 height 18
click at [993, 262] on button "Yes / OK" at bounding box center [1003, 259] width 82 height 18
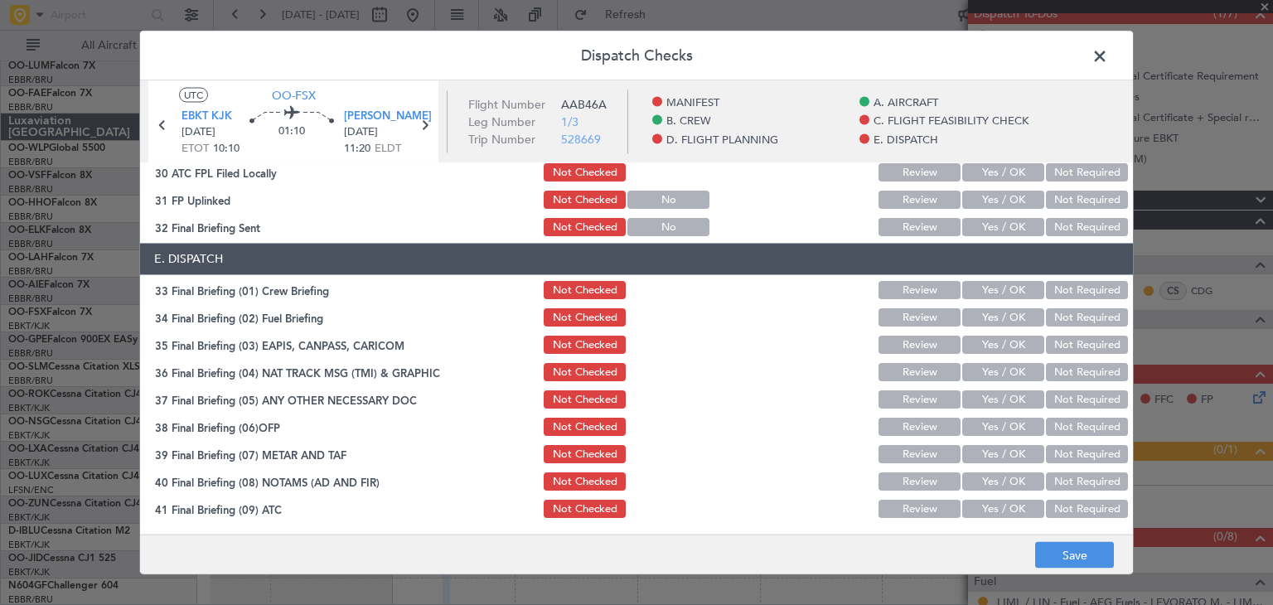
scroll to position [1110, 0]
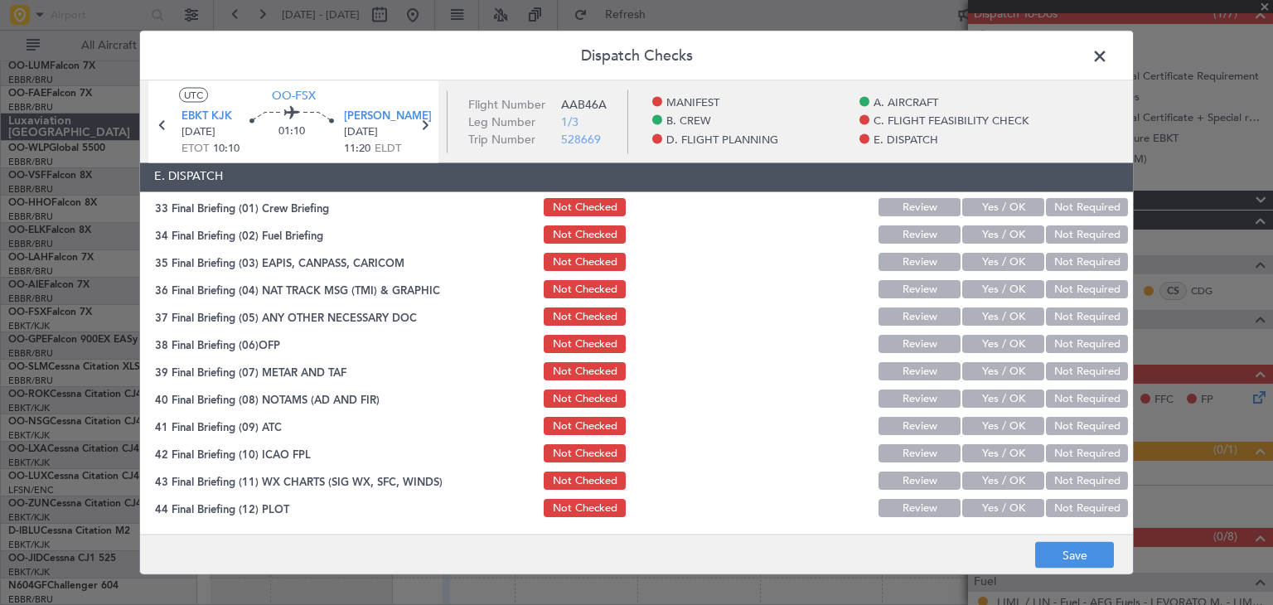
click at [1108, 57] on span at bounding box center [1108, 60] width 0 height 33
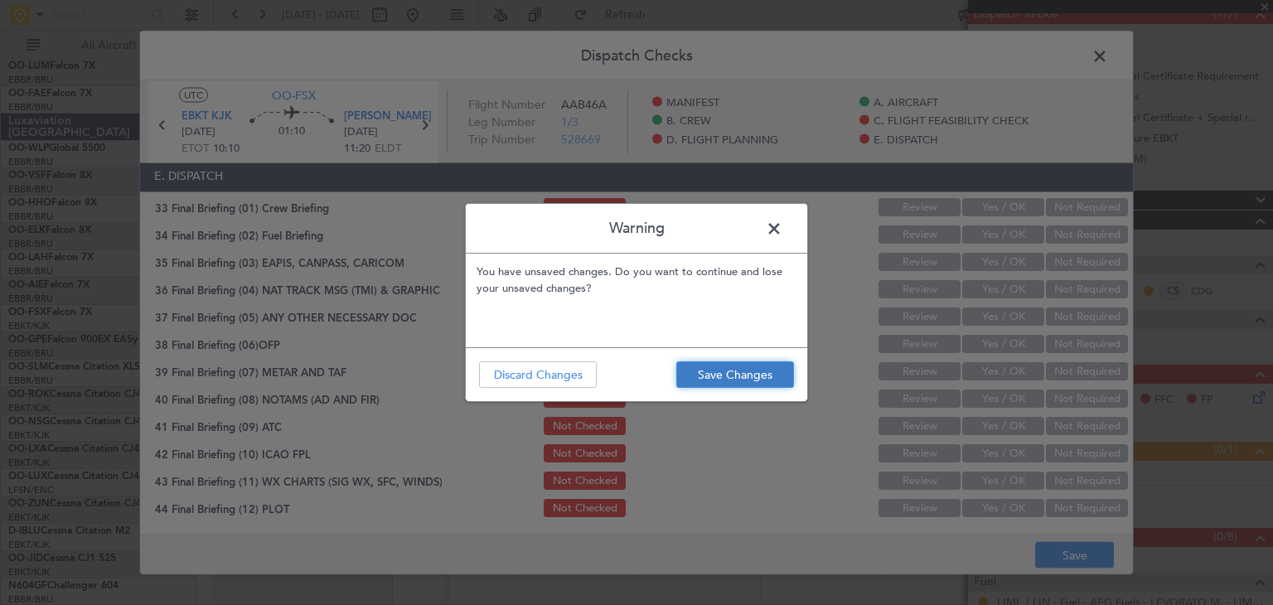
click at [742, 365] on button "Save Changes" at bounding box center [735, 374] width 118 height 27
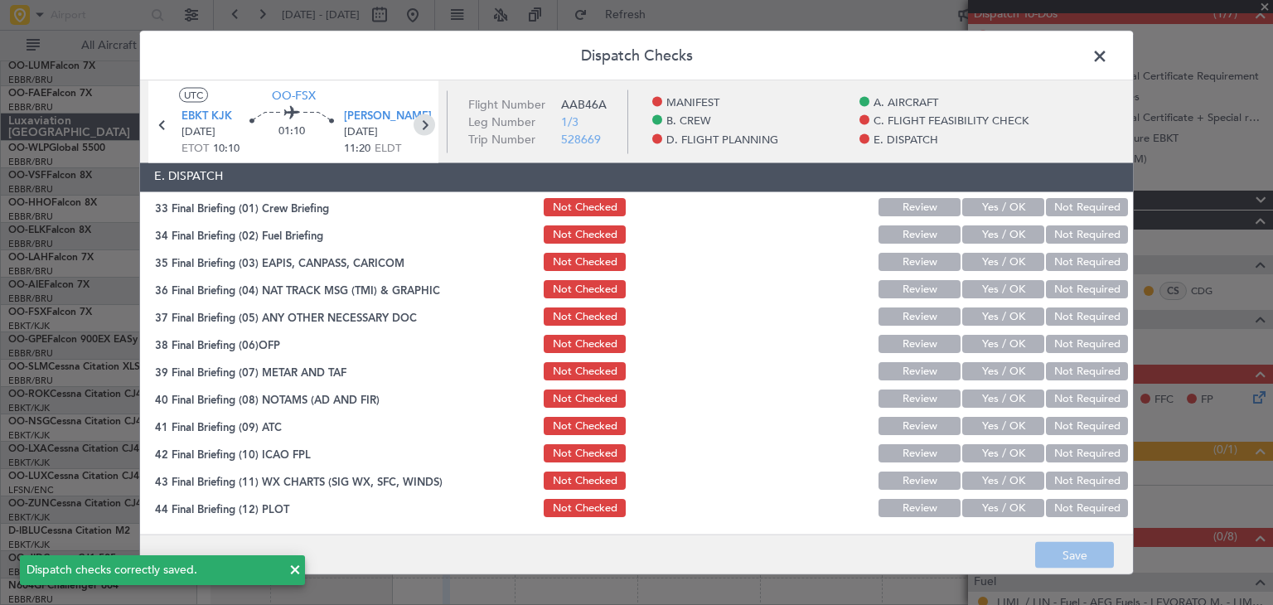
click at [423, 117] on icon at bounding box center [424, 125] width 22 height 22
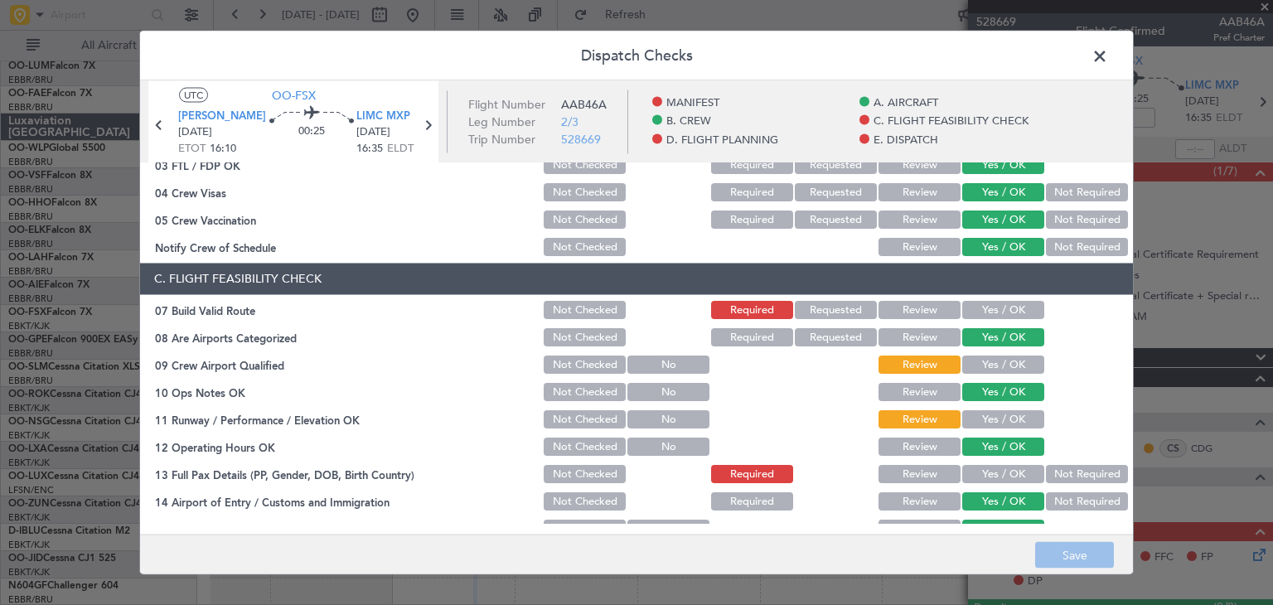
scroll to position [249, 0]
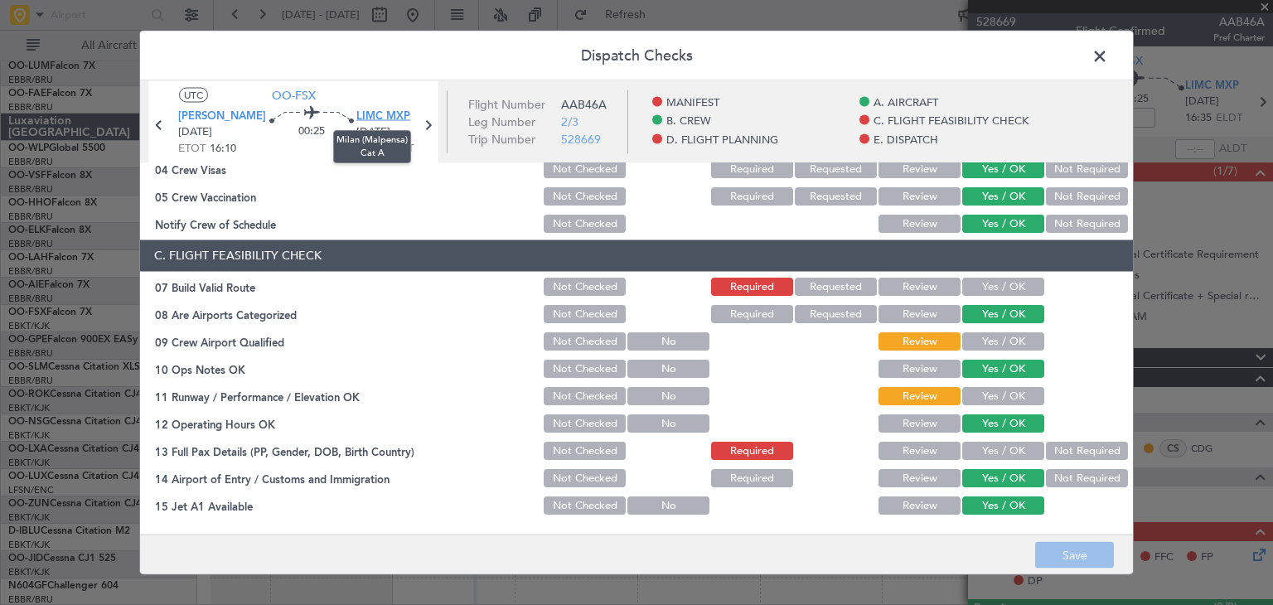
click at [358, 116] on span "LIMC MXP" at bounding box center [383, 116] width 54 height 17
click at [1004, 340] on button "Yes / OK" at bounding box center [1003, 342] width 82 height 18
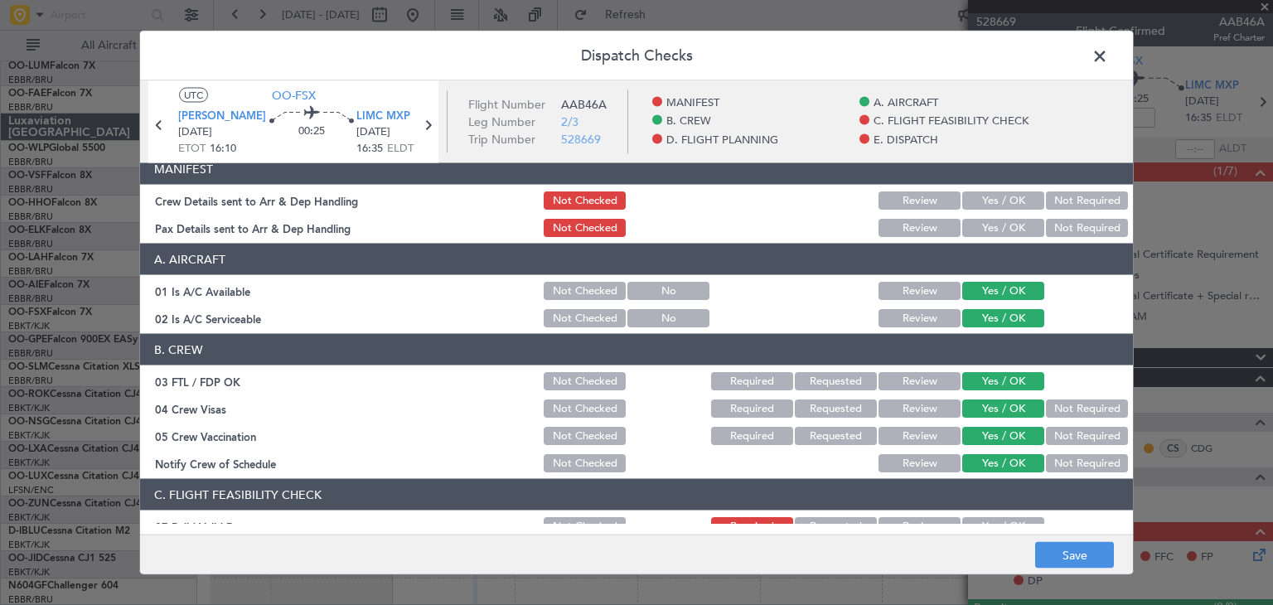
scroll to position [0, 0]
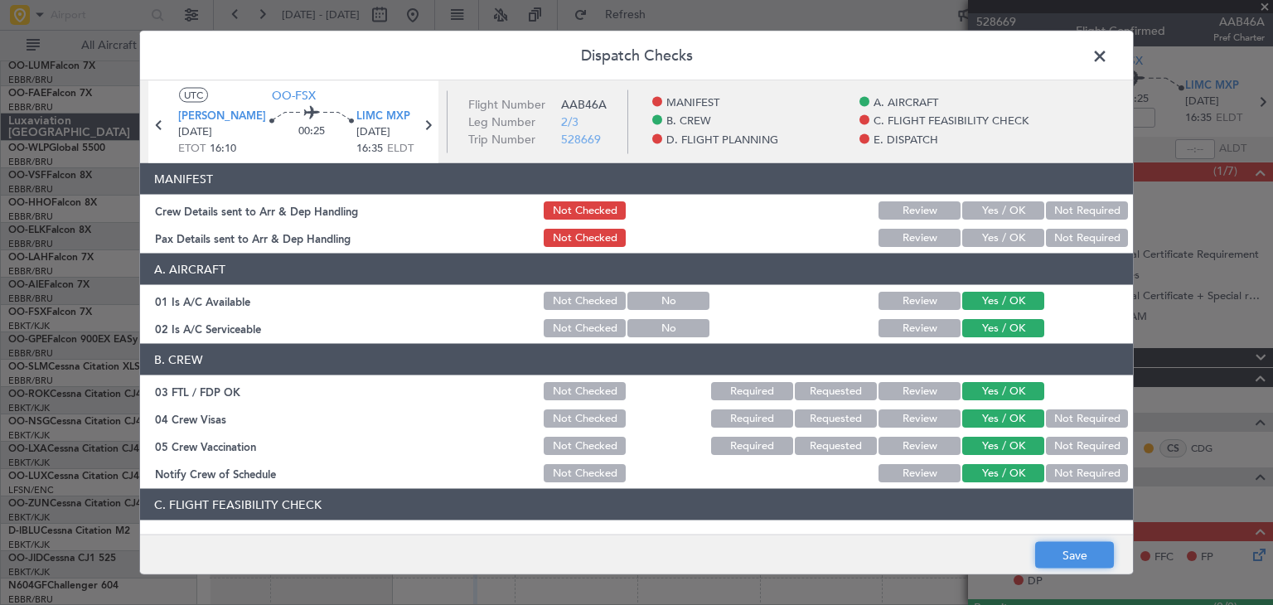
click at [1094, 548] on button "Save" at bounding box center [1074, 555] width 79 height 27
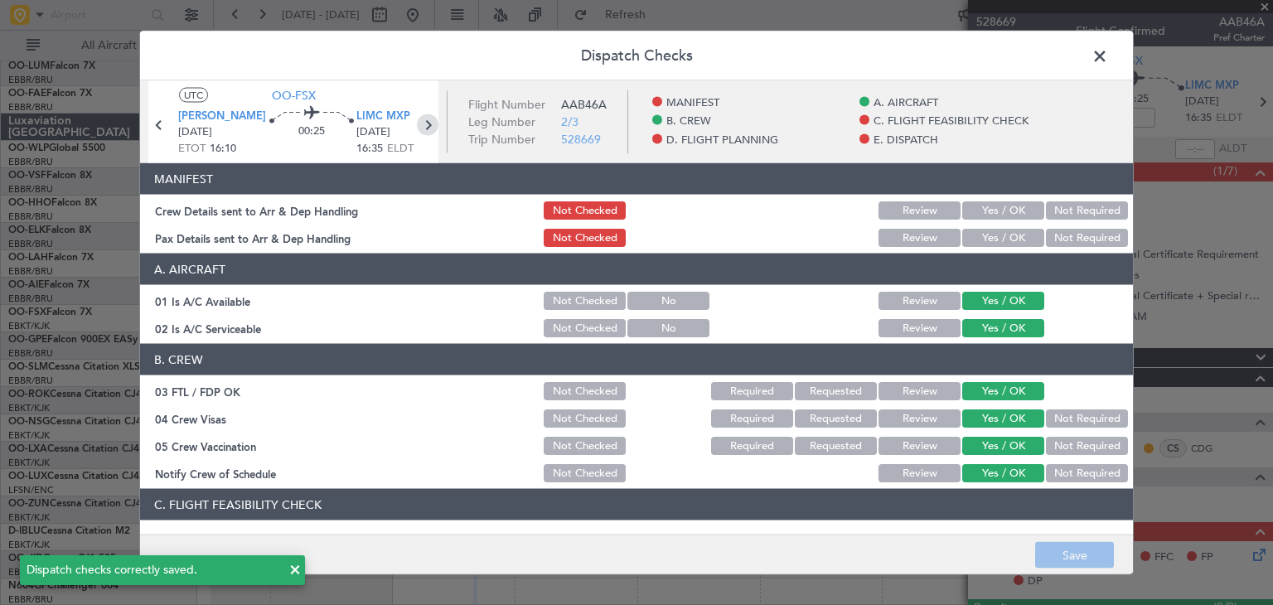
click at [425, 120] on icon at bounding box center [428, 125] width 22 height 22
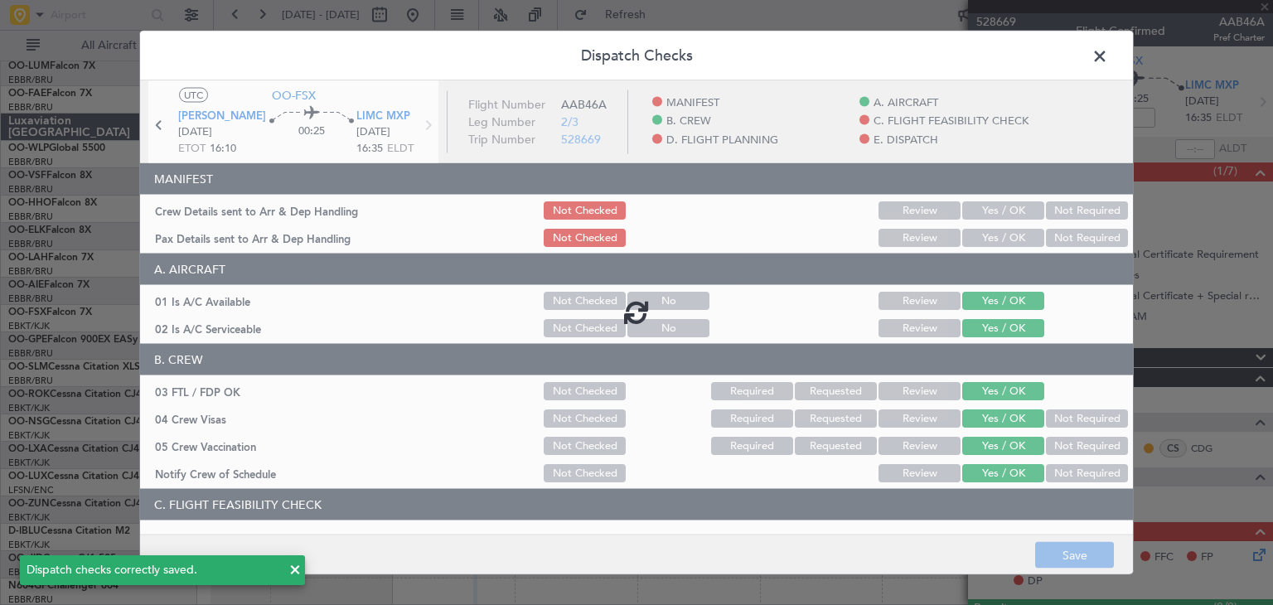
type input "1"
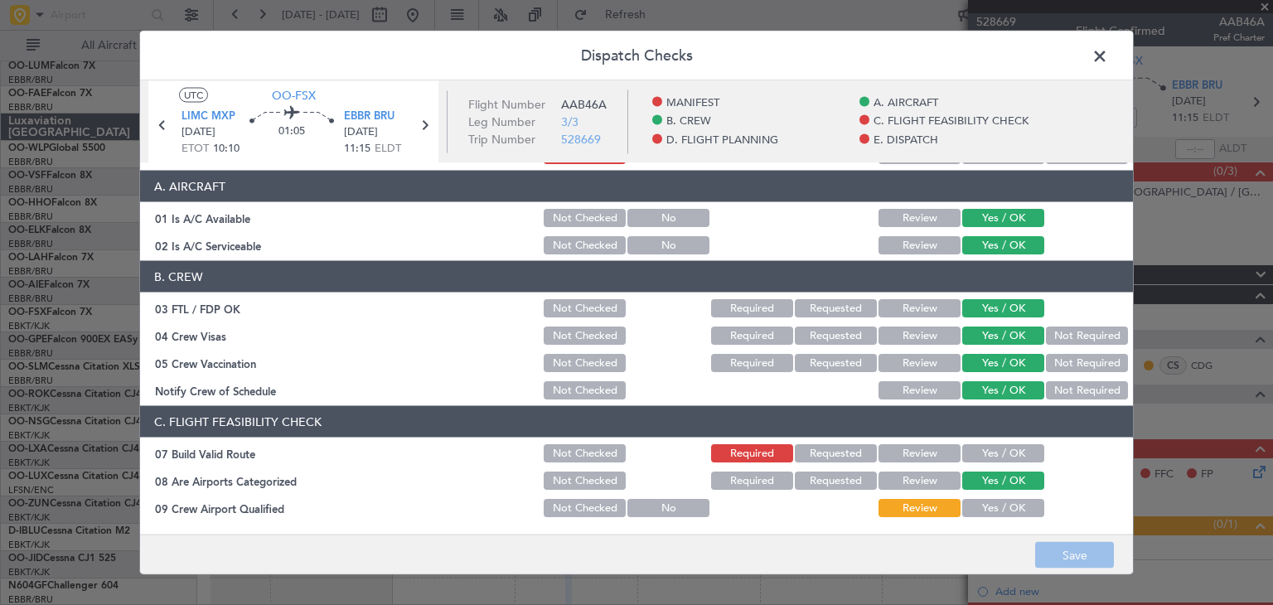
scroll to position [166, 0]
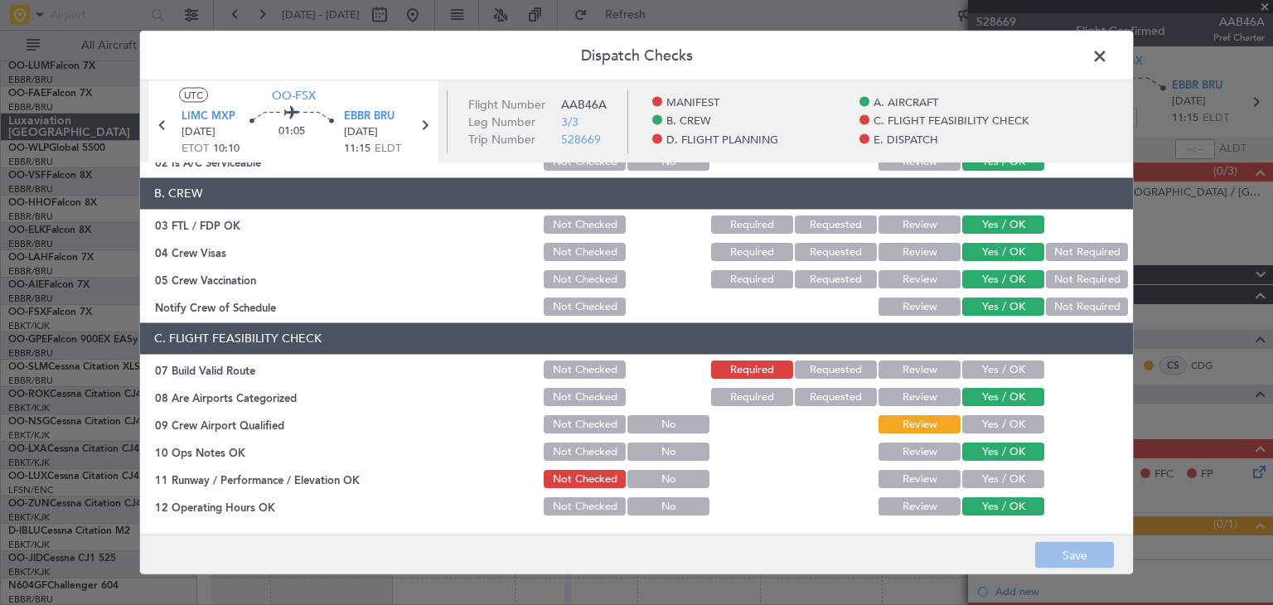
click at [993, 422] on button "Yes / OK" at bounding box center [1003, 425] width 82 height 18
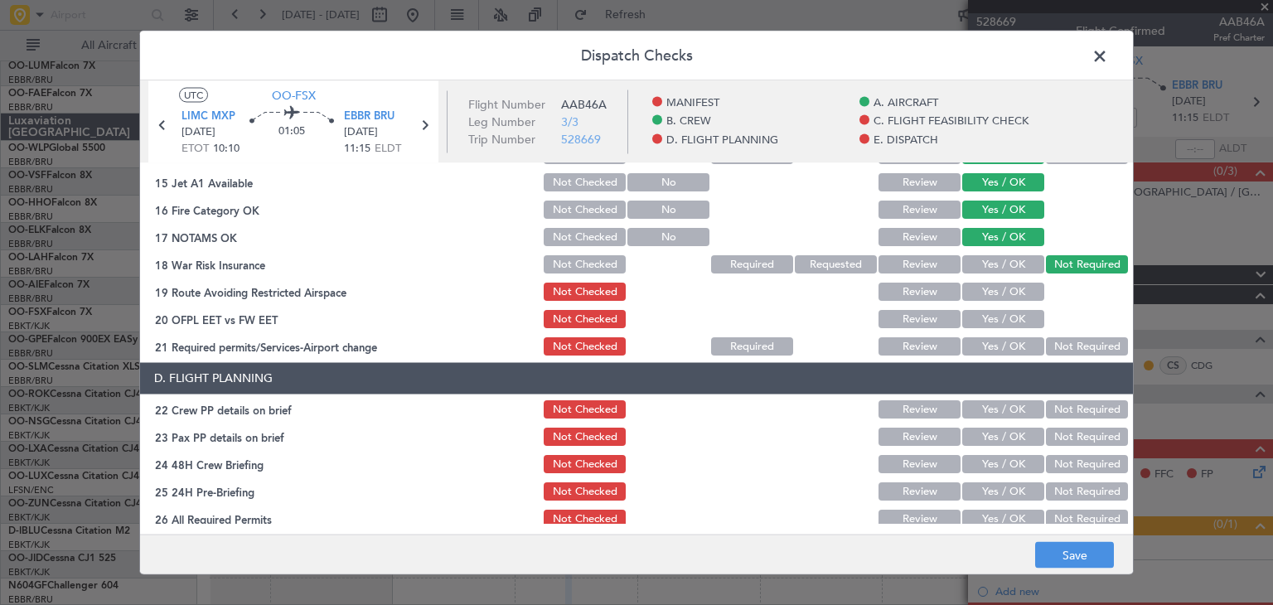
scroll to position [580, 0]
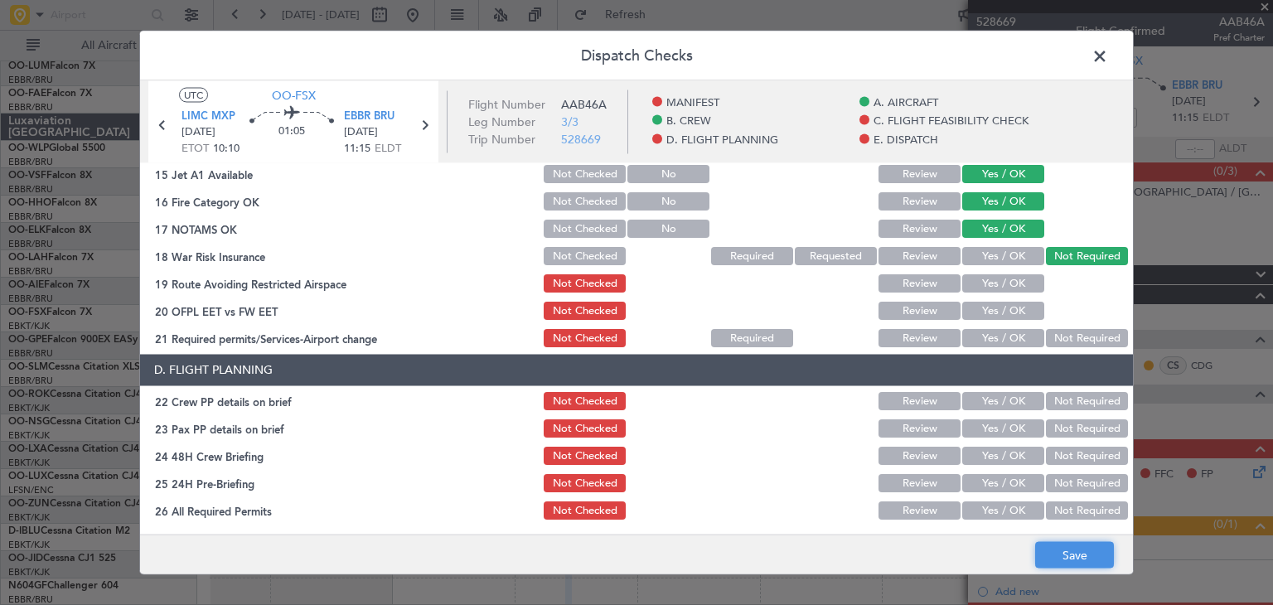
click at [1063, 568] on button "Save" at bounding box center [1074, 555] width 79 height 27
click at [1108, 53] on span at bounding box center [1108, 60] width 0 height 33
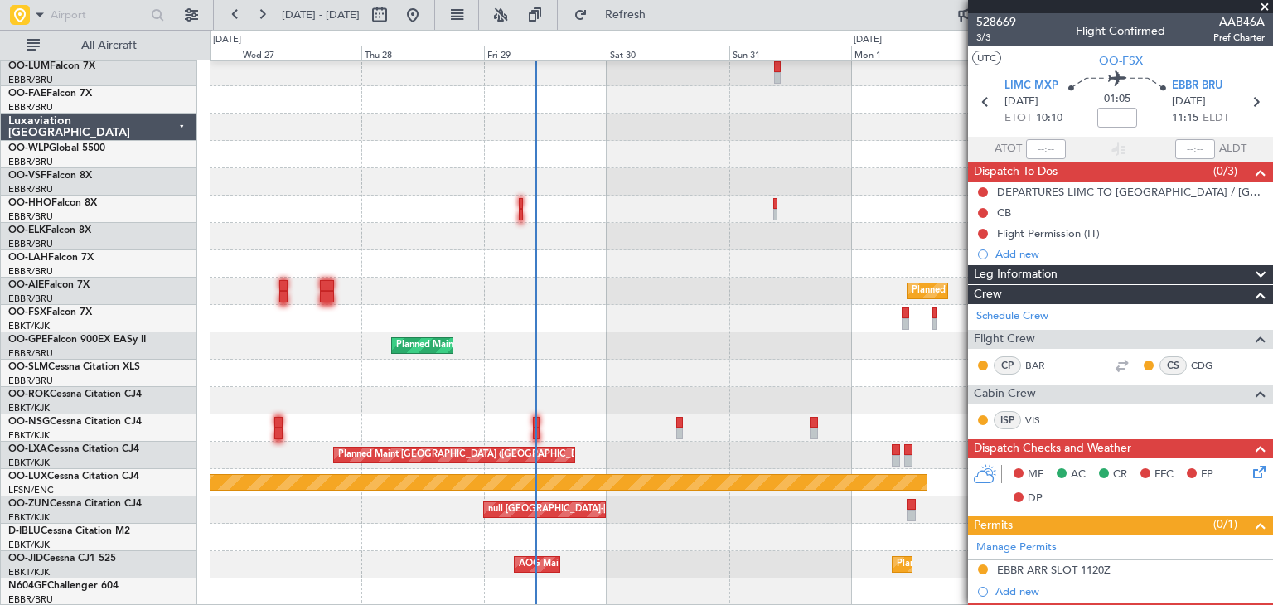
click at [824, 297] on div "null Brussels (Brussels National) null Brussels (Brussels National) null Brusse…" at bounding box center [741, 318] width 1062 height 574
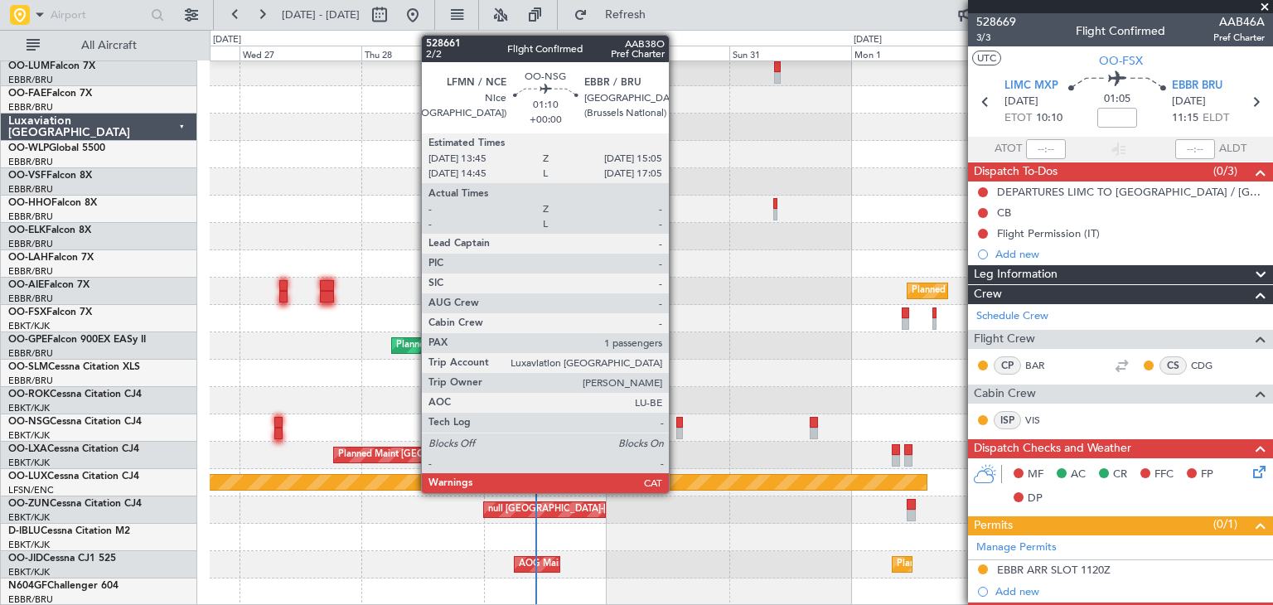
click at [676, 420] on div at bounding box center [679, 423] width 7 height 12
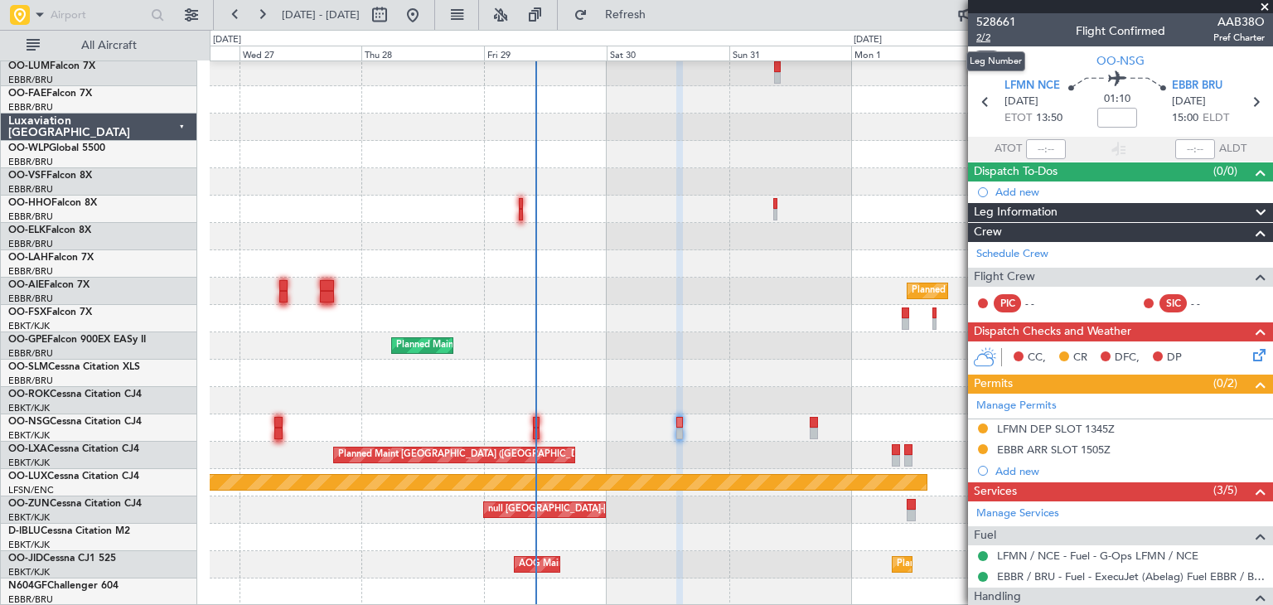
click at [981, 33] on span "2/2" at bounding box center [996, 38] width 40 height 14
click at [997, 21] on span "528661" at bounding box center [996, 21] width 40 height 17
click at [660, 17] on span "Refresh" at bounding box center [626, 15] width 70 height 12
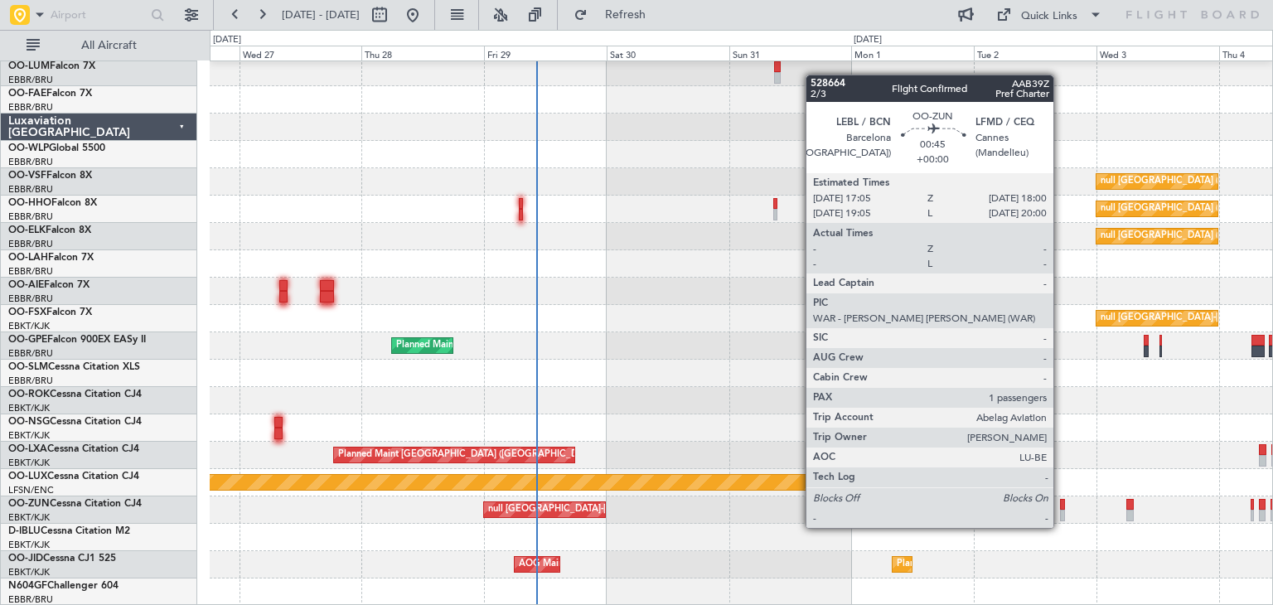
click at [1061, 511] on div at bounding box center [1062, 516] width 5 height 12
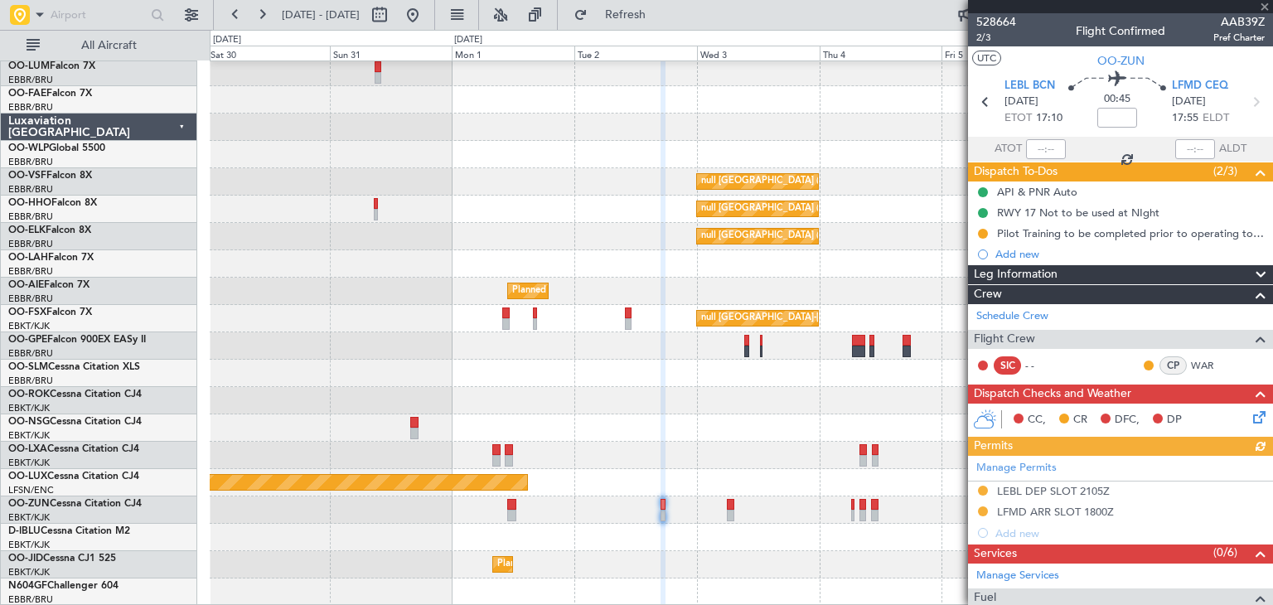
click at [466, 389] on div "null Brussels (Brussels National) null Brussels (Brussels National) null Brusse…" at bounding box center [741, 318] width 1062 height 574
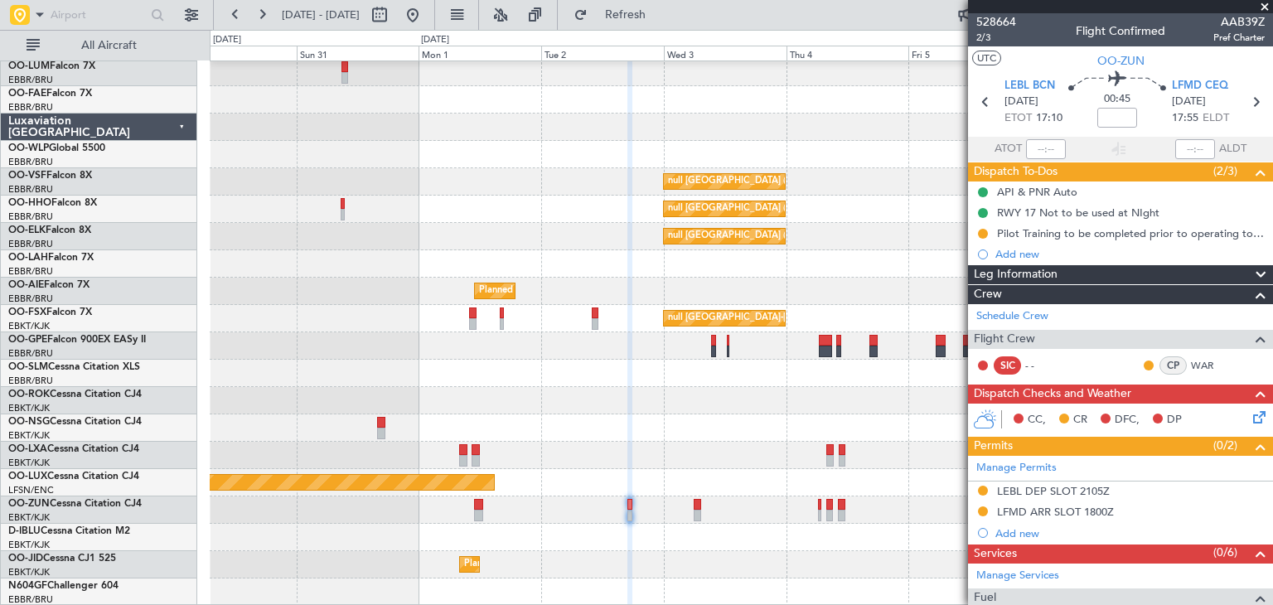
click at [749, 399] on div at bounding box center [741, 400] width 1062 height 27
click at [1266, 2] on span at bounding box center [1264, 7] width 17 height 15
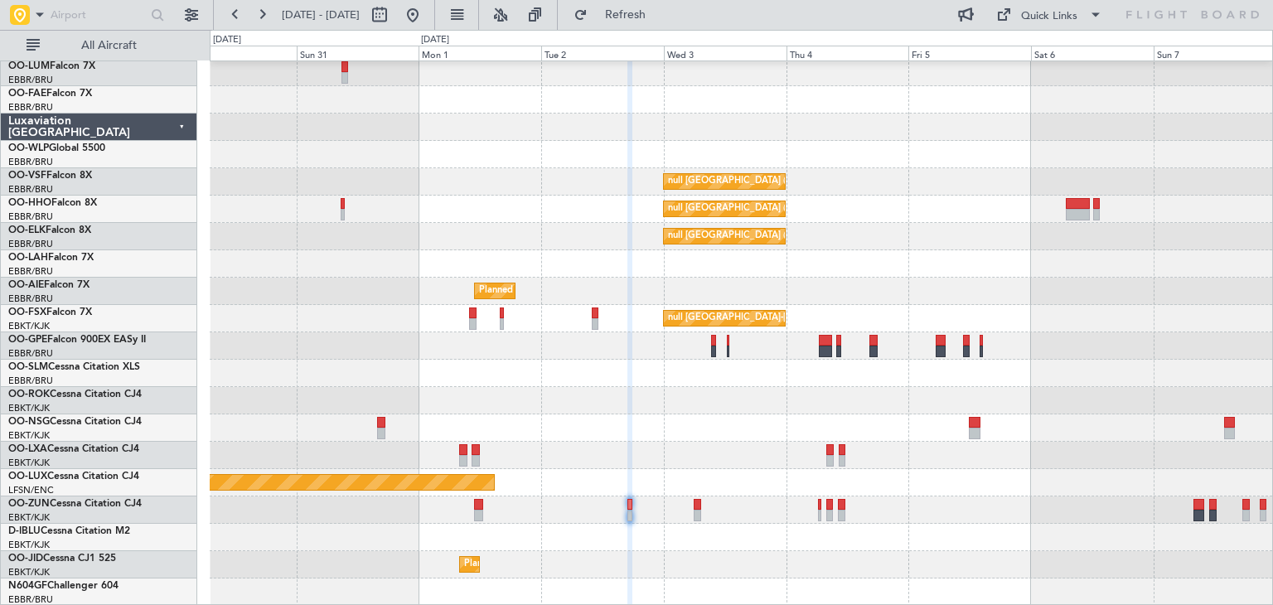
type input "0"
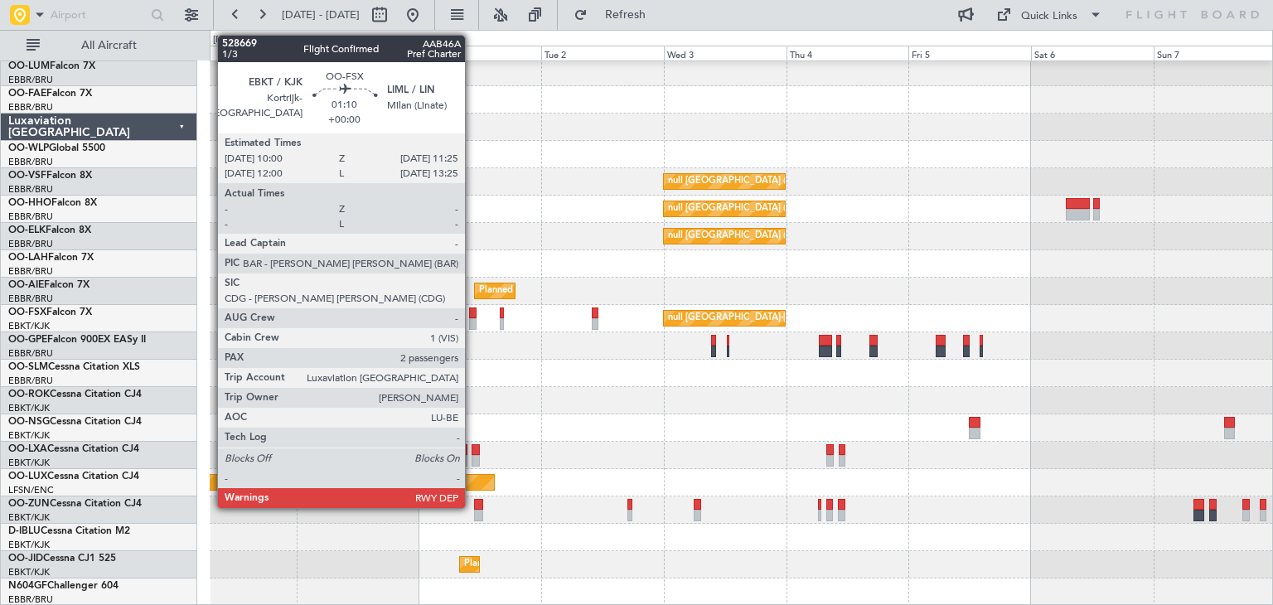
click at [472, 322] on div at bounding box center [472, 324] width 7 height 12
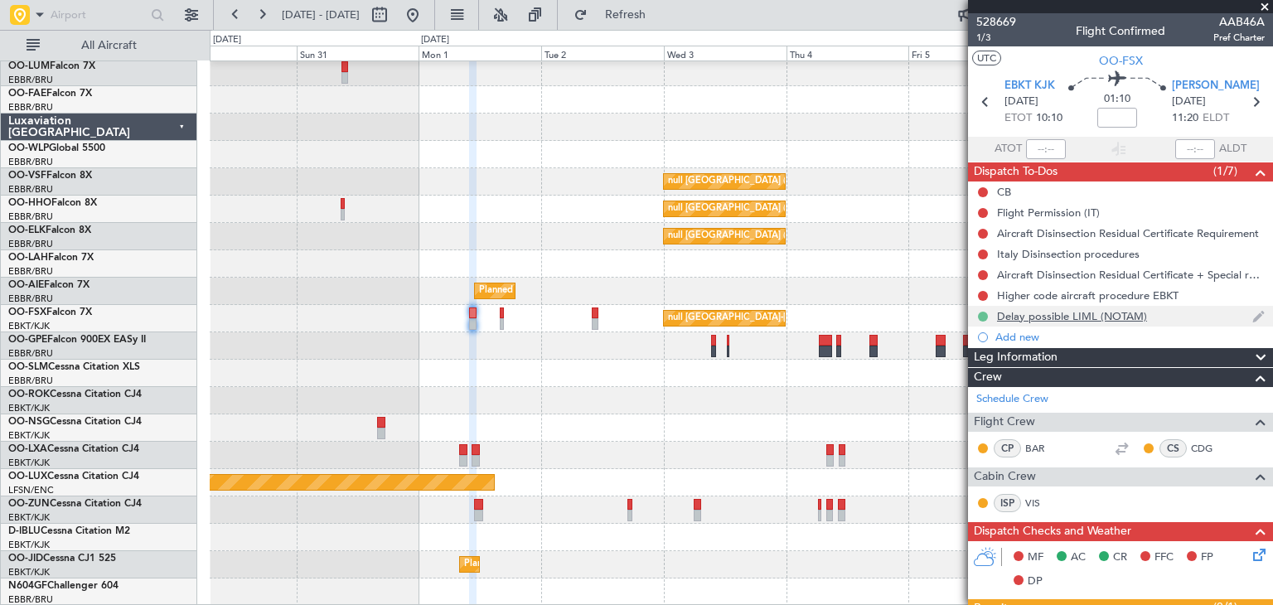
click at [980, 312] on button at bounding box center [983, 317] width 10 height 10
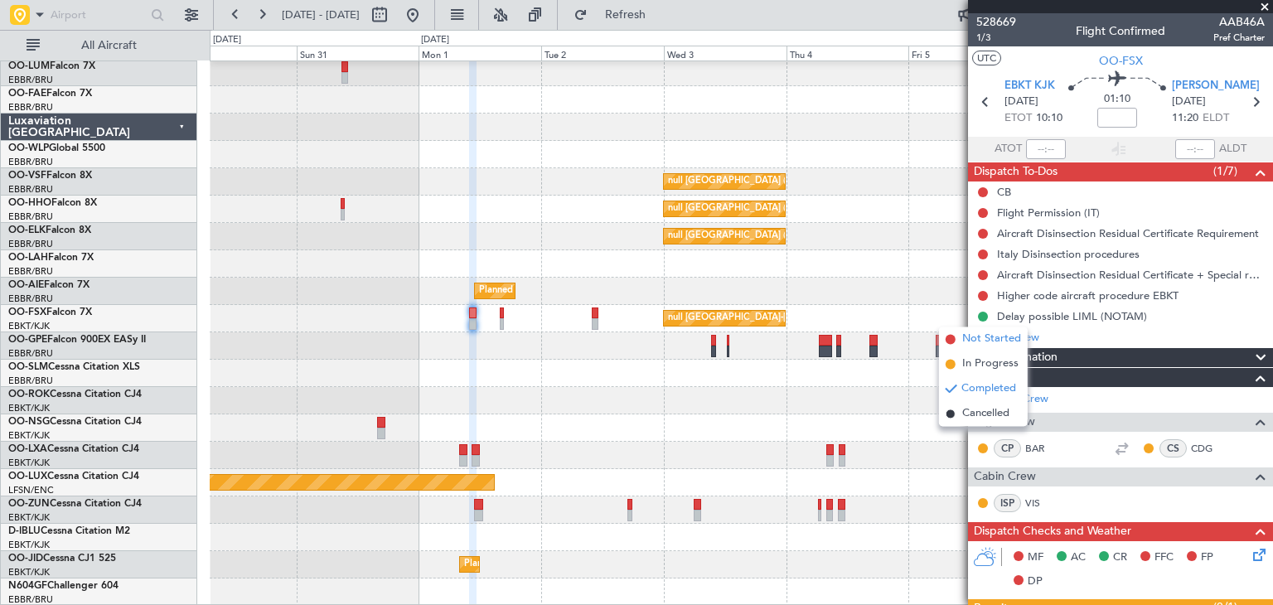
click at [972, 340] on span "Not Started" at bounding box center [991, 339] width 59 height 17
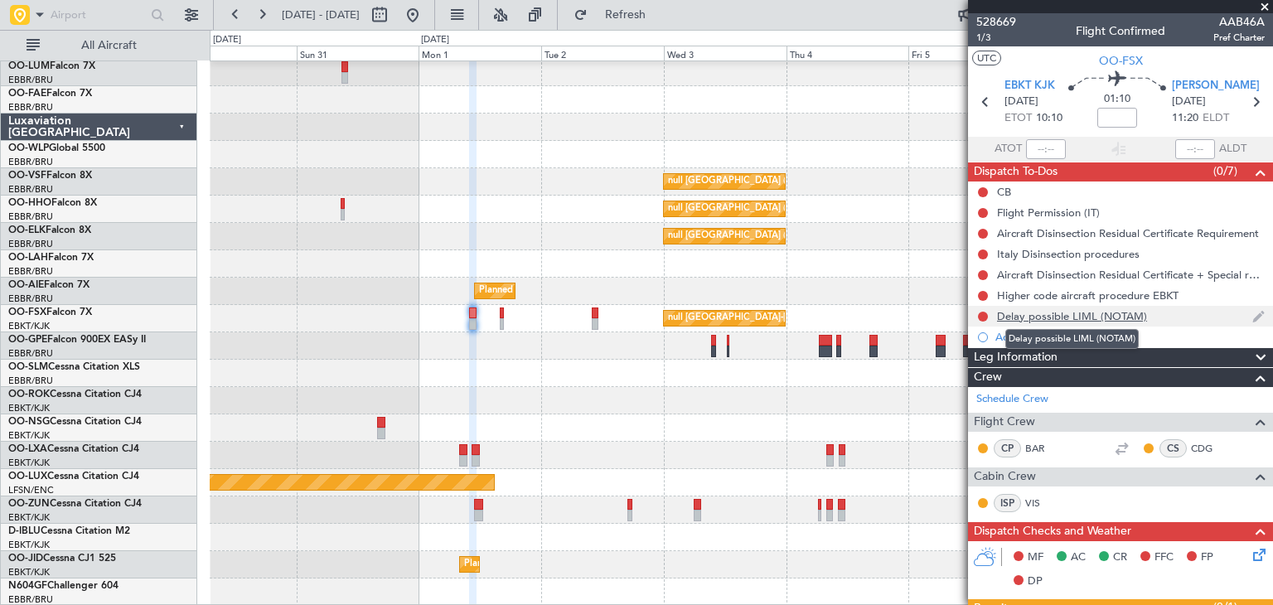
click at [1081, 316] on div "Delay possible LIML (NOTAM)" at bounding box center [1072, 316] width 150 height 14
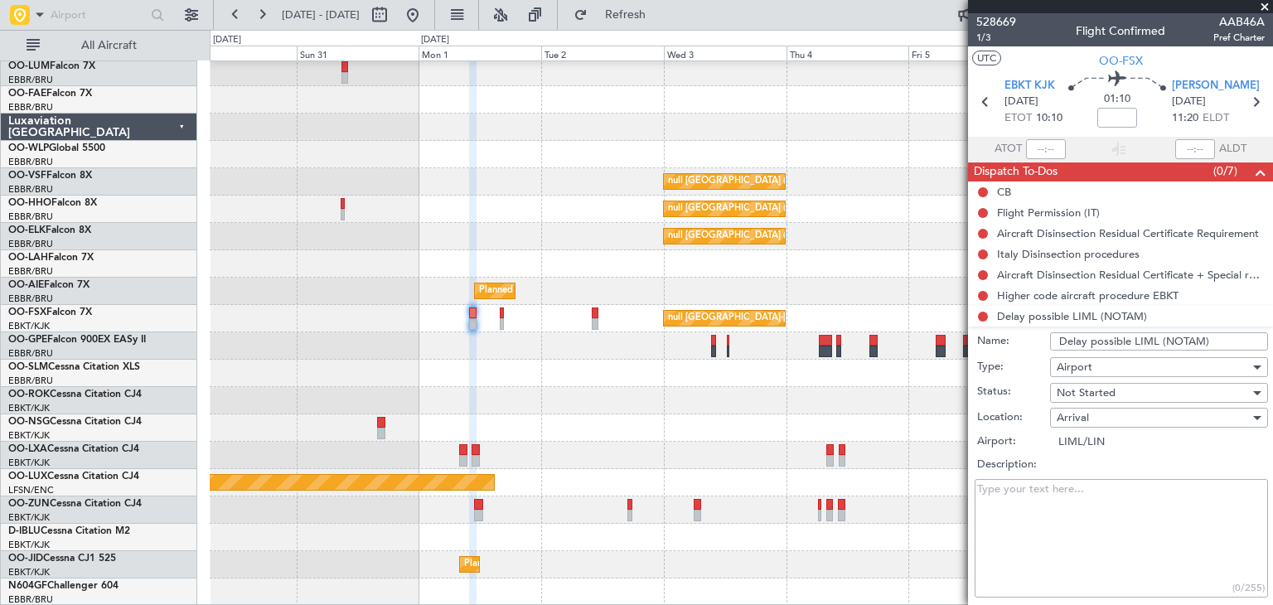
click at [1063, 496] on textarea "Description:" at bounding box center [1120, 538] width 293 height 118
click at [1196, 341] on input "Delay possible LIML (NOTAM)" at bounding box center [1159, 341] width 218 height 18
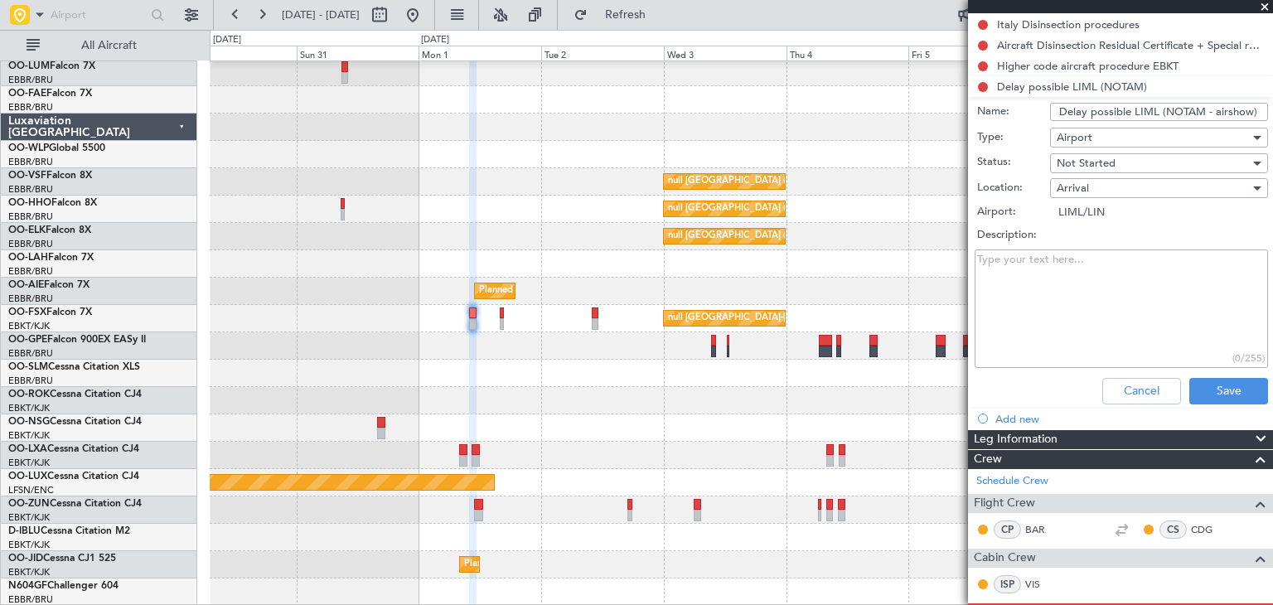
scroll to position [249, 0]
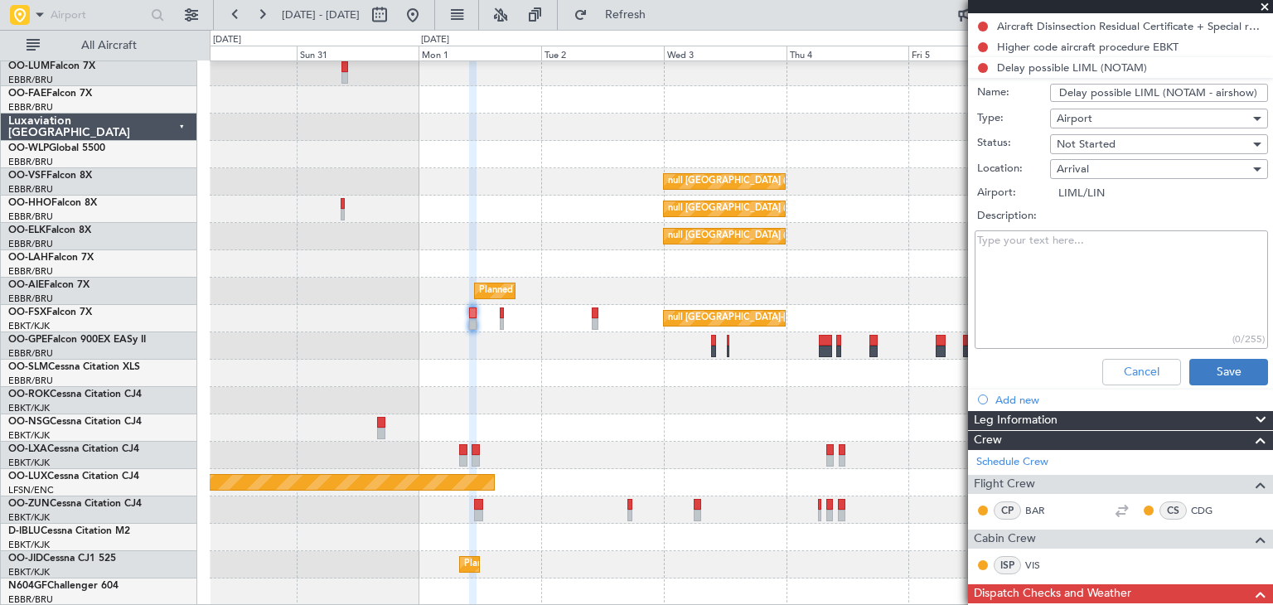
type input "Delay possible LIML (NOTAM - airshow)"
click at [1213, 370] on button "Save" at bounding box center [1228, 372] width 79 height 27
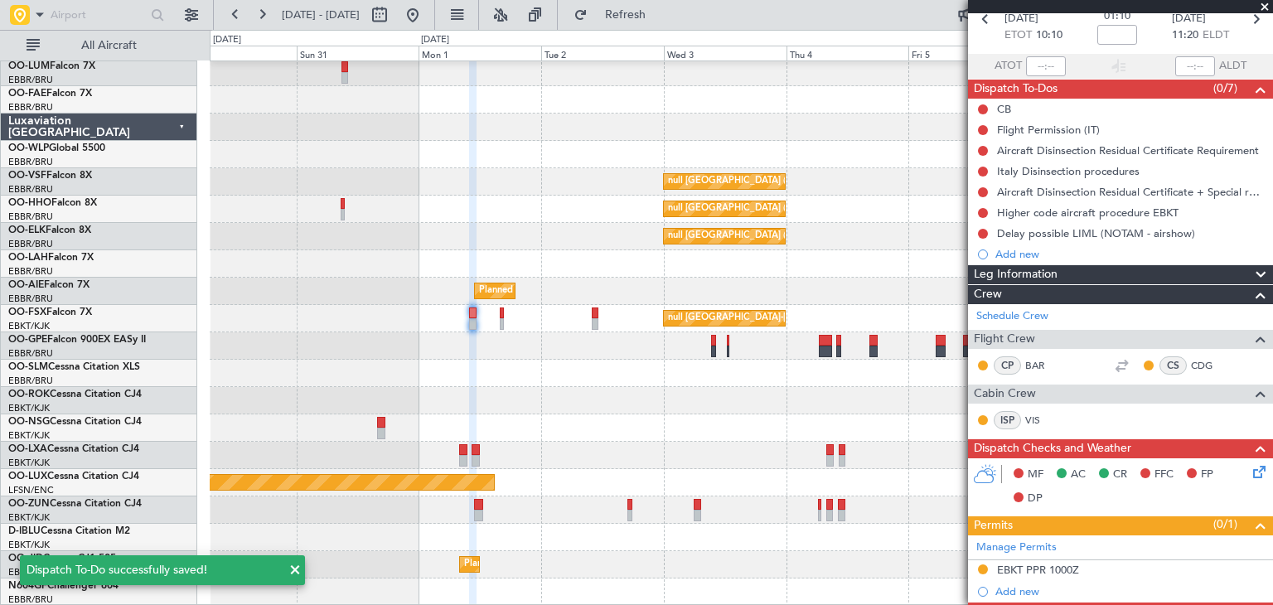
scroll to position [0, 0]
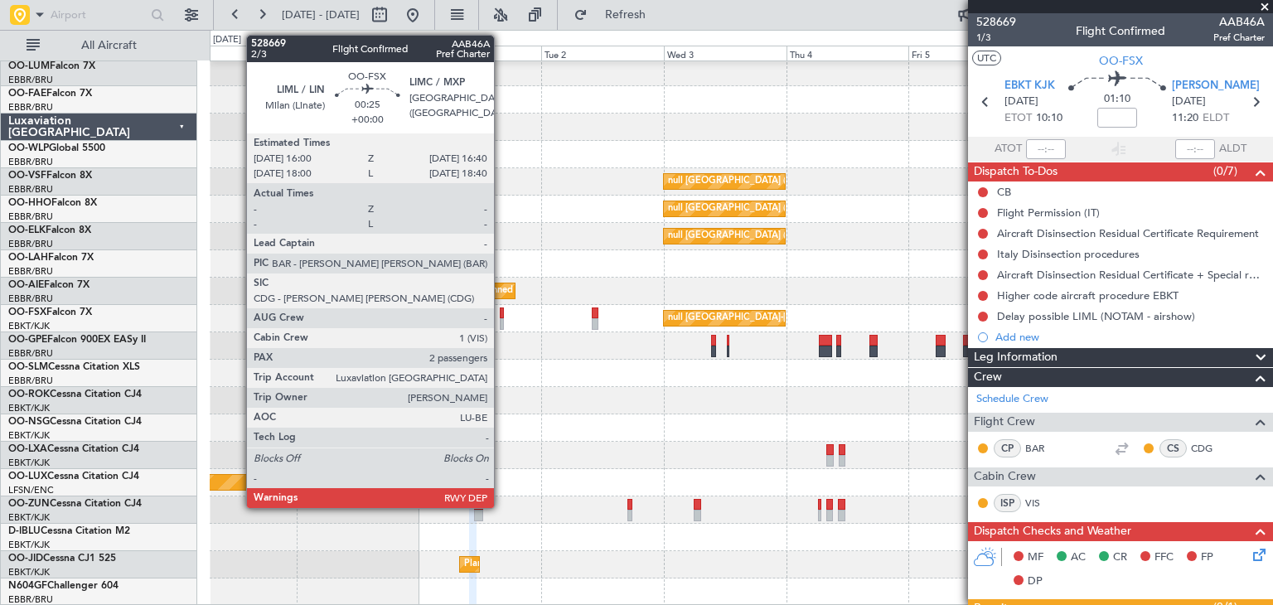
click at [501, 320] on div at bounding box center [502, 324] width 4 height 12
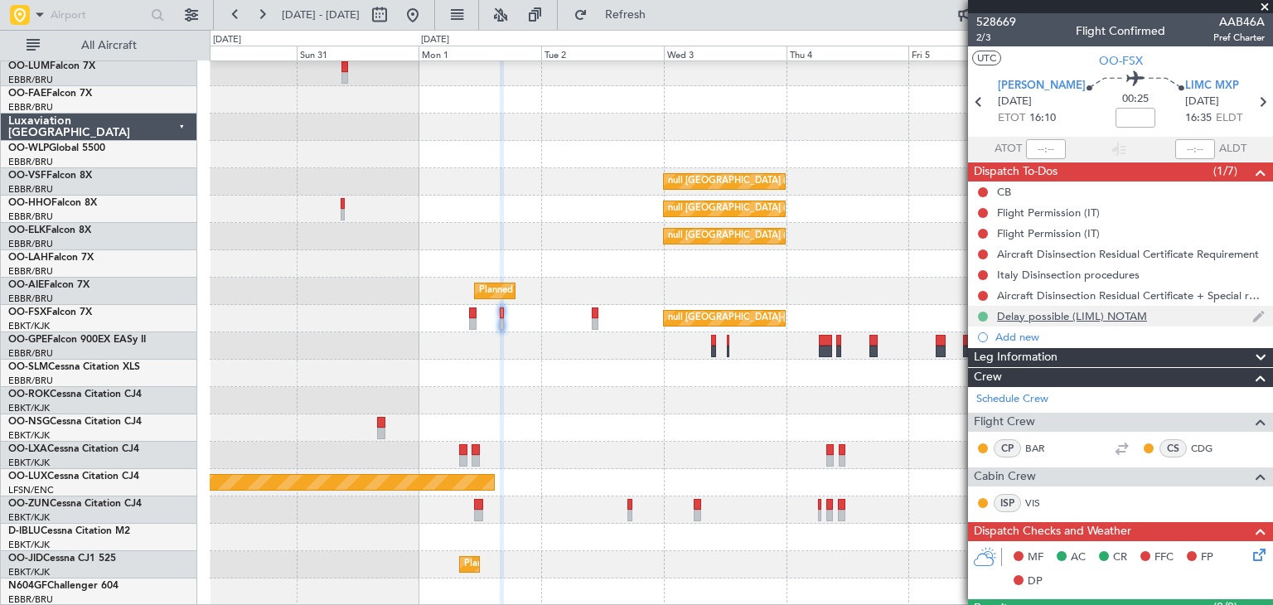
click at [984, 314] on button at bounding box center [983, 317] width 10 height 10
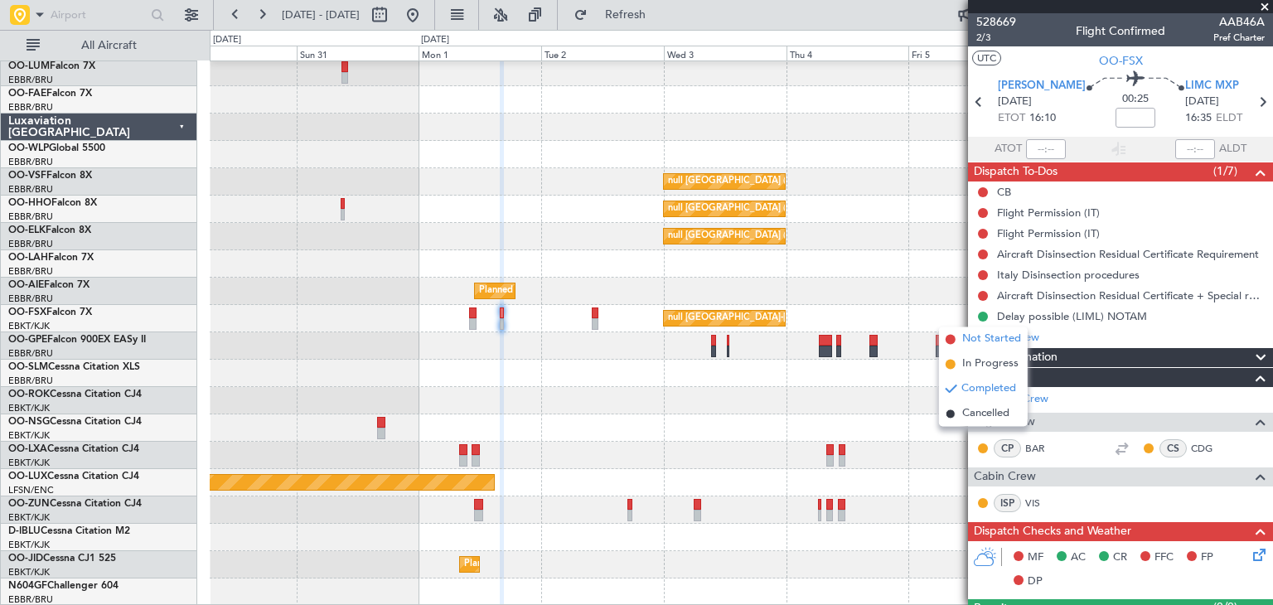
click at [977, 339] on span "Not Started" at bounding box center [991, 339] width 59 height 17
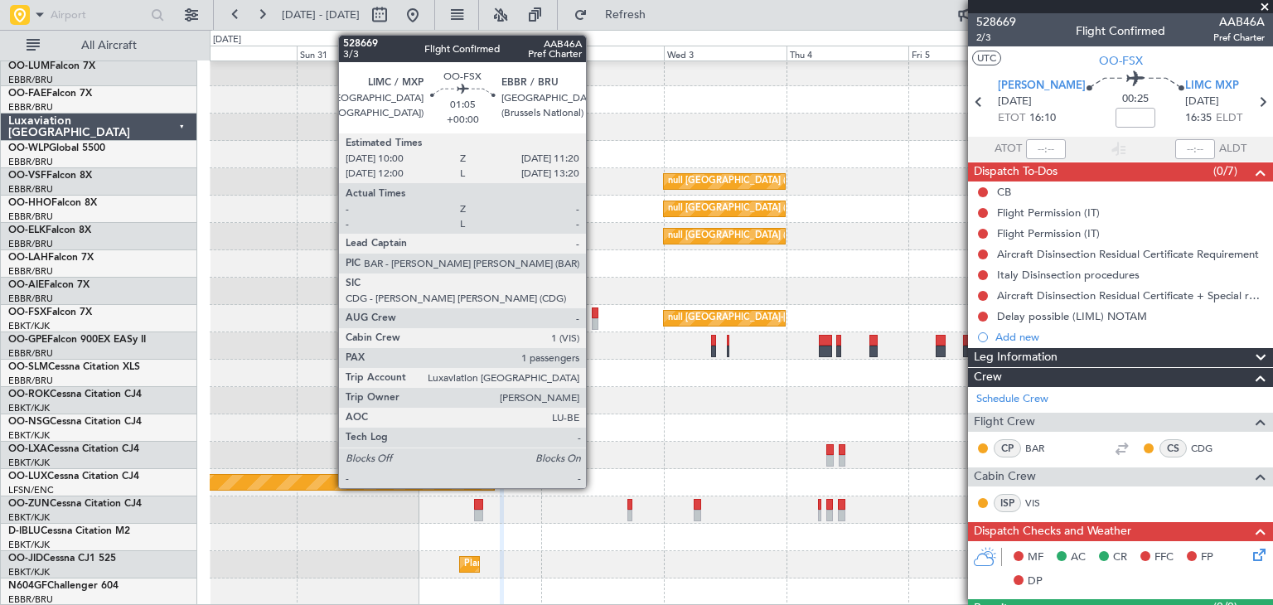
click at [593, 312] on div at bounding box center [595, 313] width 7 height 12
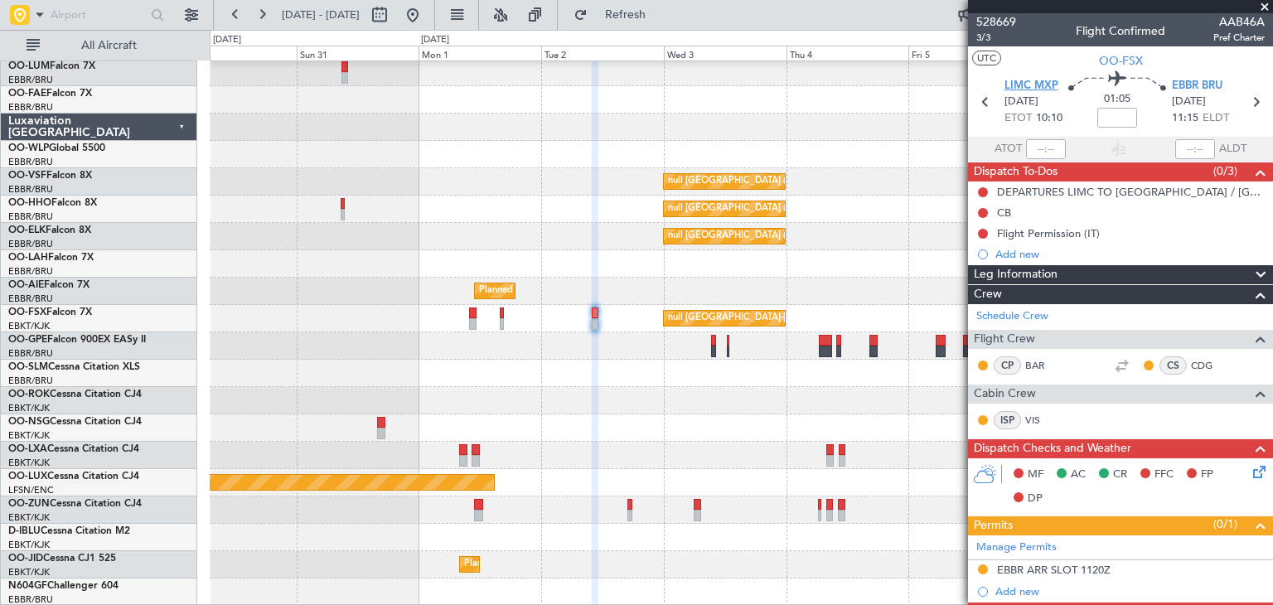
click at [1032, 82] on span "LIMC MXP" at bounding box center [1031, 86] width 54 height 17
click at [1027, 90] on span "LIMC MXP" at bounding box center [1031, 86] width 54 height 17
click at [978, 107] on icon at bounding box center [985, 102] width 22 height 22
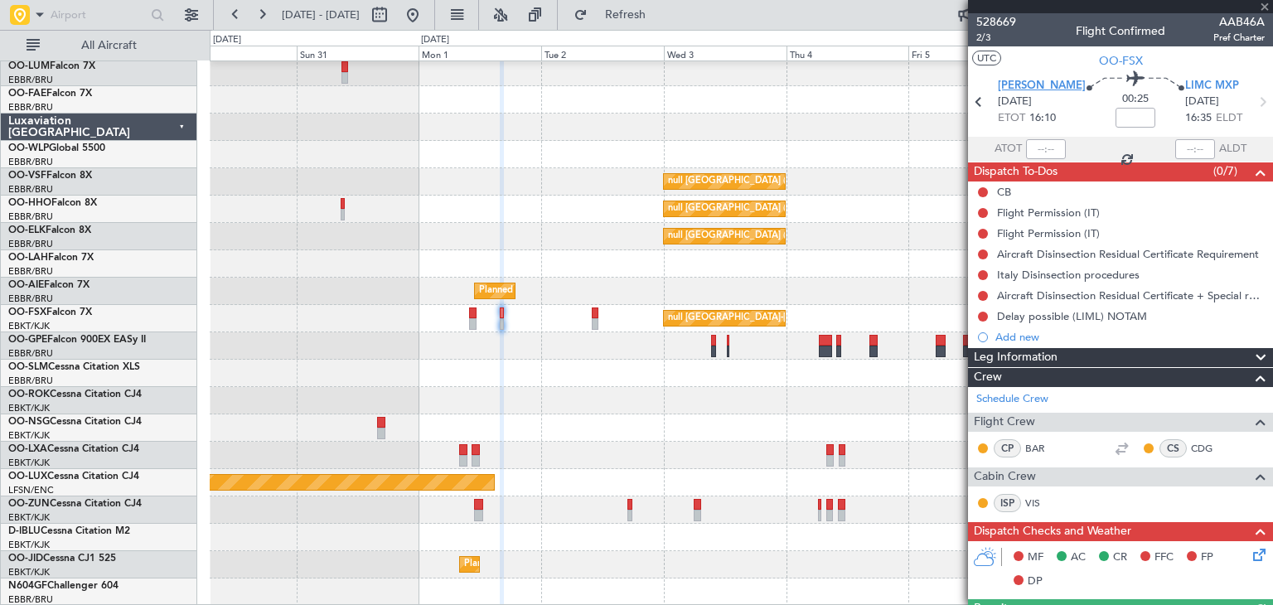
click at [1035, 82] on span "[PERSON_NAME]" at bounding box center [1042, 86] width 88 height 17
click at [1054, 210] on div "Flight Permission (IT)" at bounding box center [1048, 212] width 103 height 14
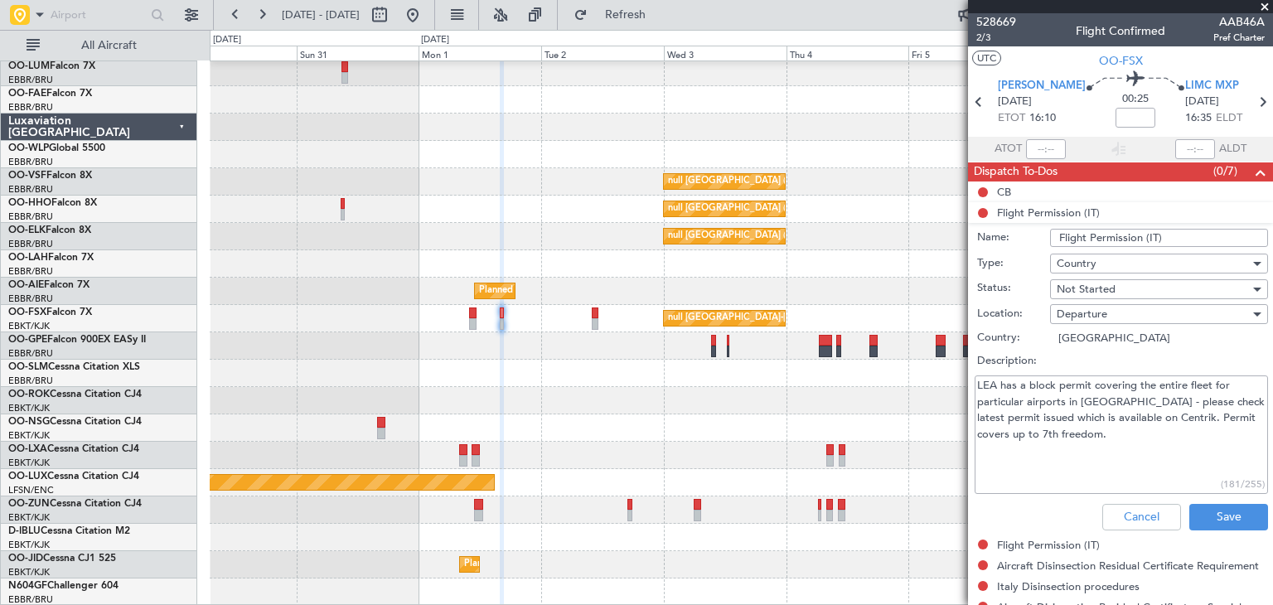
drag, startPoint x: 994, startPoint y: 382, endPoint x: 955, endPoint y: 379, distance: 39.1
click at [955, 379] on fb-app "30 Aug 2025 - 07 Sep 2025 Refresh Quick Links All Aircraft null Brussels (Bruss…" at bounding box center [636, 308] width 1273 height 592
click at [984, 382] on textarea "LEA has a block permit covering the entire fleet for particular airports in Ita…" at bounding box center [1120, 434] width 293 height 118
click at [1114, 513] on button "Cancel" at bounding box center [1141, 517] width 79 height 27
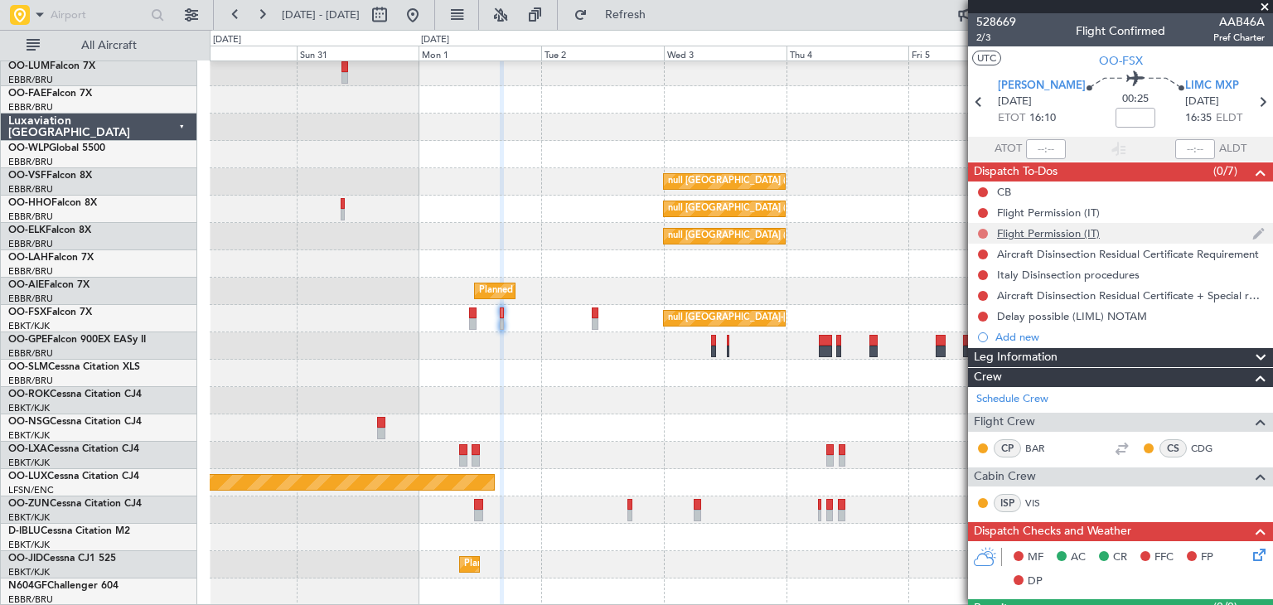
click at [981, 231] on button at bounding box center [983, 234] width 10 height 10
click at [1025, 226] on div "Flight Permission (IT)" at bounding box center [1048, 233] width 103 height 14
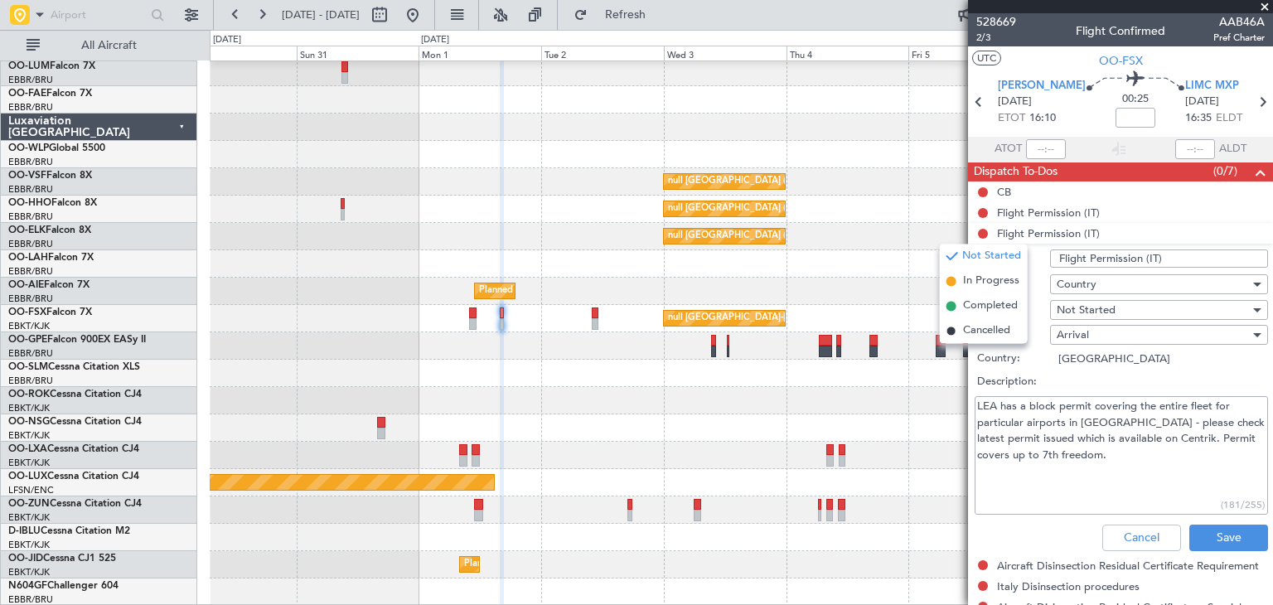
click at [1100, 454] on textarea "LEA has a block permit covering the entire fleet for particular airports in Ita…" at bounding box center [1120, 455] width 293 height 118
click at [1047, 211] on div "Flight Permission (IT)" at bounding box center [1048, 212] width 103 height 14
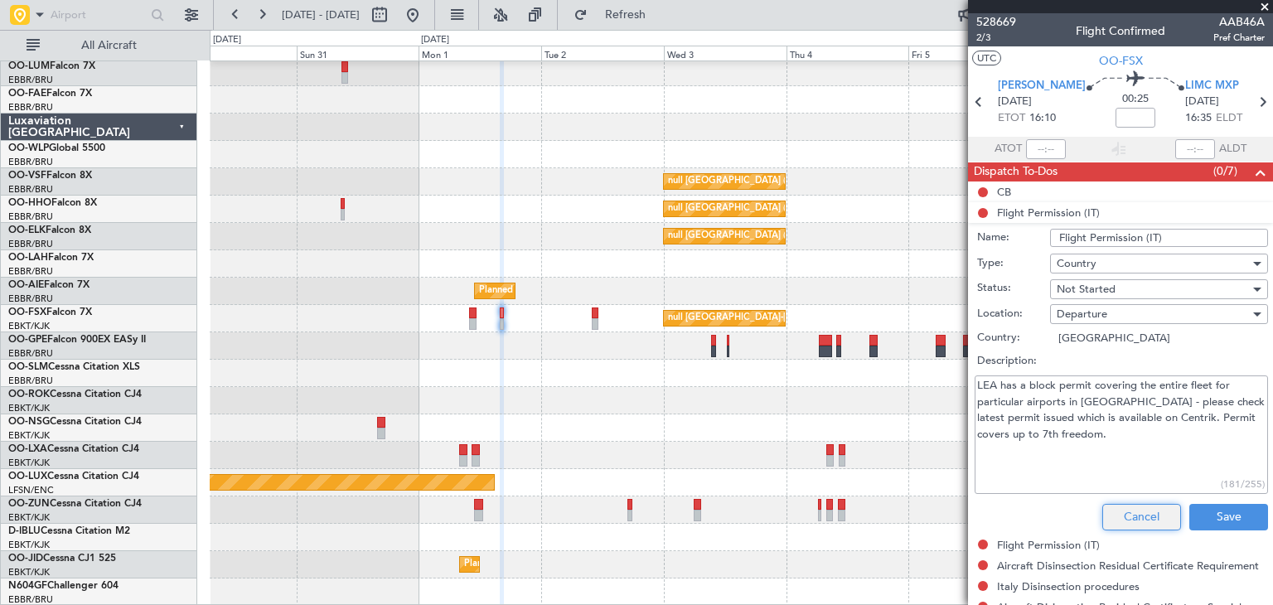
click at [1104, 525] on button "Cancel" at bounding box center [1141, 517] width 79 height 27
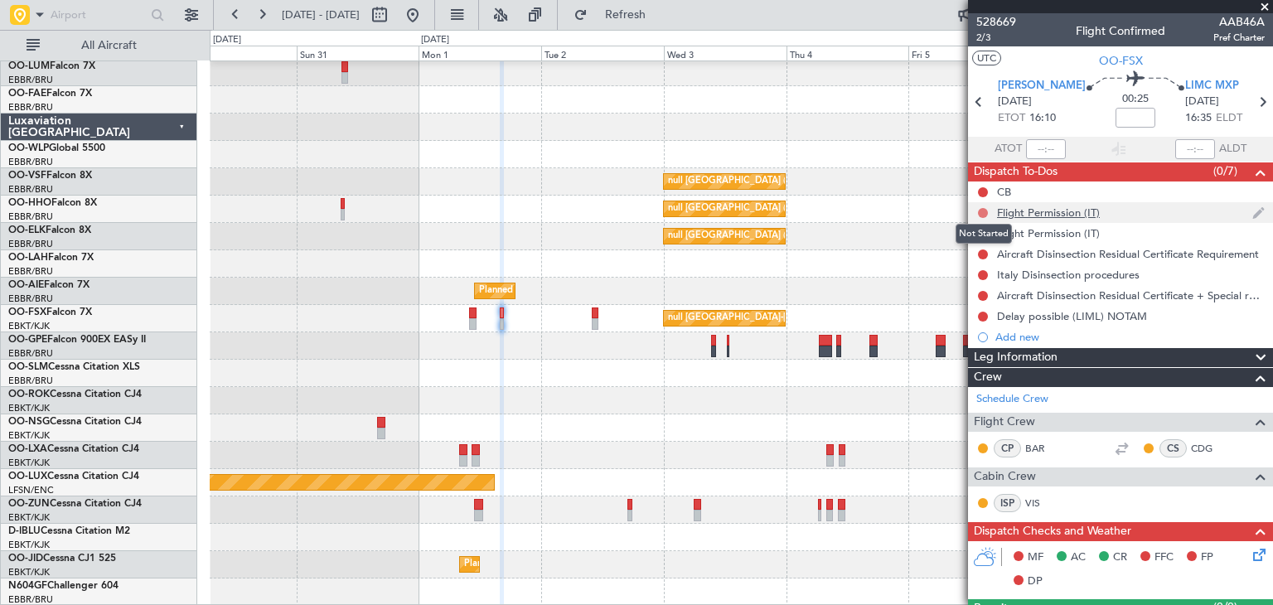
click at [984, 212] on button at bounding box center [983, 213] width 10 height 10
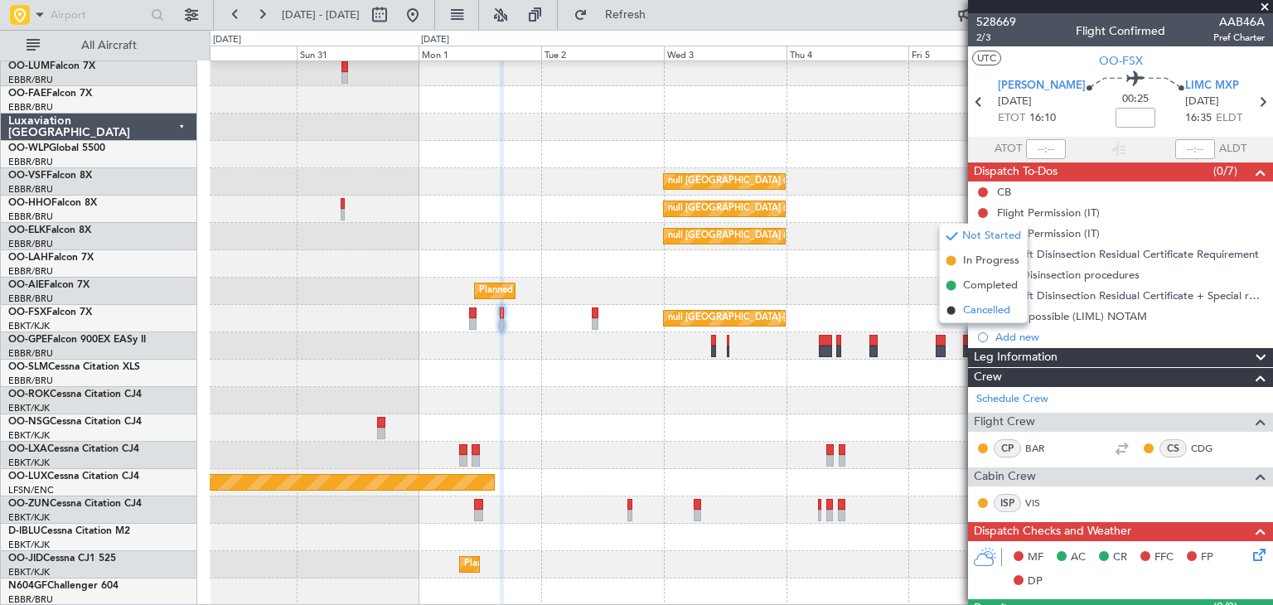
click at [972, 308] on span "Cancelled" at bounding box center [986, 310] width 47 height 17
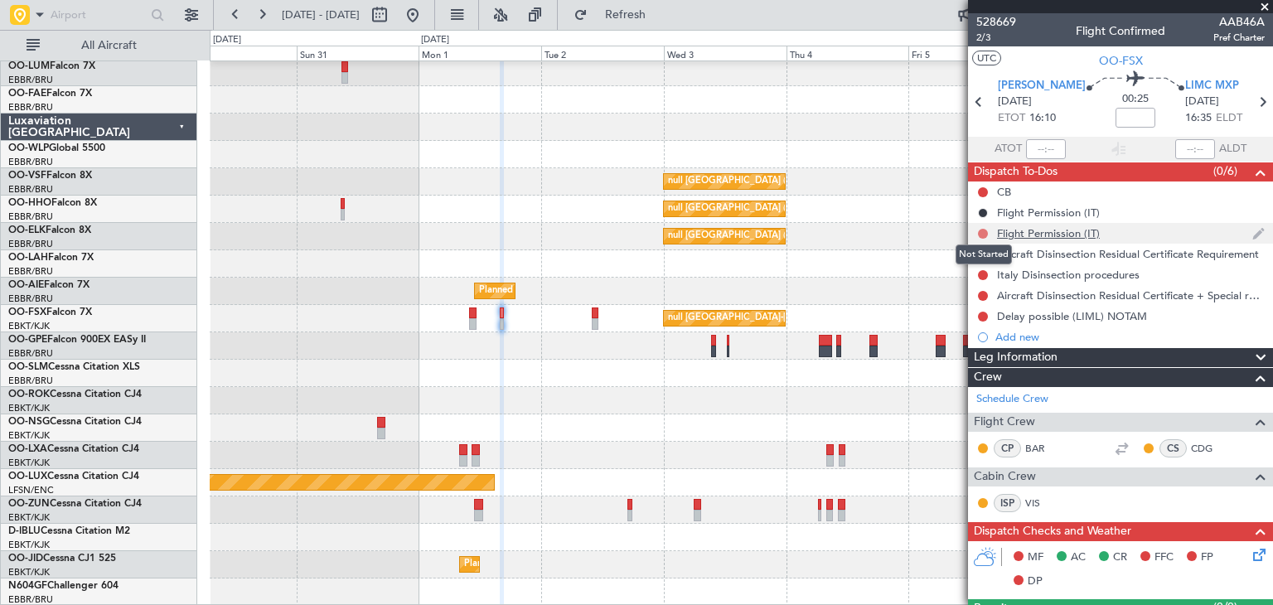
click at [982, 230] on button at bounding box center [983, 234] width 10 height 10
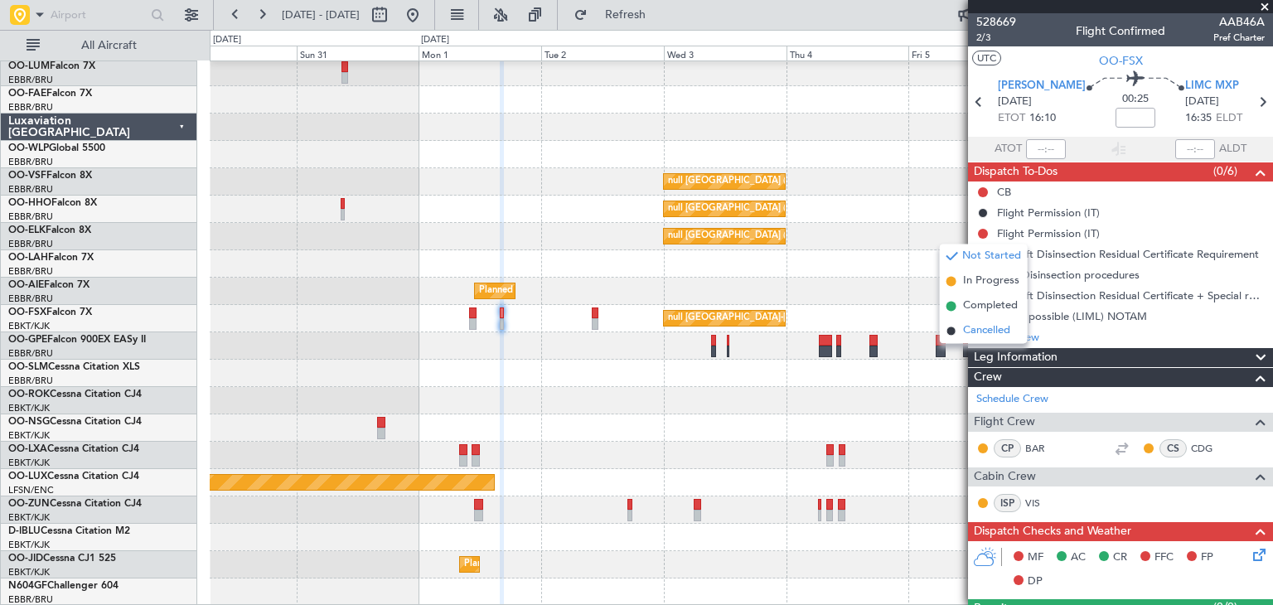
click at [989, 326] on span "Cancelled" at bounding box center [986, 331] width 47 height 17
click at [986, 39] on span "2/3" at bounding box center [996, 38] width 40 height 14
click at [979, 37] on span "2/3" at bounding box center [996, 38] width 40 height 14
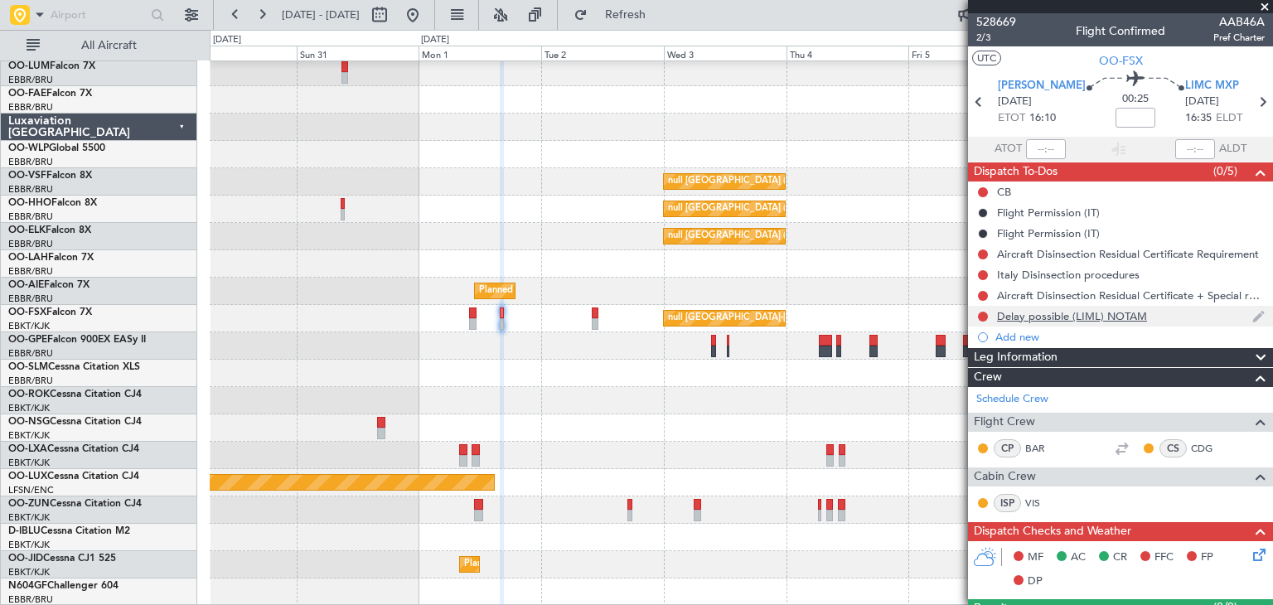
click at [1111, 315] on div "Delay possible (LIML) NOTAM" at bounding box center [1072, 316] width 150 height 14
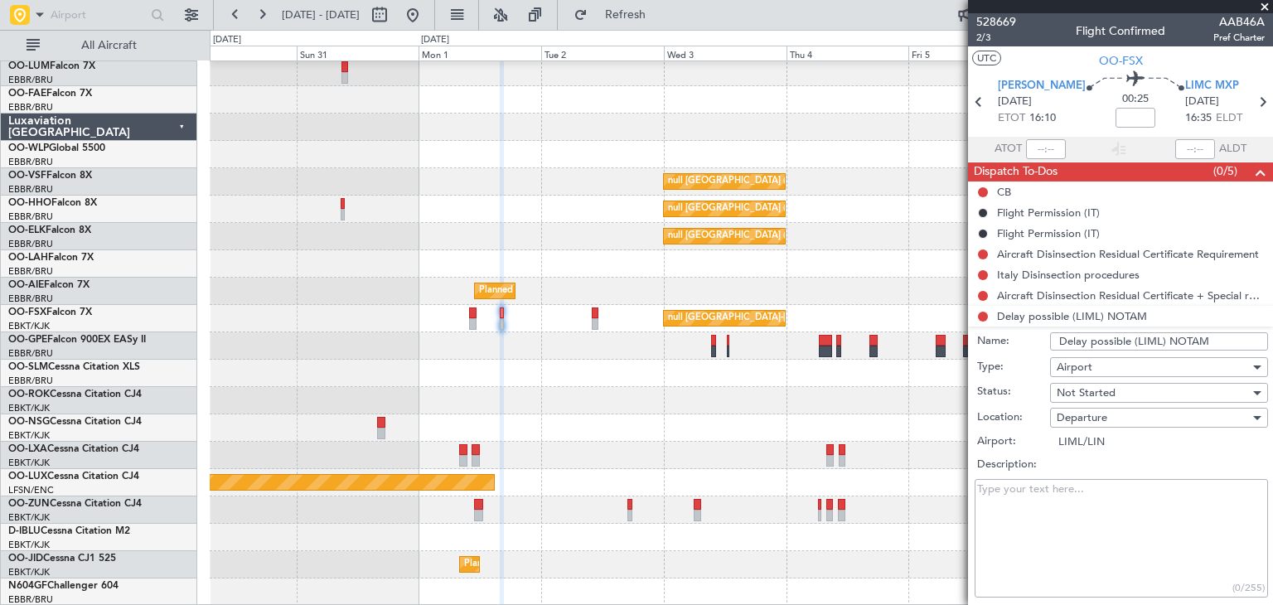
click at [1200, 346] on input "Delay possible (LIML) NOTAM" at bounding box center [1159, 341] width 218 height 18
click at [1263, 7] on span at bounding box center [1264, 7] width 17 height 15
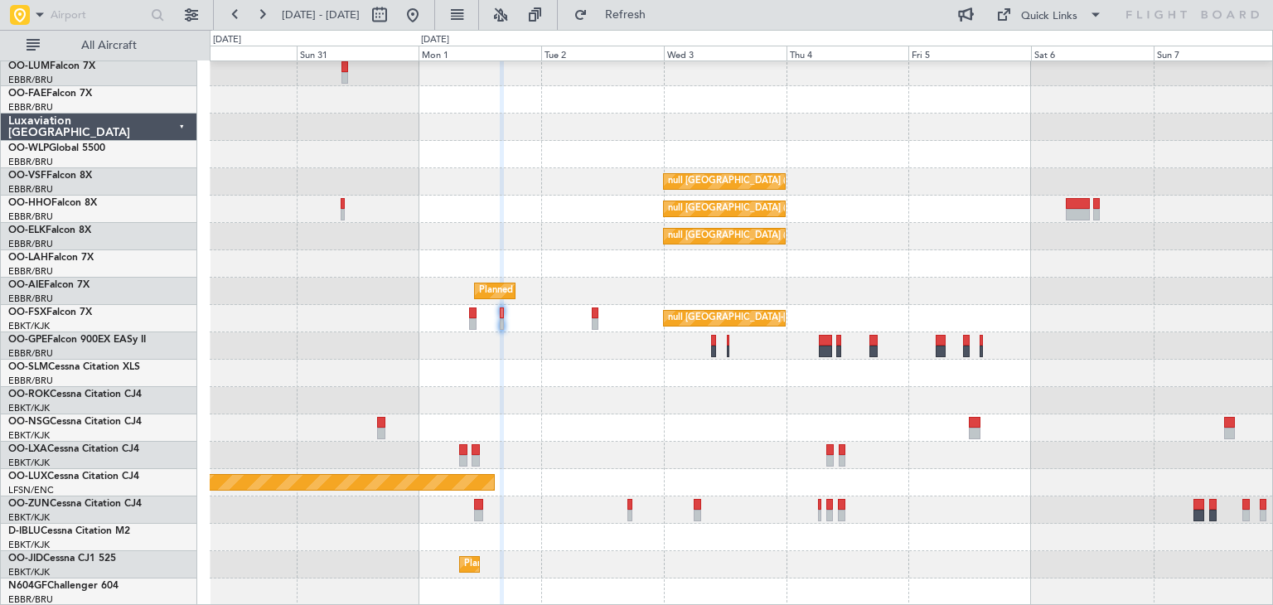
type input "0"
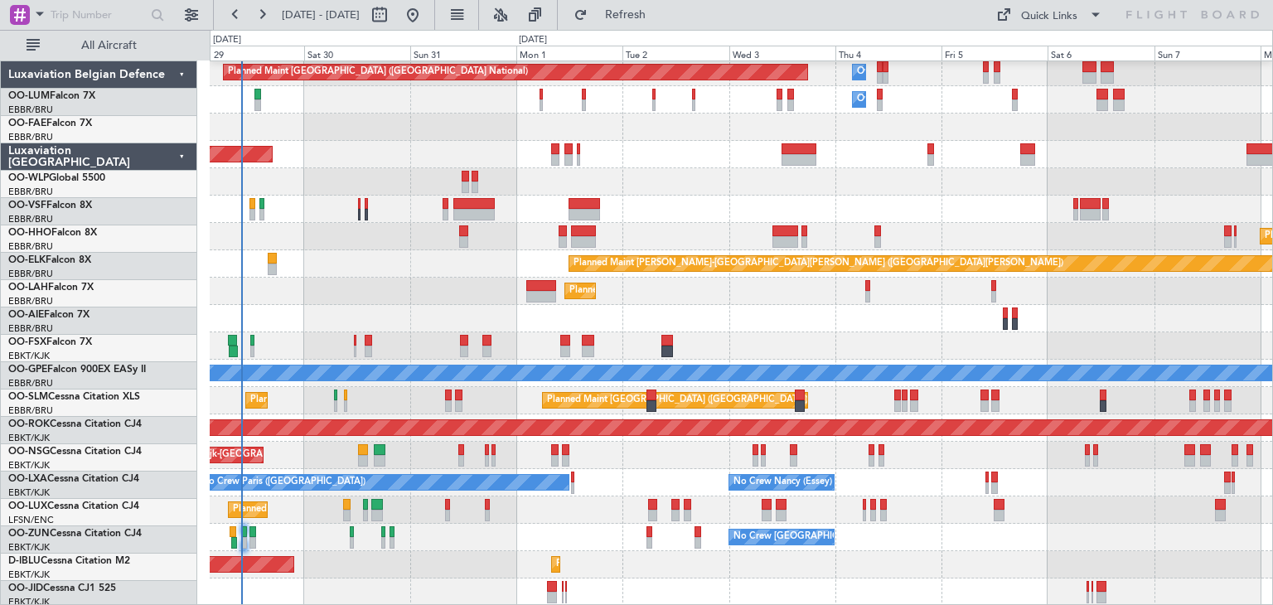
scroll to position [30, 0]
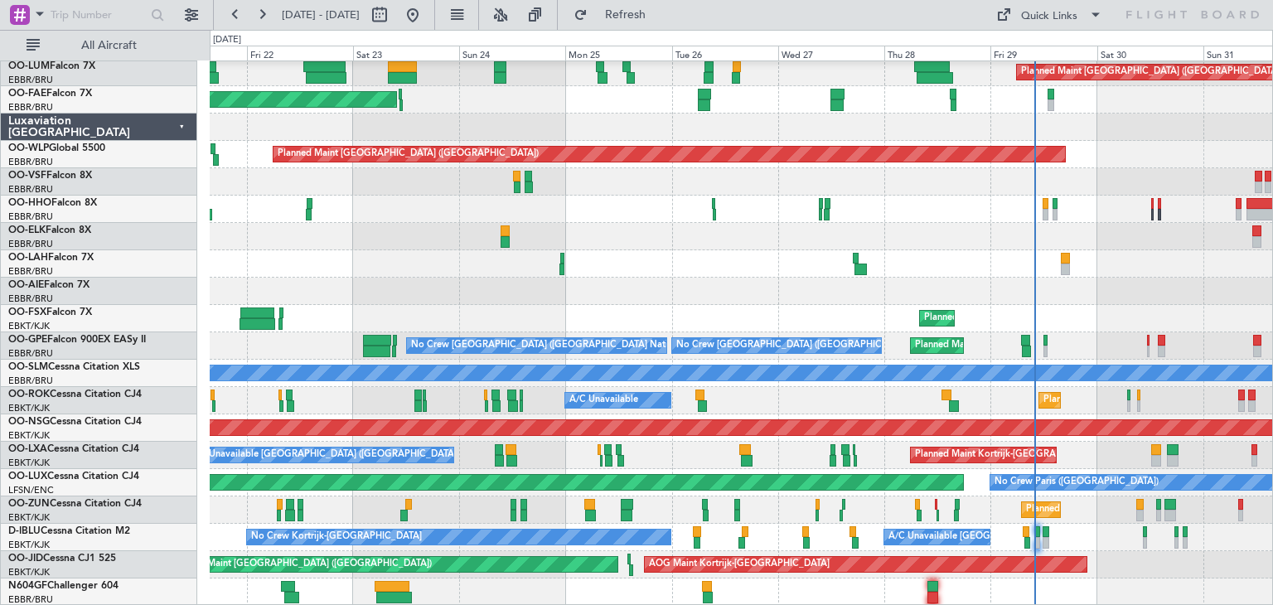
click at [1130, 233] on div "Planned Maint [GEOGRAPHIC_DATA] ([GEOGRAPHIC_DATA] National) Planned Maint [GEO…" at bounding box center [741, 318] width 1062 height 574
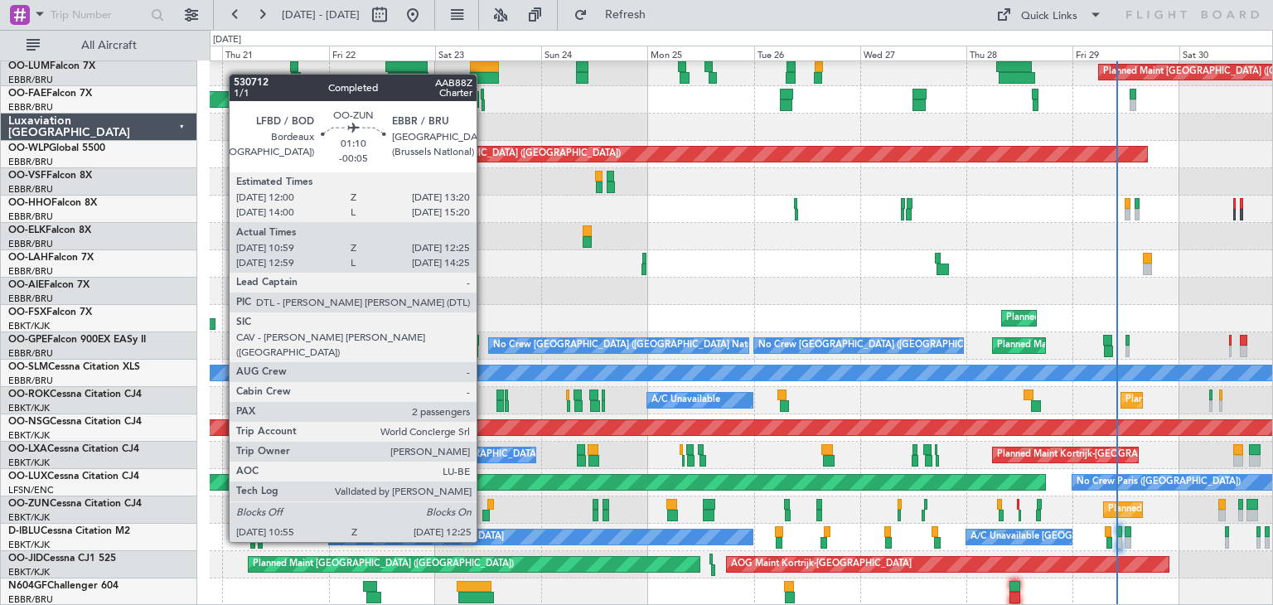
click at [484, 512] on div at bounding box center [485, 516] width 7 height 12
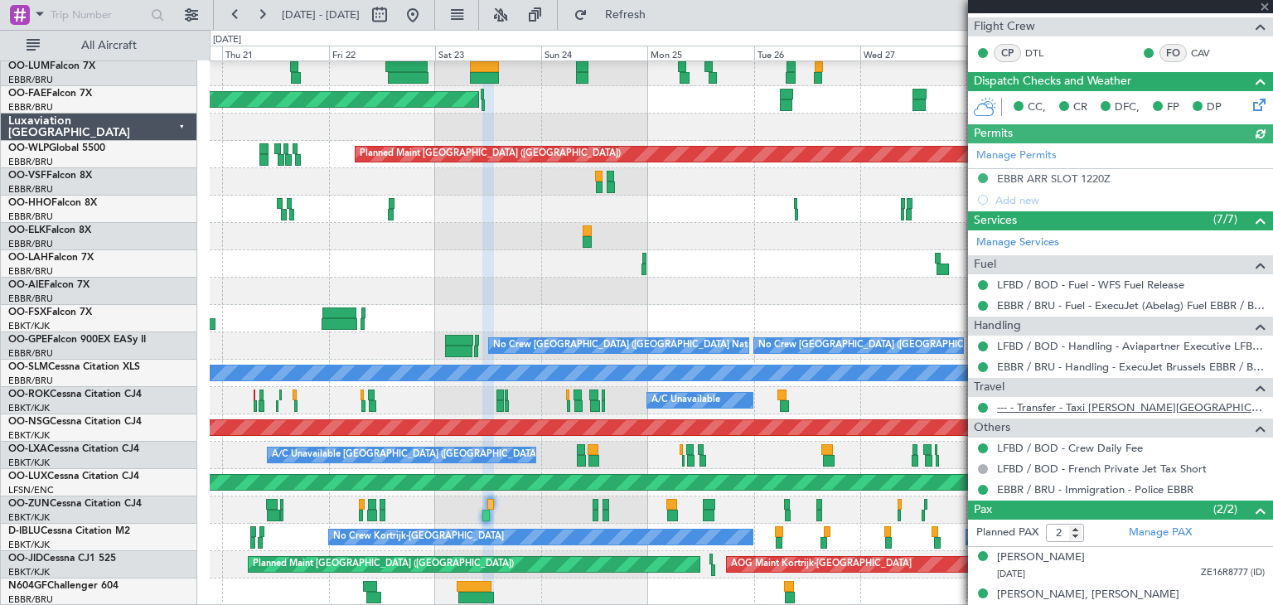
scroll to position [285, 0]
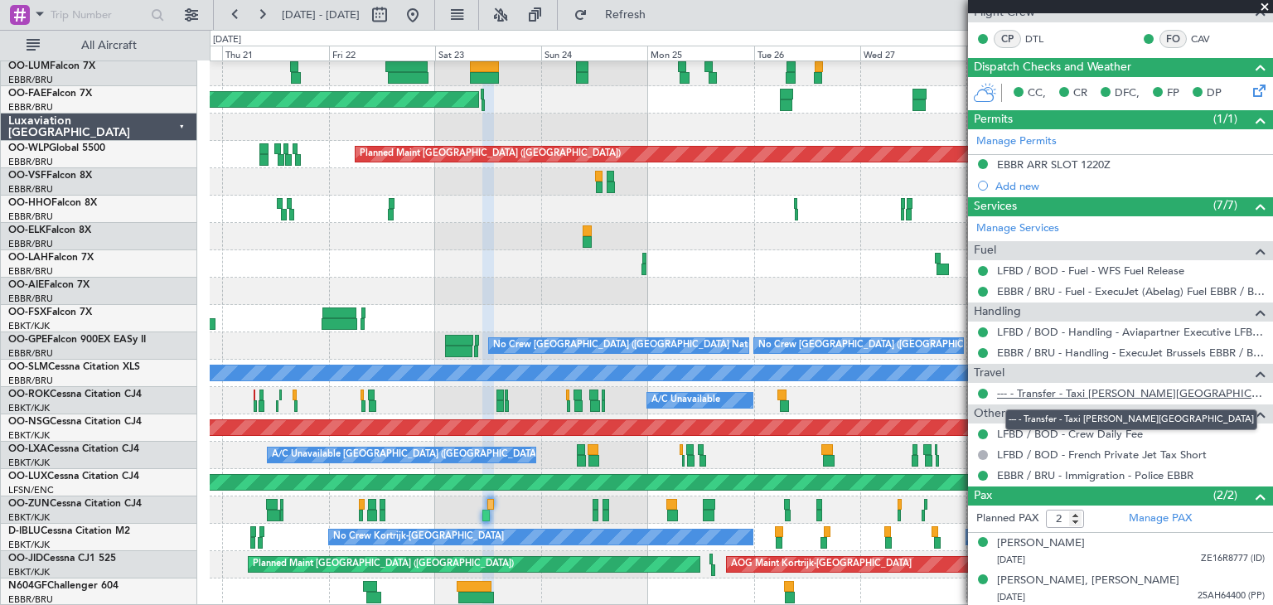
click at [1046, 392] on link "--- - Transfer - Taxi Sam Kortrijk" at bounding box center [1131, 393] width 268 height 14
